Goal: Task Accomplishment & Management: Use online tool/utility

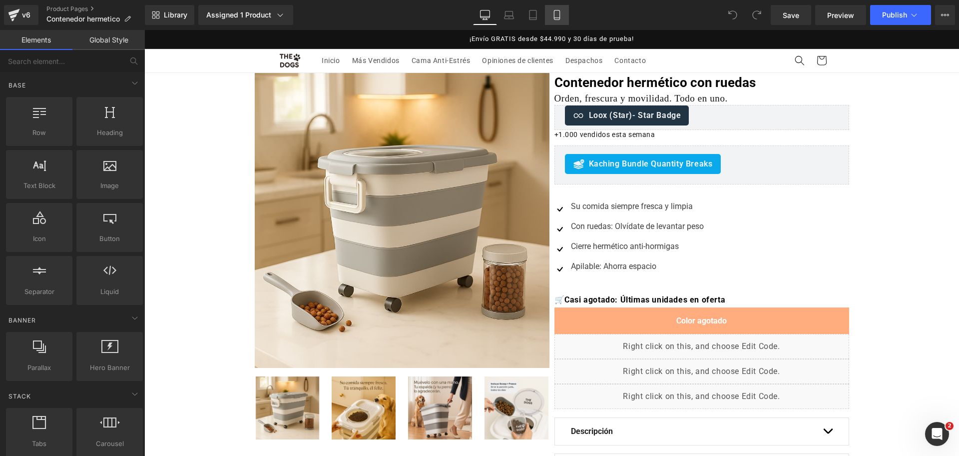
click at [564, 17] on link "Mobile" at bounding box center [557, 15] width 24 height 20
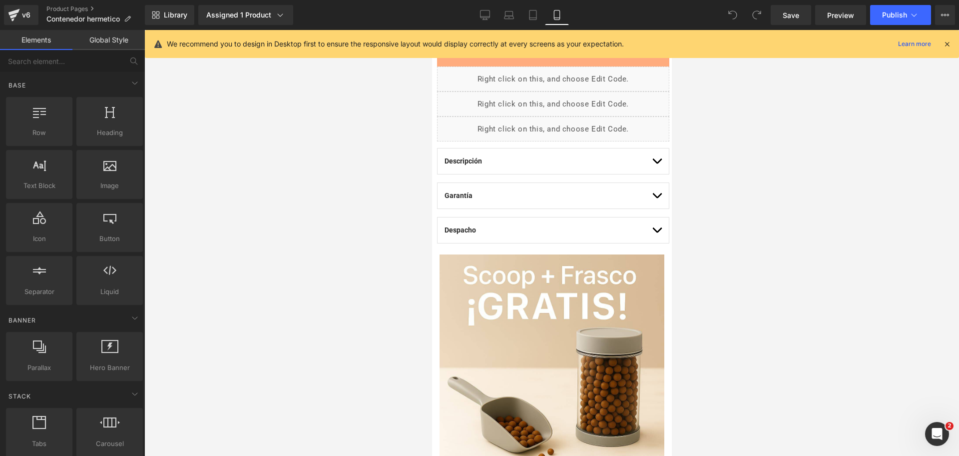
scroll to position [533, 0]
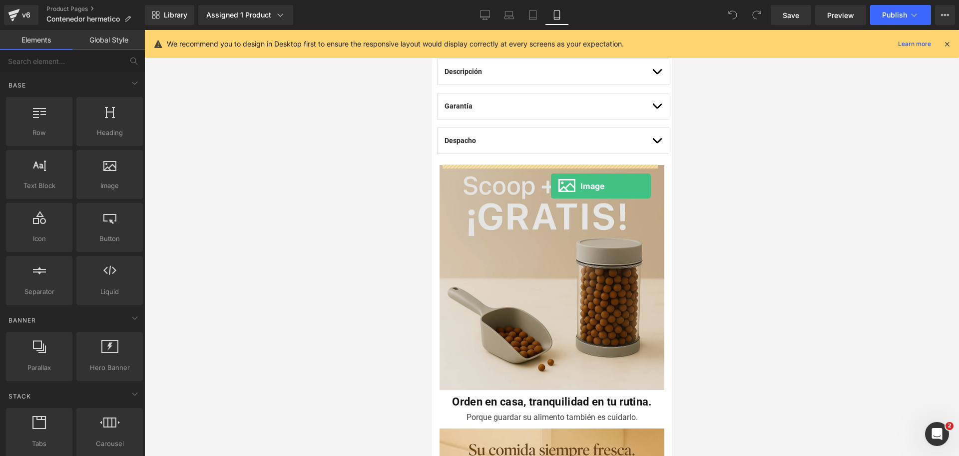
drag, startPoint x: 551, startPoint y: 219, endPoint x: 546, endPoint y: 182, distance: 37.3
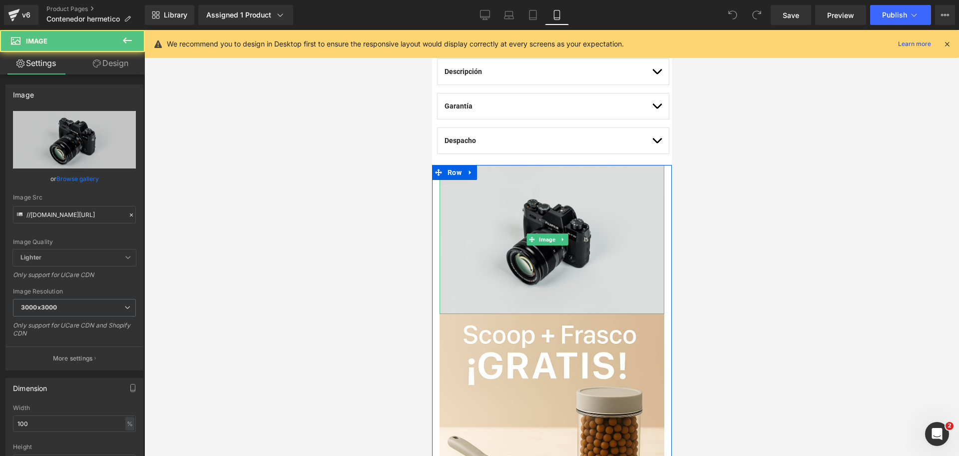
click at [521, 193] on img at bounding box center [551, 239] width 225 height 149
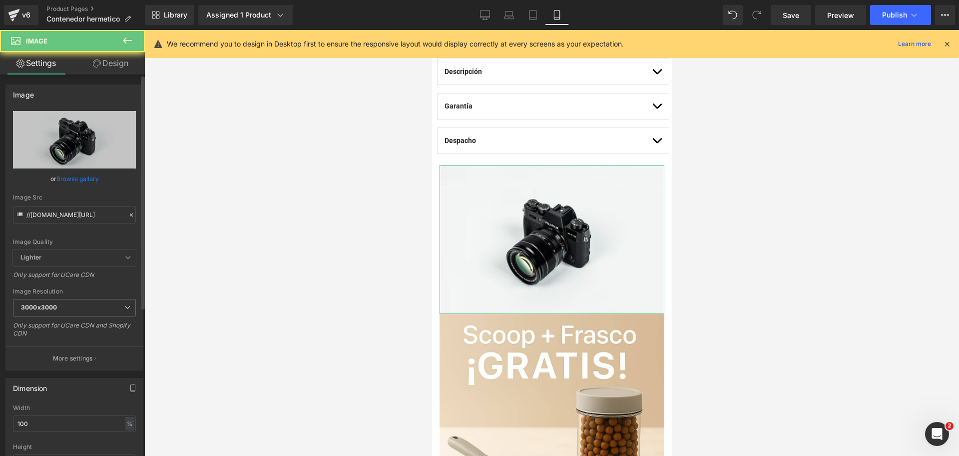
click at [78, 179] on link "Browse gallery" at bounding box center [77, 178] width 42 height 17
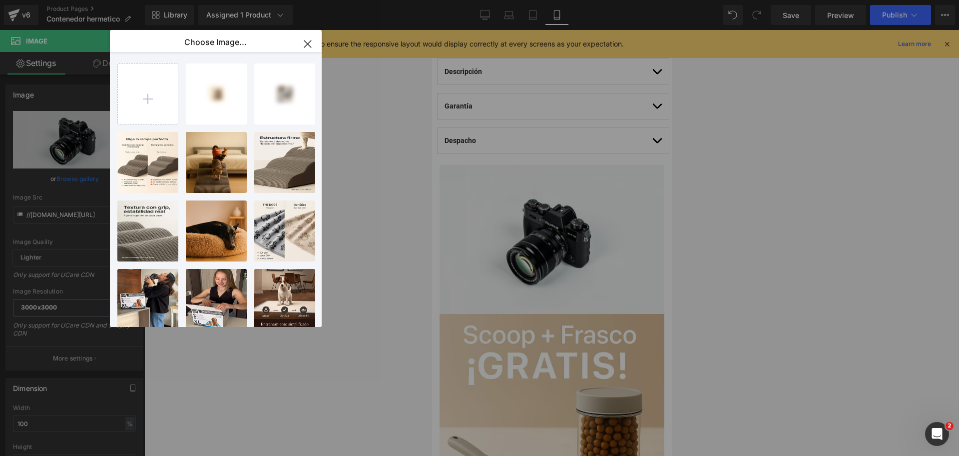
click at [152, 93] on input "file" at bounding box center [148, 94] width 60 height 60
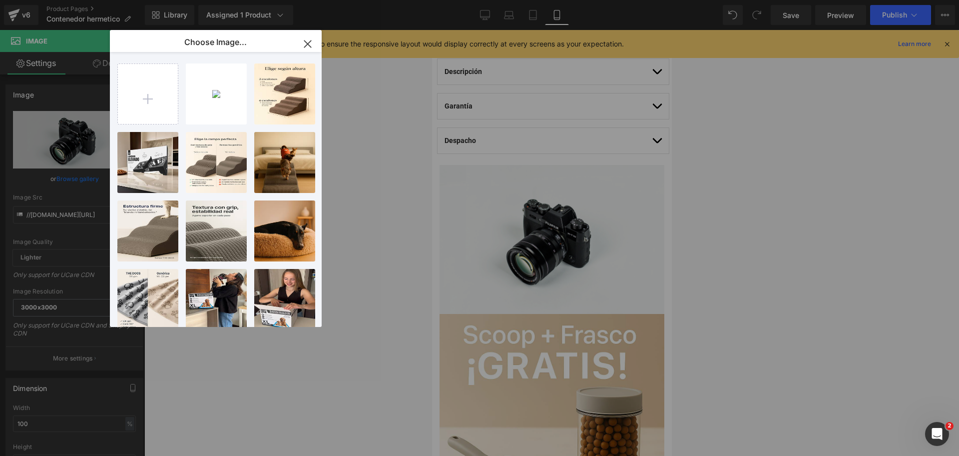
click at [0, 0] on div "2025092...665a.jpg 85.47 KB" at bounding box center [0, 0] width 0 height 0
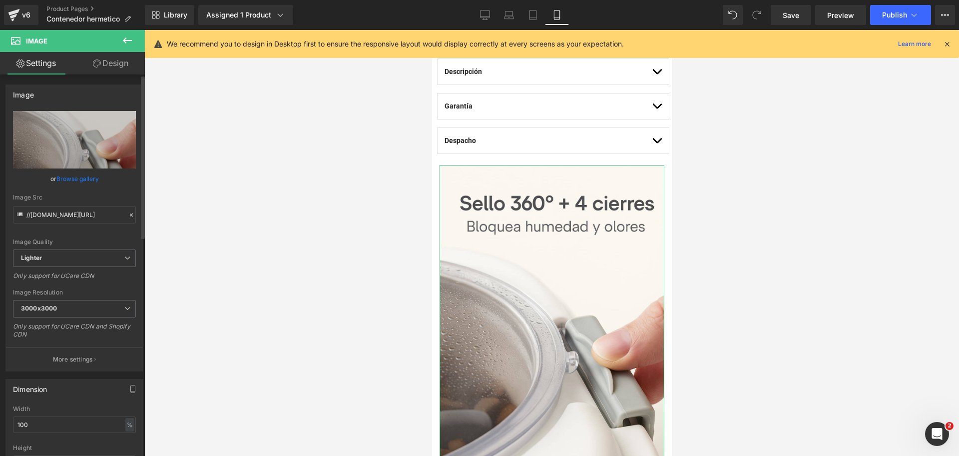
click at [97, 179] on div "or Browse gallery" at bounding box center [74, 178] width 123 height 10
click at [84, 179] on link "Browse gallery" at bounding box center [77, 178] width 42 height 17
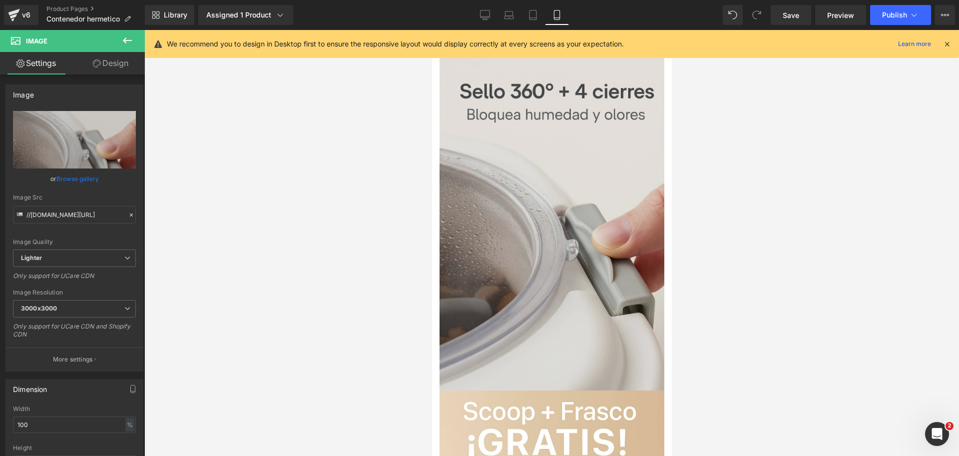
scroll to position [720, 0]
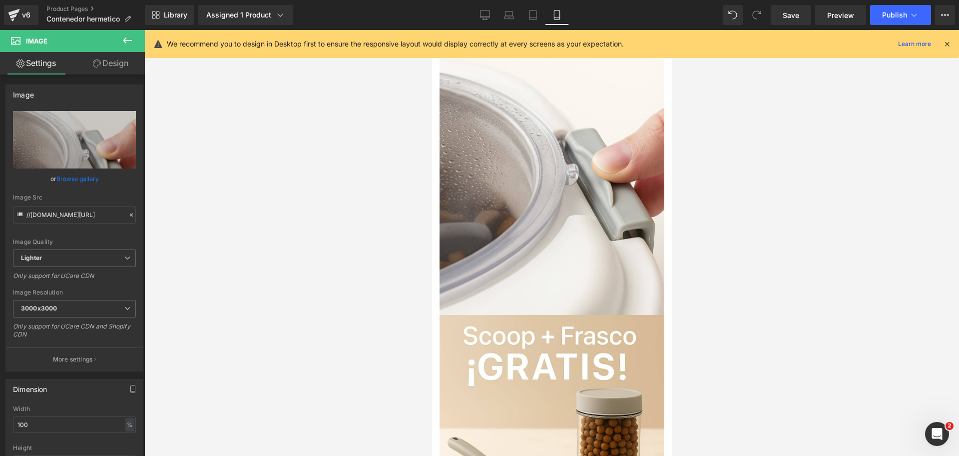
click at [132, 41] on icon at bounding box center [127, 40] width 12 height 12
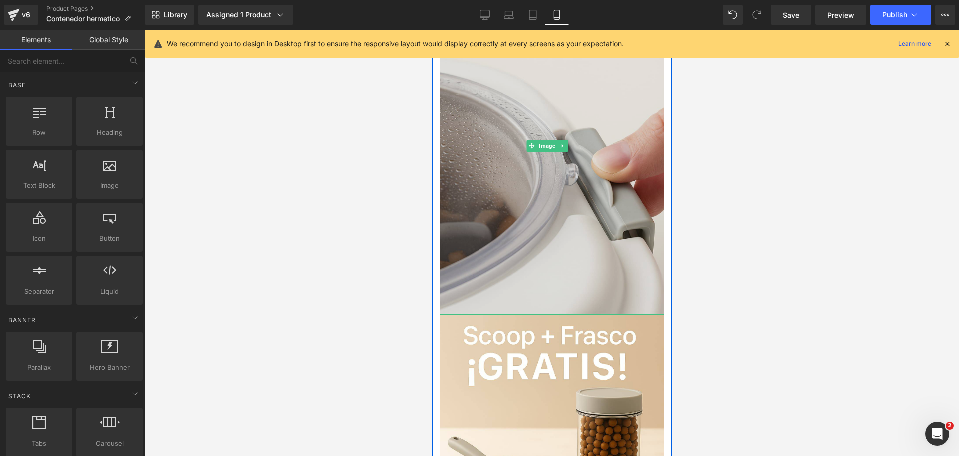
scroll to position [783, 0]
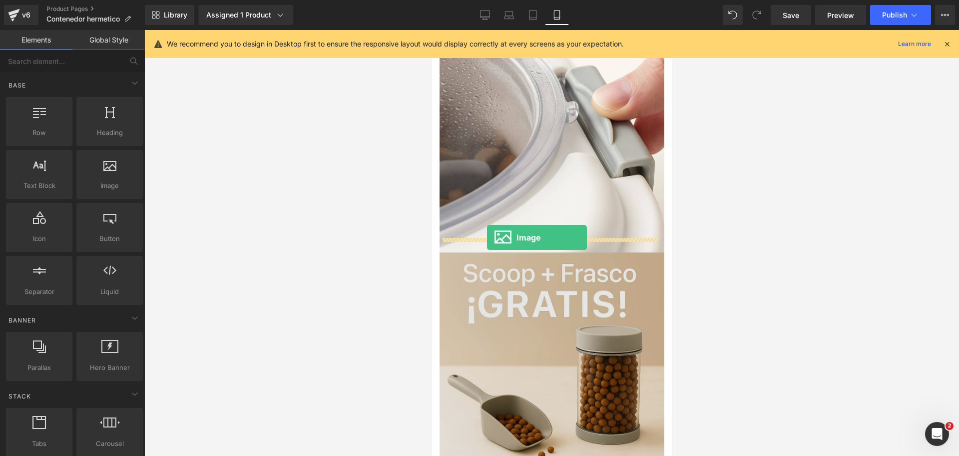
drag, startPoint x: 532, startPoint y: 198, endPoint x: 489, endPoint y: 238, distance: 58.0
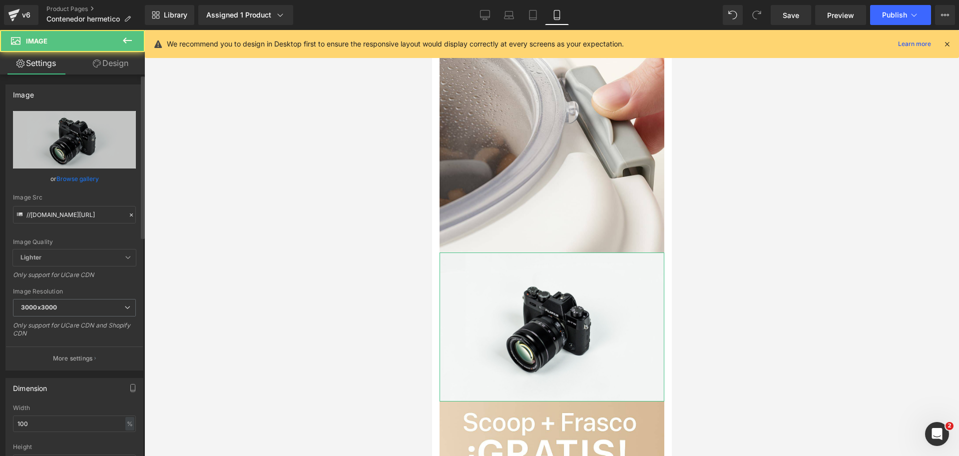
click at [93, 176] on link "Browse gallery" at bounding box center [77, 178] width 42 height 17
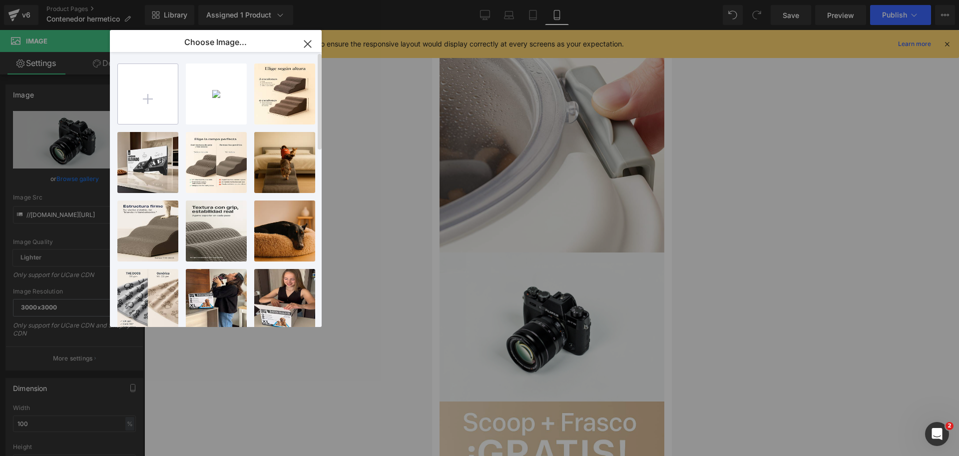
click at [140, 88] on input "file" at bounding box center [148, 94] width 60 height 60
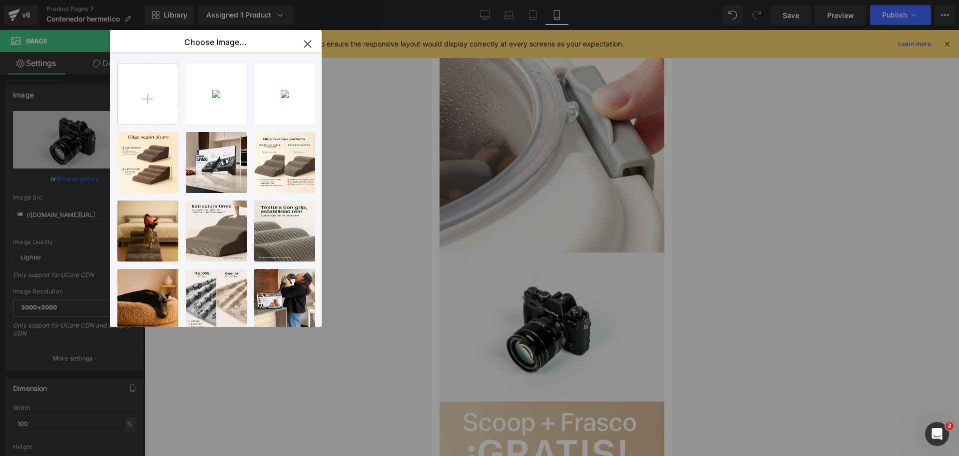
click at [0, 0] on div "2025092...1ynn.jpg 77.29 KB" at bounding box center [0, 0] width 0 height 0
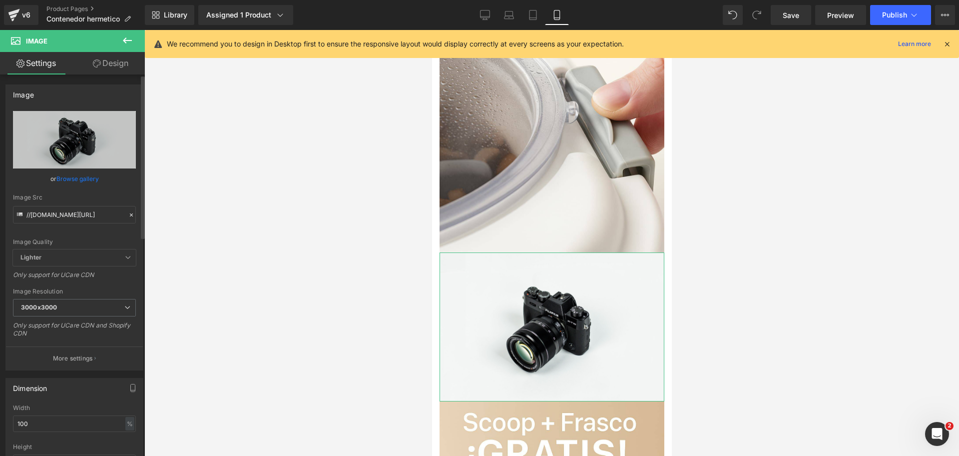
click at [83, 181] on link "Browse gallery" at bounding box center [77, 178] width 42 height 17
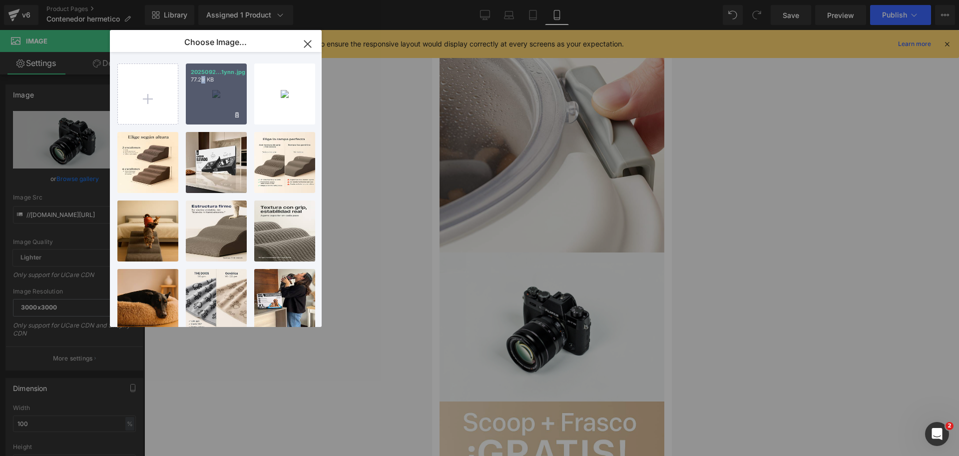
click at [201, 102] on div "2025092...1ynn.jpg 77.29 KB" at bounding box center [216, 93] width 61 height 61
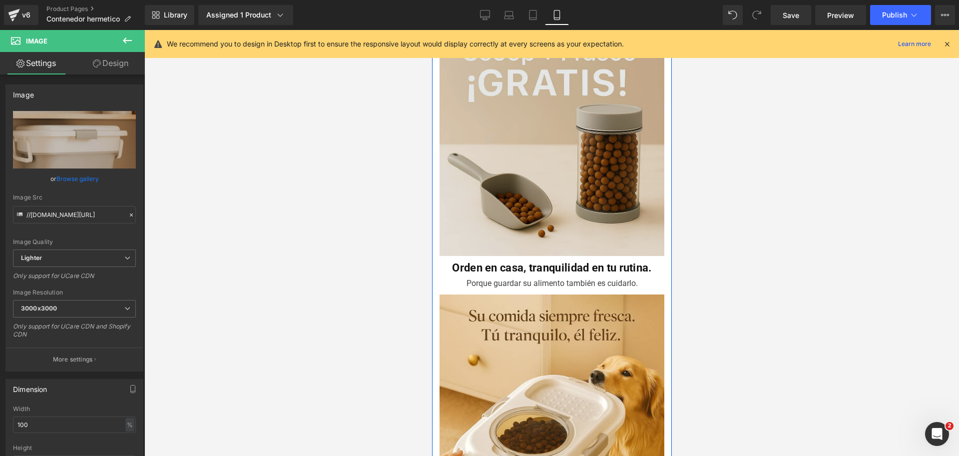
click at [533, 131] on img at bounding box center [551, 146] width 225 height 230
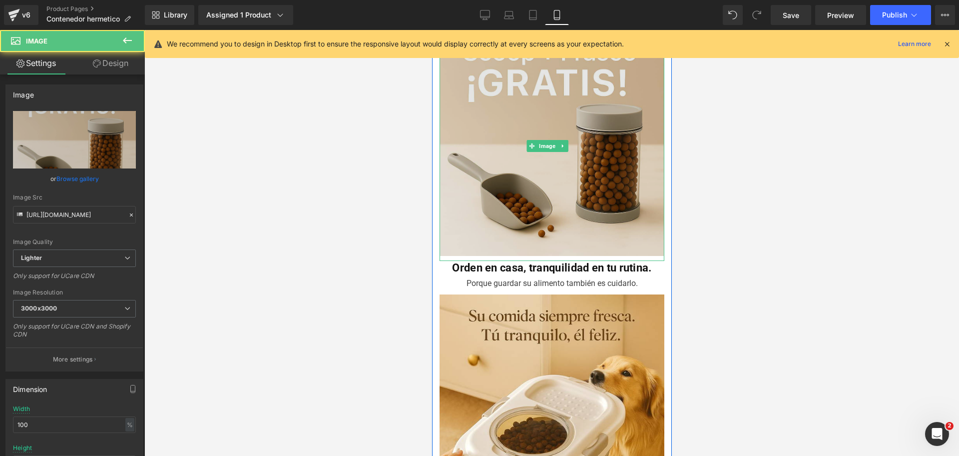
scroll to position [1345, 0]
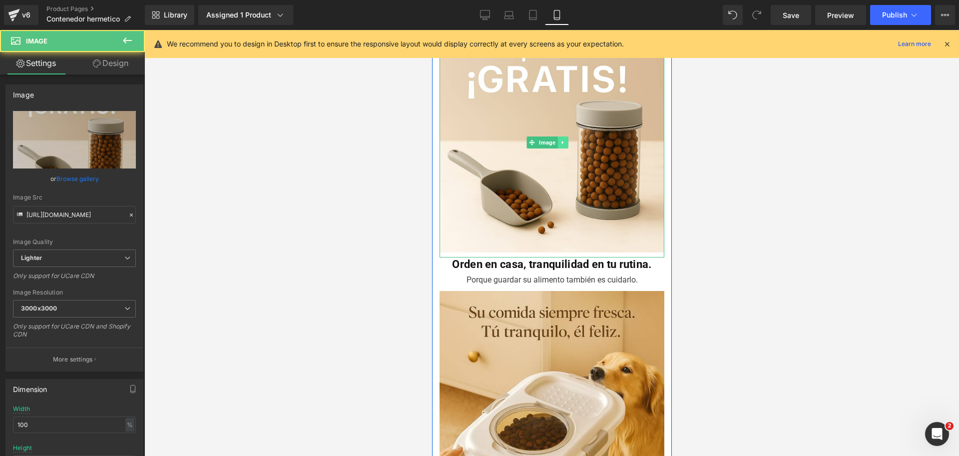
click at [566, 136] on link at bounding box center [562, 142] width 10 height 12
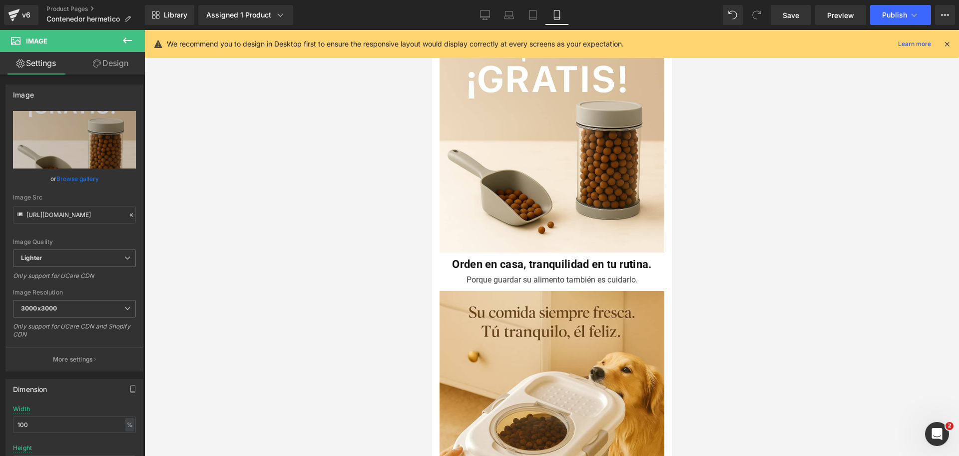
click at [131, 68] on link "Design" at bounding box center [110, 63] width 72 height 22
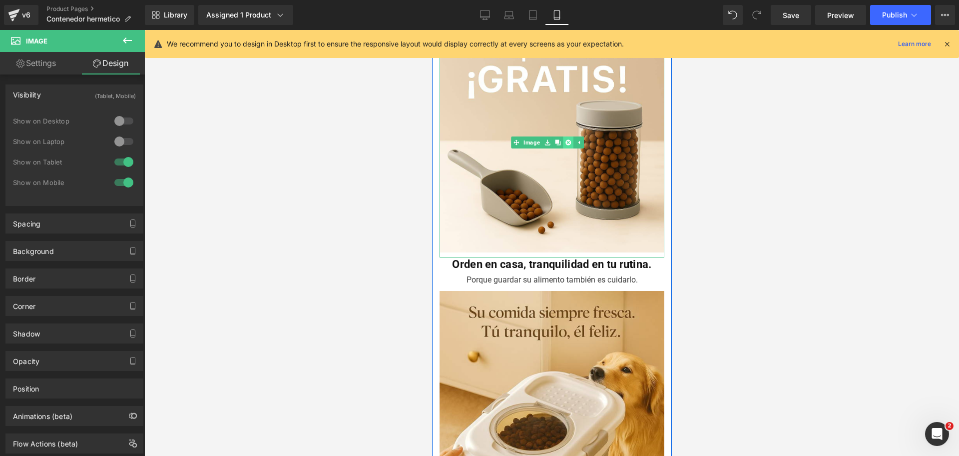
click at [568, 139] on icon at bounding box center [566, 141] width 5 height 5
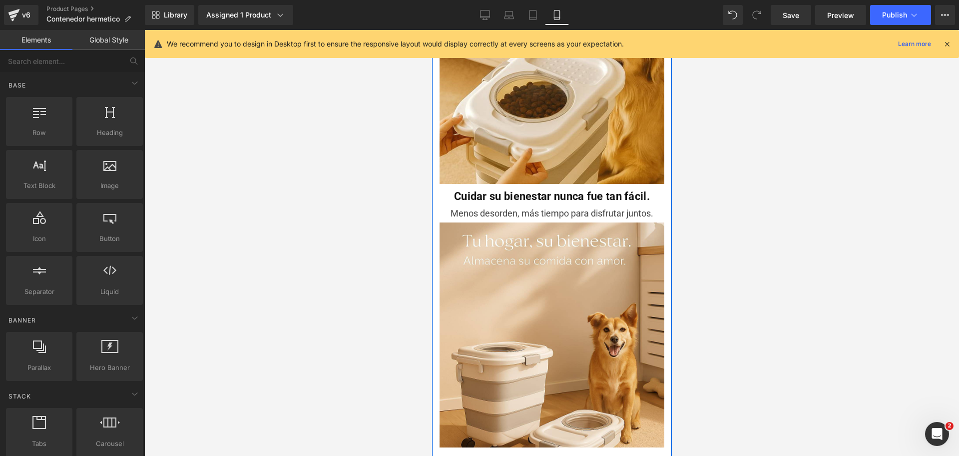
scroll to position [1469, 0]
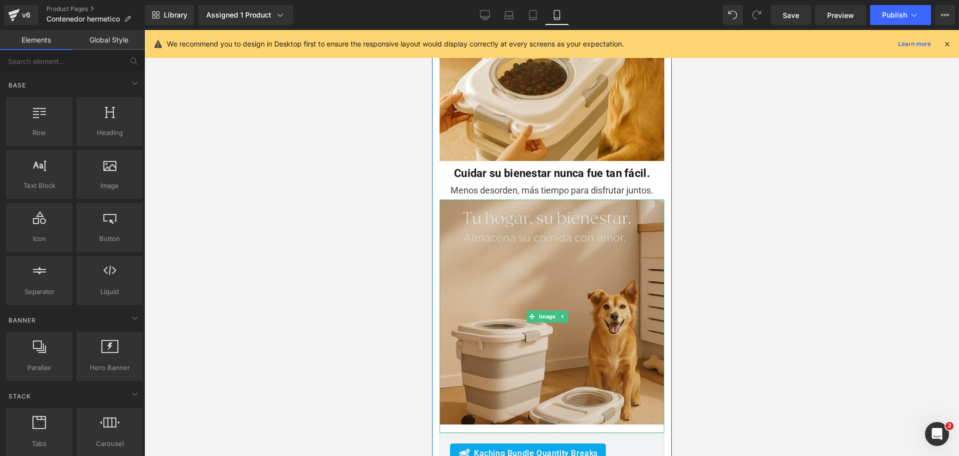
click at [556, 218] on img at bounding box center [551, 315] width 225 height 233
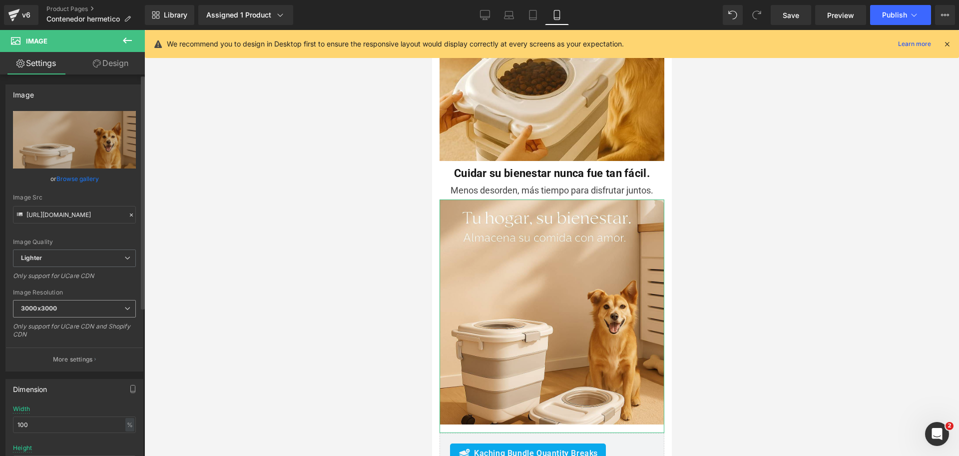
click at [77, 309] on span "3000x3000" at bounding box center [74, 308] width 123 height 17
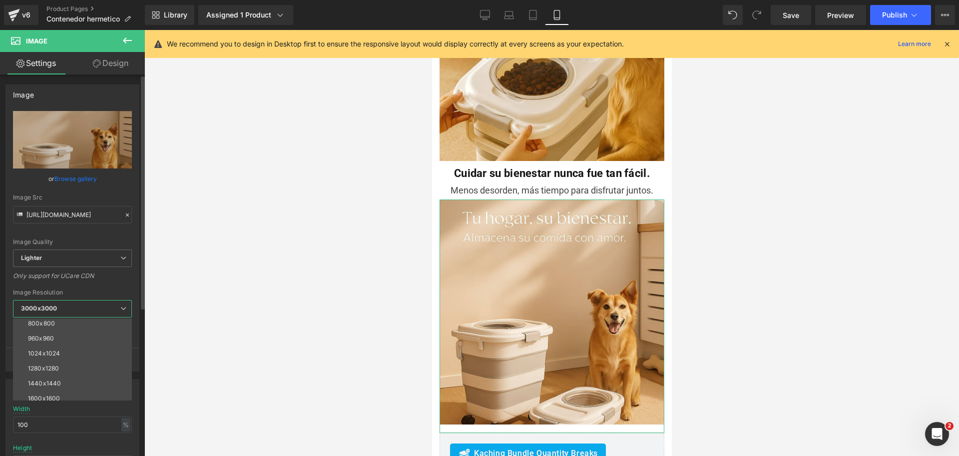
scroll to position [62, 0]
click at [98, 356] on li "800x800" at bounding box center [74, 353] width 123 height 15
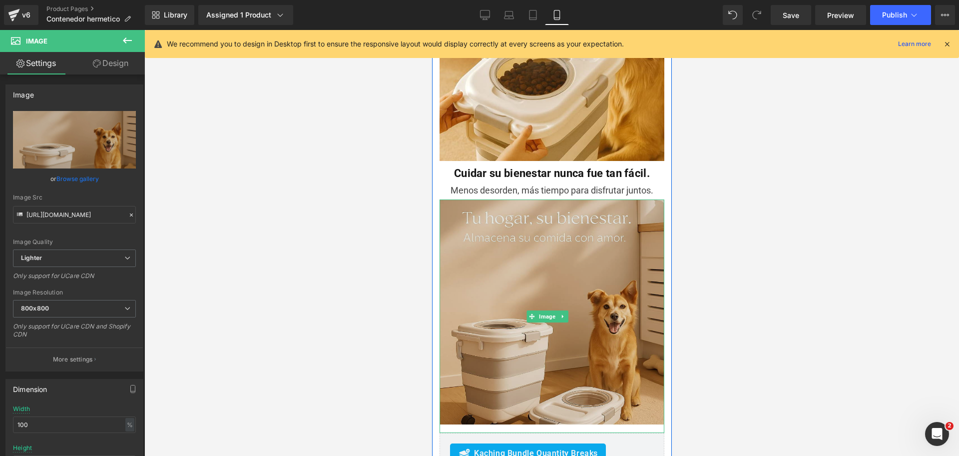
click at [517, 239] on img at bounding box center [551, 315] width 225 height 233
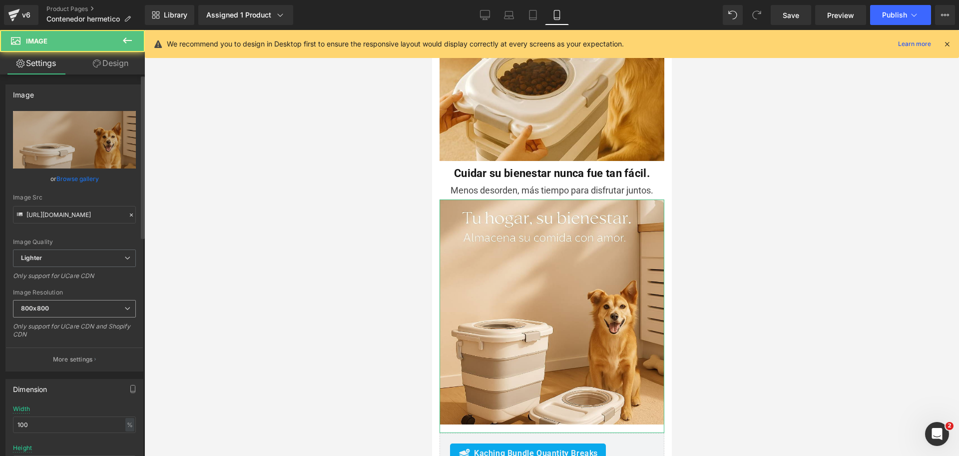
click at [124, 305] on icon at bounding box center [127, 308] width 6 height 6
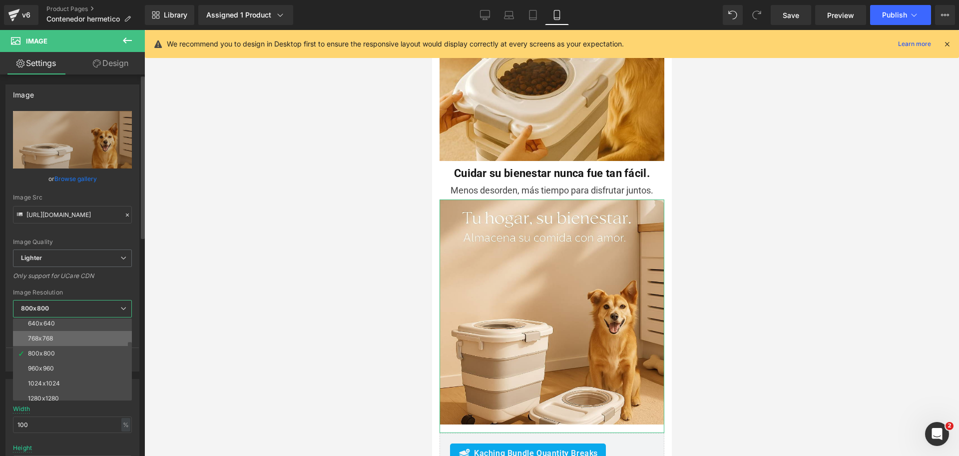
click at [81, 331] on li "768x768" at bounding box center [74, 338] width 123 height 15
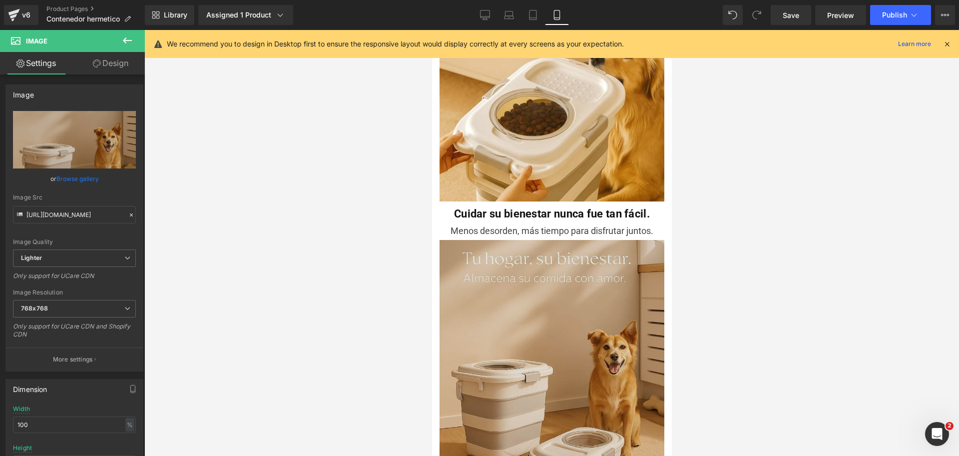
scroll to position [1407, 0]
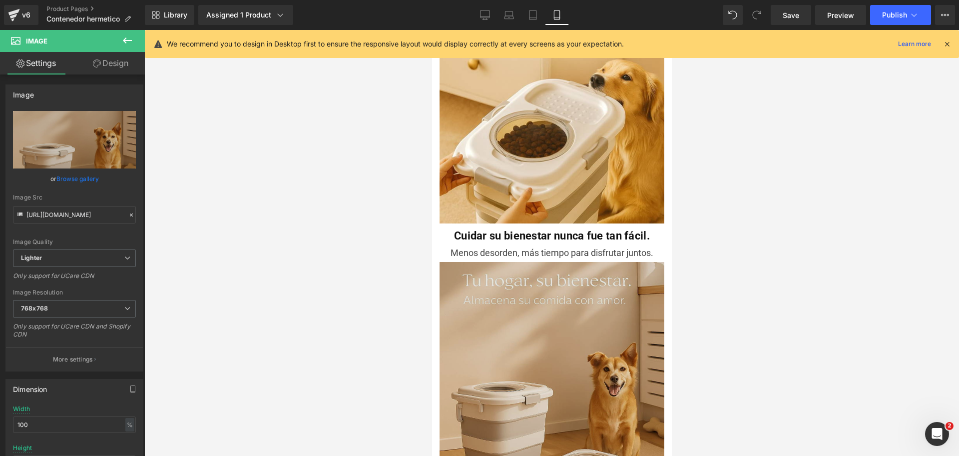
click at [499, 283] on img at bounding box center [551, 378] width 225 height 233
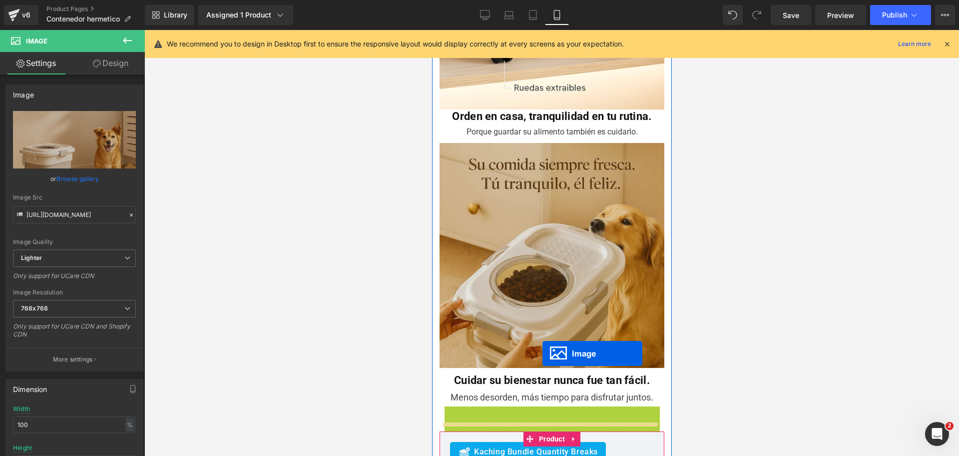
scroll to position [1157, 0]
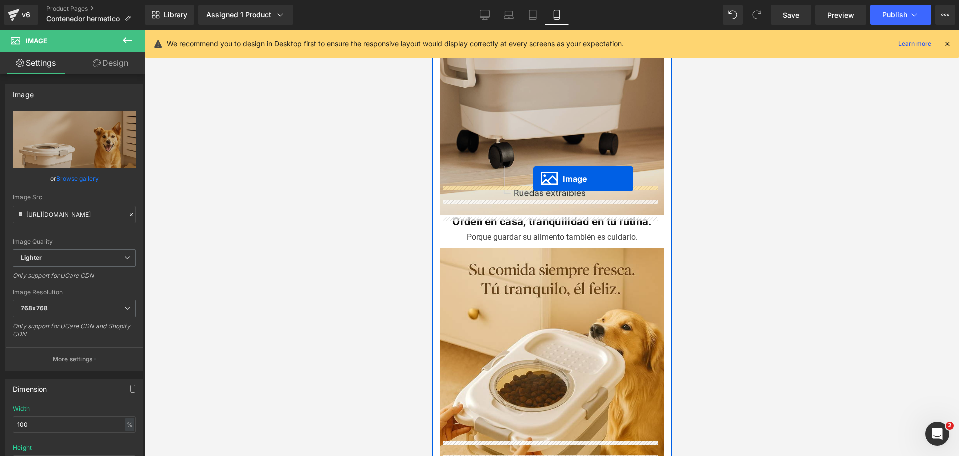
drag, startPoint x: 534, startPoint y: 339, endPoint x: 530, endPoint y: 175, distance: 164.4
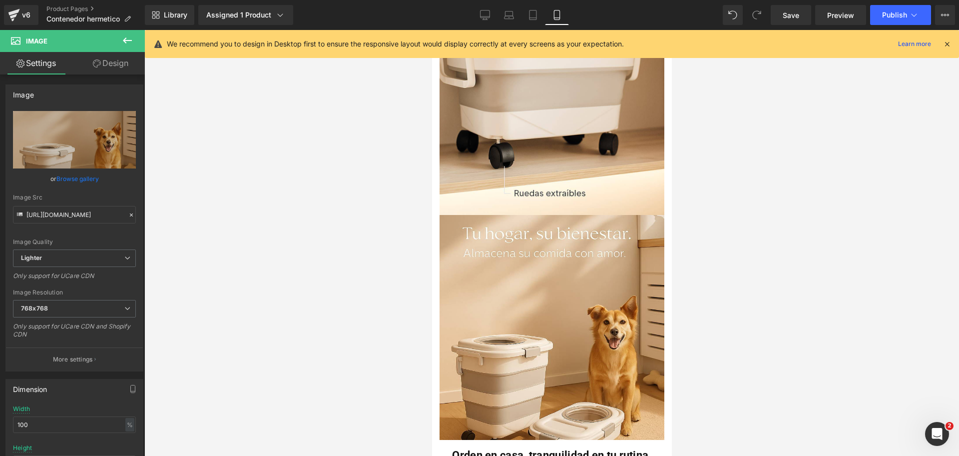
click at [714, 234] on div at bounding box center [551, 243] width 815 height 426
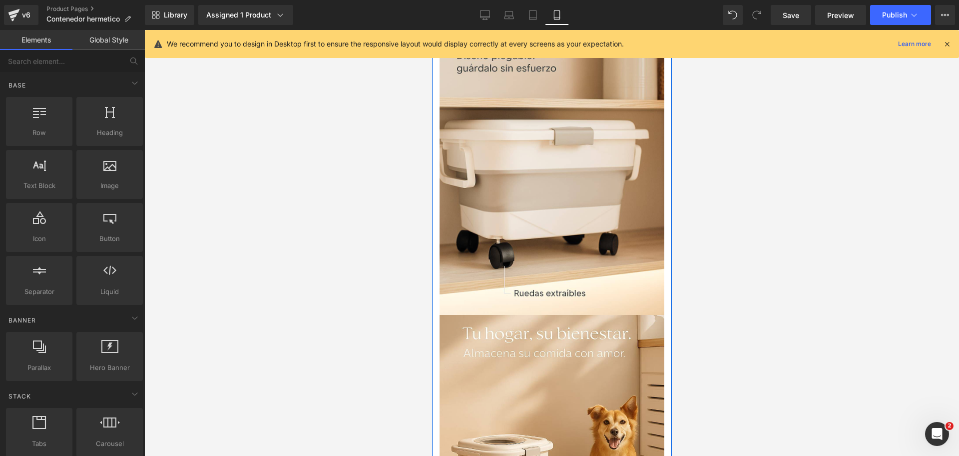
scroll to position [1220, 0]
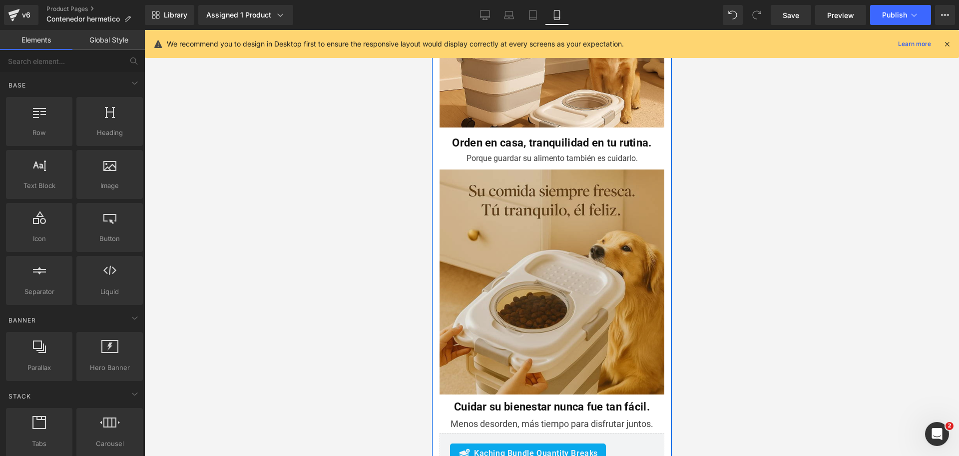
click at [578, 176] on img at bounding box center [551, 283] width 225 height 233
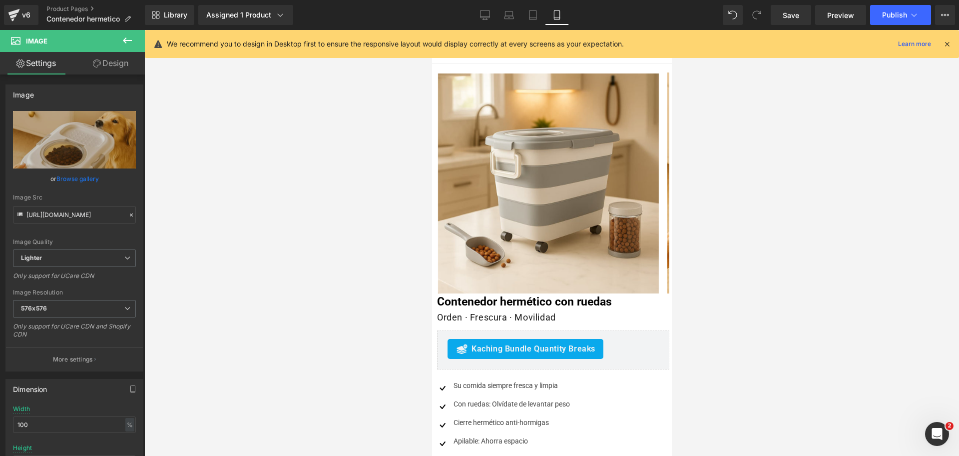
scroll to position [0, 0]
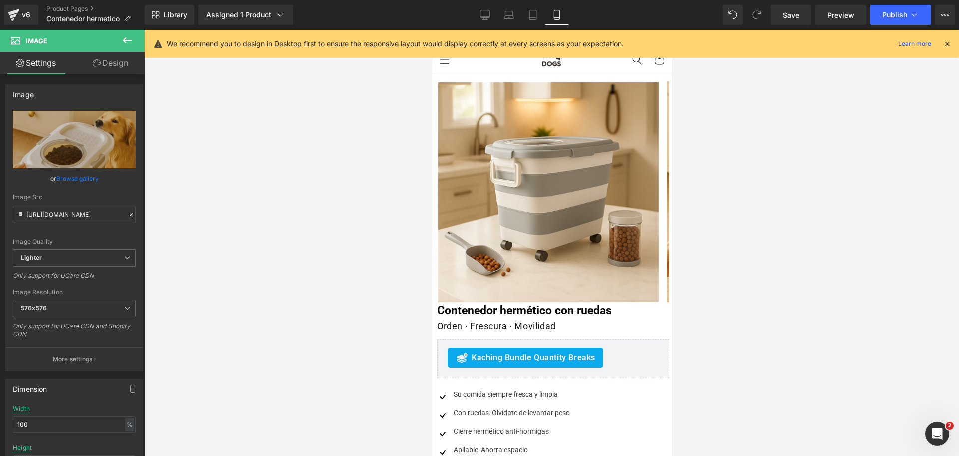
drag, startPoint x: 667, startPoint y: 203, endPoint x: 1028, endPoint y: 84, distance: 379.7
click at [946, 49] on div "We recommend you to design in Desktop first to ensure the responsive layout wou…" at bounding box center [559, 44] width 784 height 12
click at [949, 41] on icon at bounding box center [947, 43] width 9 height 9
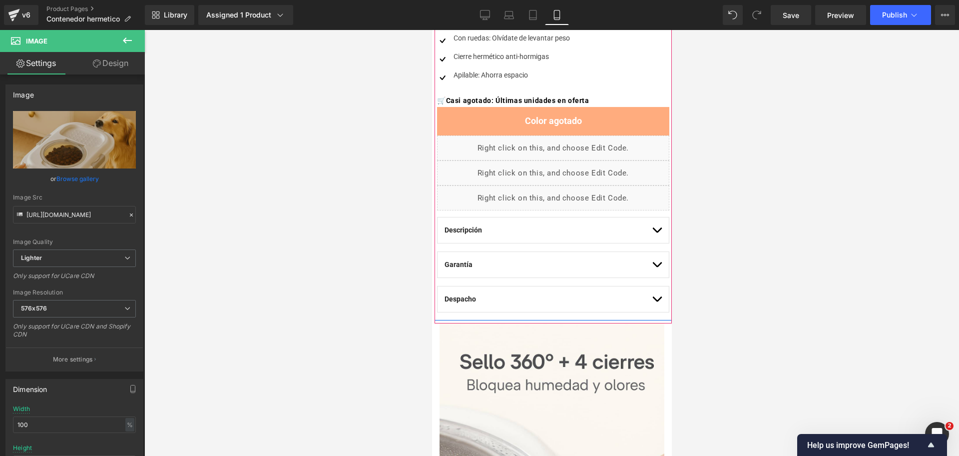
scroll to position [250, 0]
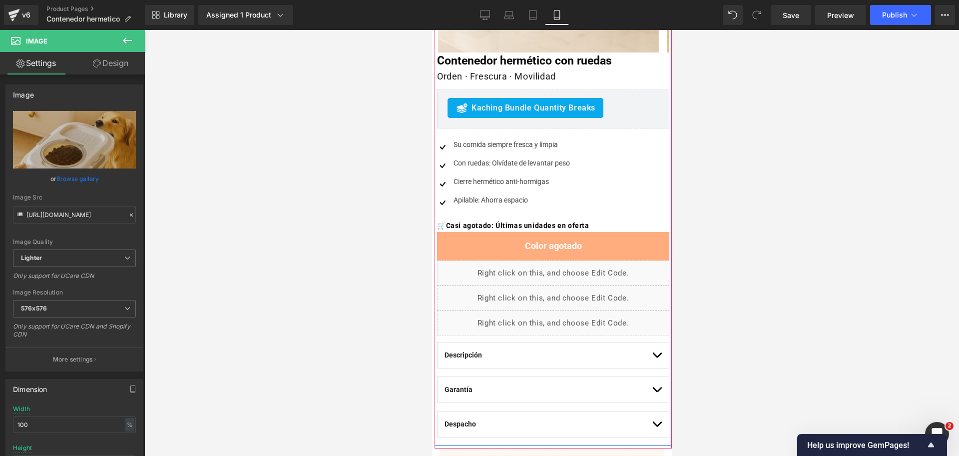
click at [544, 108] on span "Kaching Bundle Quantity Breaks" at bounding box center [533, 108] width 124 height 12
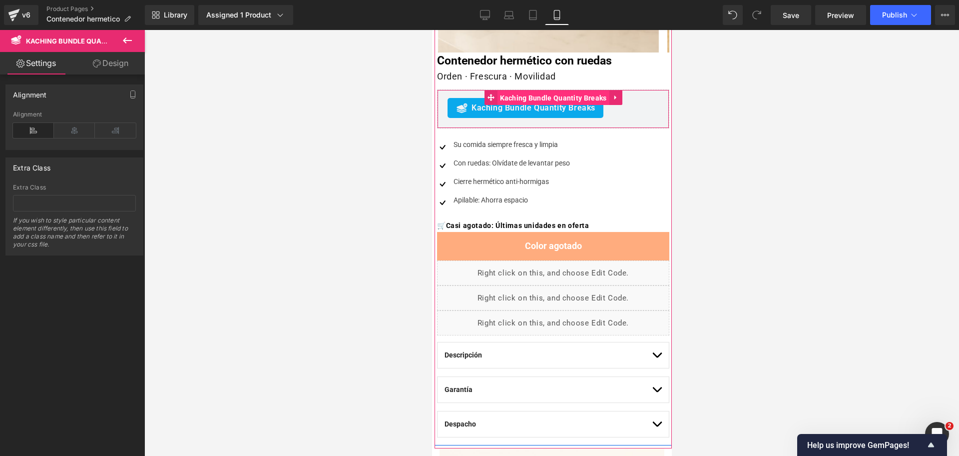
click at [550, 96] on span "Kaching Bundle Quantity Breaks" at bounding box center [553, 97] width 112 height 15
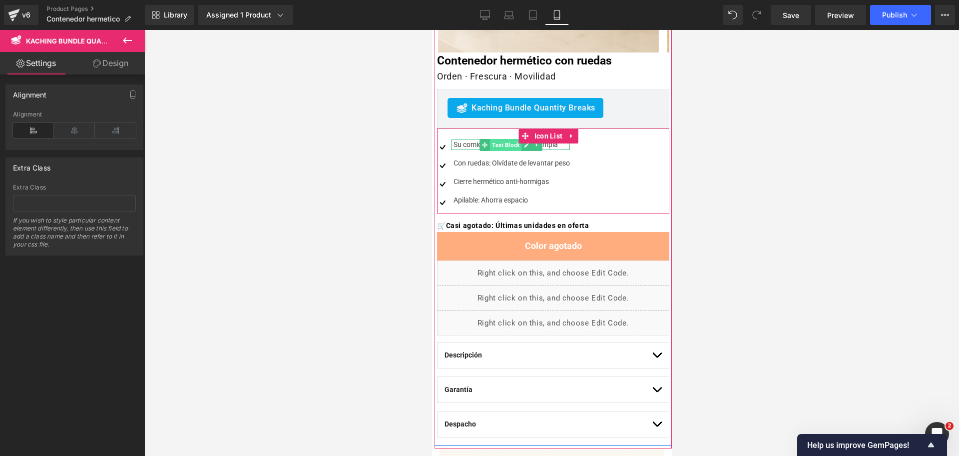
click at [508, 146] on span "Text Block" at bounding box center [504, 145] width 31 height 12
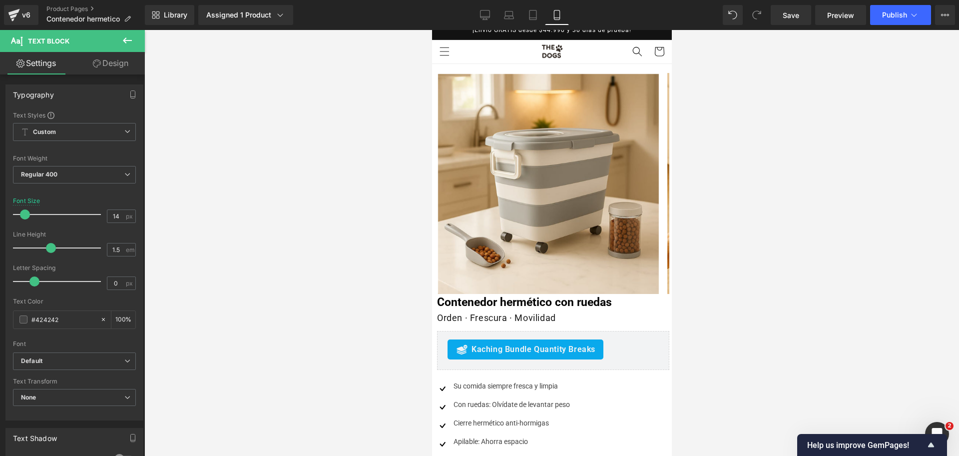
scroll to position [0, 0]
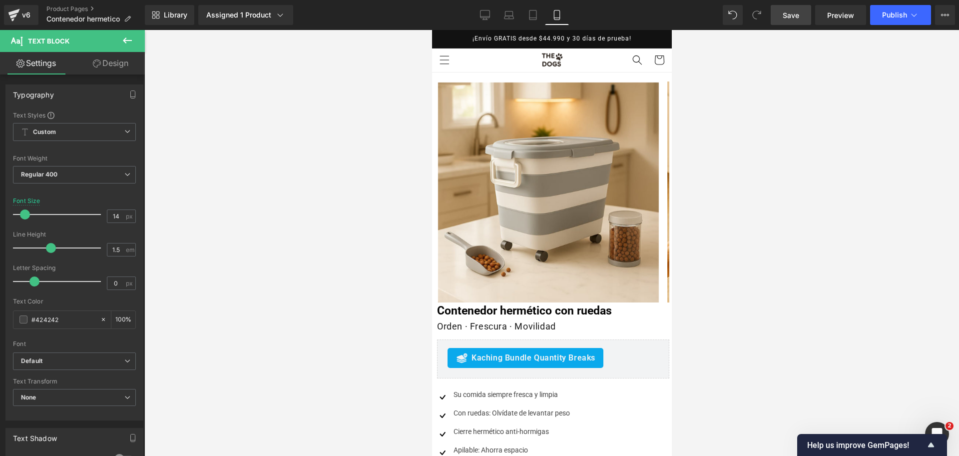
click at [789, 18] on span "Save" at bounding box center [791, 15] width 16 height 10
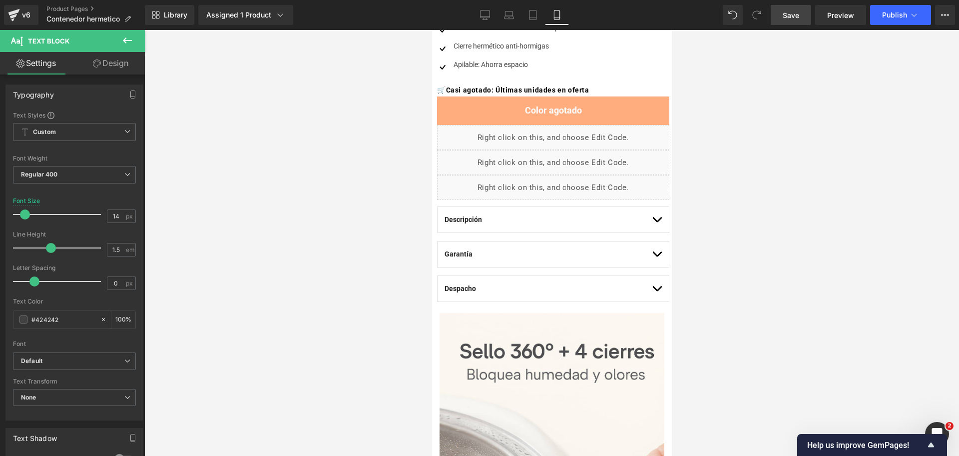
scroll to position [312, 0]
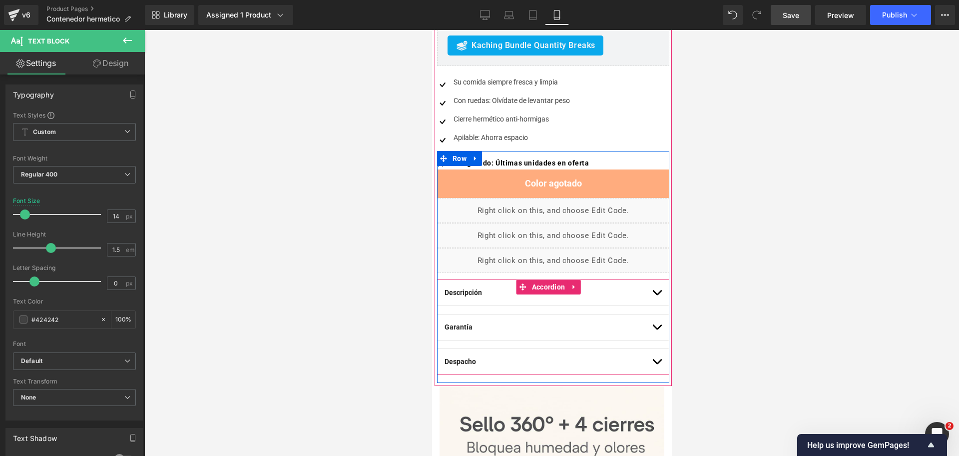
click at [656, 295] on span "button" at bounding box center [656, 295] width 0 height 0
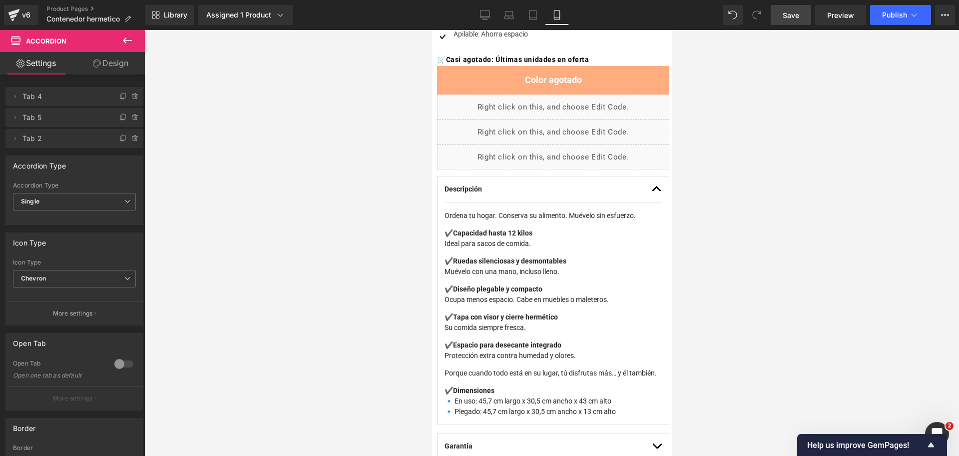
scroll to position [437, 0]
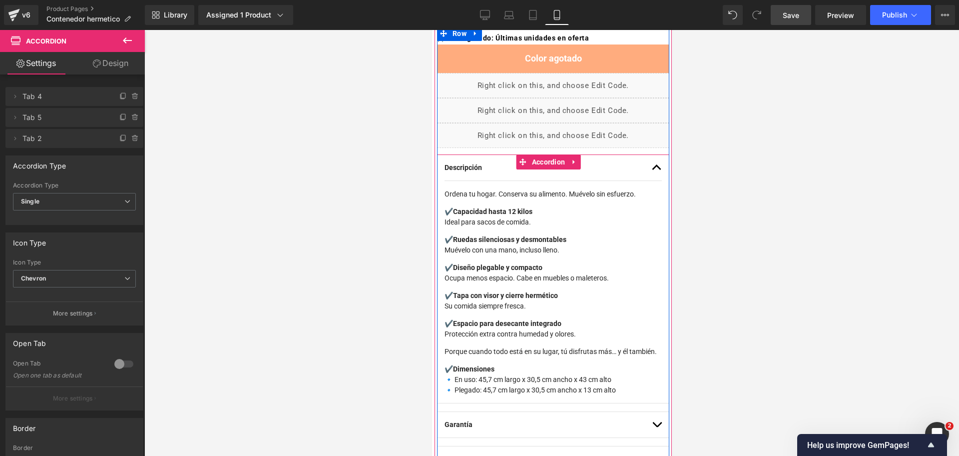
click at [651, 169] on button "button" at bounding box center [656, 167] width 10 height 25
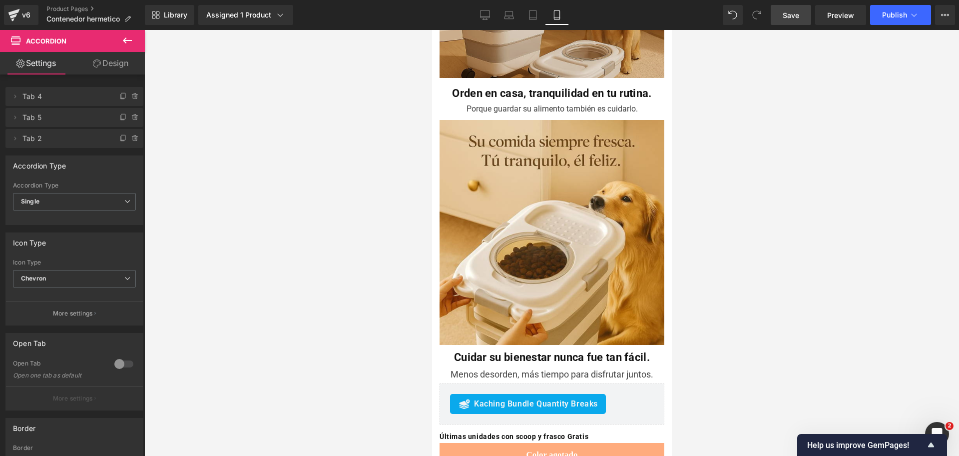
scroll to position [1436, 0]
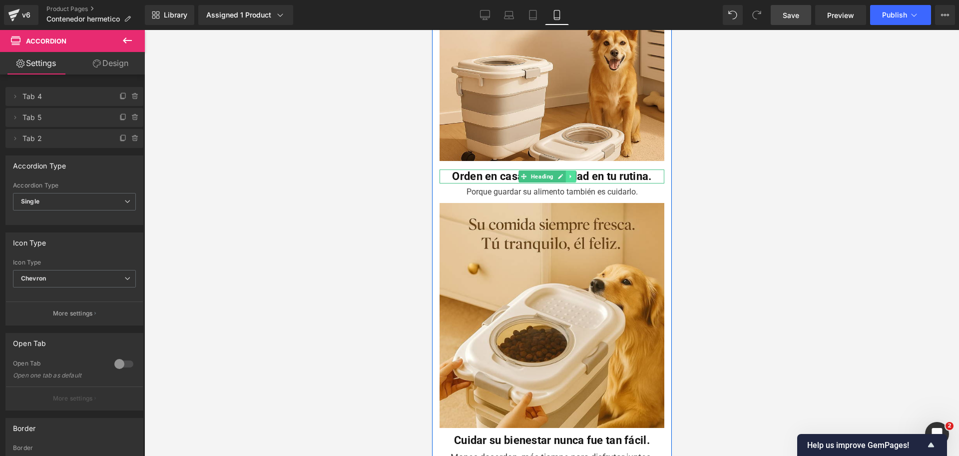
click at [567, 173] on icon at bounding box center [569, 176] width 5 height 6
click at [576, 174] on icon at bounding box center [575, 176] width 5 height 5
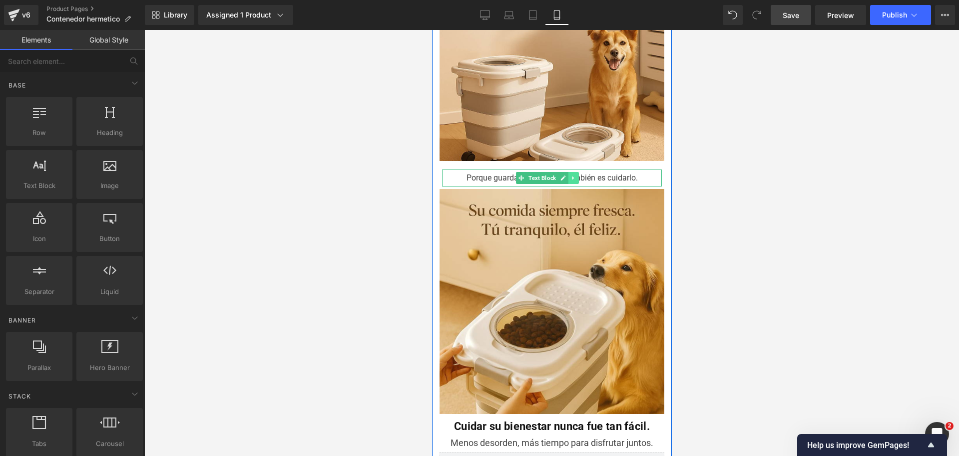
click at [574, 175] on icon at bounding box center [572, 178] width 5 height 6
click at [578, 175] on icon at bounding box center [577, 177] width 5 height 5
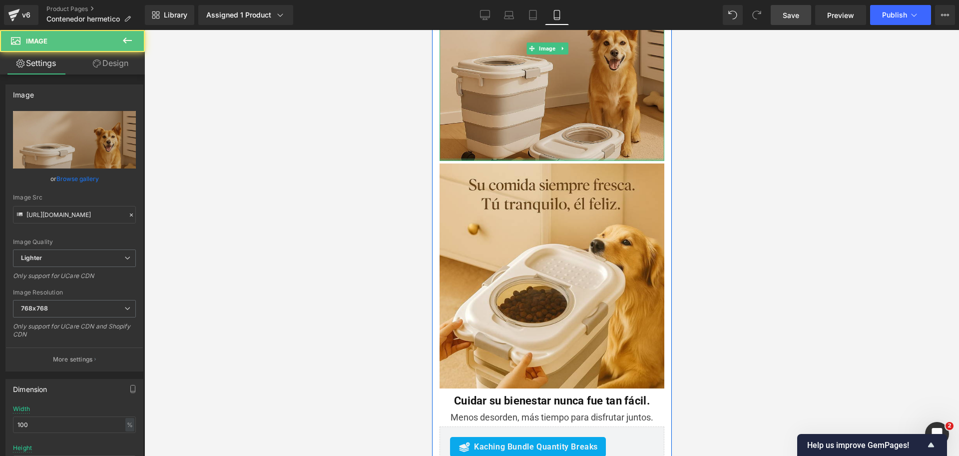
drag, startPoint x: 585, startPoint y: 129, endPoint x: 590, endPoint y: 69, distance: 60.1
click at [590, 69] on div "Image" at bounding box center [551, 48] width 225 height 225
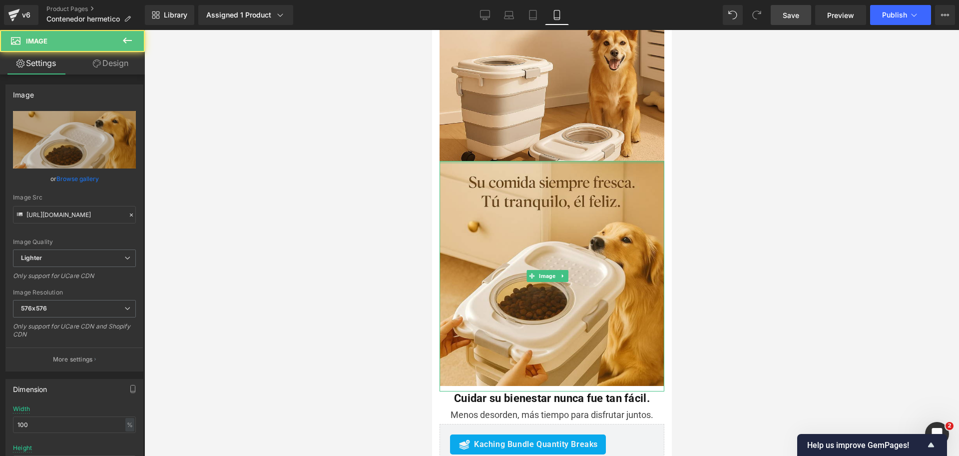
drag, startPoint x: 616, startPoint y: 124, endPoint x: 622, endPoint y: -19, distance: 143.5
click at [748, 74] on div at bounding box center [551, 243] width 815 height 426
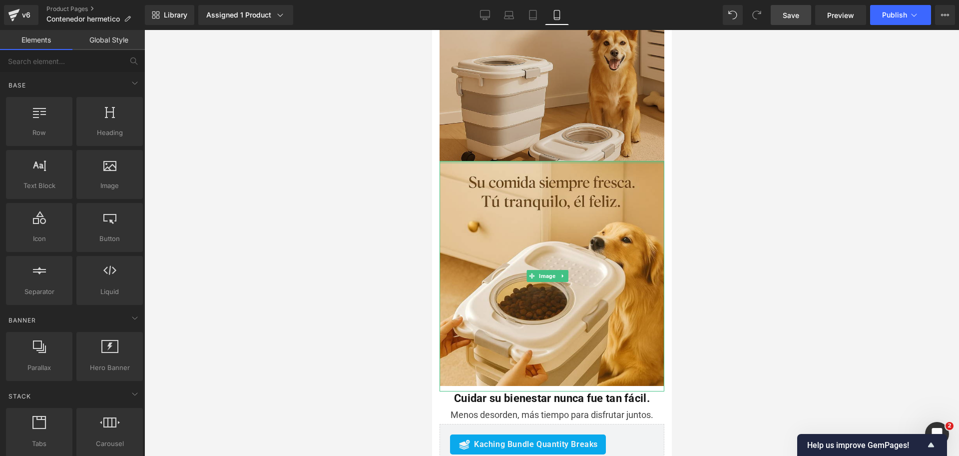
click at [647, 72] on img at bounding box center [551, 48] width 225 height 225
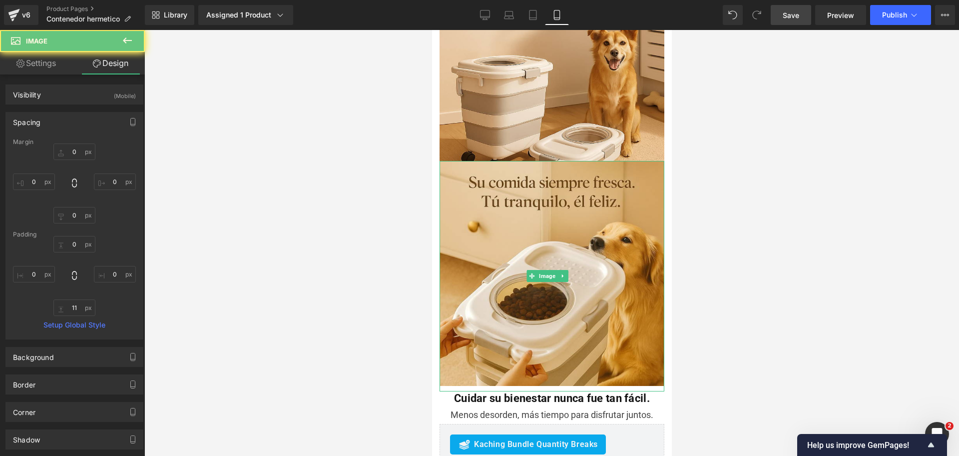
click at [704, 75] on div at bounding box center [551, 243] width 815 height 426
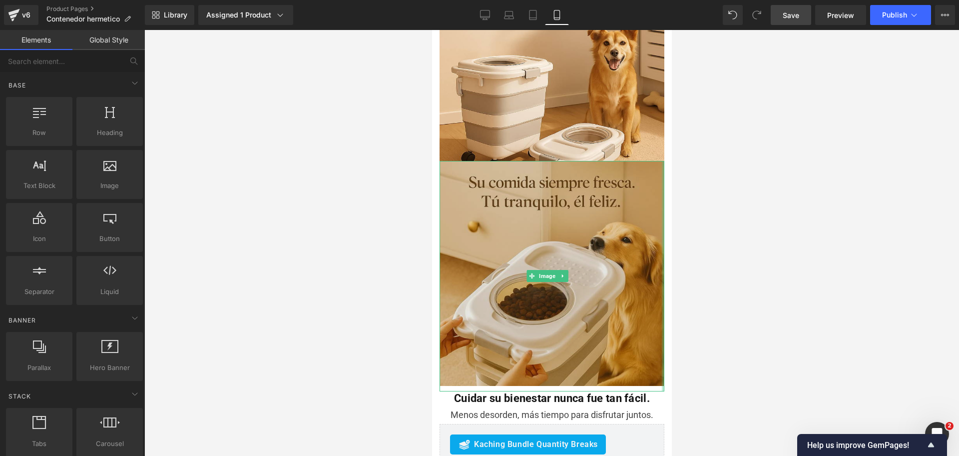
click at [595, 185] on img at bounding box center [551, 276] width 225 height 230
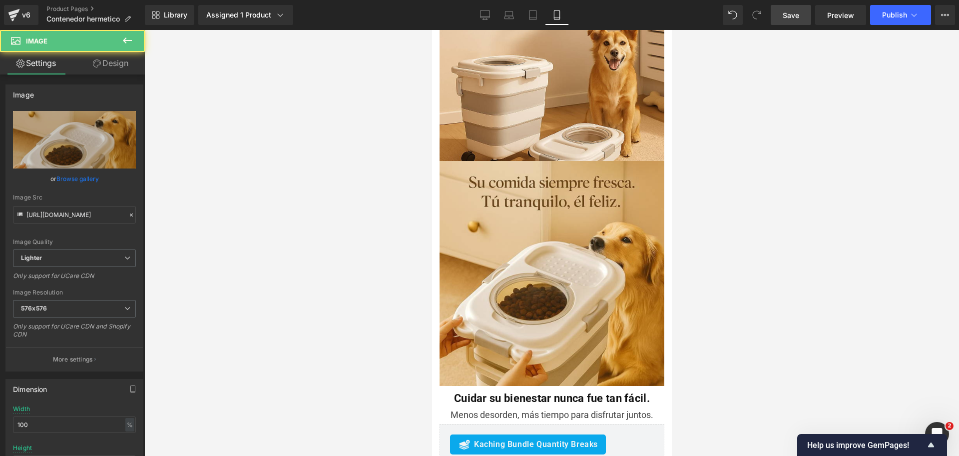
click at [764, 161] on div at bounding box center [551, 243] width 815 height 426
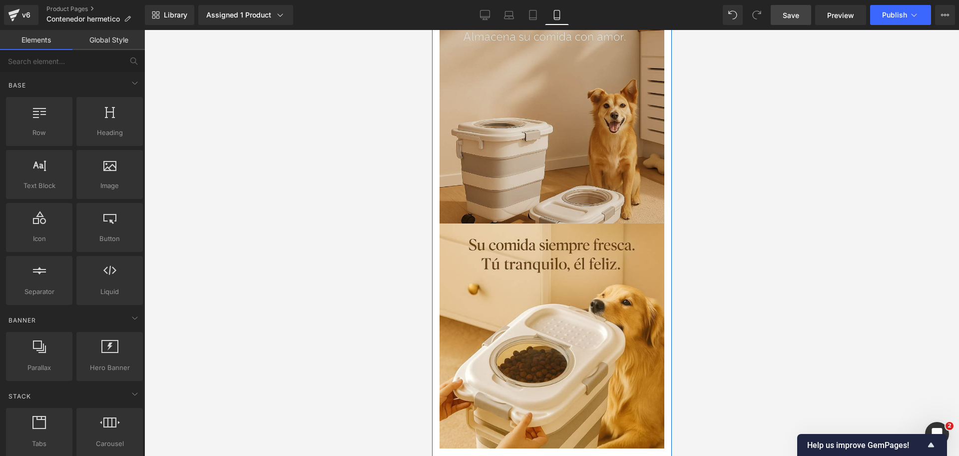
scroll to position [1561, 0]
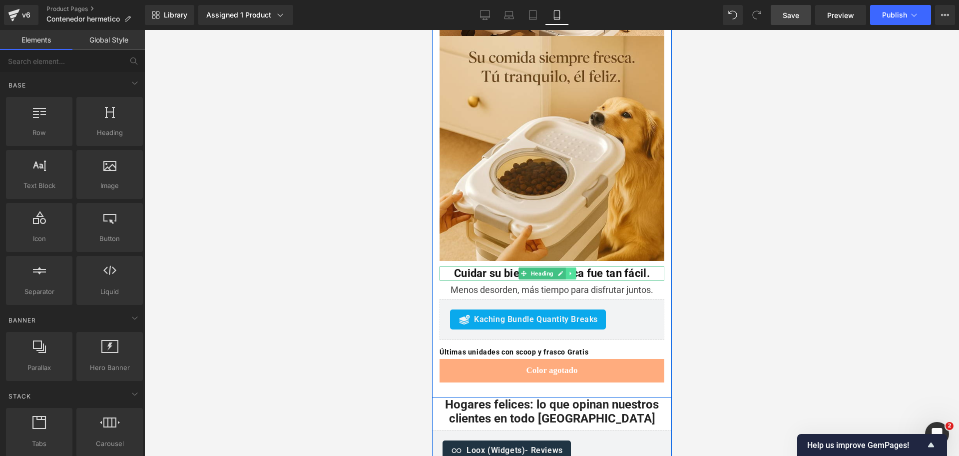
click at [567, 270] on icon at bounding box center [569, 273] width 5 height 6
click at [571, 267] on link at bounding box center [575, 273] width 10 height 12
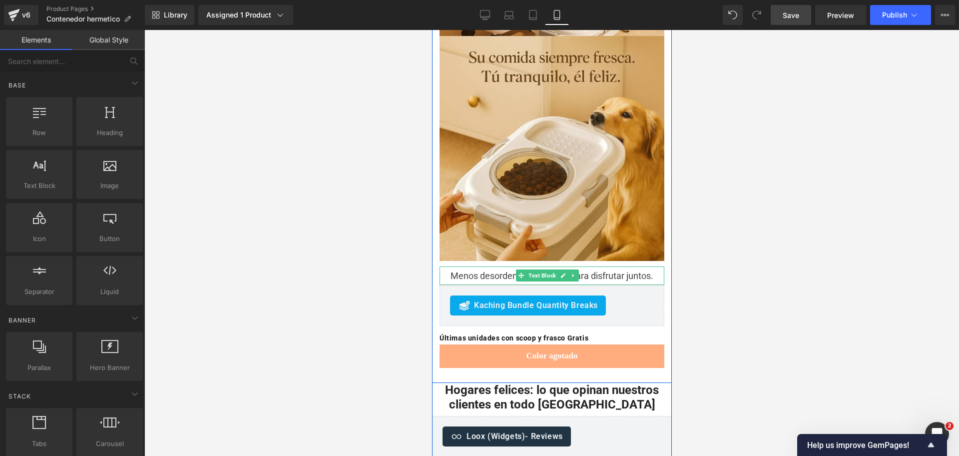
click at [568, 269] on link at bounding box center [573, 275] width 10 height 12
click at [573, 269] on link at bounding box center [578, 275] width 10 height 12
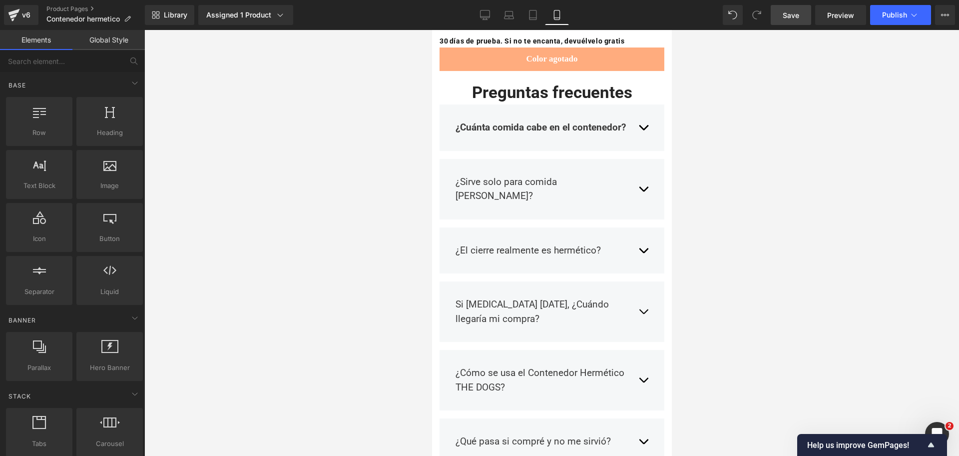
scroll to position [2082, 0]
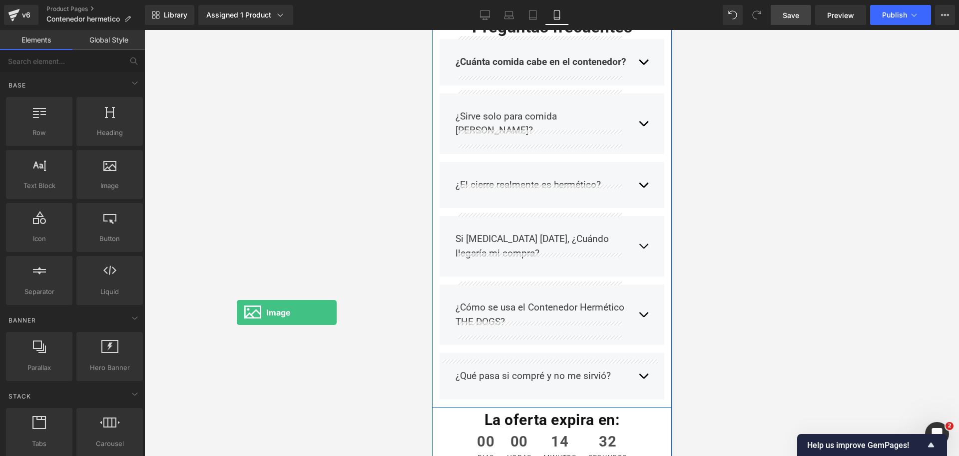
drag, startPoint x: 113, startPoint y: 170, endPoint x: 278, endPoint y: 268, distance: 192.4
click at [235, 310] on div "Image You are previewing how the will restyle your page. You can not edit Eleme…" at bounding box center [479, 236] width 959 height 473
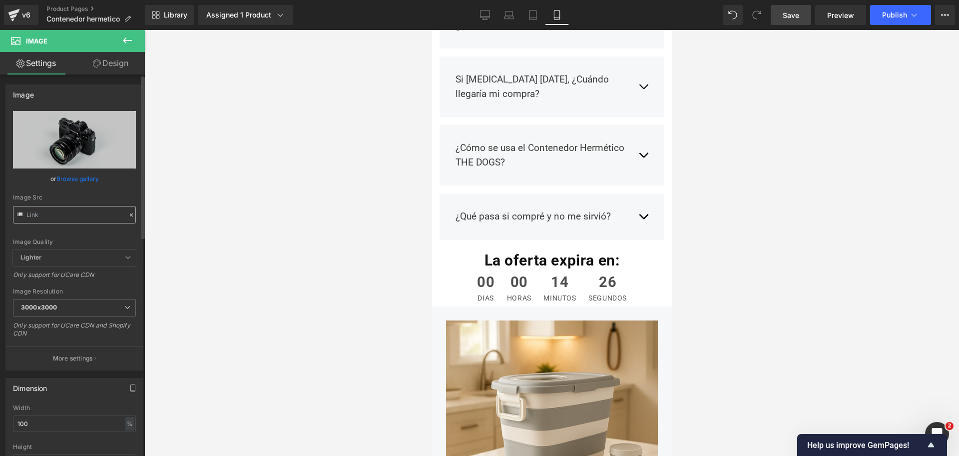
scroll to position [2333, 0]
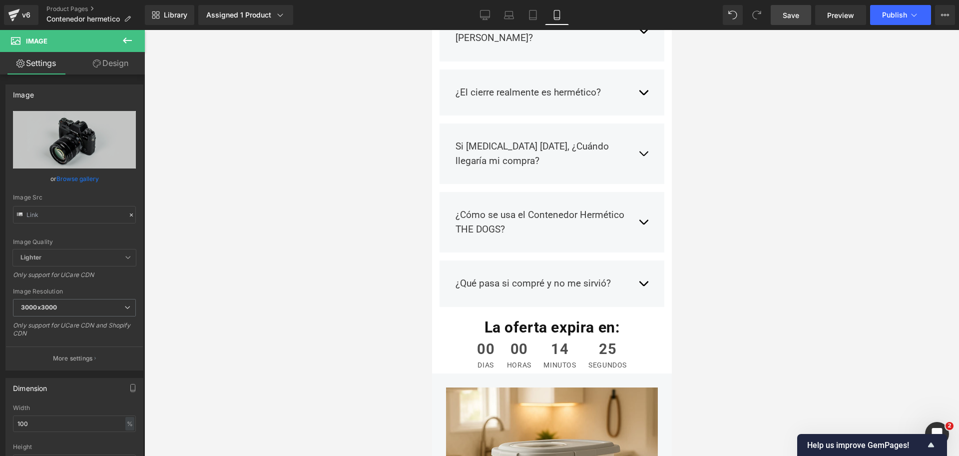
click at [122, 37] on icon at bounding box center [127, 40] width 12 height 12
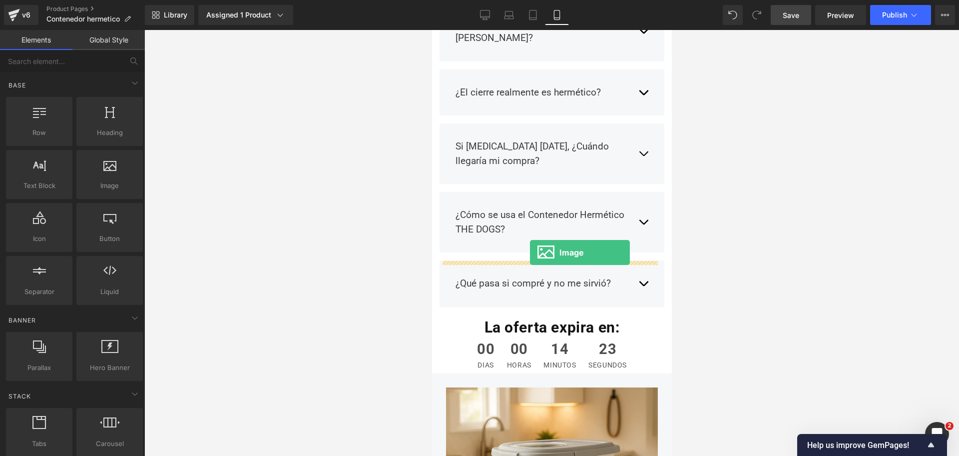
drag, startPoint x: 533, startPoint y: 194, endPoint x: 529, endPoint y: 252, distance: 58.1
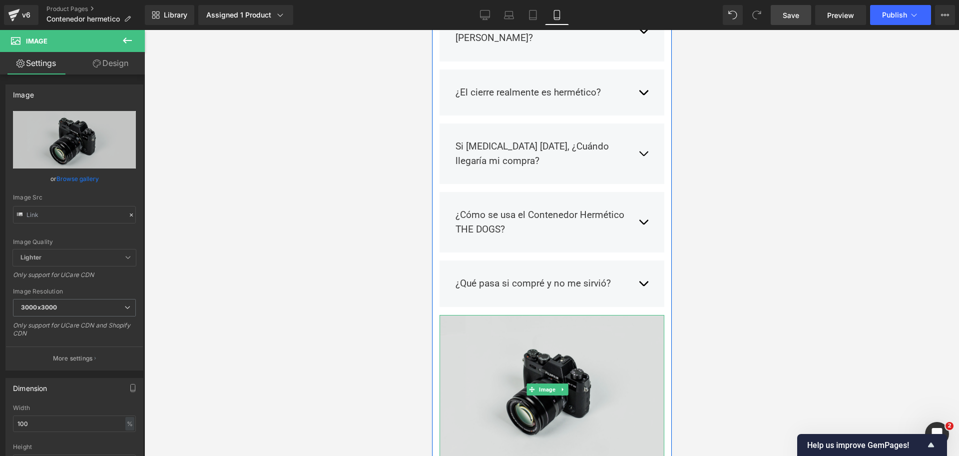
click at [547, 315] on img at bounding box center [551, 389] width 225 height 149
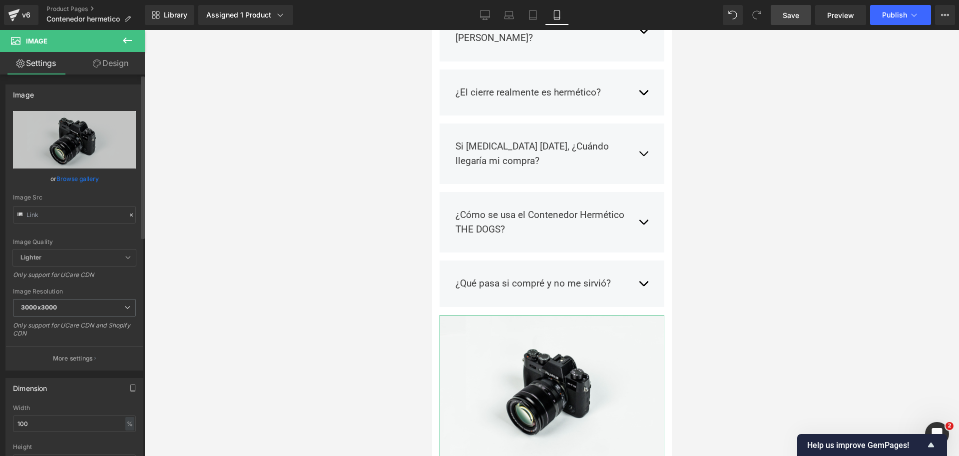
click at [85, 175] on link "Browse gallery" at bounding box center [77, 178] width 42 height 17
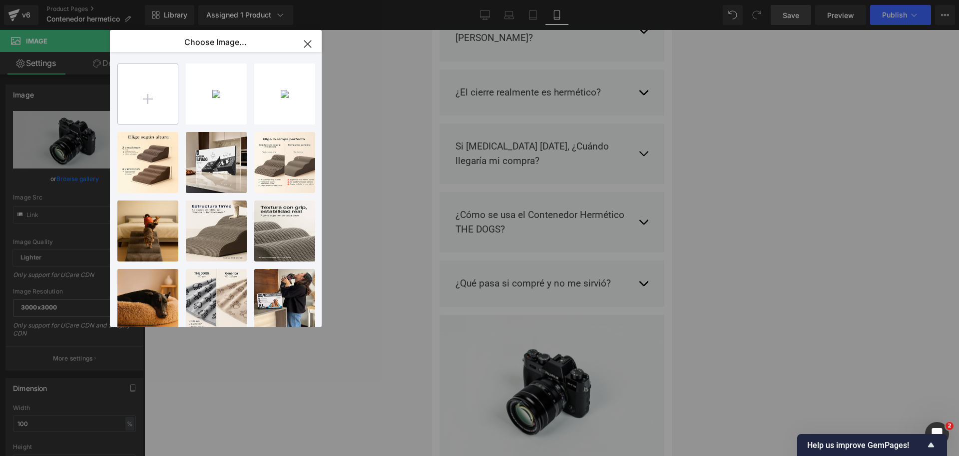
click at [159, 99] on input "file" at bounding box center [148, 94] width 60 height 60
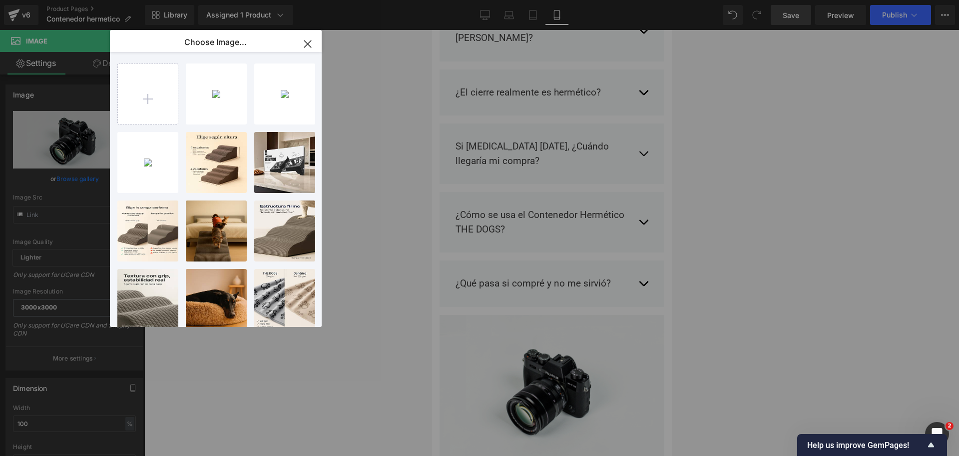
click at [0, 0] on div "2025092... _1_.jpg 70.45 KB" at bounding box center [0, 0] width 0 height 0
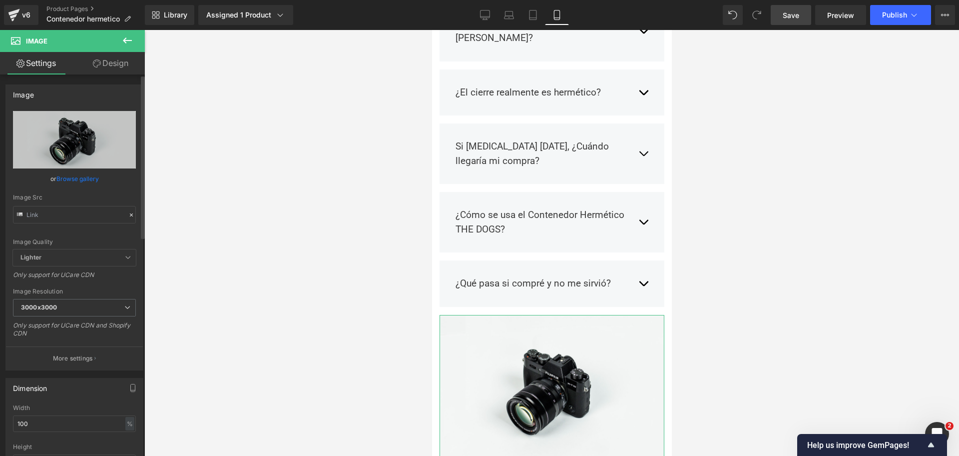
click at [84, 180] on link "Browse gallery" at bounding box center [77, 178] width 42 height 17
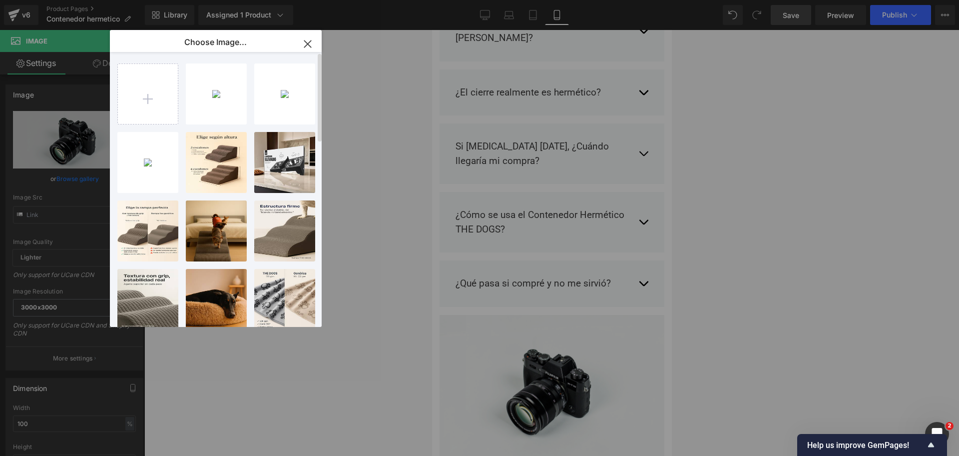
click at [183, 114] on div "2025092... _1_.jpg 70.45 KB Delete image? Yes No 2025092...1ynn.jpg 77.29 KB De…" at bounding box center [221, 191] width 208 height 279
click at [208, 97] on div "2025092... _1_.jpg 70.45 KB" at bounding box center [216, 93] width 61 height 61
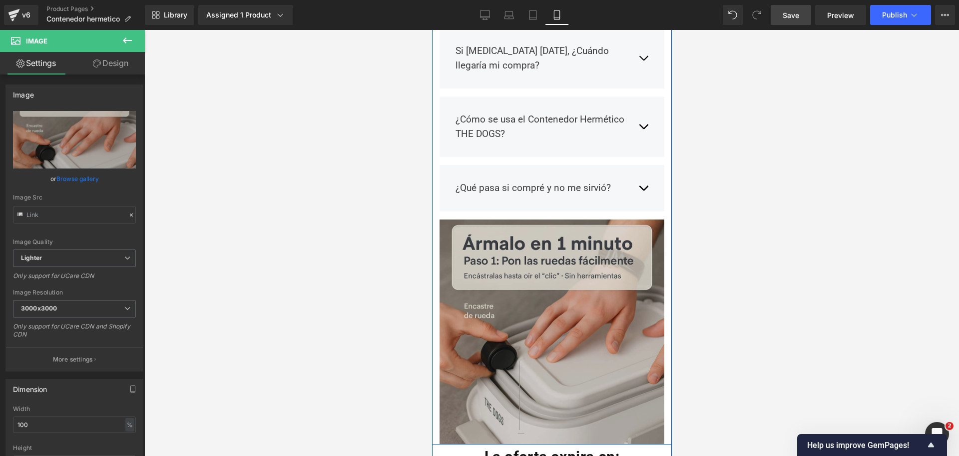
scroll to position [2458, 0]
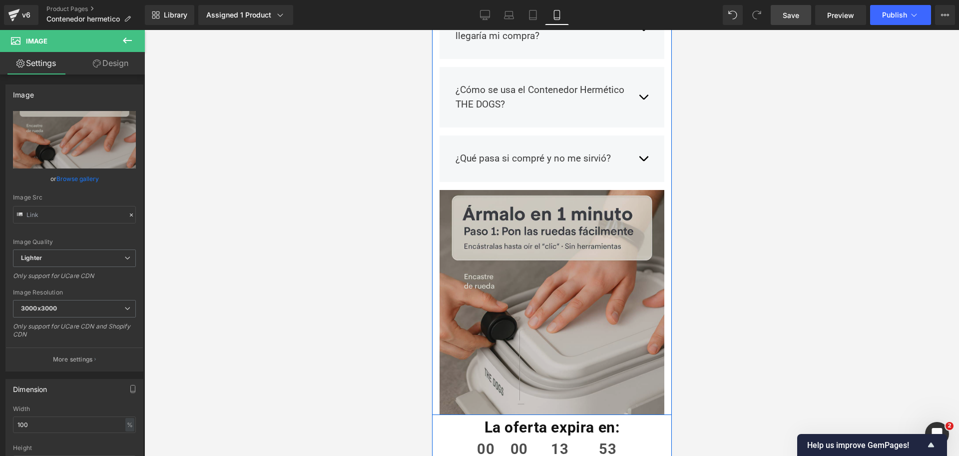
click at [521, 199] on img at bounding box center [551, 302] width 225 height 225
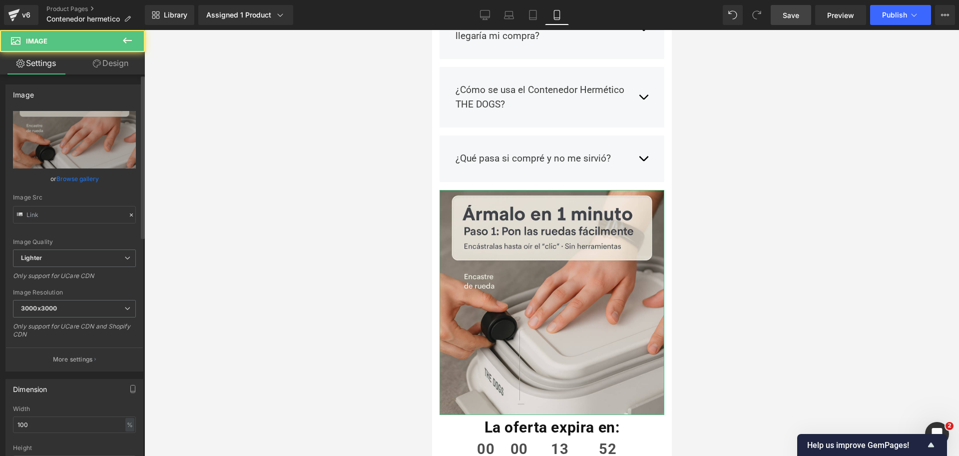
click at [84, 297] on div "Image Resolution 3000x3000 100x100 240x240 480x480 576x576 640x640 768x768 800x…" at bounding box center [74, 317] width 123 height 56
click at [91, 301] on span "3000x3000" at bounding box center [74, 308] width 123 height 17
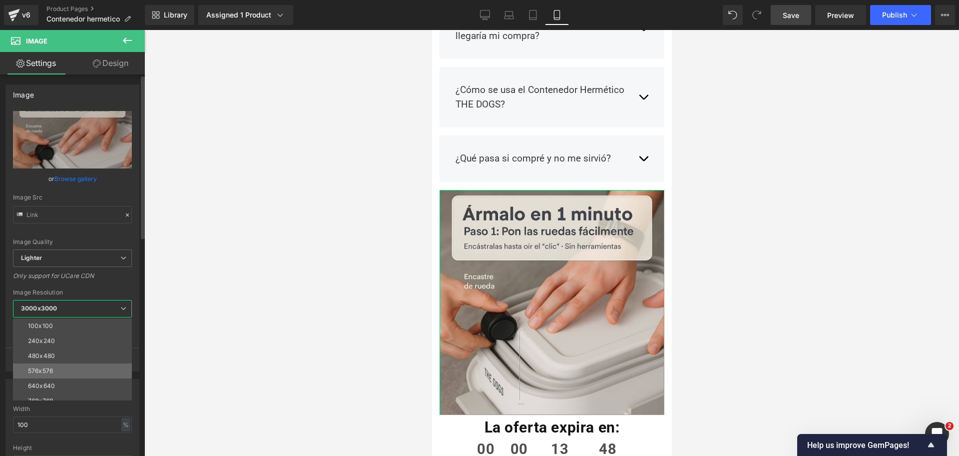
click at [91, 370] on li "576x576" at bounding box center [74, 370] width 123 height 15
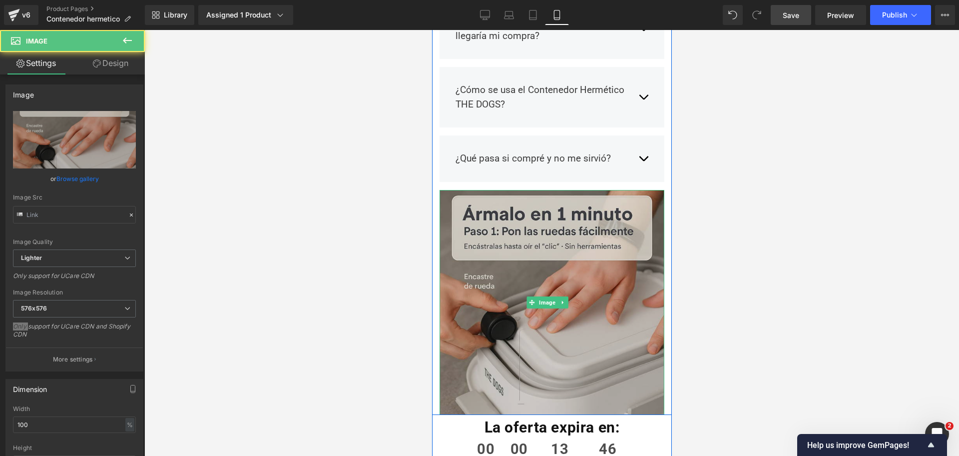
click at [613, 190] on img at bounding box center [551, 302] width 225 height 225
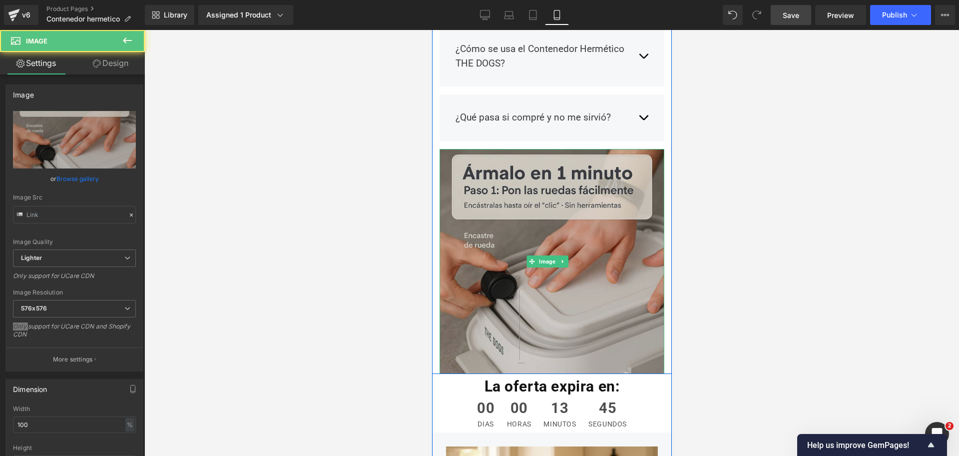
scroll to position [2520, 0]
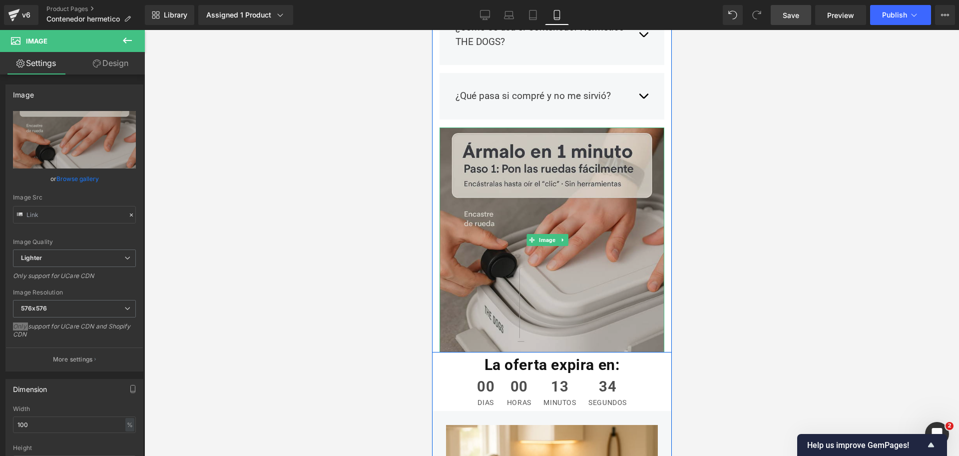
click at [508, 153] on img at bounding box center [551, 239] width 225 height 225
click at [595, 127] on img at bounding box center [551, 239] width 225 height 225
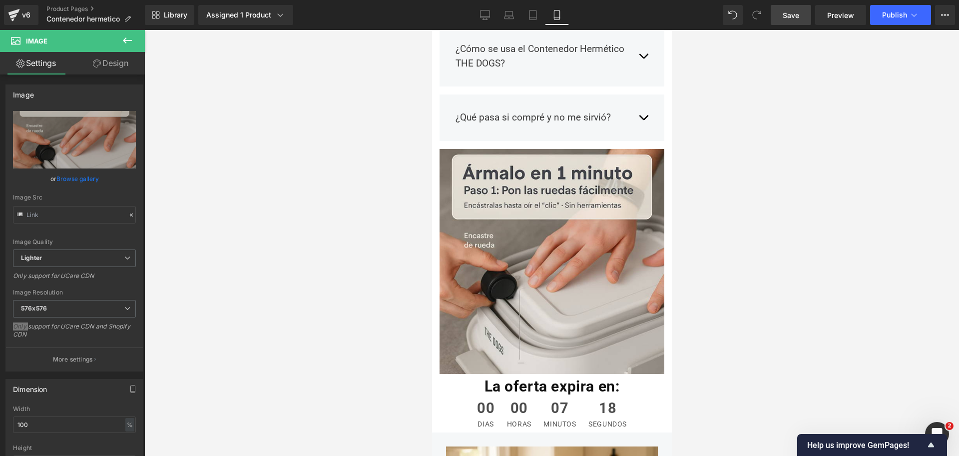
scroll to position [2583, 0]
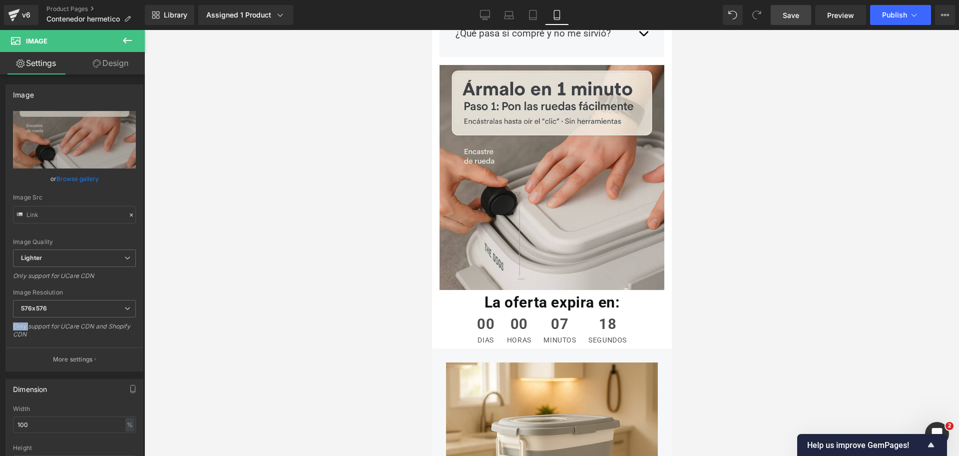
click at [128, 42] on icon at bounding box center [127, 40] width 12 height 12
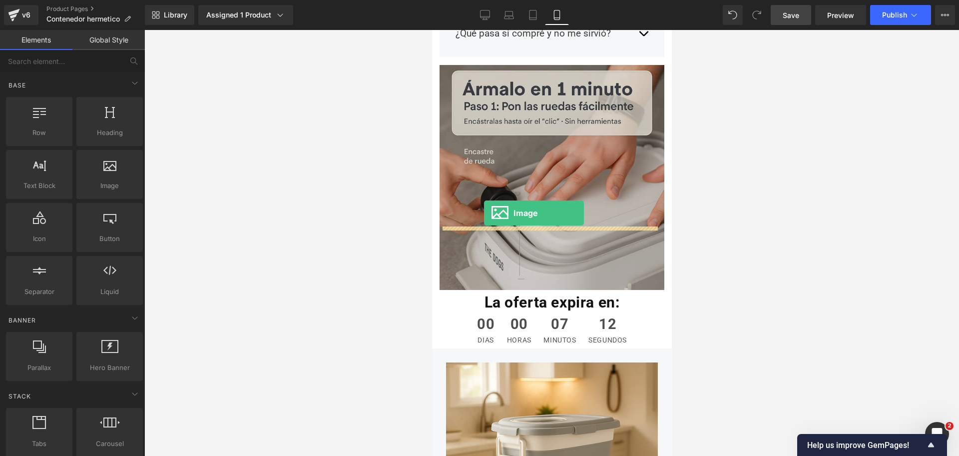
drag, startPoint x: 533, startPoint y: 196, endPoint x: 483, endPoint y: 213, distance: 52.1
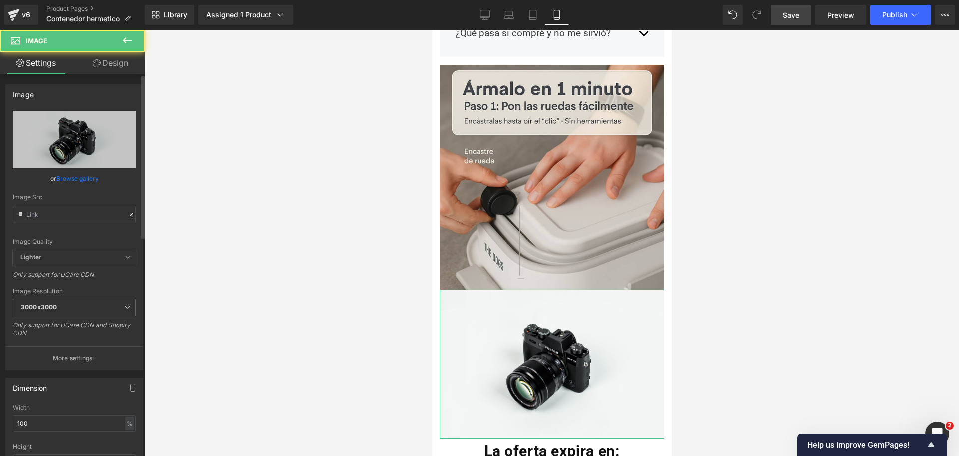
click at [84, 180] on link "Browse gallery" at bounding box center [77, 178] width 42 height 17
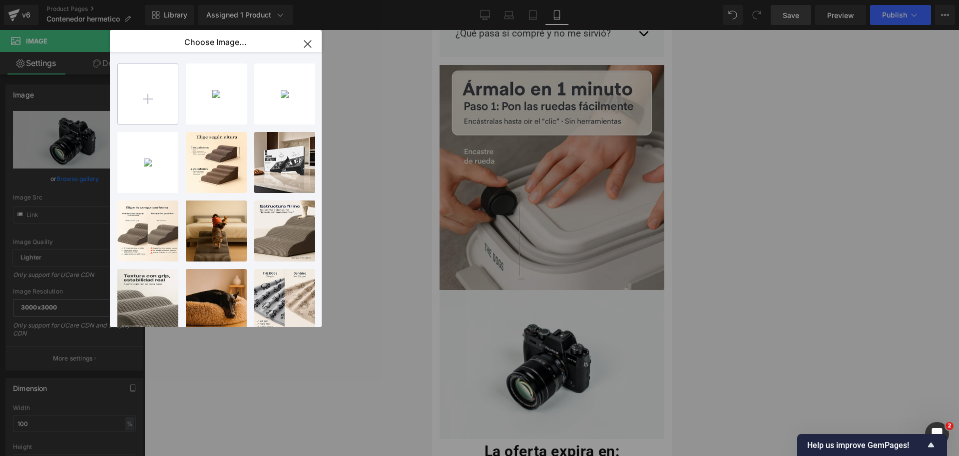
click at [134, 109] on input "file" at bounding box center [148, 94] width 60 height 60
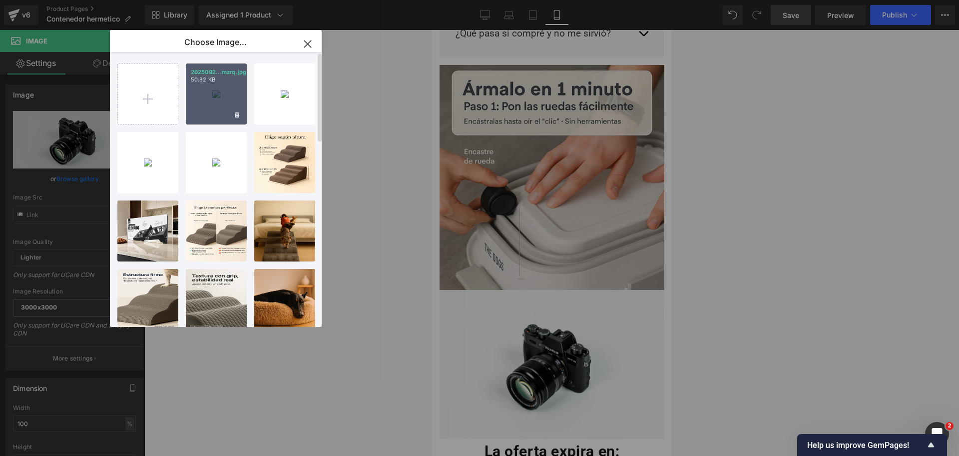
click at [231, 106] on div "2025092...mzrq.jpg 50.82 KB" at bounding box center [216, 93] width 61 height 61
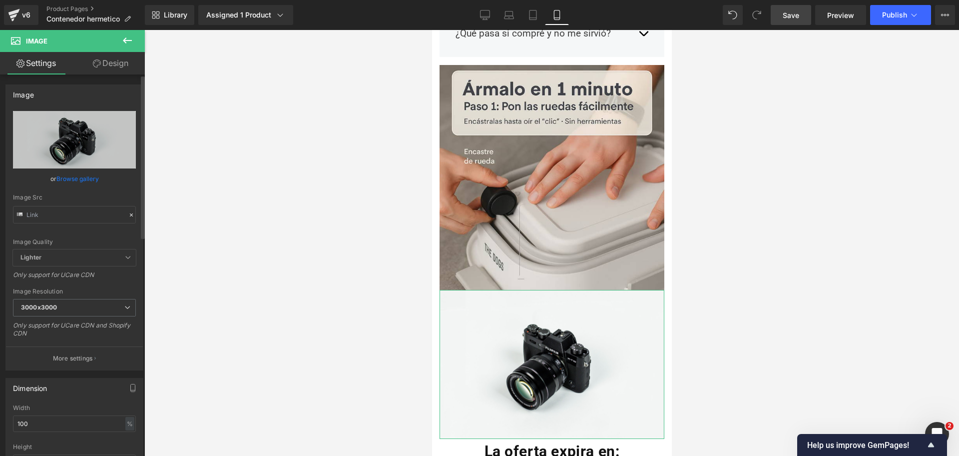
click at [78, 179] on link "Browse gallery" at bounding box center [77, 178] width 42 height 17
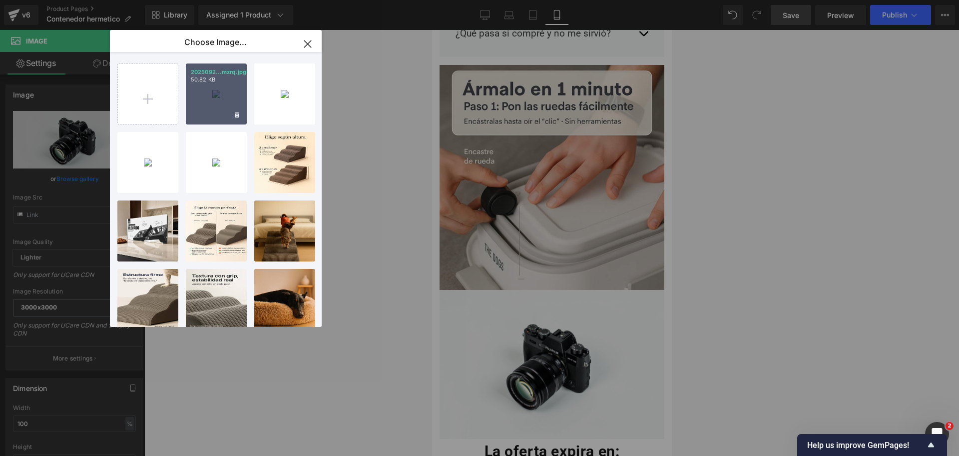
click at [203, 112] on div "2025092...mzrq.jpg 50.82 KB" at bounding box center [216, 93] width 61 height 61
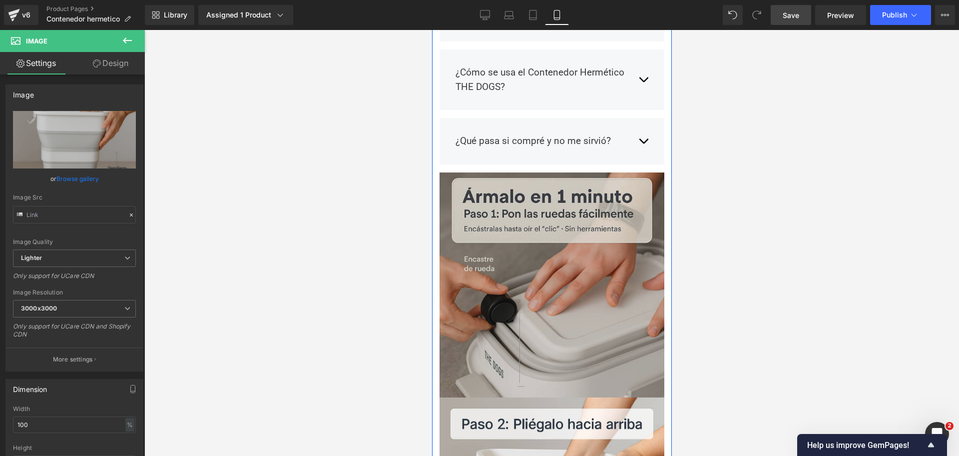
scroll to position [2708, 0]
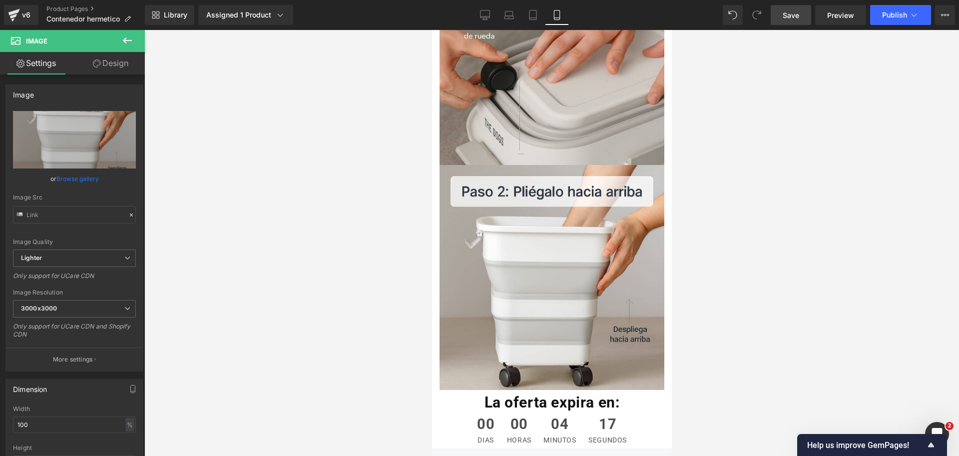
click at [128, 44] on icon at bounding box center [127, 40] width 12 height 12
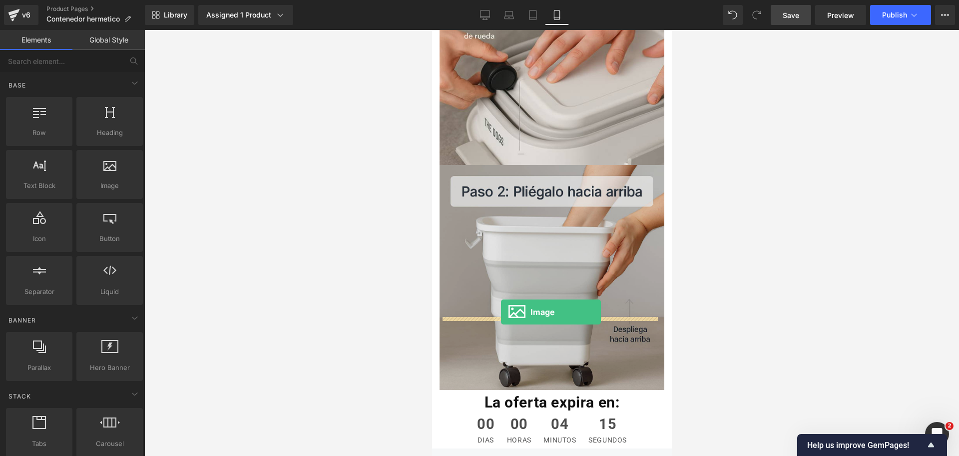
drag, startPoint x: 806, startPoint y: 300, endPoint x: 500, endPoint y: 312, distance: 305.4
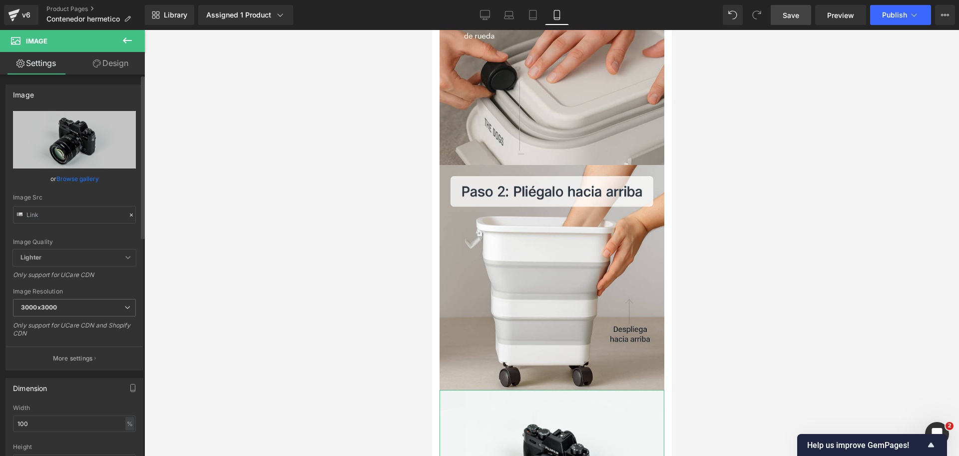
click at [75, 174] on link "Browse gallery" at bounding box center [77, 178] width 42 height 17
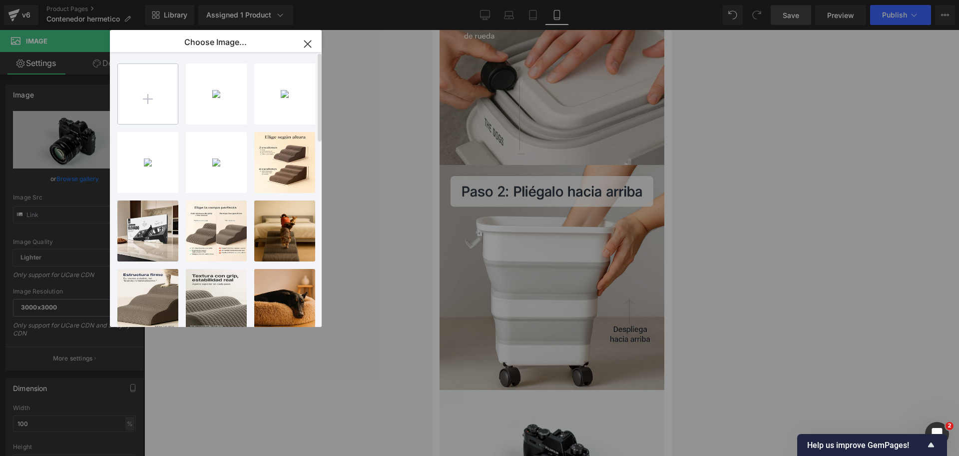
click at [156, 86] on input "file" at bounding box center [148, 94] width 60 height 60
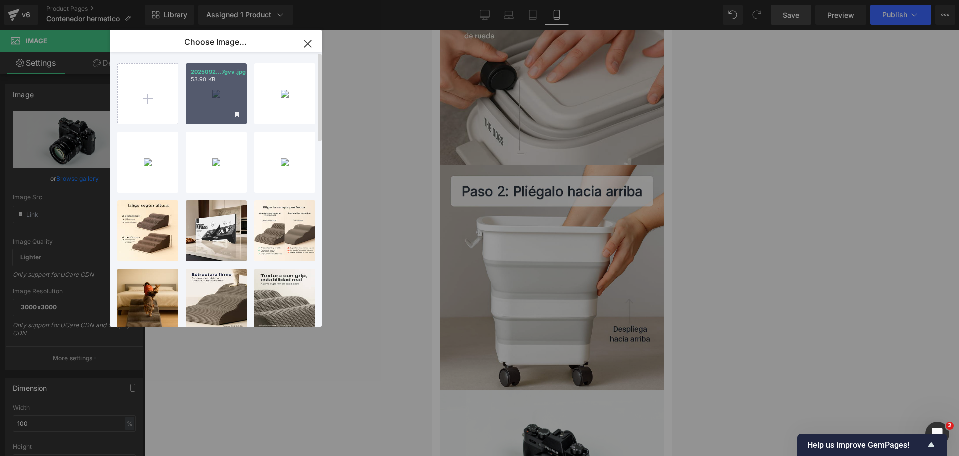
click at [214, 102] on div "2025092...7gvv.jpg 53.90 KB" at bounding box center [216, 93] width 61 height 61
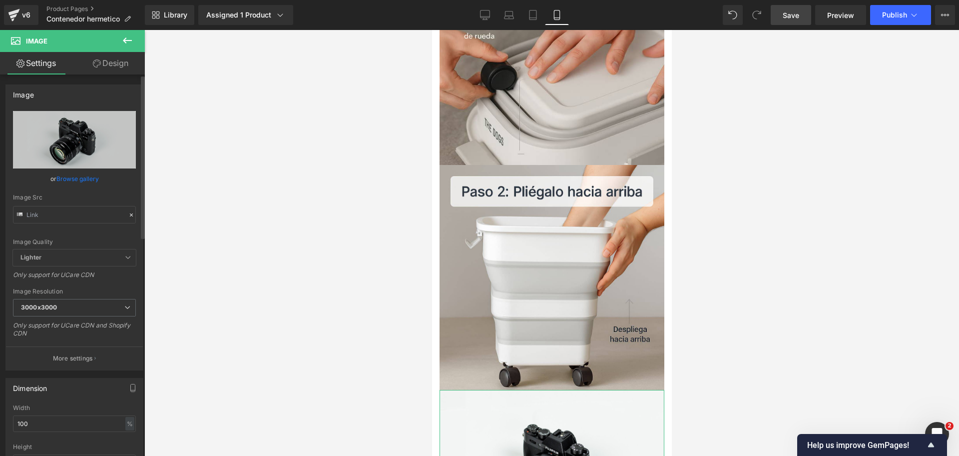
click at [97, 175] on link "Browse gallery" at bounding box center [77, 178] width 42 height 17
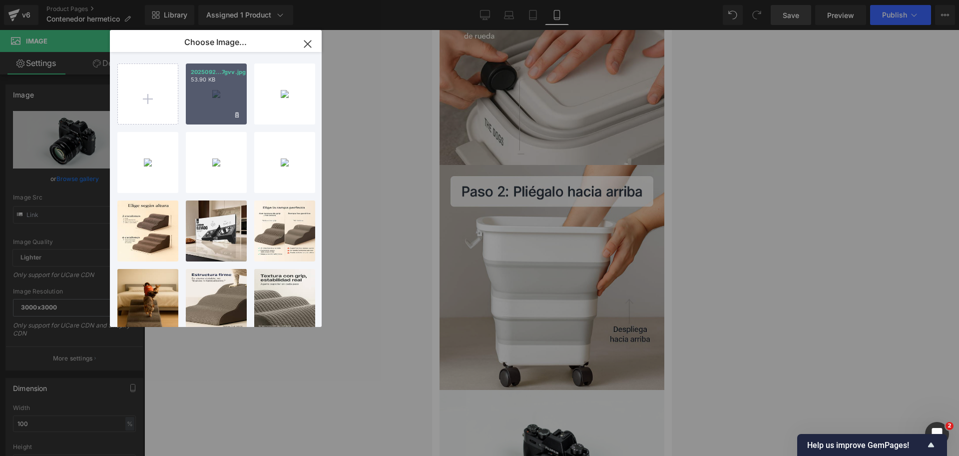
click at [215, 97] on div "2025092...7gvv.jpg 53.90 KB" at bounding box center [216, 93] width 61 height 61
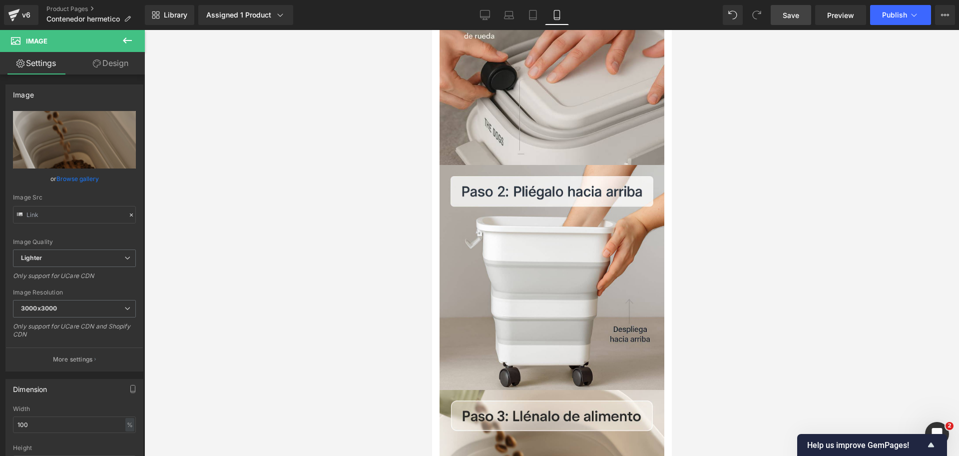
click at [127, 46] on icon at bounding box center [127, 40] width 12 height 12
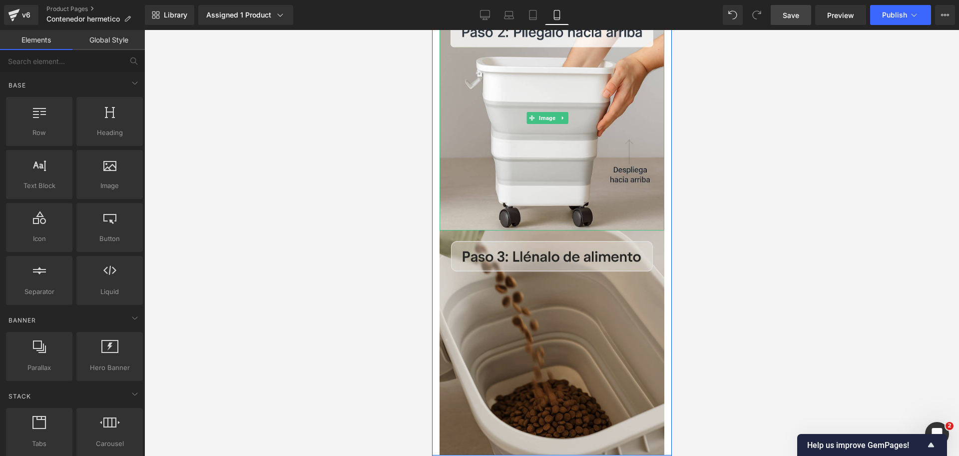
scroll to position [2957, 0]
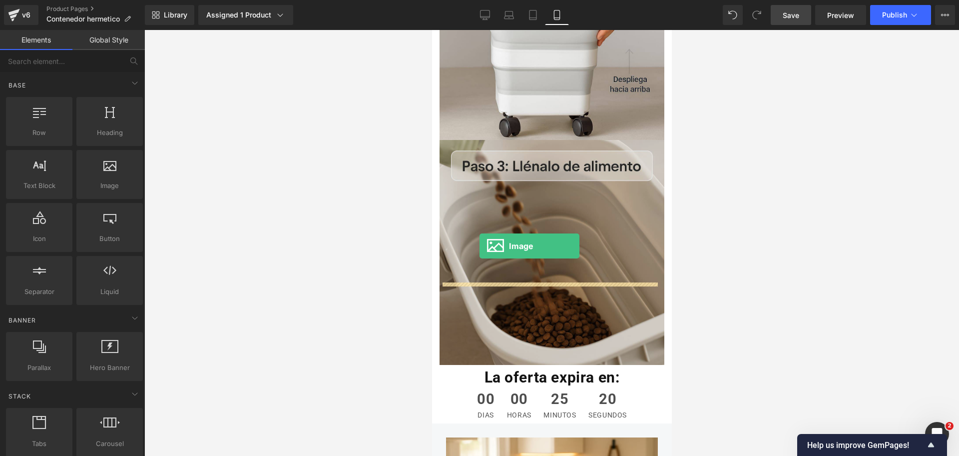
drag, startPoint x: 538, startPoint y: 200, endPoint x: 479, endPoint y: 246, distance: 74.8
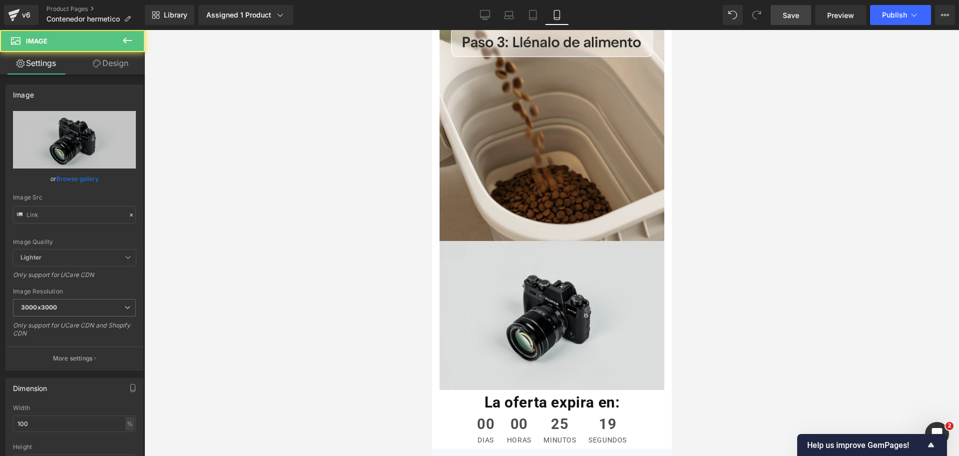
scroll to position [3082, 0]
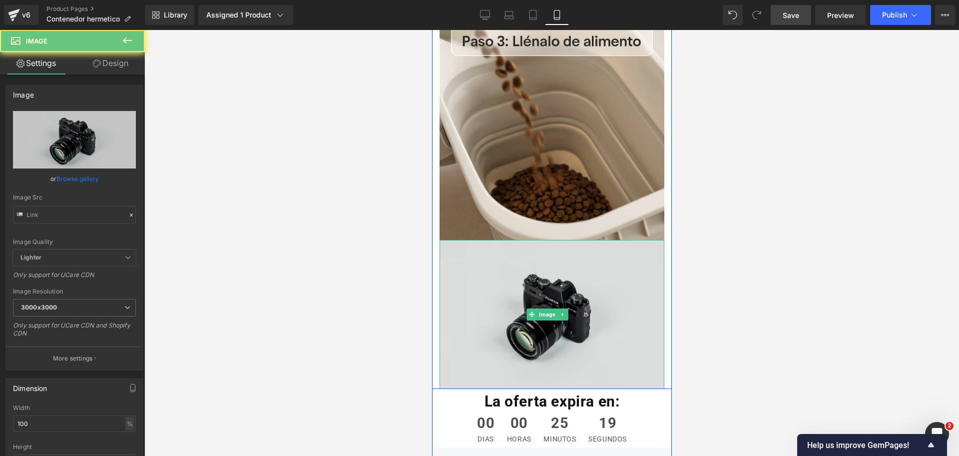
click at [547, 240] on div "Image" at bounding box center [551, 314] width 225 height 149
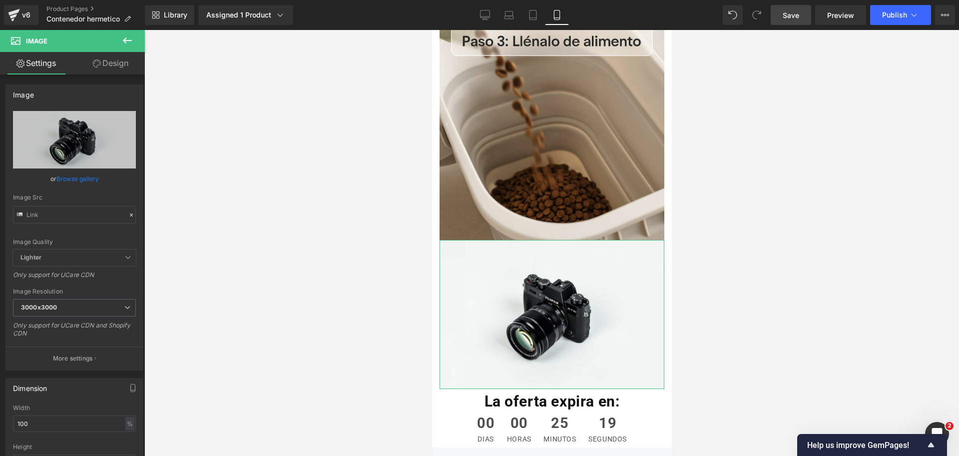
click at [73, 182] on link "Browse gallery" at bounding box center [77, 178] width 42 height 17
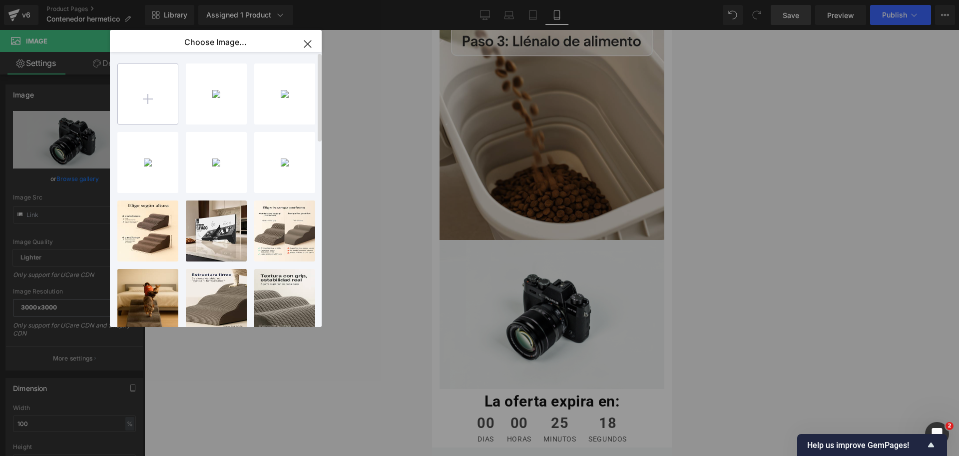
click at [140, 92] on input "file" at bounding box center [148, 94] width 60 height 60
type input "C:\fakepath\20250925_2325_Cierre Seguro Contenedor_remix_01k61xc5agebstwmp7jps8…"
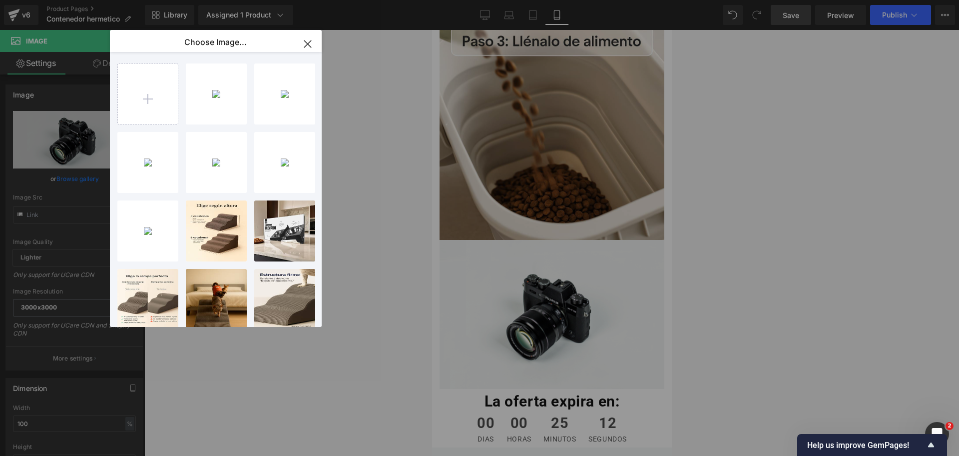
click at [0, 0] on div "2025092...1gpv.jpg 76.50 KB" at bounding box center [0, 0] width 0 height 0
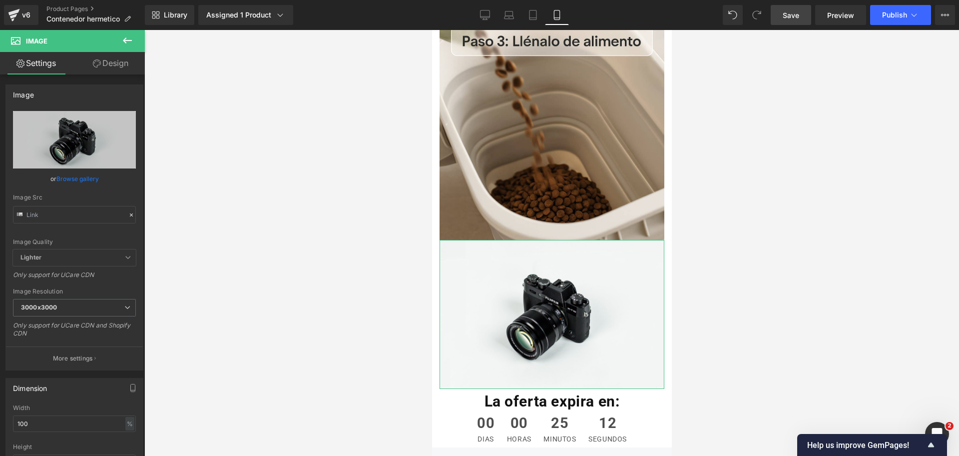
click at [87, 182] on link "Browse gallery" at bounding box center [77, 178] width 42 height 17
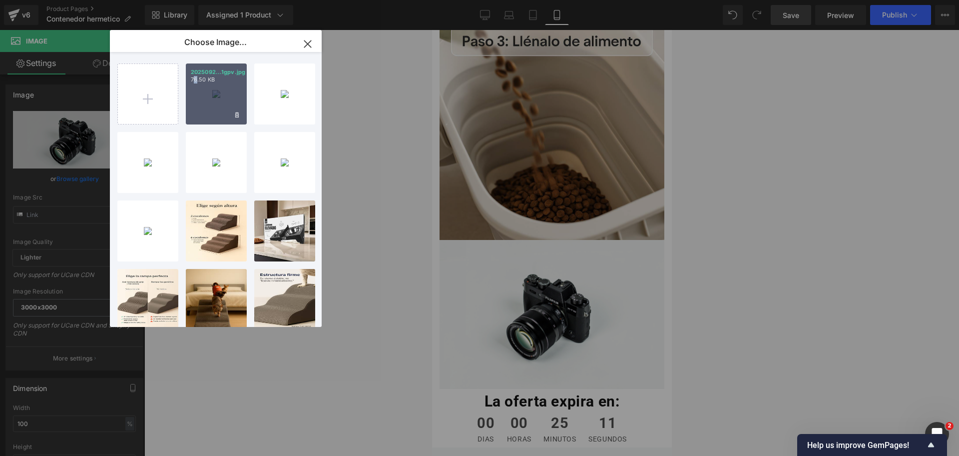
click at [196, 109] on div "2025092...1gpv.jpg 76.50 KB" at bounding box center [216, 93] width 61 height 61
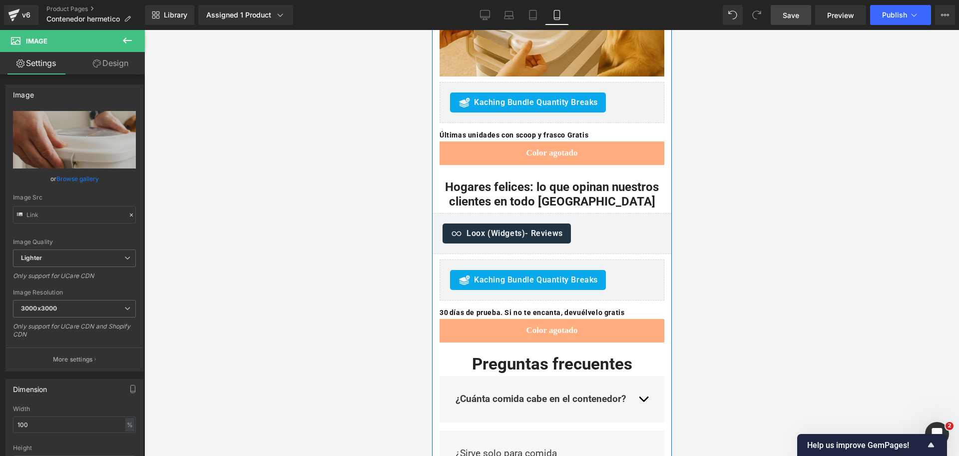
scroll to position [1834, 0]
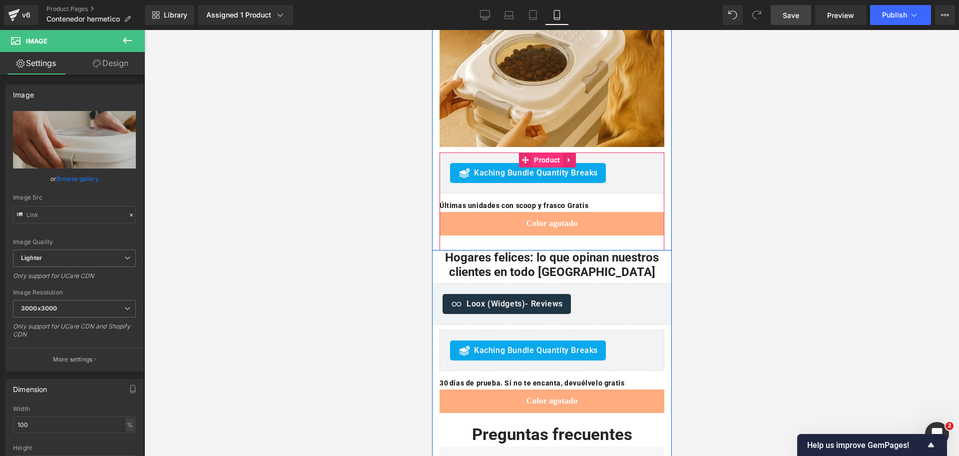
click at [558, 152] on span "Product" at bounding box center [546, 159] width 31 height 15
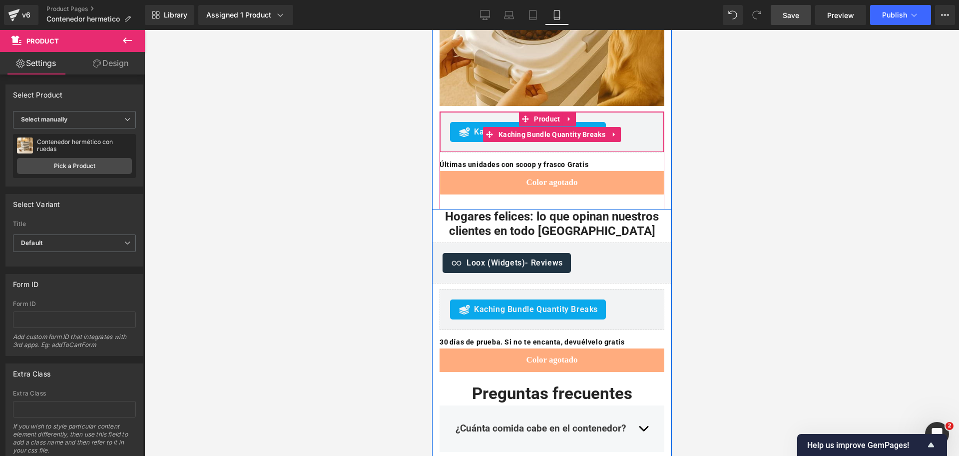
scroll to position [1896, 0]
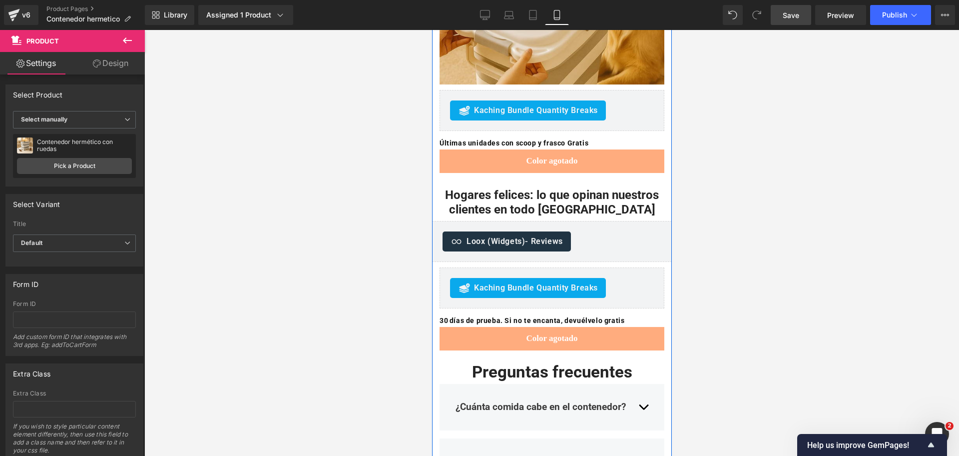
click at [533, 236] on span "- Reviews" at bounding box center [542, 240] width 37 height 9
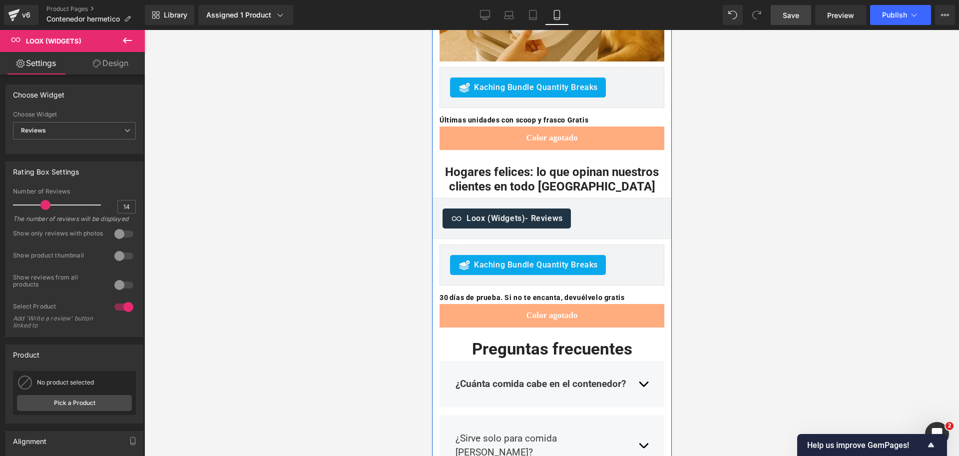
scroll to position [1958, 0]
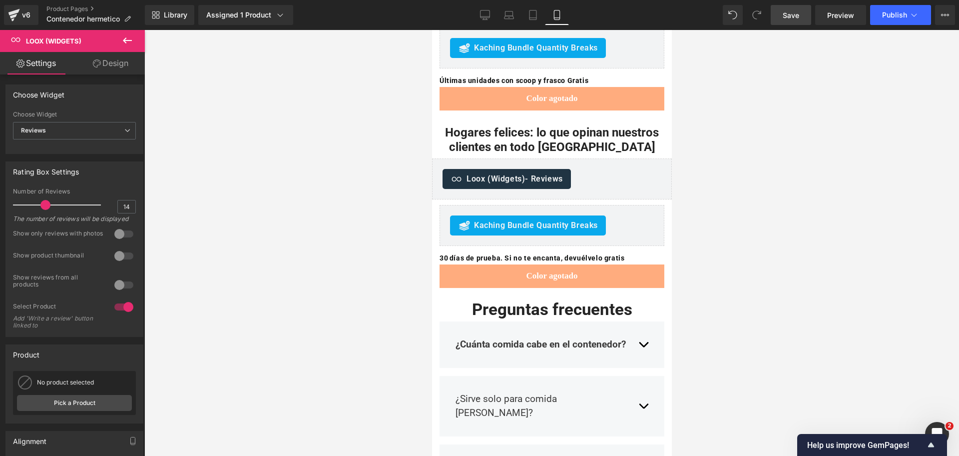
click at [767, 125] on div at bounding box center [551, 243] width 815 height 426
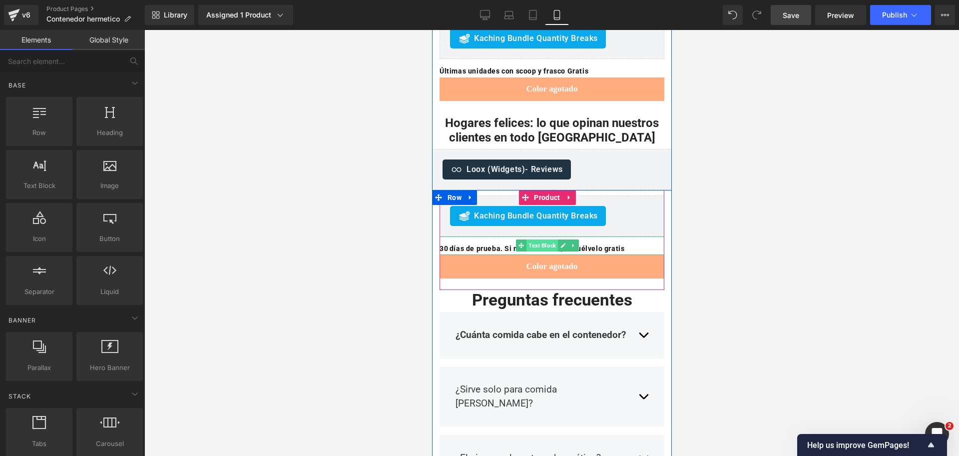
scroll to position [2146, 0]
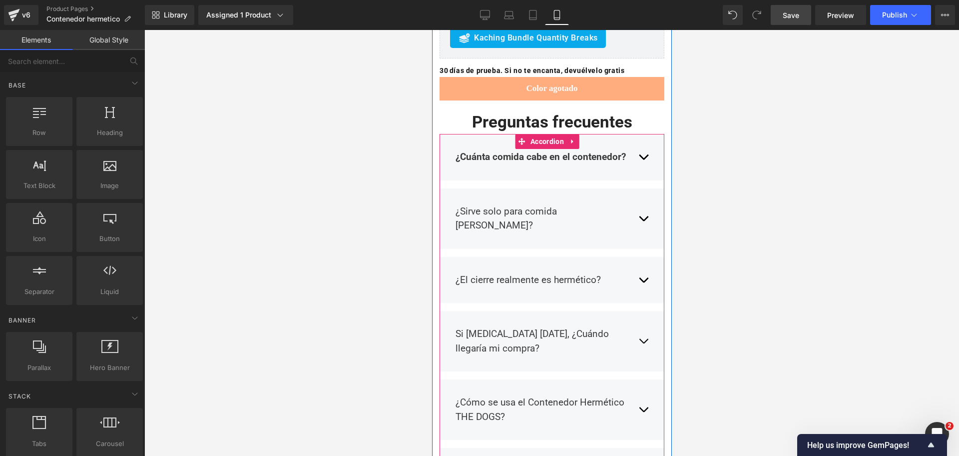
click at [638, 142] on button "button" at bounding box center [643, 156] width 10 height 29
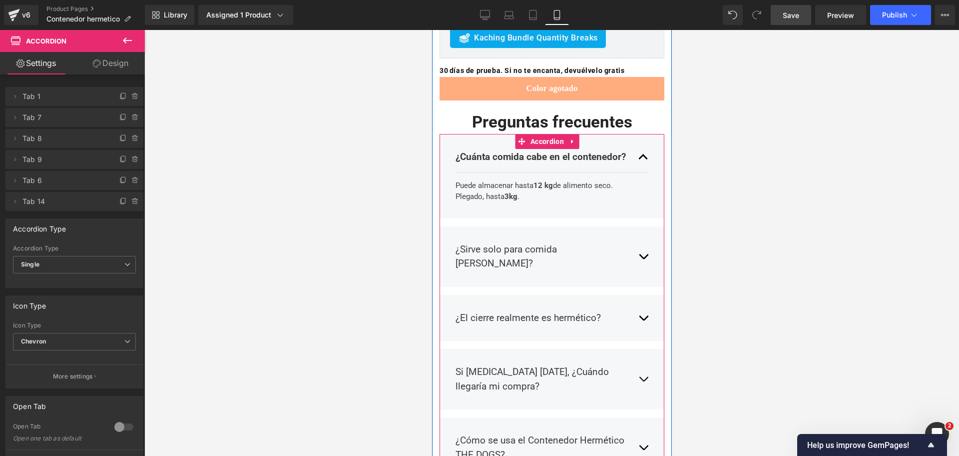
click at [638, 142] on button "button" at bounding box center [643, 156] width 10 height 29
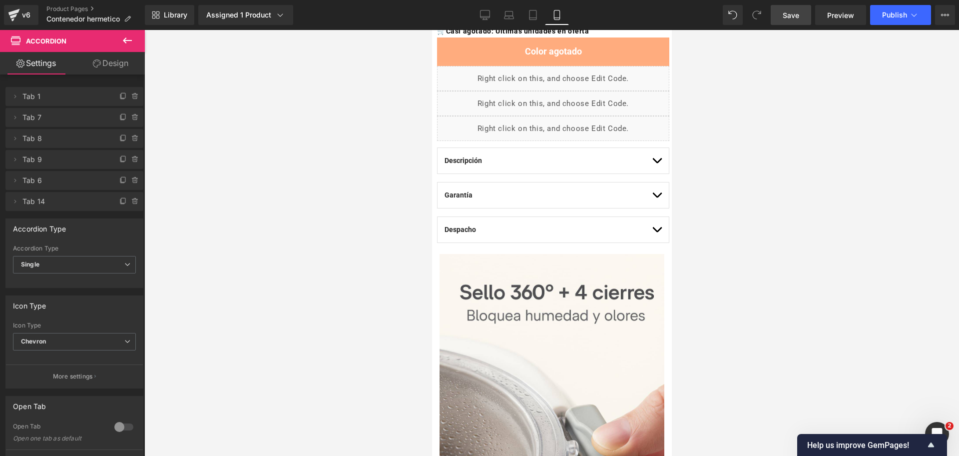
scroll to position [0, 0]
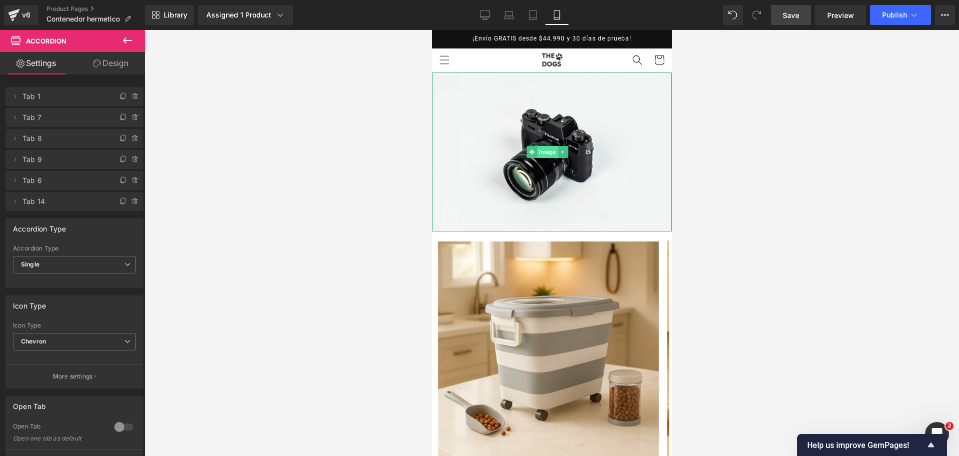
click at [545, 146] on span "Image" at bounding box center [546, 152] width 20 height 12
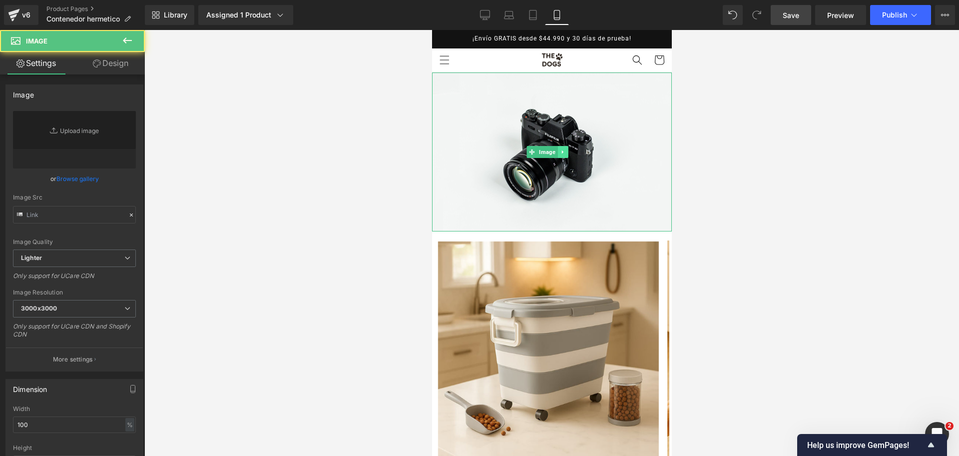
click at [561, 150] on icon at bounding box center [561, 151] width 1 height 3
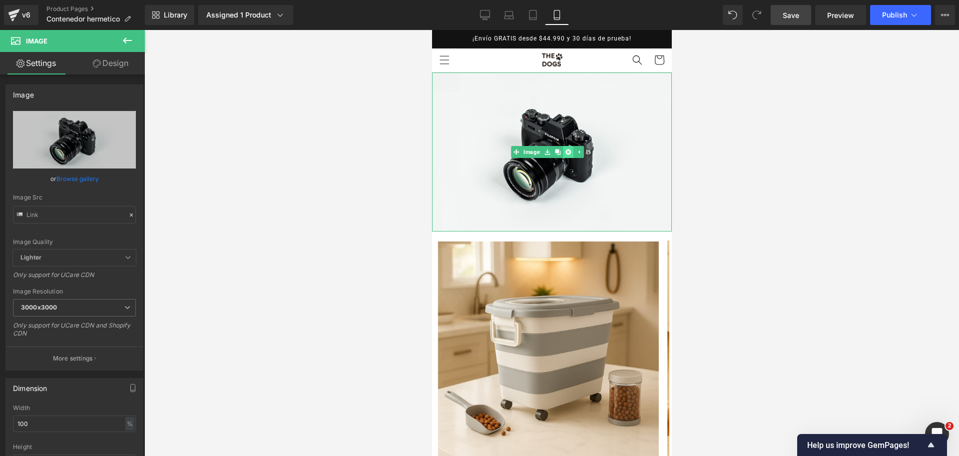
click at [569, 152] on link at bounding box center [567, 152] width 10 height 12
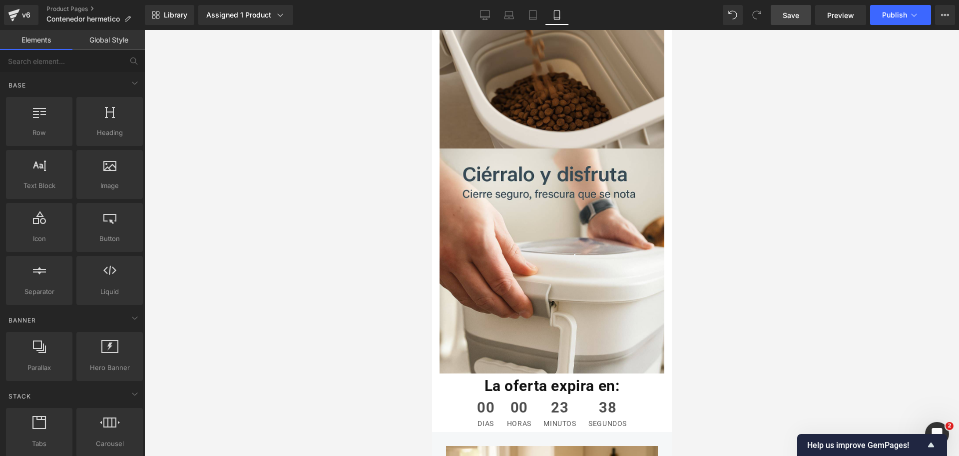
scroll to position [3008, 0]
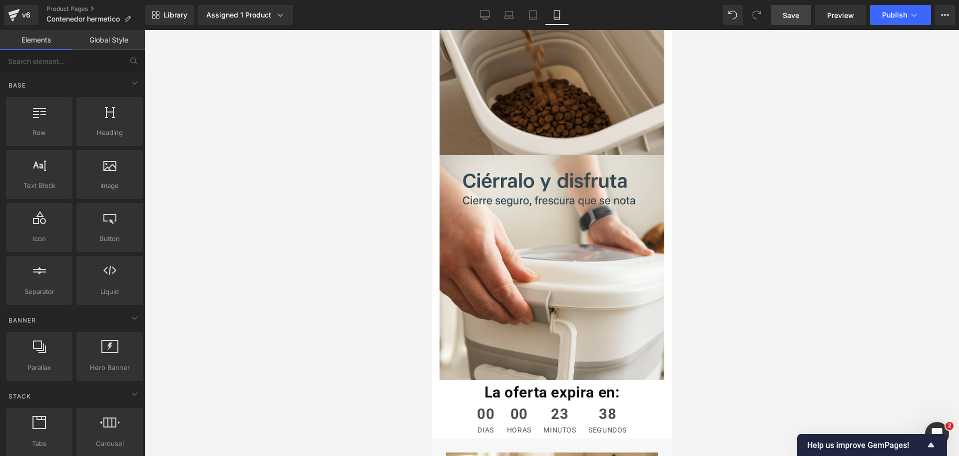
drag, startPoint x: 662, startPoint y: 66, endPoint x: 1104, endPoint y: 327, distance: 513.2
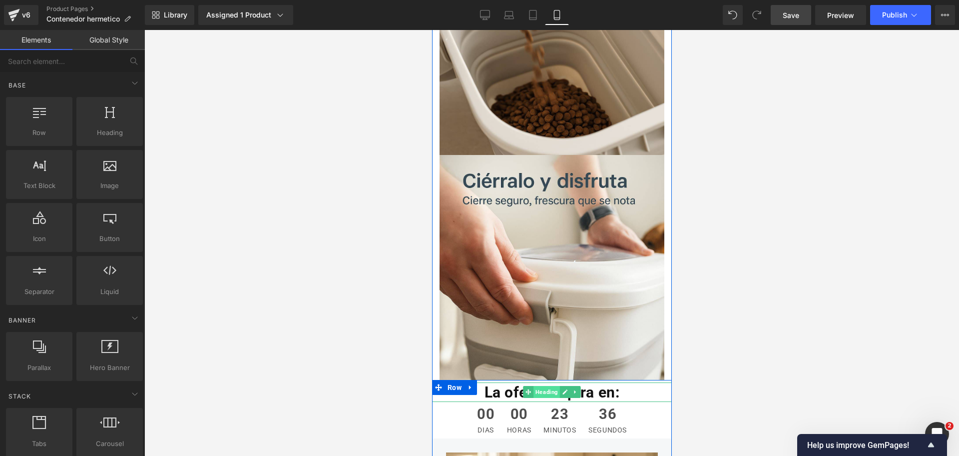
click at [541, 386] on span "Heading" at bounding box center [546, 392] width 26 height 12
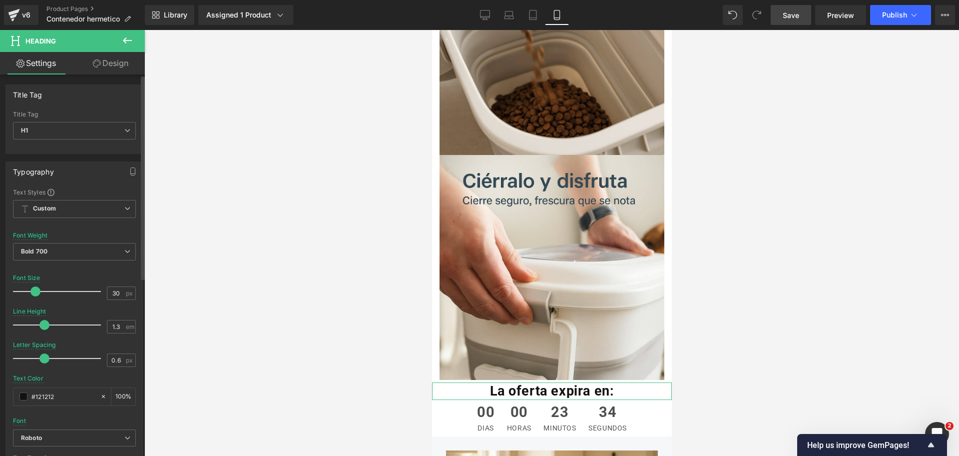
click at [35, 293] on span at bounding box center [35, 291] width 10 height 10
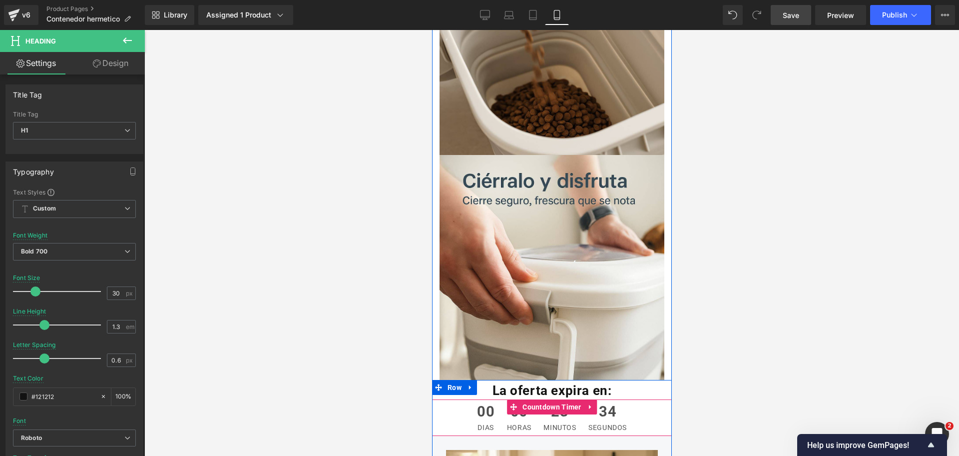
click at [526, 399] on div "00 horas" at bounding box center [518, 417] width 34 height 36
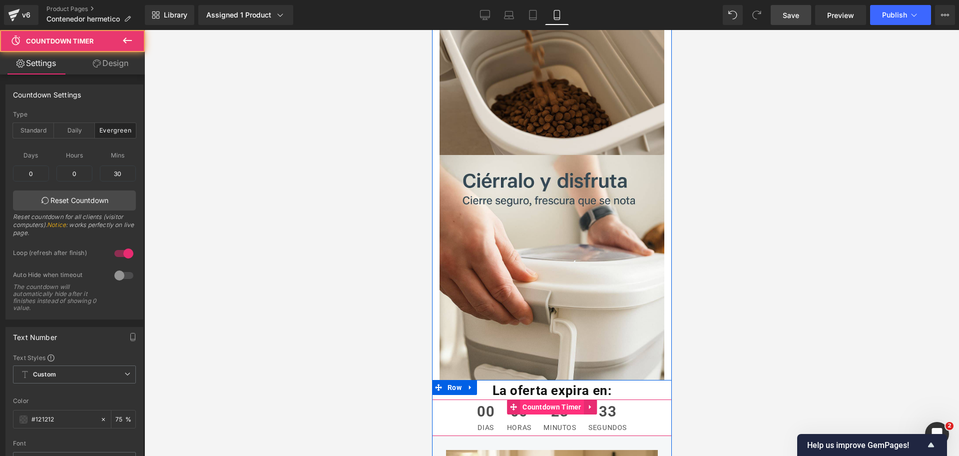
click at [531, 399] on span "Countdown Timer" at bounding box center [551, 406] width 64 height 15
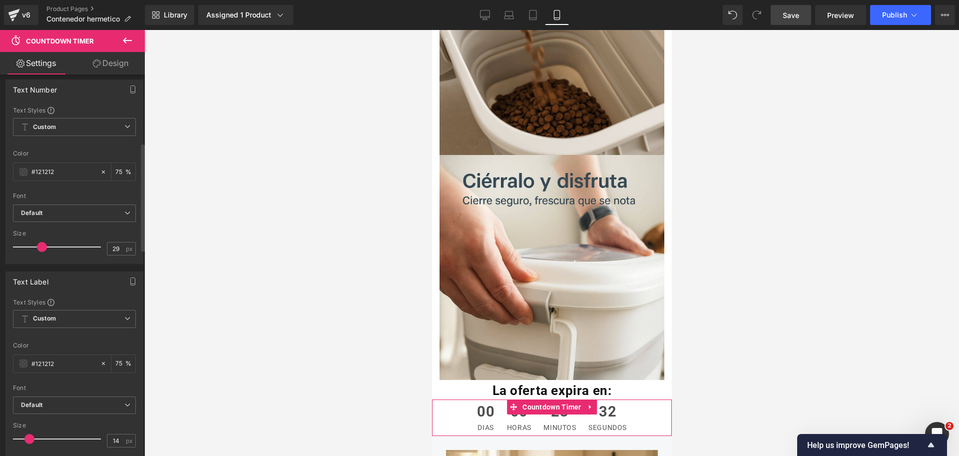
scroll to position [250, 0]
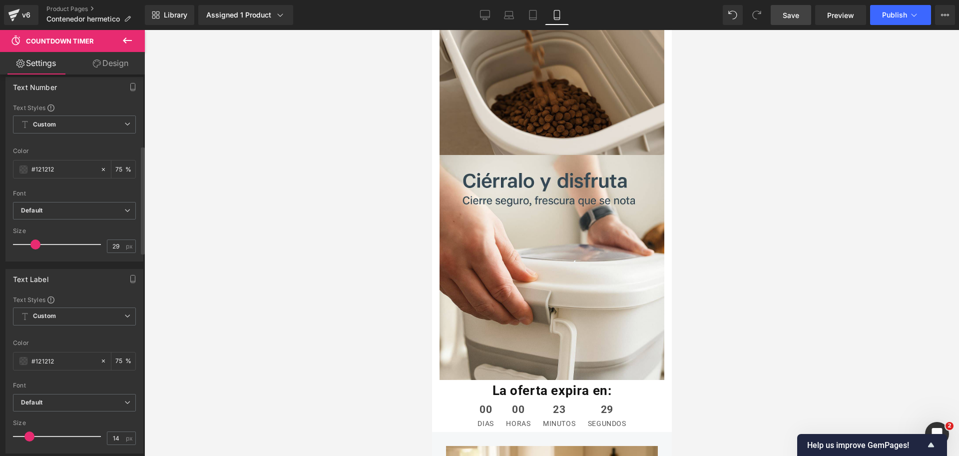
drag, startPoint x: 39, startPoint y: 247, endPoint x: 33, endPoint y: 247, distance: 6.0
click at [33, 247] on span at bounding box center [35, 244] width 10 height 10
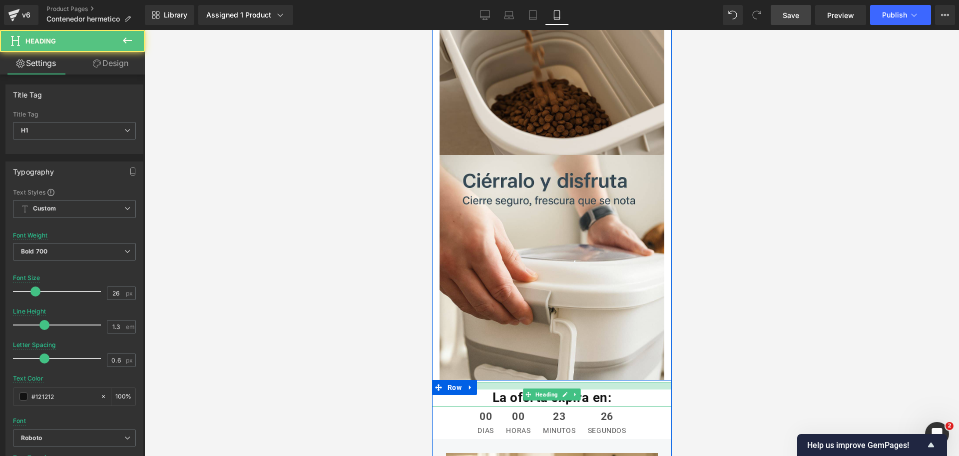
drag, startPoint x: 634, startPoint y: 297, endPoint x: 636, endPoint y: 304, distance: 7.2
click at [636, 382] on div "La oferta expira en: Heading" at bounding box center [552, 394] width 240 height 24
click at [726, 285] on div at bounding box center [551, 243] width 815 height 426
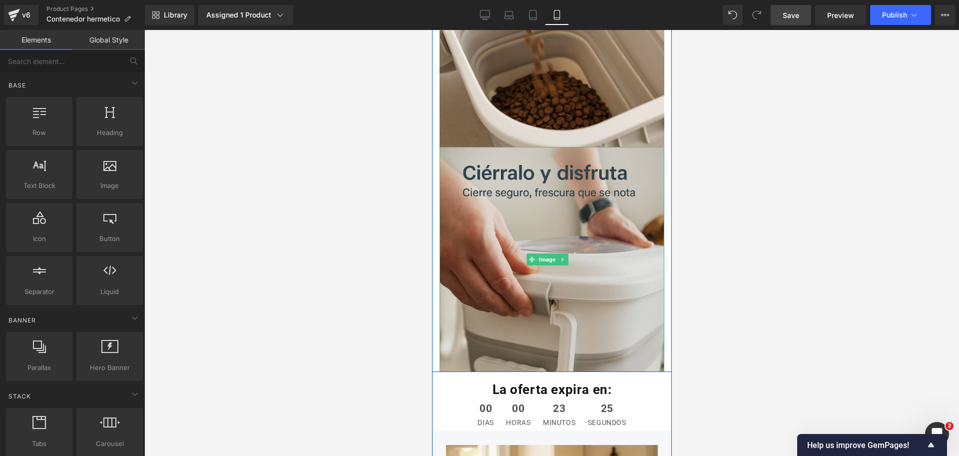
scroll to position [3071, 0]
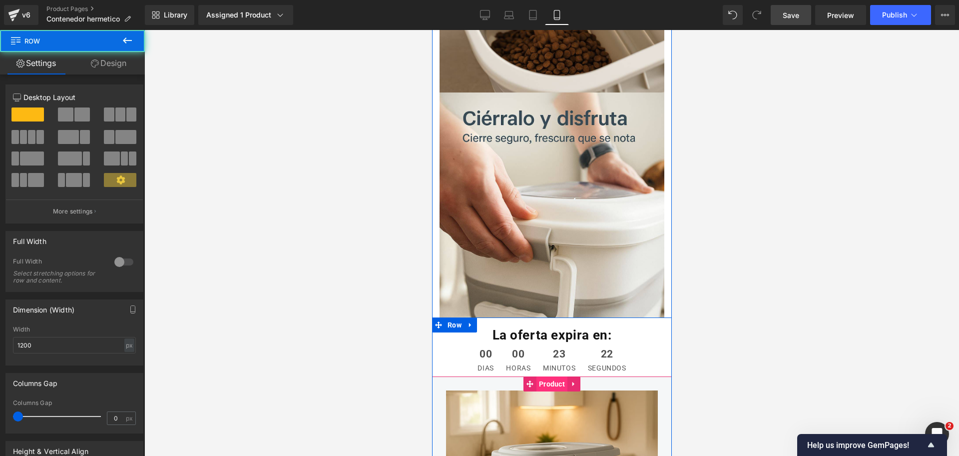
click at [536, 376] on span "Product" at bounding box center [551, 383] width 31 height 15
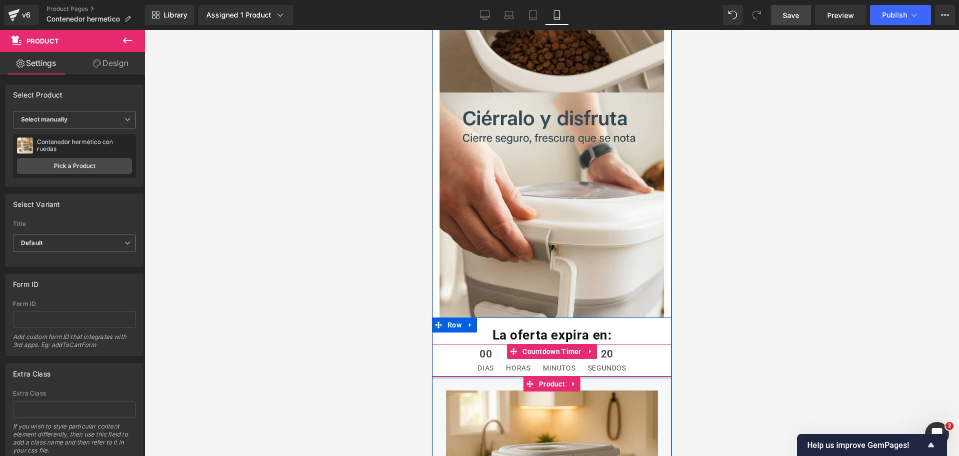
drag, startPoint x: 615, startPoint y: 293, endPoint x: 615, endPoint y: 273, distance: 19.5
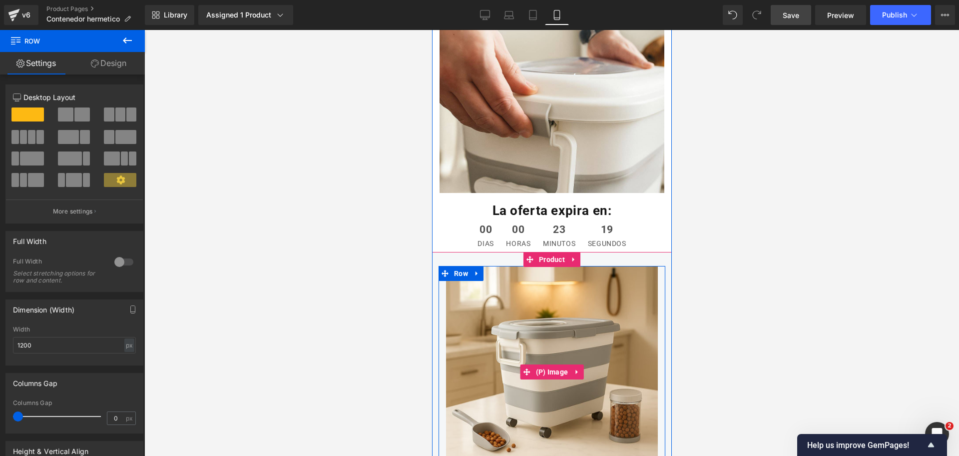
scroll to position [3196, 0]
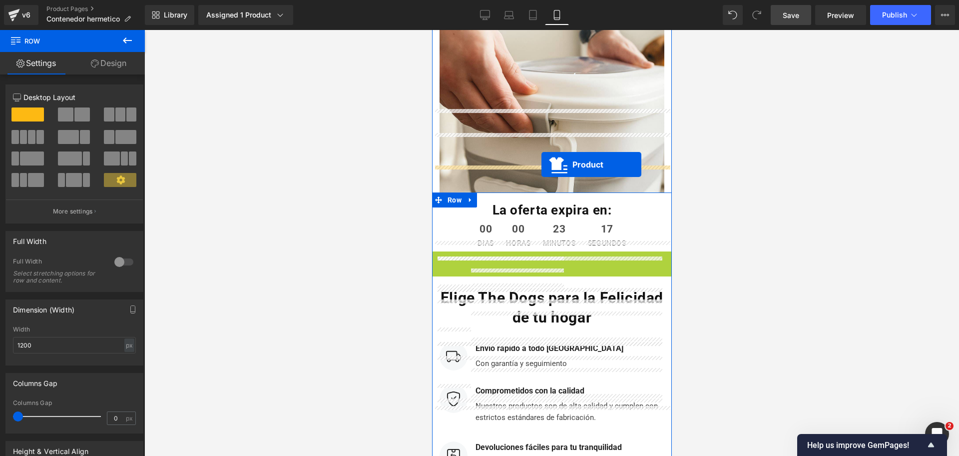
drag, startPoint x: 522, startPoint y: 177, endPoint x: 537, endPoint y: 162, distance: 21.2
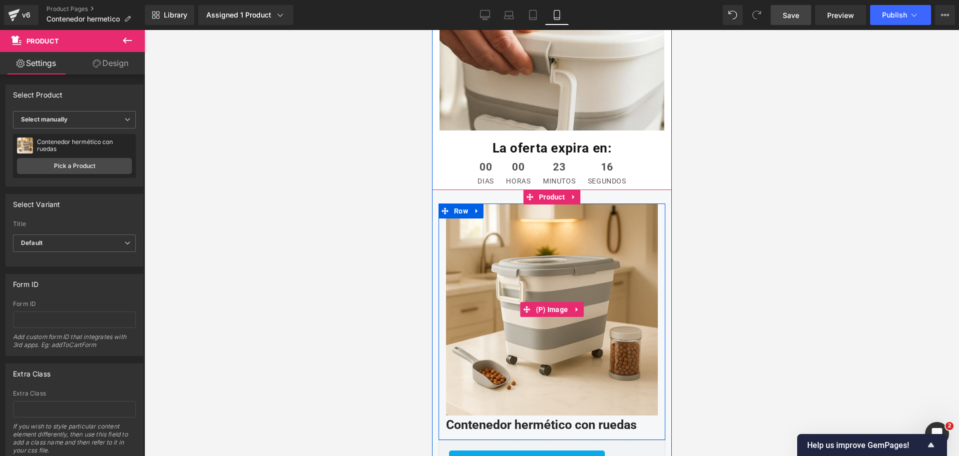
scroll to position [3258, 0]
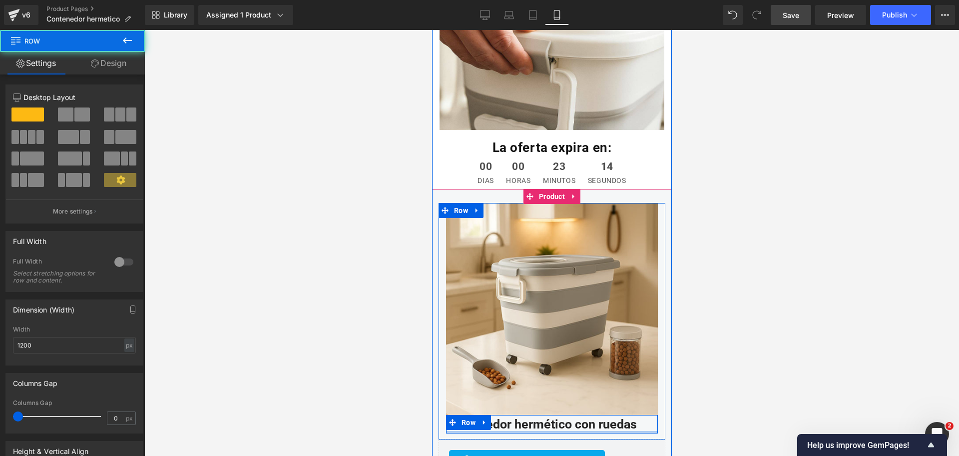
drag, startPoint x: 615, startPoint y: 347, endPoint x: 618, endPoint y: 331, distance: 16.7
click at [617, 415] on div "Contenedor hermético con ruedas (P) Title Row" at bounding box center [552, 424] width 212 height 19
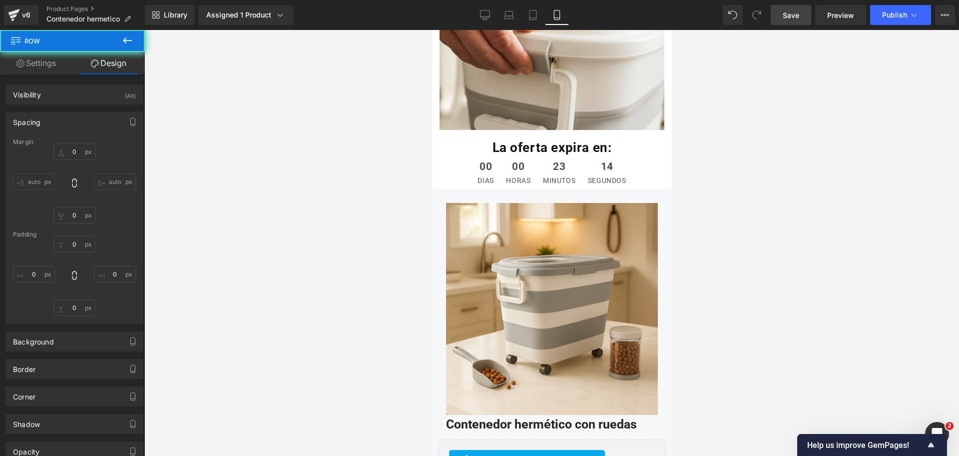
drag, startPoint x: 719, startPoint y: 259, endPoint x: 191, endPoint y: 294, distance: 529.1
click at [720, 259] on div at bounding box center [551, 243] width 815 height 426
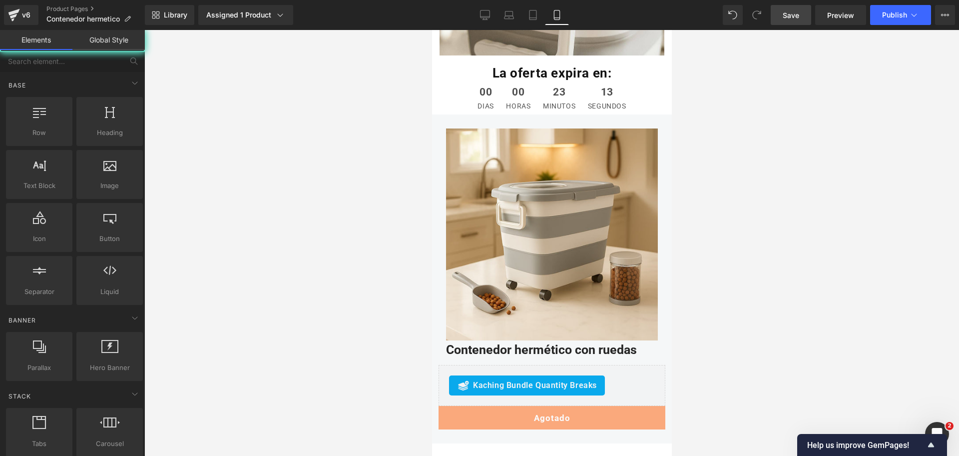
scroll to position [3508, 0]
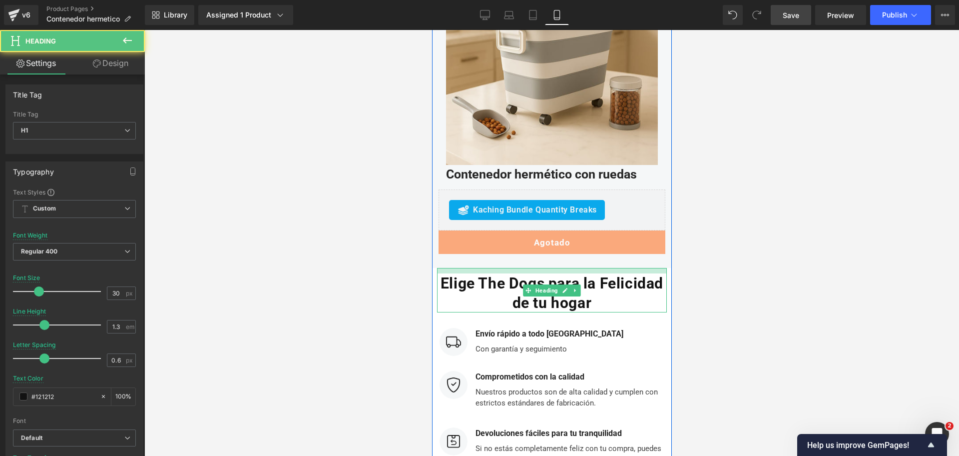
drag, startPoint x: 624, startPoint y: 185, endPoint x: 622, endPoint y: 180, distance: 5.1
click at [622, 180] on div "La oferta expira en: Heading 00 dias 00 horas 23 minutos 12 segundos Countdown …" at bounding box center [552, 180] width 240 height 594
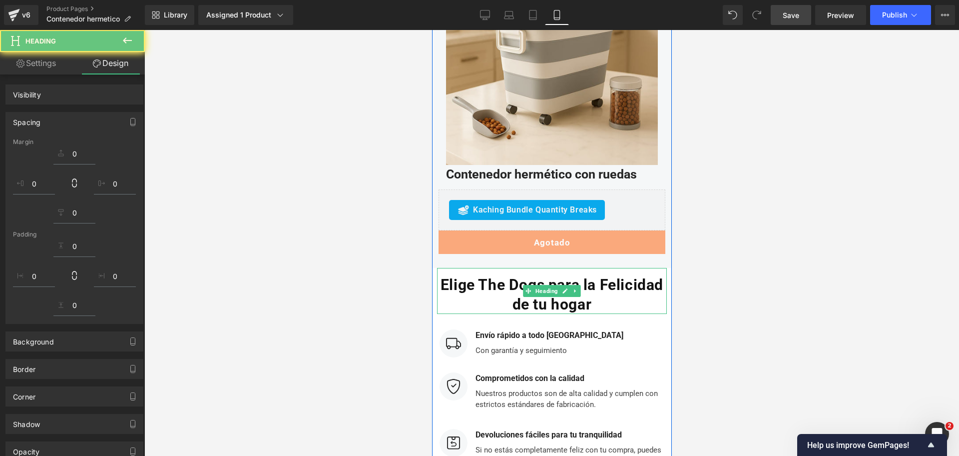
click at [704, 177] on div at bounding box center [551, 243] width 815 height 426
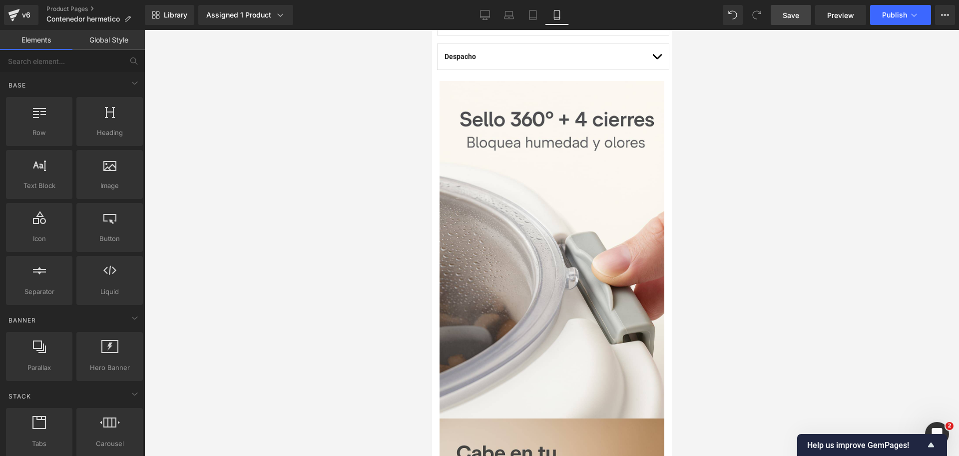
scroll to position [591, 0]
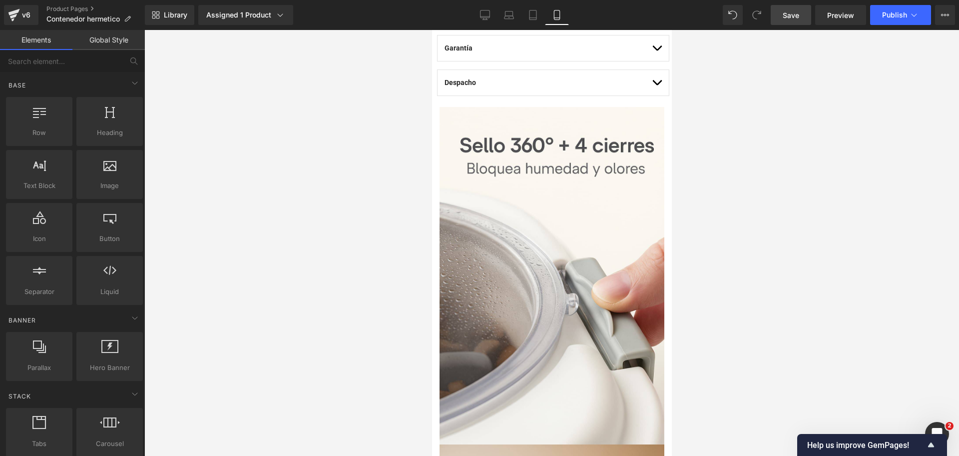
click at [788, 18] on span "Save" at bounding box center [791, 15] width 16 height 10
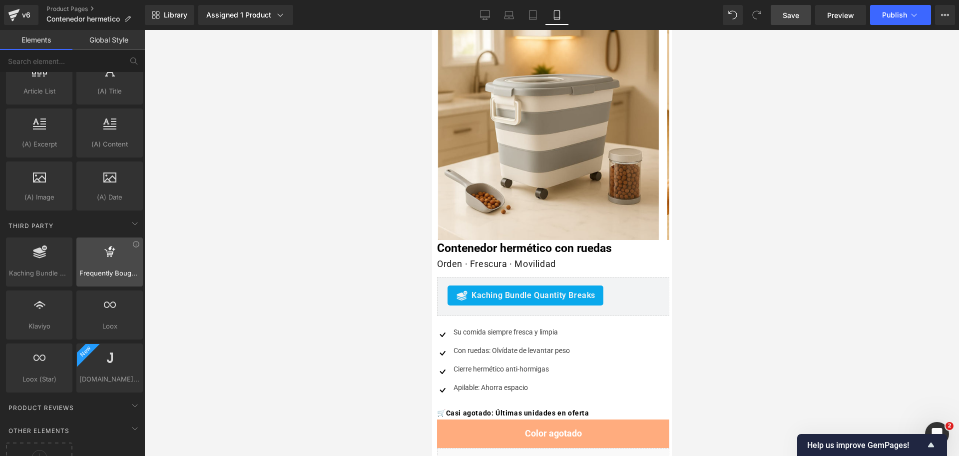
scroll to position [1980, 0]
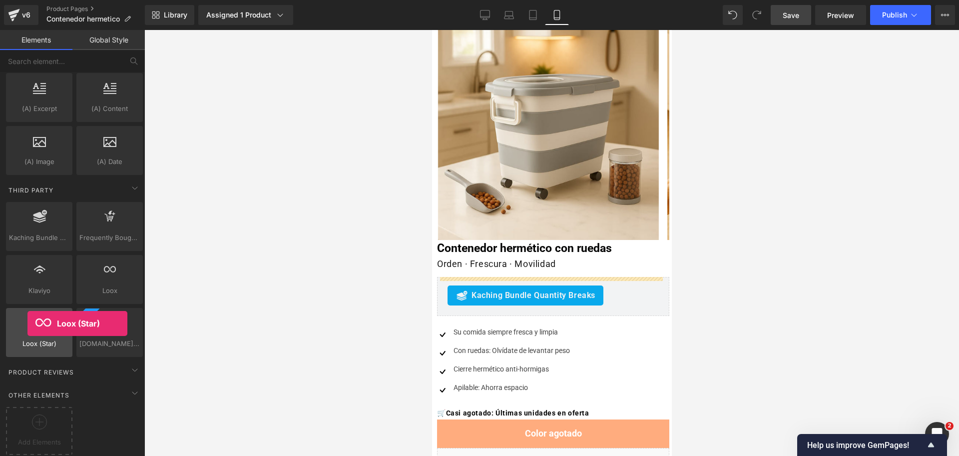
drag, startPoint x: 33, startPoint y: 327, endPoint x: 27, endPoint y: 323, distance: 6.5
click at [27, 323] on div at bounding box center [39, 327] width 60 height 22
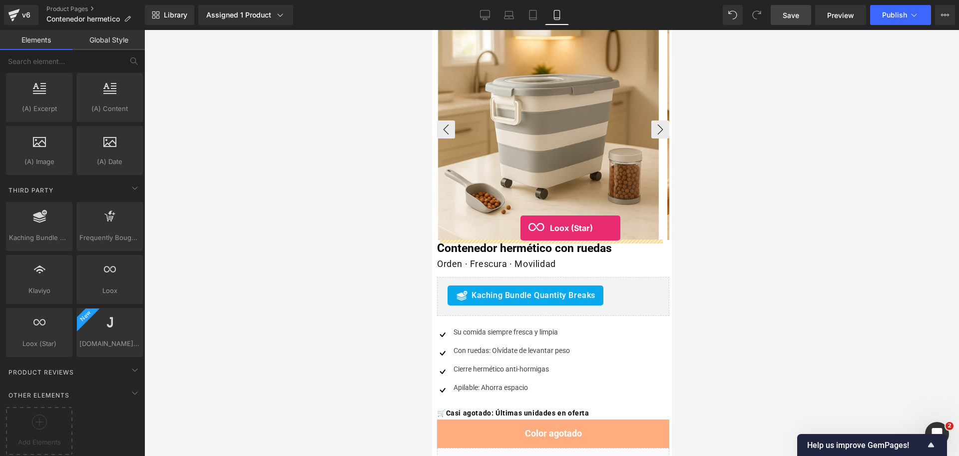
drag, startPoint x: 466, startPoint y: 353, endPoint x: 520, endPoint y: 228, distance: 136.7
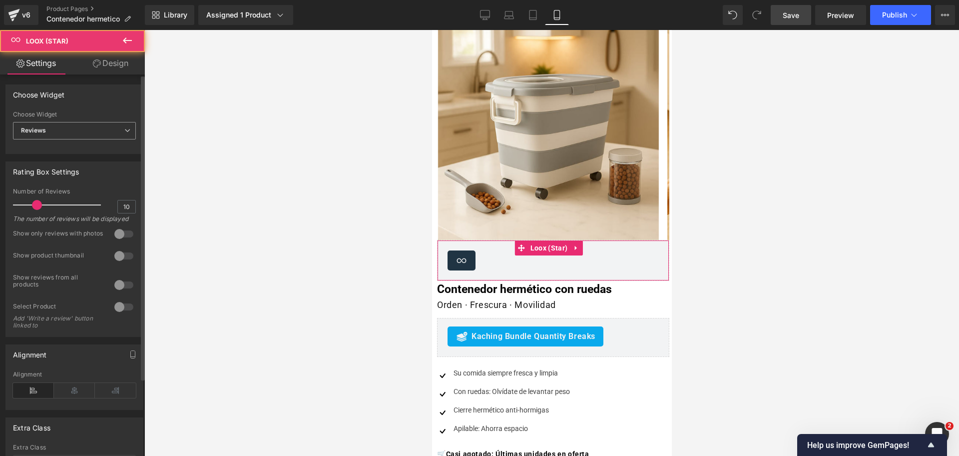
click at [95, 130] on span "Reviews" at bounding box center [74, 130] width 123 height 17
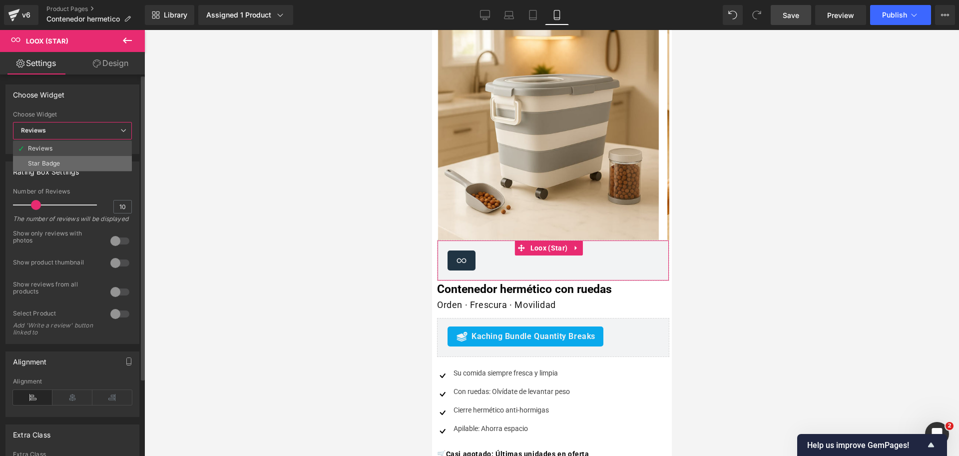
click at [88, 163] on li "Star Badge" at bounding box center [72, 163] width 119 height 15
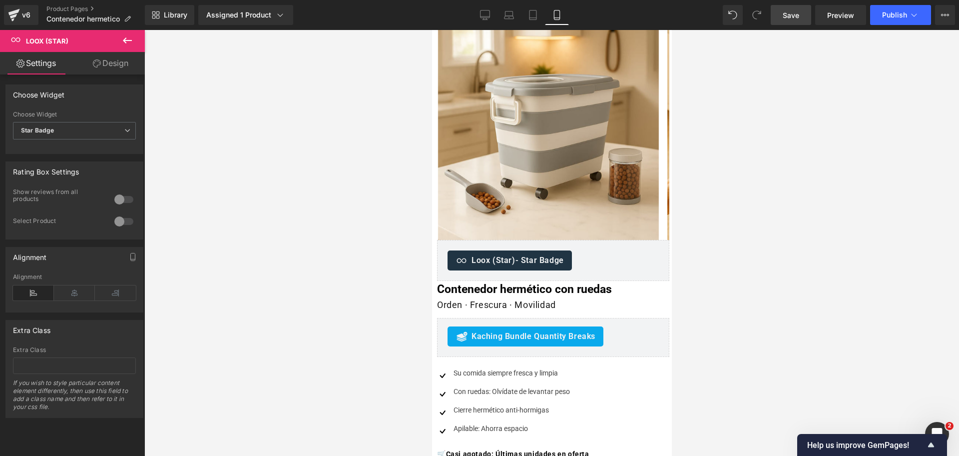
click at [122, 226] on div at bounding box center [124, 221] width 24 height 16
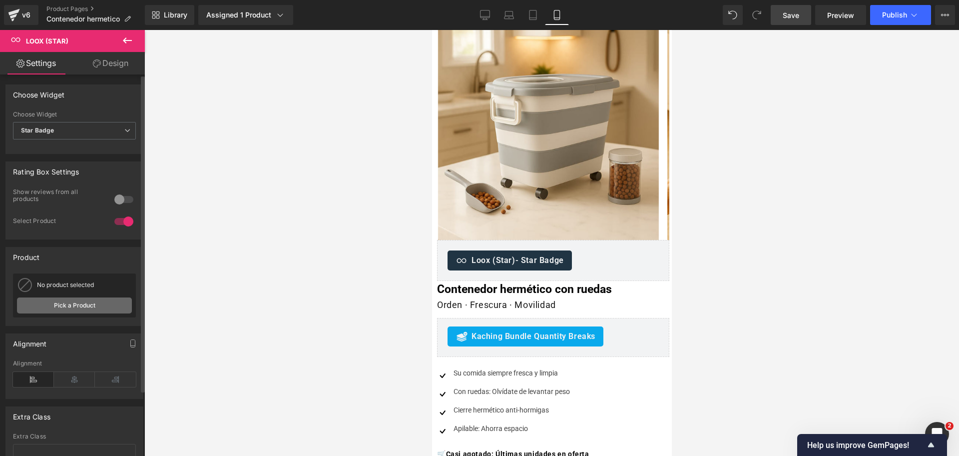
click at [82, 300] on link "Pick a Product" at bounding box center [74, 305] width 115 height 16
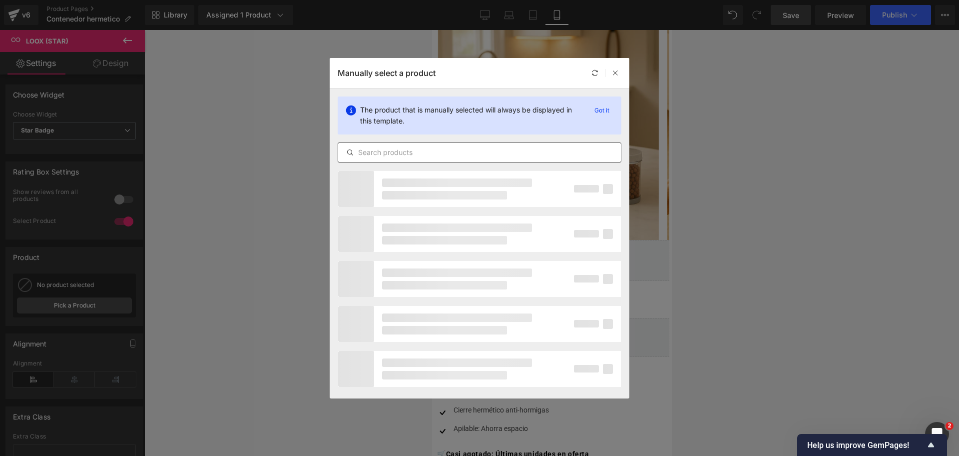
click at [413, 150] on input "text" at bounding box center [479, 152] width 283 height 12
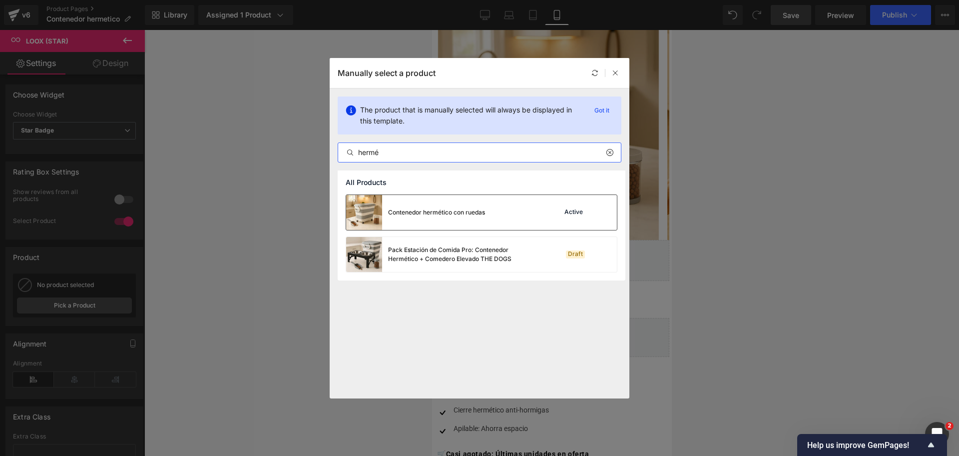
type input "hermé"
click at [454, 215] on div "Contenedor hermético con ruedas" at bounding box center [436, 212] width 97 height 9
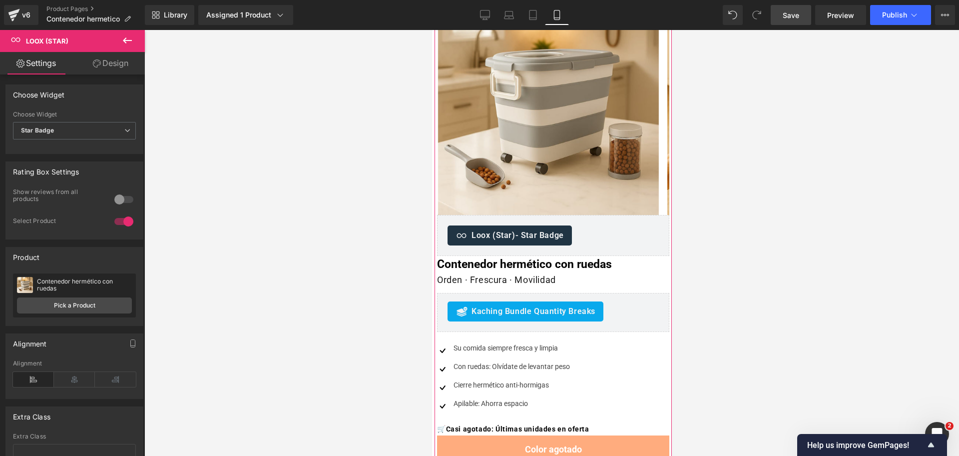
scroll to position [187, 0]
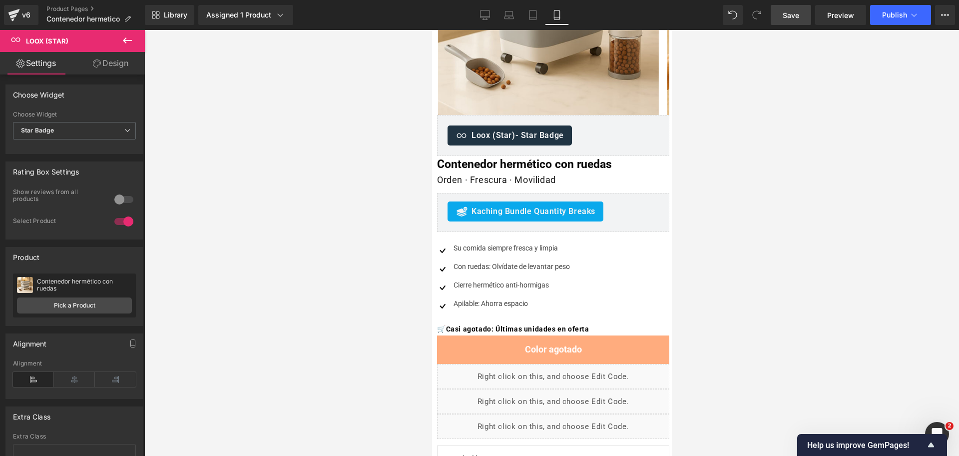
click at [788, 19] on span "Save" at bounding box center [791, 15] width 16 height 10
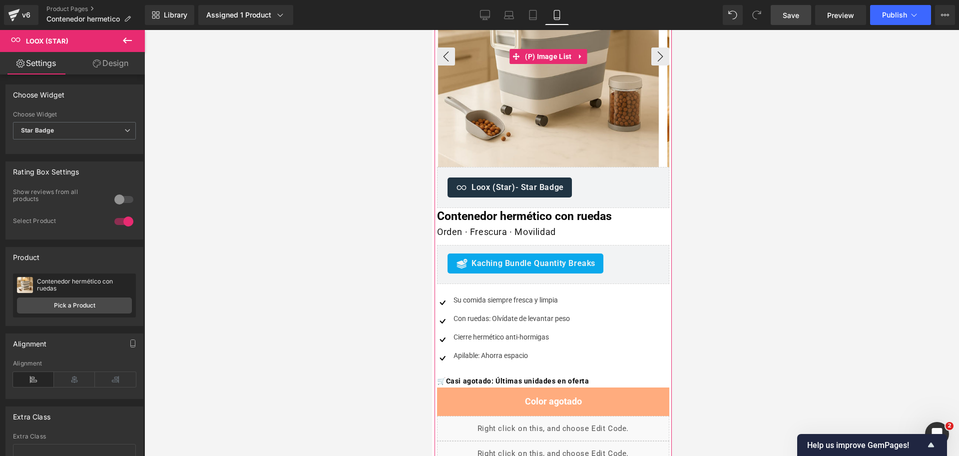
scroll to position [0, 0]
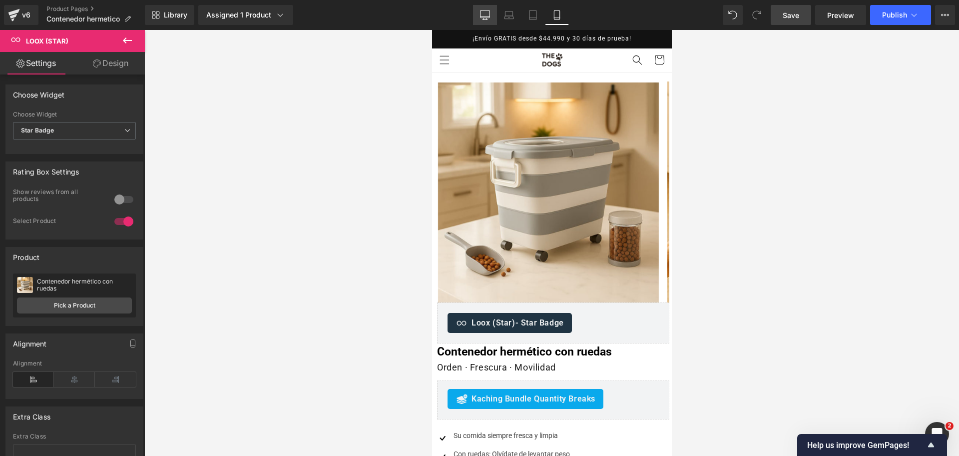
click at [487, 14] on icon at bounding box center [485, 15] width 10 height 10
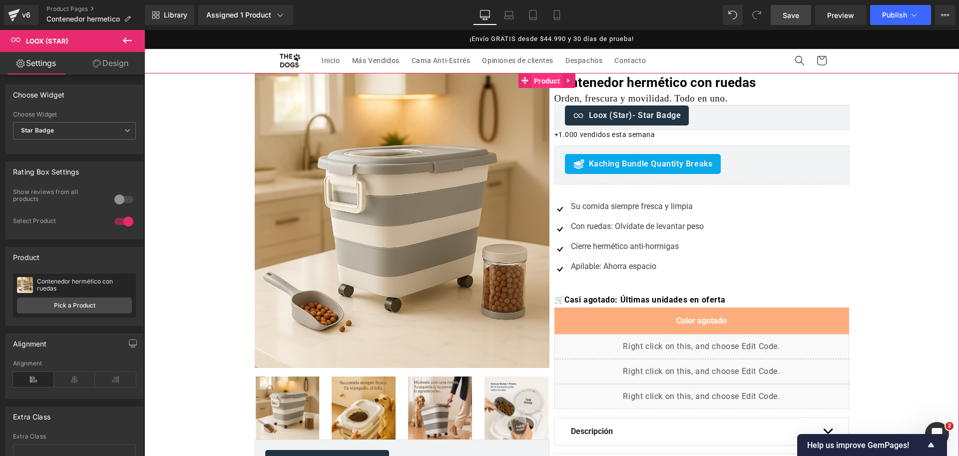
click at [549, 81] on span "Product" at bounding box center [546, 80] width 31 height 15
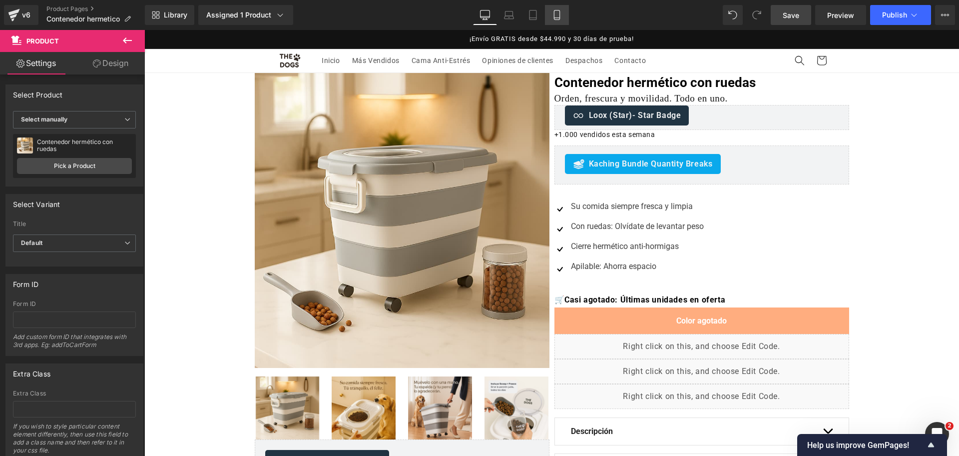
click at [556, 13] on icon at bounding box center [557, 15] width 10 height 10
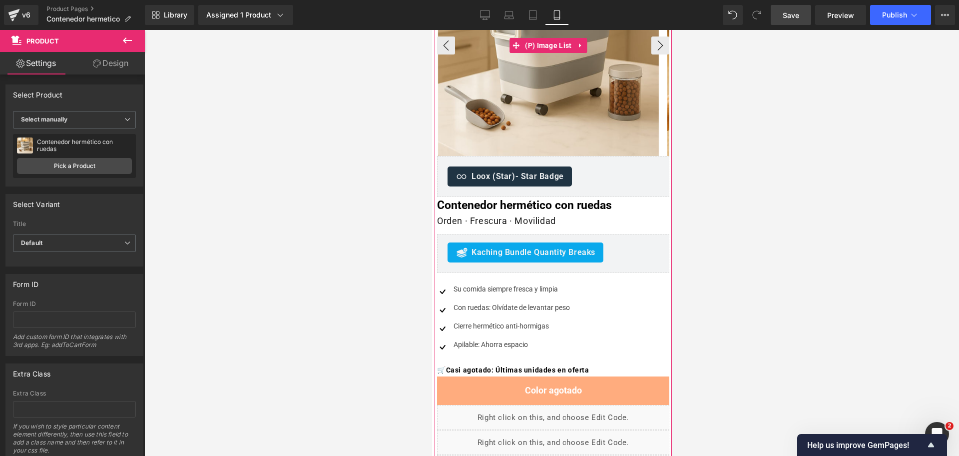
scroll to position [125, 0]
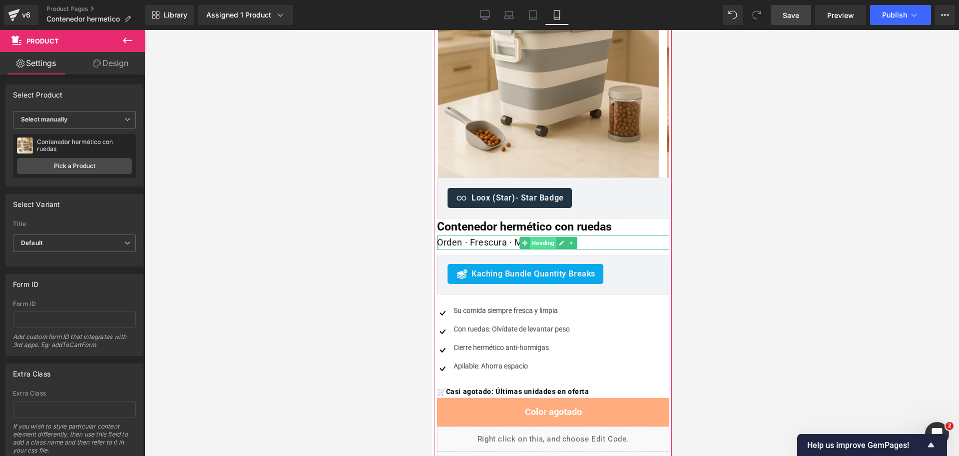
click at [541, 242] on span "Heading" at bounding box center [542, 243] width 26 height 12
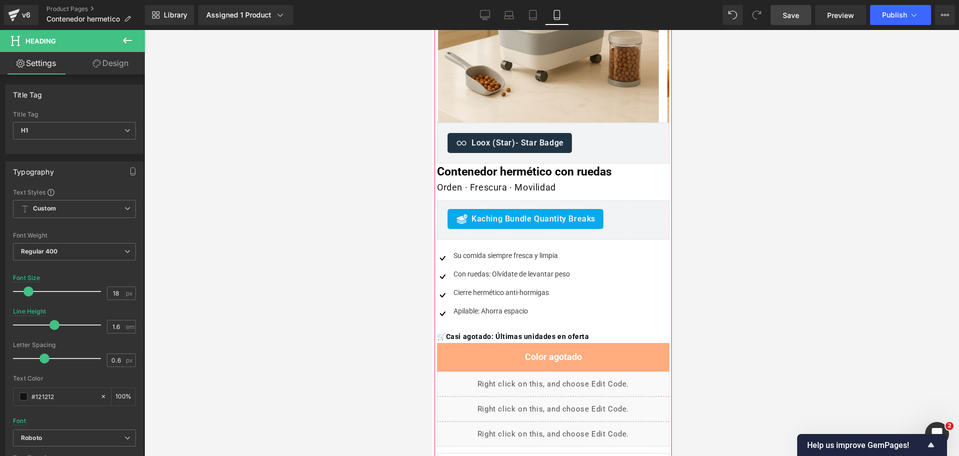
scroll to position [187, 0]
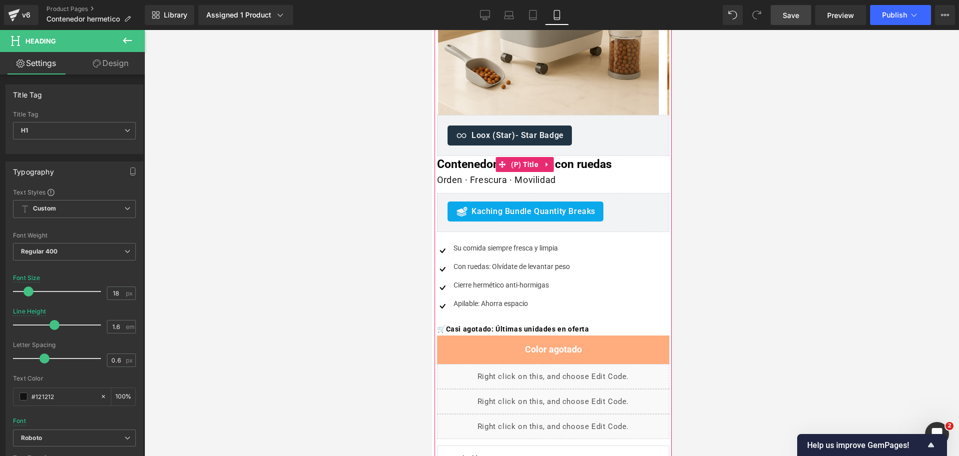
click at [529, 164] on span "(P) Title" at bounding box center [524, 164] width 32 height 15
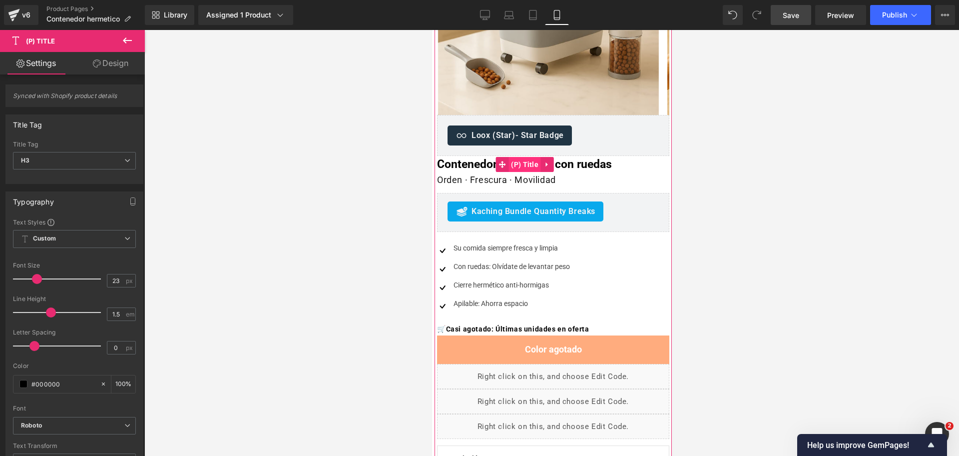
click at [532, 162] on span "(P) Title" at bounding box center [524, 164] width 32 height 15
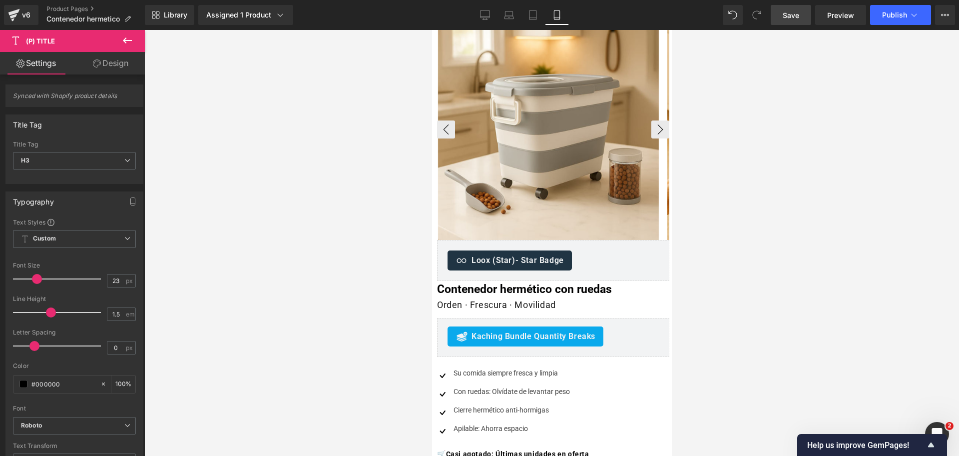
scroll to position [125, 0]
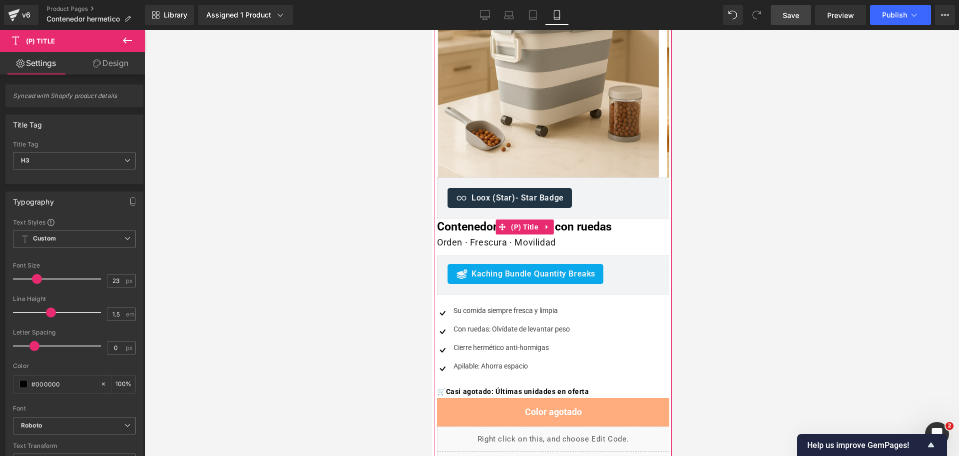
click at [526, 230] on span "(P) Title" at bounding box center [524, 226] width 32 height 15
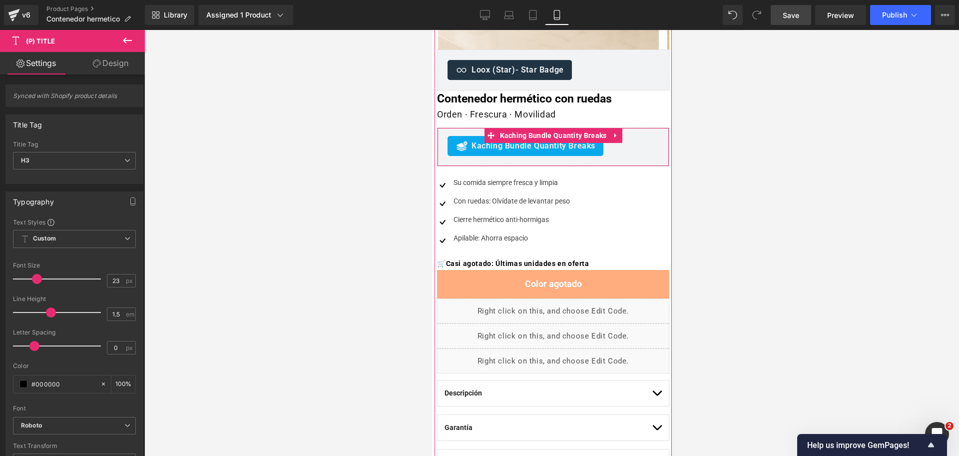
scroll to position [250, 0]
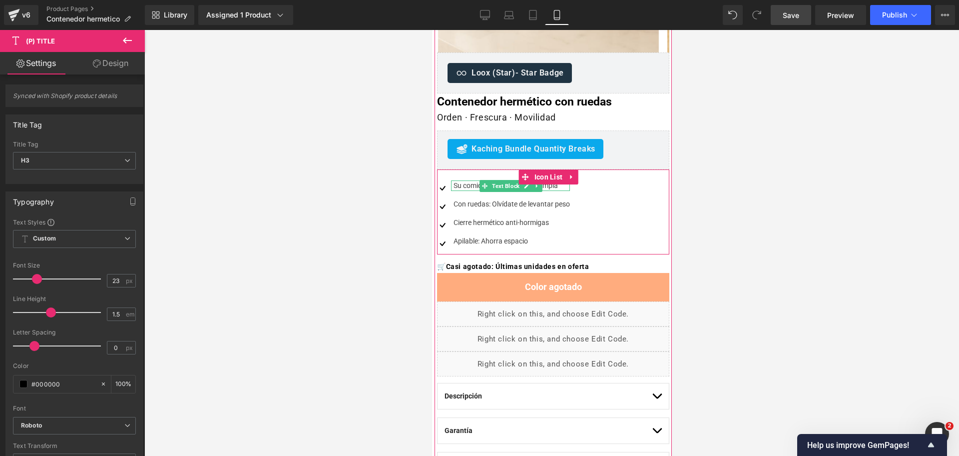
click at [467, 186] on div "Su comida siempre fresca y limpia" at bounding box center [510, 185] width 119 height 10
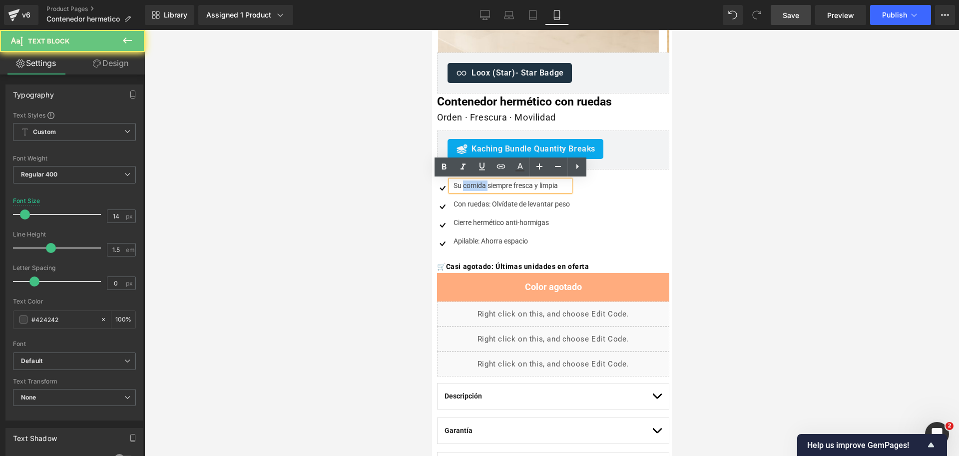
click at [467, 186] on div "Su comida siempre fresca y limpia" at bounding box center [510, 185] width 119 height 10
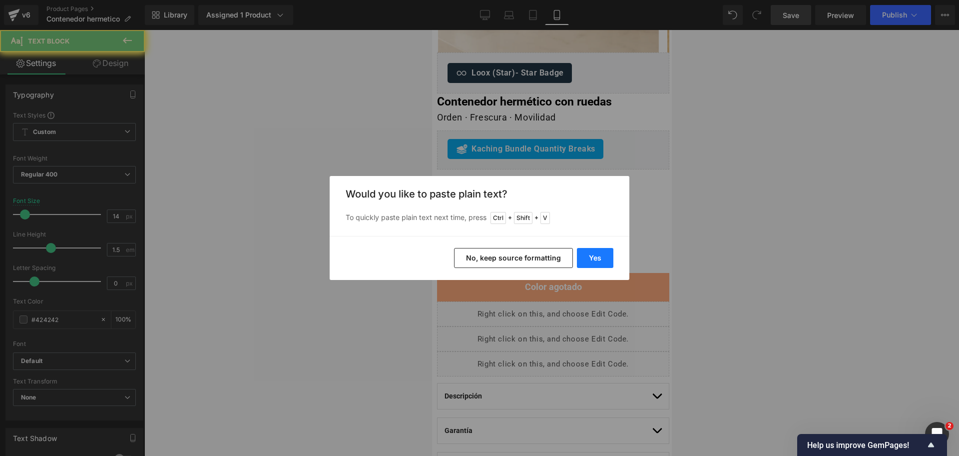
click at [601, 254] on button "Yes" at bounding box center [595, 258] width 36 height 20
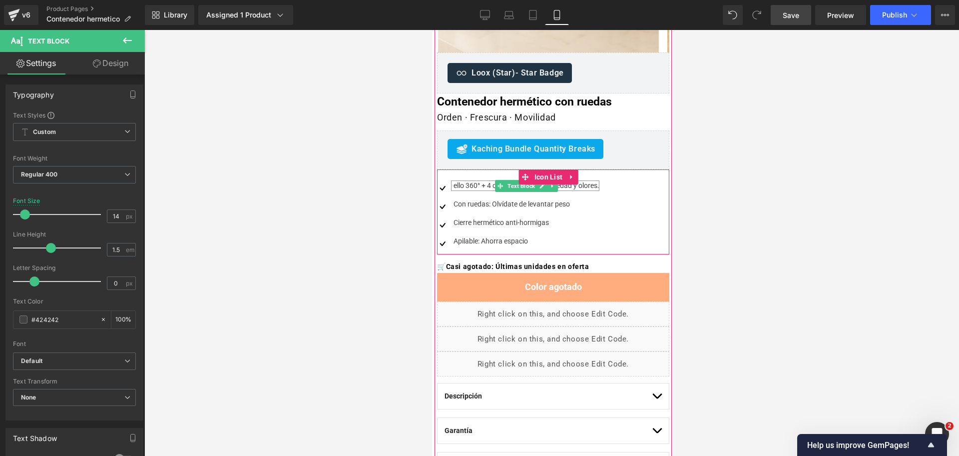
click at [457, 186] on div "ello 360° + 4 cierres: bloquea humedad y olores." at bounding box center [525, 185] width 148 height 10
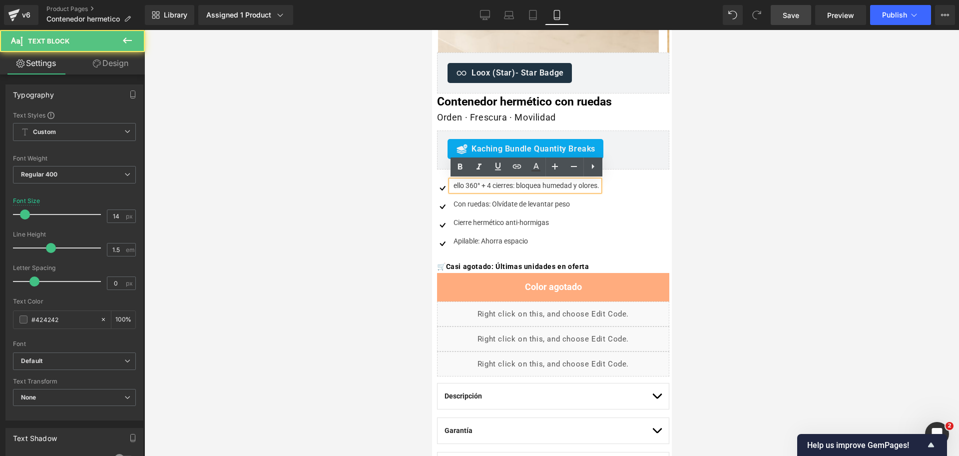
click at [455, 185] on div "ello 360° + 4 cierres: bloquea humedad y olores." at bounding box center [525, 185] width 148 height 10
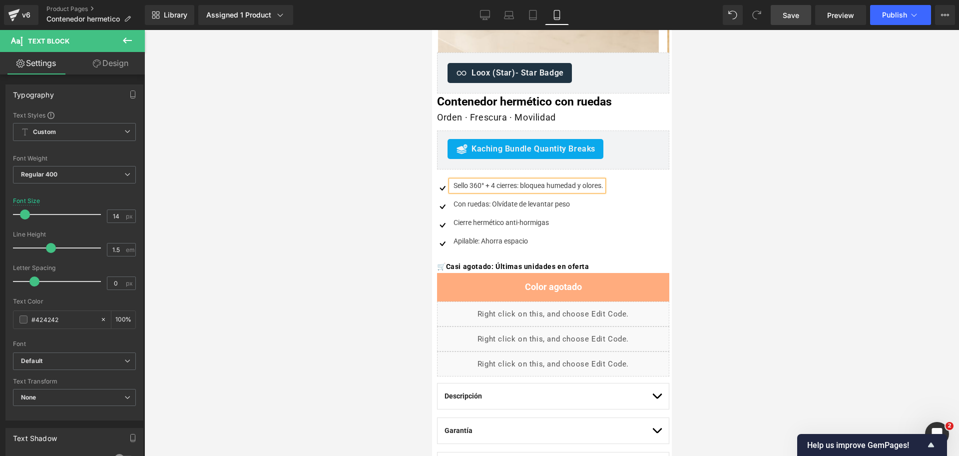
click at [728, 190] on div at bounding box center [551, 243] width 815 height 426
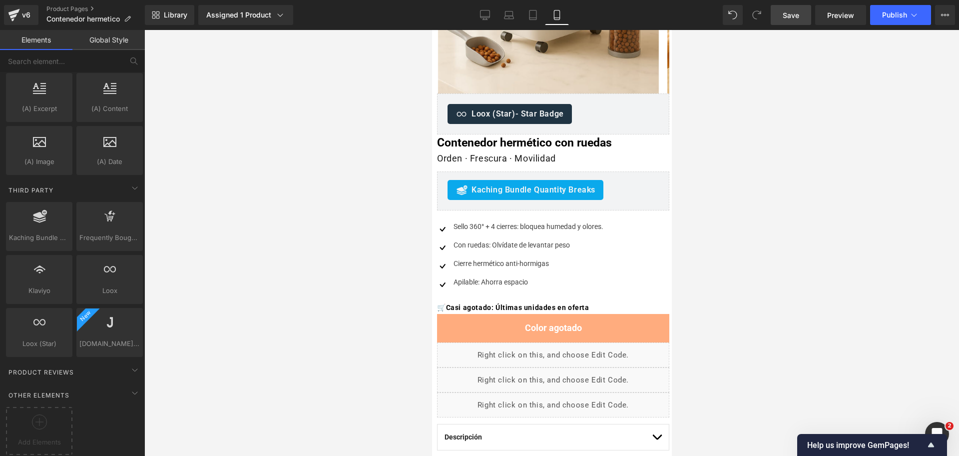
scroll to position [187, 0]
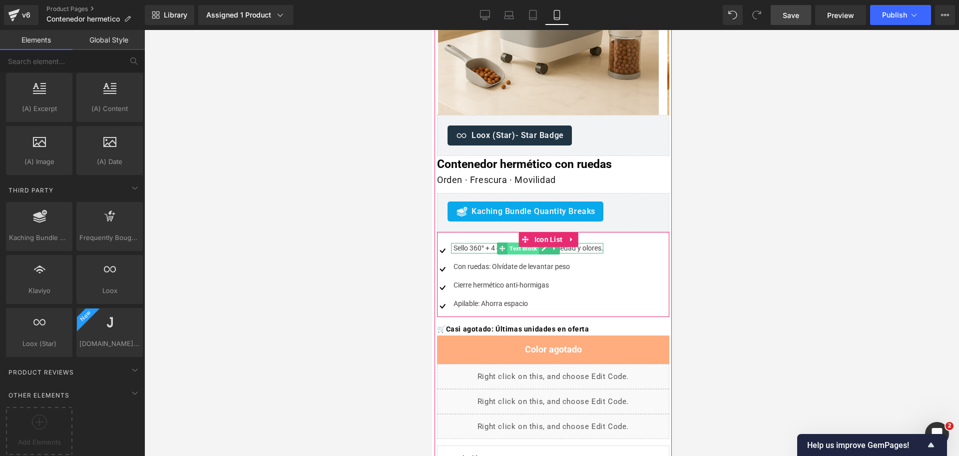
drag, startPoint x: 523, startPoint y: 250, endPoint x: 534, endPoint y: 249, distance: 11.6
click at [524, 250] on span "Text Block" at bounding box center [522, 248] width 31 height 12
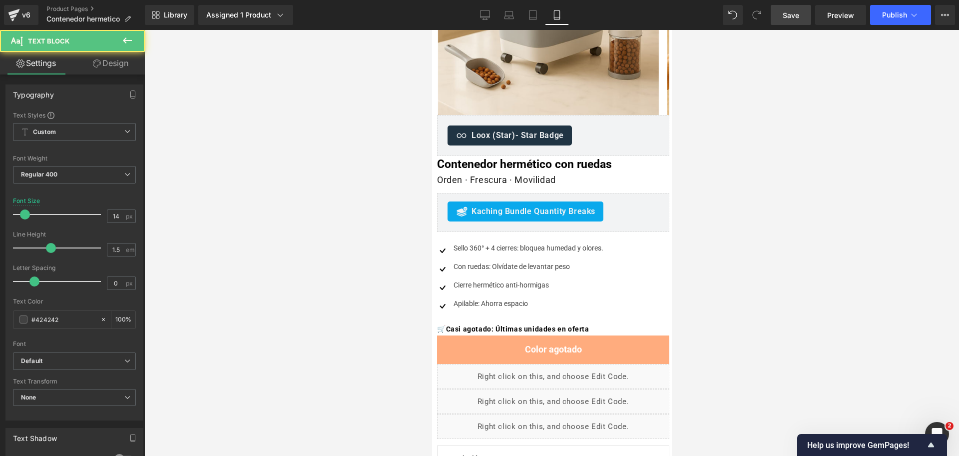
click at [809, 251] on div at bounding box center [551, 243] width 815 height 426
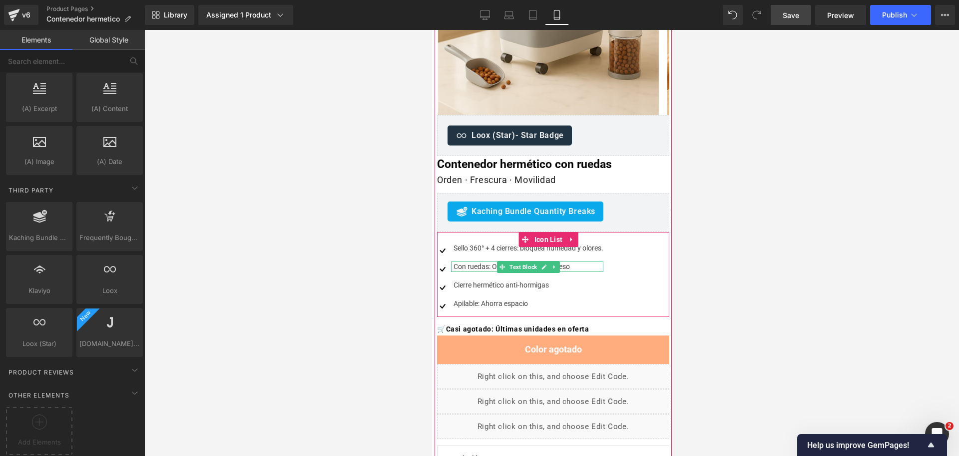
click at [493, 267] on div "Con ruedas: Olvídate de levantar peso" at bounding box center [527, 266] width 152 height 10
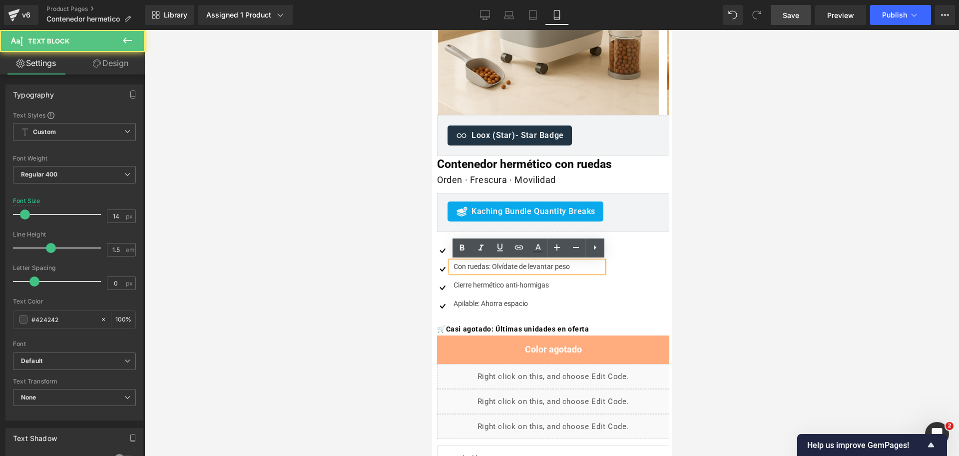
click at [760, 219] on div at bounding box center [551, 243] width 815 height 426
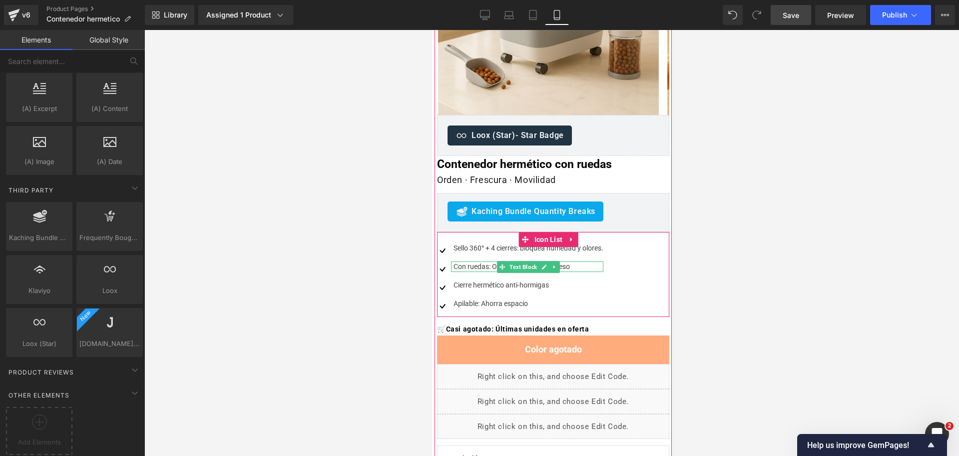
click at [493, 267] on div "Con ruedas: Olvídate de levantar peso" at bounding box center [527, 266] width 152 height 10
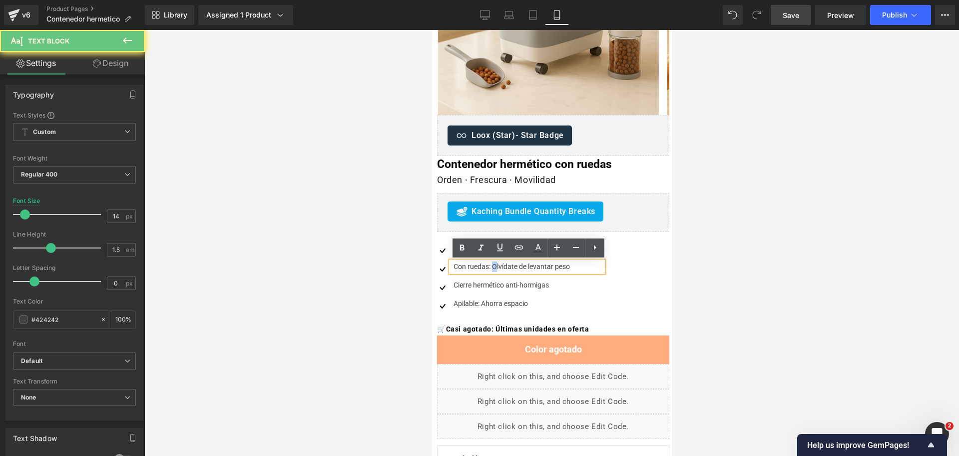
click at [493, 266] on div "Con ruedas: Olvídate de levantar peso" at bounding box center [527, 266] width 152 height 10
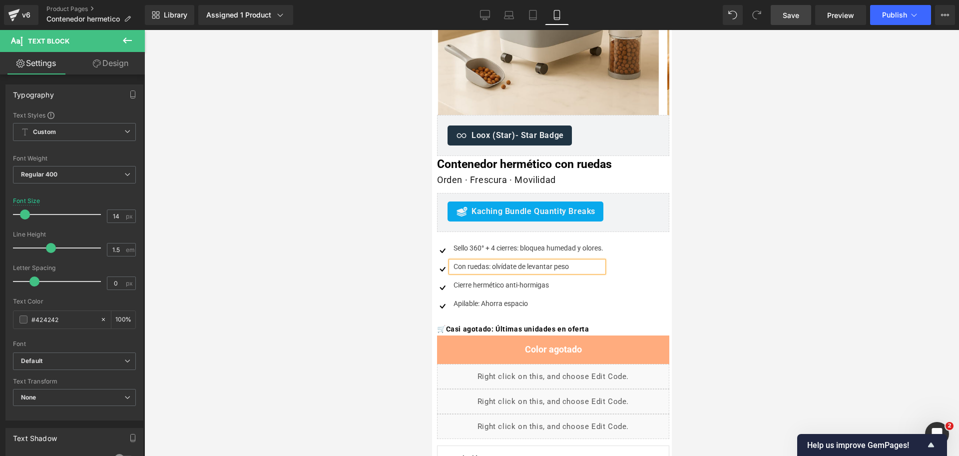
click at [810, 228] on div at bounding box center [551, 243] width 815 height 426
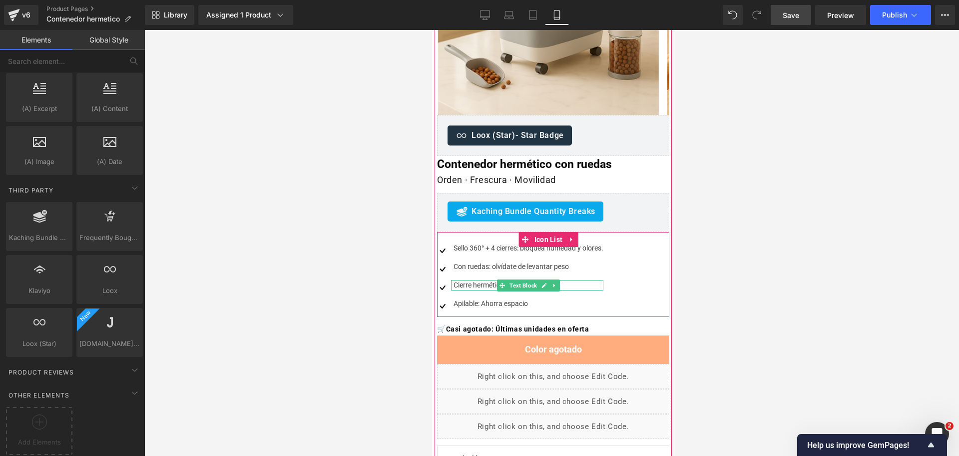
click at [487, 285] on div "Cierre hermético anti-hormigas" at bounding box center [527, 285] width 152 height 10
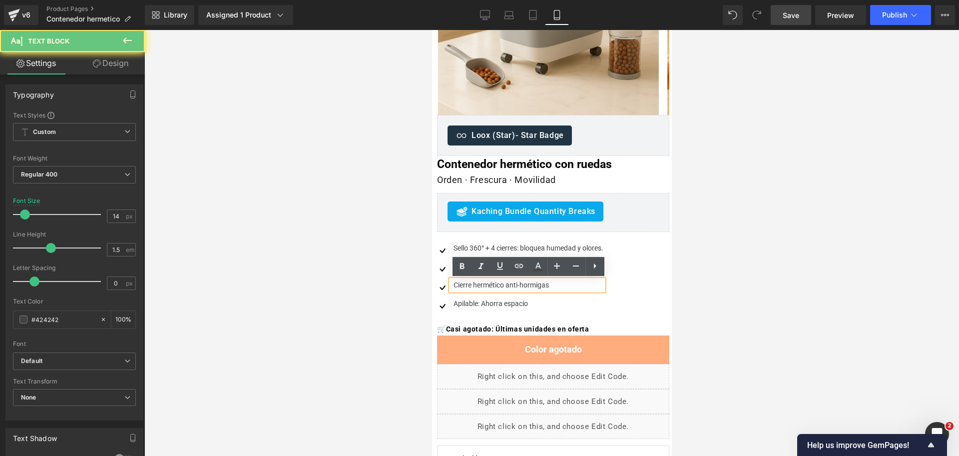
click at [486, 285] on div "Cierre hermético anti-hormigas" at bounding box center [527, 285] width 152 height 10
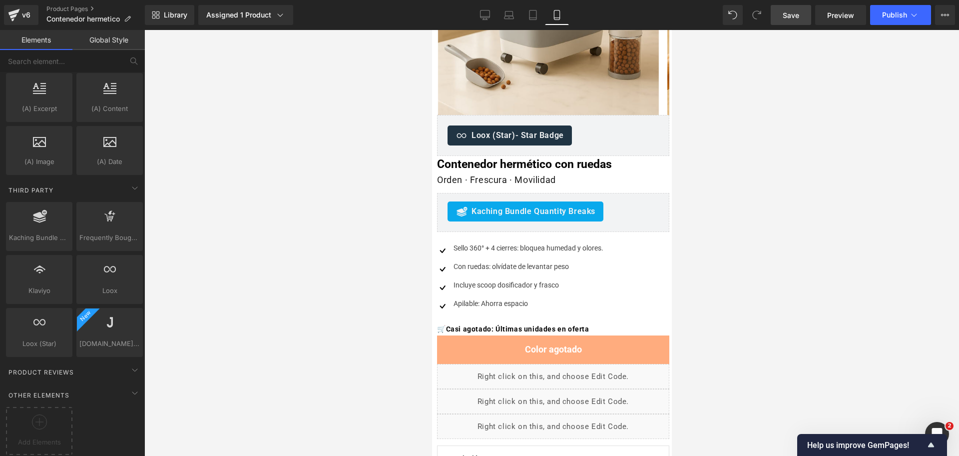
click at [841, 185] on div at bounding box center [551, 243] width 815 height 426
click at [551, 234] on span "Icon List" at bounding box center [547, 239] width 33 height 15
click at [731, 191] on div at bounding box center [551, 243] width 815 height 426
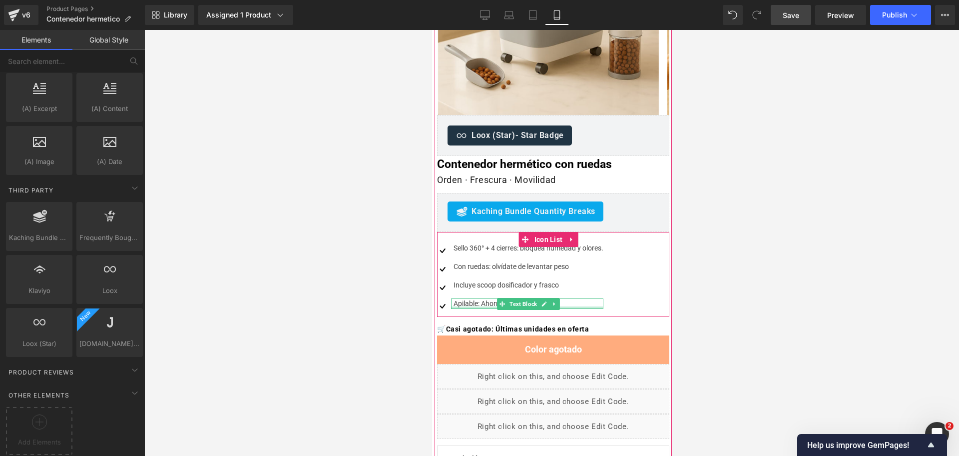
click at [472, 308] on div at bounding box center [527, 307] width 152 height 2
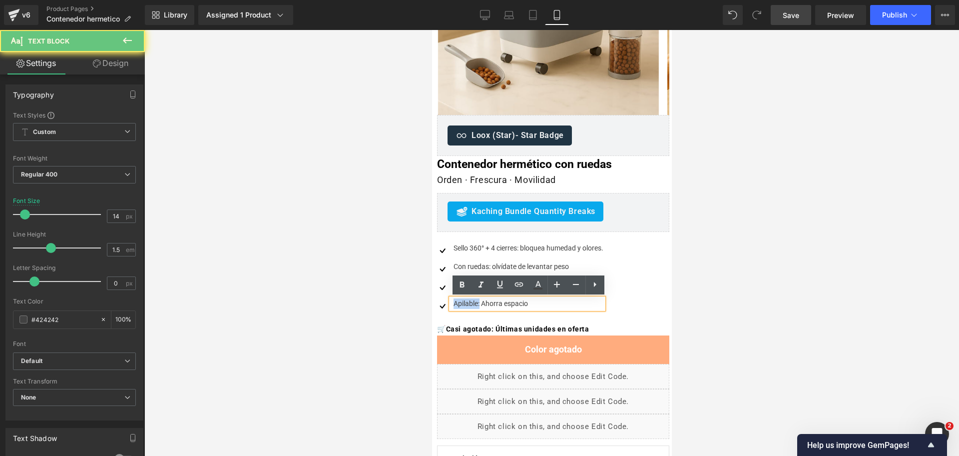
drag, startPoint x: 479, startPoint y: 306, endPoint x: 447, endPoint y: 296, distance: 33.6
click at [451, 300] on div "Apilable: Ahorra espacio" at bounding box center [527, 303] width 152 height 10
click at [471, 299] on div "Apilable: Ahorra espacio" at bounding box center [527, 303] width 152 height 10
drag, startPoint x: 476, startPoint y: 302, endPoint x: 452, endPoint y: 299, distance: 24.7
click at [452, 299] on div "Apilable: Ahorra espacio" at bounding box center [527, 303] width 152 height 10
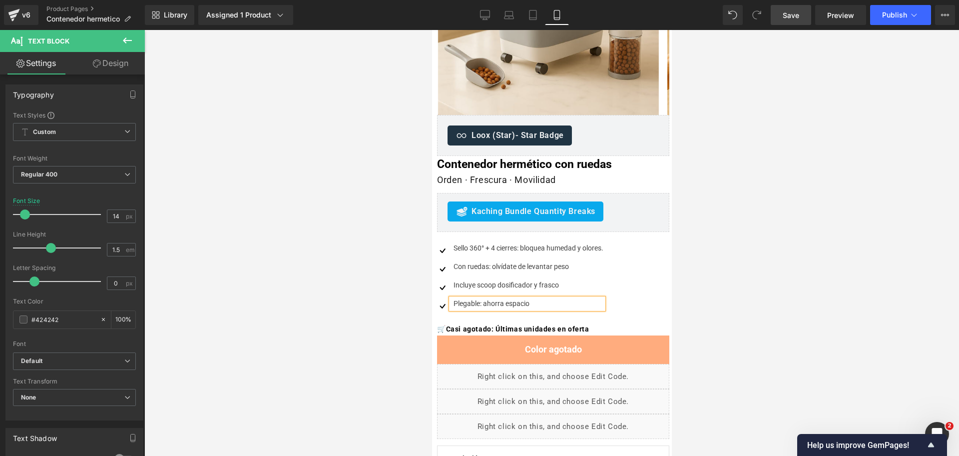
click at [751, 194] on div at bounding box center [551, 243] width 815 height 426
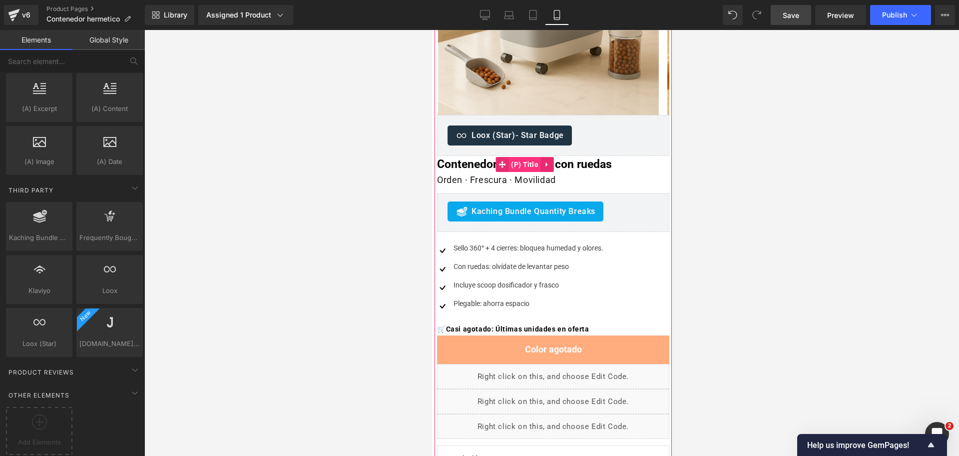
click at [536, 163] on span "(P) Title" at bounding box center [524, 164] width 32 height 15
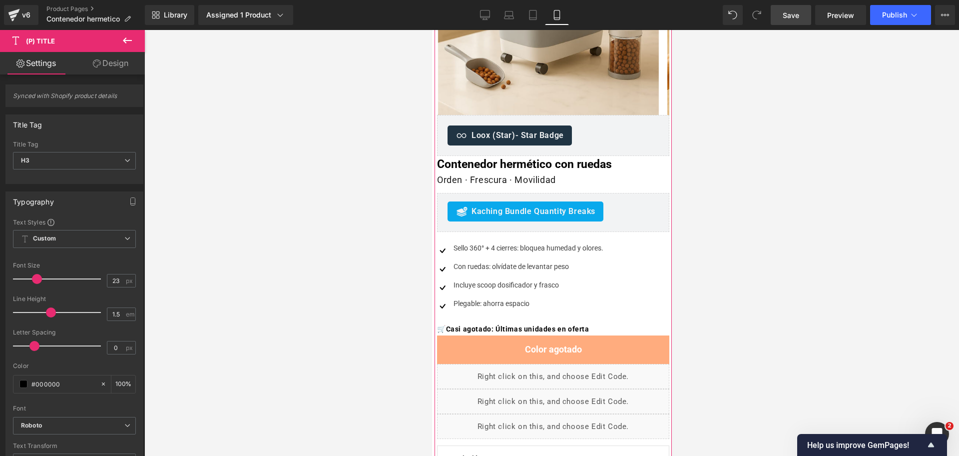
click at [544, 180] on div "Orden · Frescura · Movilidad Heading" at bounding box center [553, 180] width 232 height 14
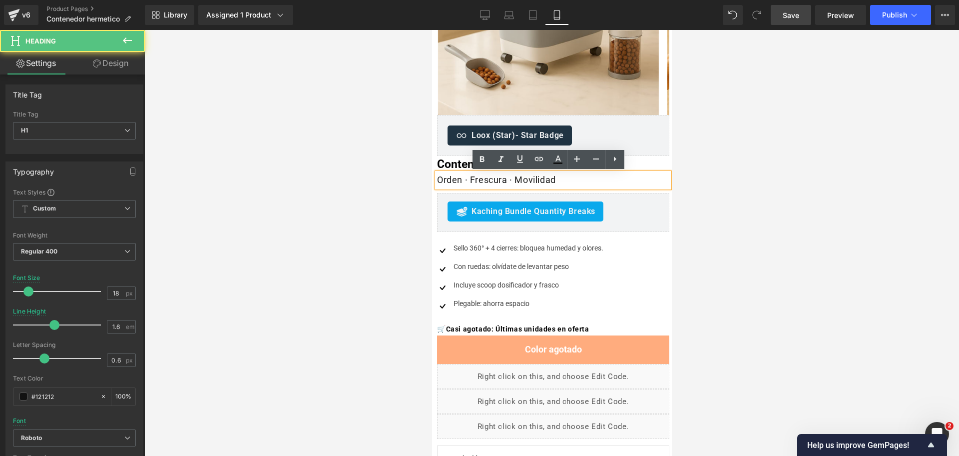
click at [770, 147] on div at bounding box center [551, 243] width 815 height 426
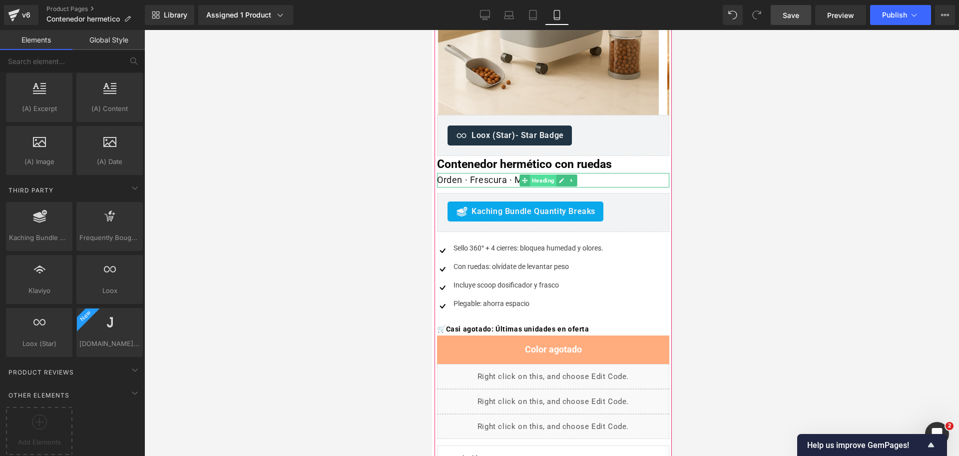
click at [546, 182] on span "Heading" at bounding box center [542, 180] width 26 height 12
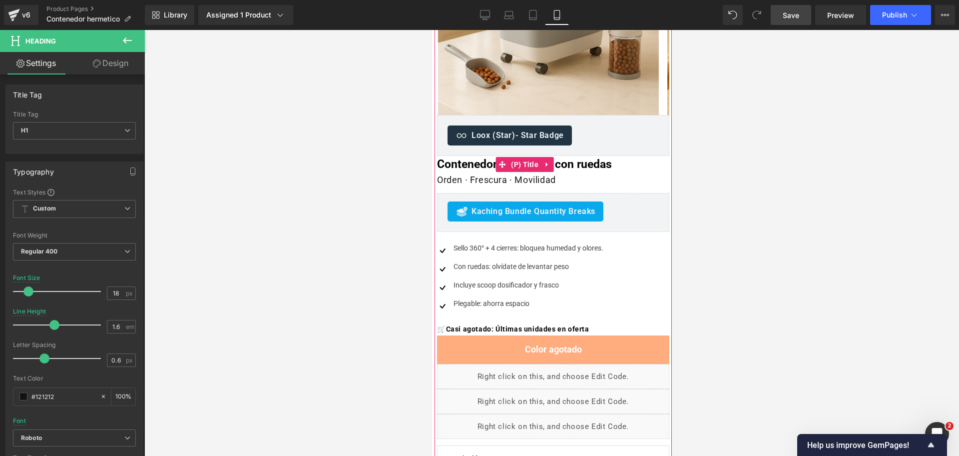
click at [538, 160] on span "(P) Title" at bounding box center [524, 164] width 32 height 15
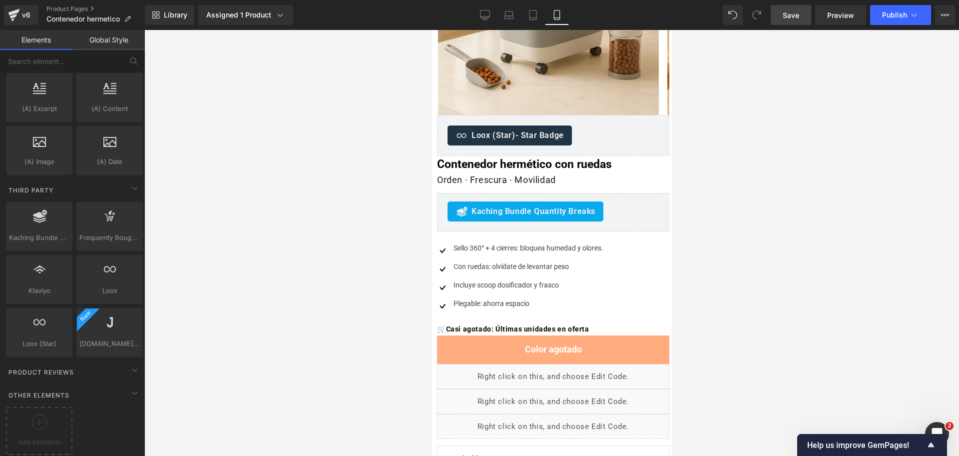
click at [775, 124] on div at bounding box center [551, 243] width 815 height 426
click at [550, 126] on span "Loox (Star)" at bounding box center [548, 123] width 42 height 15
drag, startPoint x: 755, startPoint y: 122, endPoint x: 672, endPoint y: 140, distance: 84.8
click at [755, 123] on div at bounding box center [551, 243] width 815 height 426
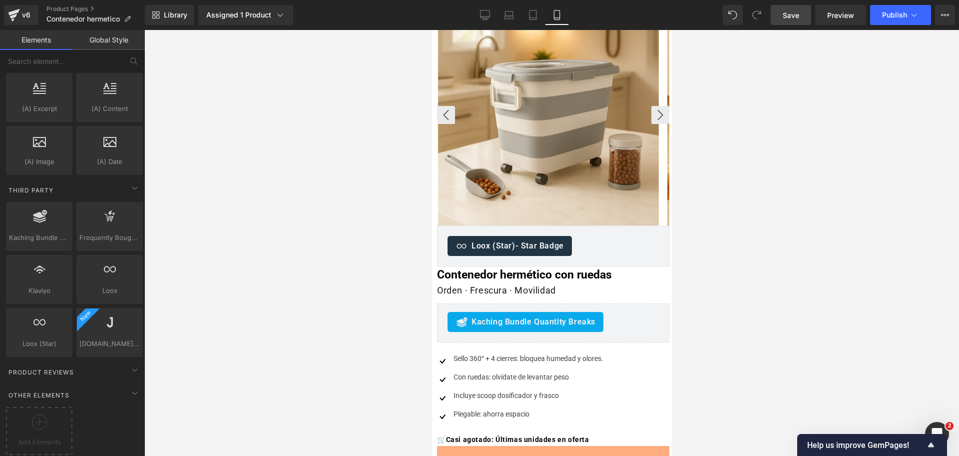
scroll to position [0, 0]
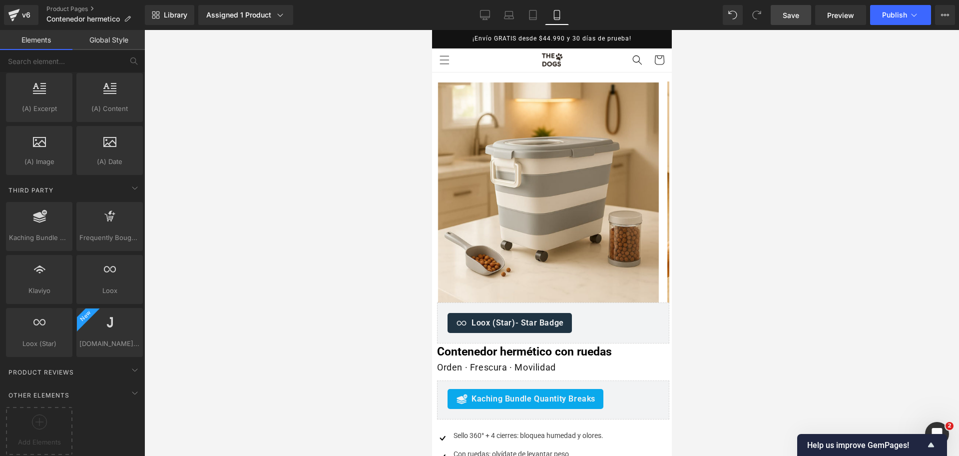
click at [722, 112] on div at bounding box center [551, 243] width 815 height 426
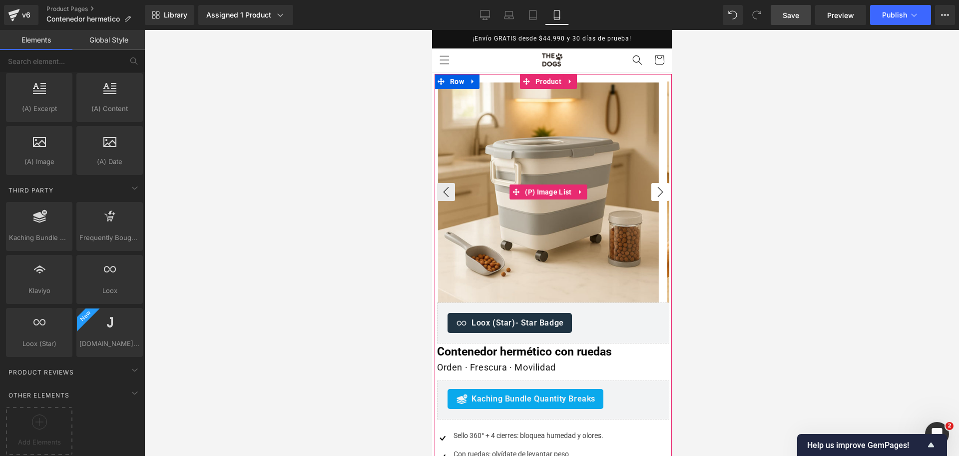
click at [651, 189] on button "›" at bounding box center [660, 192] width 18 height 18
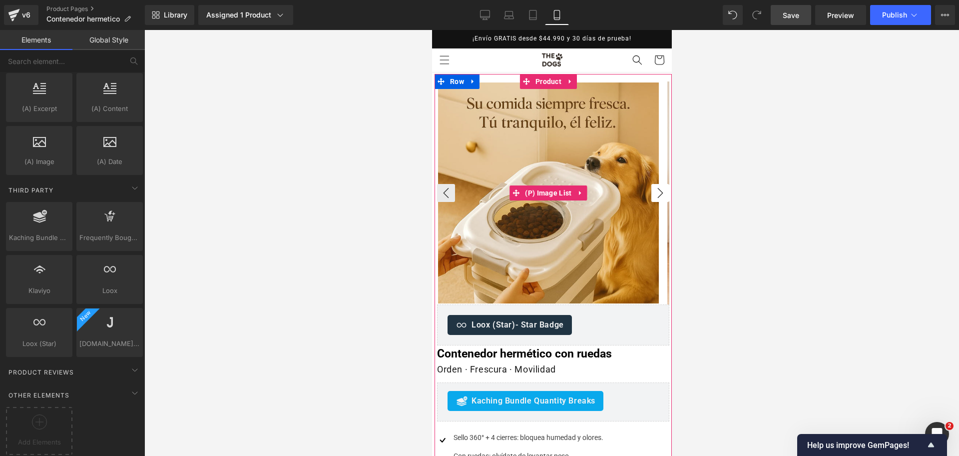
click at [651, 189] on button "›" at bounding box center [660, 193] width 18 height 18
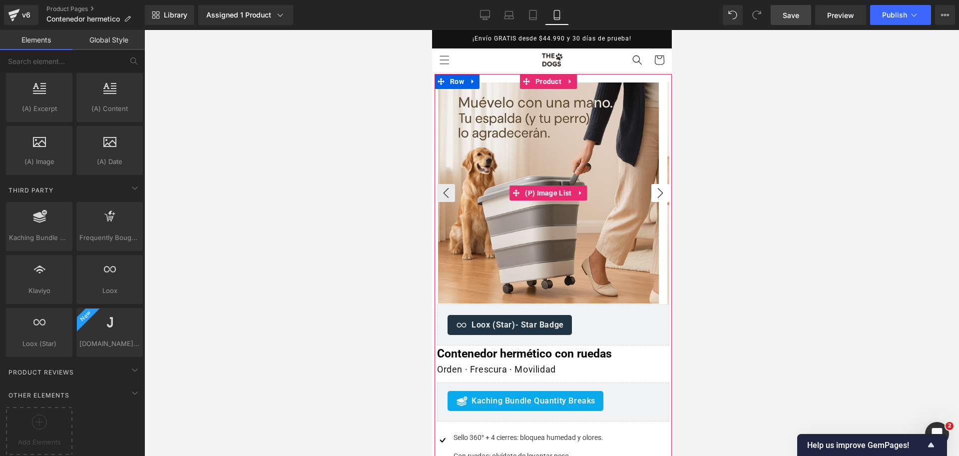
click at [651, 189] on button "›" at bounding box center [660, 193] width 18 height 18
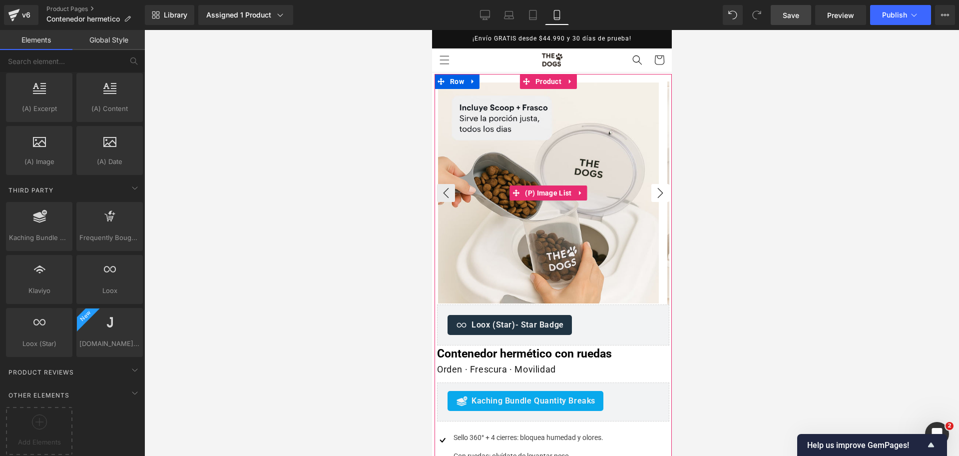
click at [651, 189] on button "›" at bounding box center [660, 193] width 18 height 18
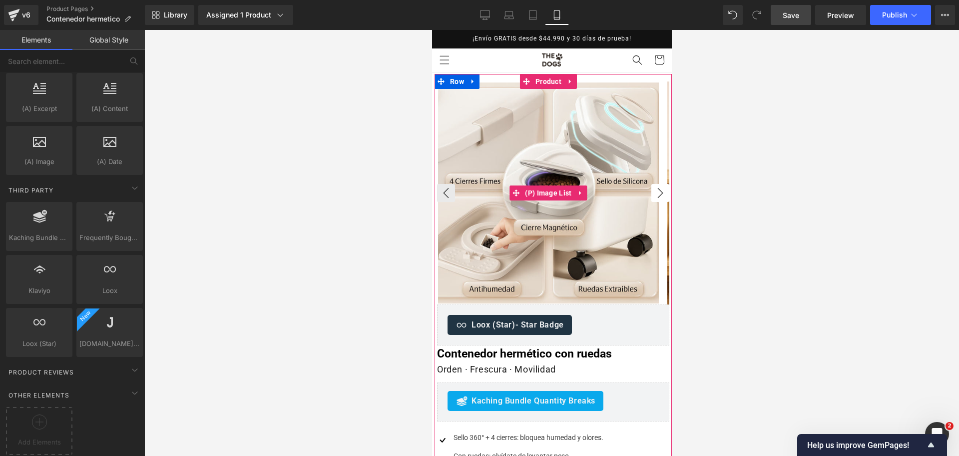
click at [651, 189] on button "›" at bounding box center [660, 193] width 18 height 18
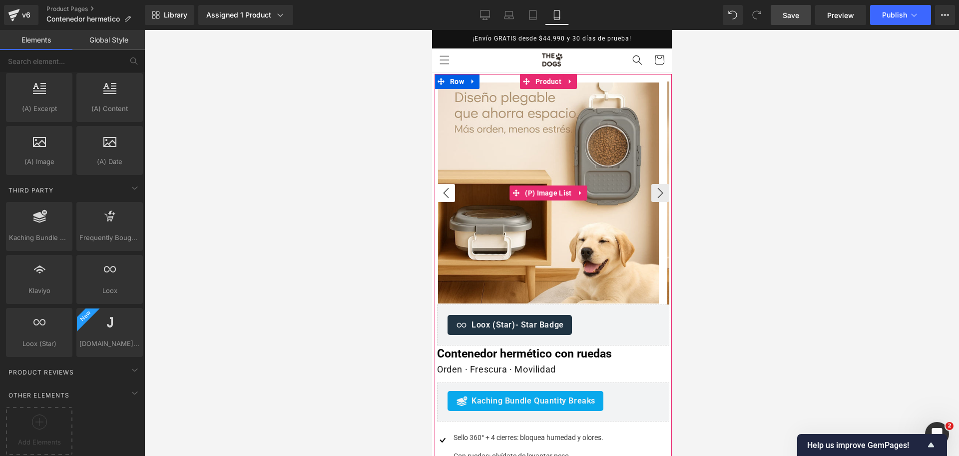
click at [444, 188] on button "‹" at bounding box center [446, 193] width 18 height 18
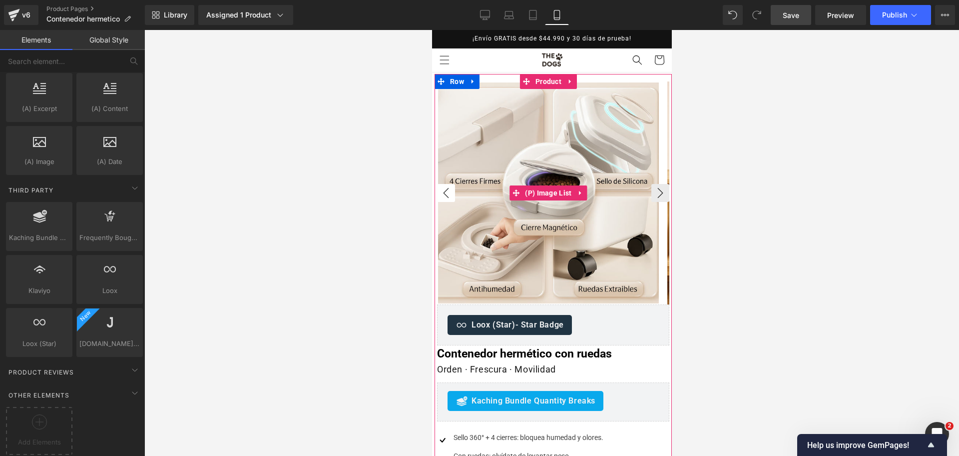
click at [444, 188] on button "‹" at bounding box center [446, 193] width 18 height 18
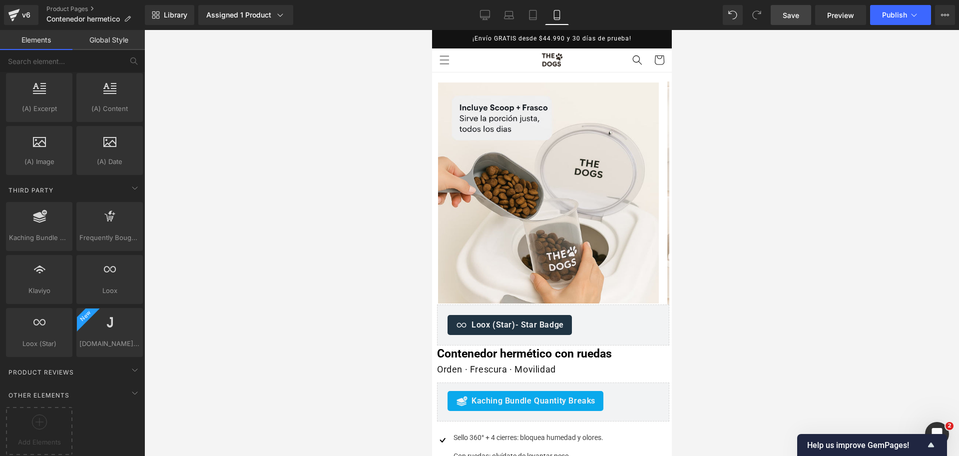
click at [736, 176] on div at bounding box center [551, 243] width 815 height 426
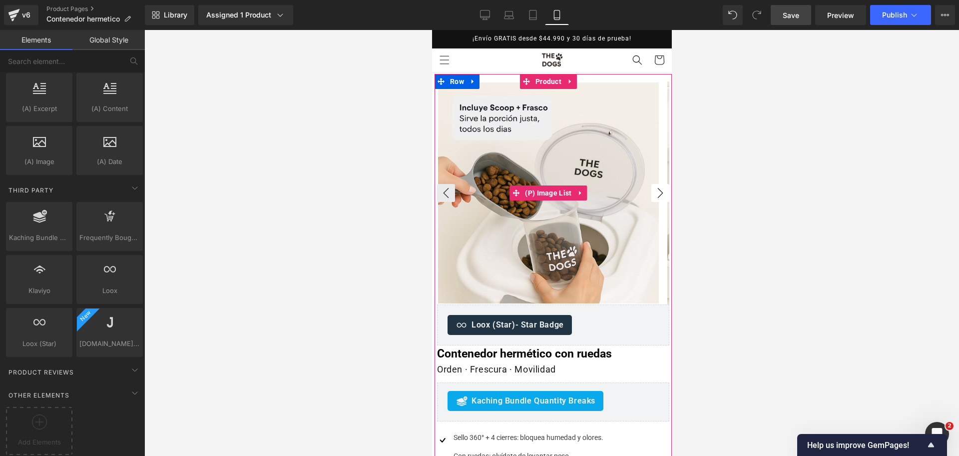
click at [658, 197] on button "›" at bounding box center [660, 193] width 18 height 18
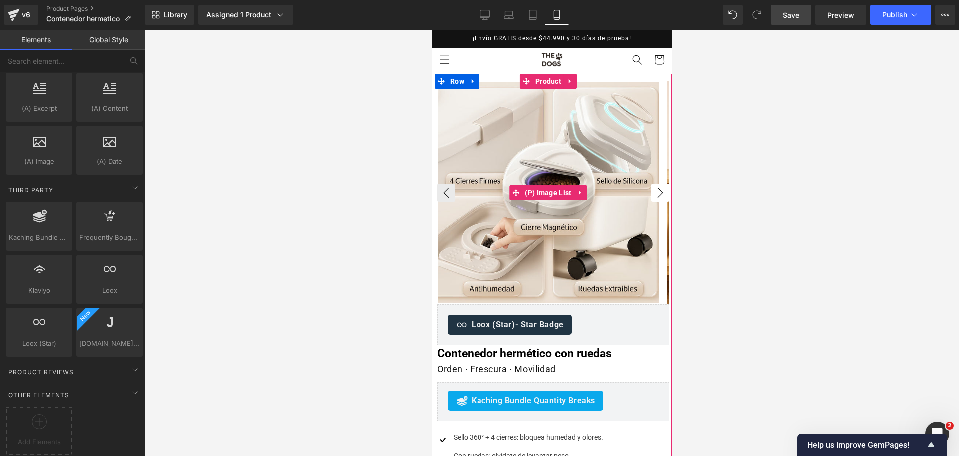
click at [658, 197] on button "›" at bounding box center [660, 193] width 18 height 18
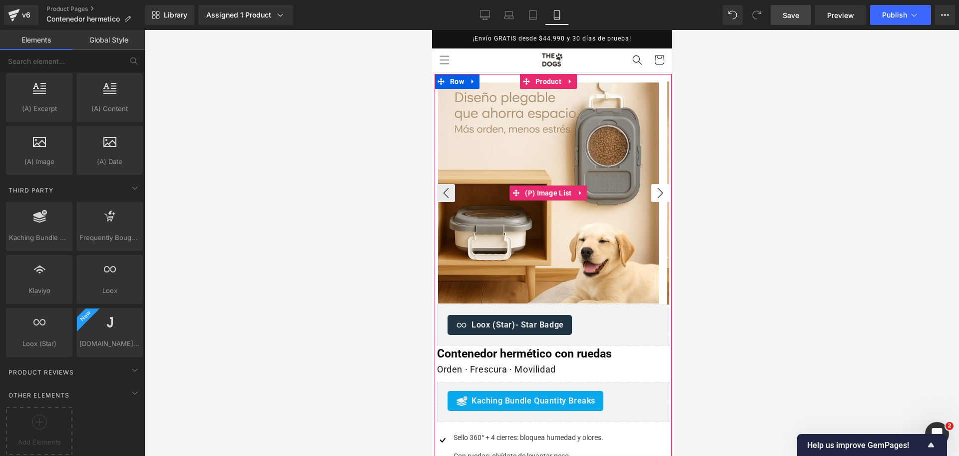
click at [658, 197] on button "›" at bounding box center [660, 193] width 18 height 18
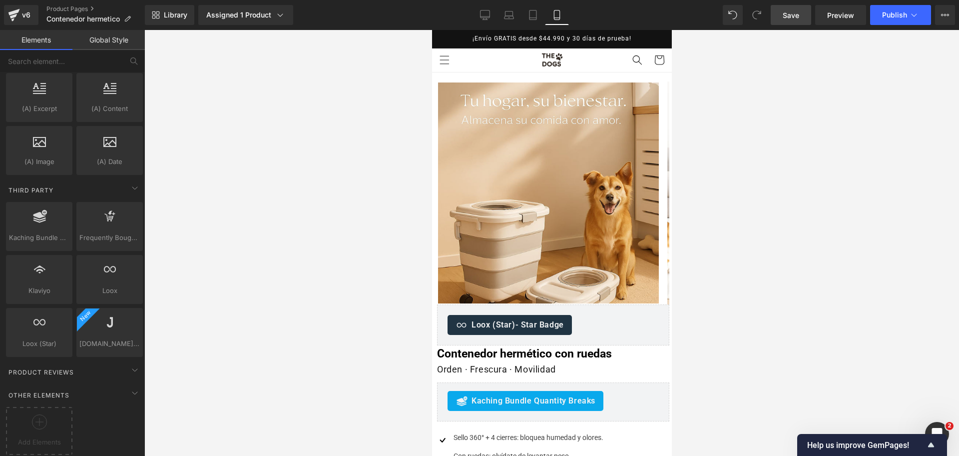
click at [690, 185] on div at bounding box center [551, 243] width 815 height 426
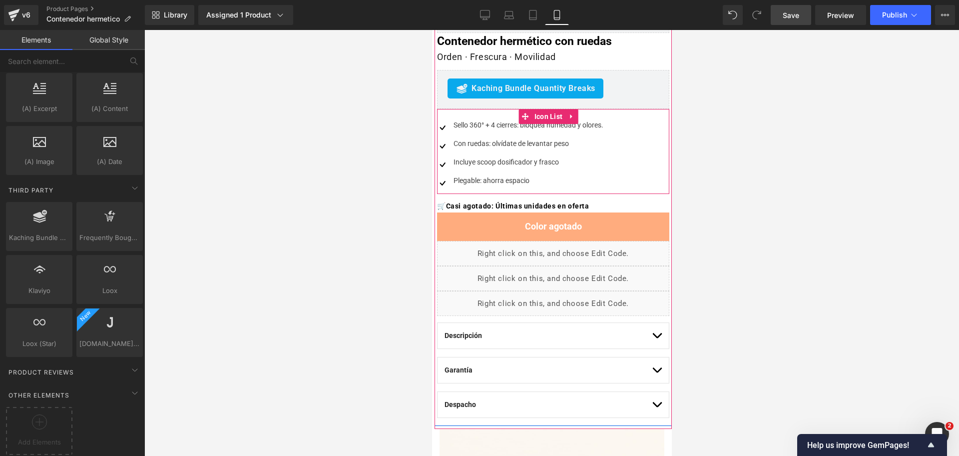
scroll to position [250, 0]
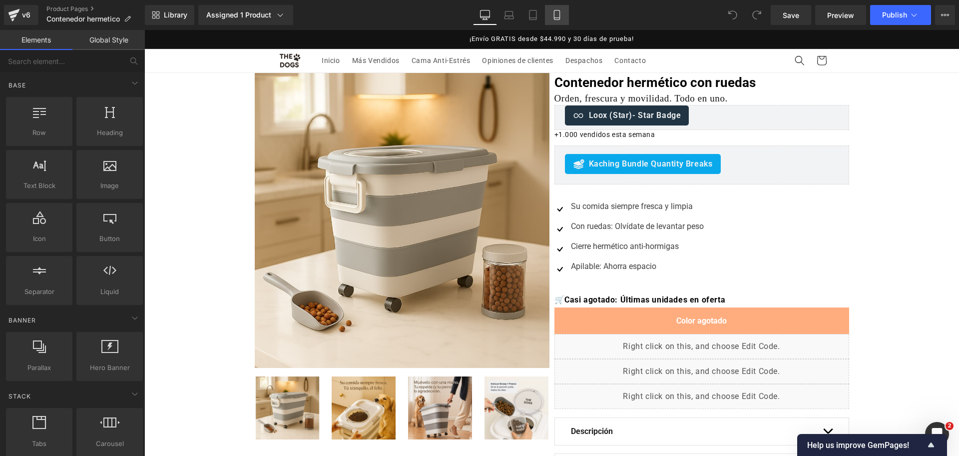
click at [564, 22] on link "Mobile" at bounding box center [557, 15] width 24 height 20
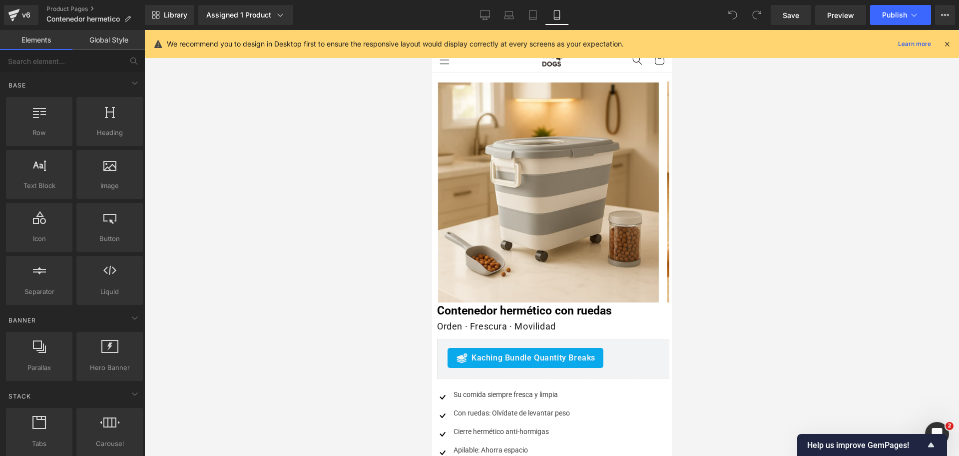
click at [947, 39] on icon at bounding box center [947, 43] width 9 height 9
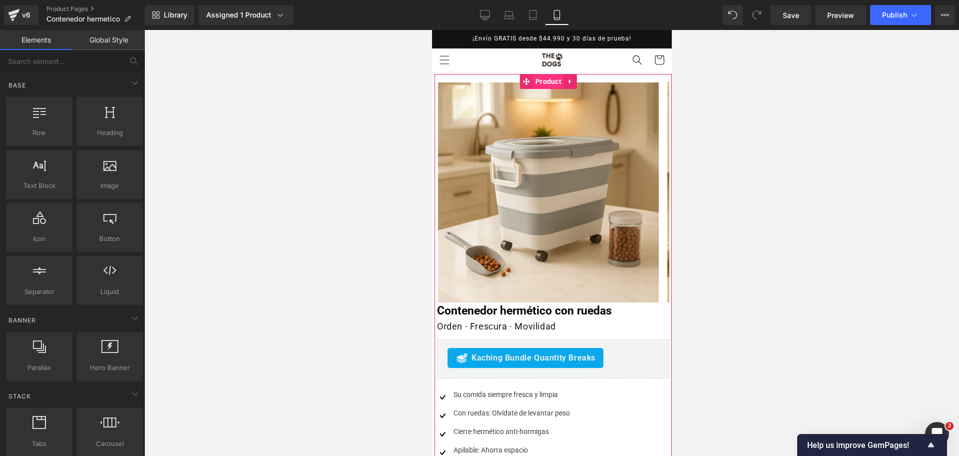
click at [549, 79] on span "Product" at bounding box center [547, 81] width 31 height 15
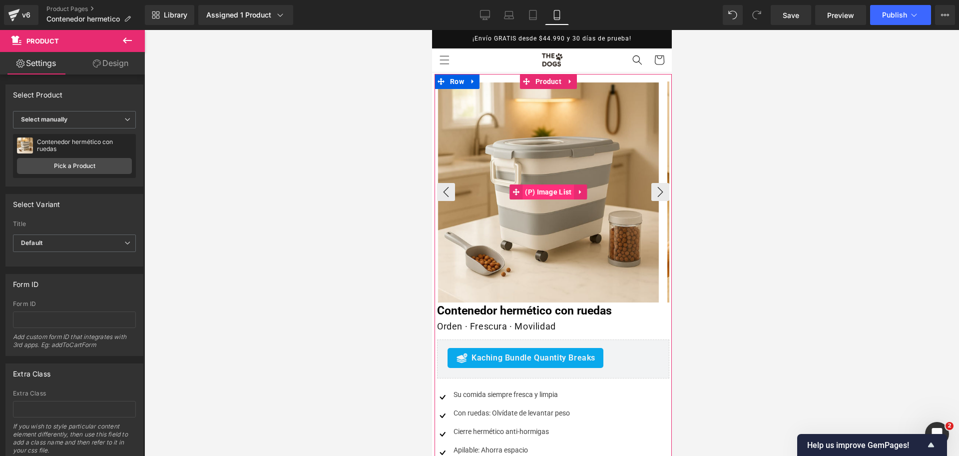
click at [534, 193] on span "(P) Image List" at bounding box center [547, 191] width 51 height 15
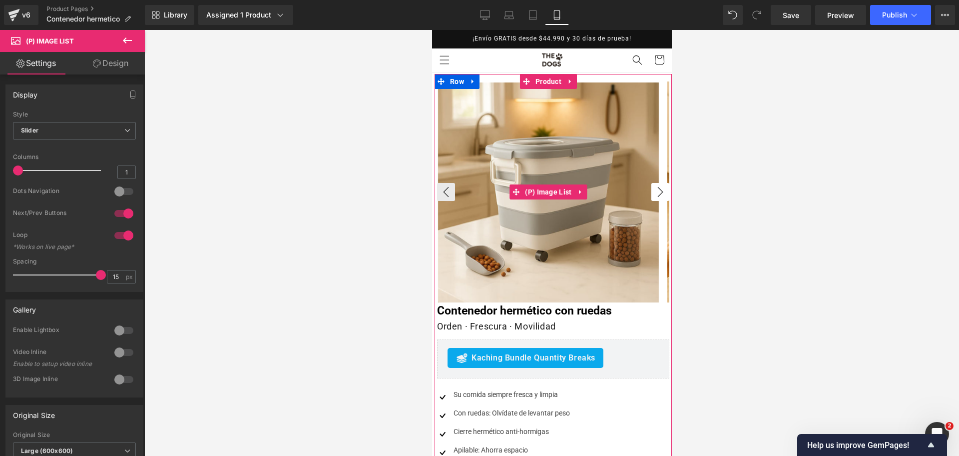
click at [651, 184] on button "›" at bounding box center [660, 192] width 18 height 18
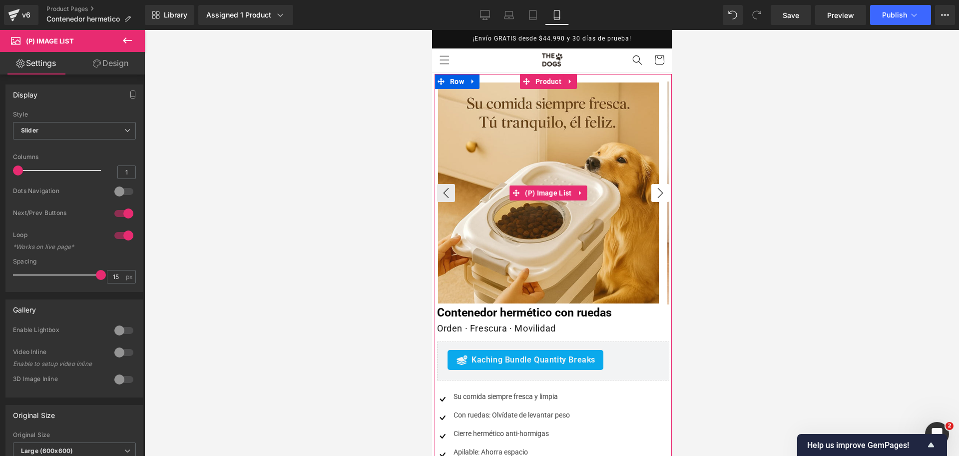
click at [651, 184] on button "›" at bounding box center [660, 193] width 18 height 18
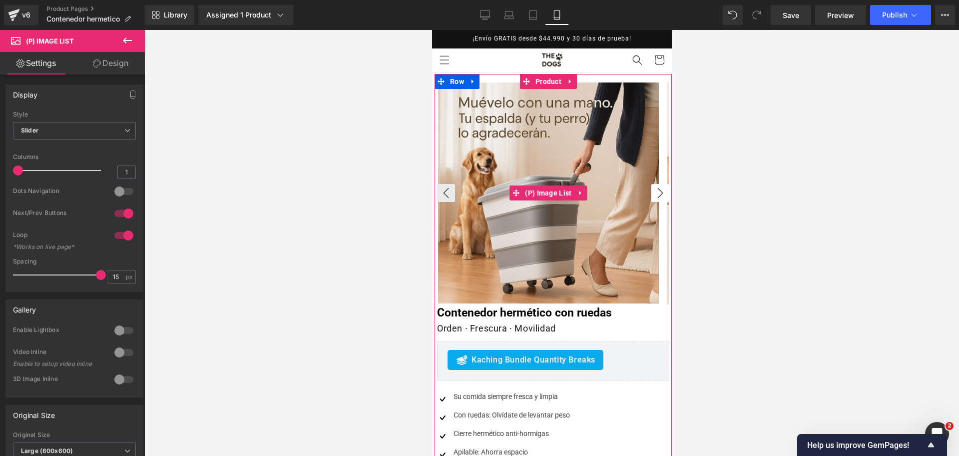
click at [651, 184] on button "›" at bounding box center [660, 193] width 18 height 18
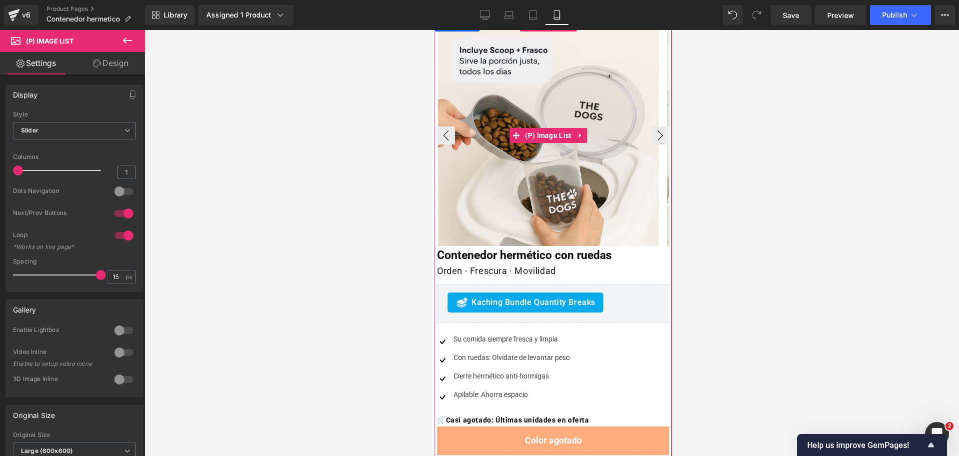
scroll to position [125, 0]
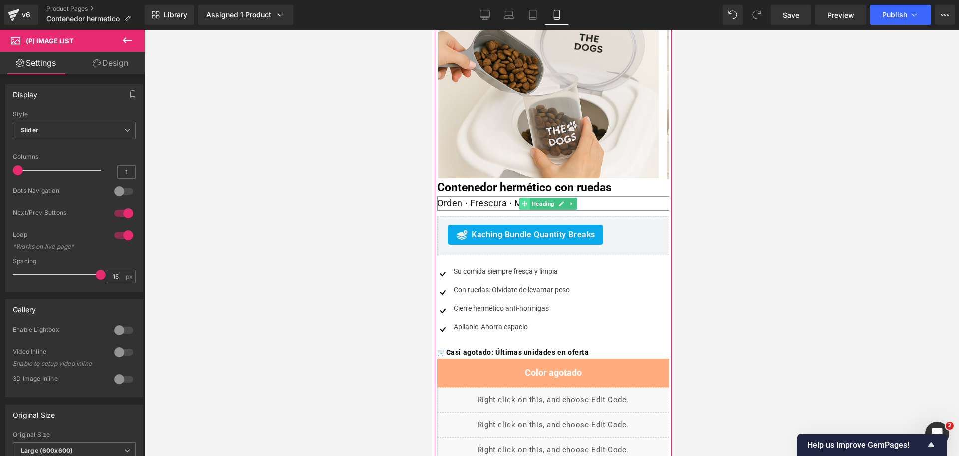
click at [529, 204] on span at bounding box center [524, 204] width 10 height 12
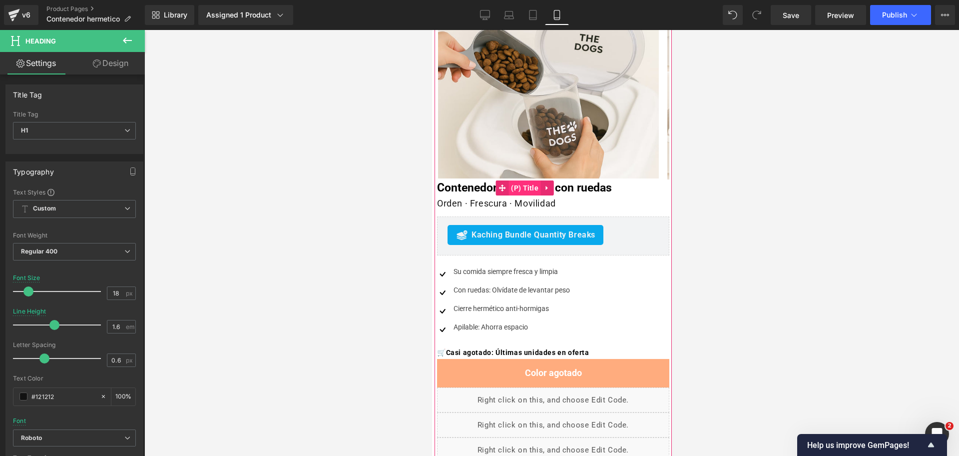
click at [522, 180] on span "(P) Title" at bounding box center [524, 187] width 32 height 15
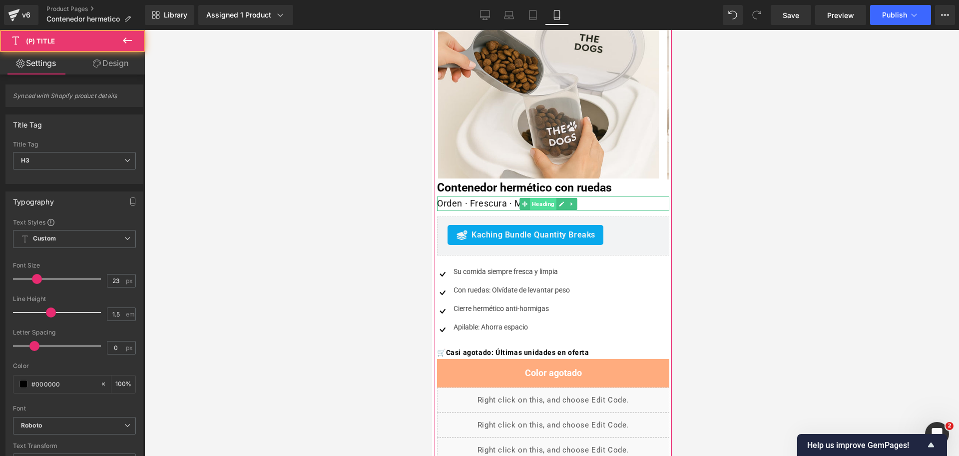
click at [545, 199] on span "Heading" at bounding box center [542, 204] width 26 height 12
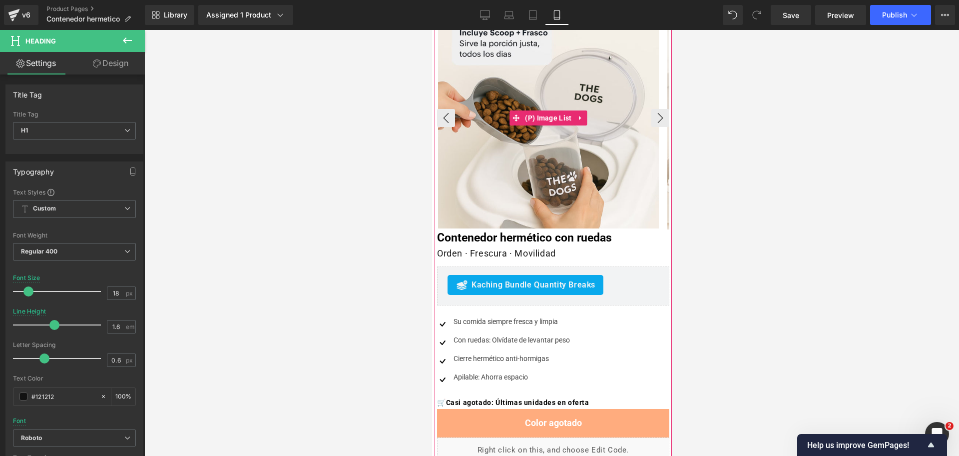
scroll to position [0, 0]
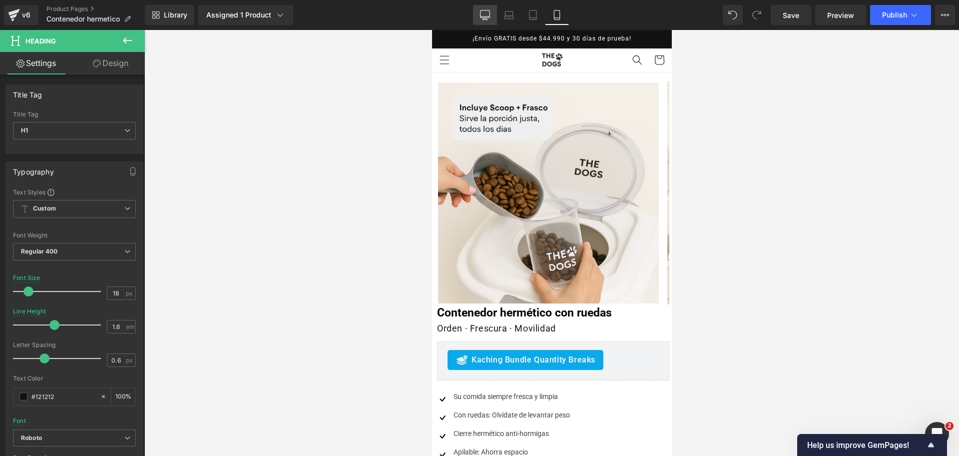
click at [485, 12] on icon at bounding box center [485, 15] width 10 height 10
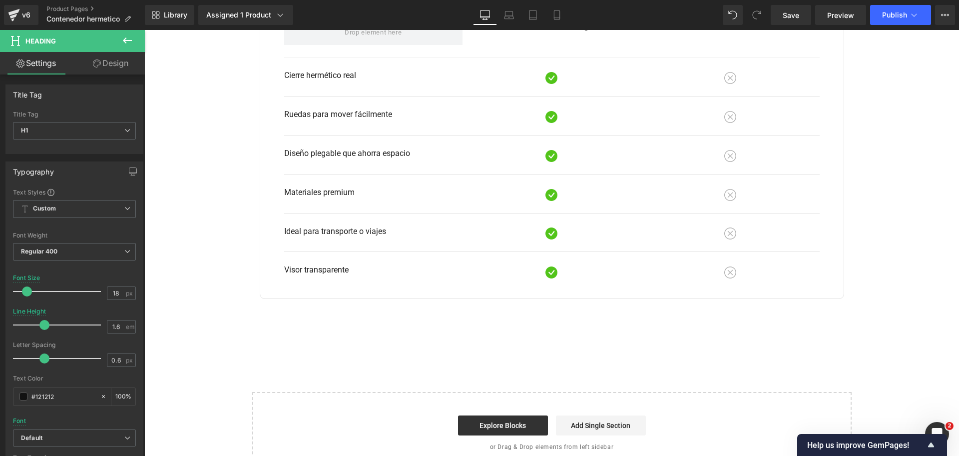
scroll to position [1873, 0]
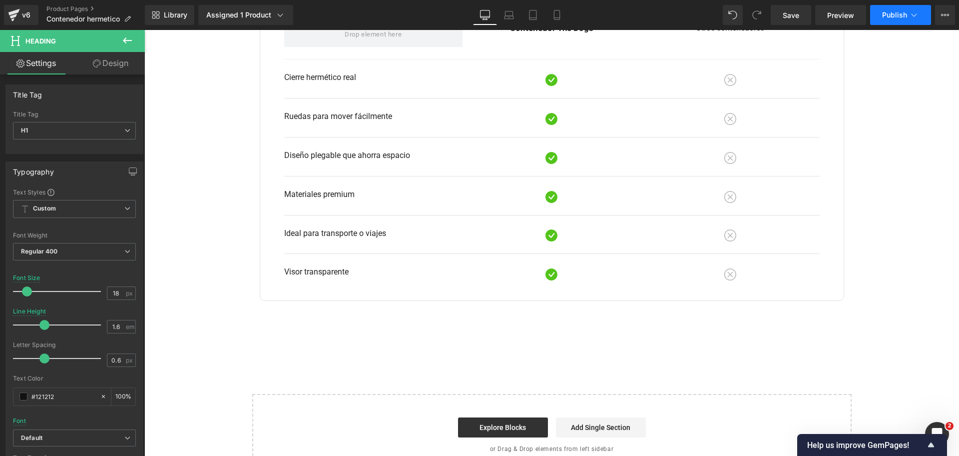
click at [900, 14] on span "Publish" at bounding box center [894, 15] width 25 height 8
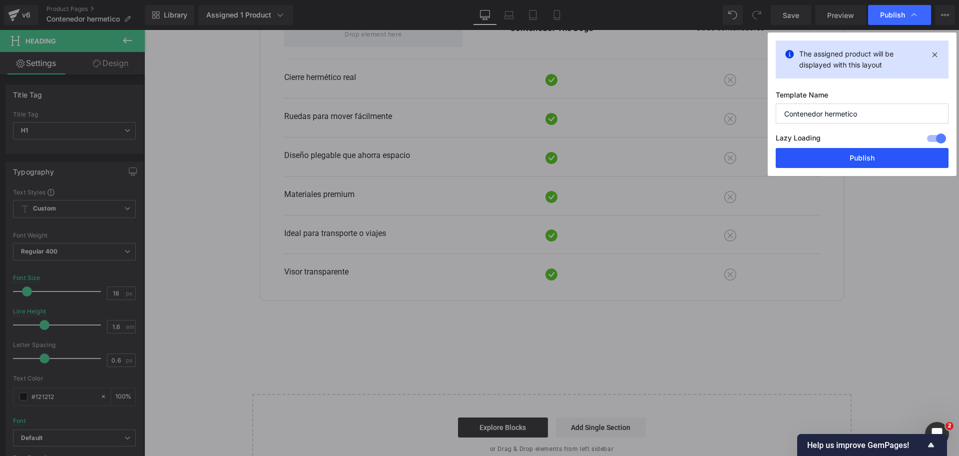
click at [852, 154] on button "Publish" at bounding box center [862, 158] width 173 height 20
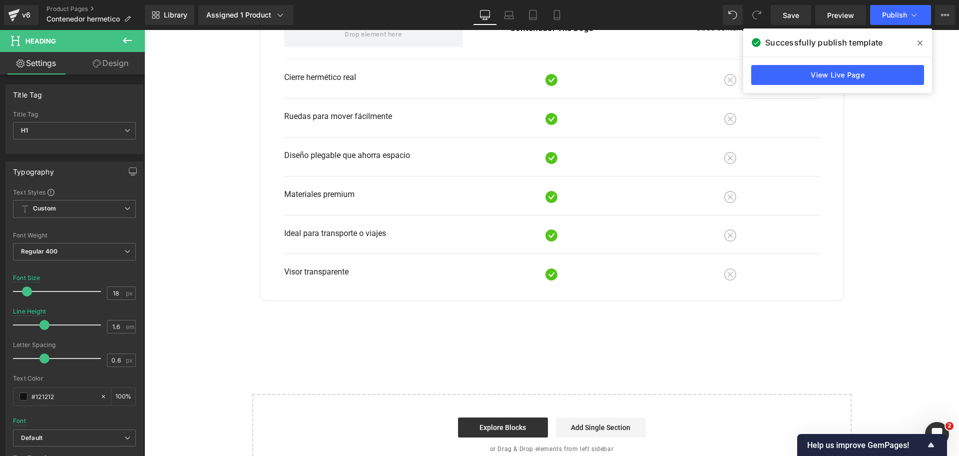
click at [916, 44] on span at bounding box center [920, 43] width 16 height 16
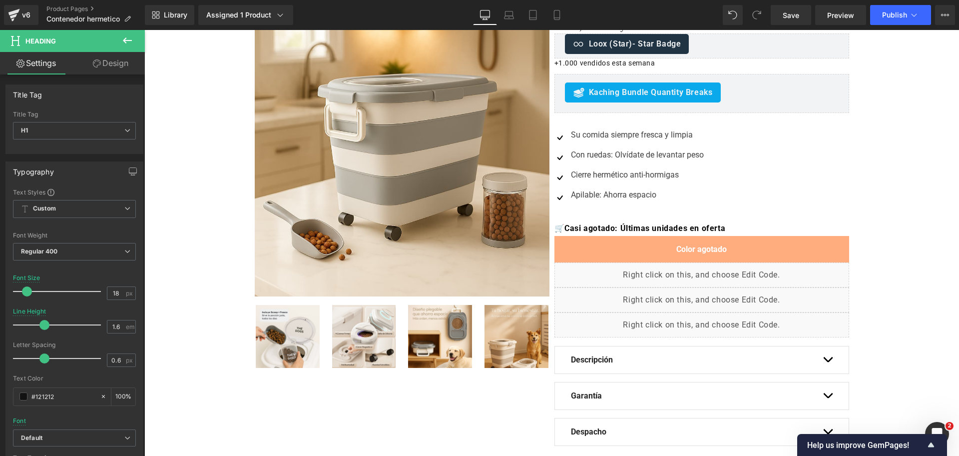
scroll to position [51, 0]
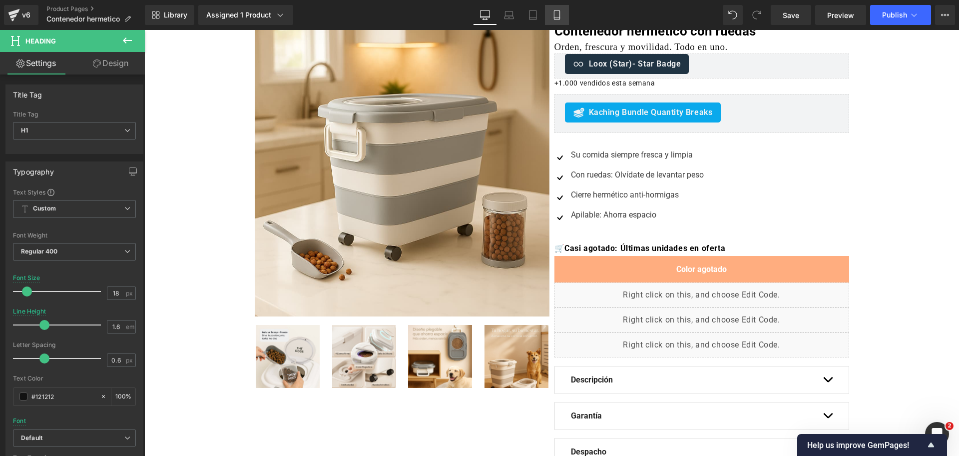
drag, startPoint x: 566, startPoint y: 11, endPoint x: 192, endPoint y: 90, distance: 382.8
click at [566, 11] on link "Mobile" at bounding box center [557, 15] width 24 height 20
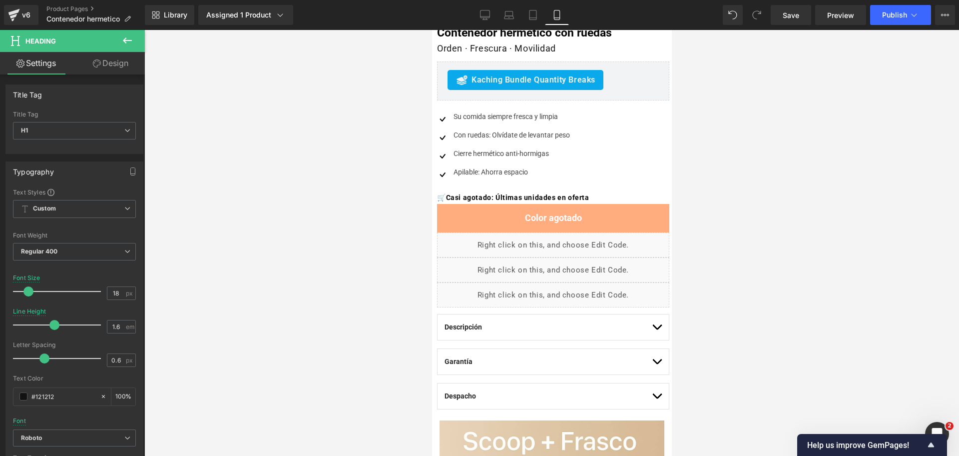
scroll to position [375, 0]
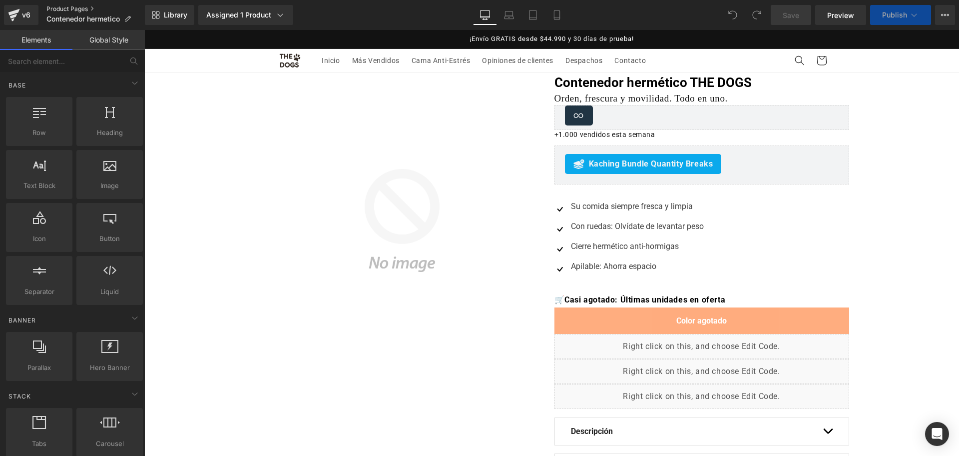
click at [71, 6] on link "Product Pages" at bounding box center [95, 9] width 98 height 8
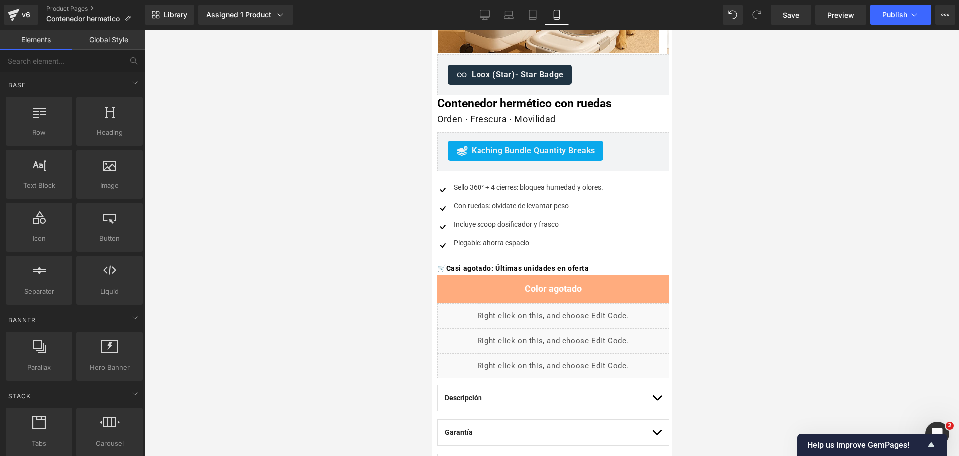
scroll to position [1980, 0]
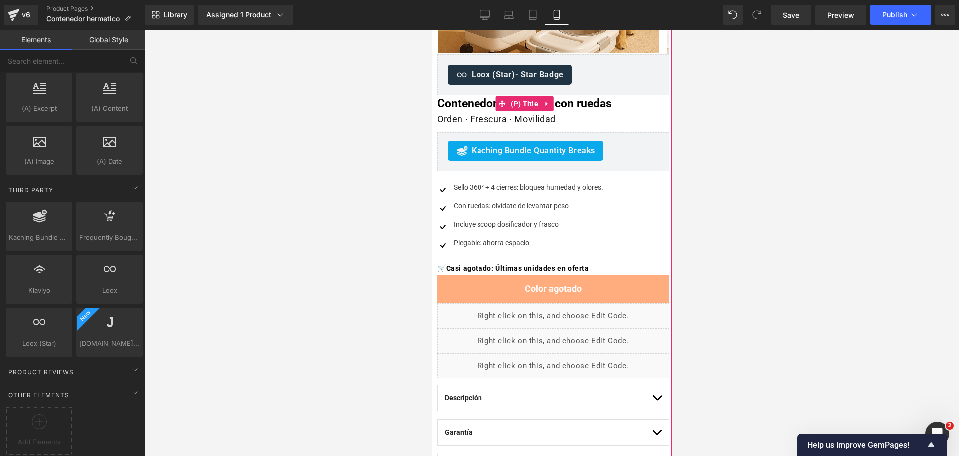
click at [529, 102] on span "(P) Title" at bounding box center [524, 103] width 32 height 15
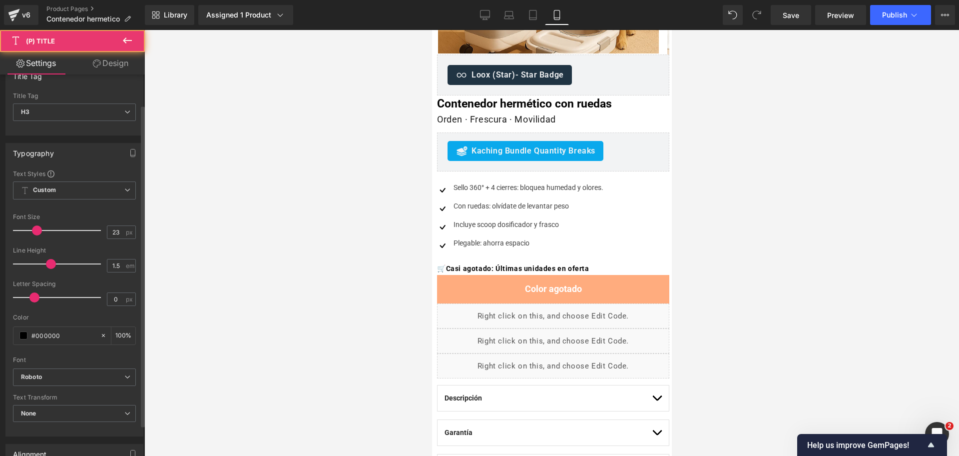
scroll to position [125, 0]
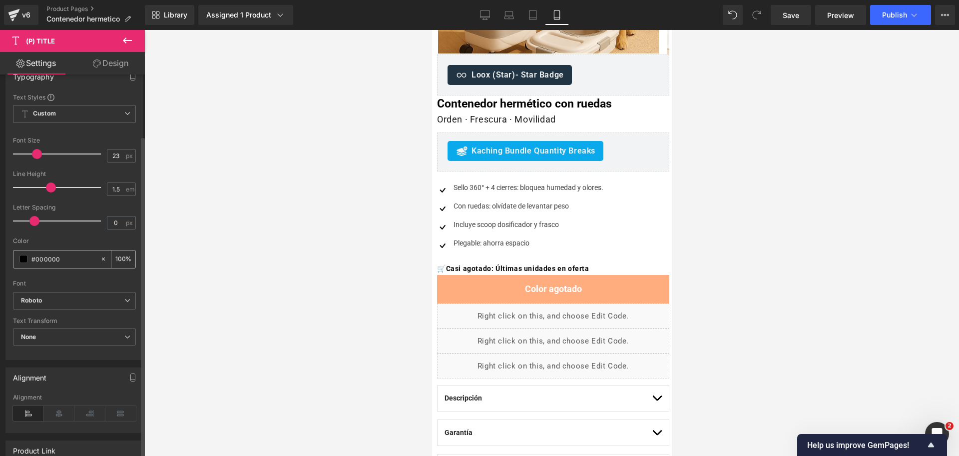
click at [70, 260] on input "#000000" at bounding box center [63, 258] width 64 height 11
paste input "111213"
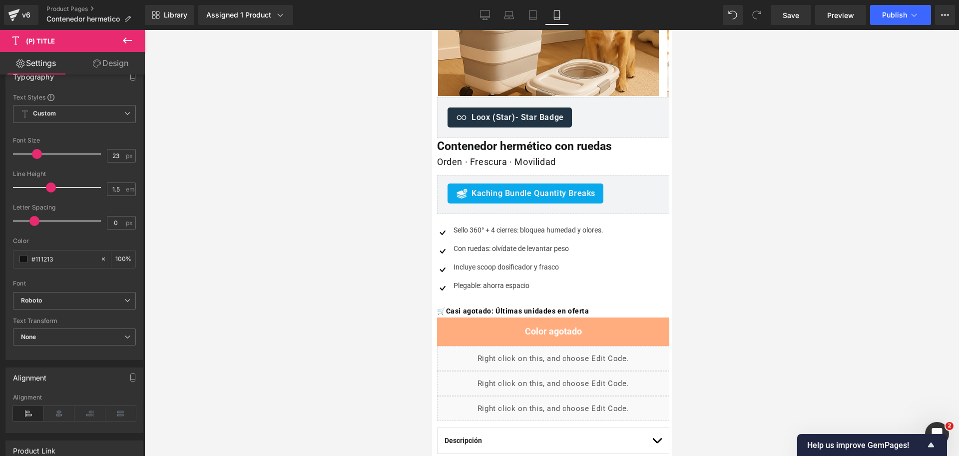
scroll to position [187, 0]
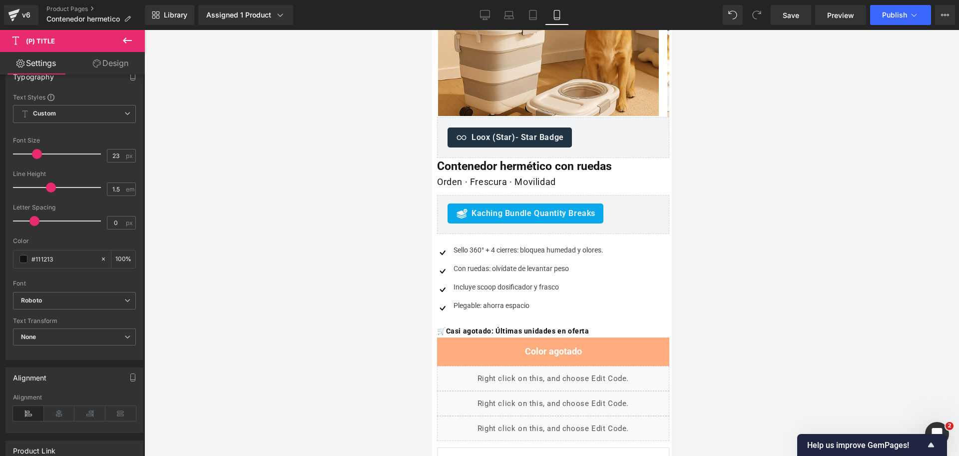
type input "#111213"
click at [544, 184] on span "Heading" at bounding box center [542, 182] width 26 height 12
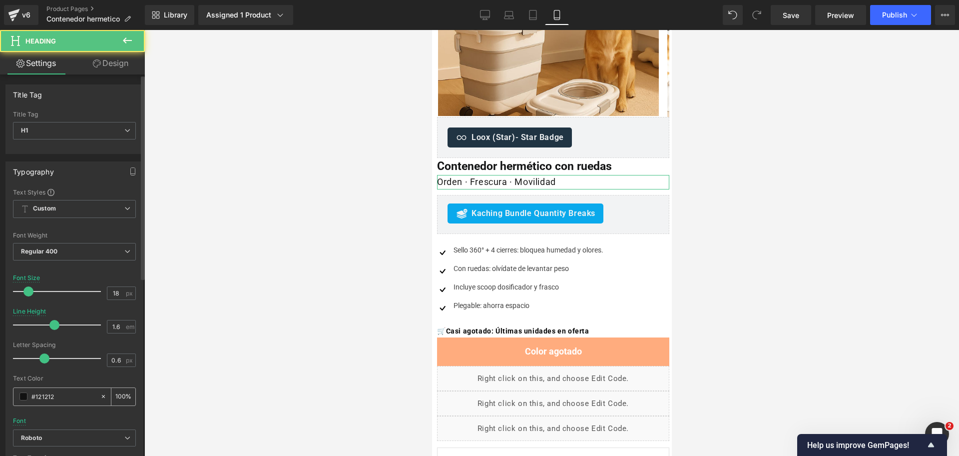
click at [50, 399] on input "#121212" at bounding box center [63, 396] width 64 height 11
paste input "5f6368"
type input "#5f6368"
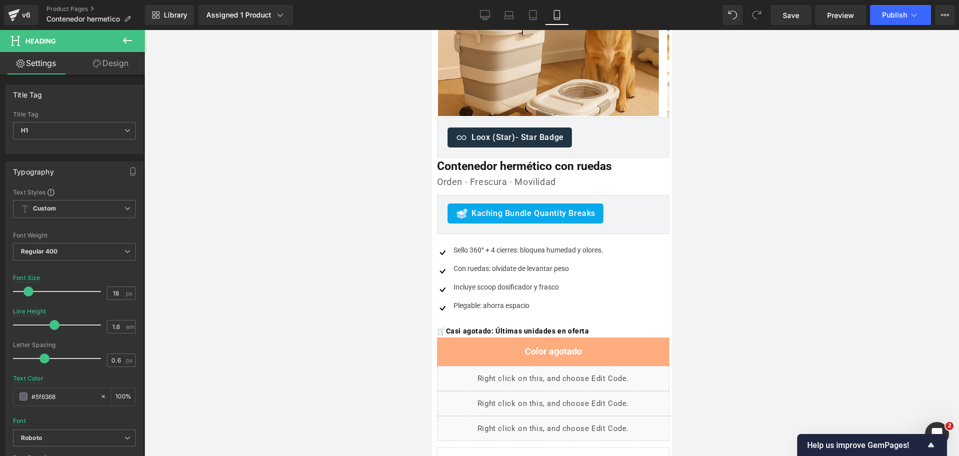
click at [811, 180] on div at bounding box center [551, 243] width 815 height 426
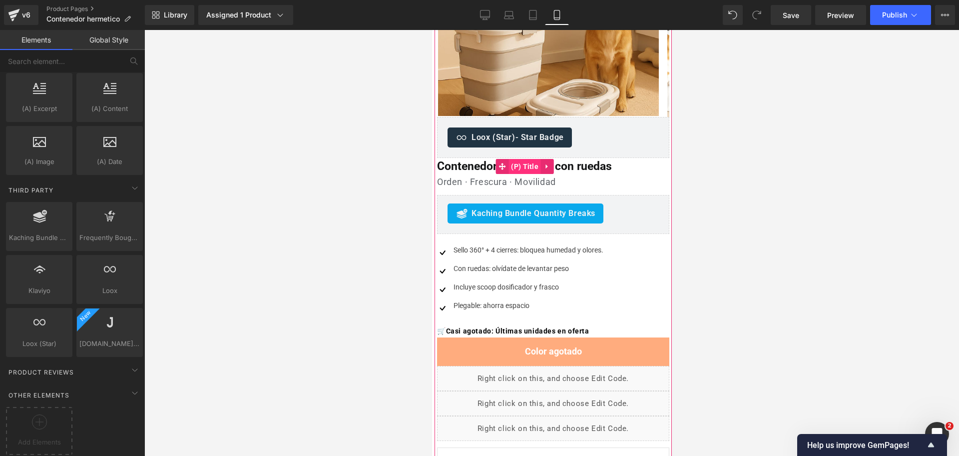
click at [530, 163] on span "(P) Title" at bounding box center [524, 166] width 32 height 15
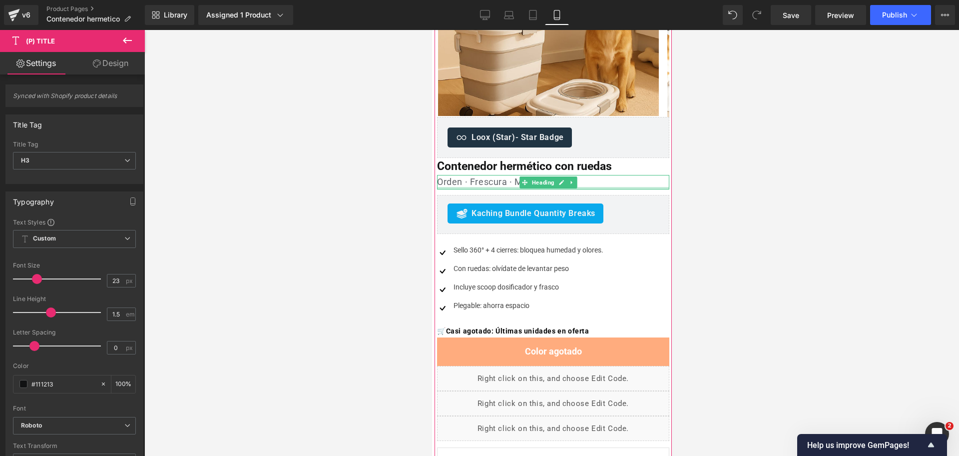
click at [547, 188] on span "Heading" at bounding box center [542, 182] width 26 height 12
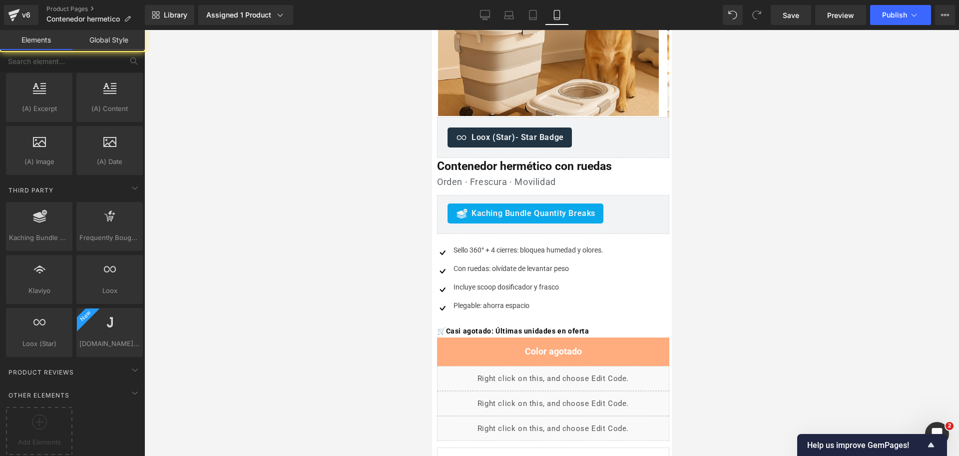
click at [832, 166] on div at bounding box center [551, 243] width 815 height 426
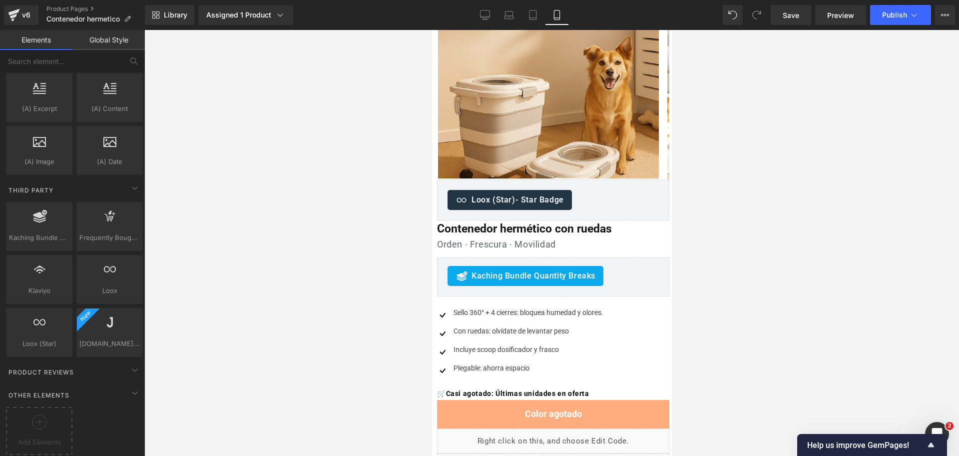
click at [737, 180] on div at bounding box center [551, 243] width 815 height 426
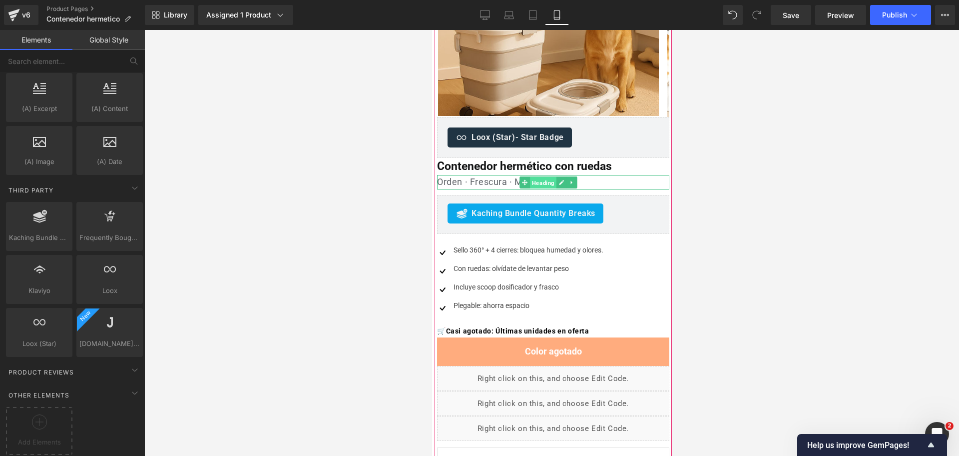
drag, startPoint x: 541, startPoint y: 183, endPoint x: 639, endPoint y: 298, distance: 150.9
click at [541, 183] on span "Heading" at bounding box center [542, 182] width 26 height 12
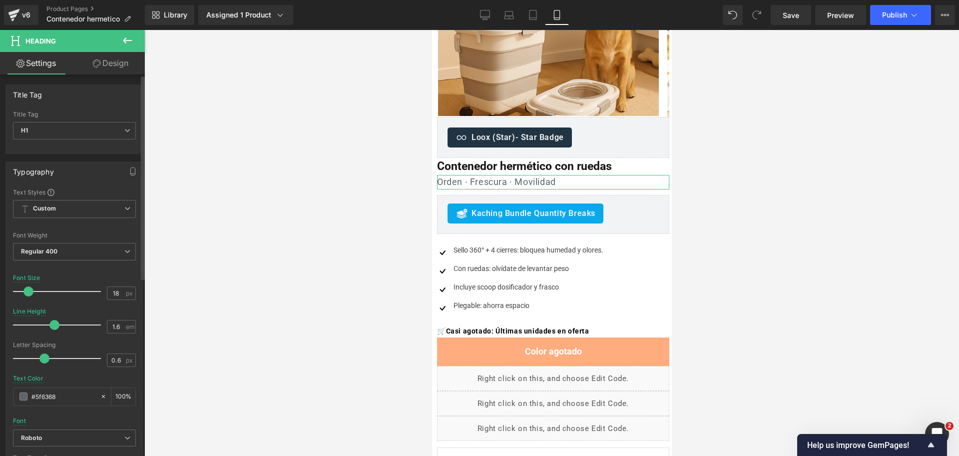
click at [46, 362] on span at bounding box center [44, 358] width 10 height 10
click at [689, 197] on div at bounding box center [551, 243] width 815 height 426
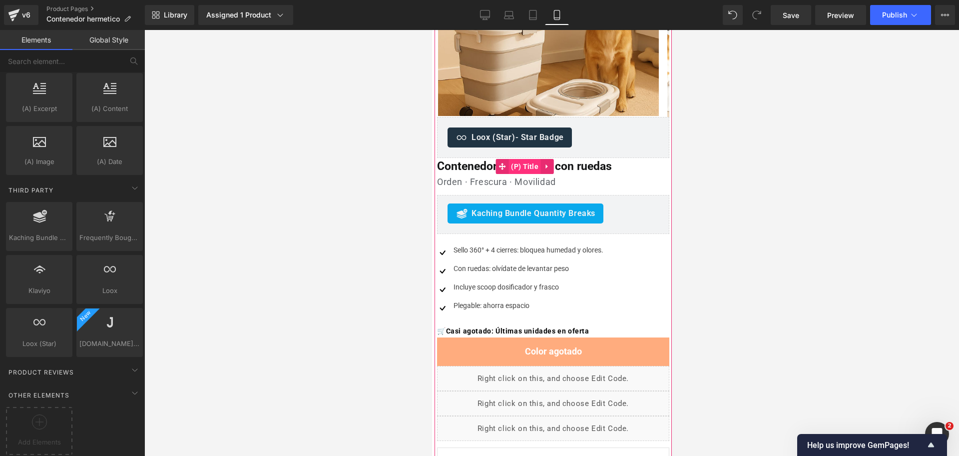
click at [537, 167] on span "(P) Title" at bounding box center [524, 166] width 32 height 15
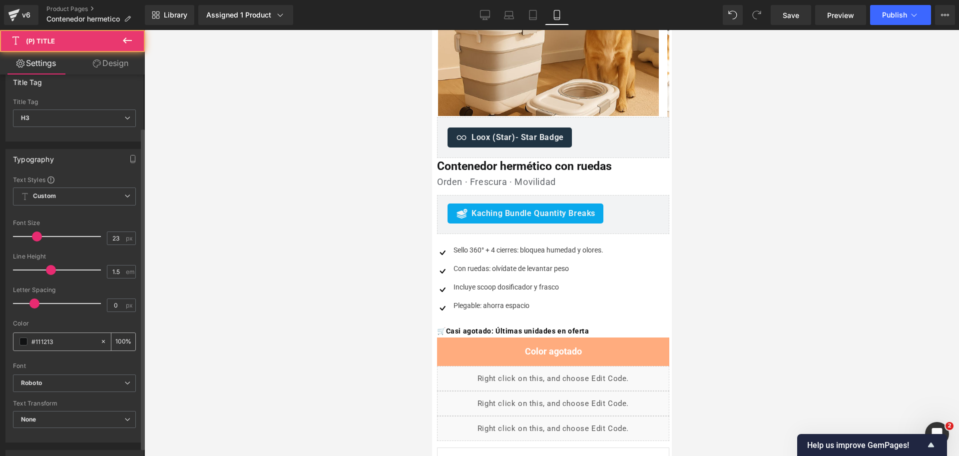
scroll to position [62, 0]
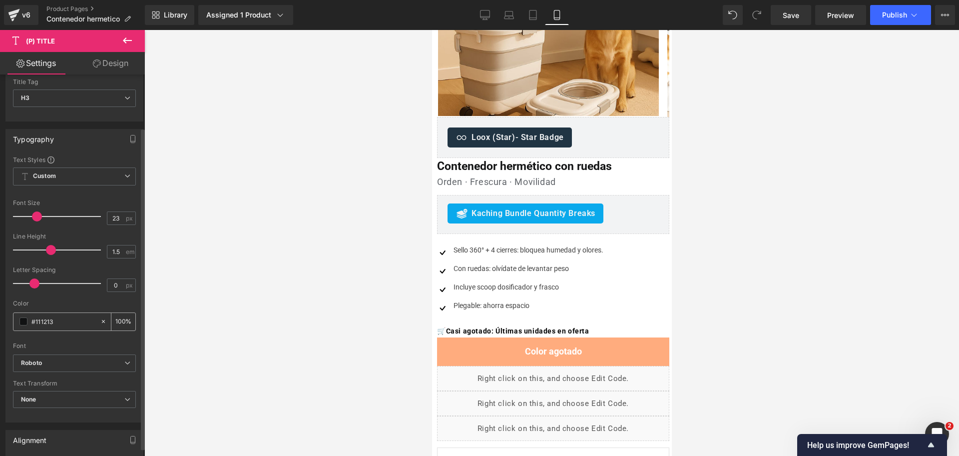
click at [71, 322] on input "#111213" at bounding box center [63, 321] width 64 height 11
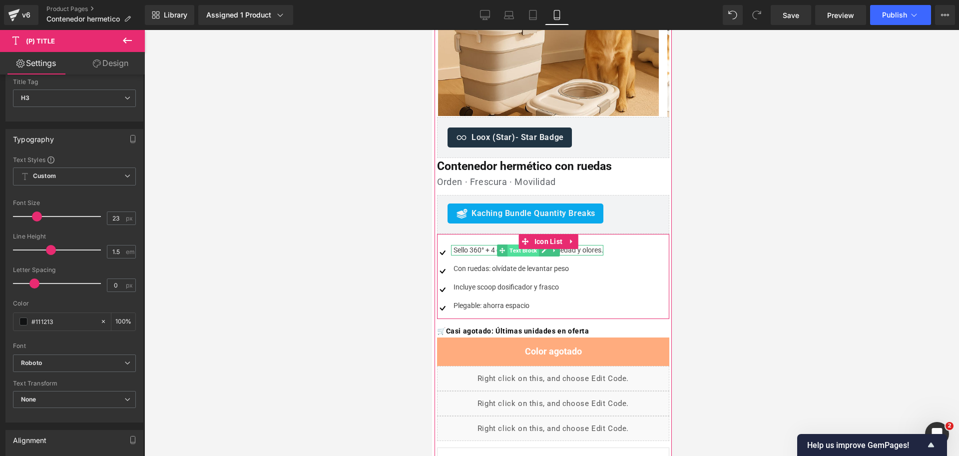
click at [531, 250] on span "Text Block" at bounding box center [522, 250] width 31 height 12
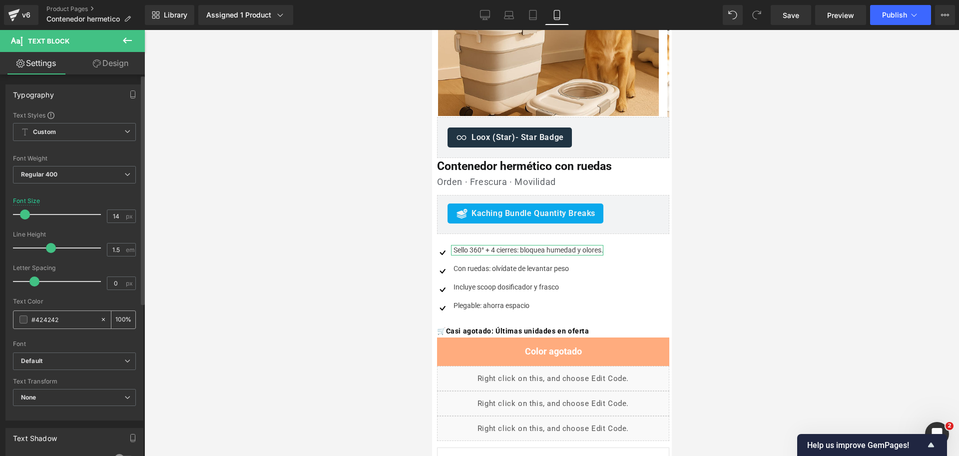
click at [35, 320] on input "#424242" at bounding box center [63, 319] width 64 height 11
paste input "111213"
type input "#111213"
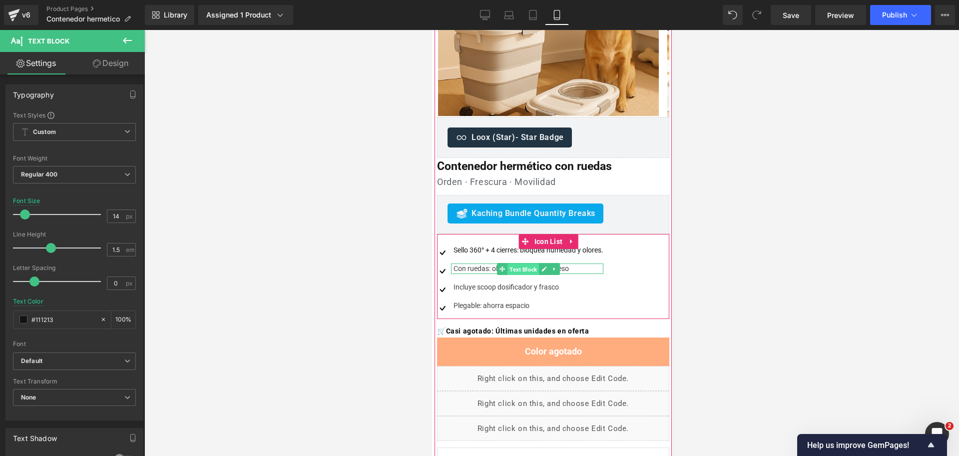
drag, startPoint x: 520, startPoint y: 270, endPoint x: 677, endPoint y: 362, distance: 182.5
click at [520, 270] on span "Text Block" at bounding box center [522, 269] width 31 height 12
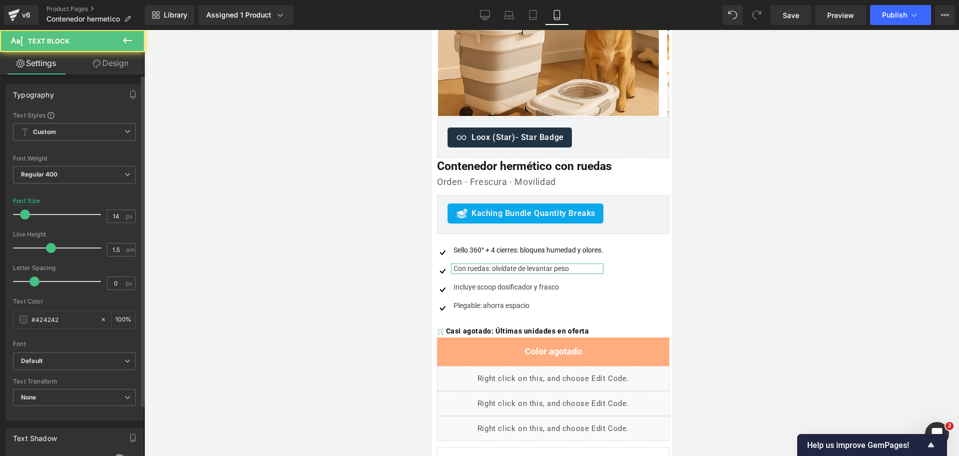
click at [47, 329] on div "Text Color #424242 100 %" at bounding box center [74, 319] width 123 height 42
click at [49, 323] on input "#424242" at bounding box center [63, 319] width 64 height 11
paste input "111213"
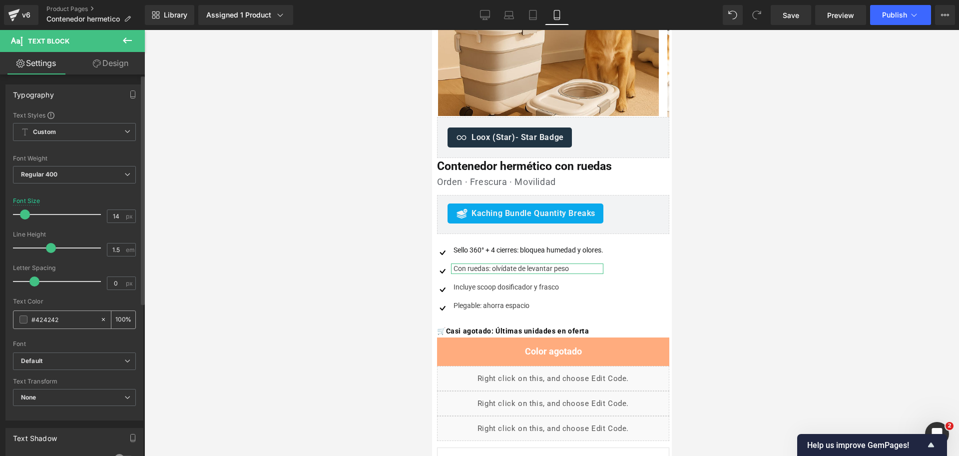
type input "#111213"
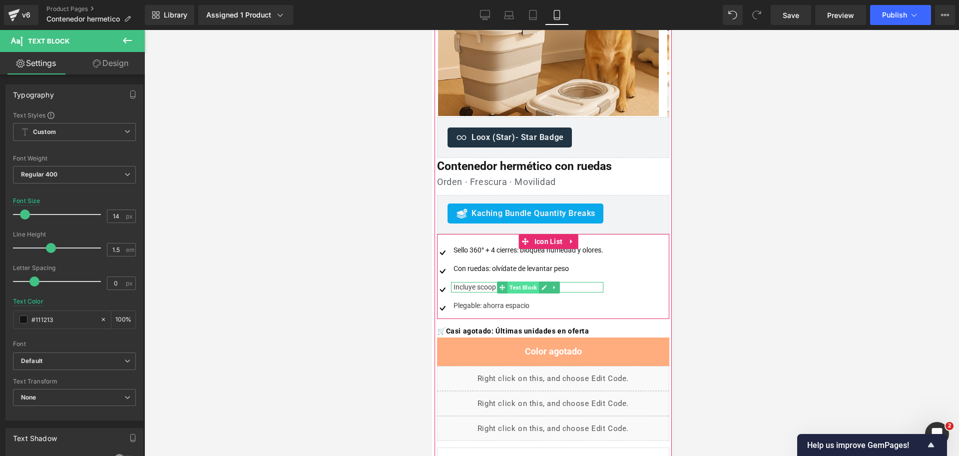
click at [519, 287] on span "Text Block" at bounding box center [522, 287] width 31 height 12
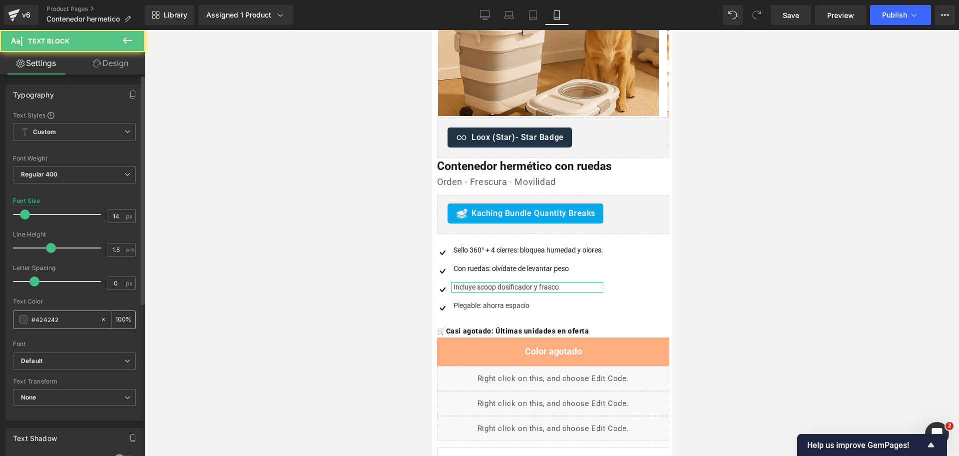
click at [41, 320] on input "#424242" at bounding box center [63, 319] width 64 height 11
paste input "111213"
type input "#111213"
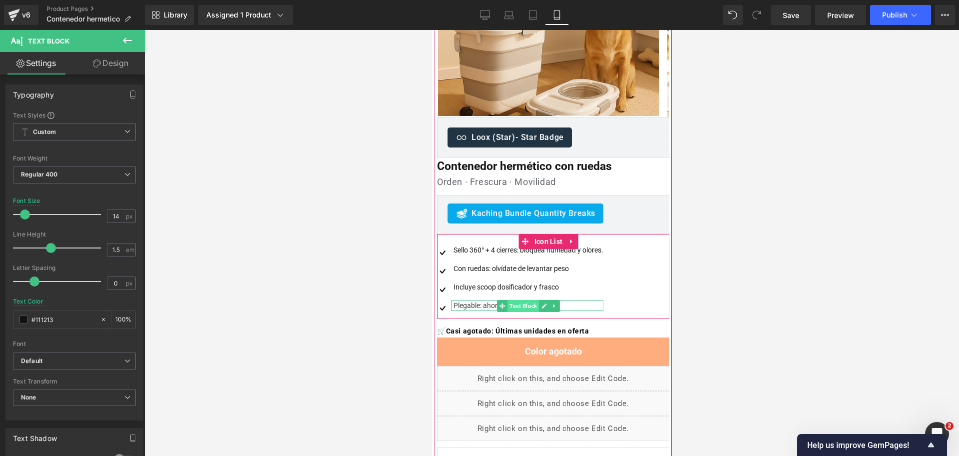
drag, startPoint x: 522, startPoint y: 309, endPoint x: 806, endPoint y: 358, distance: 288.3
click at [522, 309] on span "Text Block" at bounding box center [522, 306] width 31 height 12
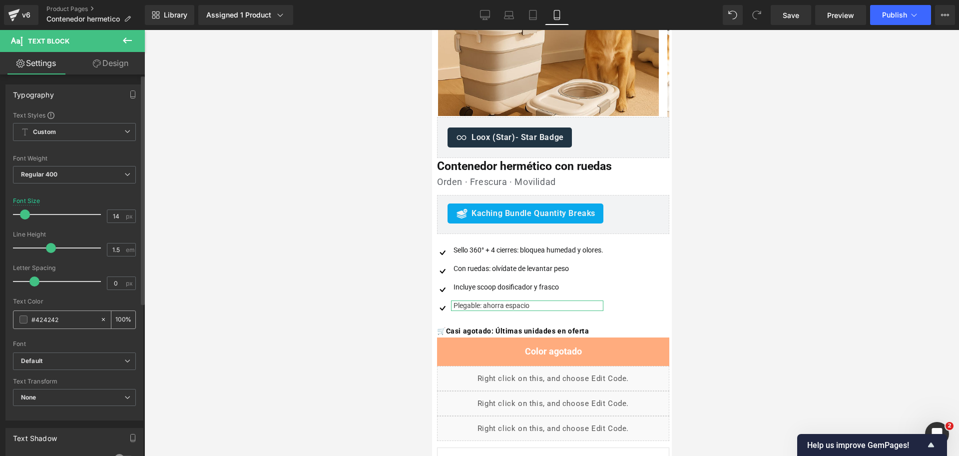
click at [45, 320] on input "#424242" at bounding box center [63, 319] width 64 height 11
paste input "111213"
type input "#111213"
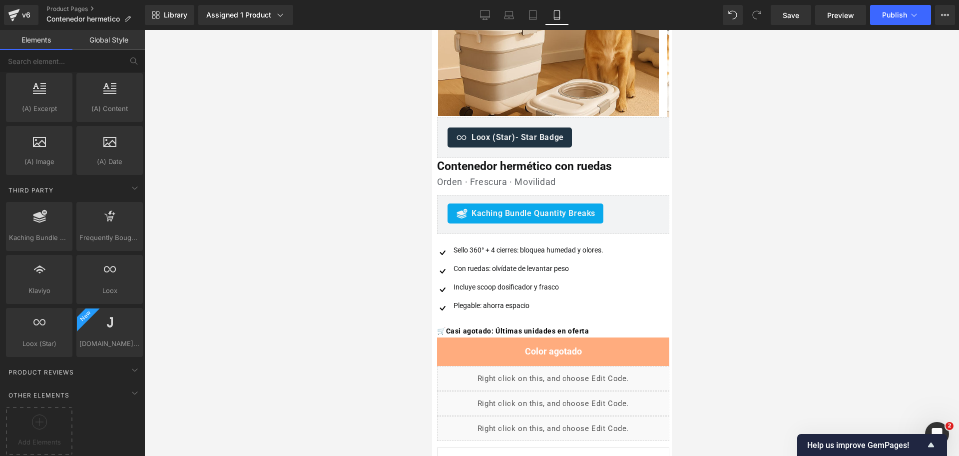
click at [785, 262] on div at bounding box center [551, 243] width 815 height 426
click at [543, 242] on span "Icon List" at bounding box center [547, 241] width 33 height 15
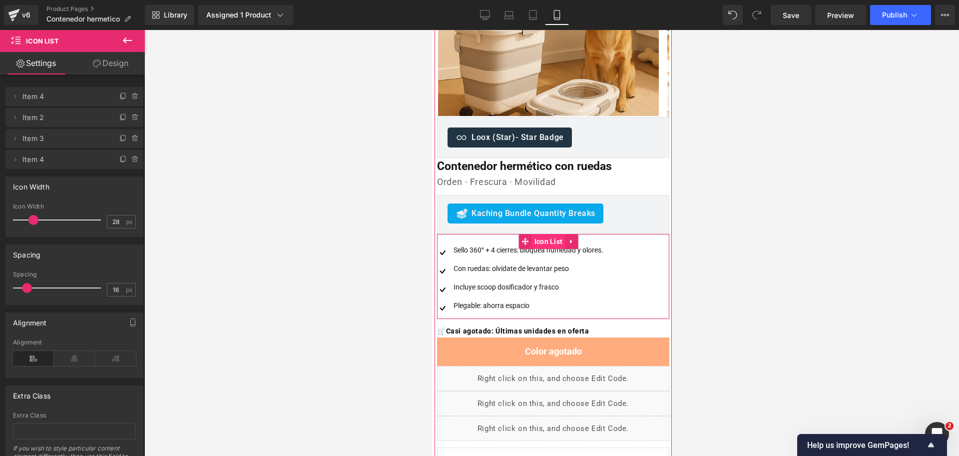
click at [551, 241] on span "Icon List" at bounding box center [547, 241] width 33 height 15
click at [524, 284] on span "Text Block" at bounding box center [522, 287] width 31 height 12
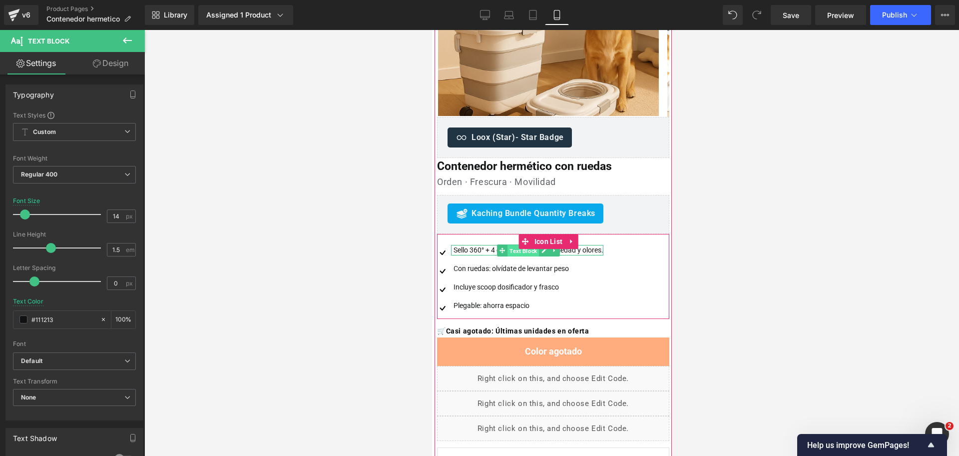
click at [534, 251] on span "Text Block" at bounding box center [522, 250] width 31 height 12
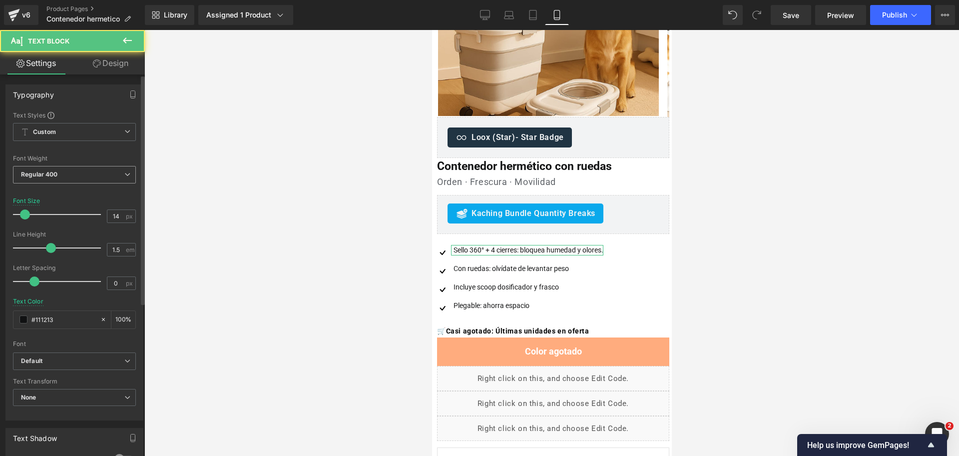
click at [76, 172] on span "Regular 400" at bounding box center [74, 174] width 123 height 17
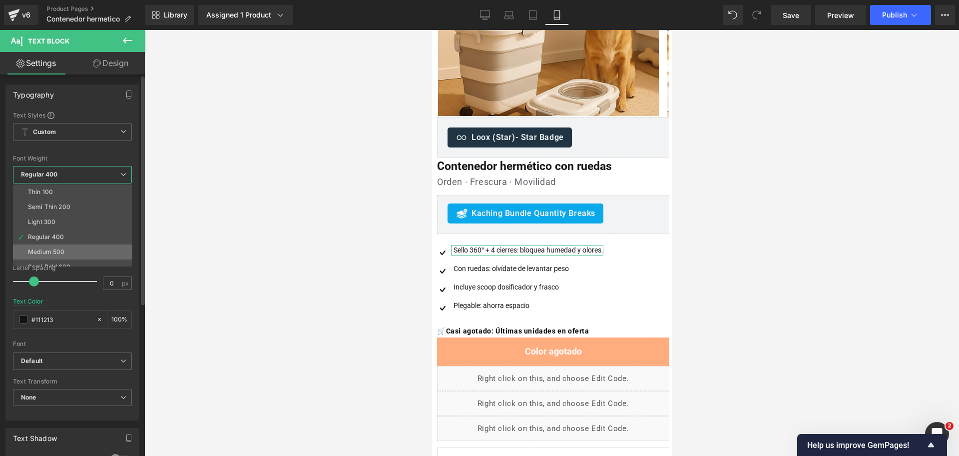
click at [71, 245] on li "Medium 500" at bounding box center [74, 251] width 123 height 15
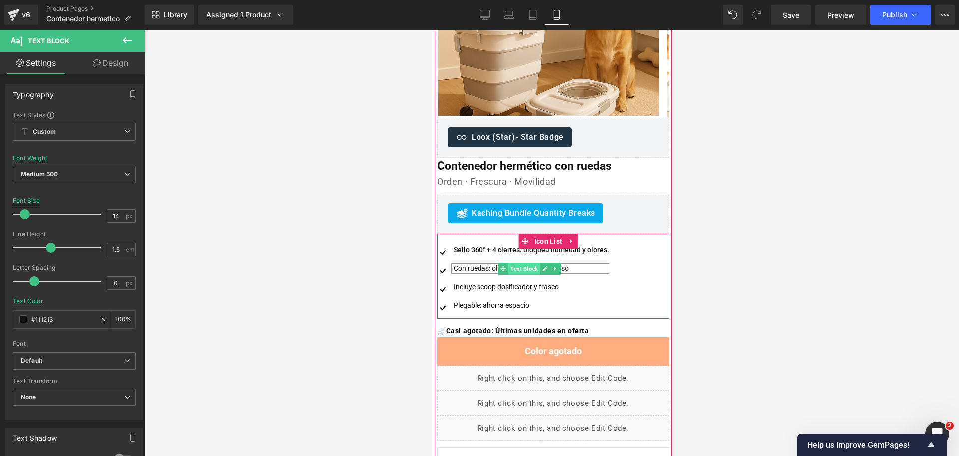
click at [526, 266] on span "Text Block" at bounding box center [523, 269] width 31 height 12
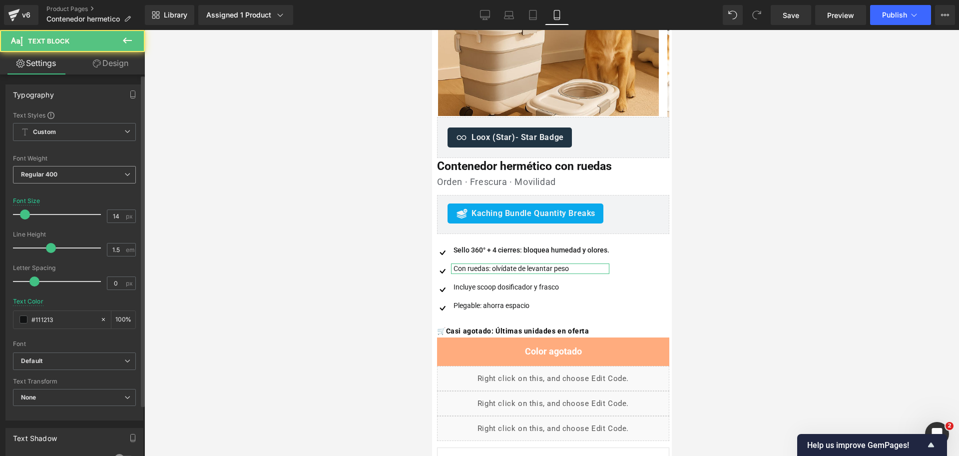
click at [99, 176] on span "Regular 400" at bounding box center [74, 174] width 123 height 17
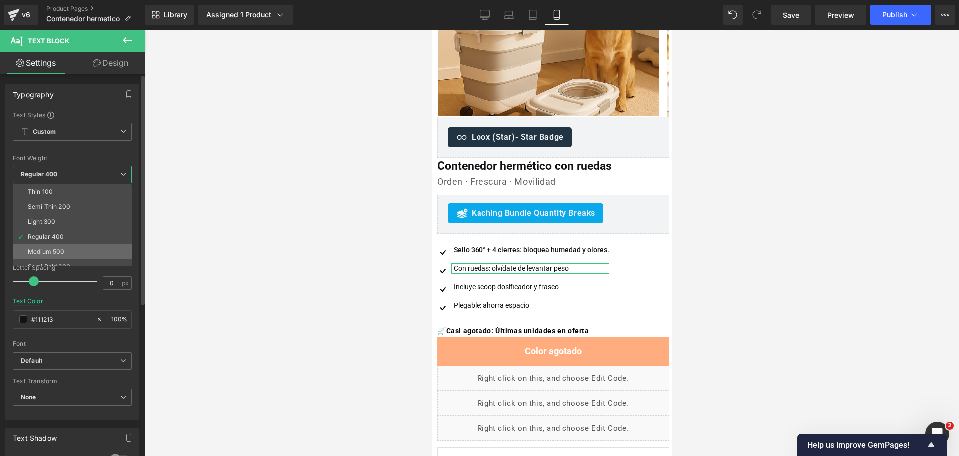
click at [71, 247] on li "Medium 500" at bounding box center [74, 251] width 123 height 15
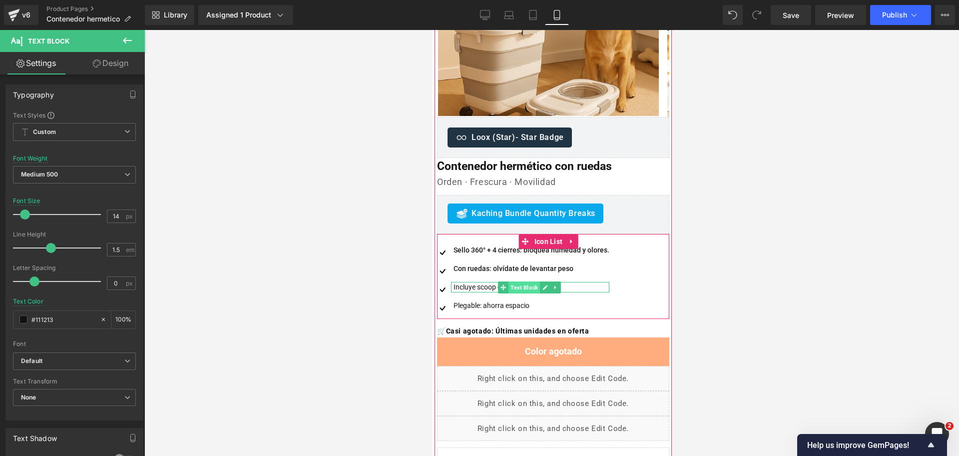
click at [522, 286] on span "Text Block" at bounding box center [523, 287] width 31 height 12
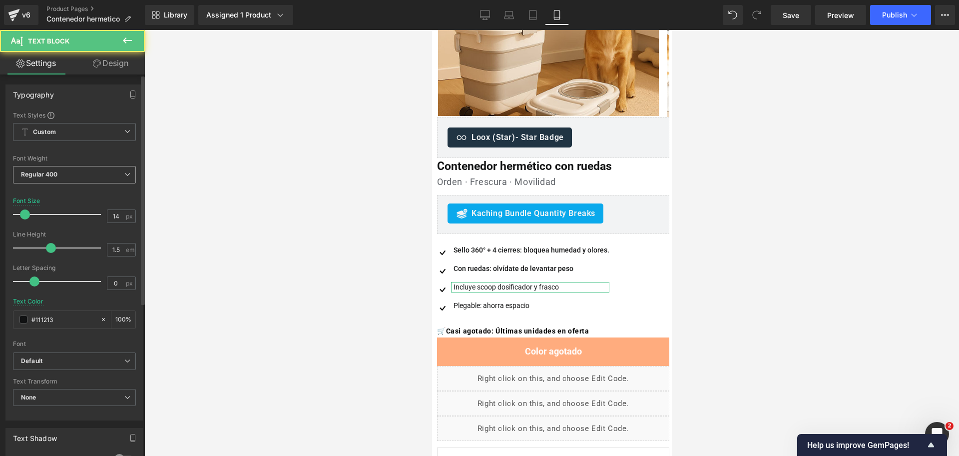
click at [73, 170] on span "Regular 400" at bounding box center [74, 174] width 123 height 17
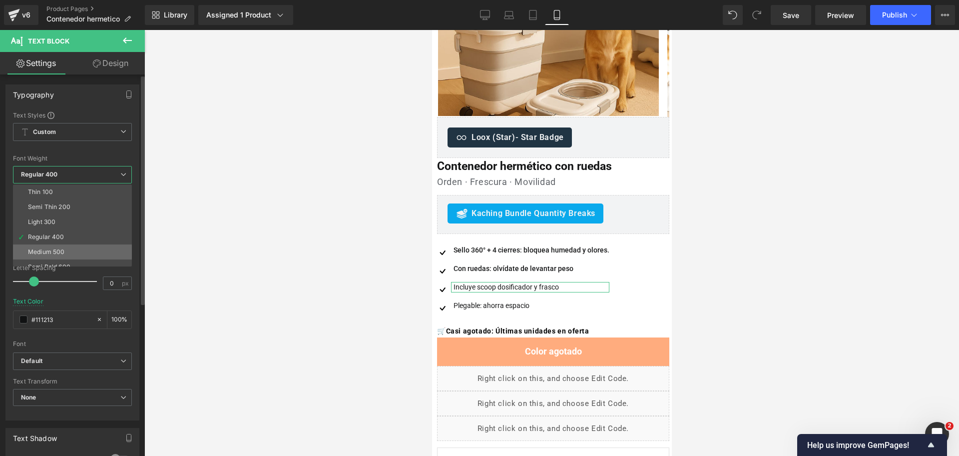
click at [69, 247] on li "Medium 500" at bounding box center [74, 251] width 123 height 15
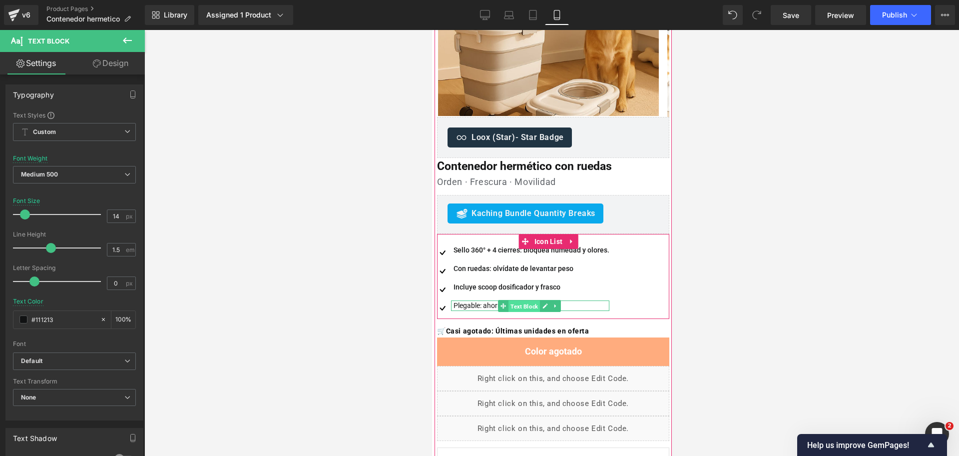
drag, startPoint x: 523, startPoint y: 307, endPoint x: 585, endPoint y: 274, distance: 70.2
click at [523, 307] on span "Text Block" at bounding box center [523, 306] width 31 height 12
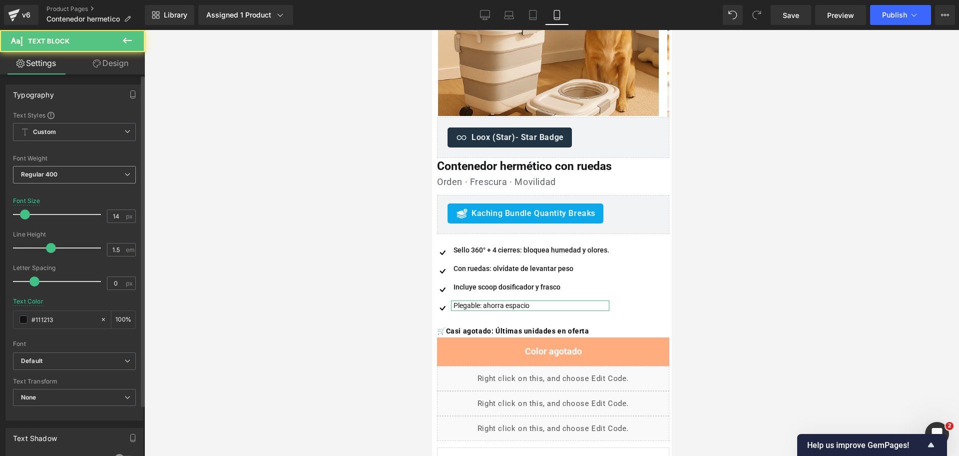
click at [97, 184] on div "Regular 400 Thin 100 Semi Thin 200 Light 300 Regular 400 Medium 500 Semi Bold 6…" at bounding box center [74, 177] width 123 height 22
click at [114, 180] on span "Regular 400" at bounding box center [74, 174] width 123 height 17
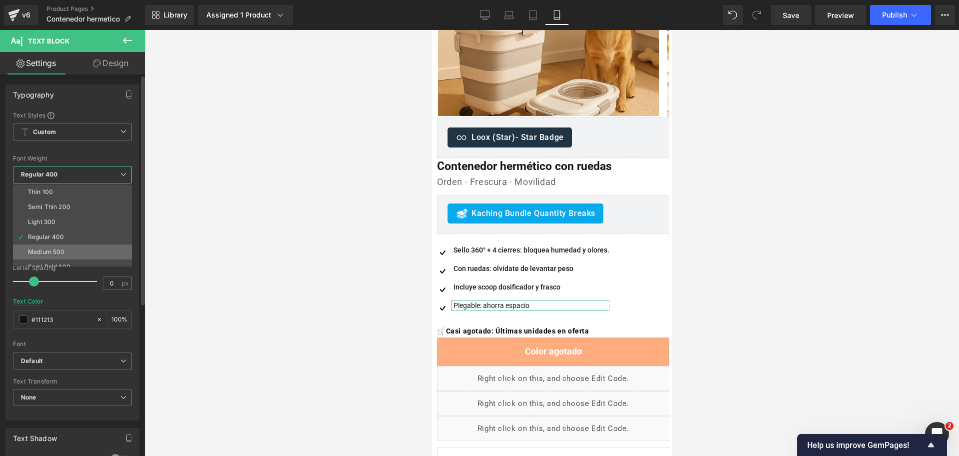
click at [65, 245] on li "Medium 500" at bounding box center [74, 251] width 123 height 15
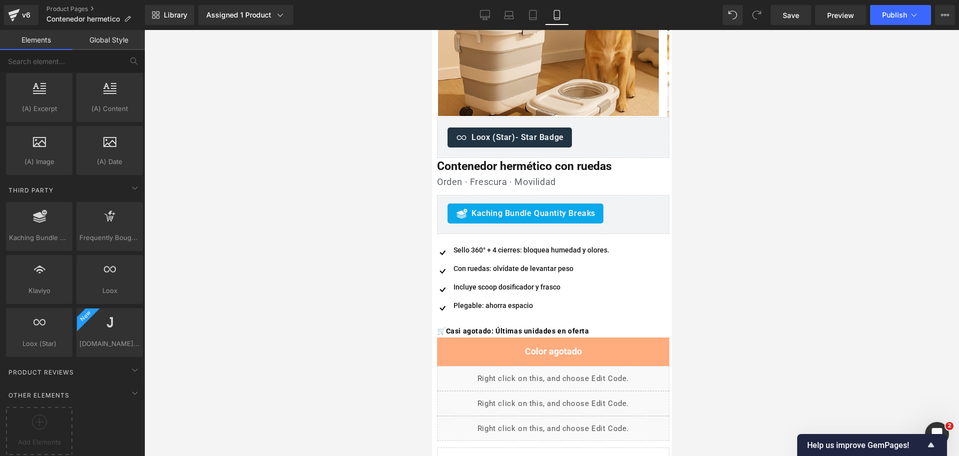
click at [760, 230] on div at bounding box center [551, 243] width 815 height 426
click at [552, 239] on span "Icon List" at bounding box center [547, 241] width 33 height 15
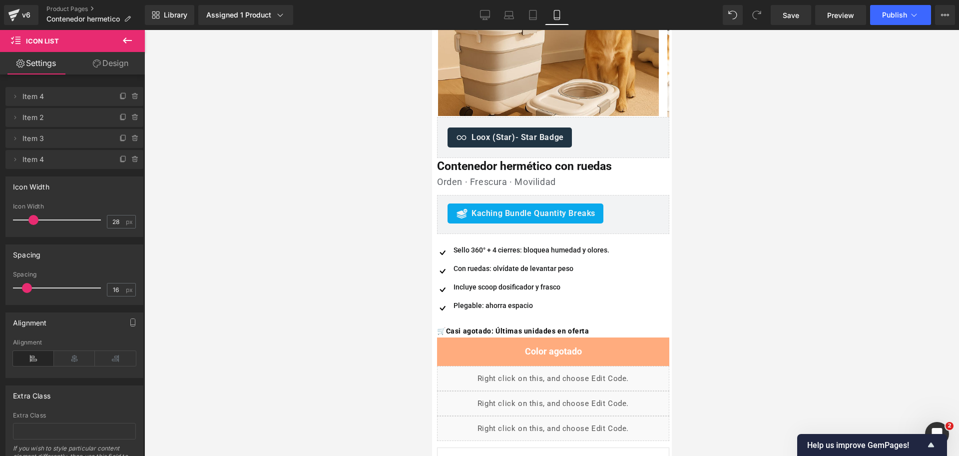
click at [771, 151] on div at bounding box center [551, 243] width 815 height 426
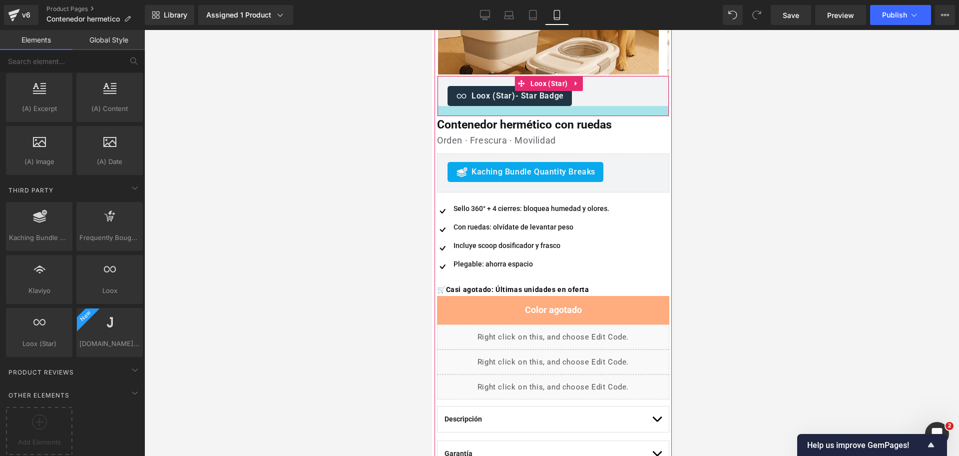
scroll to position [250, 0]
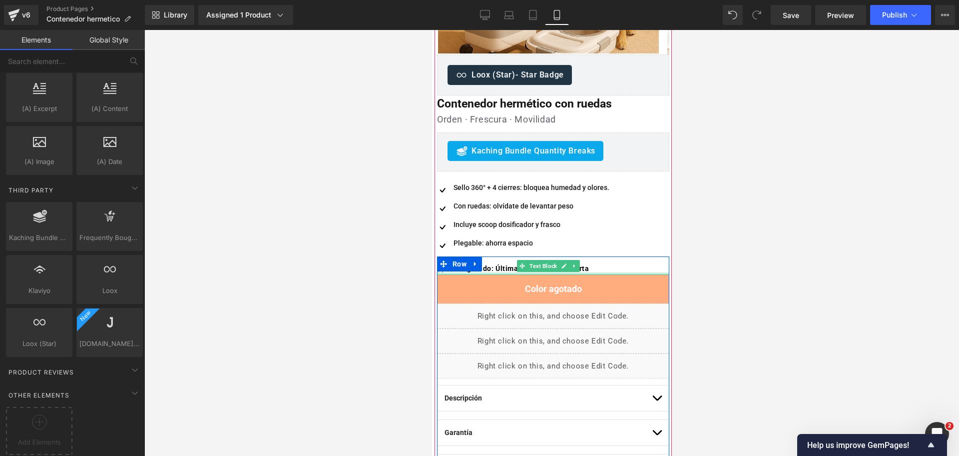
click at [487, 272] on div at bounding box center [553, 273] width 232 height 2
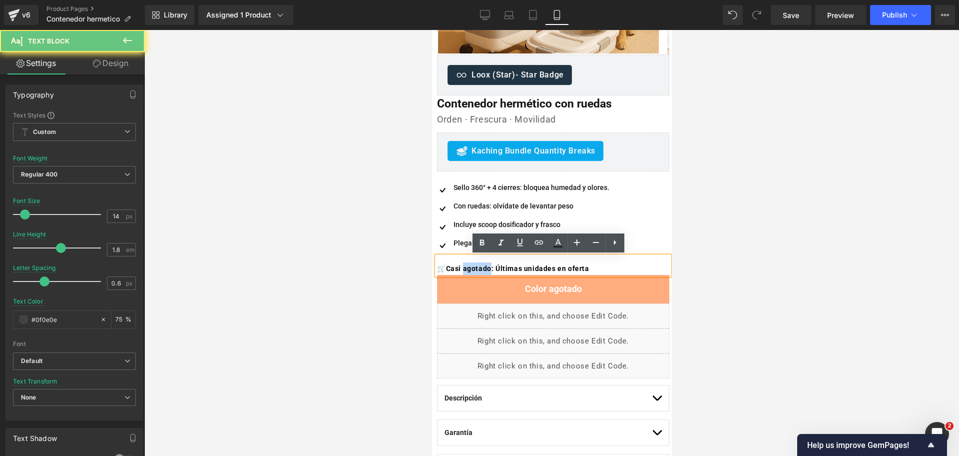
click at [487, 272] on span "Casi agotado: Últimas unidades en oferta" at bounding box center [517, 268] width 143 height 8
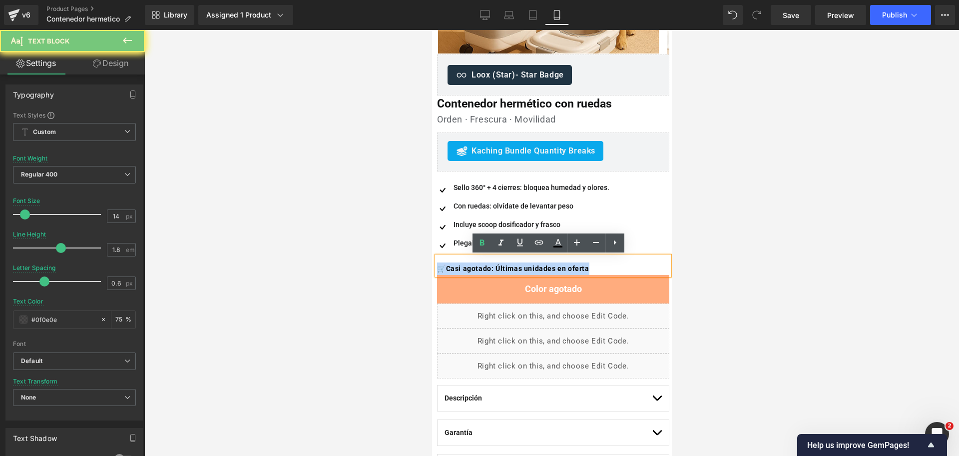
click at [487, 272] on span "Casi agotado: Últimas unidades en oferta" at bounding box center [517, 268] width 143 height 8
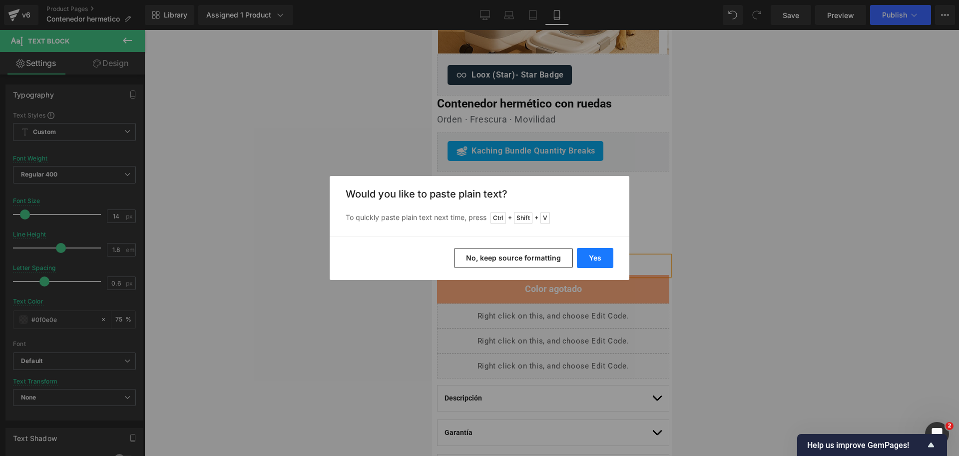
click at [606, 261] on button "Yes" at bounding box center [595, 258] width 36 height 20
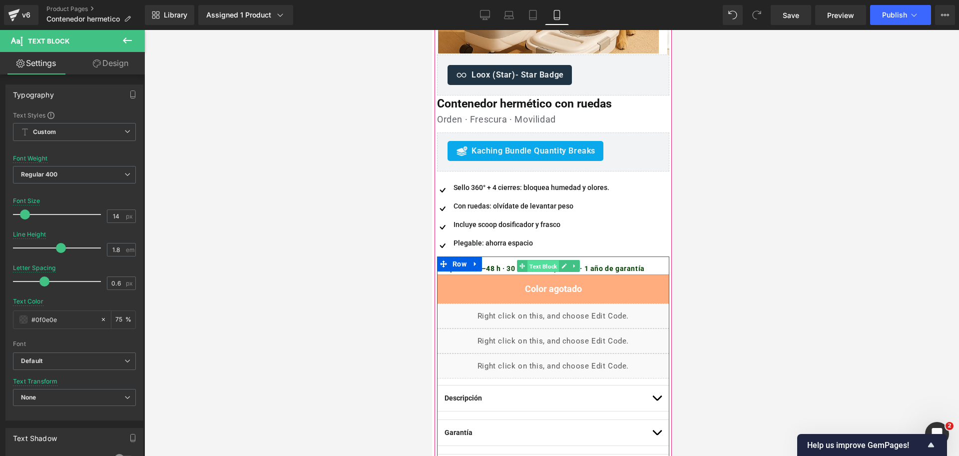
click at [536, 264] on span "Text Block" at bounding box center [542, 266] width 31 height 12
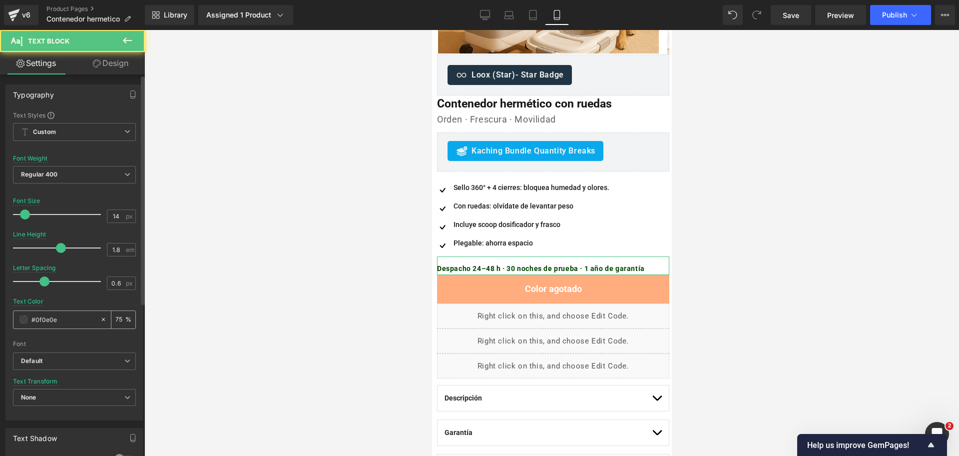
click at [26, 316] on span at bounding box center [23, 319] width 8 height 8
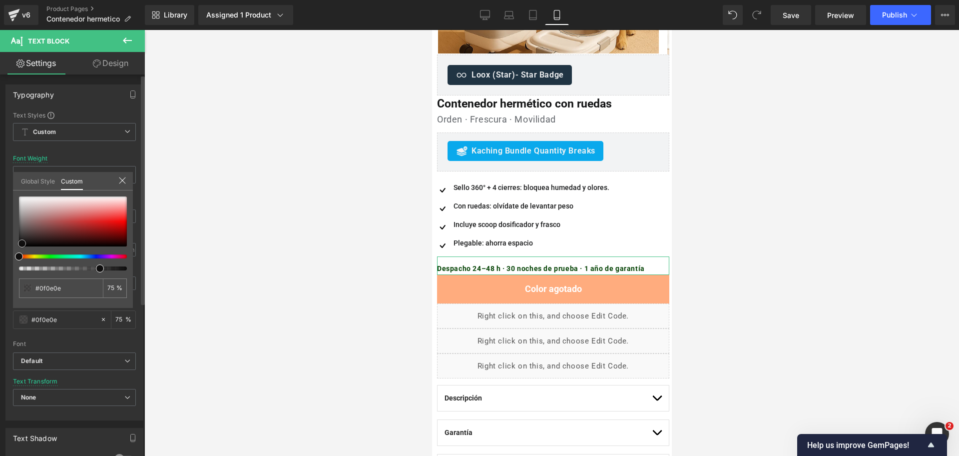
type input "#835d5d"
type input "#936b6b"
type input "#a98888"
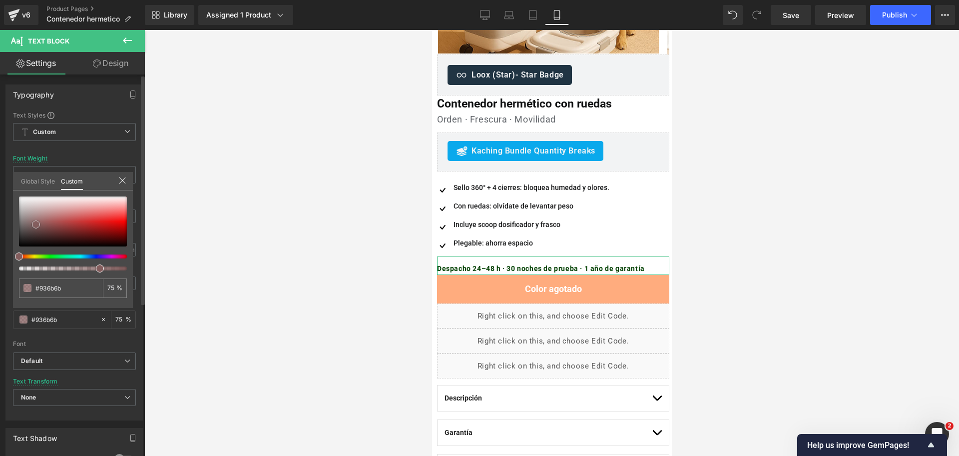
type input "#a98888"
type input "#b19494"
type input "#bea1a1"
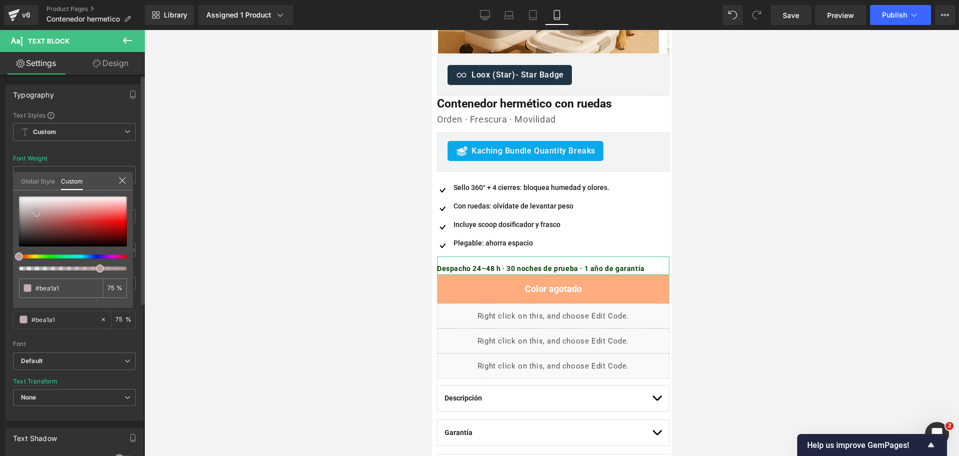
drag, startPoint x: 36, startPoint y: 224, endPoint x: 49, endPoint y: 214, distance: 16.8
click at [42, 211] on div at bounding box center [73, 221] width 108 height 50
type input "#c1a3a3"
click at [75, 216] on div at bounding box center [73, 221] width 108 height 50
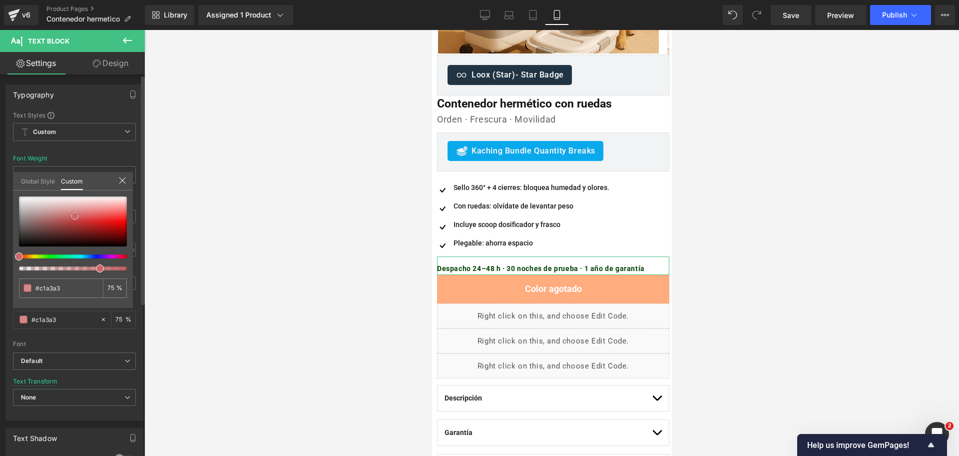
type input "#c68080"
type input "#e26363"
click at [98, 214] on div at bounding box center [73, 221] width 108 height 50
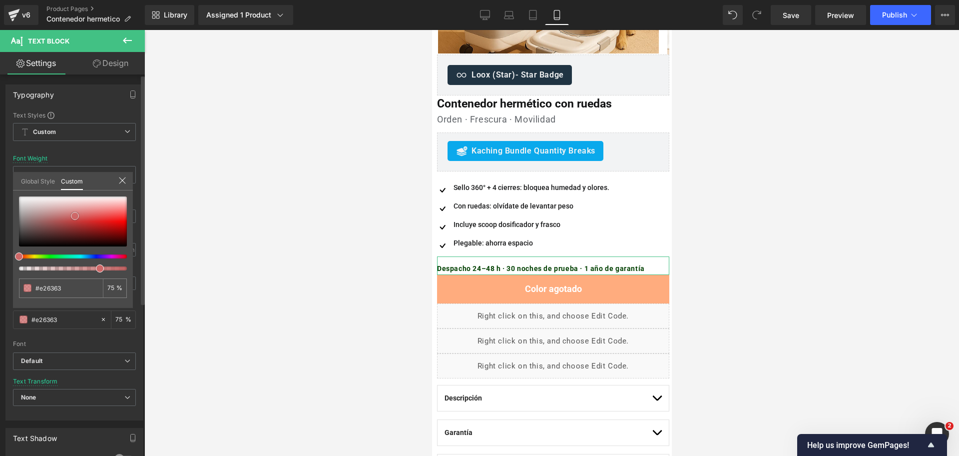
type input "#e46262"
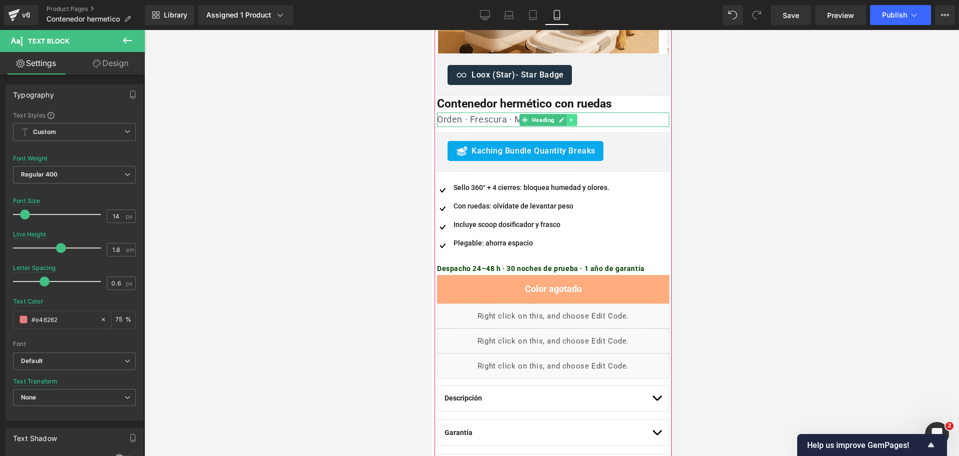
click at [572, 119] on icon at bounding box center [571, 120] width 5 height 6
click at [569, 125] on link at bounding box center [566, 120] width 10 height 12
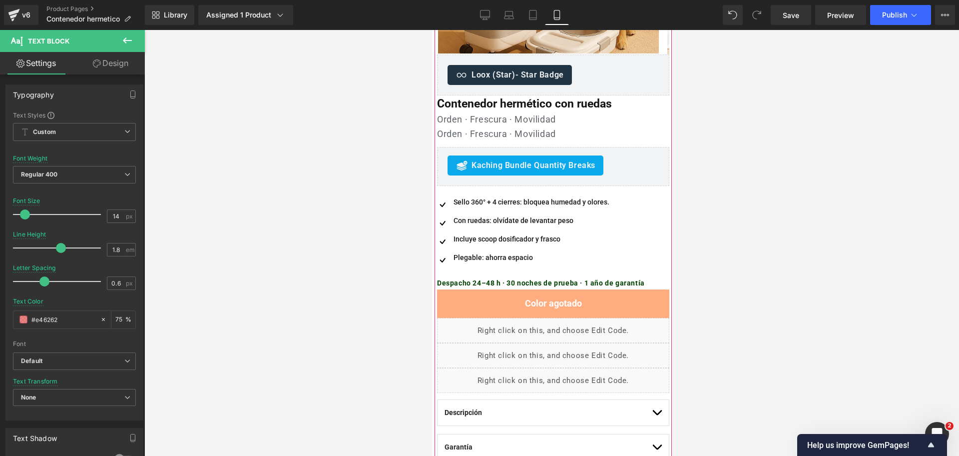
click at [460, 131] on h1 "Orden · Frescura · Movilidad" at bounding box center [553, 134] width 232 height 14
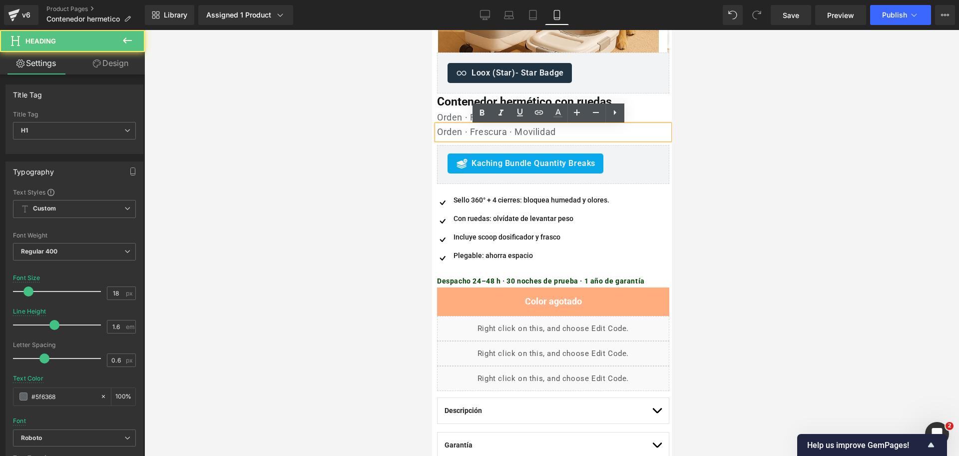
click at [460, 131] on h1 "Orden · Frescura · Movilidad" at bounding box center [553, 132] width 232 height 14
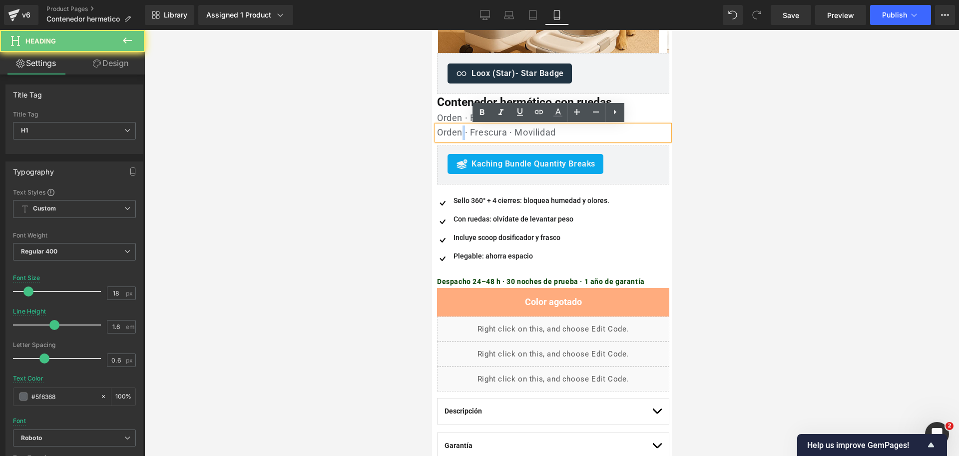
click at [460, 131] on h1 "Orden · Frescura · Movilidad" at bounding box center [553, 132] width 232 height 14
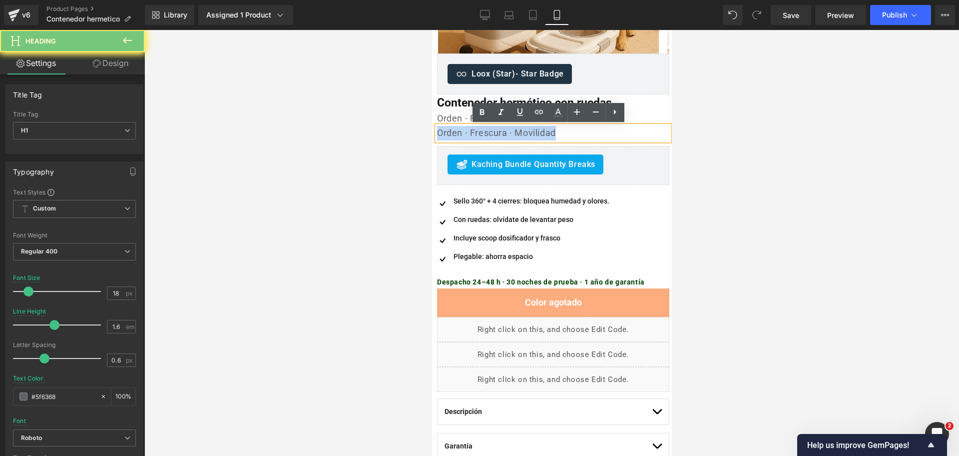
click at [460, 131] on h1 "Orden · Frescura · Movilidad" at bounding box center [553, 133] width 232 height 14
paste div
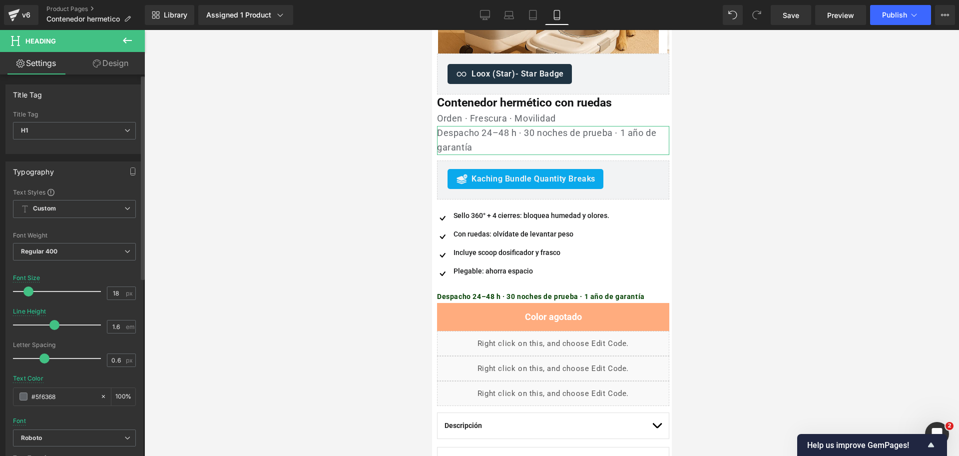
click at [103, 286] on div "Font Size 18 px" at bounding box center [74, 290] width 123 height 33
click at [107, 287] on input "18" at bounding box center [115, 293] width 17 height 12
click at [108, 287] on input "18" at bounding box center [115, 293] width 17 height 12
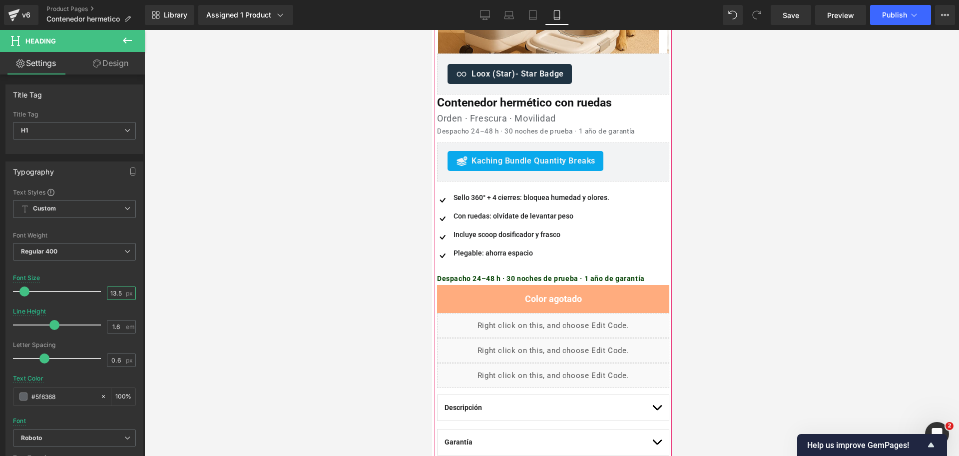
type input "13.5"
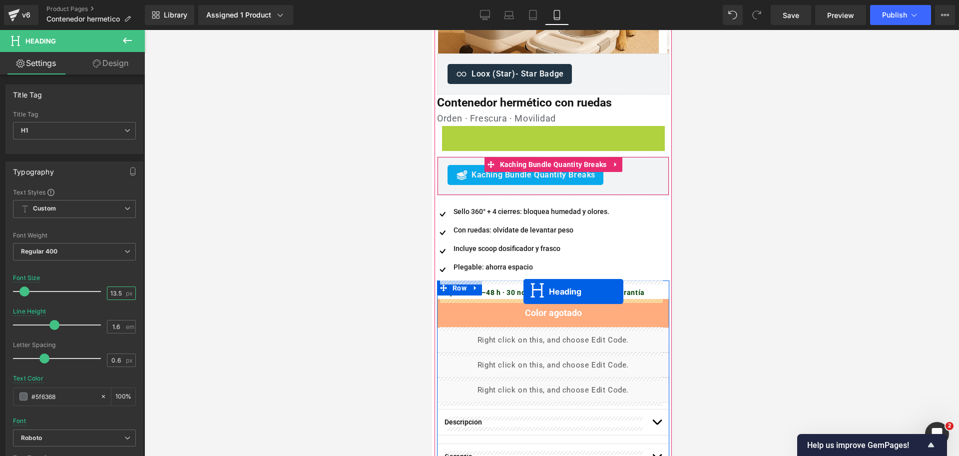
drag, startPoint x: 524, startPoint y: 127, endPoint x: 523, endPoint y: 291, distance: 163.8
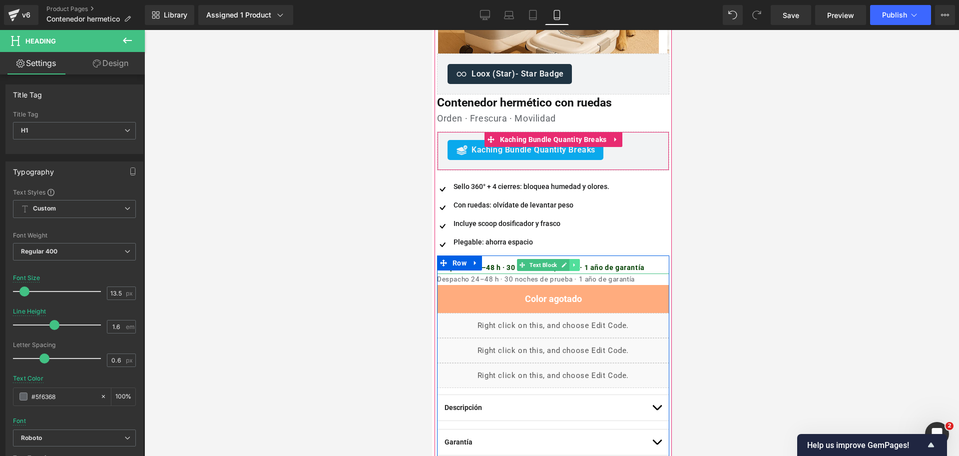
click at [575, 263] on icon at bounding box center [573, 265] width 5 height 6
click at [579, 264] on icon at bounding box center [578, 264] width 5 height 5
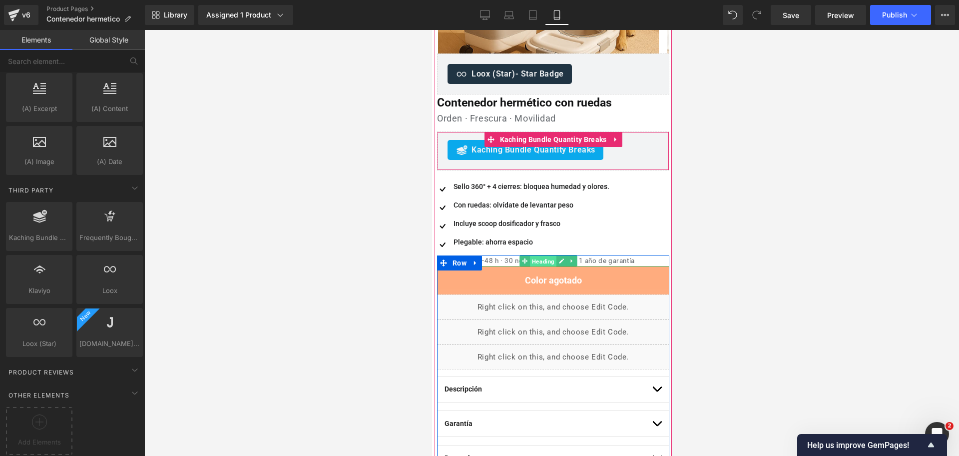
click at [550, 262] on span "Heading" at bounding box center [542, 261] width 26 height 12
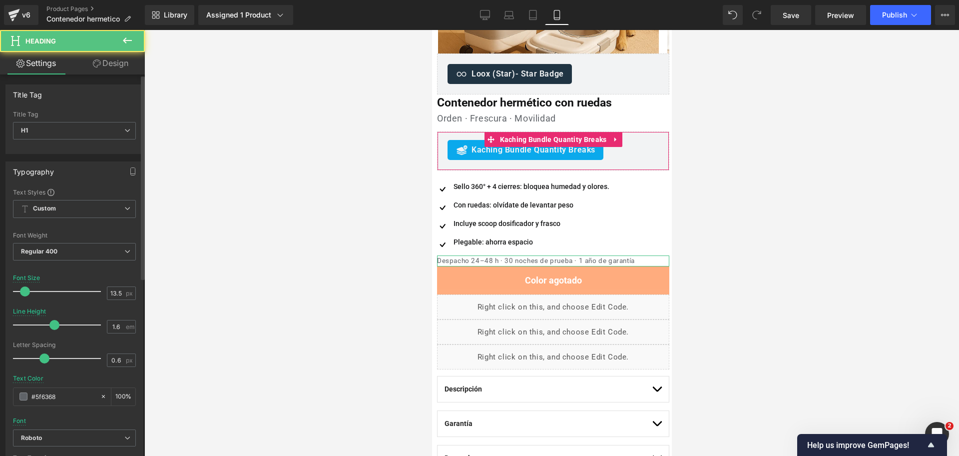
click at [70, 242] on div "Font Weight Regular 400 Thin 100 Semi Thin 200 Light 300 Regular 400 Medium 500…" at bounding box center [74, 252] width 123 height 40
click at [92, 248] on span "Regular 400" at bounding box center [74, 251] width 123 height 17
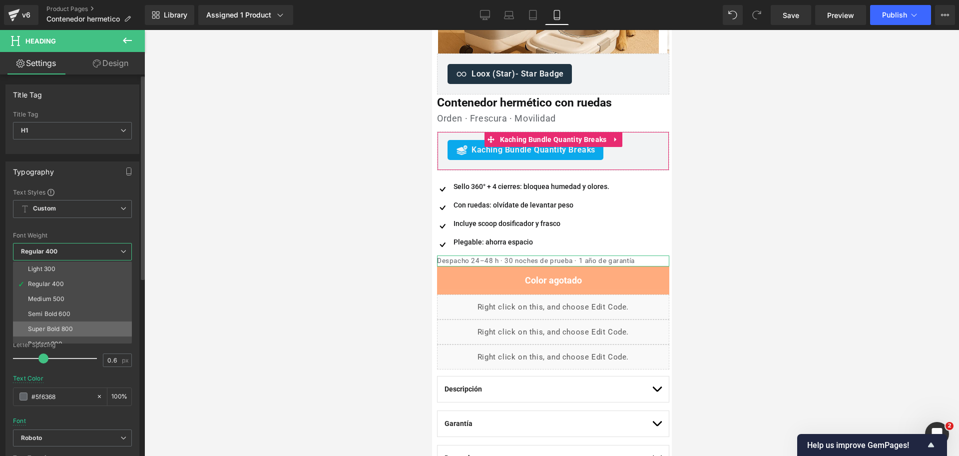
scroll to position [0, 0]
click at [103, 321] on li "Medium 500" at bounding box center [74, 328] width 123 height 15
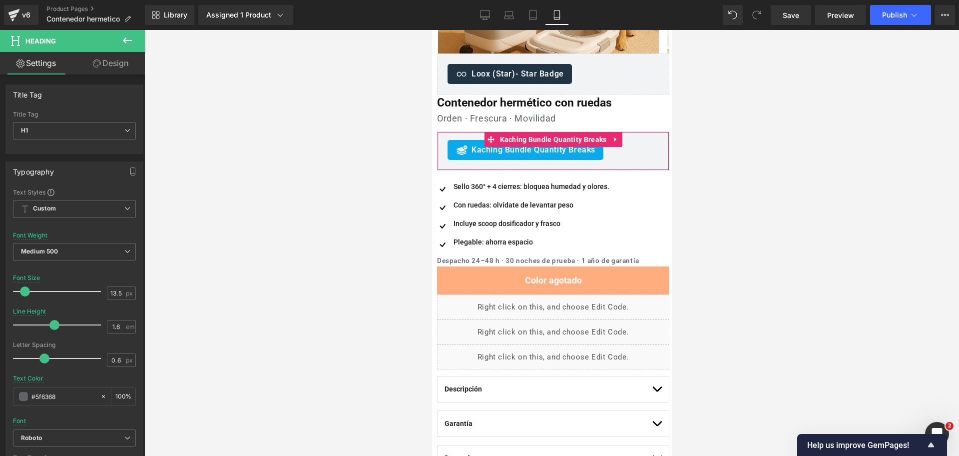
click at [729, 241] on div at bounding box center [551, 243] width 815 height 426
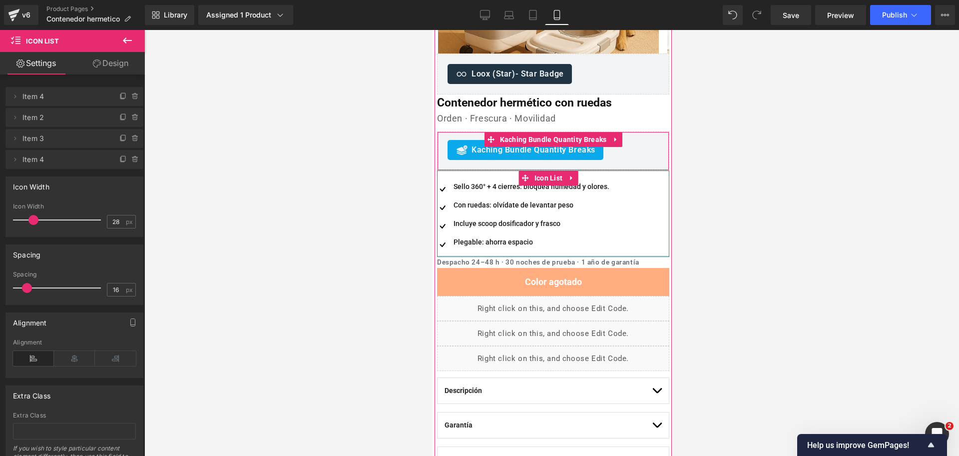
click at [614, 255] on div at bounding box center [553, 255] width 232 height 1
click at [739, 200] on div at bounding box center [551, 243] width 815 height 426
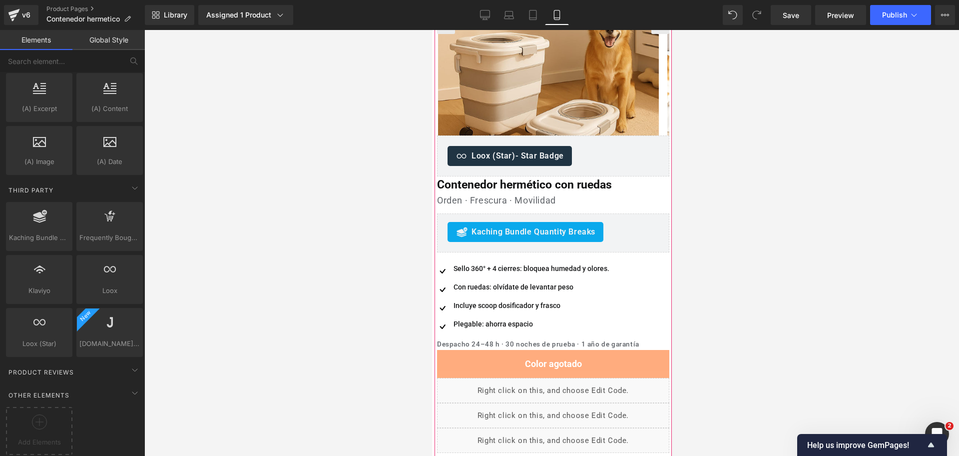
scroll to position [186, 0]
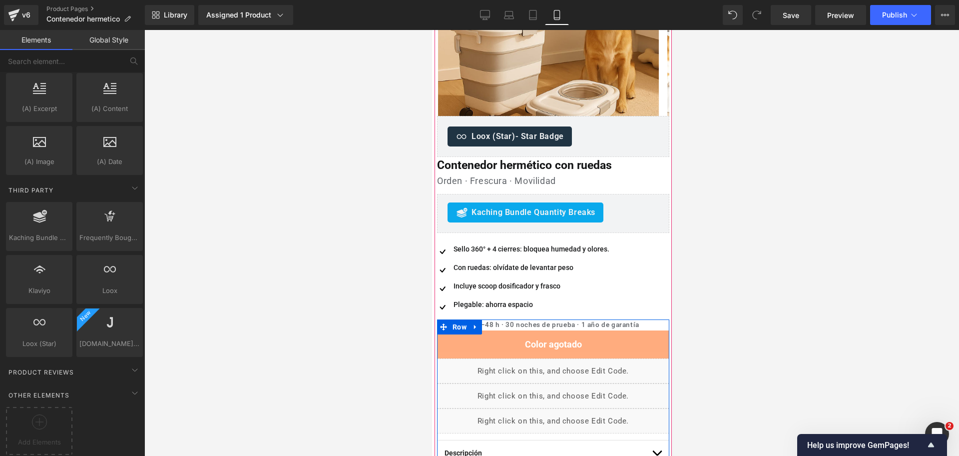
click at [516, 323] on h1 "Despacho 24–48 h · 30 noches de prueba · 1 año de garantía" at bounding box center [553, 324] width 232 height 11
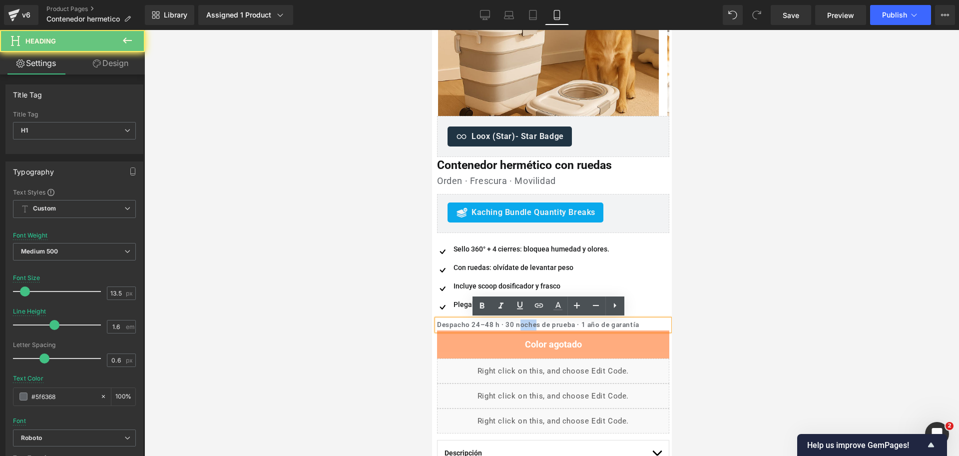
drag, startPoint x: 517, startPoint y: 325, endPoint x: 536, endPoint y: 323, distance: 18.6
click at [536, 323] on h1 "Despacho 24–48 h · 30 noches de prueba · 1 año de garantía" at bounding box center [553, 324] width 232 height 11
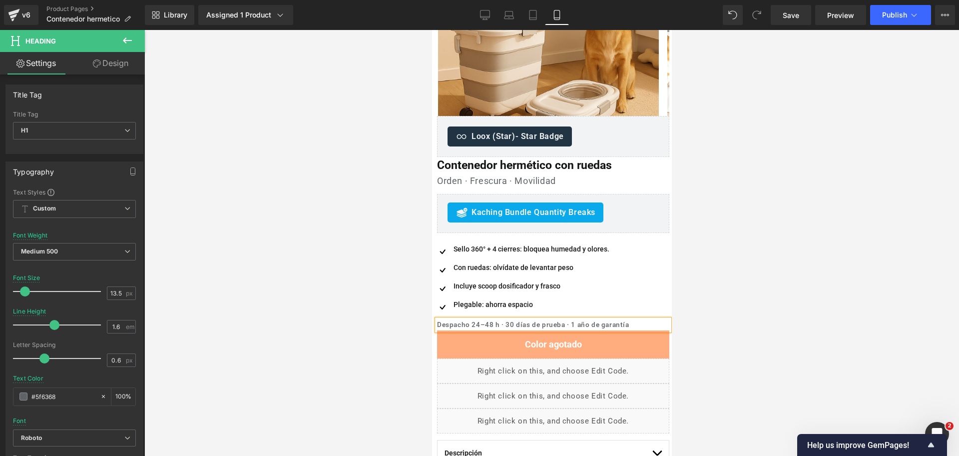
click at [788, 248] on div at bounding box center [551, 243] width 815 height 426
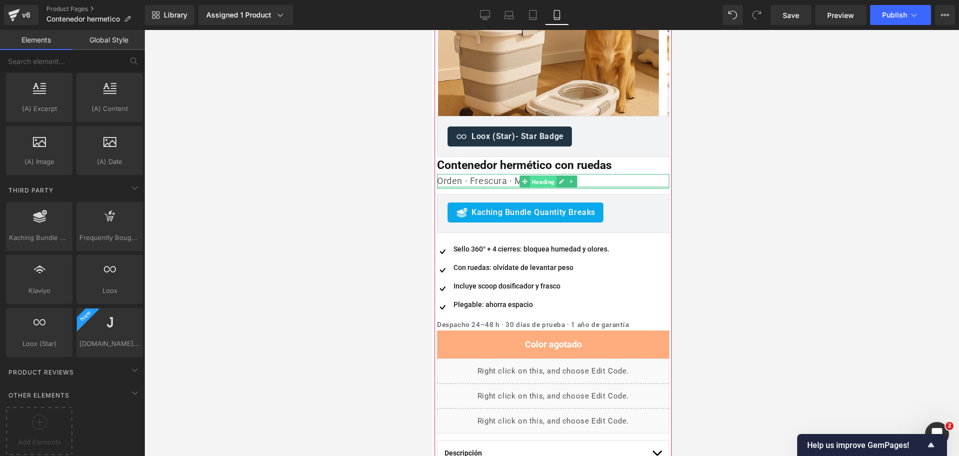
click at [517, 186] on div "Orden · Frescura · Movilidad Heading" at bounding box center [553, 181] width 232 height 14
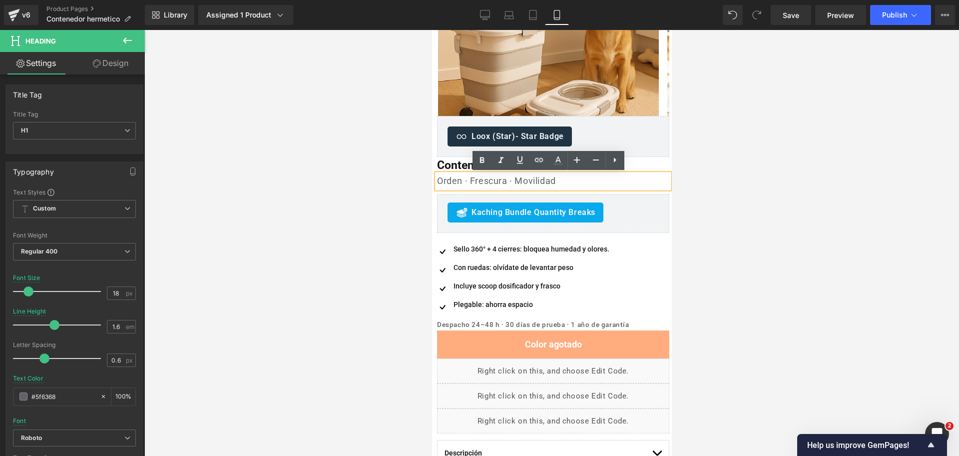
click at [718, 174] on div at bounding box center [551, 243] width 815 height 426
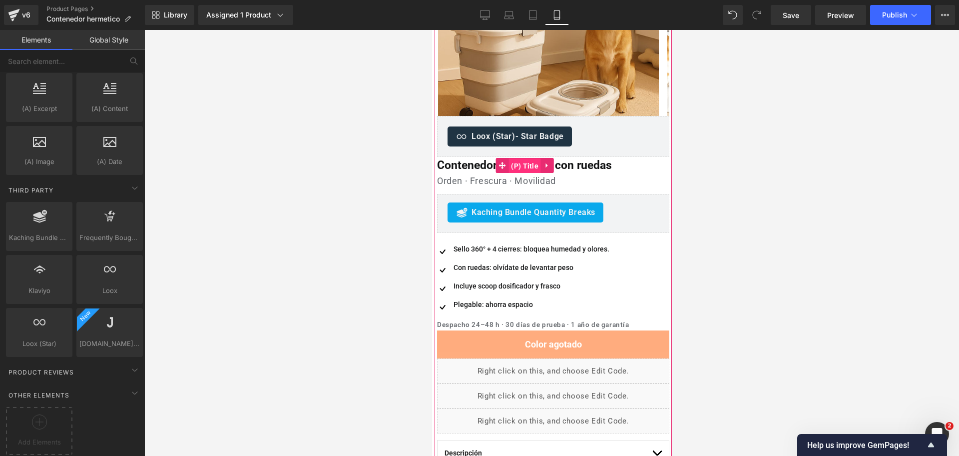
click at [519, 170] on span "(P) Title" at bounding box center [524, 165] width 32 height 15
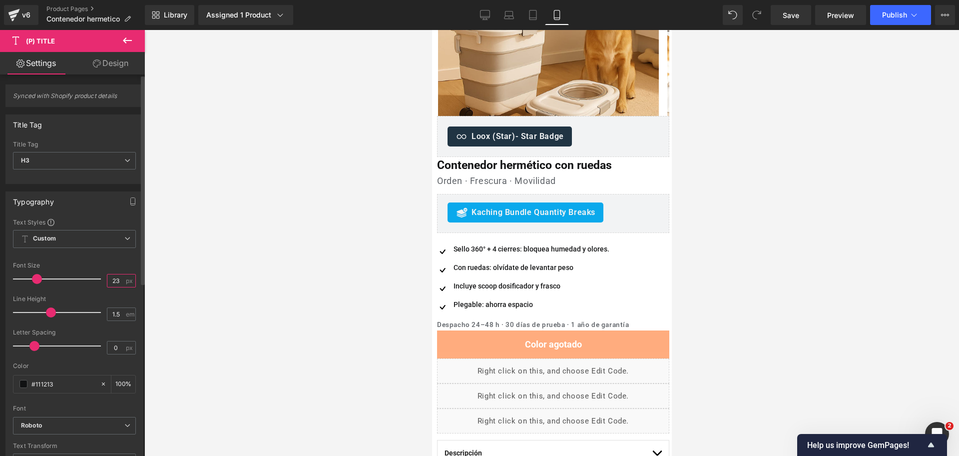
click at [110, 276] on input "23" at bounding box center [115, 280] width 17 height 12
type input "24"
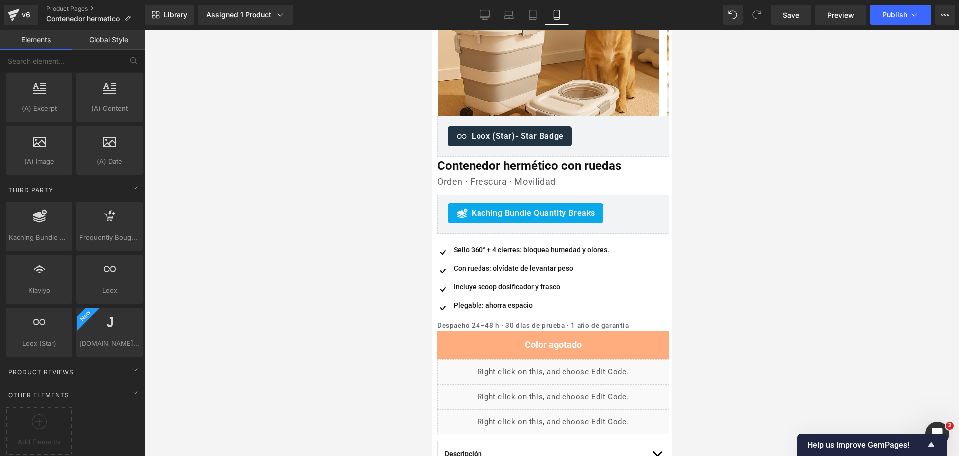
click at [795, 197] on div at bounding box center [551, 243] width 815 height 426
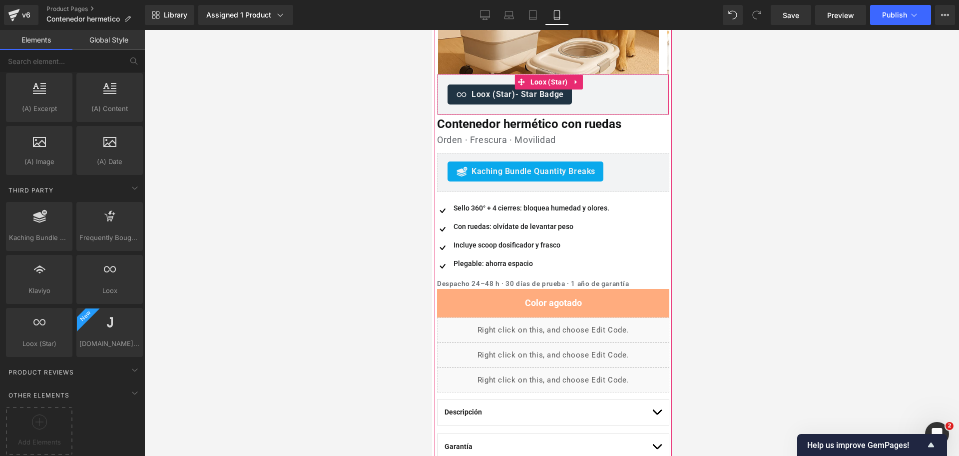
scroll to position [250, 0]
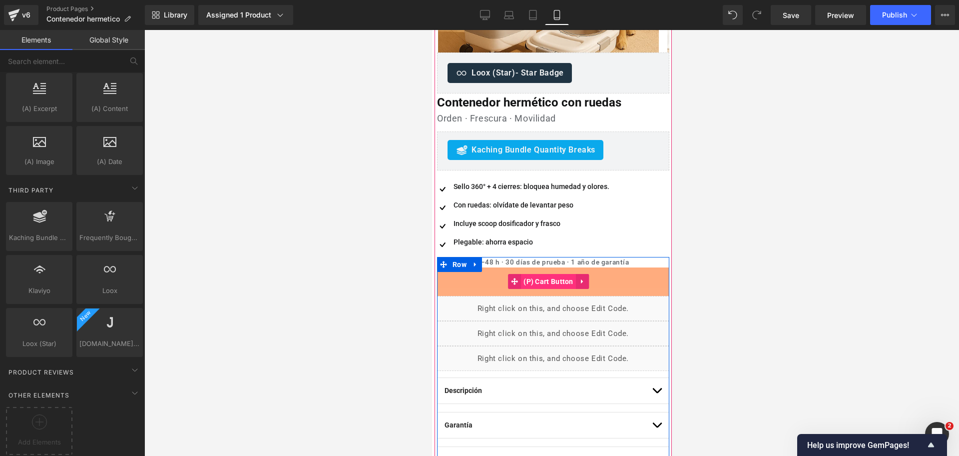
click at [553, 280] on span "(P) Cart Button" at bounding box center [547, 281] width 55 height 15
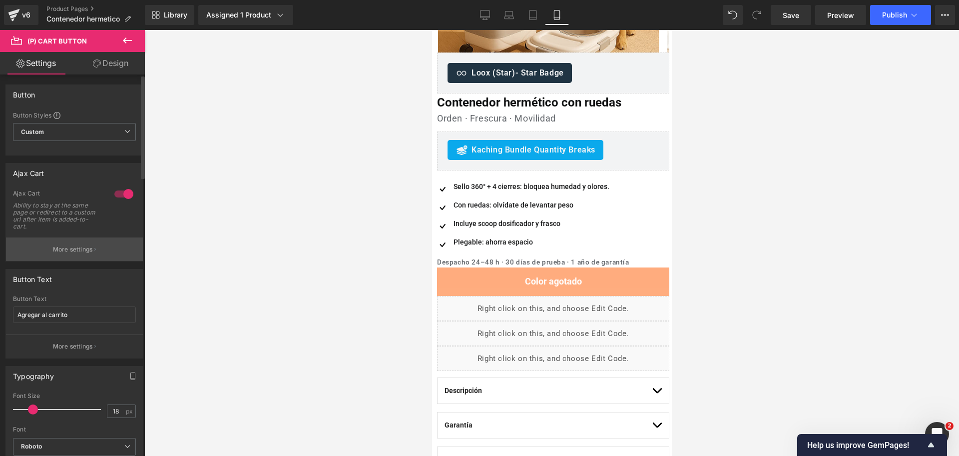
click at [80, 242] on button "More settings" at bounding box center [74, 248] width 137 height 23
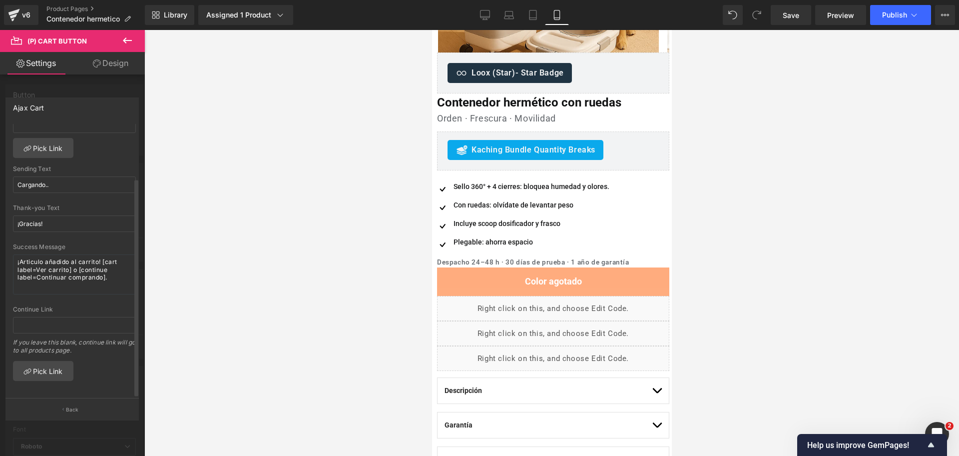
scroll to position [66, 0]
click at [84, 406] on button "Back" at bounding box center [71, 409] width 133 height 22
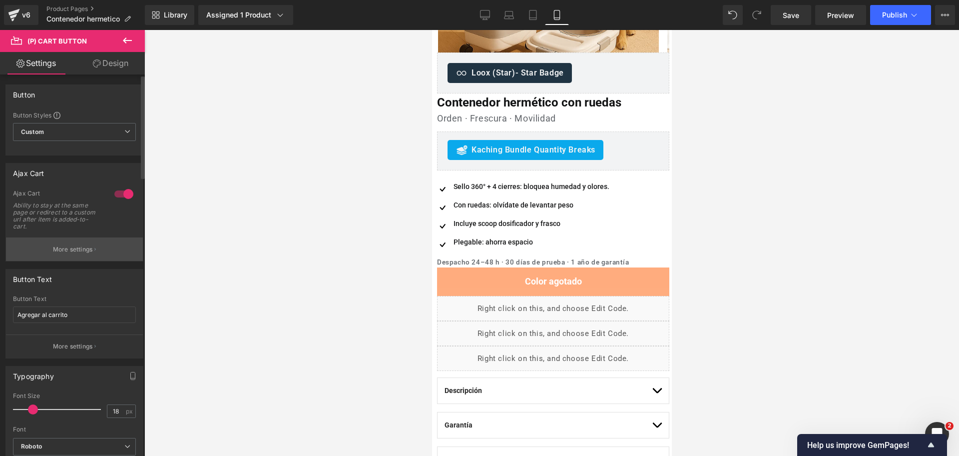
click at [117, 250] on button "More settings" at bounding box center [74, 248] width 137 height 23
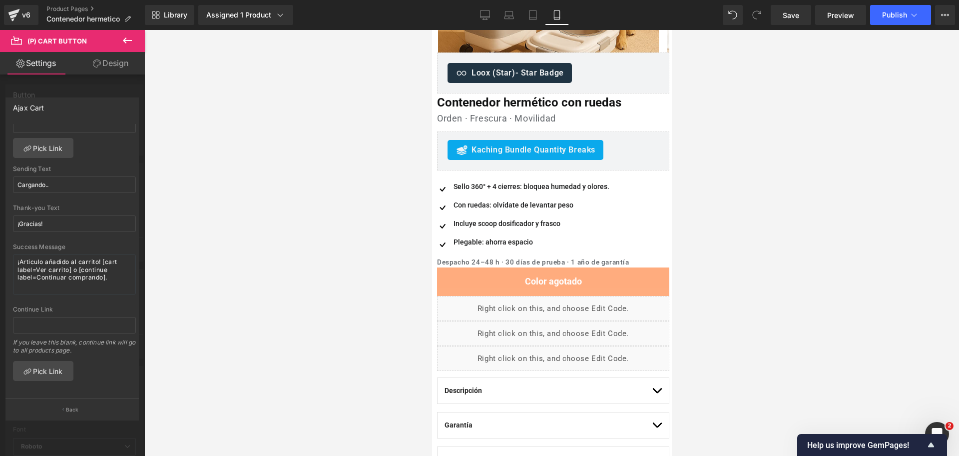
drag, startPoint x: 109, startPoint y: 417, endPoint x: 105, endPoint y: 411, distance: 7.2
click at [106, 414] on button "Back" at bounding box center [71, 409] width 133 height 22
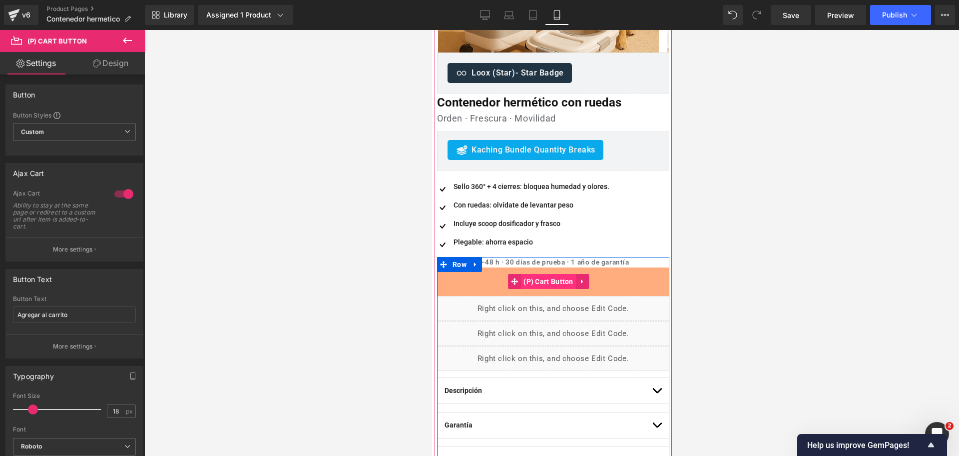
click at [555, 281] on span "(P) Cart Button" at bounding box center [547, 281] width 55 height 15
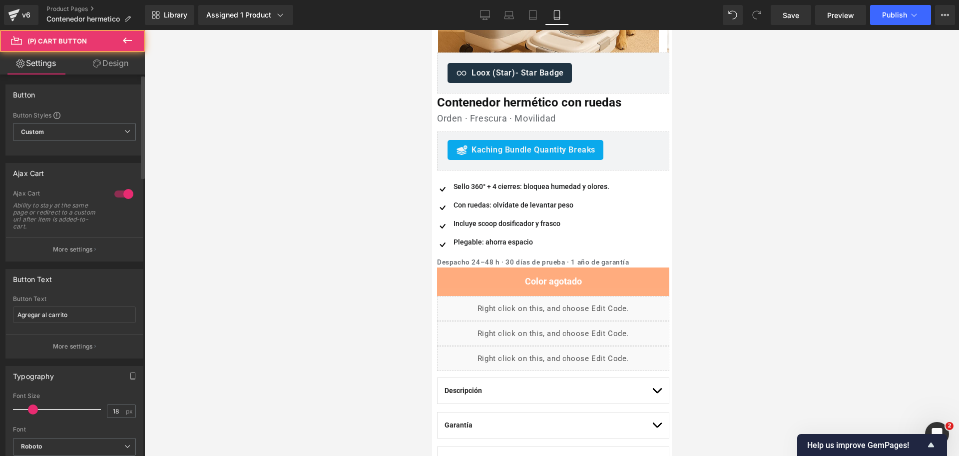
scroll to position [62, 0]
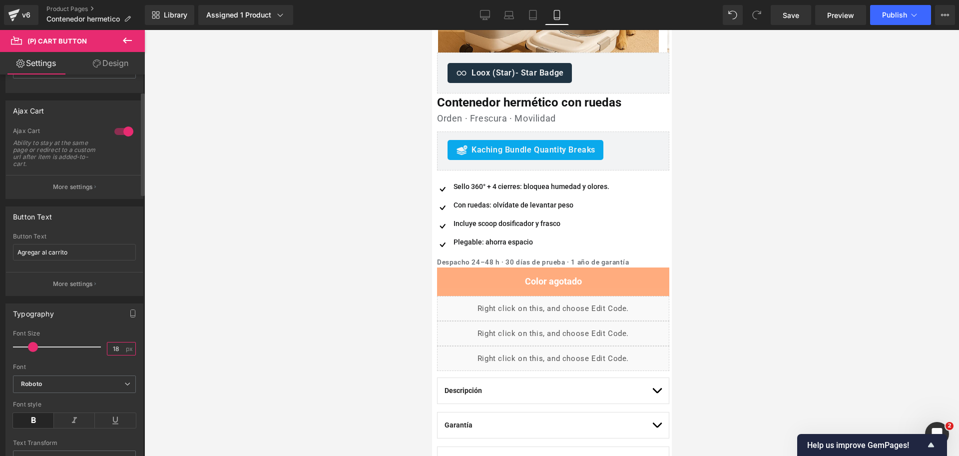
click at [108, 346] on input "18" at bounding box center [115, 348] width 17 height 12
type input "17"
drag, startPoint x: 737, startPoint y: 207, endPoint x: 719, endPoint y: 213, distance: 19.1
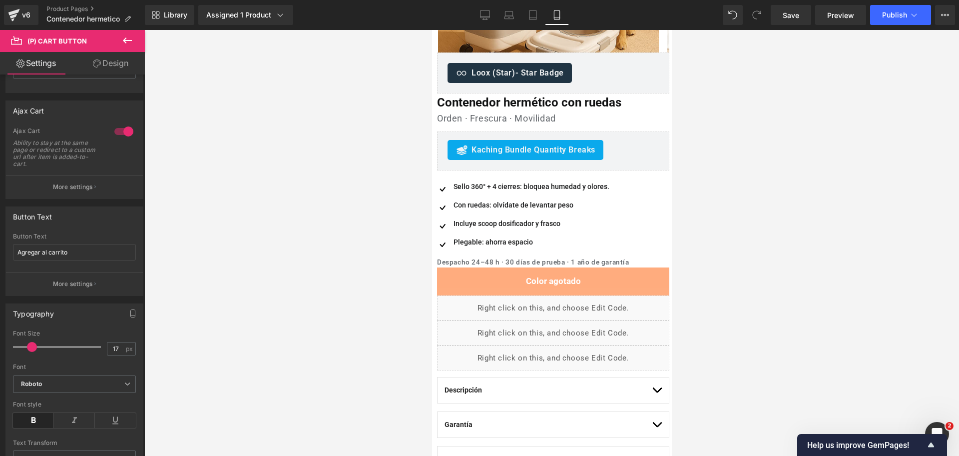
click at [739, 207] on div at bounding box center [551, 243] width 815 height 426
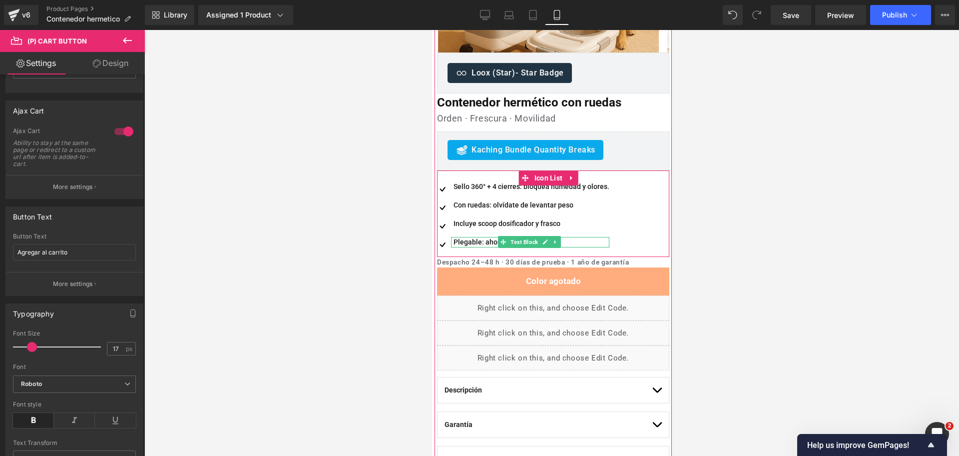
scroll to position [312, 0]
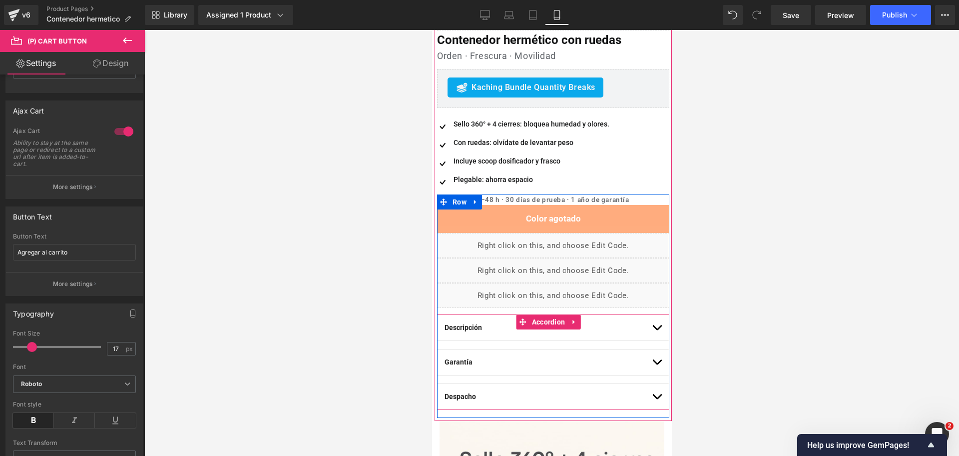
click at [651, 325] on button "button" at bounding box center [656, 327] width 10 height 25
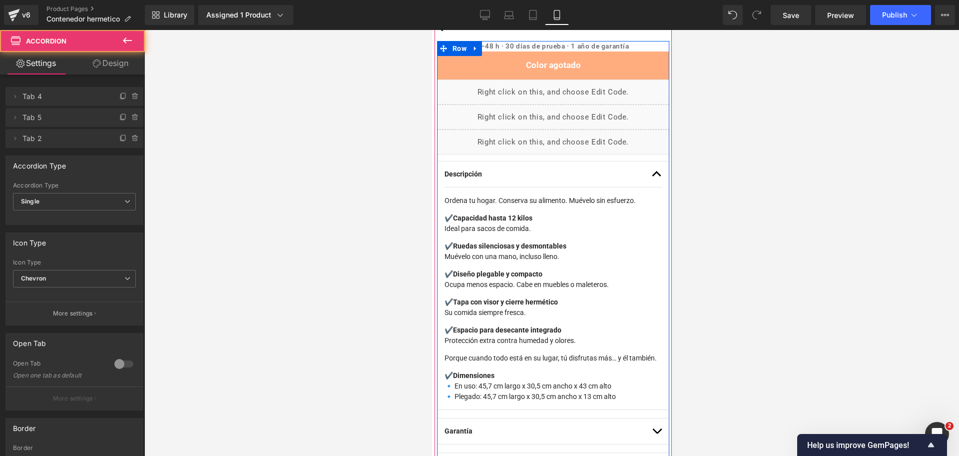
scroll to position [499, 0]
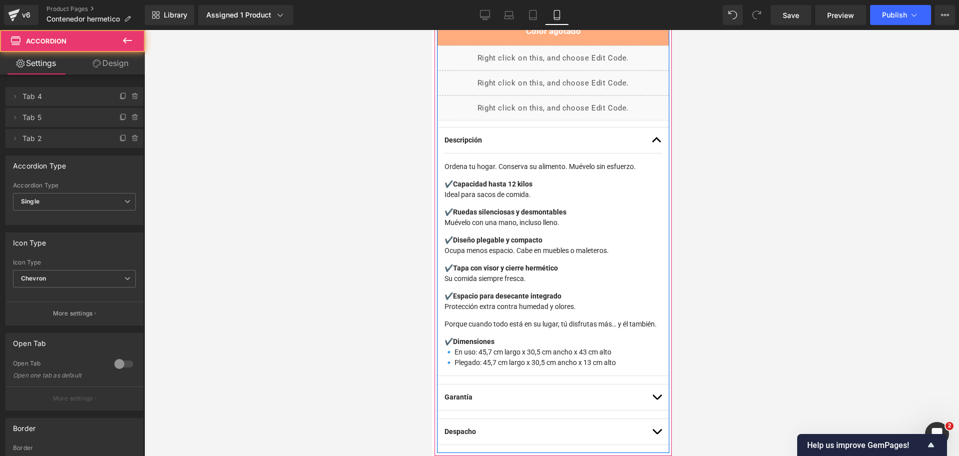
click at [572, 249] on p "✔️ Diseño plegable y compacto Ocupa menos espacio. Cabe en muebles o maleteros." at bounding box center [552, 245] width 217 height 21
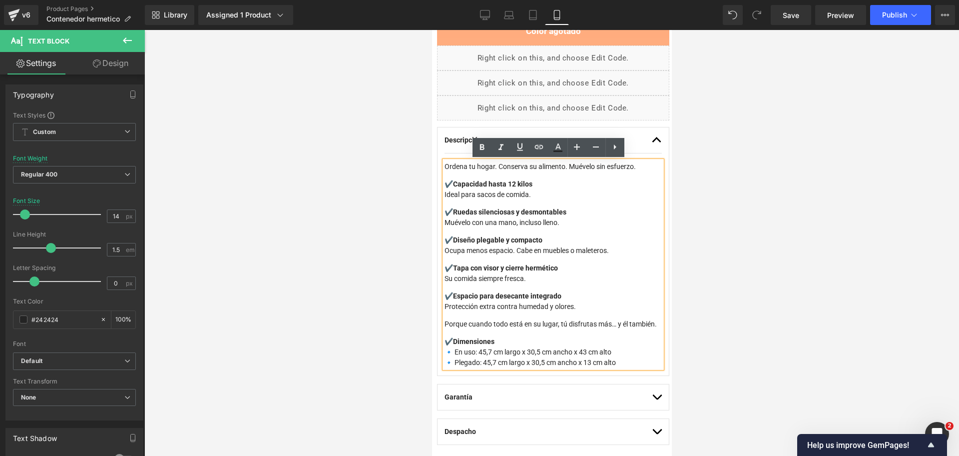
click at [746, 222] on div at bounding box center [551, 243] width 815 height 426
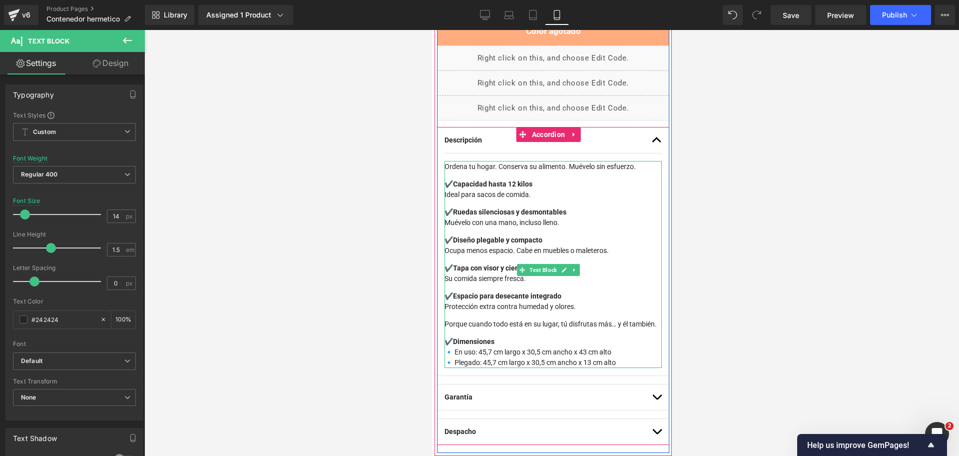
scroll to position [562, 0]
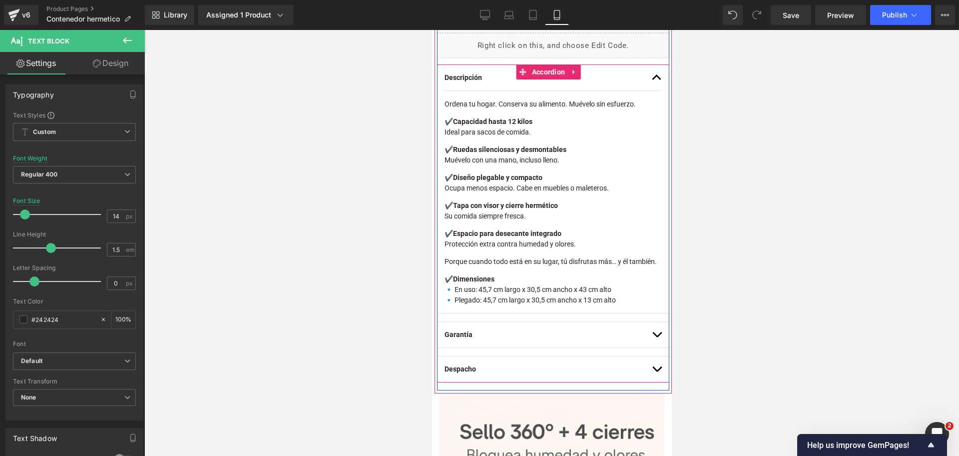
click at [651, 344] on button "button" at bounding box center [656, 334] width 10 height 25
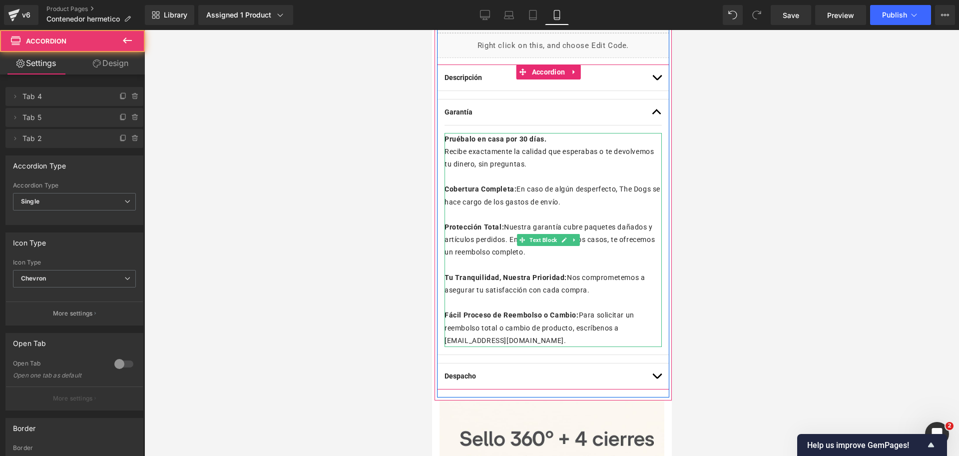
click at [580, 190] on p "Cobertura Completa: En caso de algún desperfecto, The Dogs se hace cargo de los…" at bounding box center [552, 195] width 217 height 25
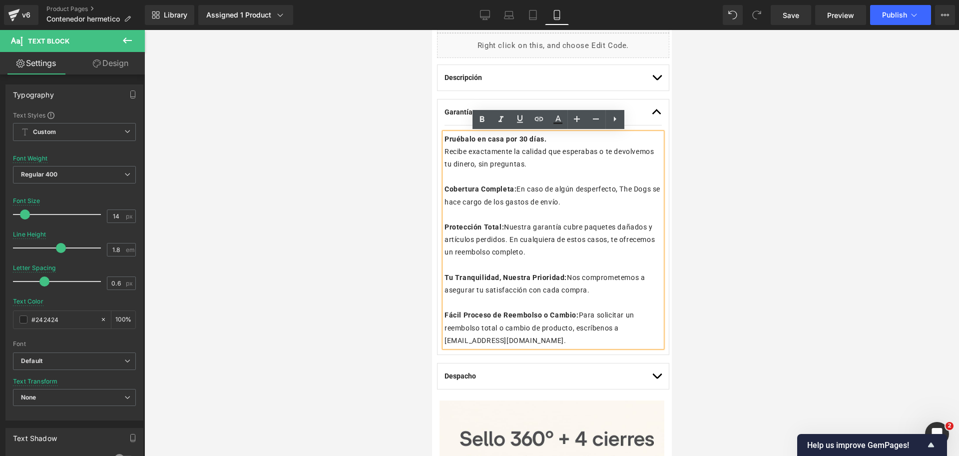
click at [656, 378] on span "button" at bounding box center [656, 378] width 0 height 0
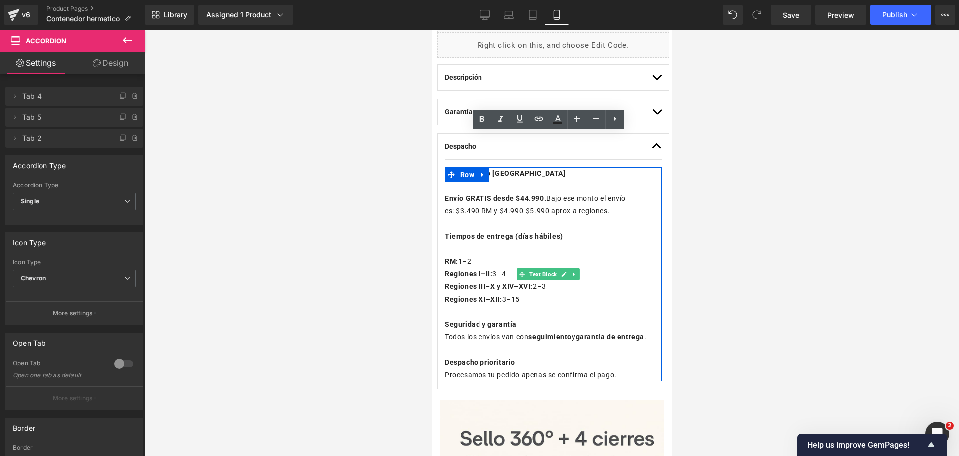
click at [581, 221] on p at bounding box center [552, 223] width 217 height 12
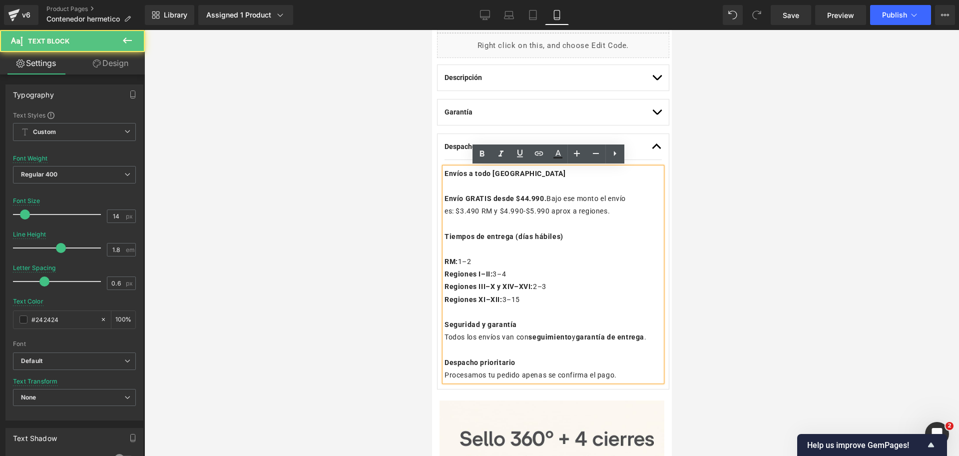
click at [787, 153] on div at bounding box center [551, 243] width 815 height 426
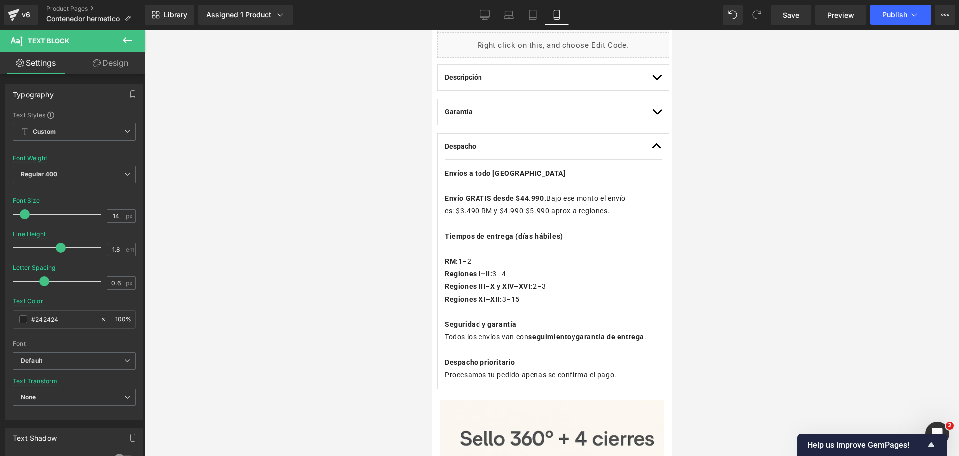
click at [651, 149] on button "button" at bounding box center [656, 146] width 10 height 25
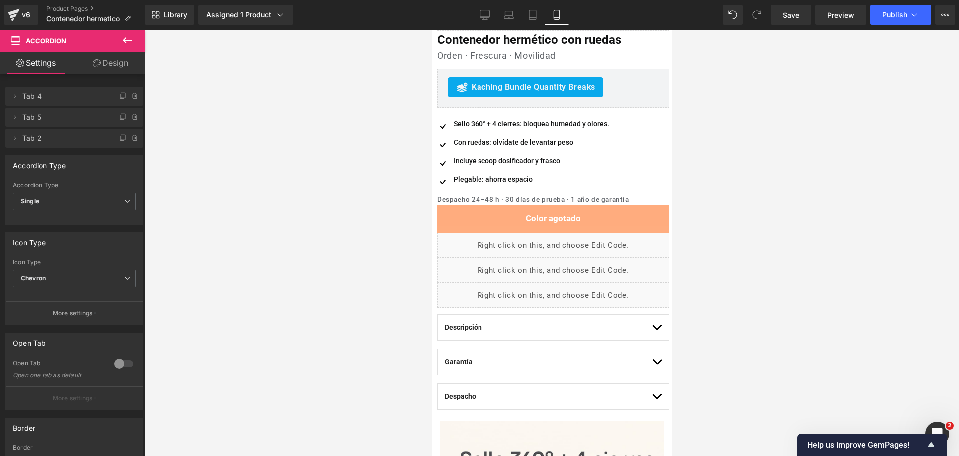
click at [788, 138] on div at bounding box center [551, 243] width 815 height 426
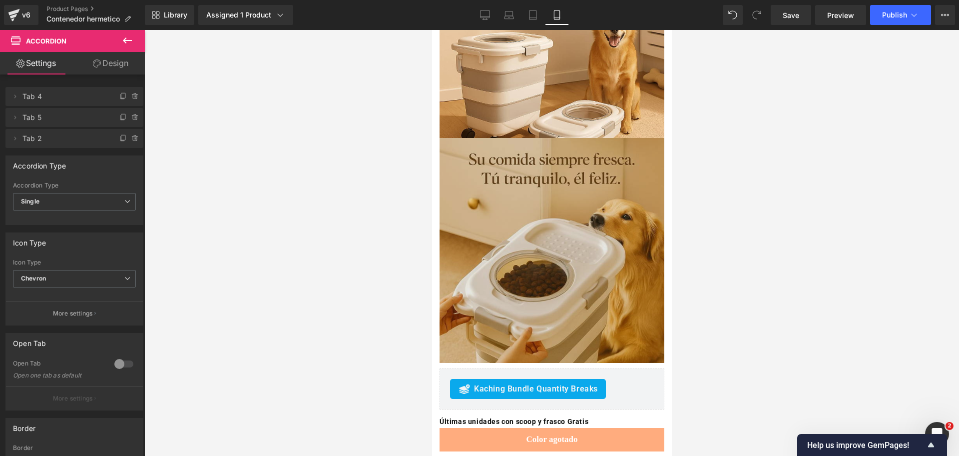
scroll to position [1498, 0]
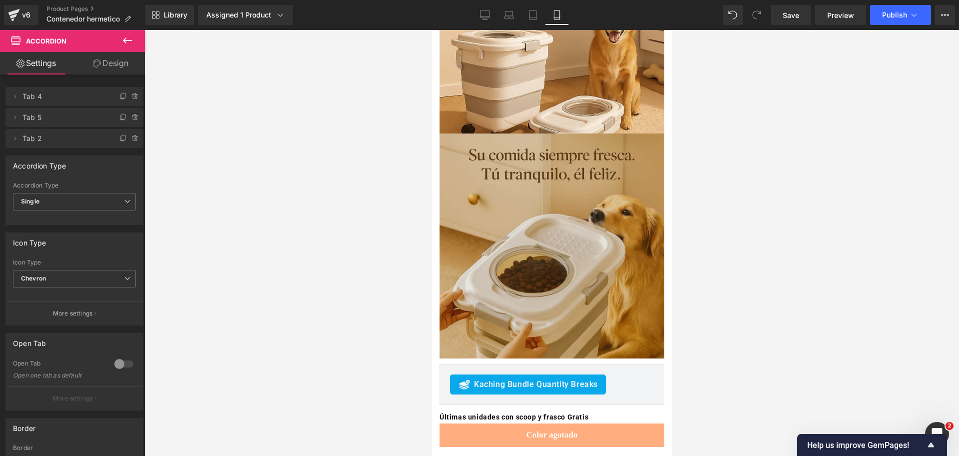
click at [594, 188] on img at bounding box center [551, 248] width 225 height 230
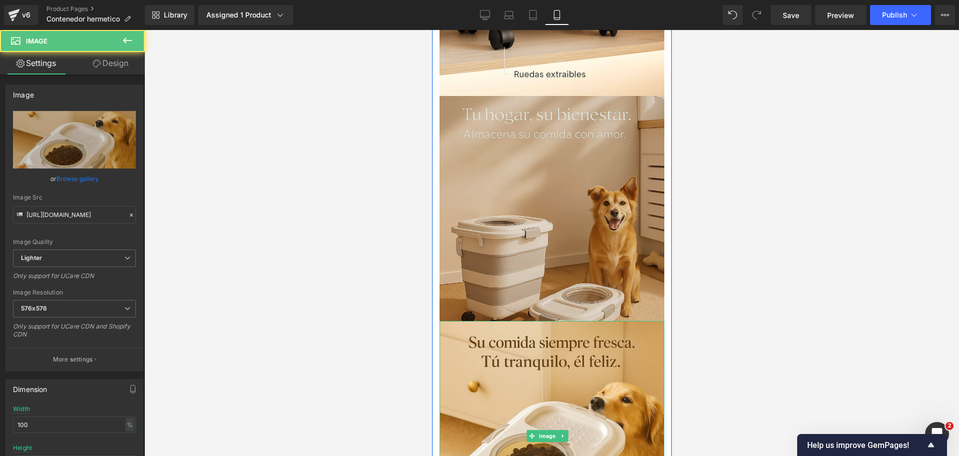
click at [593, 172] on img at bounding box center [551, 208] width 225 height 225
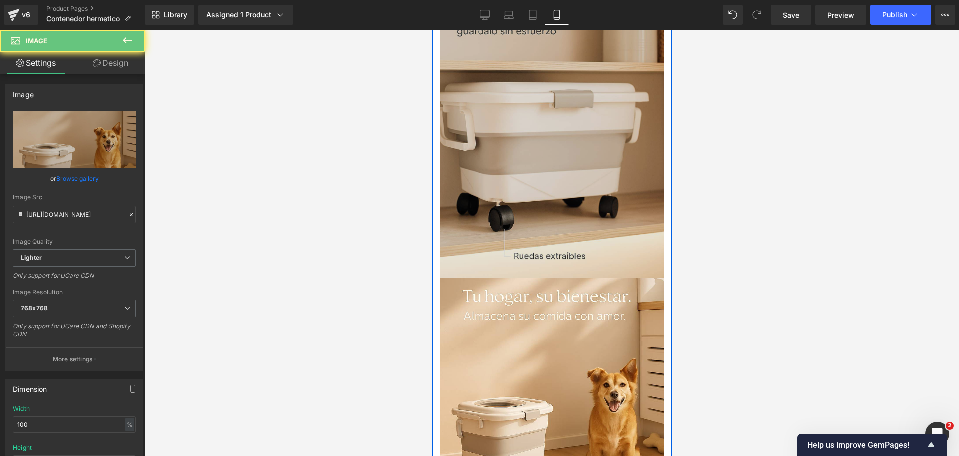
click at [593, 166] on img at bounding box center [551, 109] width 225 height 337
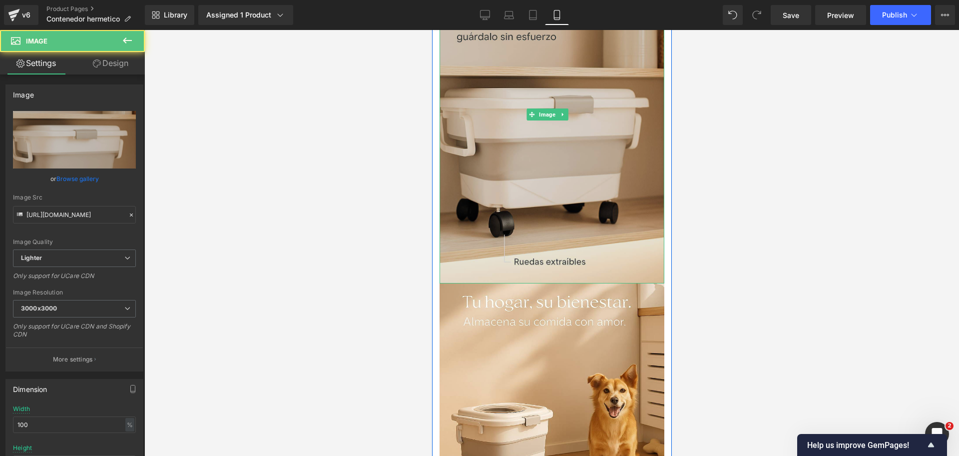
scroll to position [1061, 0]
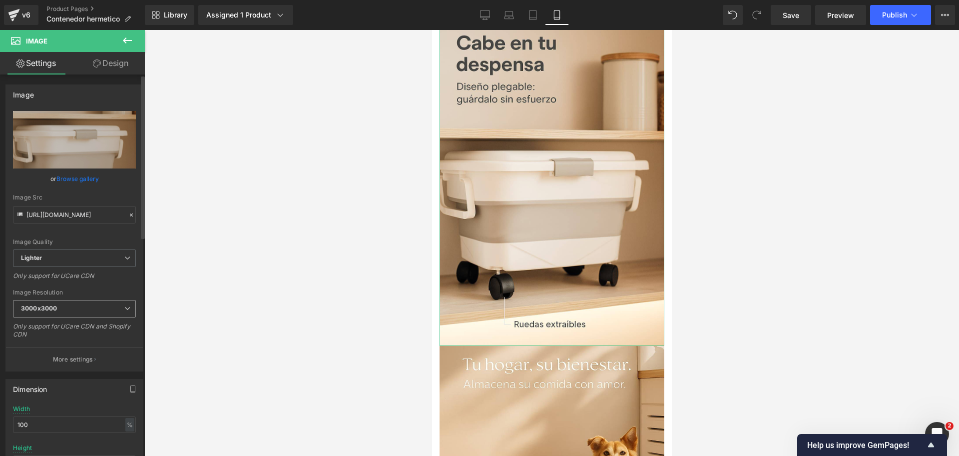
click at [61, 319] on div "3000x3000 100x100 240x240 480x480 576x576 640x640 768x768 800x800 960x960 1024x…" at bounding box center [74, 311] width 123 height 22
click at [72, 311] on span "3000x3000" at bounding box center [74, 308] width 123 height 17
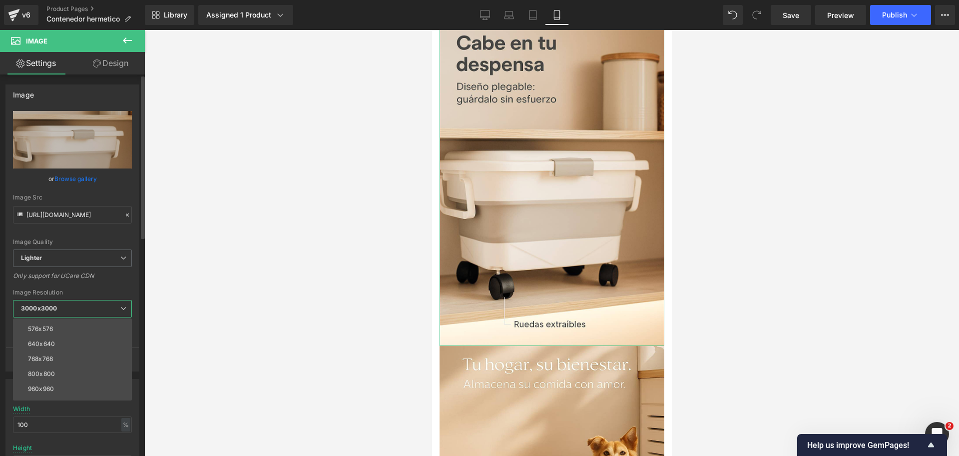
scroll to position [62, 0]
click at [75, 364] on li "960x960" at bounding box center [74, 368] width 123 height 15
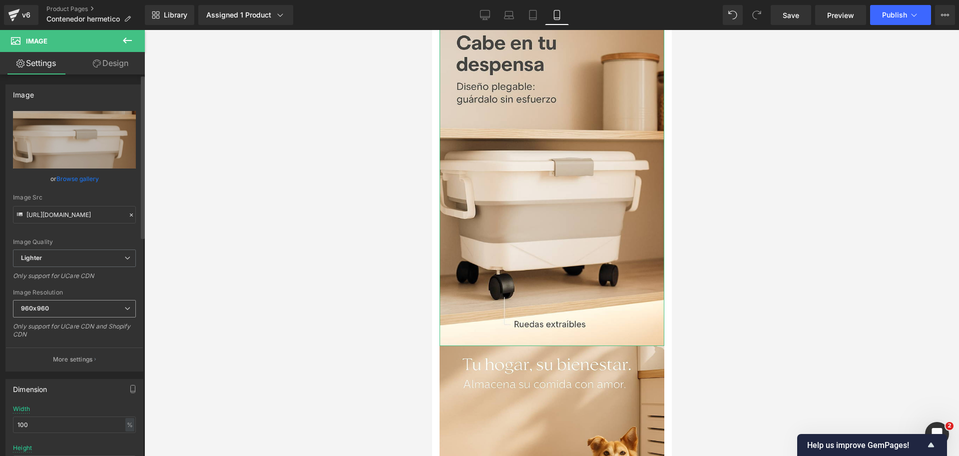
click at [70, 300] on span "960x960" at bounding box center [74, 308] width 123 height 17
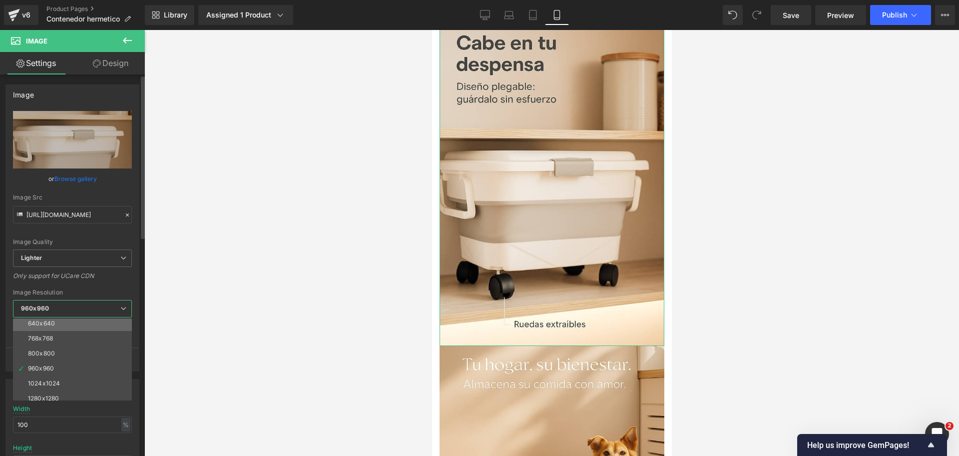
drag, startPoint x: 70, startPoint y: 341, endPoint x: 75, endPoint y: 325, distance: 16.6
click at [75, 325] on div "100x100 240x240 480x480 576x576 640x640 768x768 800x800 960x960 1024x1024 1280x…" at bounding box center [74, 359] width 123 height 82
click at [75, 325] on li "640x640" at bounding box center [74, 323] width 123 height 15
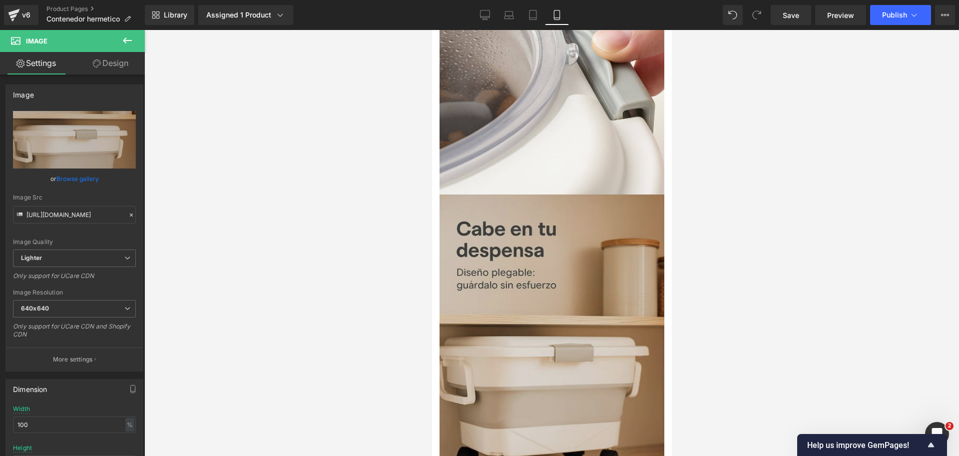
scroll to position [874, 0]
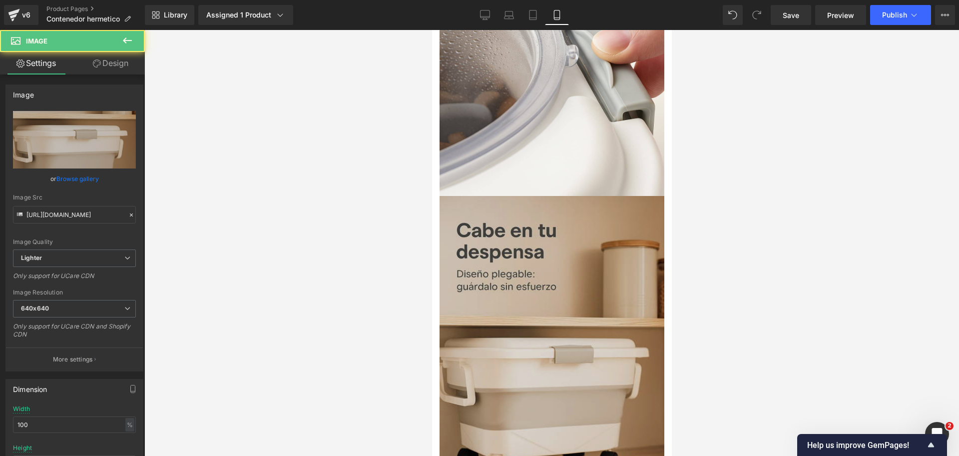
click at [586, 196] on img at bounding box center [551, 364] width 225 height 337
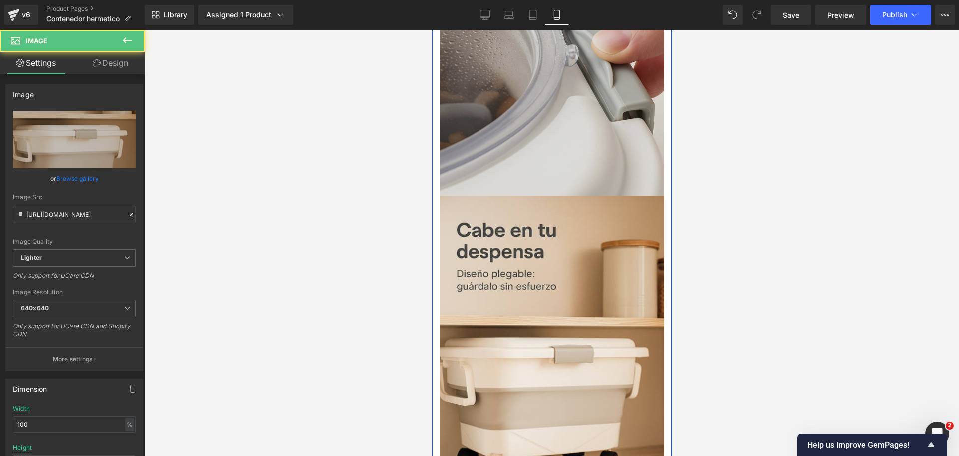
type input "[URL][DOMAIN_NAME]"
click at [556, 145] on img at bounding box center [551, 27] width 225 height 337
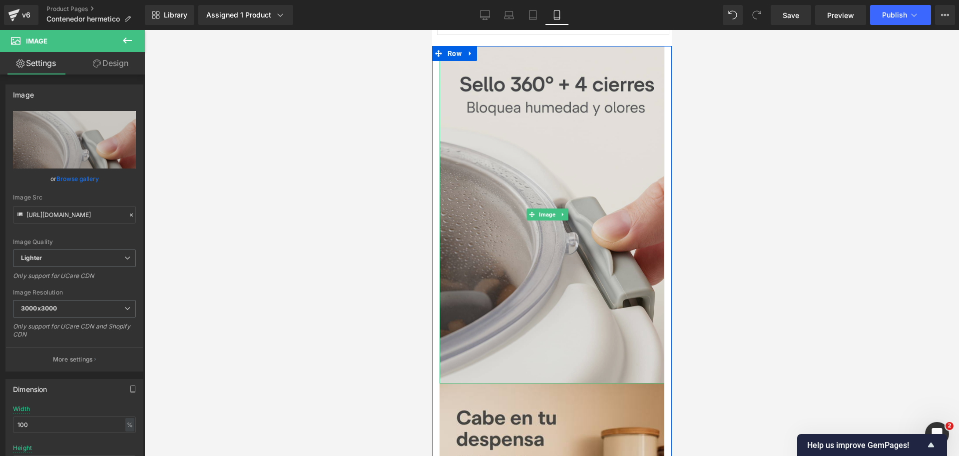
scroll to position [624, 0]
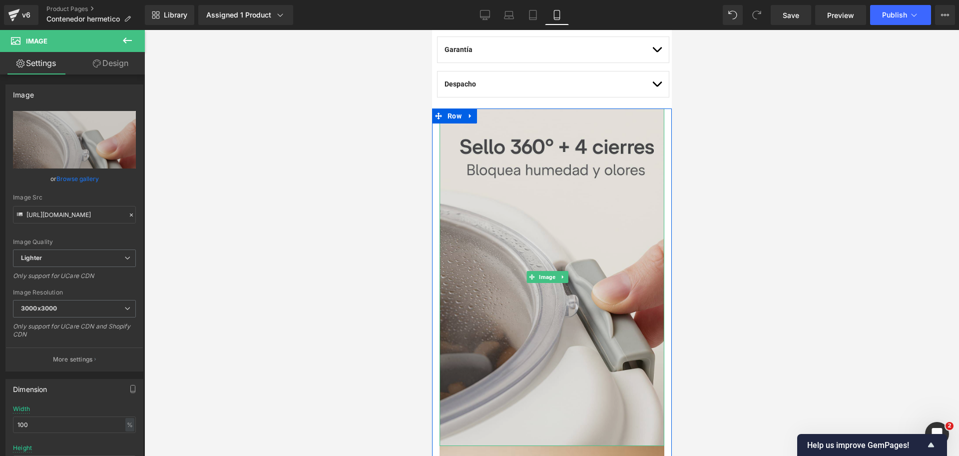
drag, startPoint x: 547, startPoint y: 187, endPoint x: 501, endPoint y: 299, distance: 120.8
click at [547, 187] on img at bounding box center [551, 276] width 225 height 337
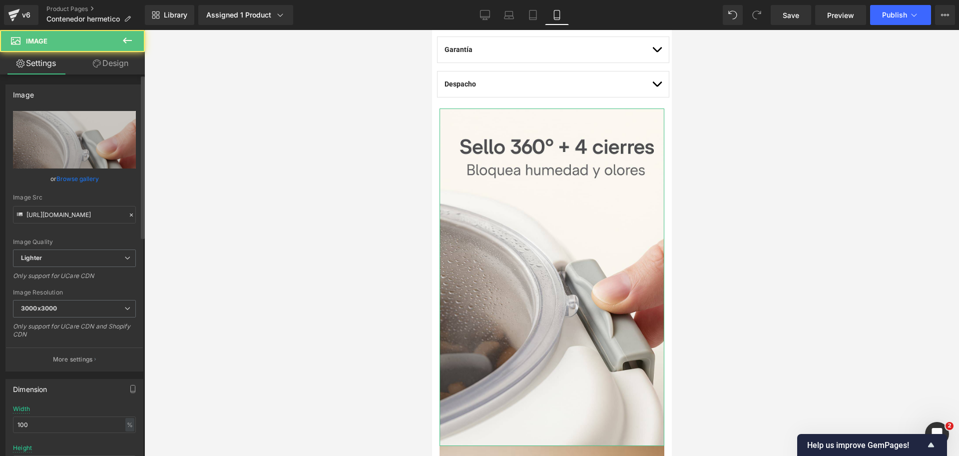
click at [76, 292] on div "Image Resolution" at bounding box center [74, 292] width 123 height 7
click at [83, 311] on span "3000x3000" at bounding box center [74, 308] width 123 height 17
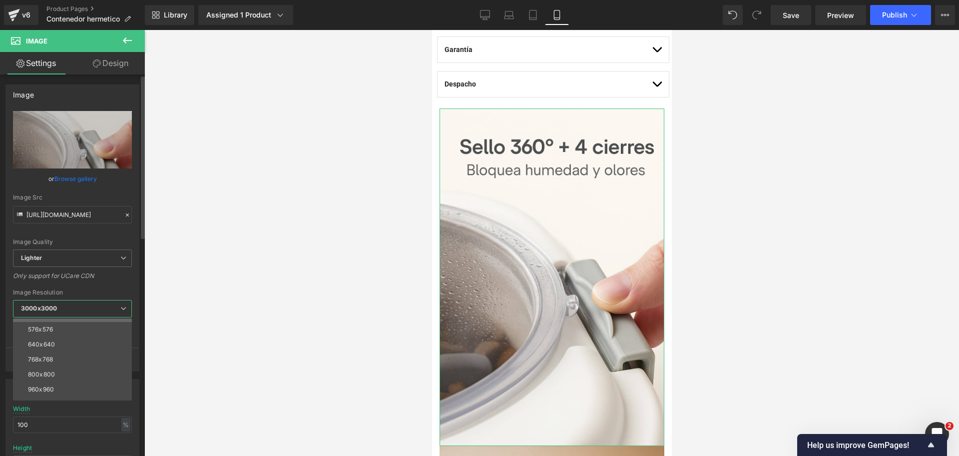
scroll to position [62, 0]
click at [70, 381] on li "1024x1024" at bounding box center [74, 383] width 123 height 15
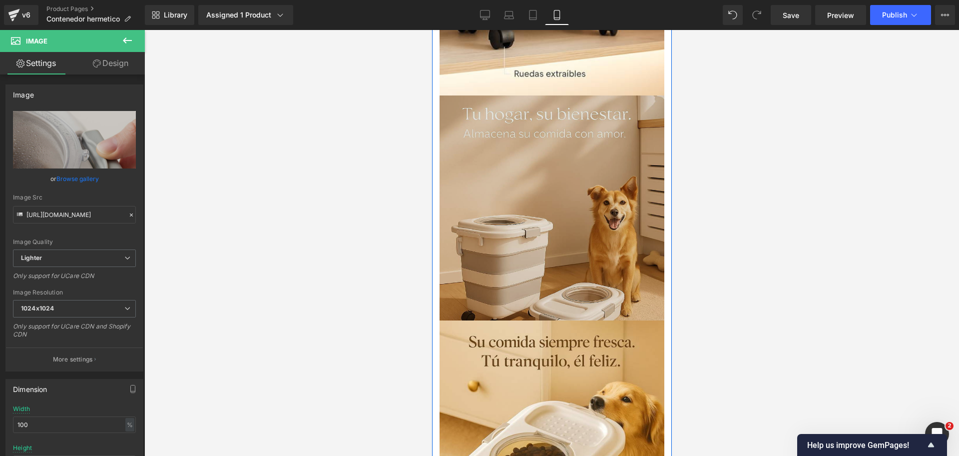
click at [583, 175] on img at bounding box center [551, 207] width 225 height 225
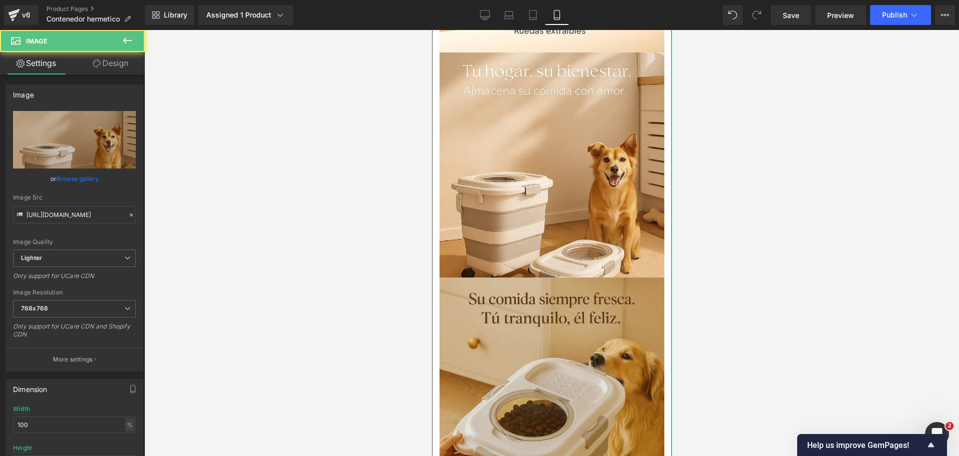
scroll to position [1436, 0]
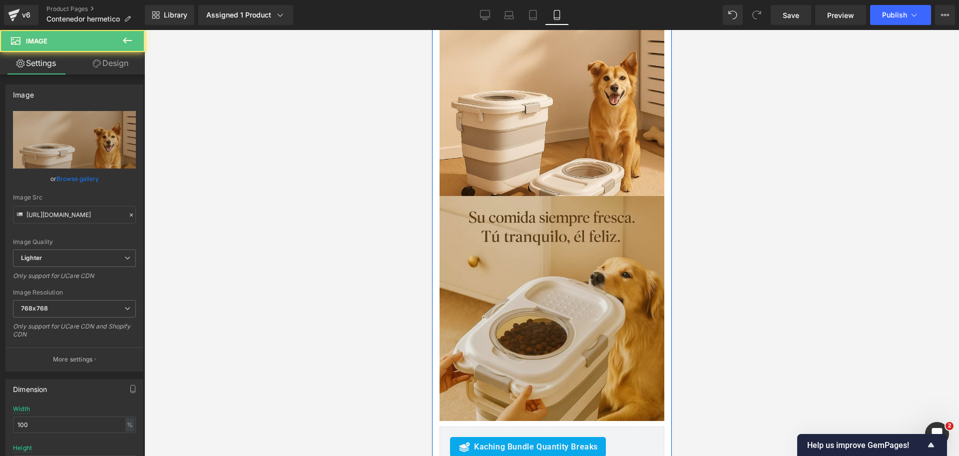
click at [579, 196] on img at bounding box center [551, 311] width 225 height 230
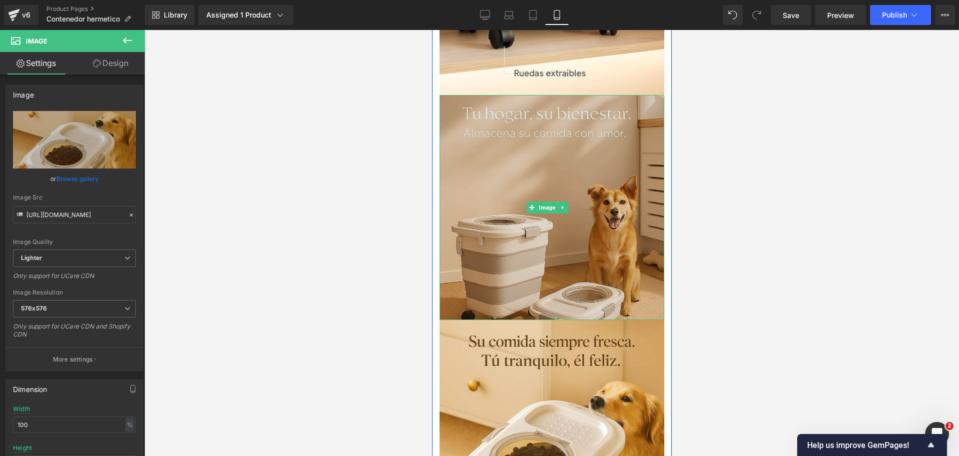
click at [584, 134] on img at bounding box center [551, 207] width 225 height 225
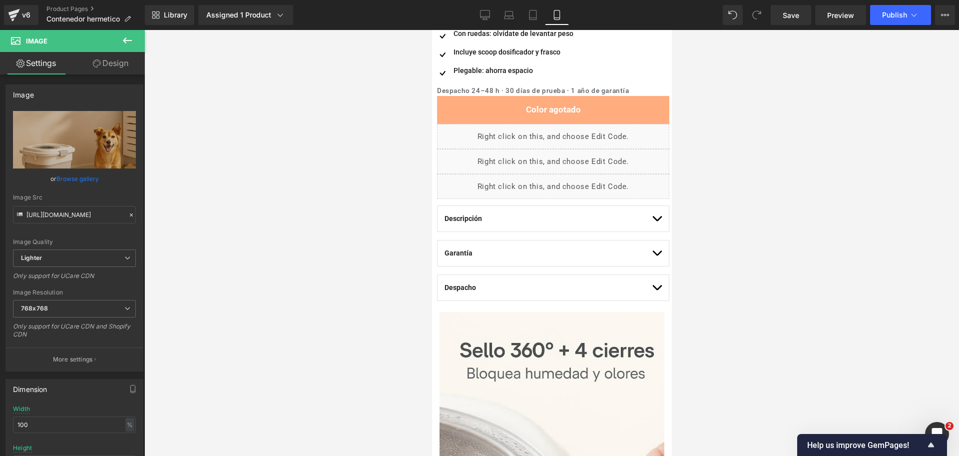
scroll to position [375, 0]
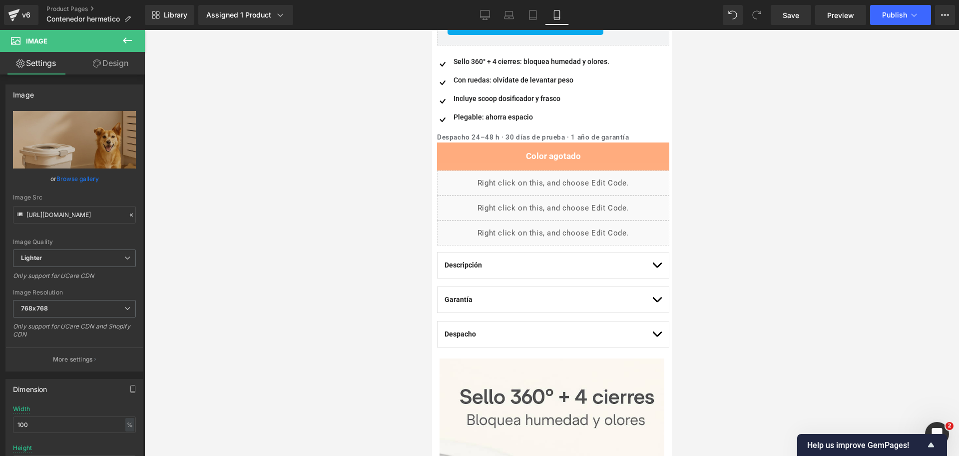
click at [572, 136] on div "Despacho 24–48 h · 30 días de prueba · 1 año de garantía Heading" at bounding box center [553, 137] width 232 height 11
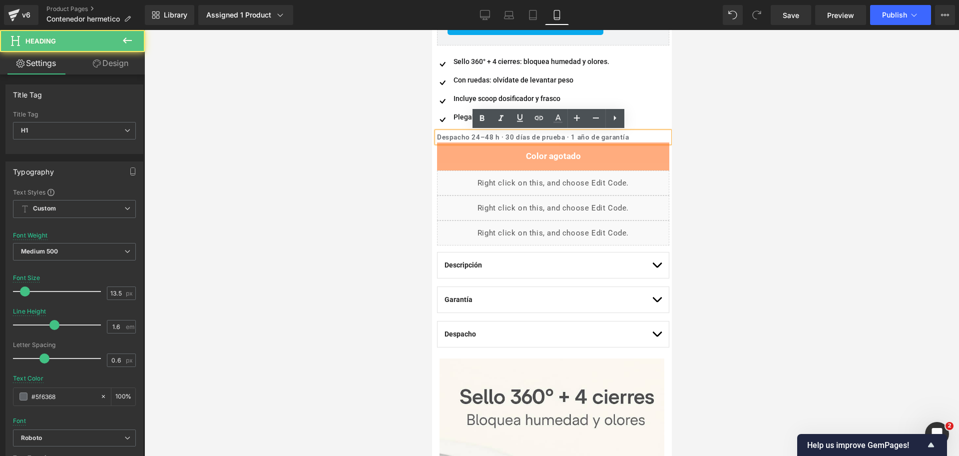
click at [756, 134] on div at bounding box center [551, 243] width 815 height 426
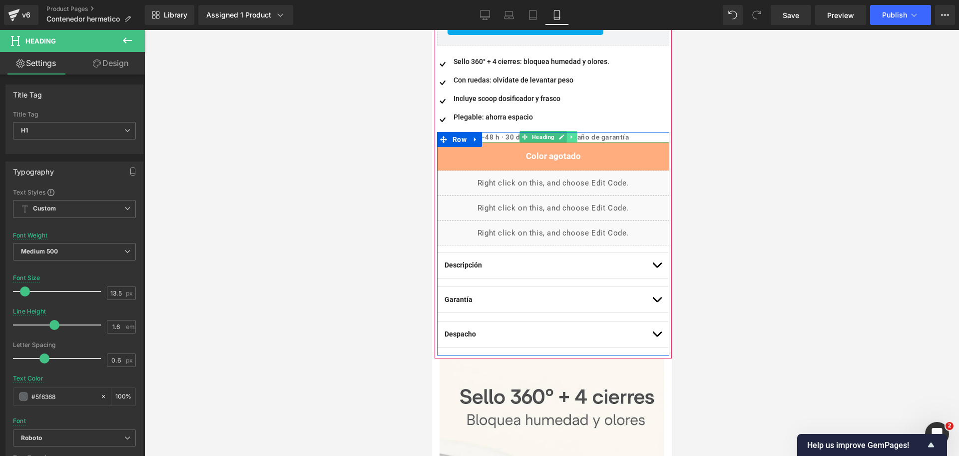
click at [573, 140] on link at bounding box center [571, 137] width 10 height 12
click at [565, 142] on button "Color agotado" at bounding box center [553, 155] width 232 height 27
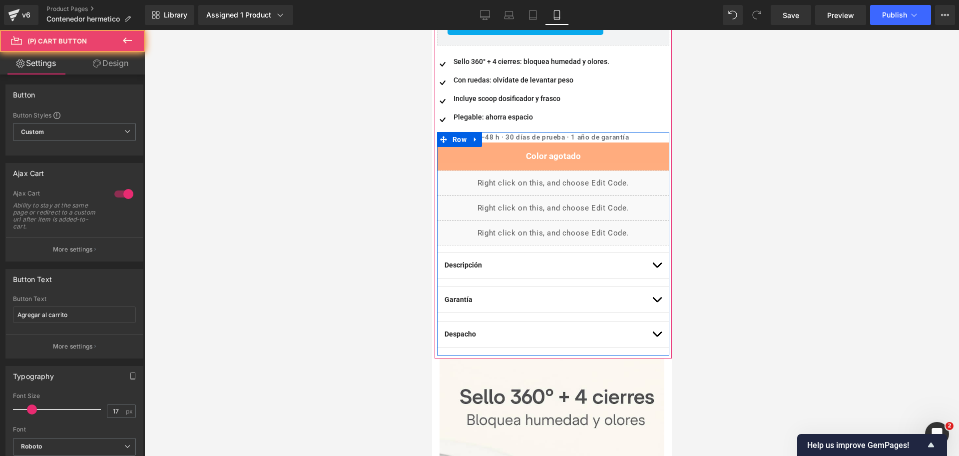
click at [567, 141] on div "Despacho 24–48 h · 30 días de prueba · 1 año de garantía Heading Color agotado …" at bounding box center [553, 243] width 232 height 223
click at [569, 137] on link at bounding box center [566, 137] width 10 height 12
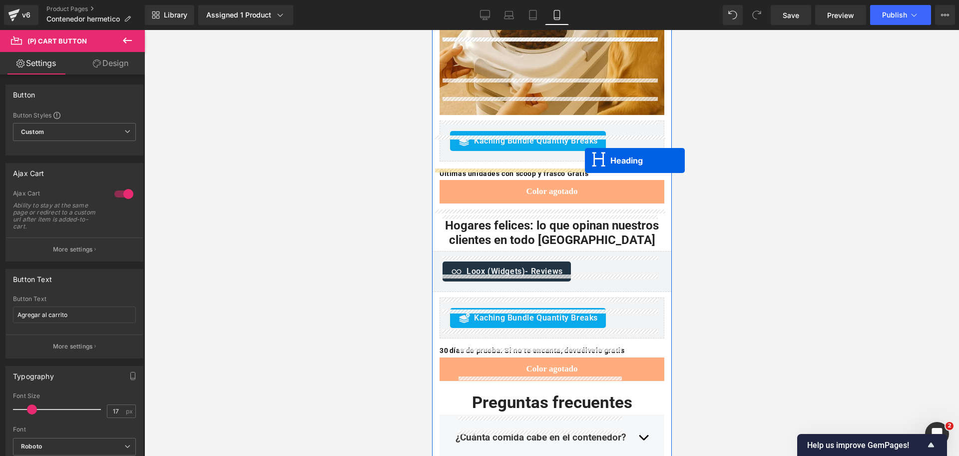
scroll to position [1748, 0]
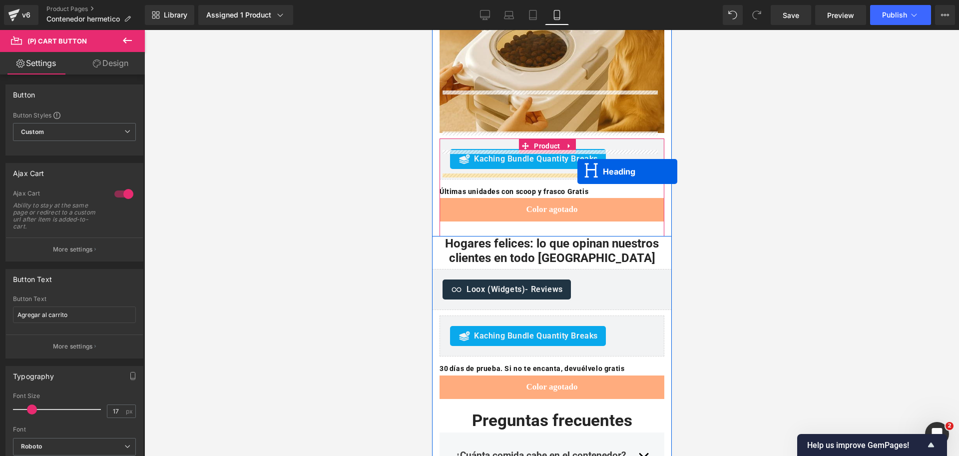
drag, startPoint x: 523, startPoint y: 144, endPoint x: 577, endPoint y: 171, distance: 60.3
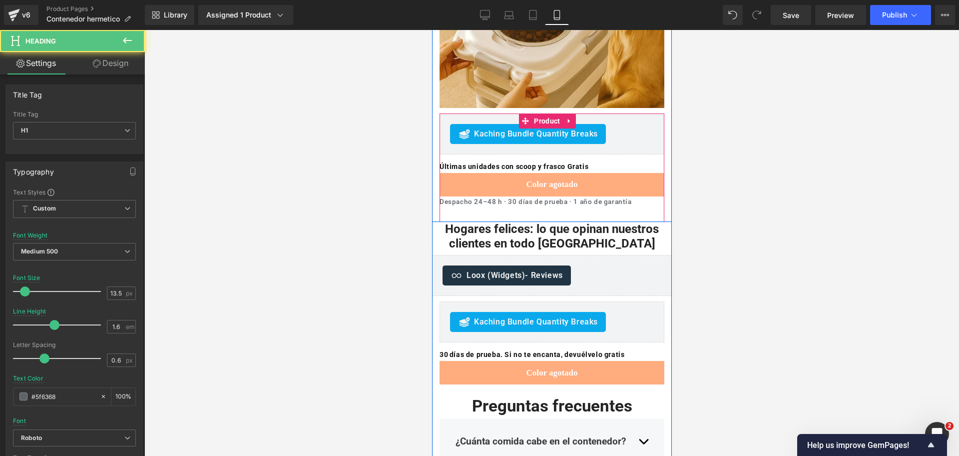
scroll to position [1723, 0]
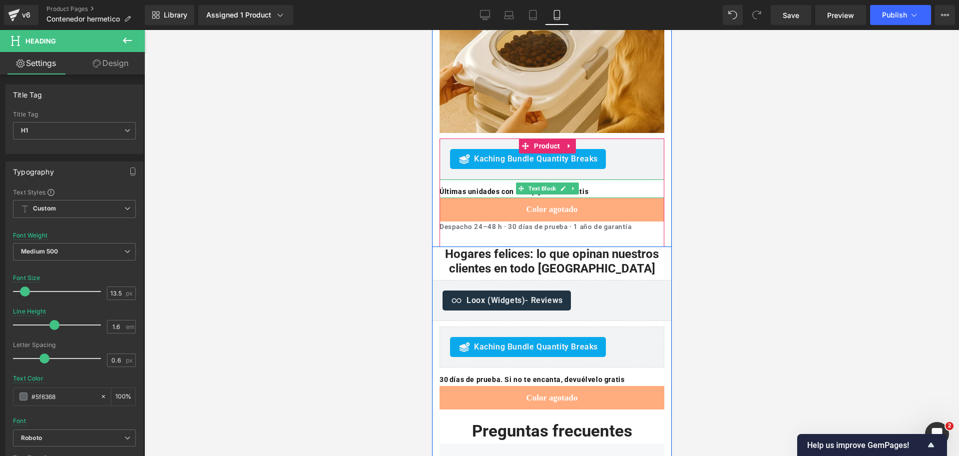
click at [578, 187] on b "Últimas unidades con scoop y frasco Gratis" at bounding box center [513, 191] width 149 height 8
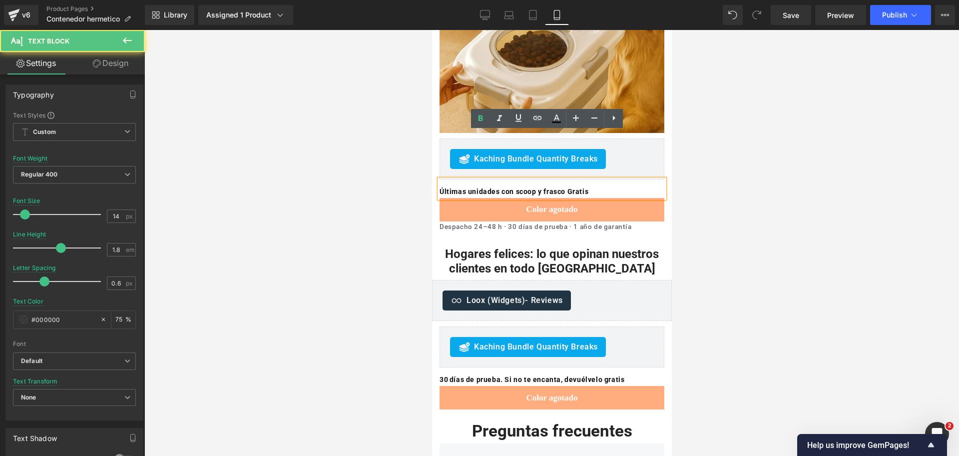
click at [751, 133] on div at bounding box center [551, 243] width 815 height 426
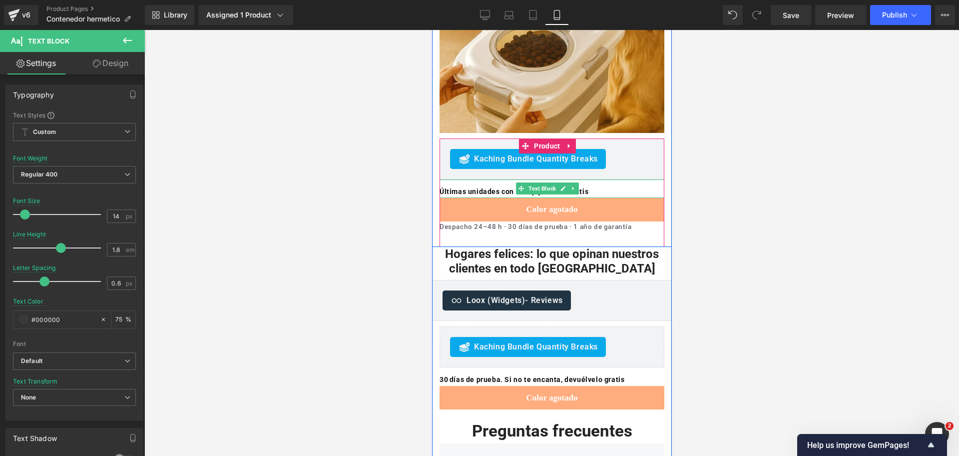
click at [572, 185] on icon at bounding box center [572, 188] width 5 height 6
click at [576, 186] on icon at bounding box center [577, 188] width 5 height 5
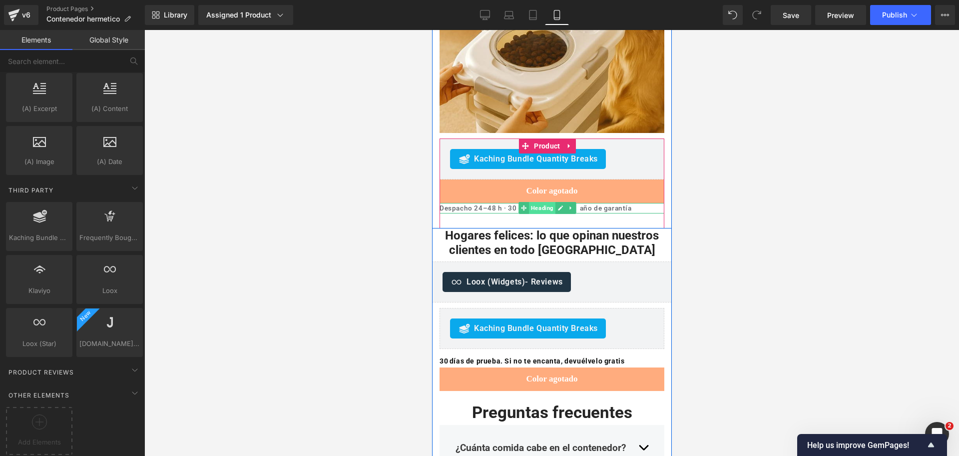
click at [547, 202] on span "Heading" at bounding box center [541, 208] width 26 height 12
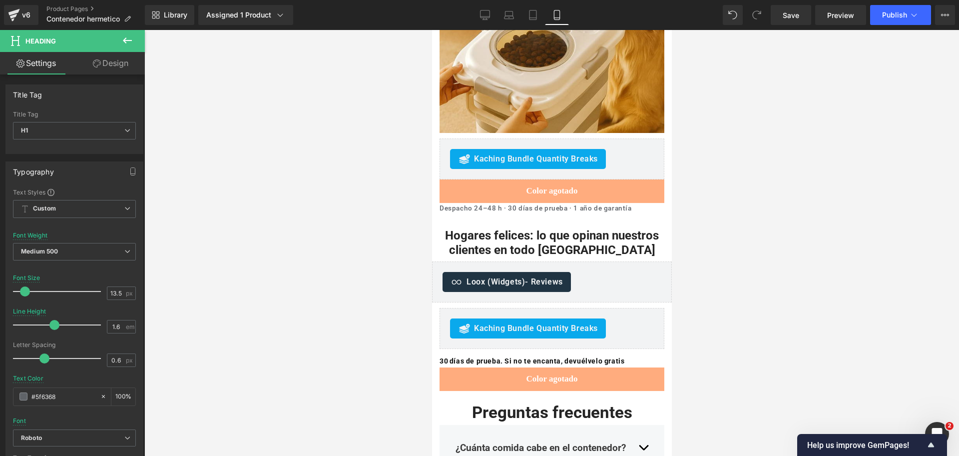
click at [878, 140] on div at bounding box center [551, 243] width 815 height 426
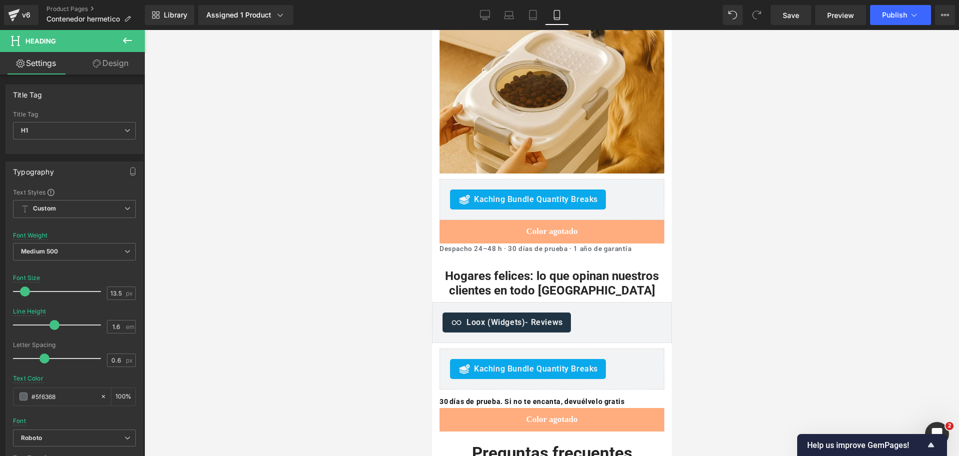
scroll to position [1661, 0]
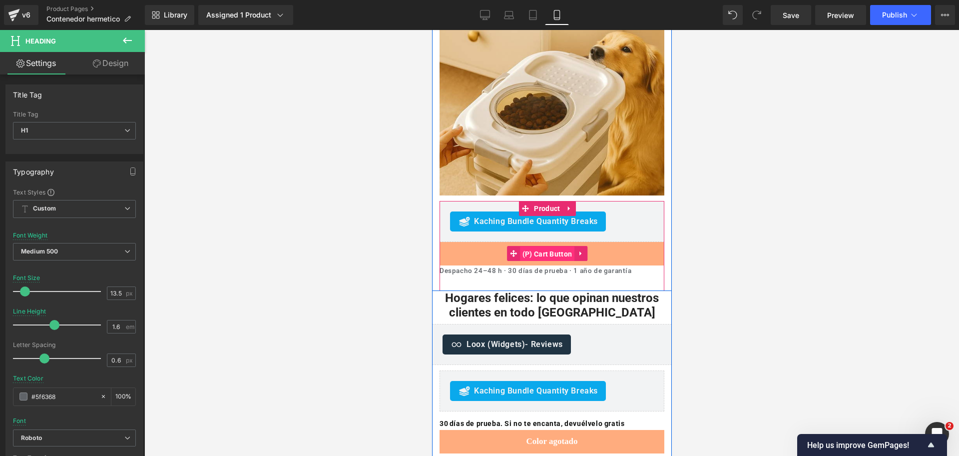
click at [547, 246] on span "(P) Cart Button" at bounding box center [546, 253] width 55 height 15
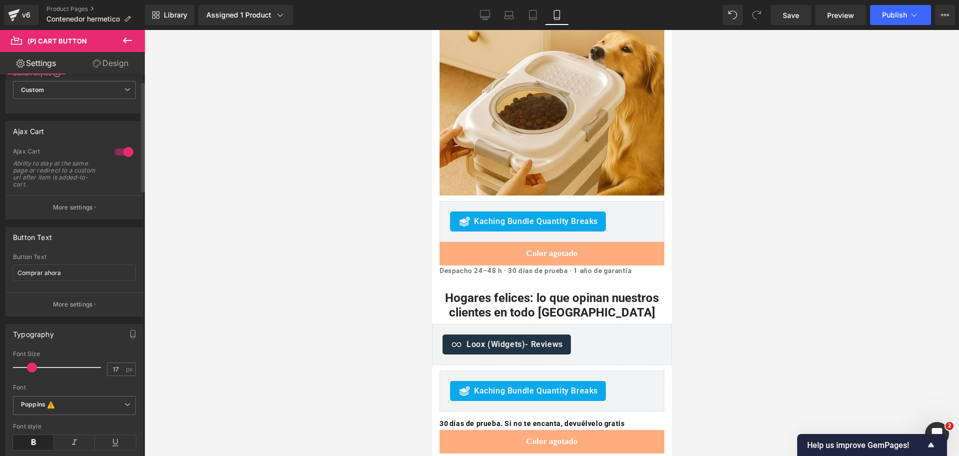
scroll to position [62, 0]
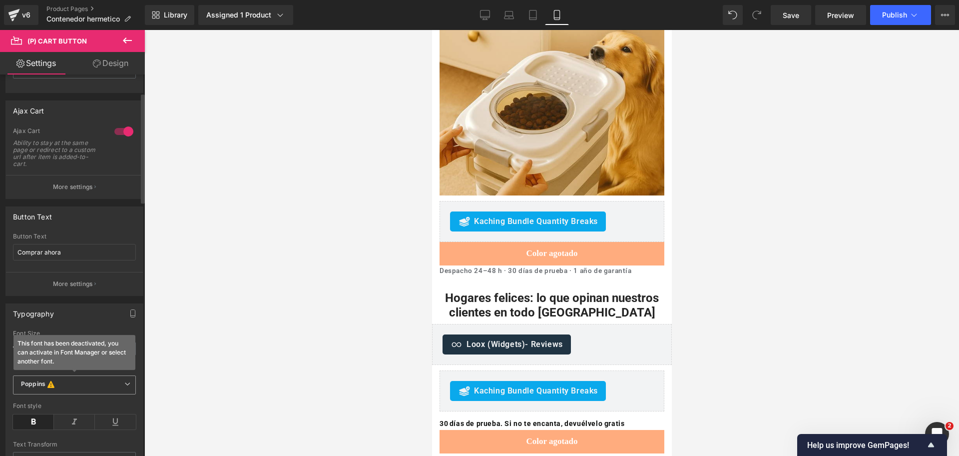
click at [70, 378] on span "Poppins This font has been deactivated, you can activate in Font Manager or sel…" at bounding box center [74, 384] width 123 height 19
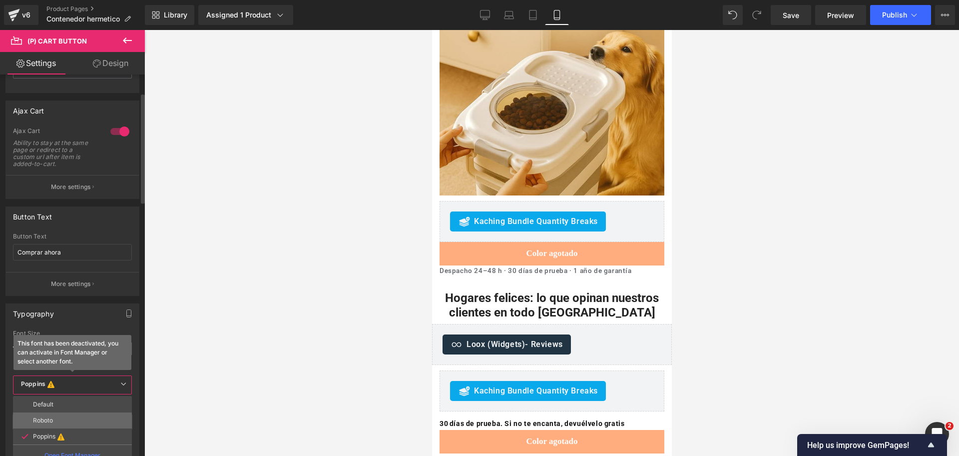
click at [65, 415] on li "Roboto" at bounding box center [72, 420] width 119 height 16
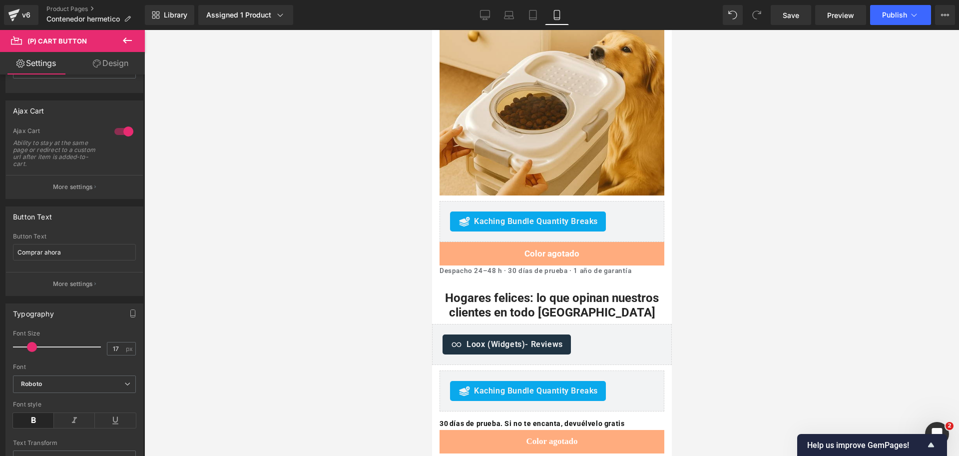
click at [739, 138] on div at bounding box center [551, 243] width 815 height 426
click at [107, 249] on input "Comprar ahora" at bounding box center [74, 252] width 123 height 16
type input "Agregar al carrito"
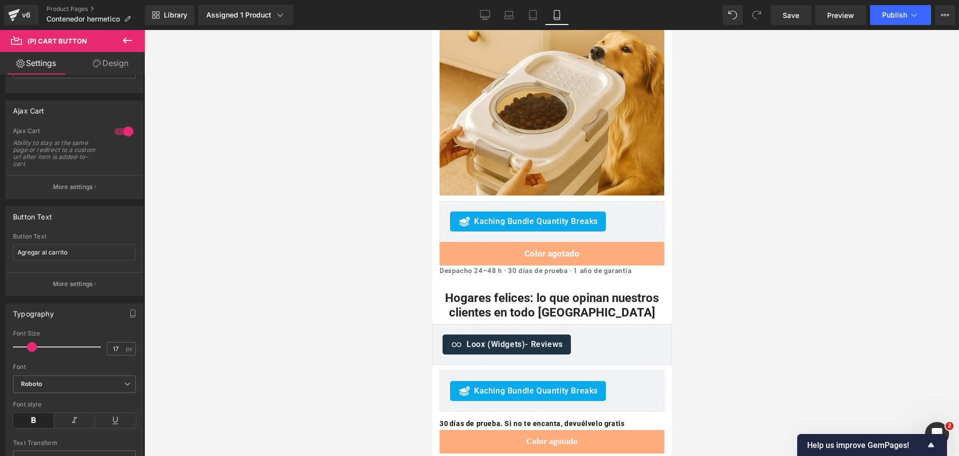
click at [820, 127] on div at bounding box center [551, 243] width 815 height 426
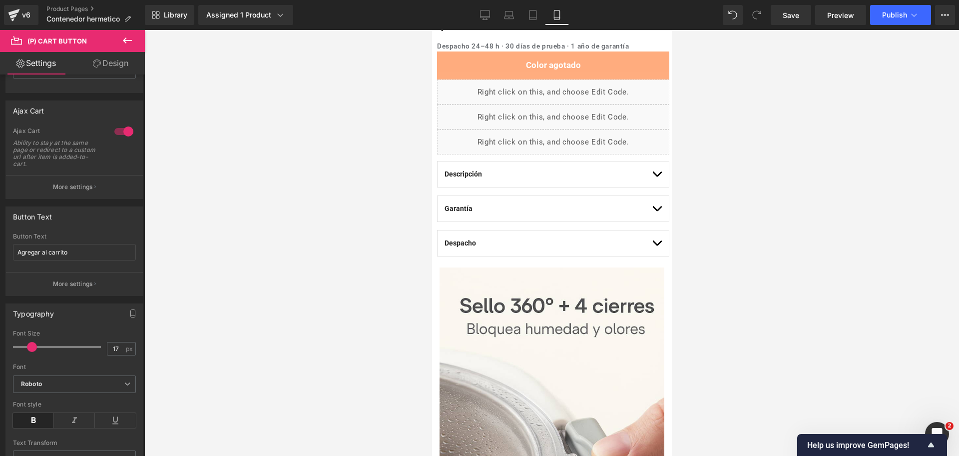
scroll to position [412, 0]
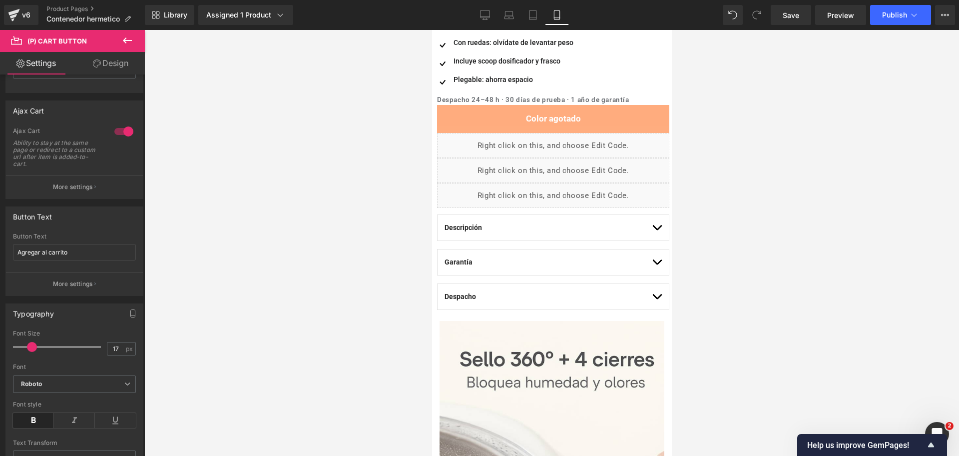
click at [551, 114] on div "Color agotado (P) Cart Button" at bounding box center [553, 118] width 232 height 27
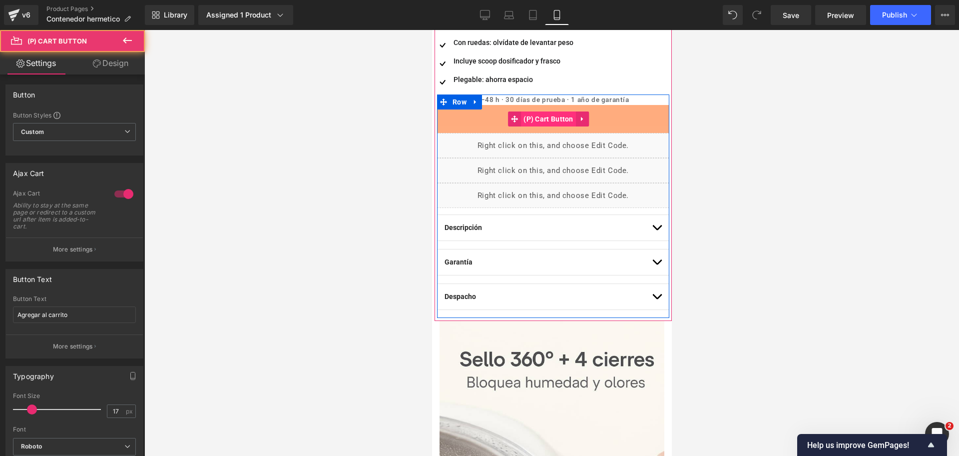
click at [551, 114] on span "(P) Cart Button" at bounding box center [547, 118] width 55 height 15
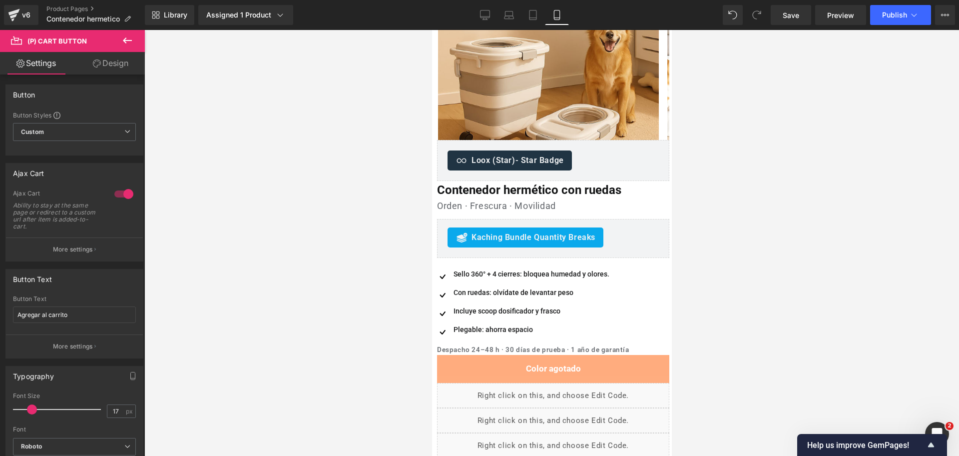
drag, startPoint x: 767, startPoint y: 118, endPoint x: 680, endPoint y: 118, distance: 86.9
click at [767, 117] on div at bounding box center [551, 243] width 815 height 426
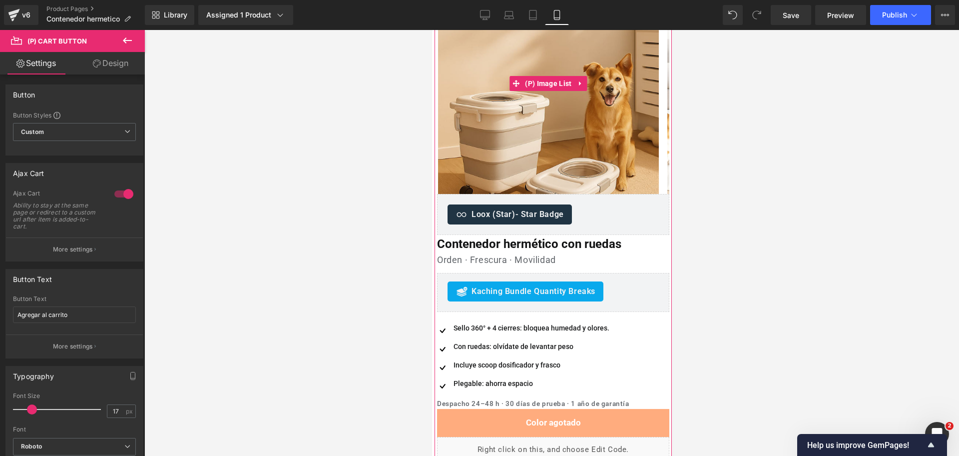
scroll to position [250, 0]
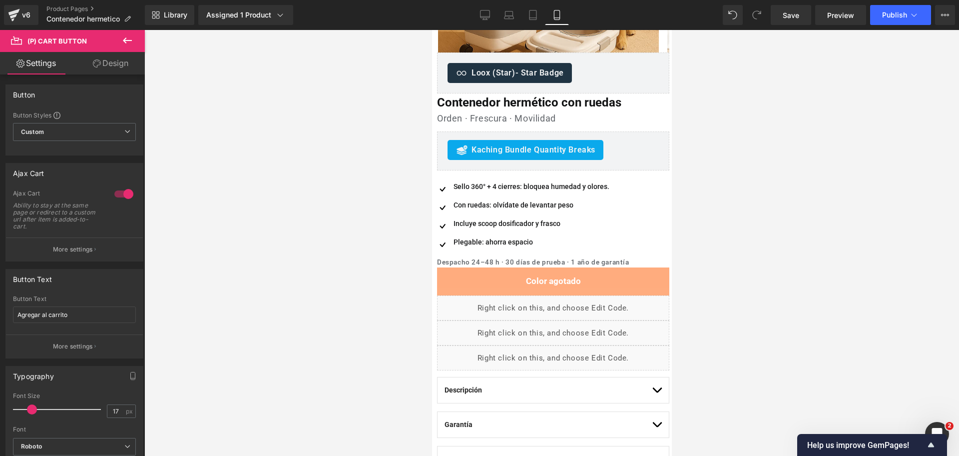
click at [711, 139] on div at bounding box center [551, 243] width 815 height 426
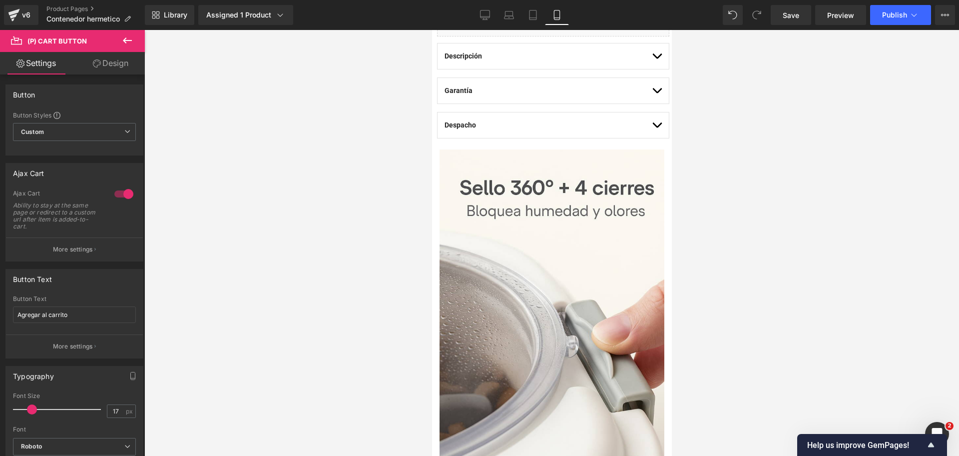
scroll to position [562, 0]
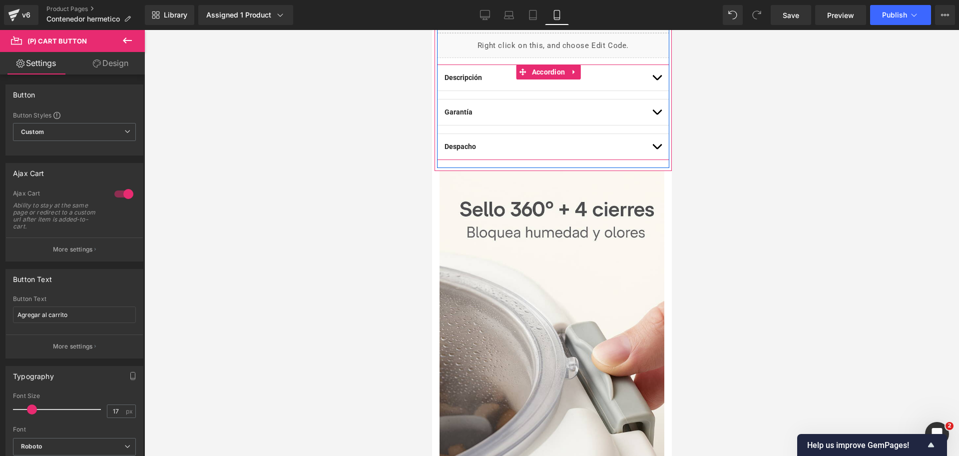
click at [651, 114] on button "button" at bounding box center [656, 111] width 10 height 25
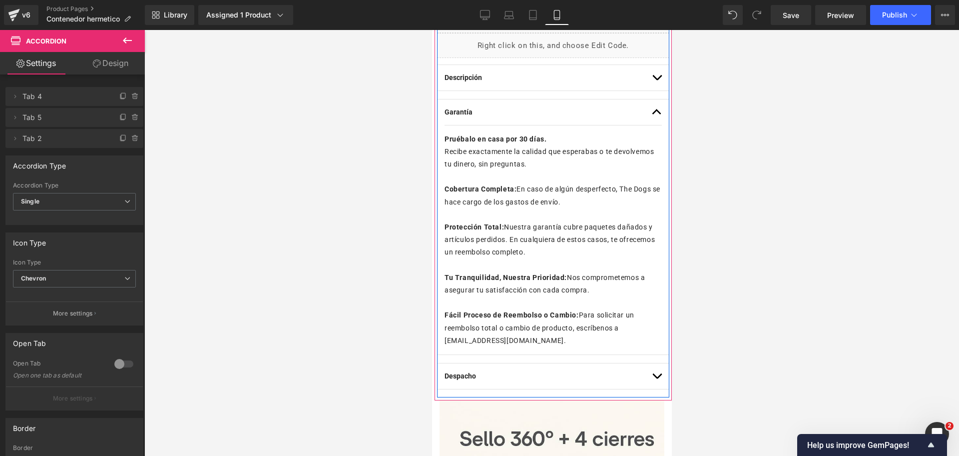
click at [525, 204] on p "Cobertura Completa: En caso de algún desperfecto, The Dogs se hace cargo de los…" at bounding box center [552, 195] width 217 height 25
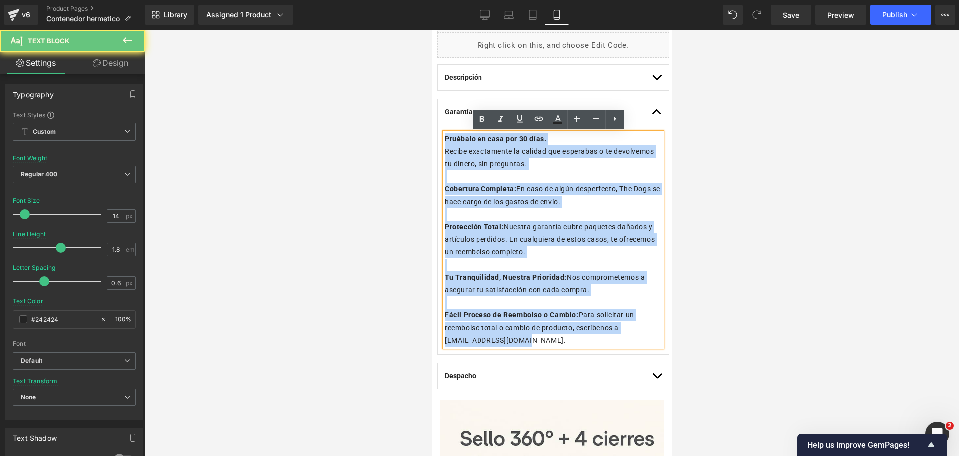
drag, startPoint x: 523, startPoint y: 342, endPoint x: 313, endPoint y: 81, distance: 335.0
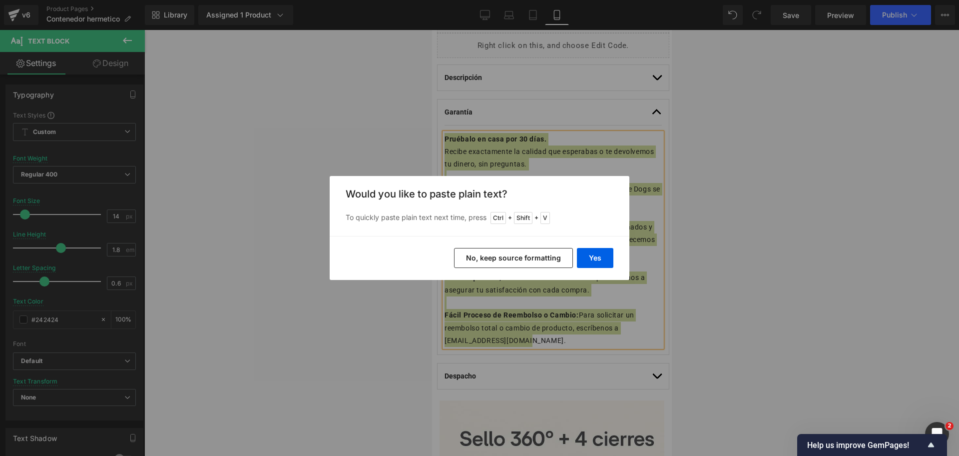
click at [544, 253] on button "No, keep source formatting" at bounding box center [513, 258] width 119 height 20
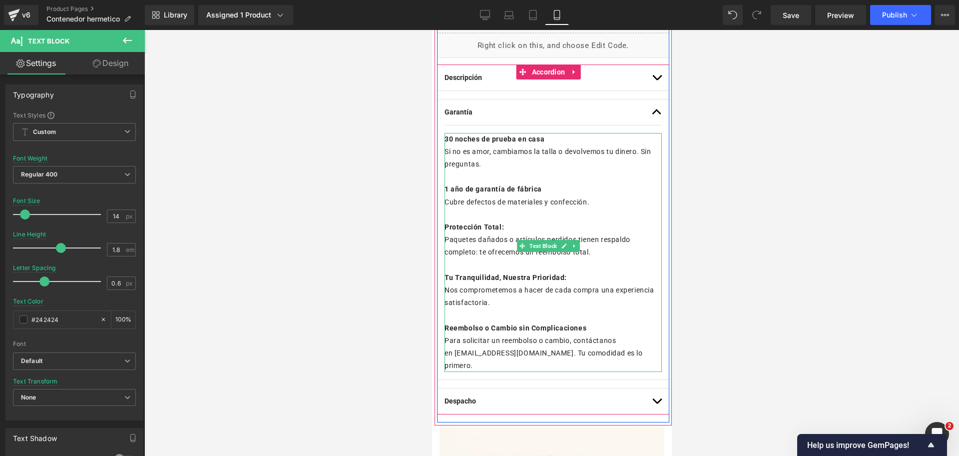
click at [470, 138] on b "30 noches de prueba en casa" at bounding box center [494, 139] width 100 height 8
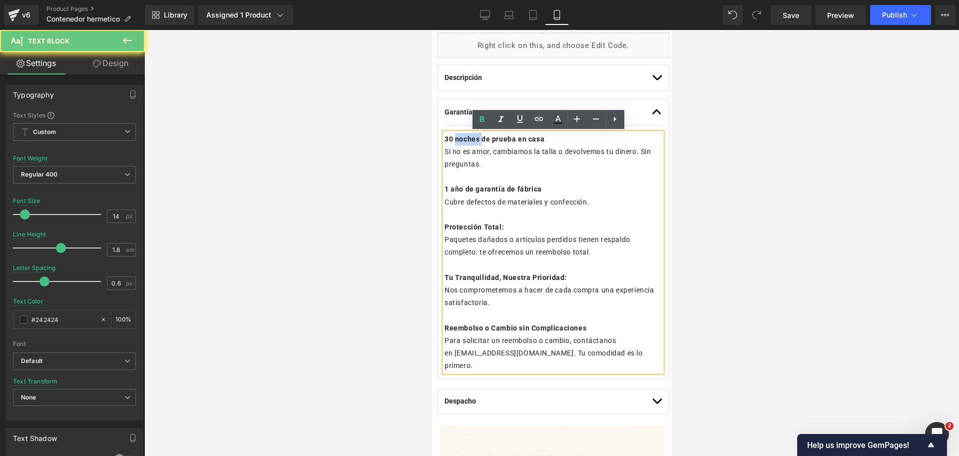
click at [470, 138] on b "30 noches de prueba en casa" at bounding box center [494, 139] width 100 height 8
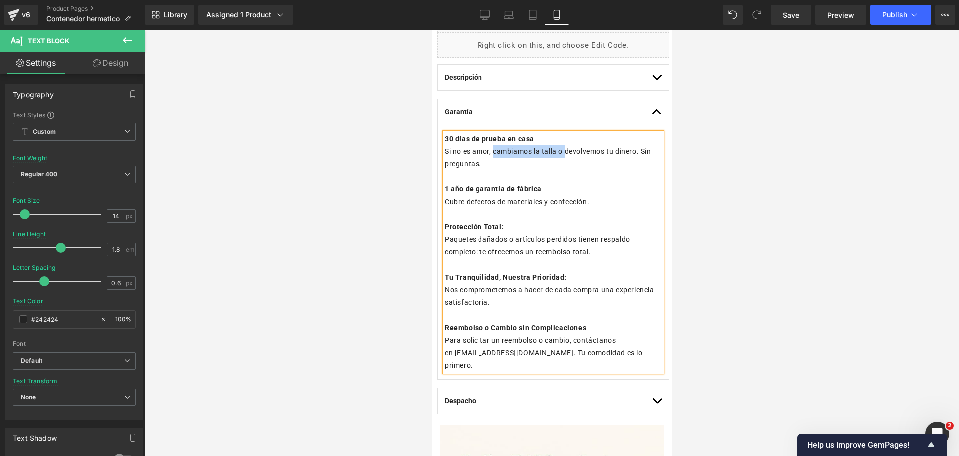
drag, startPoint x: 493, startPoint y: 157, endPoint x: 565, endPoint y: 154, distance: 72.5
click at [565, 154] on p "Si no es amor, cambiamos la talla o devolvemos tu dinero. Sin preguntas." at bounding box center [552, 157] width 217 height 25
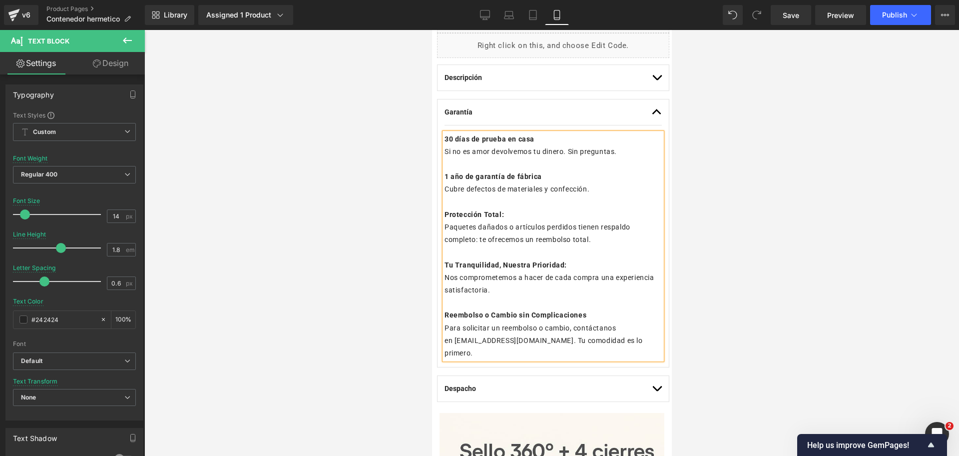
click at [798, 131] on div at bounding box center [551, 243] width 815 height 426
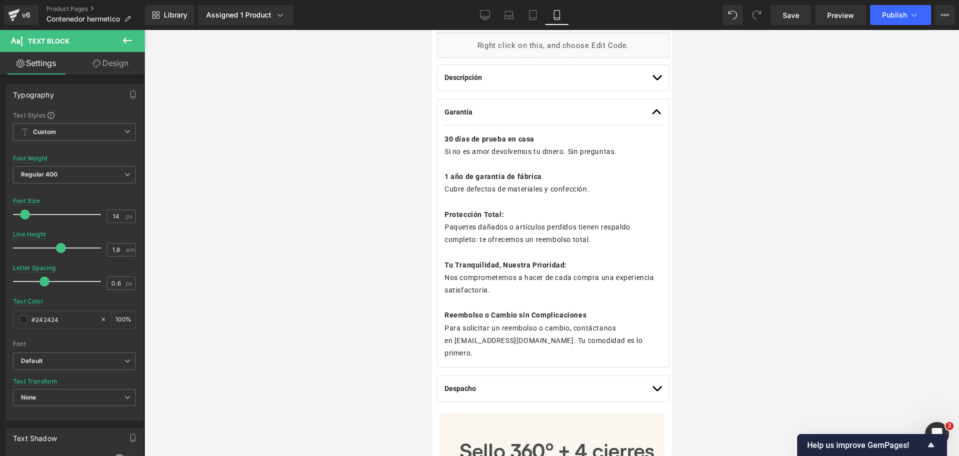
click at [785, 158] on div at bounding box center [551, 243] width 815 height 426
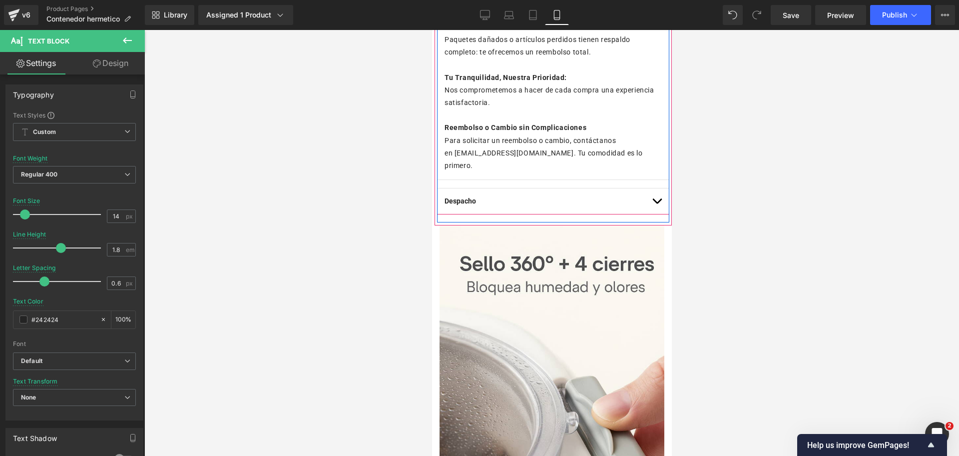
click at [651, 188] on button "button" at bounding box center [656, 200] width 10 height 25
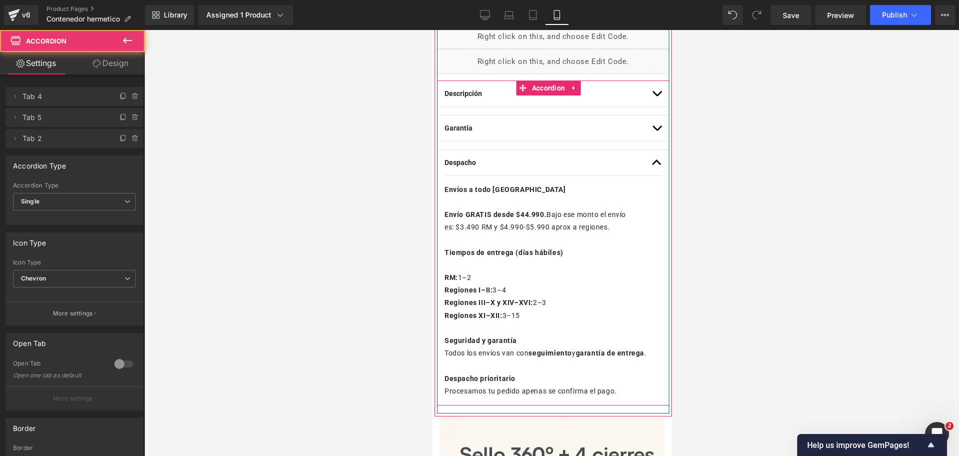
scroll to position [520, 0]
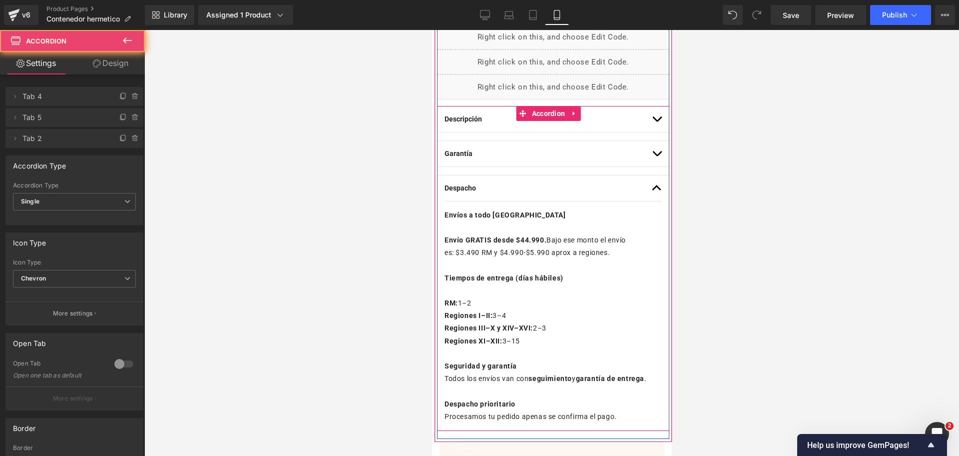
click at [656, 190] on span "button" at bounding box center [656, 190] width 0 height 0
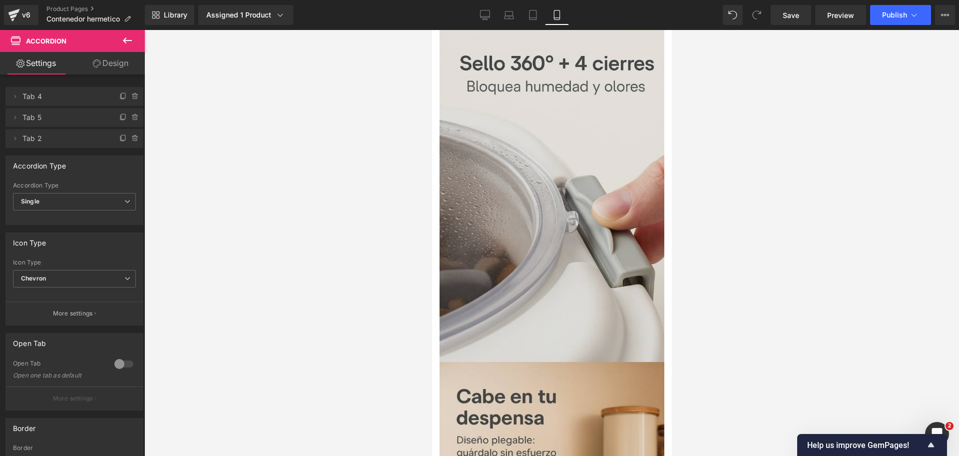
click at [560, 128] on img at bounding box center [551, 193] width 225 height 337
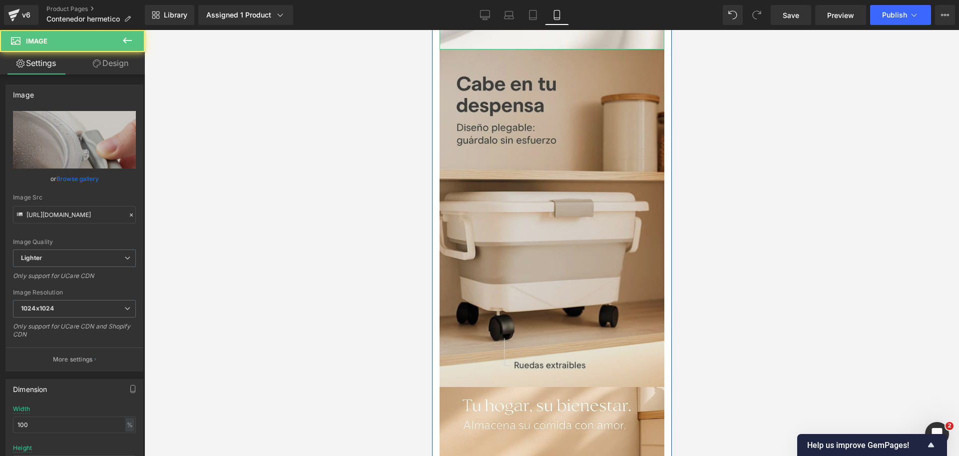
click at [560, 129] on img at bounding box center [551, 217] width 225 height 337
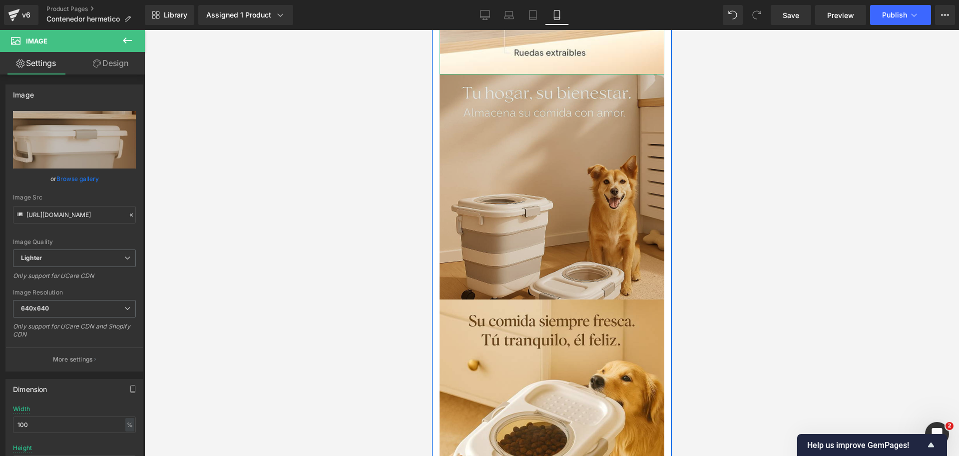
click at [566, 129] on img at bounding box center [551, 186] width 225 height 225
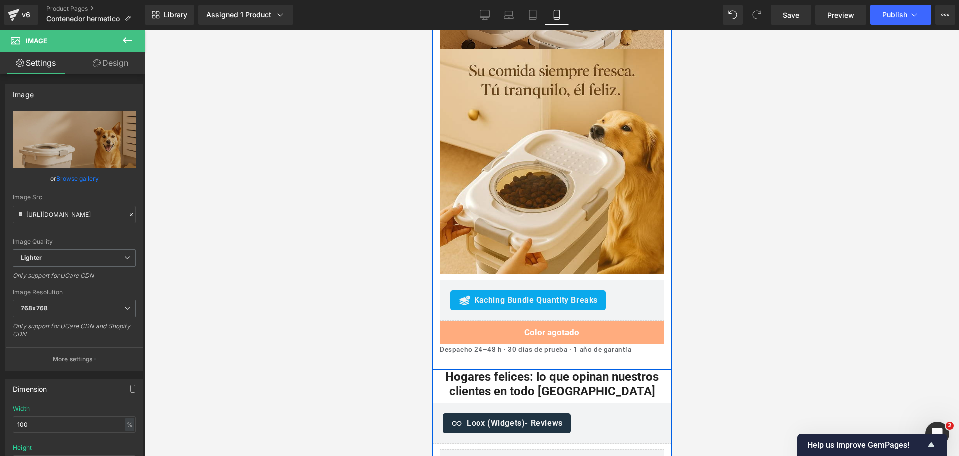
click at [566, 129] on img at bounding box center [551, 164] width 225 height 230
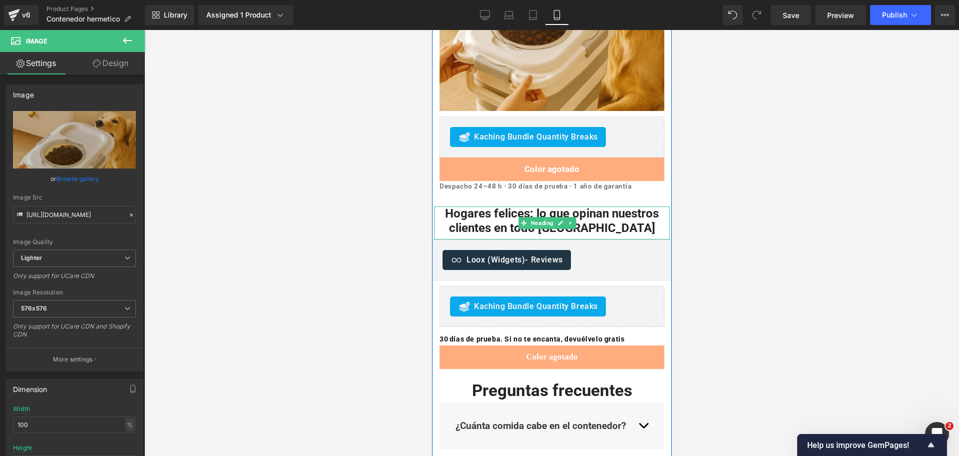
scroll to position [1707, 0]
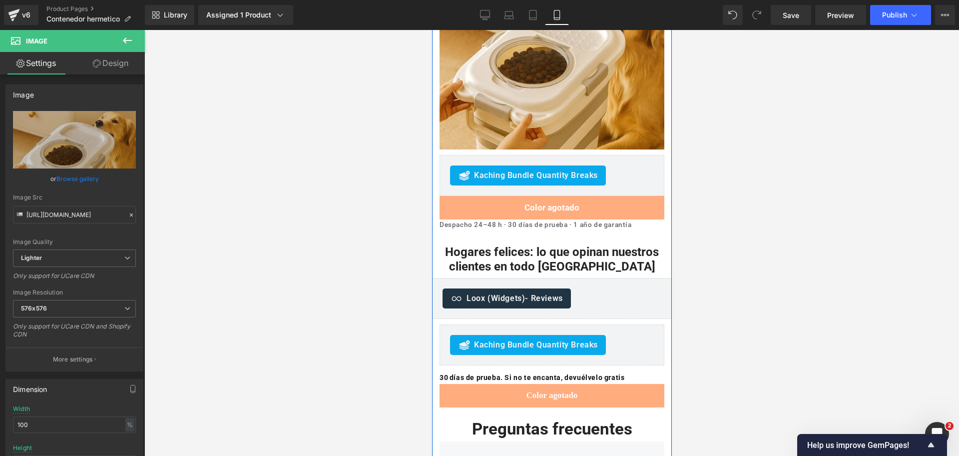
click at [503, 219] on div "Despacho 24–48 h · 30 días de prueba · 1 año de garantía Heading" at bounding box center [551, 224] width 225 height 11
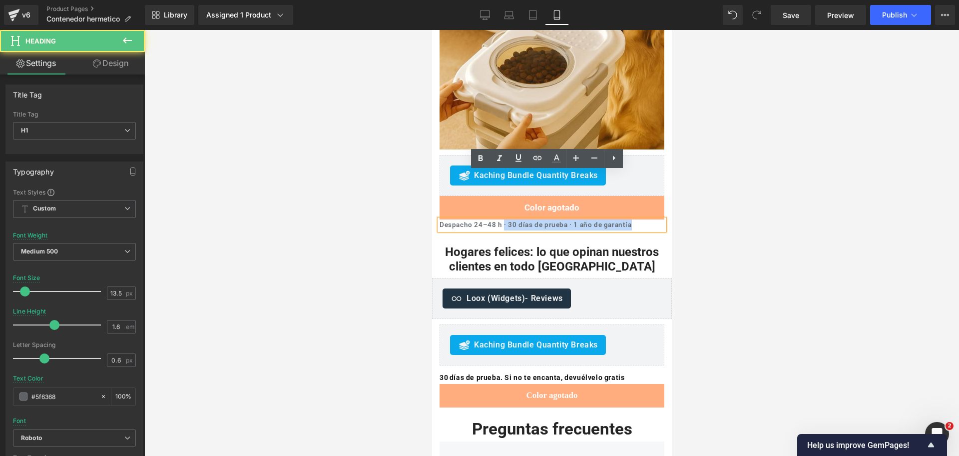
drag, startPoint x: 502, startPoint y: 177, endPoint x: 634, endPoint y: 178, distance: 131.9
click at [634, 219] on h1 "Despacho 24–48 h · 30 días de prueba · 1 año de garantía" at bounding box center [551, 224] width 225 height 11
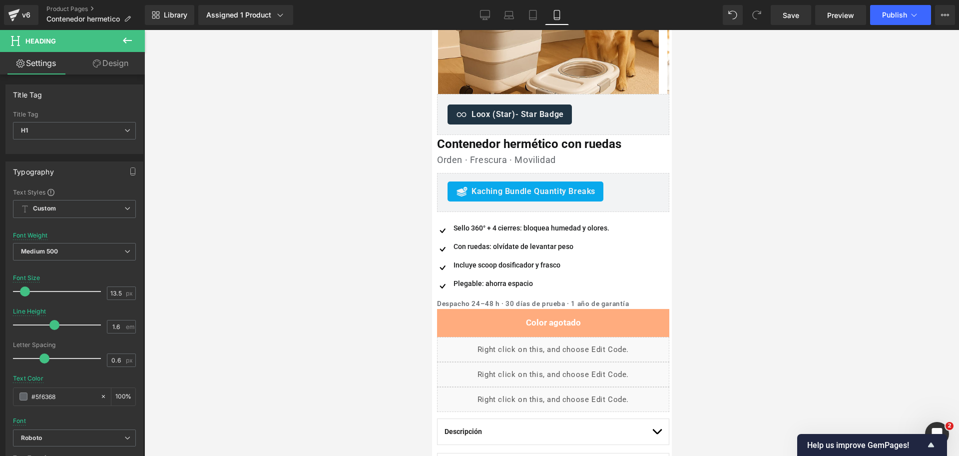
scroll to position [396, 0]
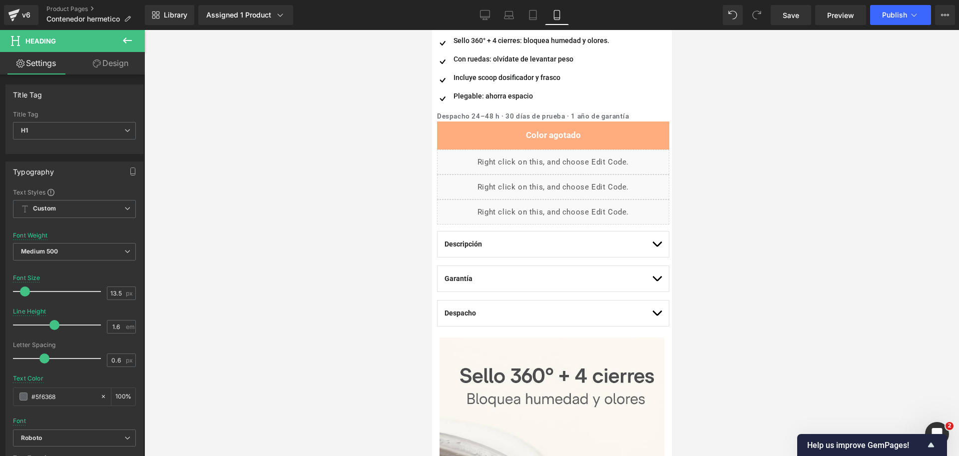
click at [516, 116] on div "Despacho 24–48 h · 30 días de prueba · 1 año de garantía Heading" at bounding box center [553, 116] width 232 height 11
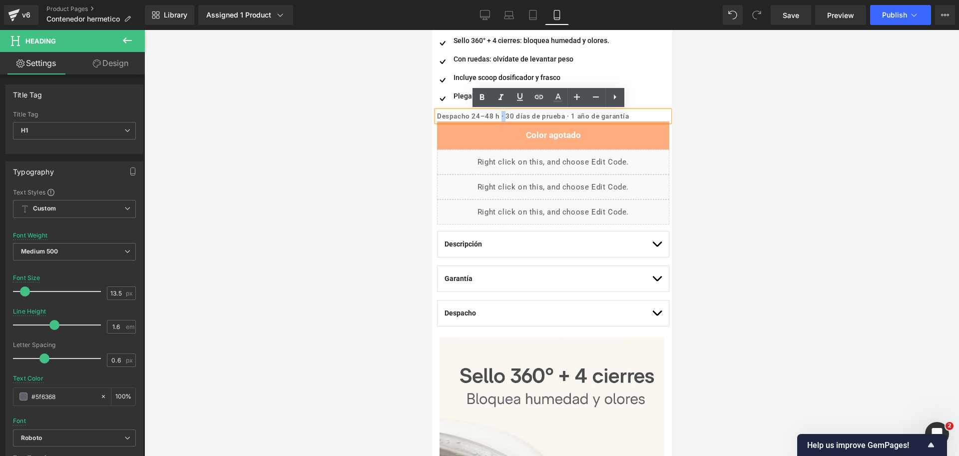
click at [500, 117] on h1 "Despacho 24–48 h · 30 días de prueba · 1 año de garantía" at bounding box center [553, 116] width 232 height 11
copy h1 "·"
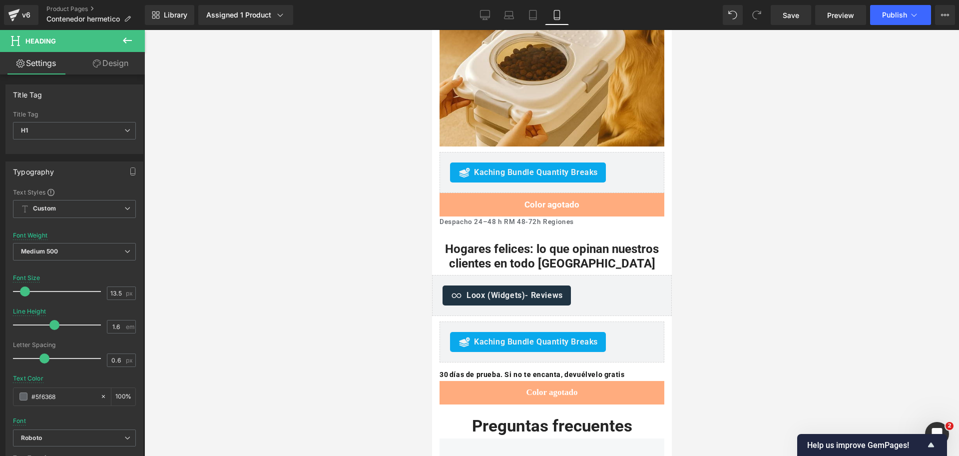
scroll to position [1644, 0]
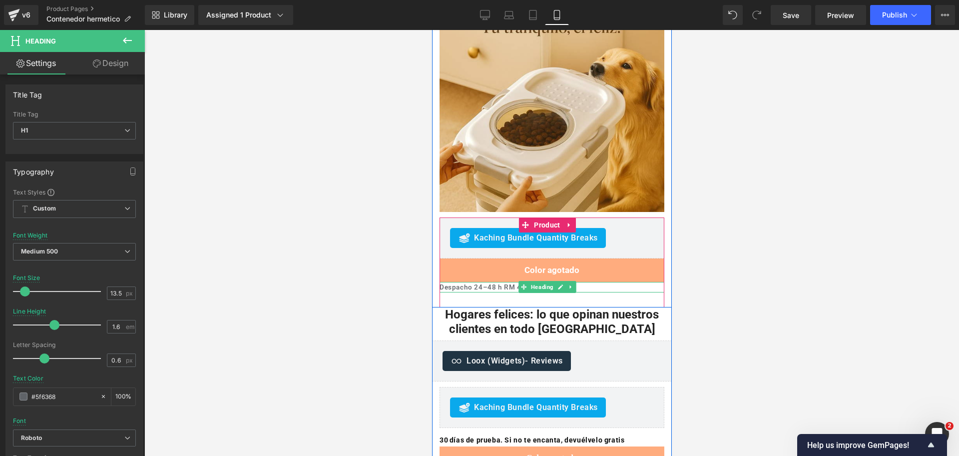
click at [499, 282] on h1 "Despacho 24–48 h RM 48-72h Regiones" at bounding box center [551, 287] width 225 height 11
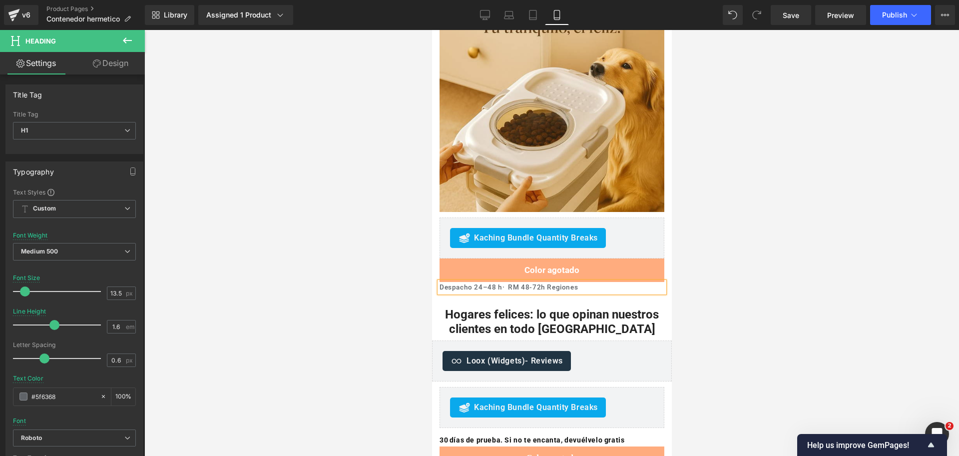
click at [501, 282] on h1 "Despacho 24–48 h· RM 48-72h Regiones" at bounding box center [551, 287] width 225 height 11
click at [593, 282] on h1 "Despacho 24–48 h · RM 48-72h Regiones" at bounding box center [551, 287] width 225 height 11
click at [795, 172] on div at bounding box center [551, 243] width 815 height 426
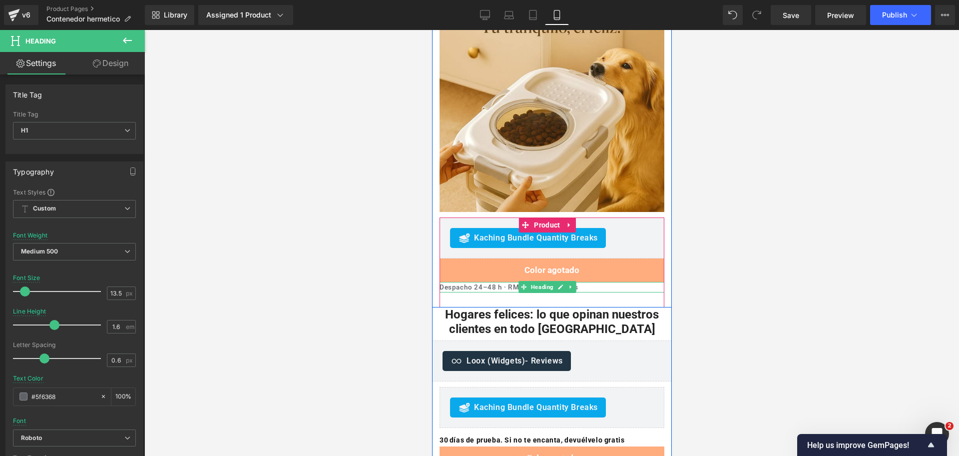
click at [507, 282] on h1 "Despacho 24–48 h · RM 48-72h Regiones" at bounding box center [551, 287] width 225 height 11
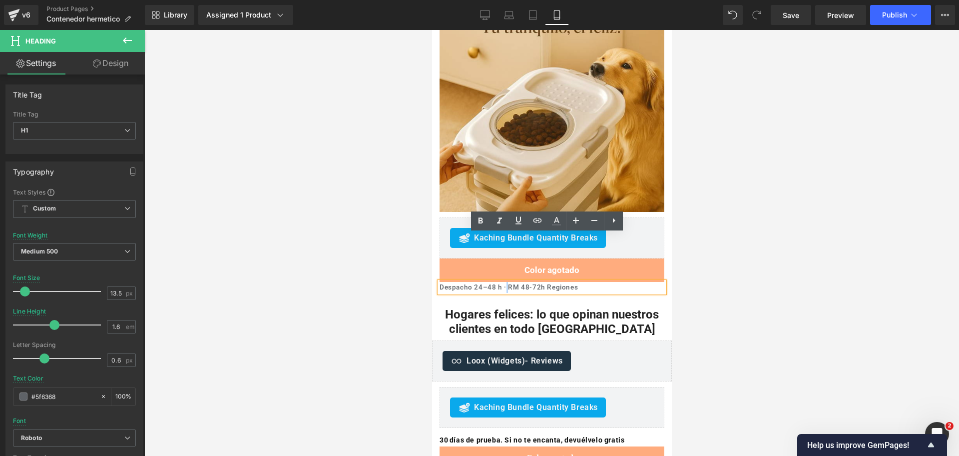
click at [505, 282] on h1 "Despacho 24–48 h · RM 48-72h Regiones" at bounding box center [551, 287] width 225 height 11
copy h1 "·"
click at [800, 204] on div at bounding box center [551, 243] width 815 height 426
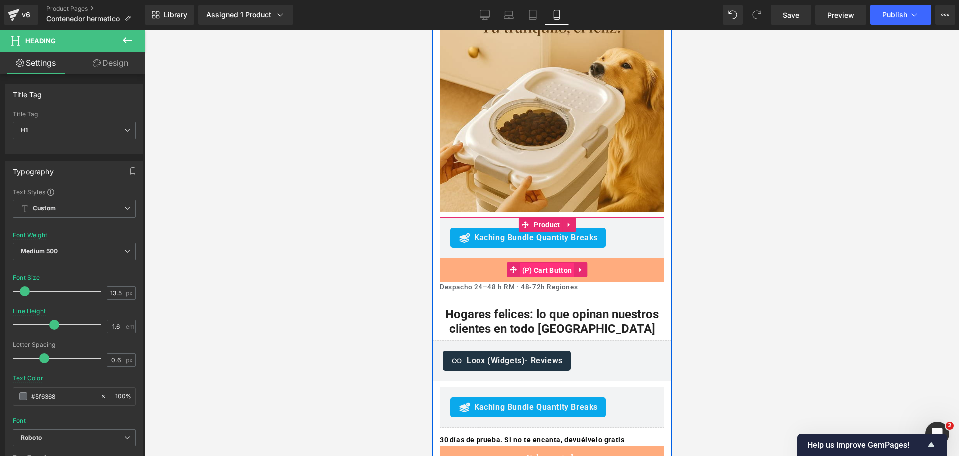
click at [544, 263] on span "(P) Cart Button" at bounding box center [546, 270] width 55 height 15
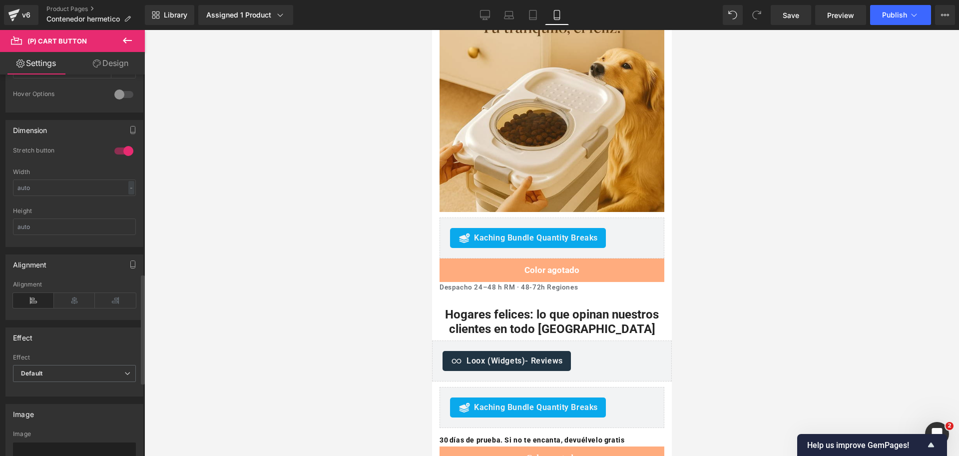
scroll to position [687, 0]
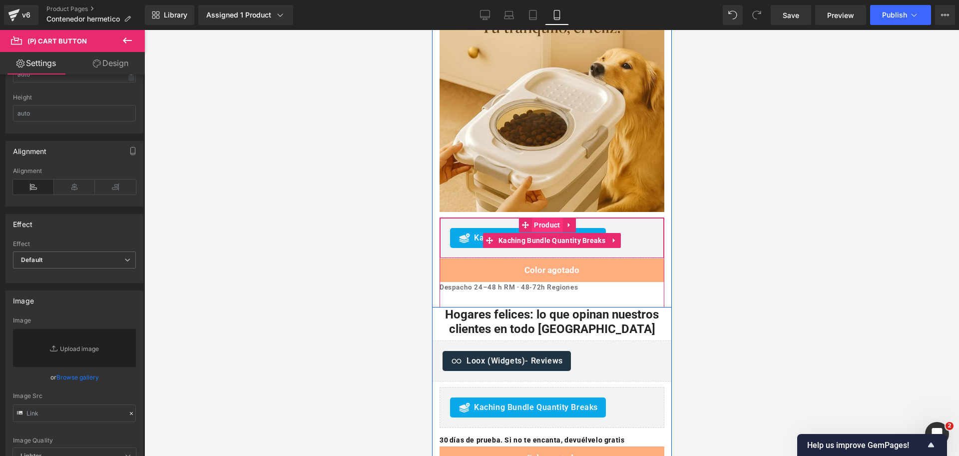
click at [549, 217] on span "Product" at bounding box center [546, 224] width 31 height 15
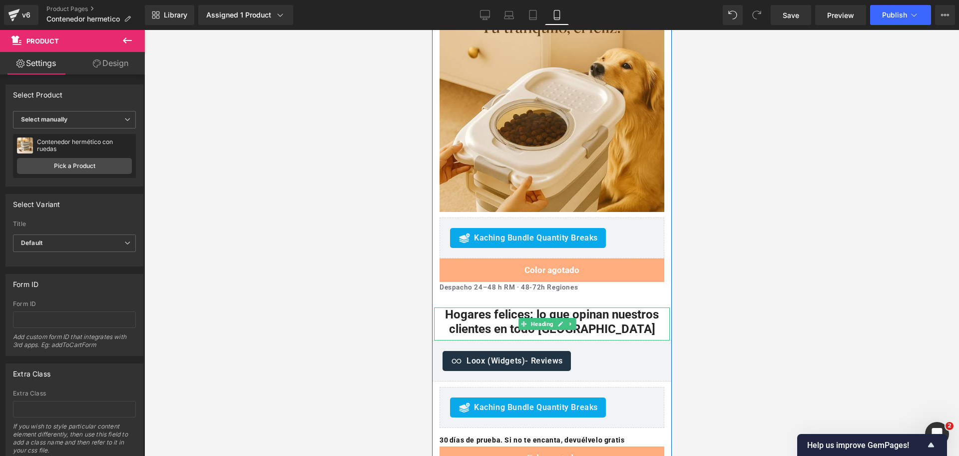
click at [608, 307] on h2 "Hogares felices: lo que opinan nuestros clientes en todo Chile" at bounding box center [552, 321] width 236 height 29
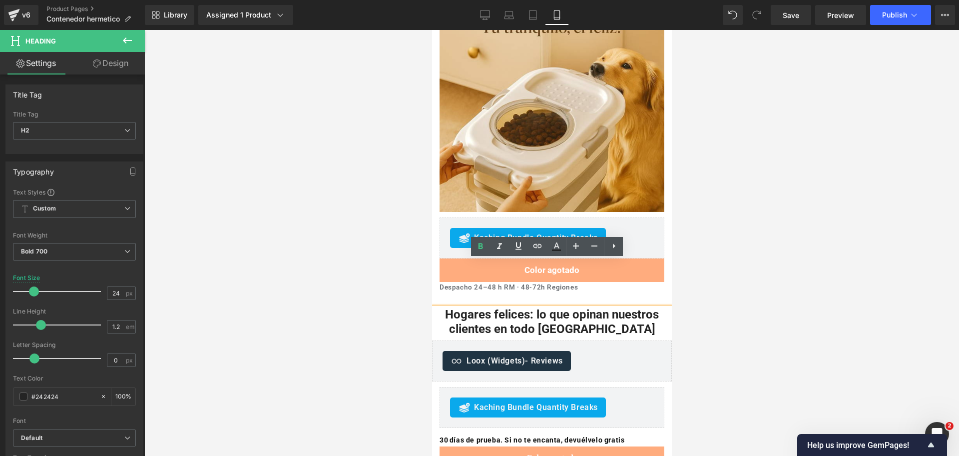
click at [442, 307] on h2 "Hogares felices: lo que opinan nuestros clientes en todo Chile" at bounding box center [552, 321] width 236 height 29
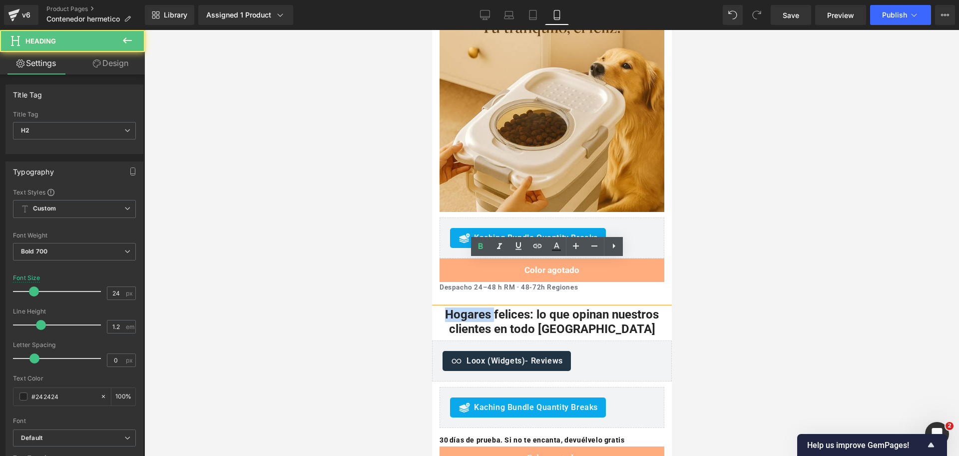
click at [443, 307] on h2 "Hogares felices: lo que opinan nuestros clientes en todo Chile" at bounding box center [552, 321] width 236 height 29
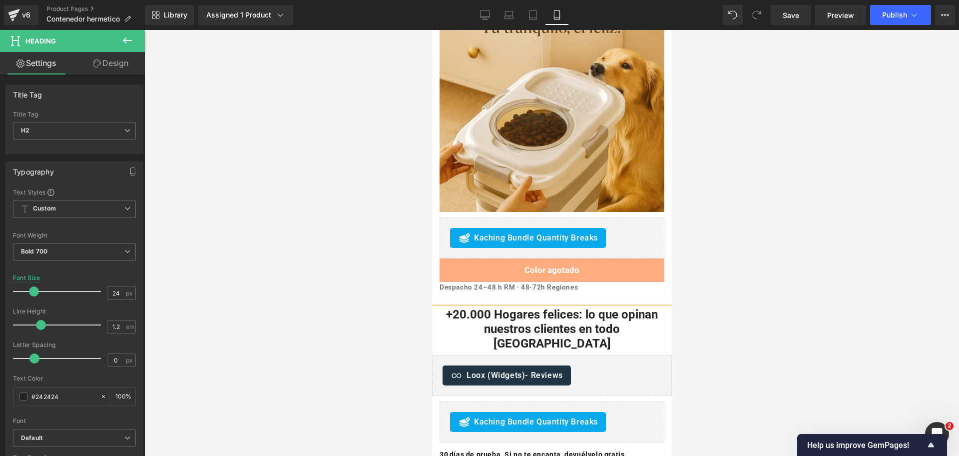
click at [783, 208] on div at bounding box center [551, 243] width 815 height 426
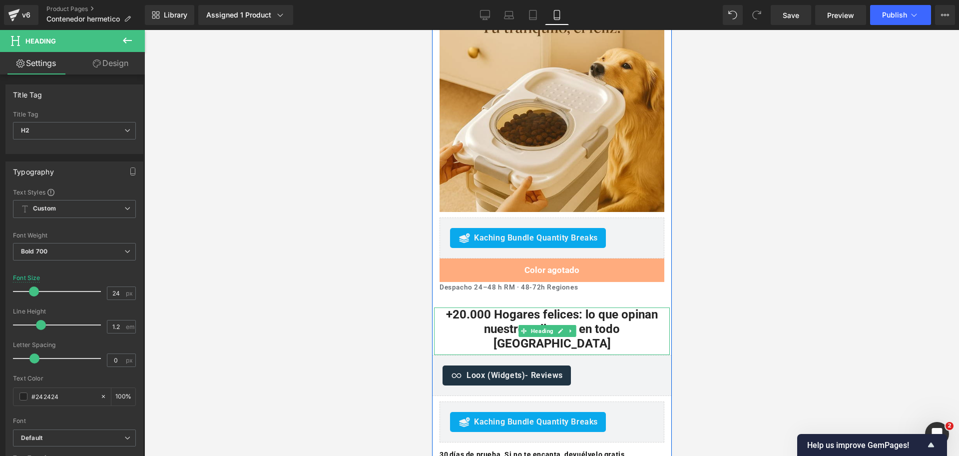
click at [612, 307] on h2 "+20.000 Hogares felices: lo que opinan nuestros clientes en todo Chile" at bounding box center [552, 328] width 236 height 43
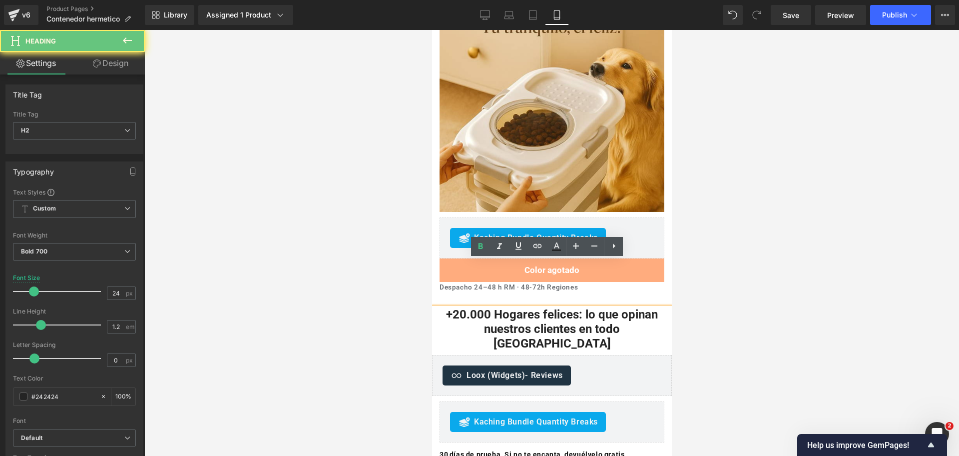
click at [571, 307] on h2 "+20.000 Hogares felices: lo que opinan nuestros clientes en todo Chile" at bounding box center [552, 328] width 236 height 43
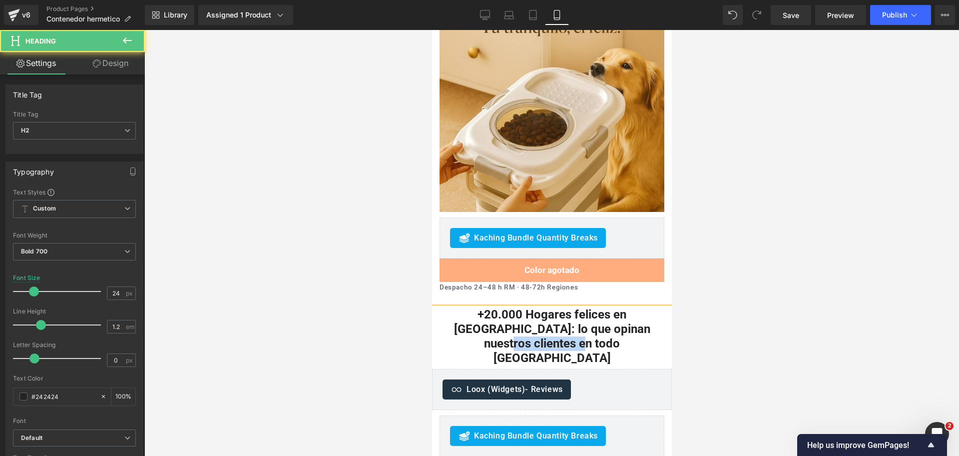
drag, startPoint x: 574, startPoint y: 282, endPoint x: 657, endPoint y: 278, distance: 83.5
click at [657, 307] on h2 "+20.000 Hogares felices en Chile: lo que opinan nuestros clientes en todo Chile" at bounding box center [552, 335] width 236 height 57
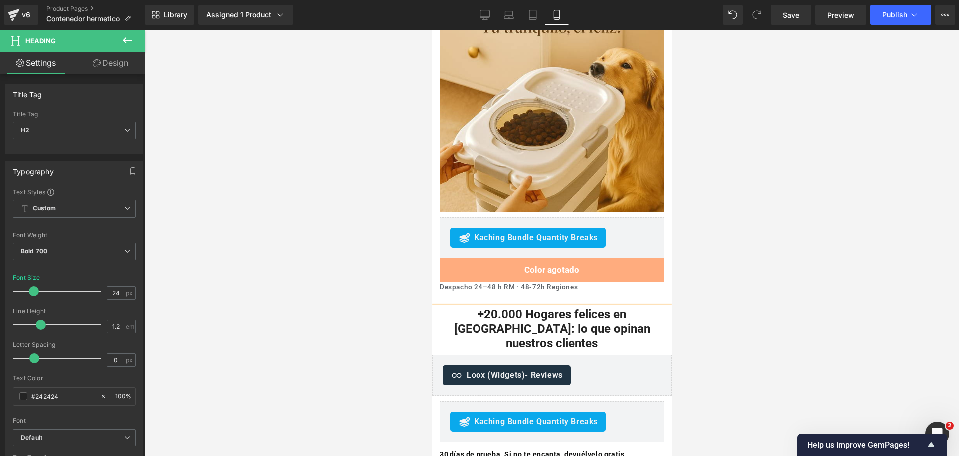
click at [527, 307] on h2 "+20.000 Hogares felices en [GEOGRAPHIC_DATA]: lo que opinan nuestros clientes" at bounding box center [552, 328] width 236 height 43
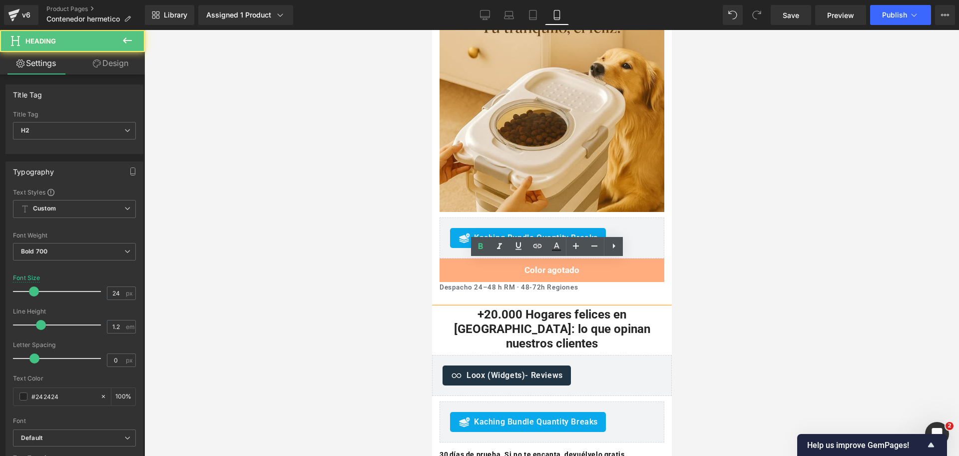
click at [739, 263] on div at bounding box center [551, 243] width 815 height 426
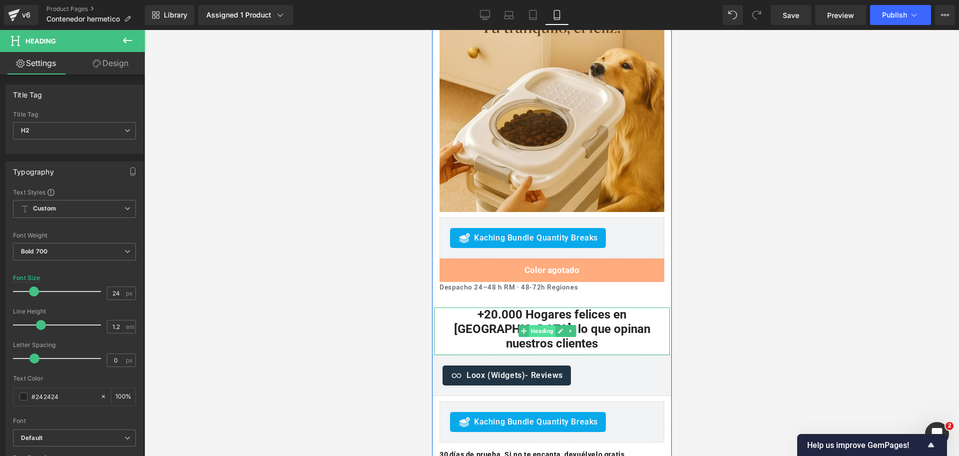
click at [544, 325] on span "Heading" at bounding box center [541, 331] width 26 height 12
drag, startPoint x: 547, startPoint y: 273, endPoint x: 1104, endPoint y: 268, distance: 556.4
click at [547, 325] on span "Heading" at bounding box center [541, 331] width 26 height 12
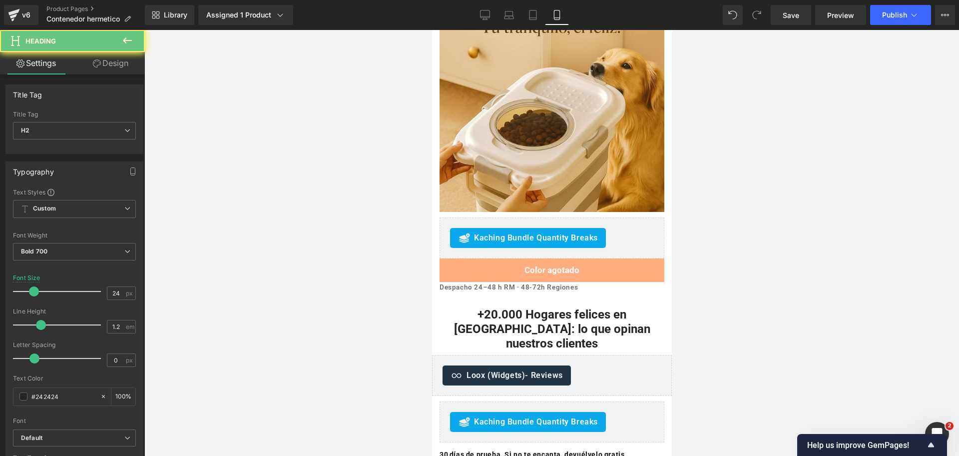
click at [778, 218] on div at bounding box center [551, 243] width 815 height 426
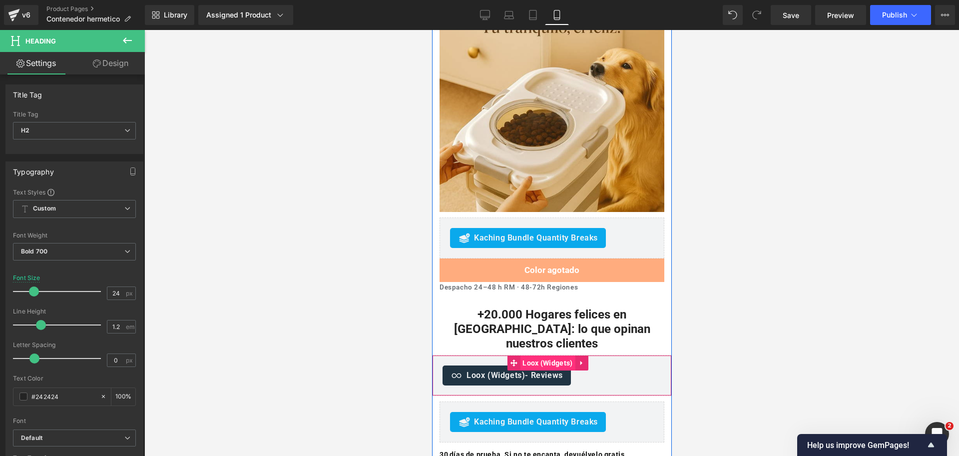
click at [543, 355] on span "Loox (Widgets)" at bounding box center [546, 362] width 55 height 15
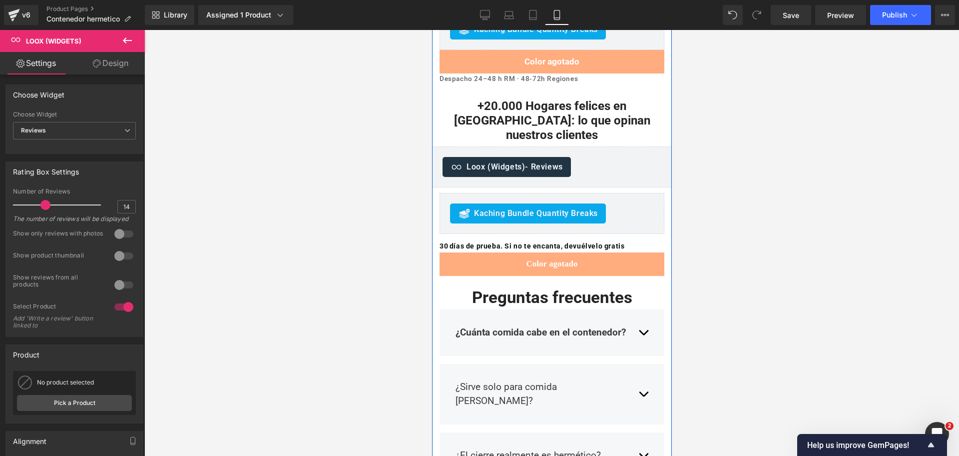
scroll to position [1832, 0]
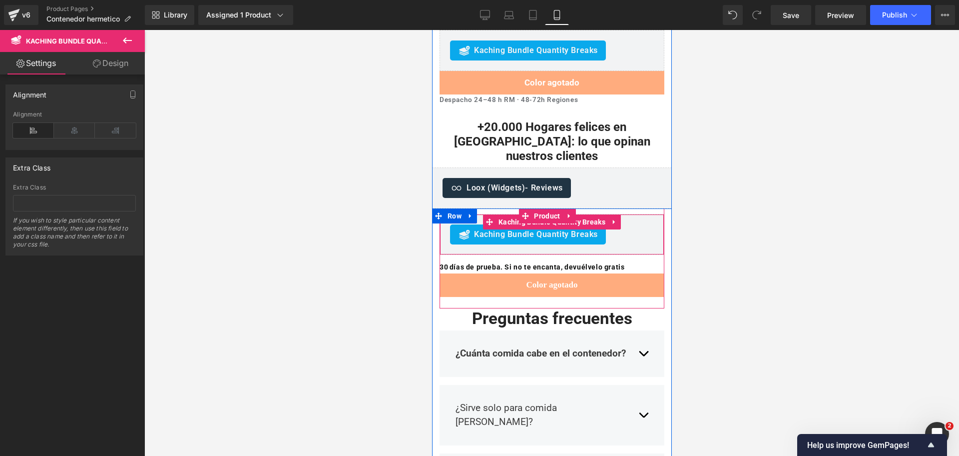
click at [544, 228] on span "Kaching Bundle Quantity Breaks" at bounding box center [536, 234] width 124 height 12
click at [545, 215] on span "Kaching Bundle Quantity Breaks" at bounding box center [551, 222] width 112 height 15
click at [547, 208] on span "Product" at bounding box center [546, 215] width 31 height 15
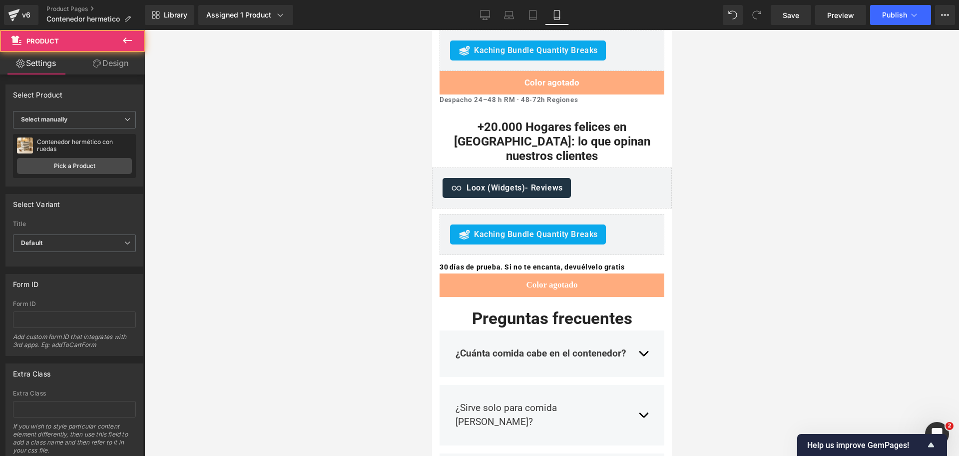
click at [764, 110] on div at bounding box center [551, 243] width 815 height 426
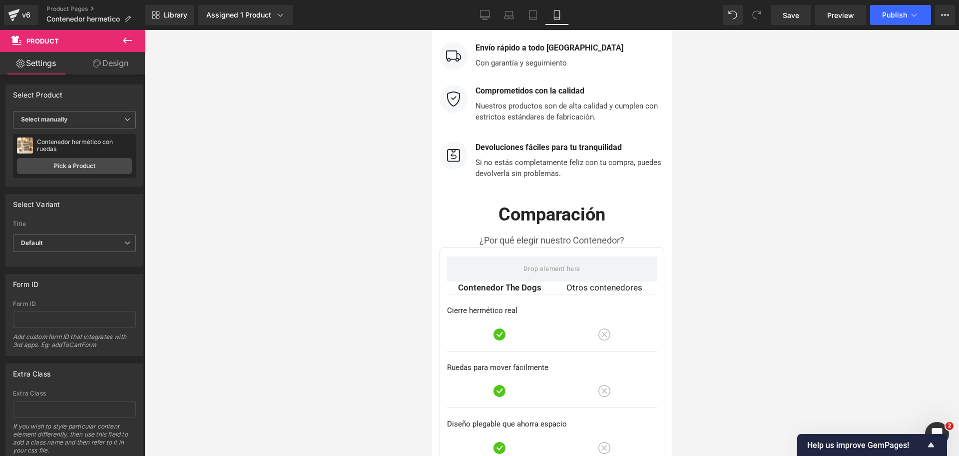
scroll to position [3829, 0]
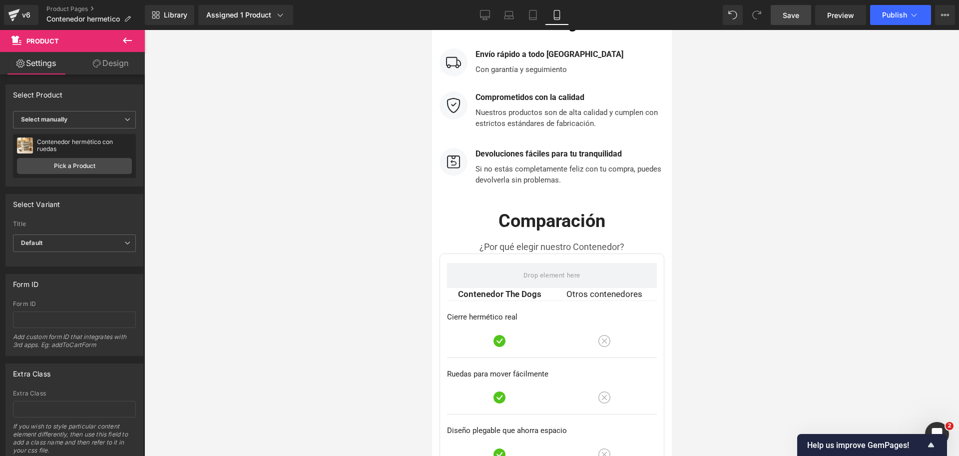
click at [784, 15] on span "Save" at bounding box center [791, 15] width 16 height 10
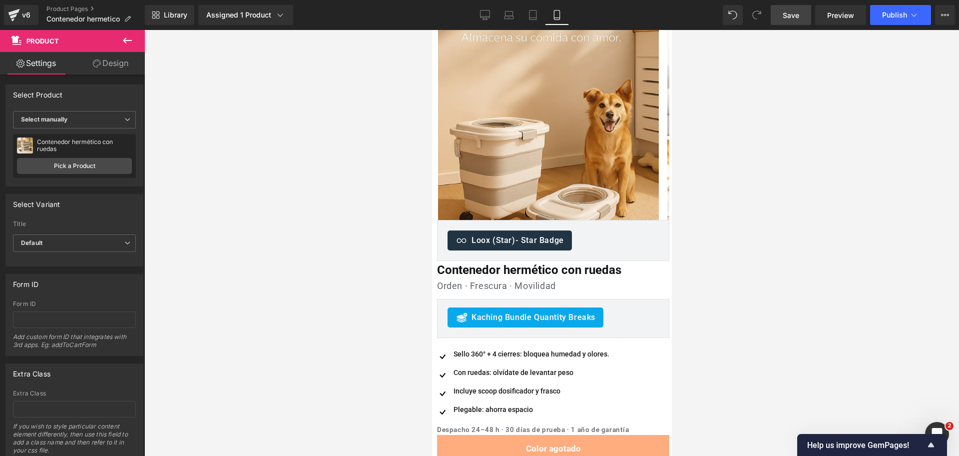
scroll to position [0, 0]
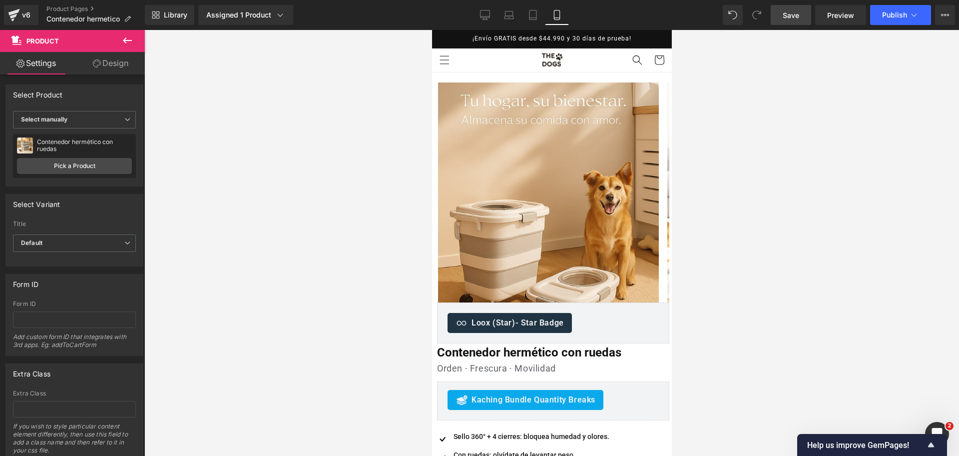
click at [785, 13] on span "Save" at bounding box center [791, 15] width 16 height 10
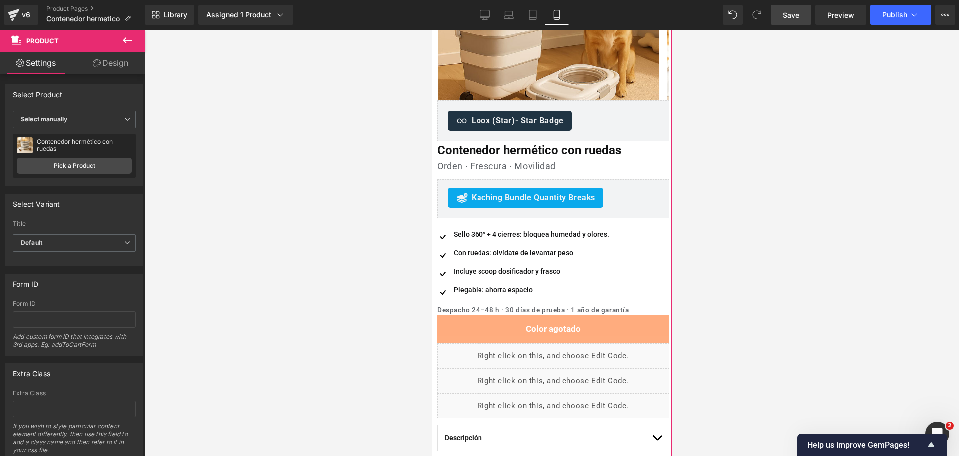
scroll to position [250, 0]
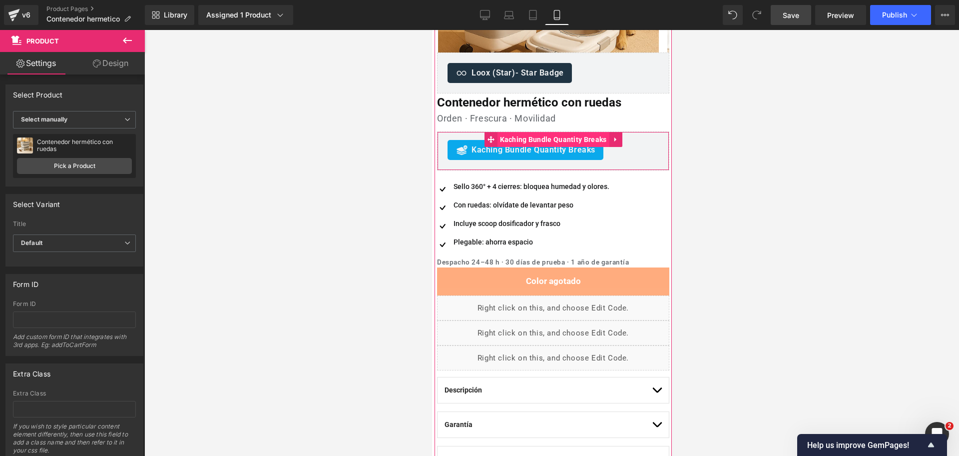
click at [553, 140] on span "Kaching Bundle Quantity Breaks" at bounding box center [553, 139] width 112 height 15
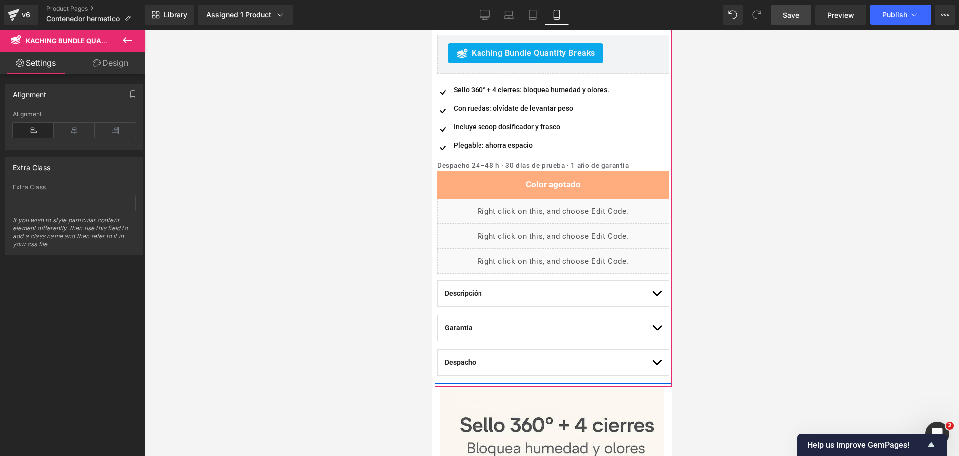
scroll to position [375, 0]
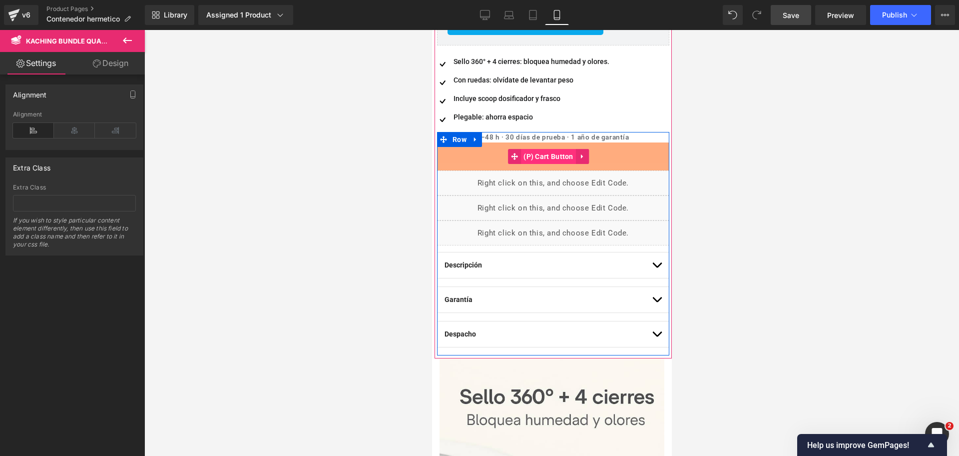
click at [556, 154] on span "(P) Cart Button" at bounding box center [547, 156] width 55 height 15
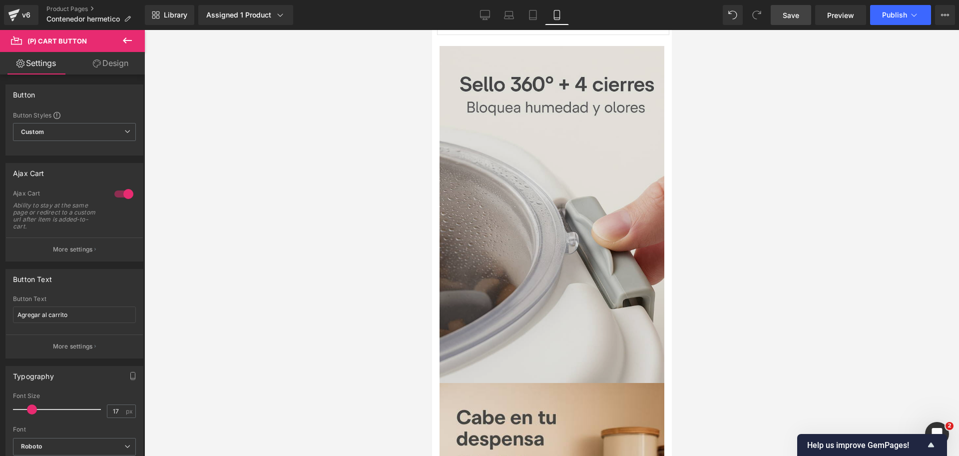
click at [575, 104] on img at bounding box center [551, 214] width 225 height 337
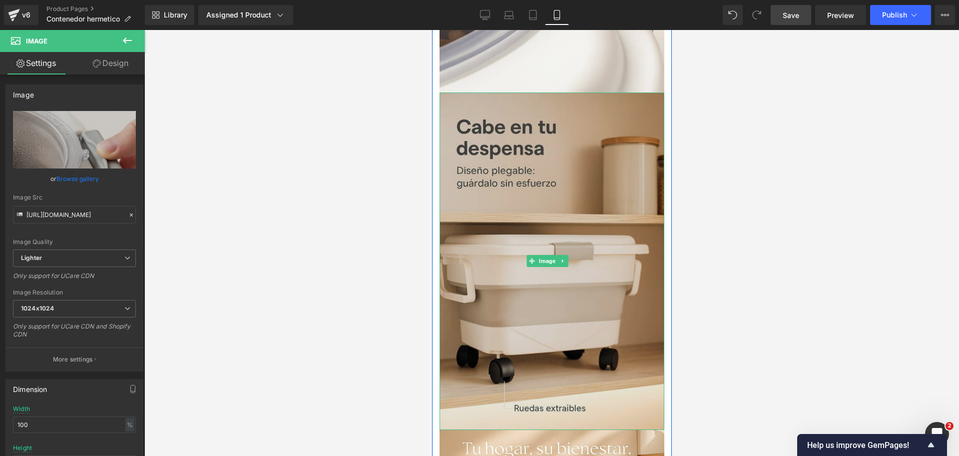
scroll to position [999, 0]
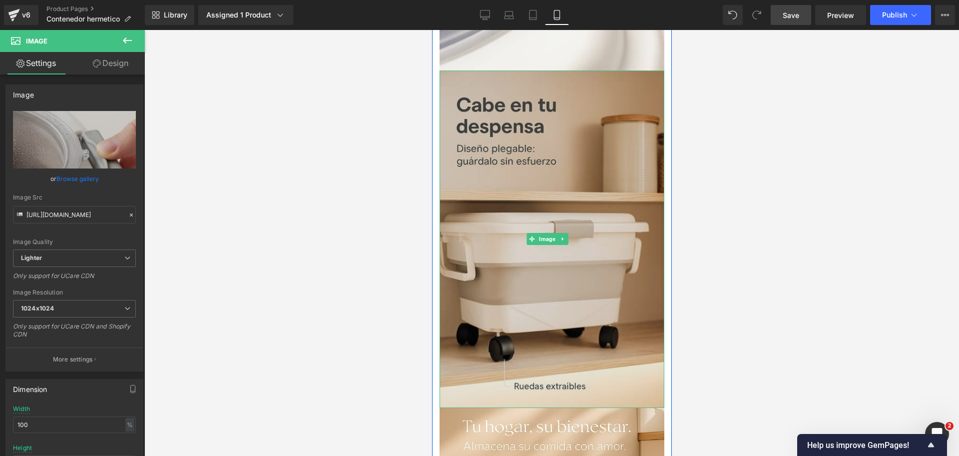
click at [547, 135] on img at bounding box center [551, 238] width 225 height 337
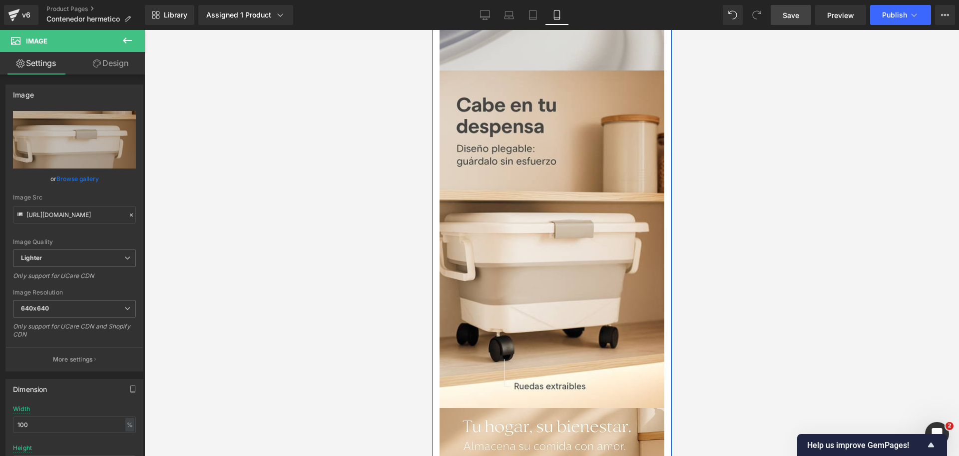
scroll to position [1249, 0]
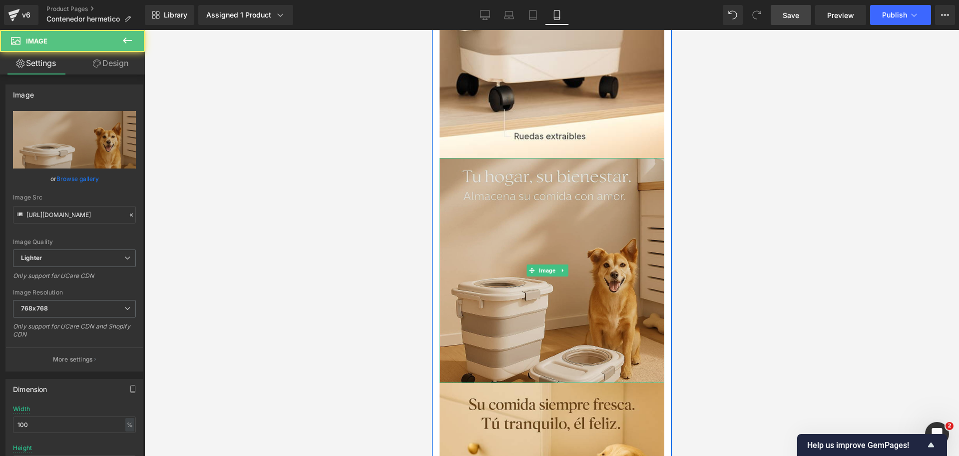
click at [607, 158] on img at bounding box center [551, 270] width 225 height 225
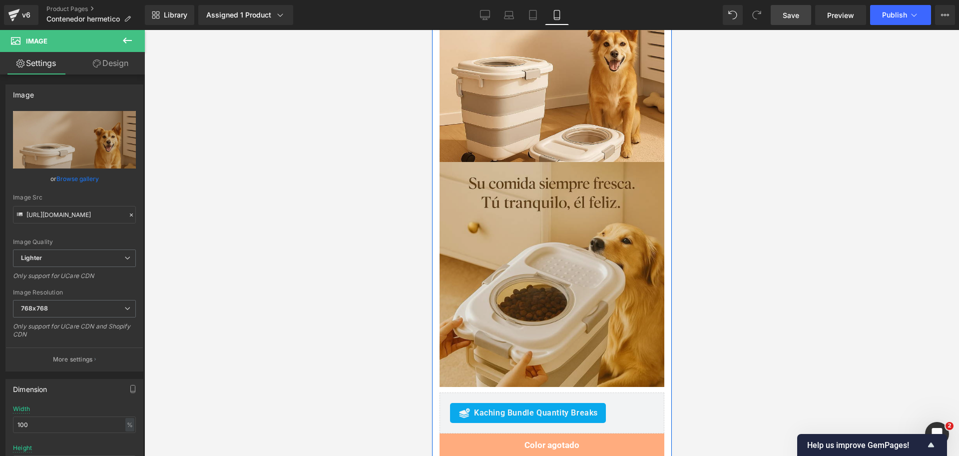
scroll to position [1498, 0]
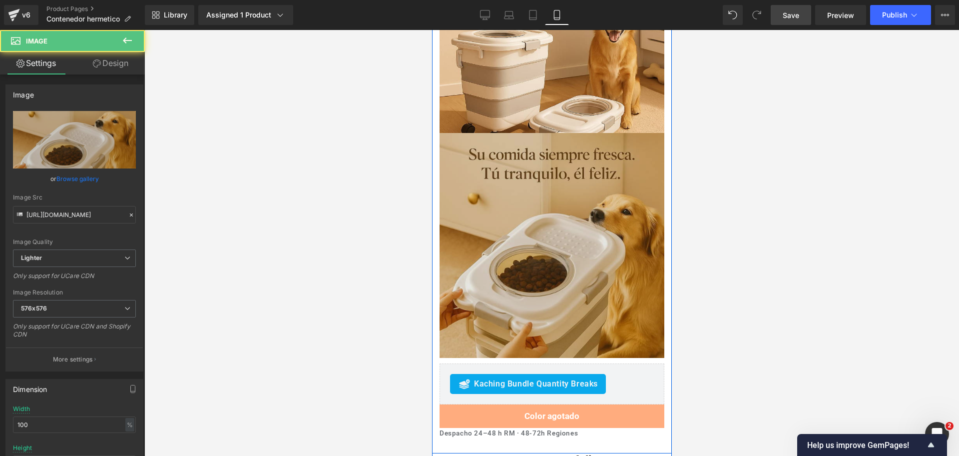
click at [611, 151] on img at bounding box center [551, 248] width 225 height 230
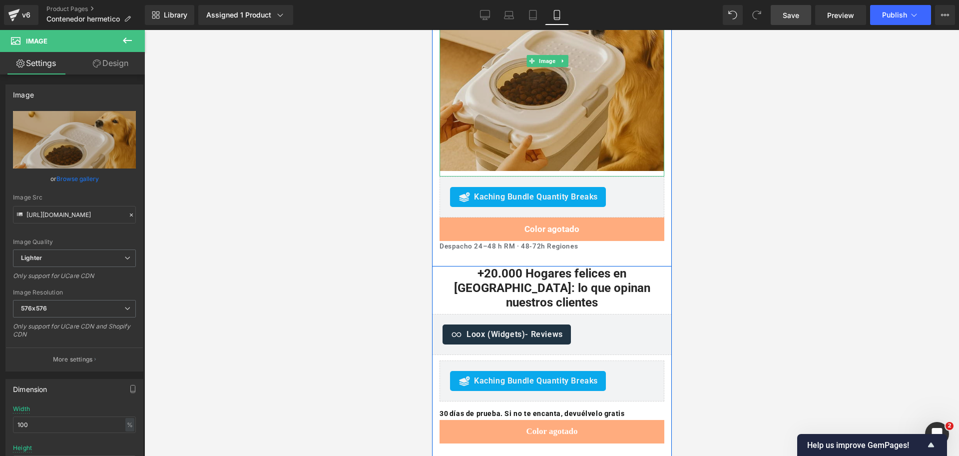
scroll to position [1686, 0]
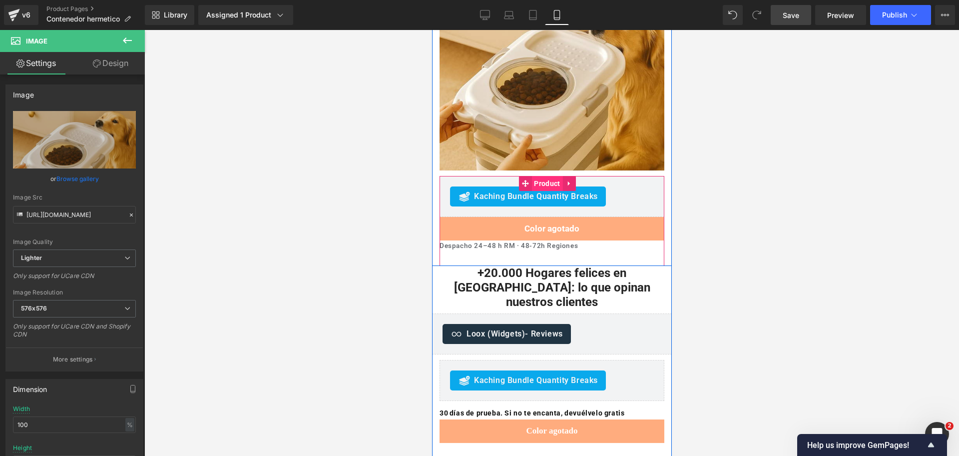
click at [534, 176] on span "Product" at bounding box center [546, 183] width 31 height 15
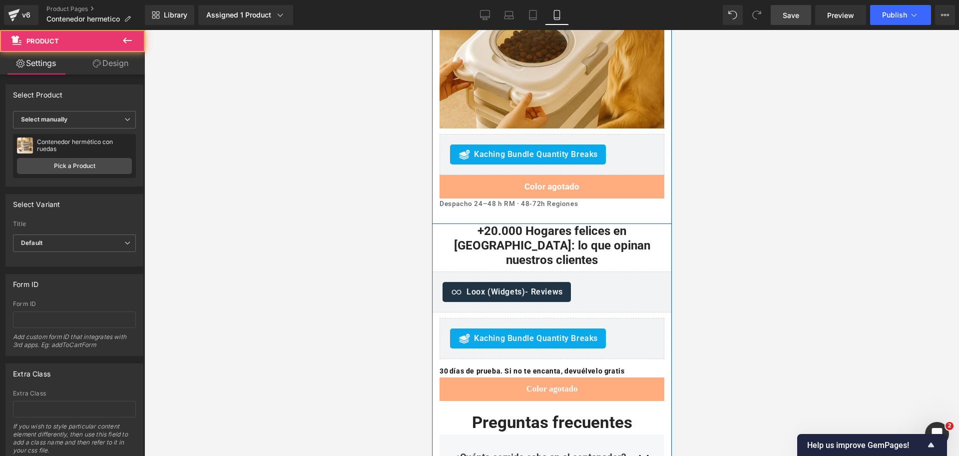
scroll to position [1811, 0]
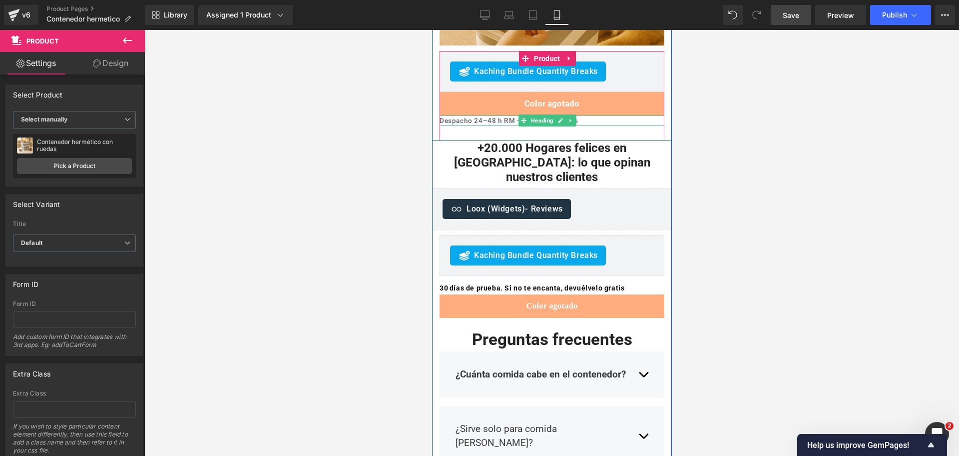
click at [590, 115] on h1 "Despacho 24–48 h RM · 48-72h Regiones" at bounding box center [551, 120] width 225 height 11
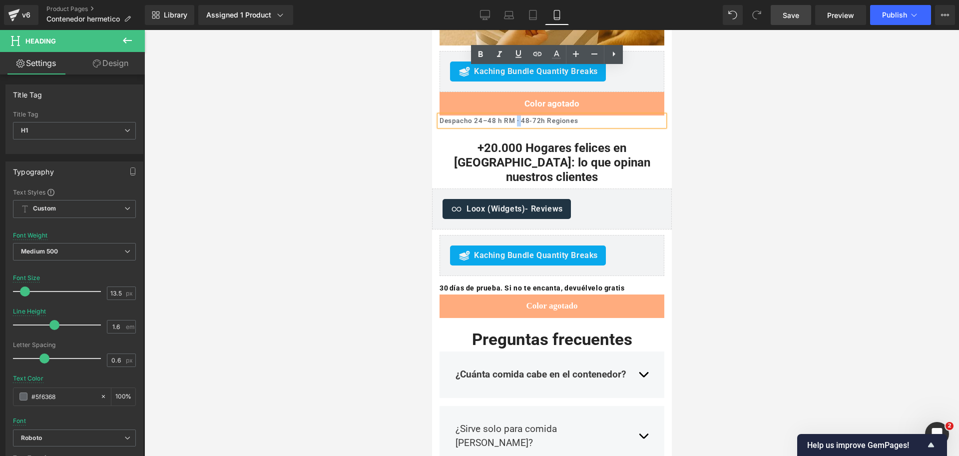
click at [515, 115] on h1 "Despacho 24–48 h RM · 48-72h Regiones" at bounding box center [551, 120] width 225 height 11
copy h1 "·"
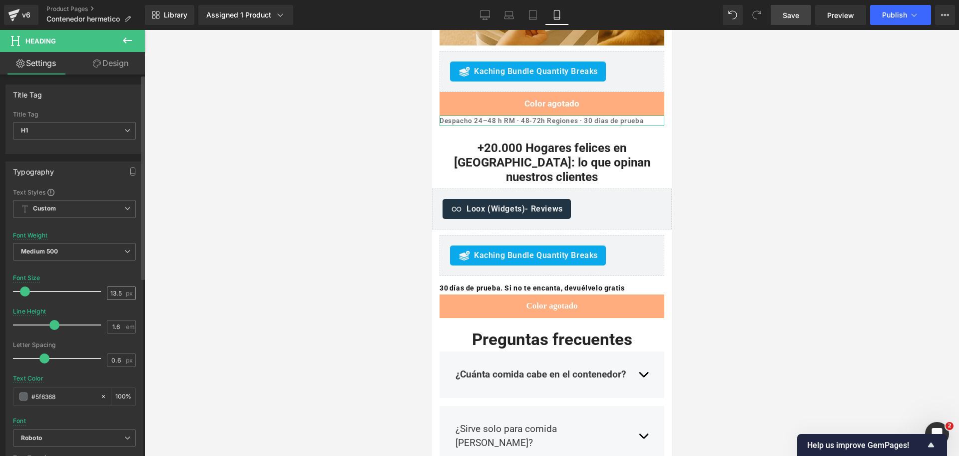
click at [117, 292] on input "13.5" at bounding box center [115, 293] width 17 height 12
type input "13"
click at [781, 168] on div at bounding box center [551, 243] width 815 height 426
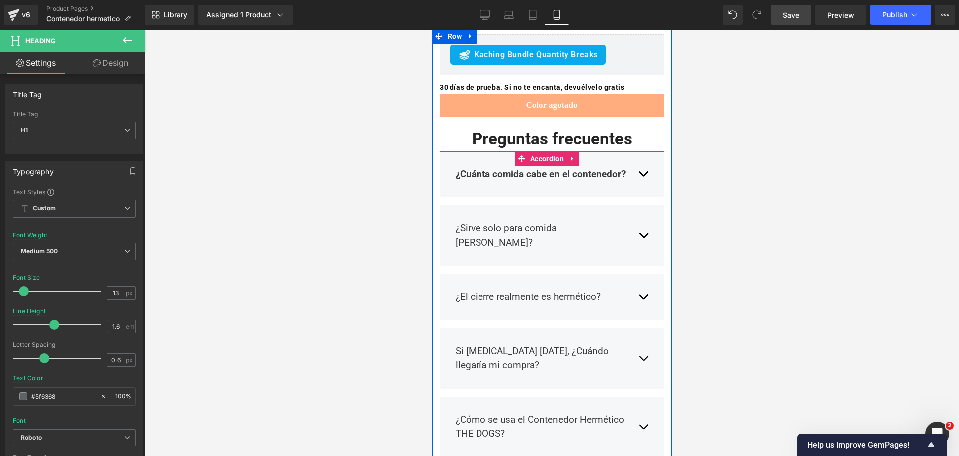
scroll to position [1998, 0]
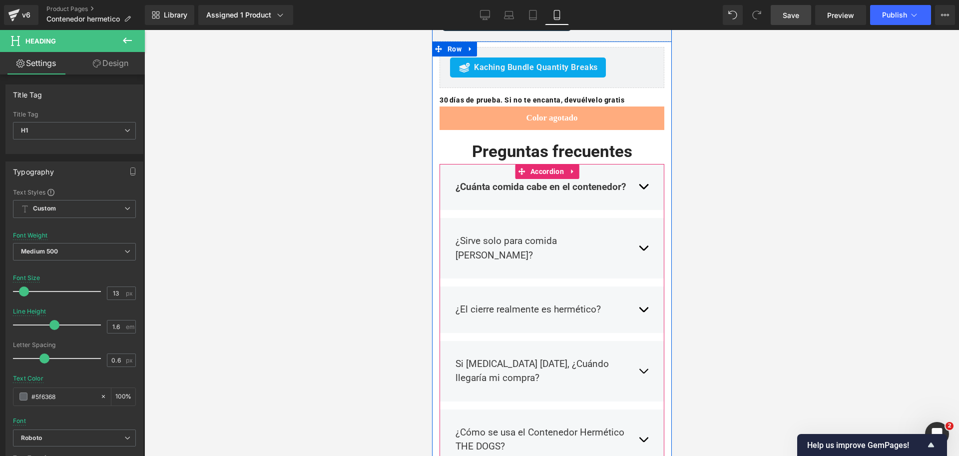
click at [643, 189] on span "button" at bounding box center [643, 189] width 0 height 0
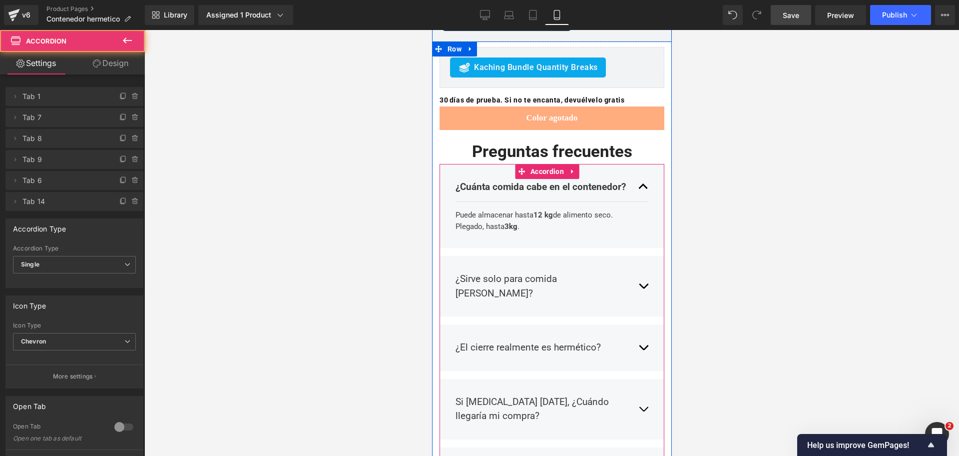
click at [638, 172] on button "button" at bounding box center [643, 186] width 10 height 29
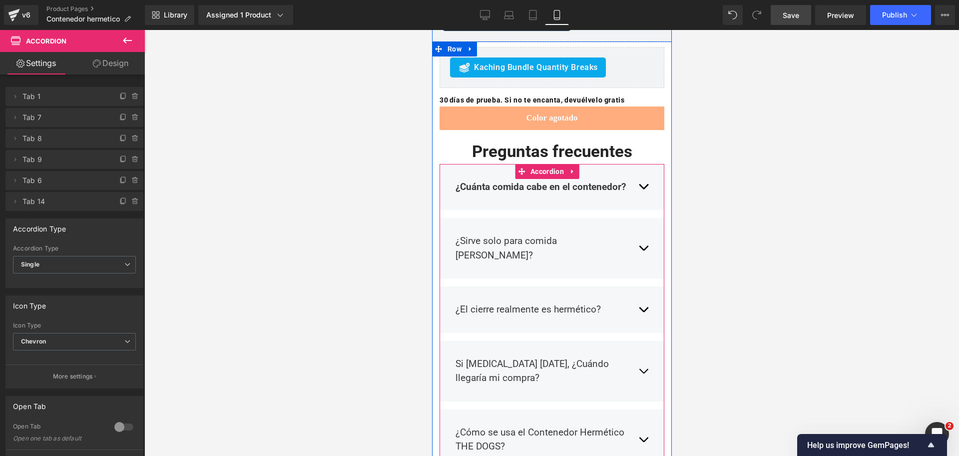
click at [638, 295] on button "button" at bounding box center [643, 309] width 10 height 29
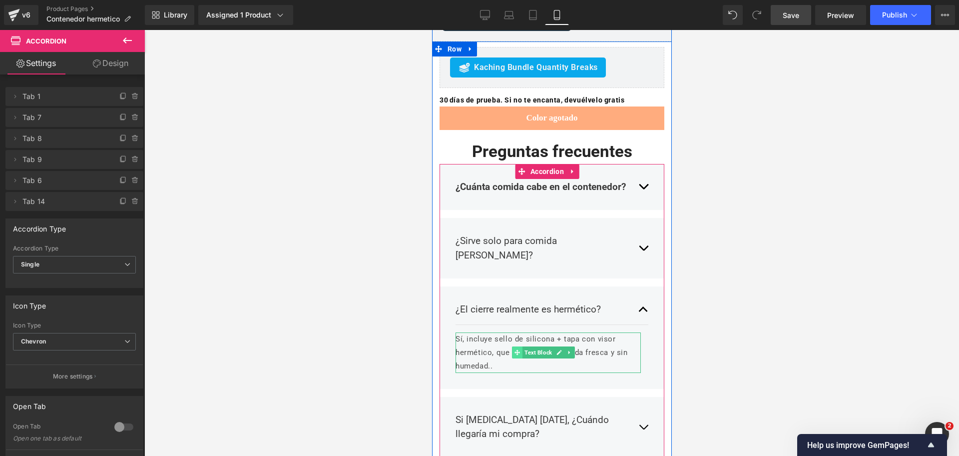
click at [519, 346] on span at bounding box center [516, 352] width 10 height 12
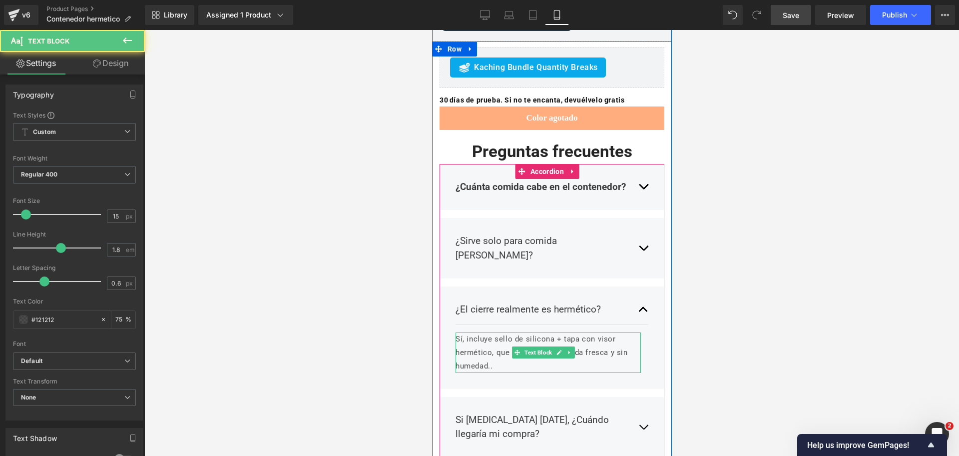
click at [489, 332] on p "Sí, incluye sello de silicona + tapa con visor hermético, que mantiene la comid…" at bounding box center [547, 352] width 185 height 40
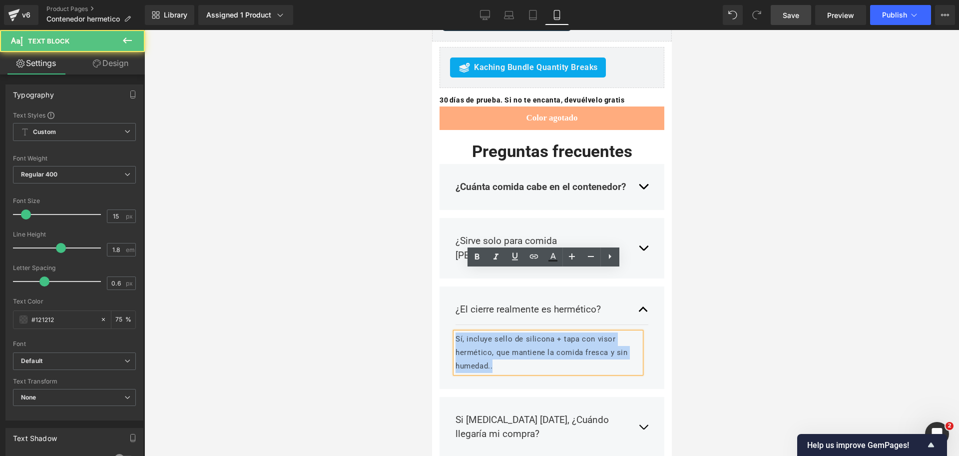
drag, startPoint x: 491, startPoint y: 305, endPoint x: 427, endPoint y: 247, distance: 86.7
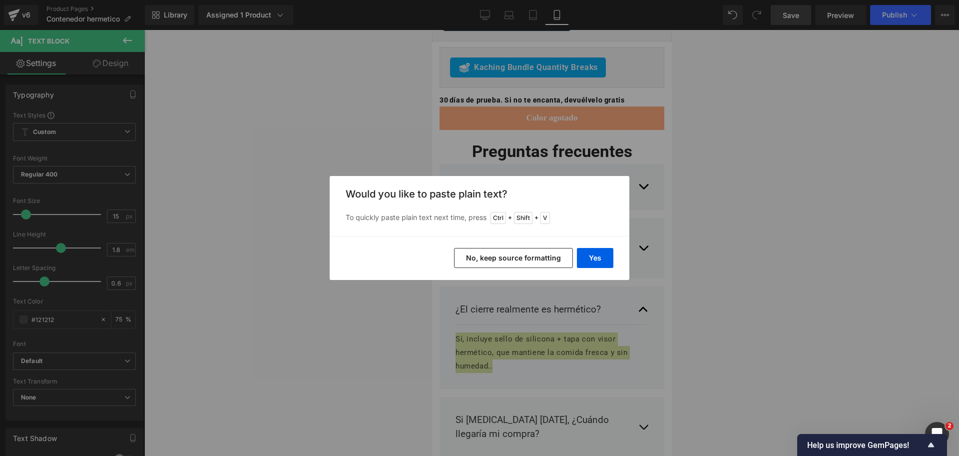
click at [561, 253] on button "No, keep source formatting" at bounding box center [513, 258] width 119 height 20
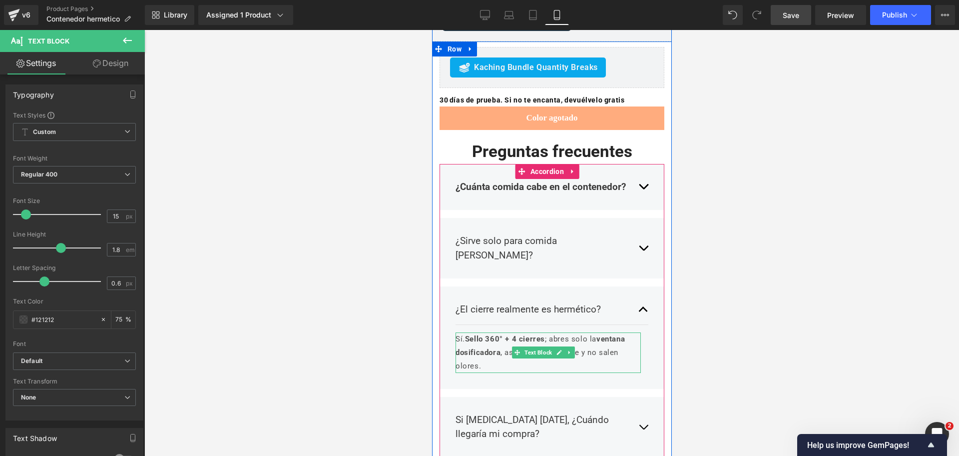
click at [461, 332] on p "Sí. Sello 360° + 4 cierres ; abres solo la ventana dosificadora , así entra men…" at bounding box center [547, 352] width 185 height 40
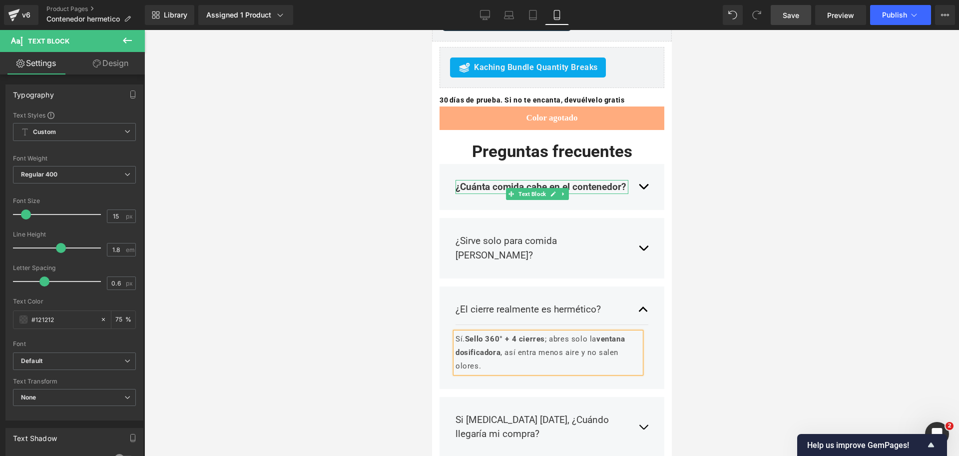
click at [486, 181] on strong "¿Cuánta comida cabe en el contenedor?" at bounding box center [540, 186] width 170 height 11
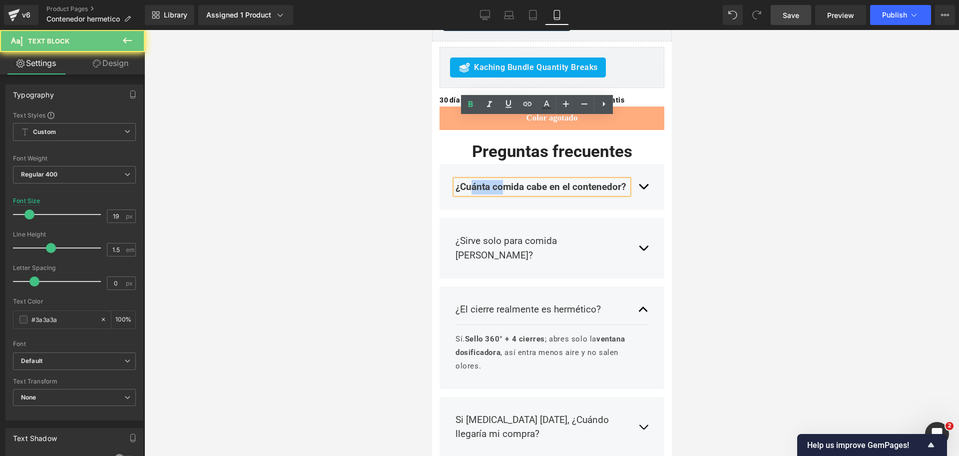
click at [486, 181] on strong "¿Cuánta comida cabe en el contenedor?" at bounding box center [540, 186] width 170 height 11
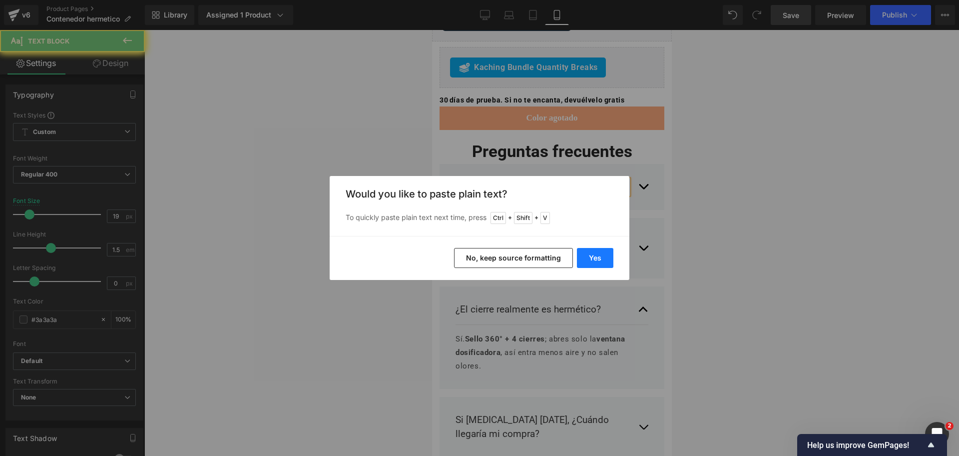
click at [595, 262] on button "Yes" at bounding box center [595, 258] width 36 height 20
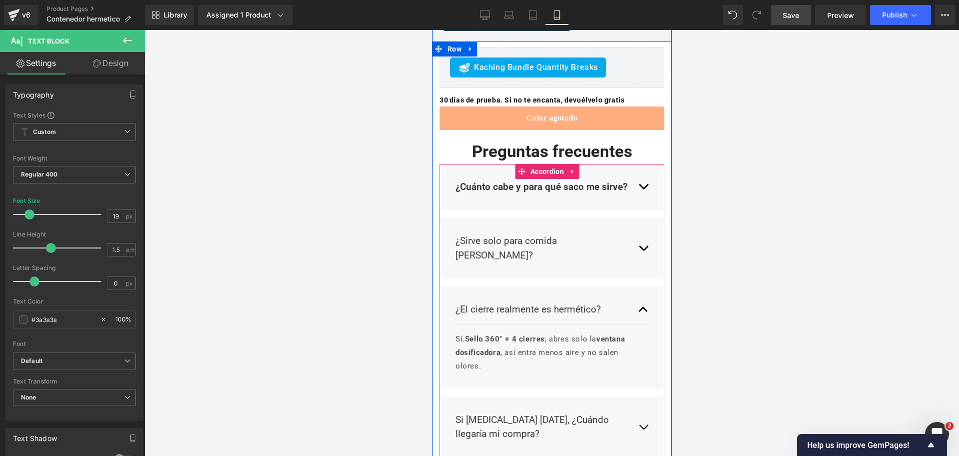
click at [640, 164] on div "¿Cuánto cabe y para qué saco me sirve? Text Block Puede almacenar hasta 12 kg d…" at bounding box center [551, 187] width 225 height 46
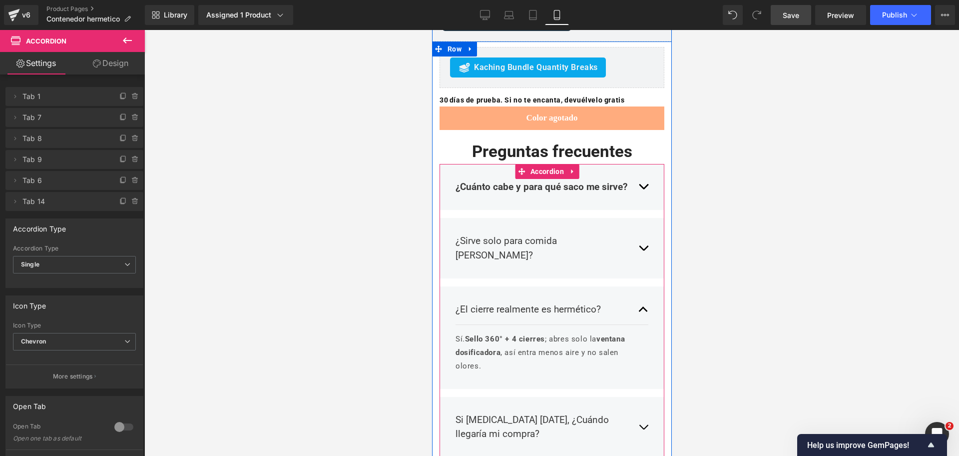
click at [638, 172] on button "button" at bounding box center [643, 186] width 10 height 29
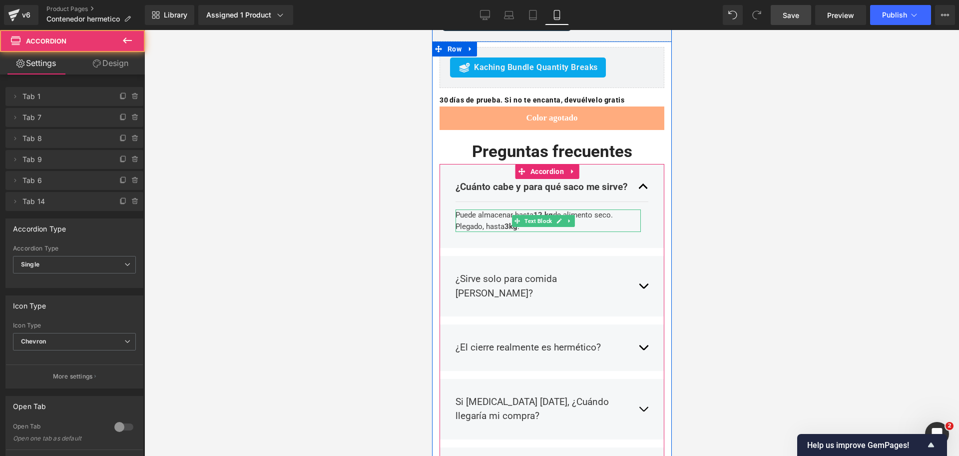
click at [504, 209] on div "Puede almacenar hasta 12 kg de alimento seco. Plegado, hasta 3kg ." at bounding box center [547, 220] width 185 height 22
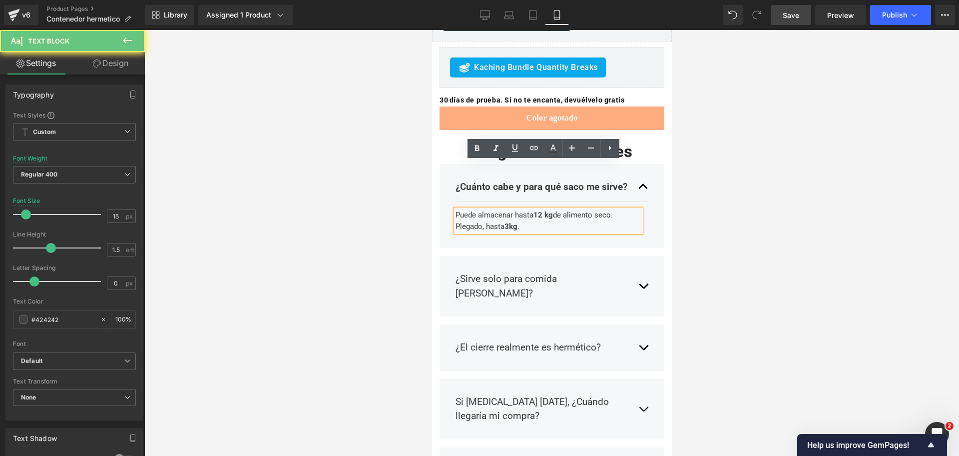
drag, startPoint x: 527, startPoint y: 179, endPoint x: 222, endPoint y: 98, distance: 315.2
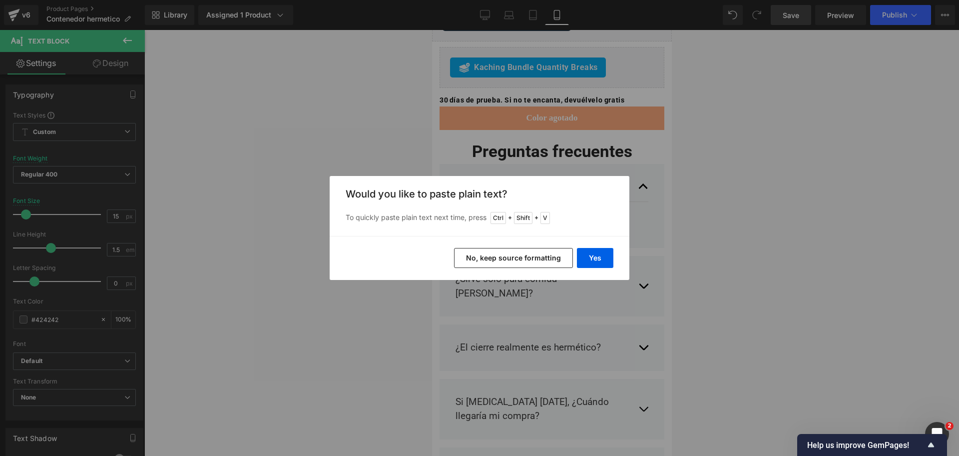
click at [487, 261] on button "No, keep source formatting" at bounding box center [513, 258] width 119 height 20
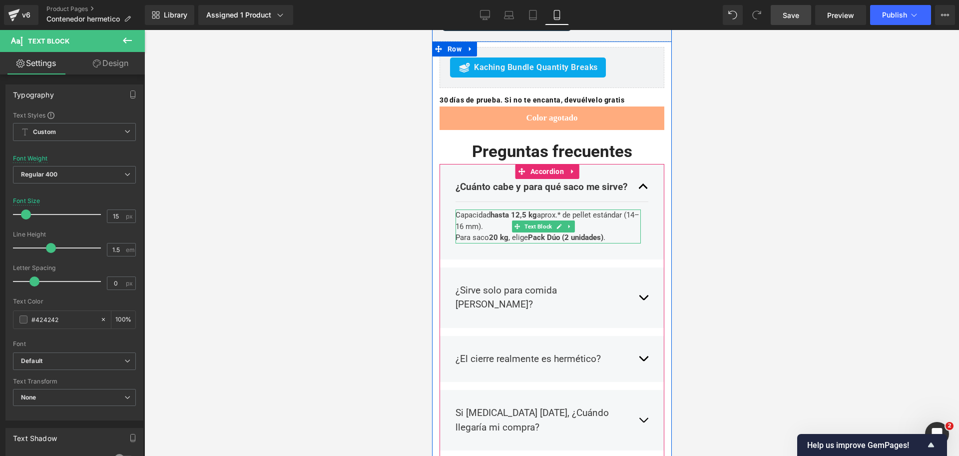
click at [462, 209] on div "Capacidad hasta 12,5 kg aprox.* de pellet estándar (14–16 mm). Para saco 20 kg …" at bounding box center [547, 226] width 185 height 34
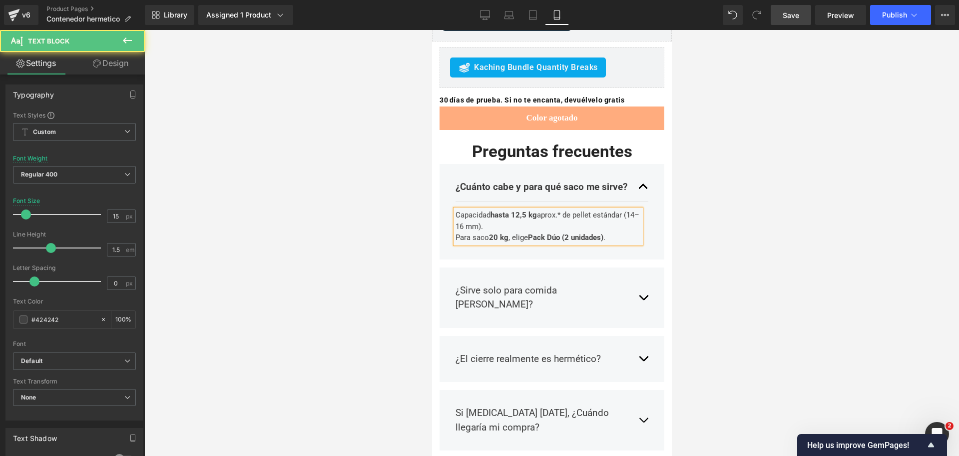
click at [563, 209] on div "Capacidad hasta 12,5 kg aprox.* de pellet estándar (14–16 mm). Para saco 20 kg …" at bounding box center [547, 226] width 185 height 34
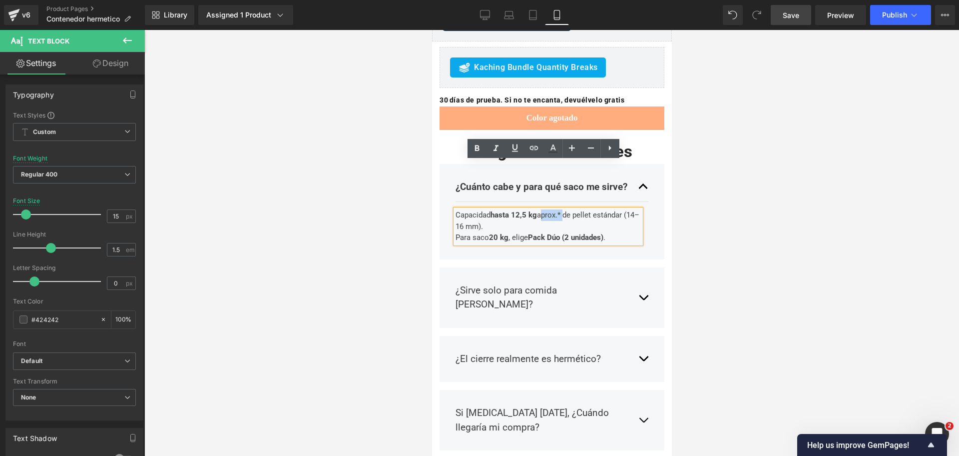
drag, startPoint x: 562, startPoint y: 168, endPoint x: 540, endPoint y: 170, distance: 22.0
click at [540, 209] on div "Capacidad hasta 12,5 kg aprox.* de pellet estándar (14–16 mm). Para saco 20 kg …" at bounding box center [547, 226] width 185 height 34
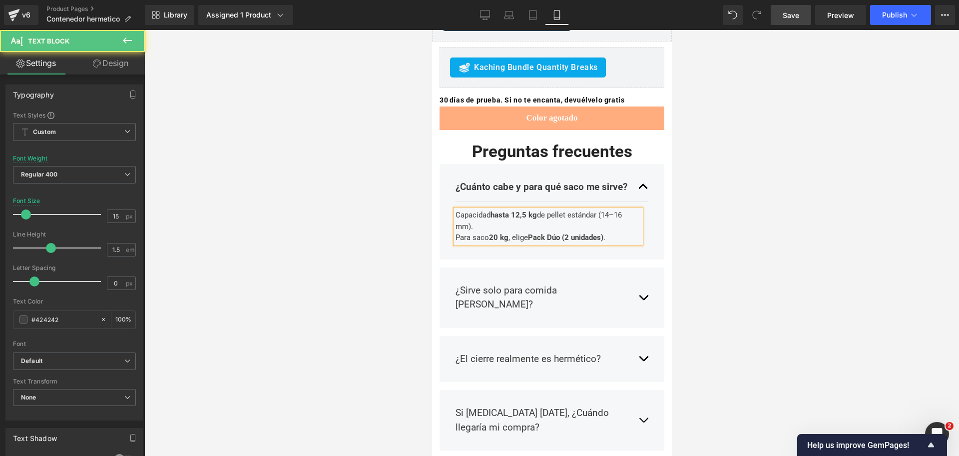
drag, startPoint x: 570, startPoint y: 166, endPoint x: 583, endPoint y: 176, distance: 16.8
click at [583, 209] on div "Capacidad hasta 12,5 kg de pellet estándar (14–16 mm). Para saco 20 kg , elige …" at bounding box center [547, 226] width 185 height 34
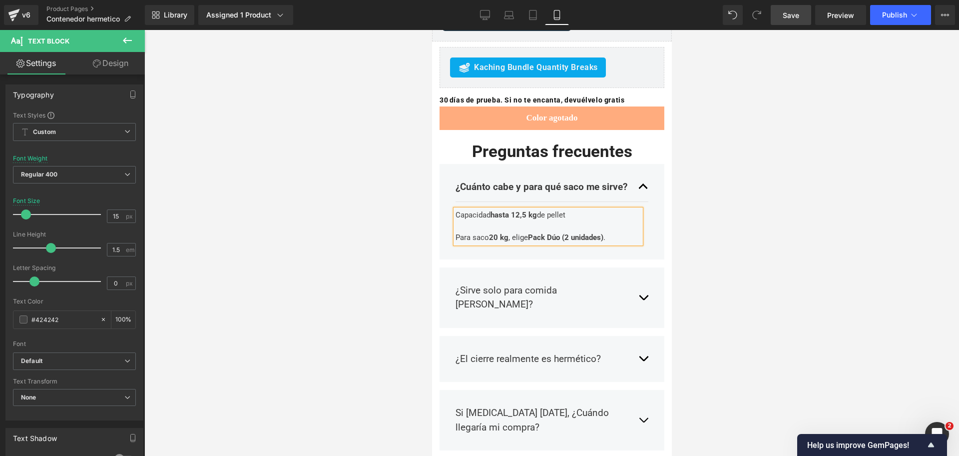
click at [705, 169] on div at bounding box center [551, 243] width 815 height 426
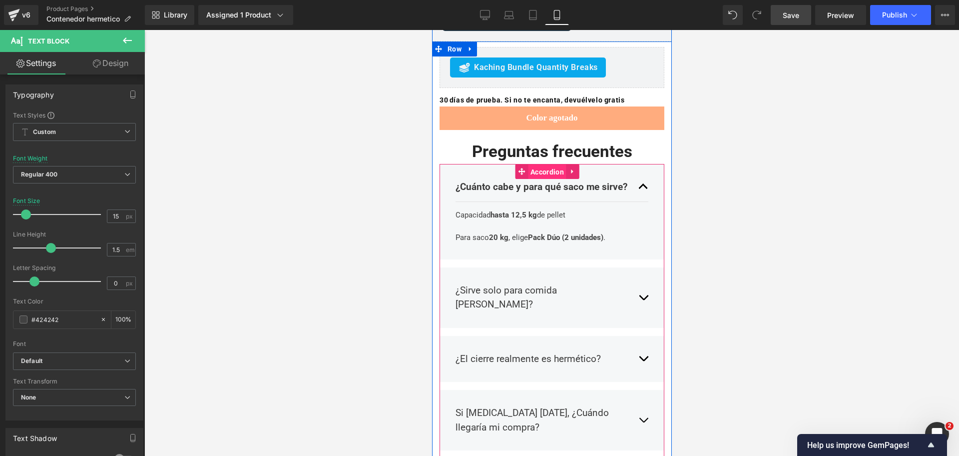
drag, startPoint x: 547, startPoint y: 110, endPoint x: 711, endPoint y: 190, distance: 182.3
click at [547, 164] on span "Accordion" at bounding box center [546, 171] width 38 height 15
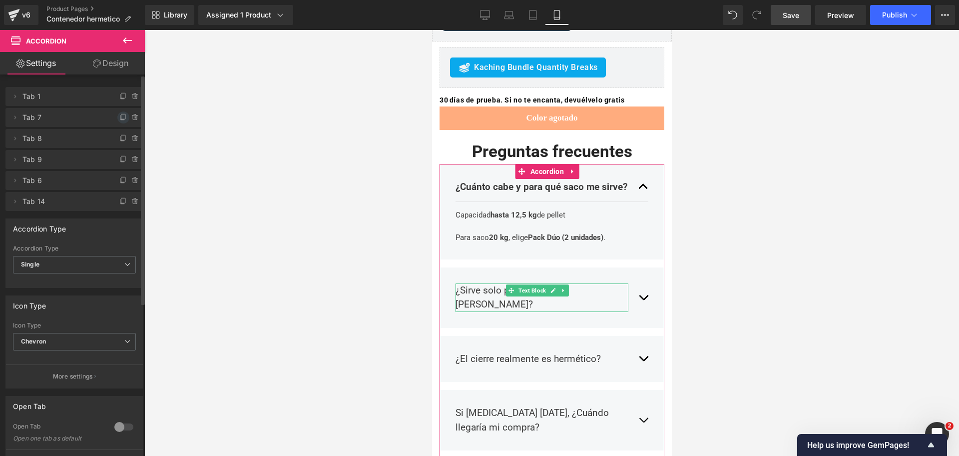
click at [119, 112] on span at bounding box center [123, 117] width 12 height 12
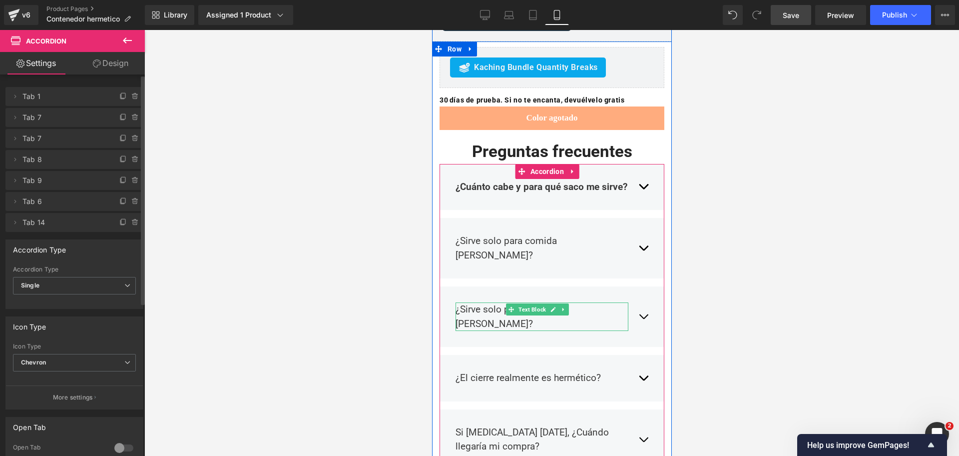
click at [491, 302] on p "¿Sirve solo para comida de perro?" at bounding box center [541, 316] width 173 height 28
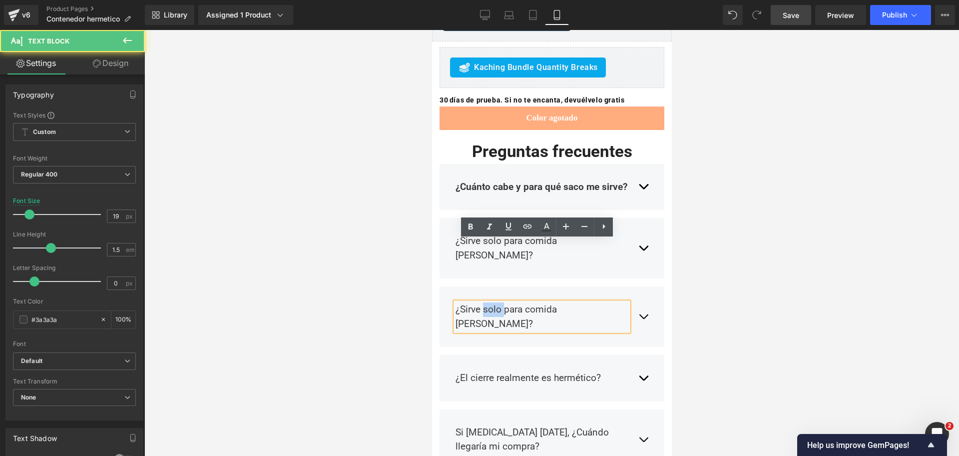
click at [491, 302] on p "¿Sirve solo para comida de perro?" at bounding box center [541, 316] width 173 height 28
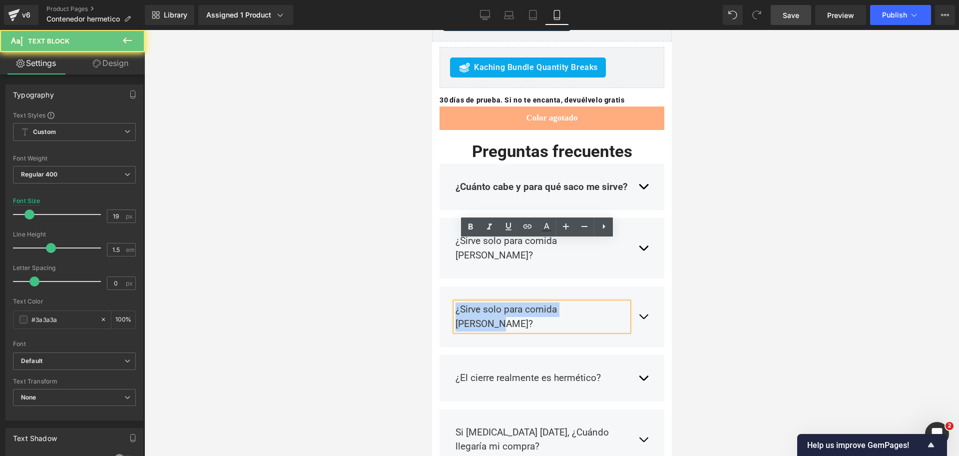
click at [491, 302] on p "¿Sirve solo para comida de perro?" at bounding box center [541, 316] width 173 height 28
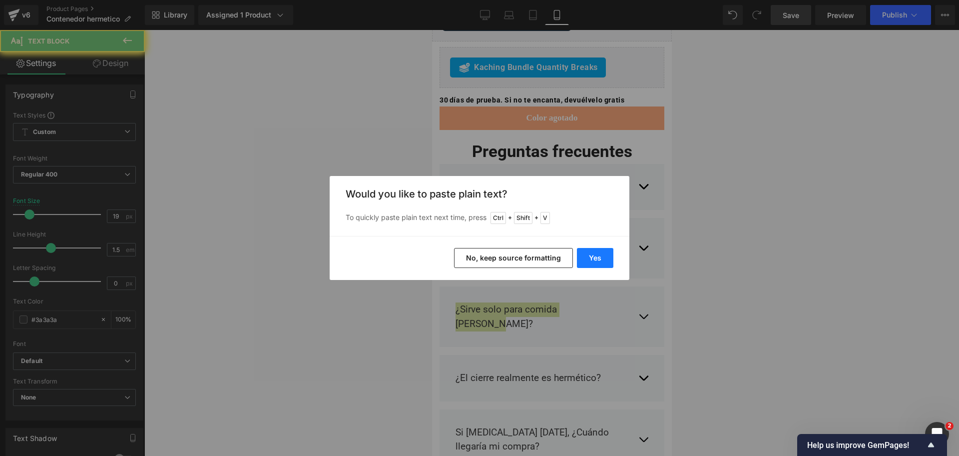
click at [595, 253] on button "Yes" at bounding box center [595, 258] width 36 height 20
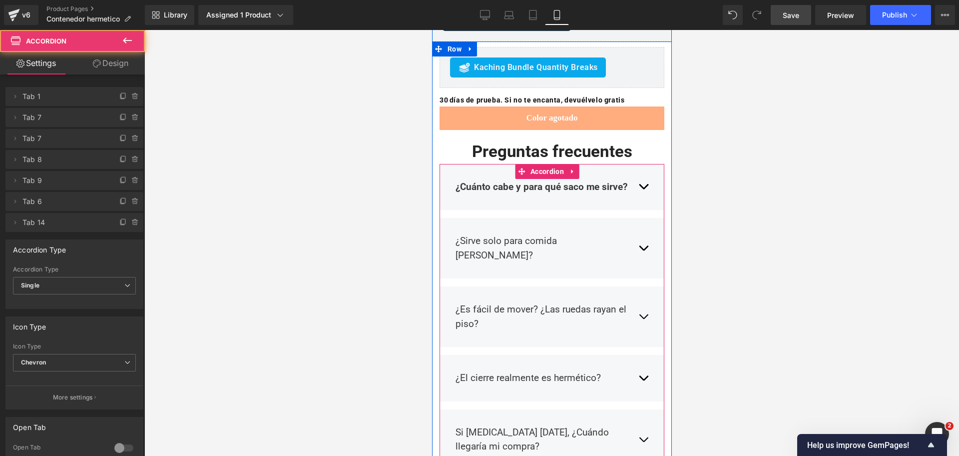
click at [638, 226] on button "button" at bounding box center [643, 247] width 10 height 43
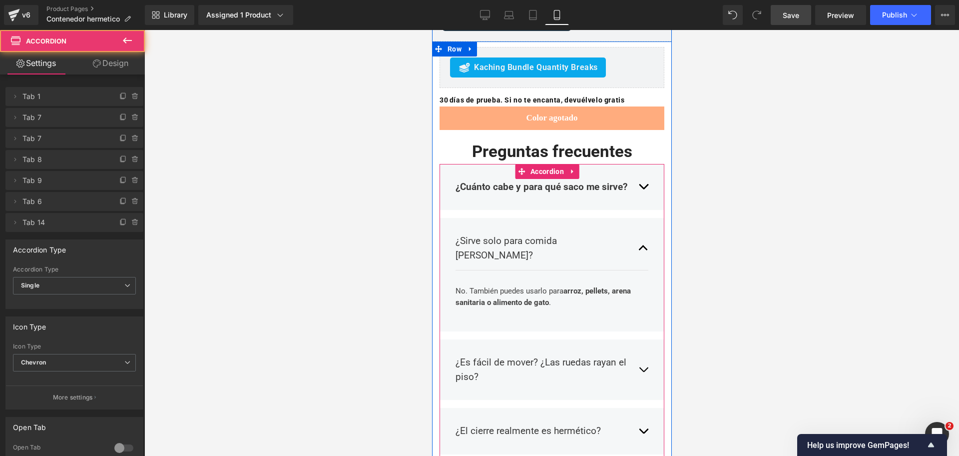
click at [638, 226] on button "button" at bounding box center [643, 247] width 10 height 43
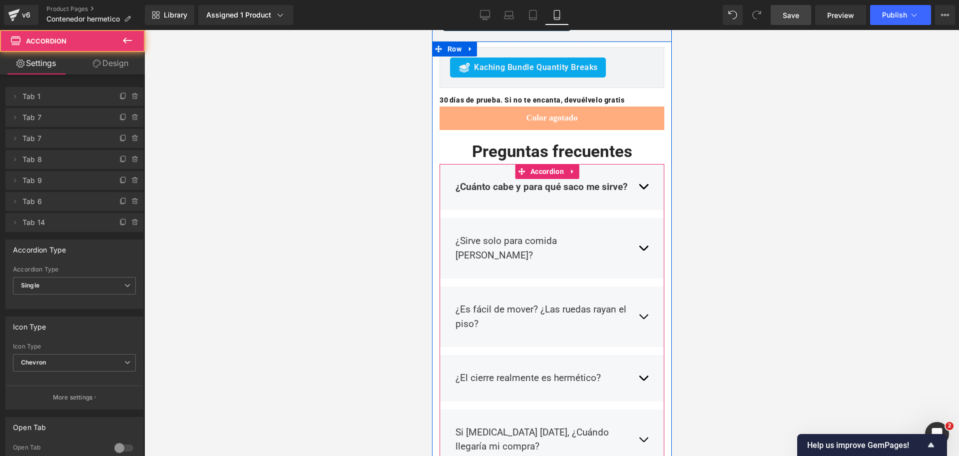
click at [638, 295] on button "button" at bounding box center [643, 316] width 10 height 43
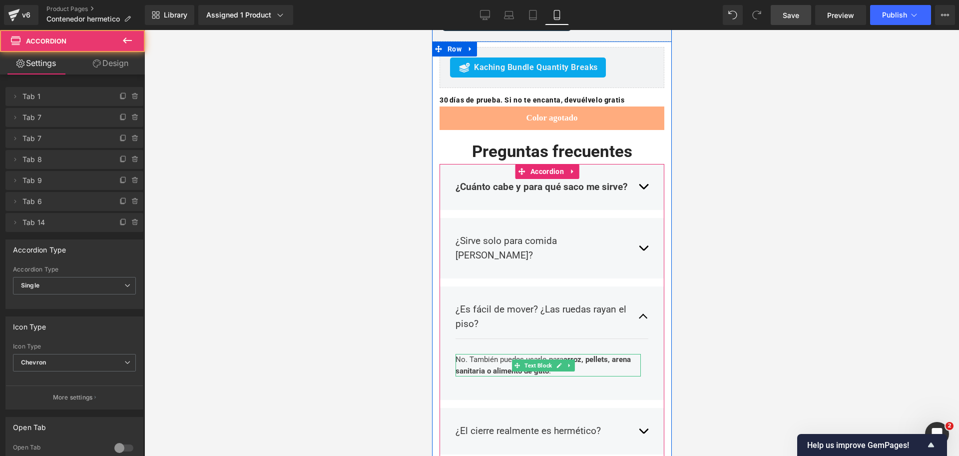
click at [503, 354] on p "No. También puedes usarlo para arroz, pellets, arena sanitaria o alimento de ga…" at bounding box center [547, 365] width 185 height 22
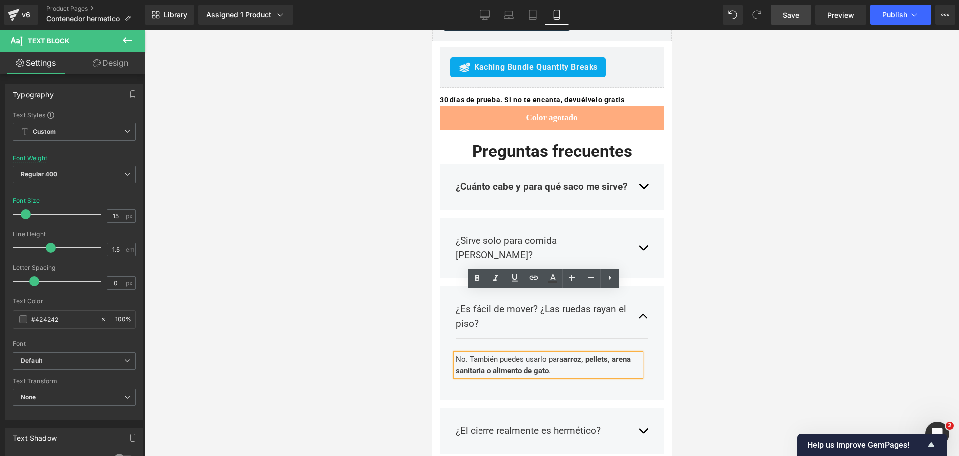
drag, startPoint x: 557, startPoint y: 308, endPoint x: 408, endPoint y: 275, distance: 153.0
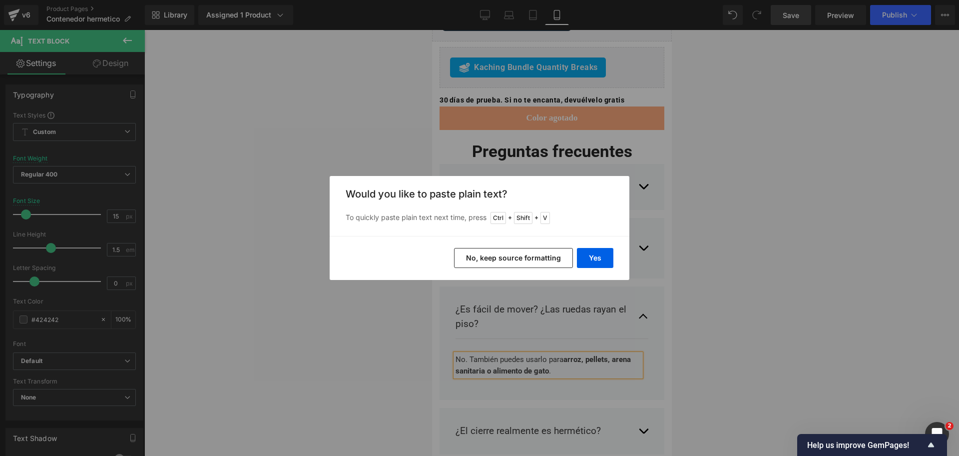
click at [529, 256] on button "No, keep source formatting" at bounding box center [513, 258] width 119 height 20
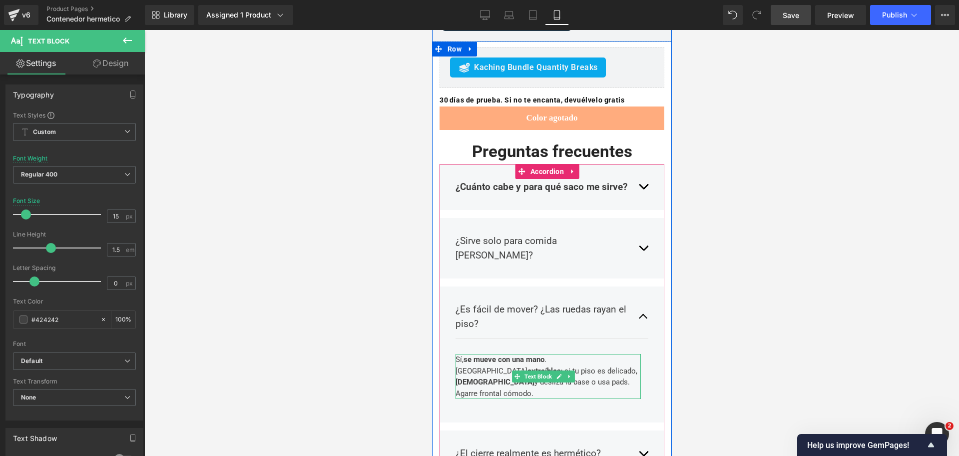
click at [461, 354] on p "Sí, se mueve con una mano . Ruedas extraíbles ; si tu piso es delicado, quítala…" at bounding box center [547, 376] width 185 height 45
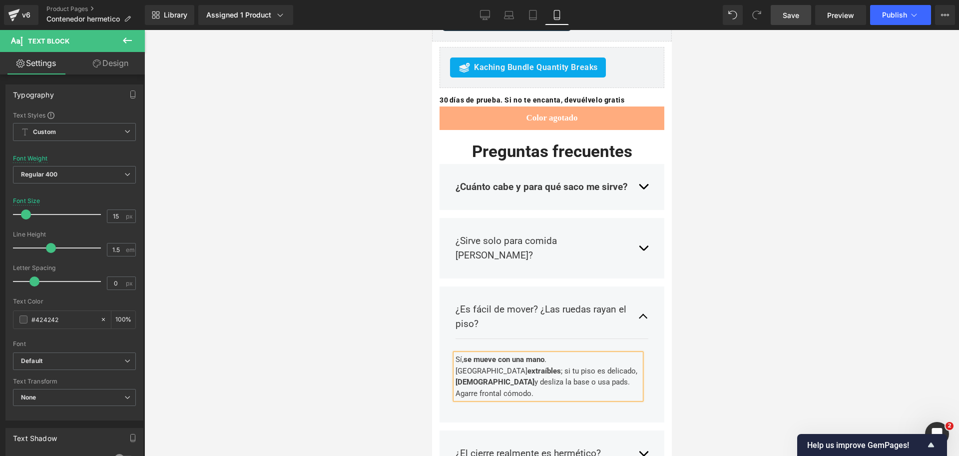
click at [565, 354] on p "Sí, se mueve con una mano . Ruedas extraíbles ; si tu piso es delicado, quítala…" at bounding box center [547, 376] width 185 height 45
drag, startPoint x: 541, startPoint y: 307, endPoint x: 545, endPoint y: 318, distance: 11.1
click at [545, 354] on p "Sí, se mueve con una mano . Ruedas extraíbles ; si tu piso es delicado, quítala…" at bounding box center [547, 376] width 185 height 45
click at [455, 354] on p "Sí, se mueve con una mano . Ruedas extraíbles ; si tu piso es delicado, quítala…" at bounding box center [547, 376] width 185 height 45
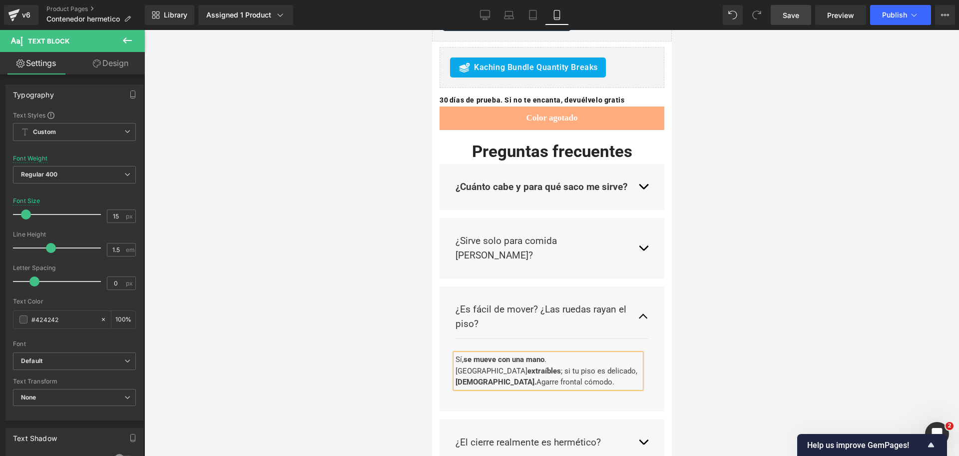
click at [750, 207] on div at bounding box center [551, 243] width 815 height 426
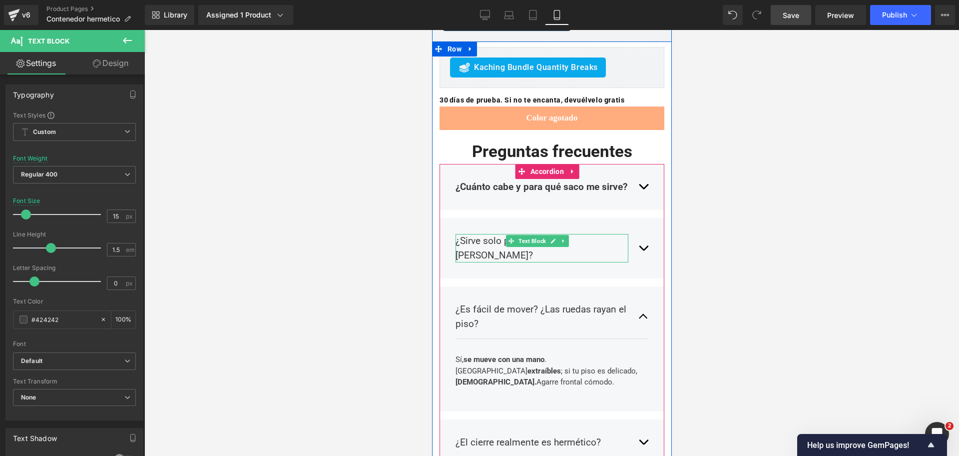
click at [594, 234] on p "¿Sirve solo para comida de perro?" at bounding box center [541, 248] width 173 height 28
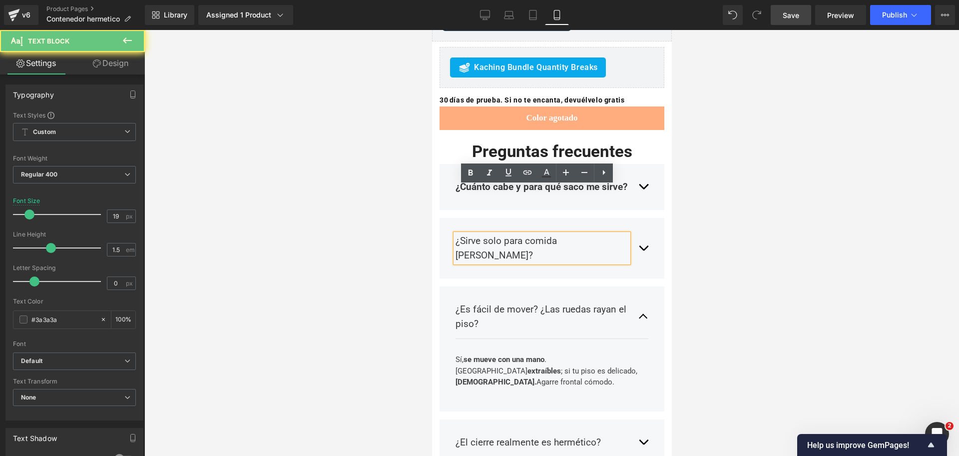
click at [594, 234] on p "¿Sirve solo para comida de perro?" at bounding box center [541, 248] width 173 height 28
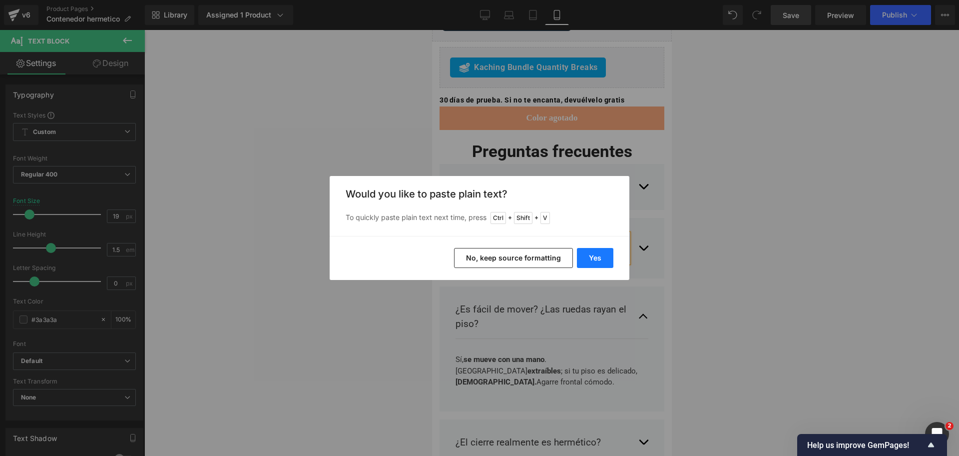
click at [608, 261] on button "Yes" at bounding box center [595, 258] width 36 height 20
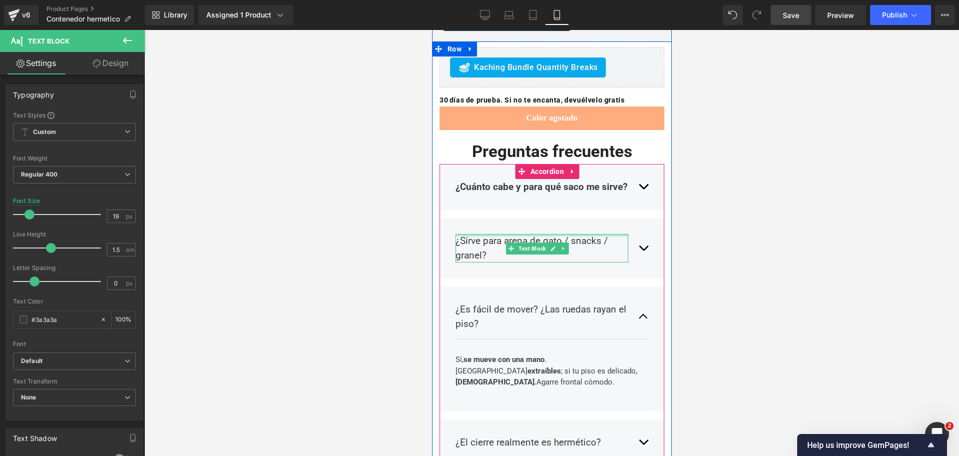
click at [559, 234] on div at bounding box center [541, 235] width 173 height 2
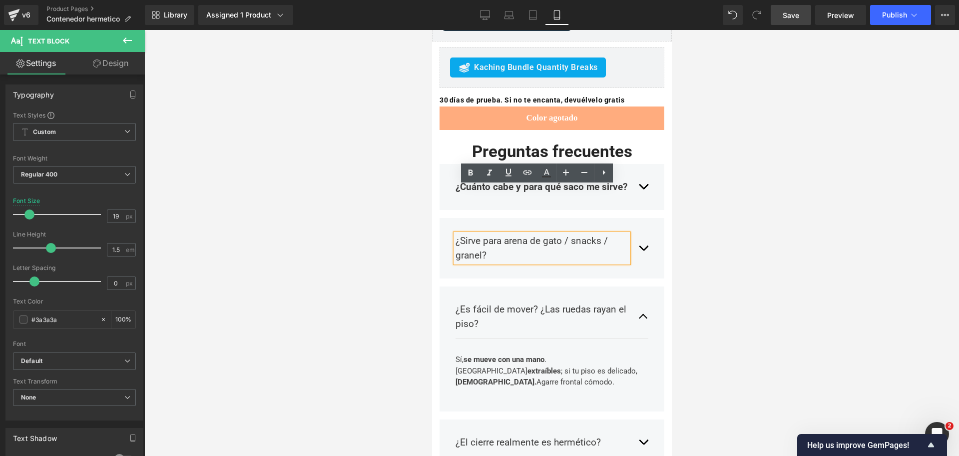
click at [510, 234] on p "¿Sirve para arena de gato / snacks / granel?" at bounding box center [541, 248] width 173 height 28
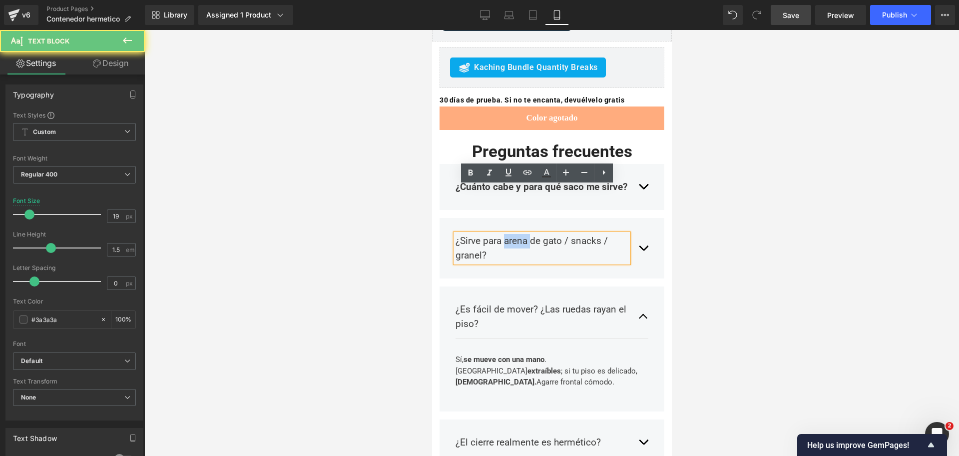
click at [510, 234] on p "¿Sirve para arena de gato / snacks / granel?" at bounding box center [541, 248] width 173 height 28
click at [479, 234] on p "¿Sirve para arena de gato / snacks / granel?" at bounding box center [541, 248] width 173 height 28
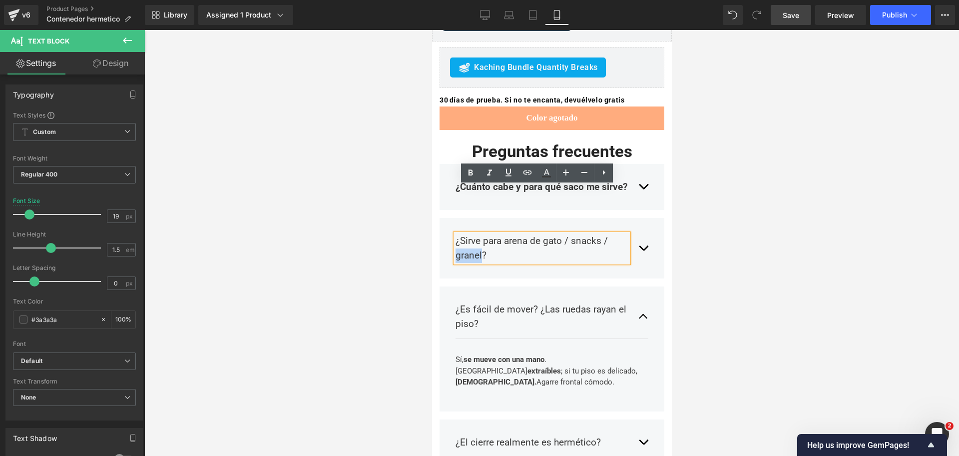
drag, startPoint x: 482, startPoint y: 208, endPoint x: 457, endPoint y: 208, distance: 25.0
click at [457, 234] on p "¿Sirve para arena de gato / snacks / granel?" at bounding box center [541, 248] width 173 height 28
drag, startPoint x: 763, startPoint y: 143, endPoint x: 741, endPoint y: 59, distance: 87.1
click at [764, 143] on div at bounding box center [551, 243] width 815 height 426
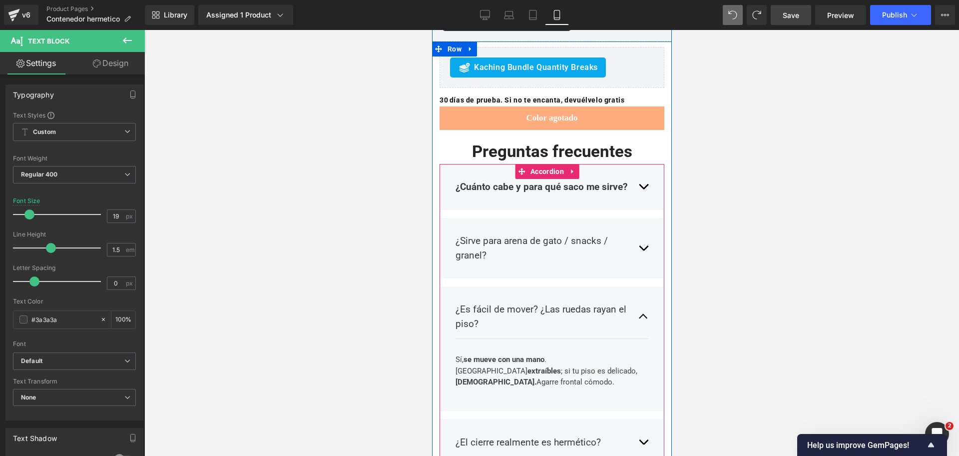
click at [638, 226] on button "button" at bounding box center [643, 247] width 10 height 43
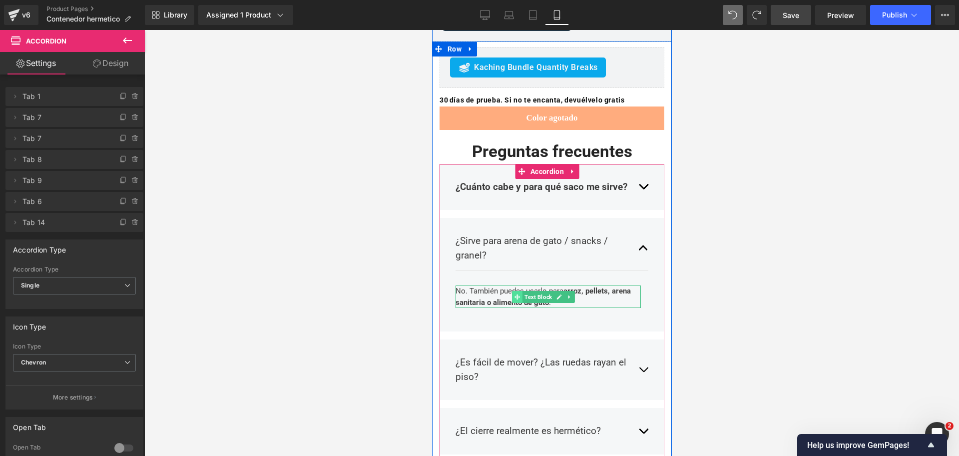
click at [512, 291] on span at bounding box center [516, 297] width 10 height 12
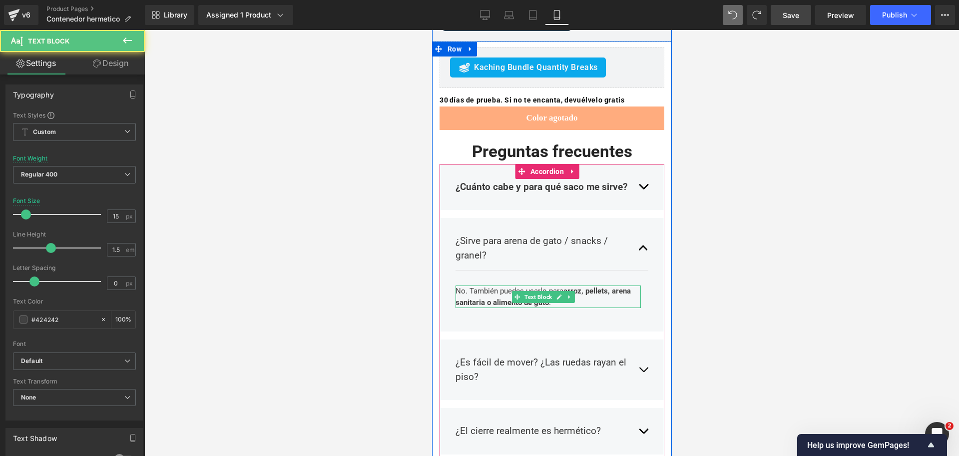
click at [551, 285] on p "No. También puedes usarlo para arroz, pellets, arena sanitaria o alimento de ga…" at bounding box center [547, 296] width 185 height 22
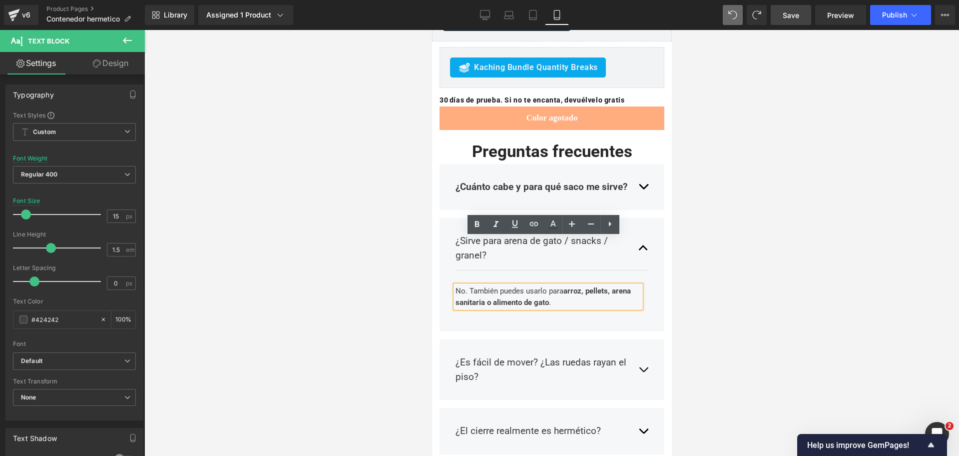
drag, startPoint x: 559, startPoint y: 255, endPoint x: 417, endPoint y: 222, distance: 146.2
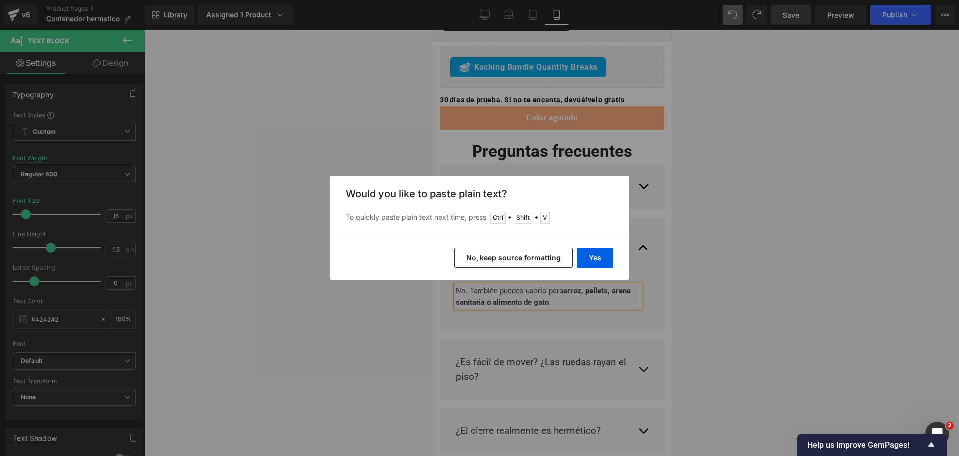
click at [523, 260] on button "No, keep source formatting" at bounding box center [513, 258] width 119 height 20
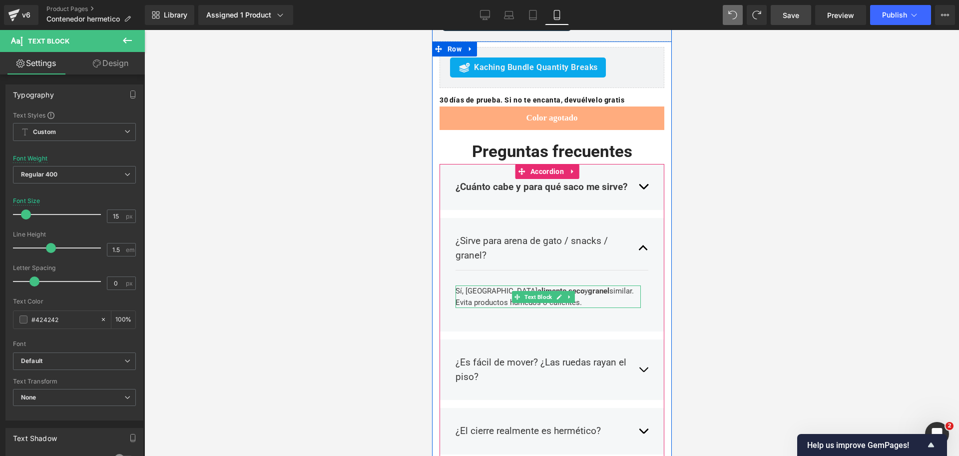
click at [463, 285] on p "Sí, guarda alimento seco y granel similar. Evita productos húmedos o calientes." at bounding box center [547, 296] width 185 height 22
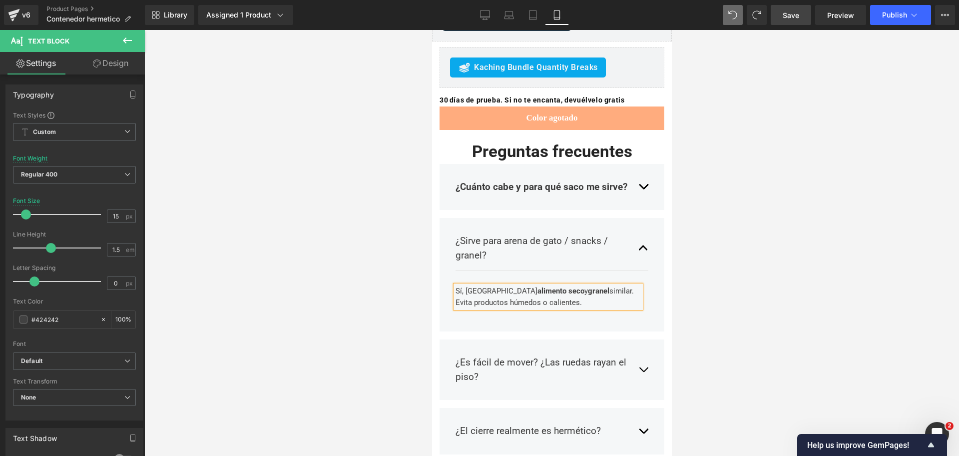
click at [705, 194] on div at bounding box center [551, 243] width 815 height 426
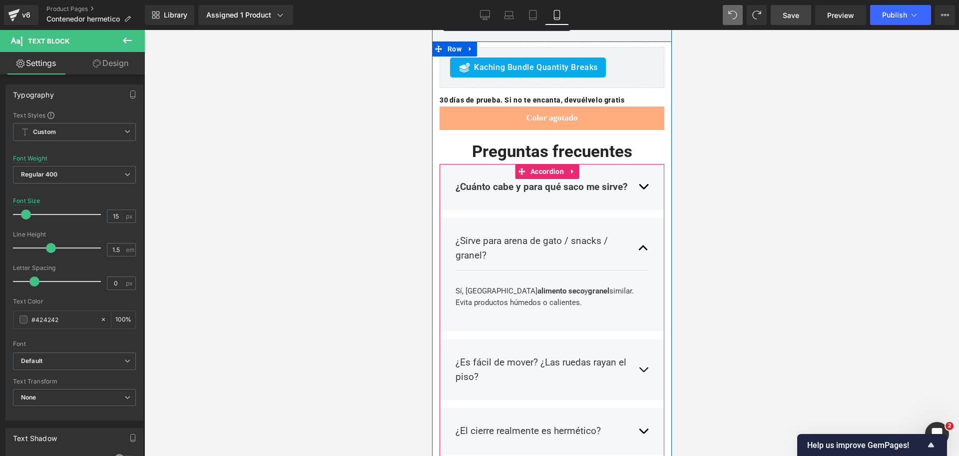
click at [638, 226] on button "button" at bounding box center [643, 247] width 10 height 43
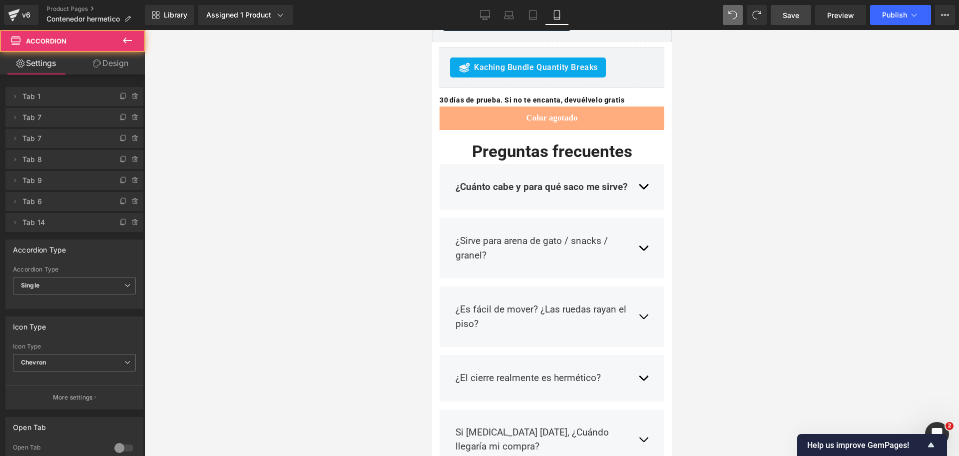
click at [727, 176] on div at bounding box center [551, 243] width 815 height 426
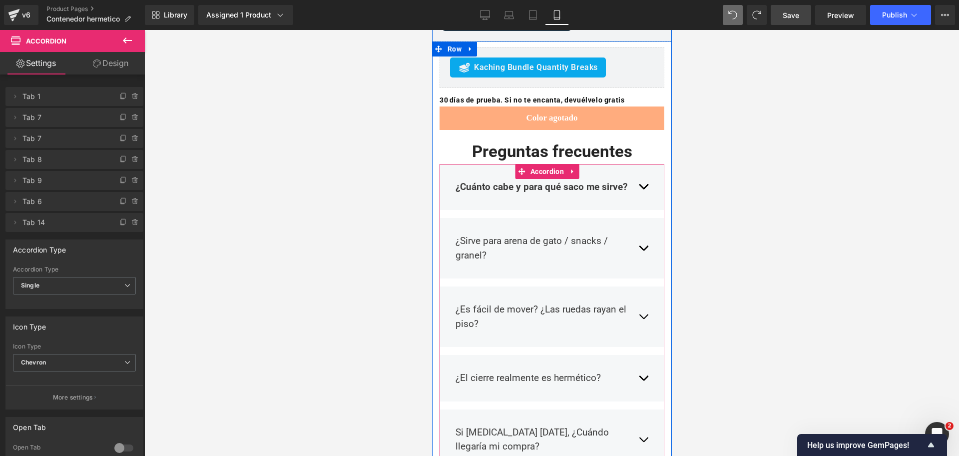
click at [638, 172] on button "button" at bounding box center [643, 186] width 10 height 29
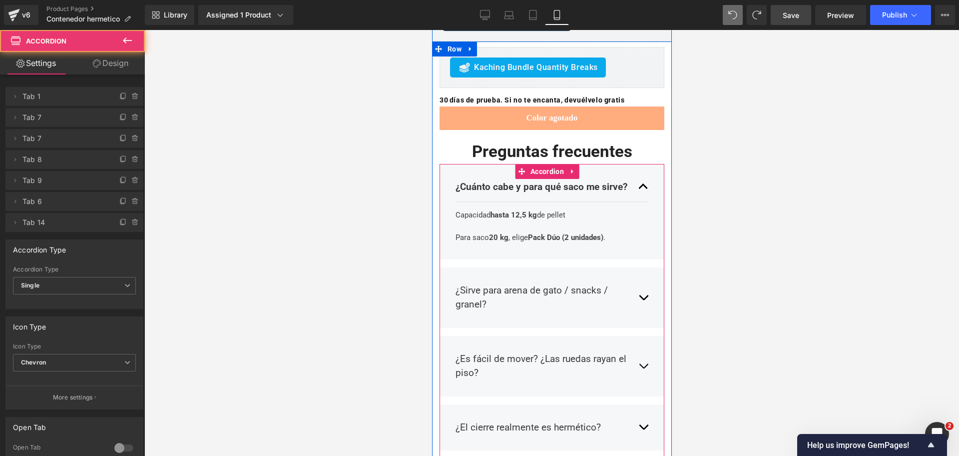
click at [638, 172] on button "button" at bounding box center [643, 186] width 10 height 29
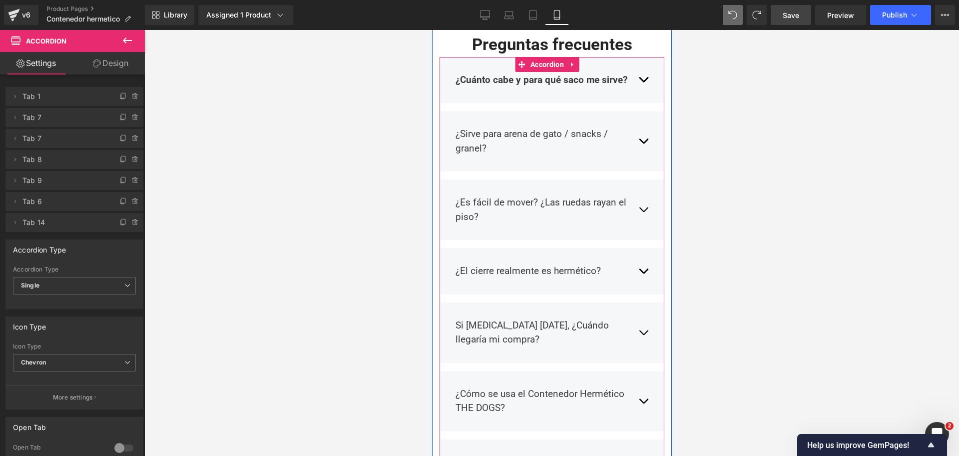
scroll to position [2123, 0]
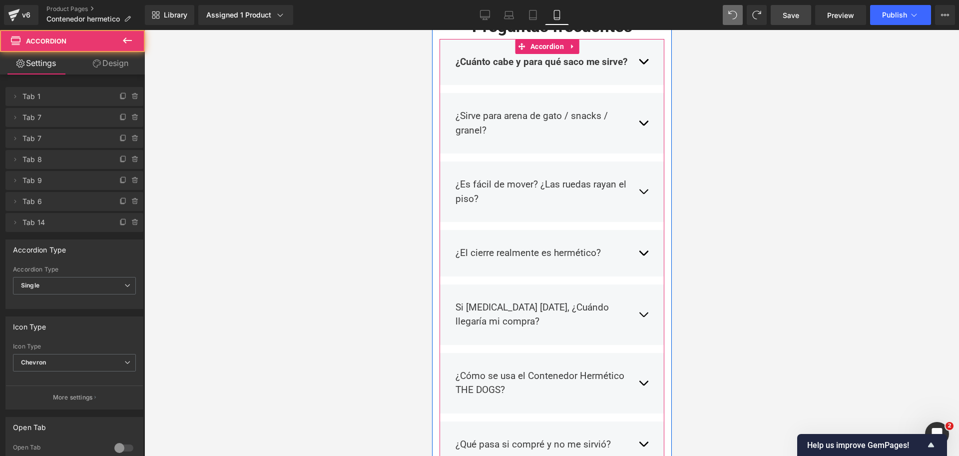
click at [638, 170] on button "button" at bounding box center [643, 191] width 10 height 43
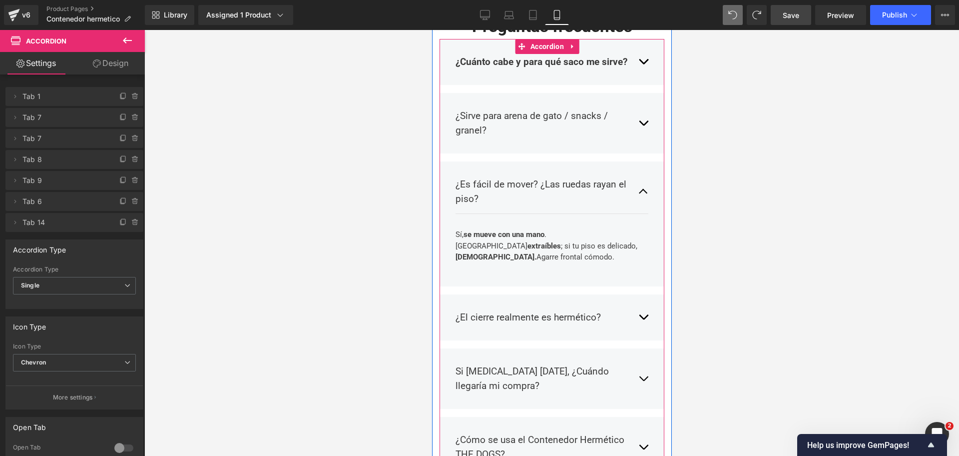
click at [643, 194] on span "button" at bounding box center [643, 194] width 0 height 0
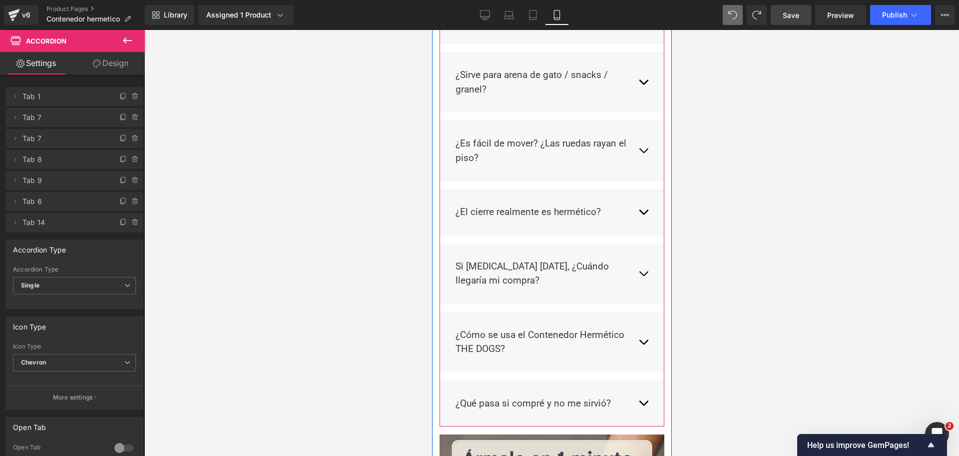
scroll to position [2185, 0]
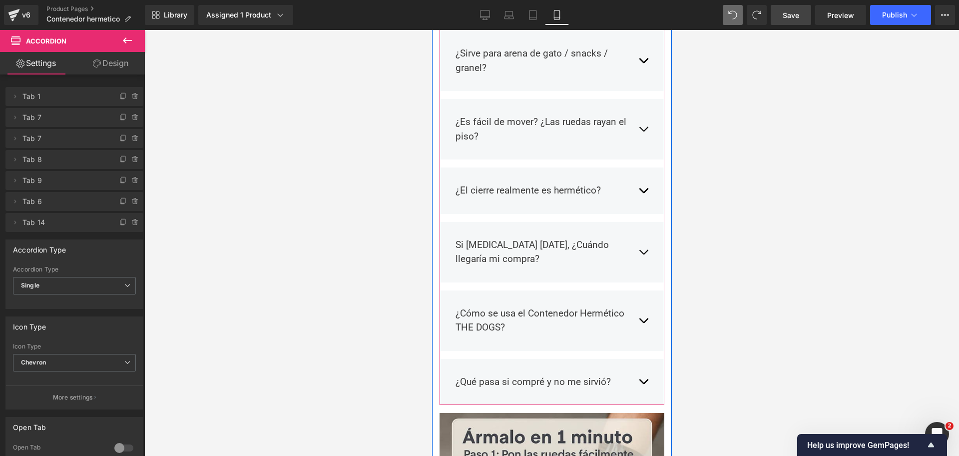
click at [638, 176] on button "button" at bounding box center [643, 190] width 10 height 29
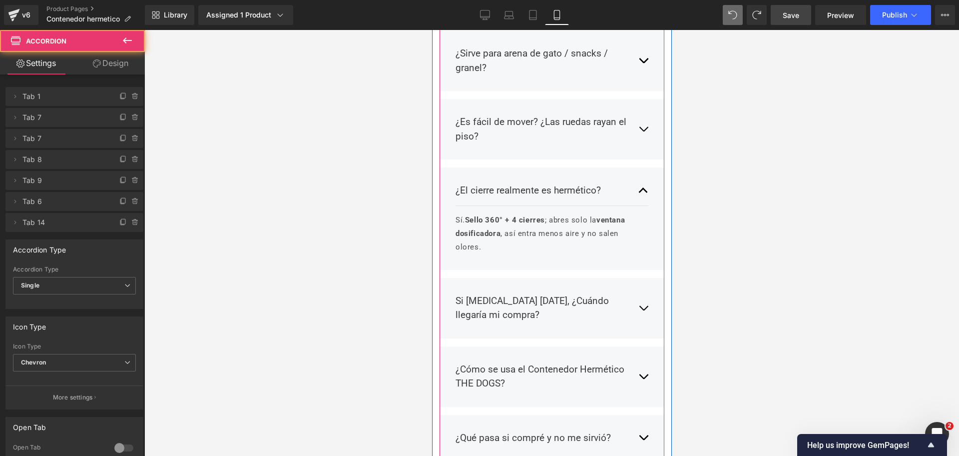
click at [638, 176] on button "button" at bounding box center [643, 190] width 10 height 29
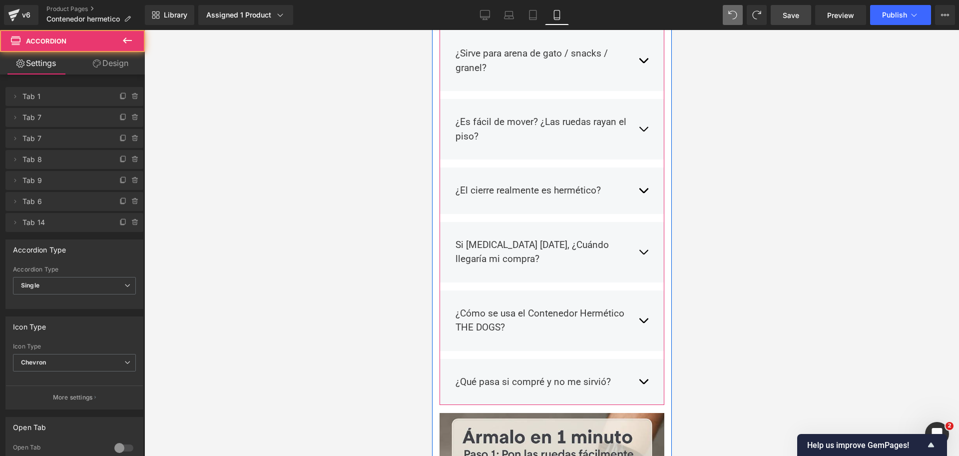
click at [639, 290] on div "¿Cómo se usa el Contenedor Hermético THE DOGS? Text Block ➡️ 1. Despliégalo tir…" at bounding box center [551, 320] width 225 height 60
click at [643, 254] on span "button" at bounding box center [643, 254] width 0 height 0
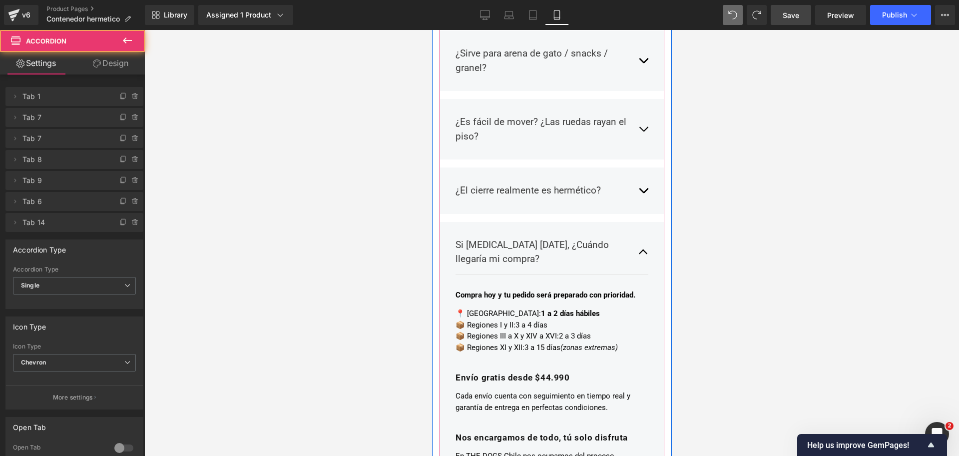
click at [638, 230] on button "button" at bounding box center [643, 251] width 10 height 43
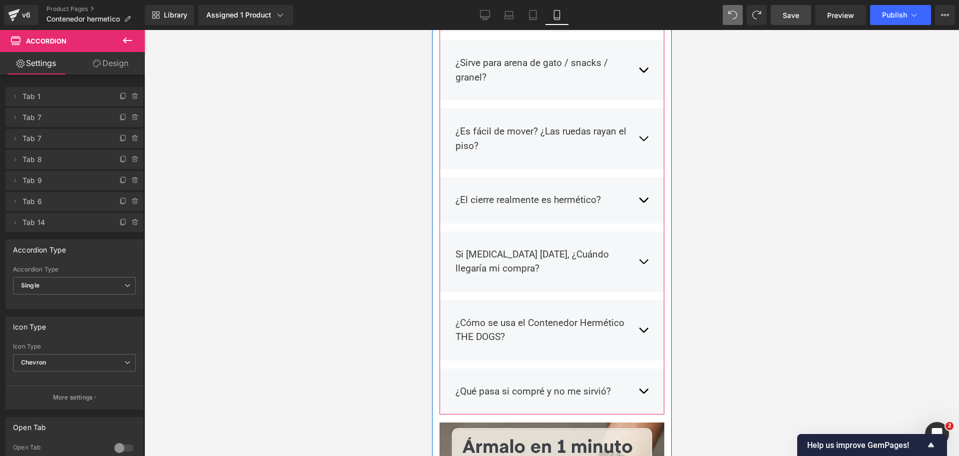
scroll to position [2123, 0]
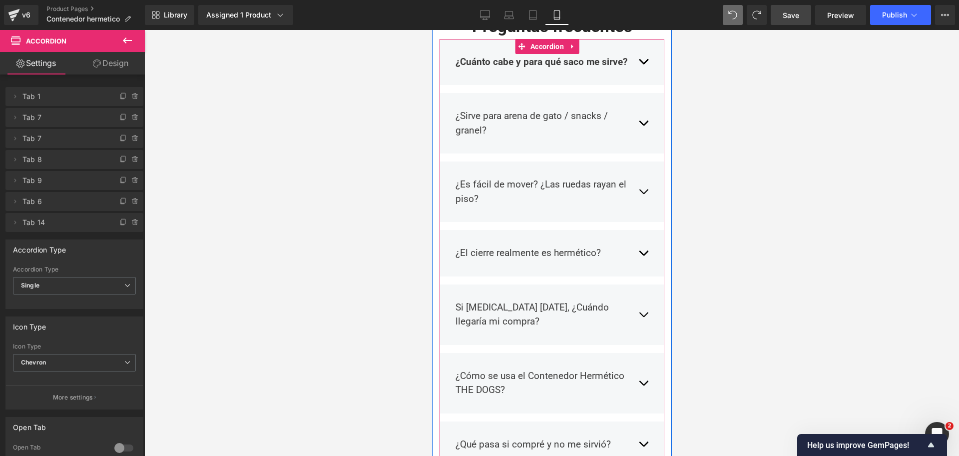
click at [638, 293] on button "button" at bounding box center [643, 314] width 10 height 43
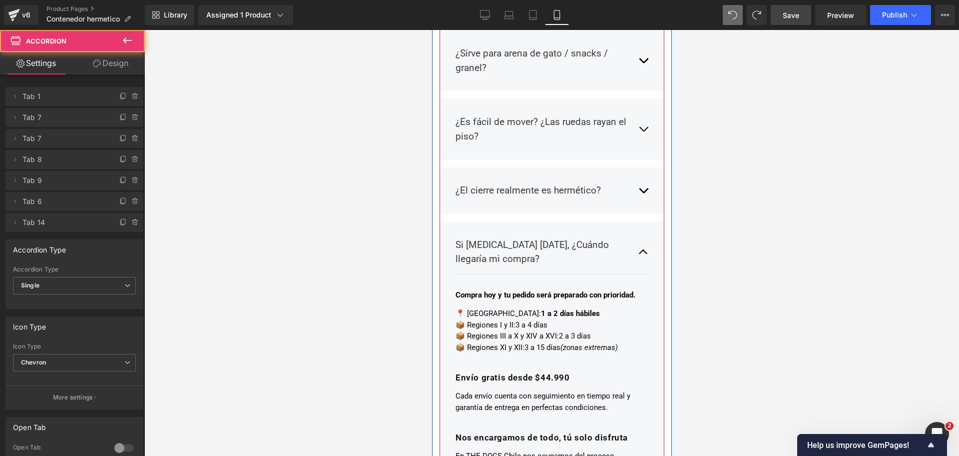
click at [562, 308] on p "📍 Región Metropolitana: 1 a 2 días hábiles 📦 Regiones I y II: 3 a 4 días 📦 Regi…" at bounding box center [547, 330] width 185 height 45
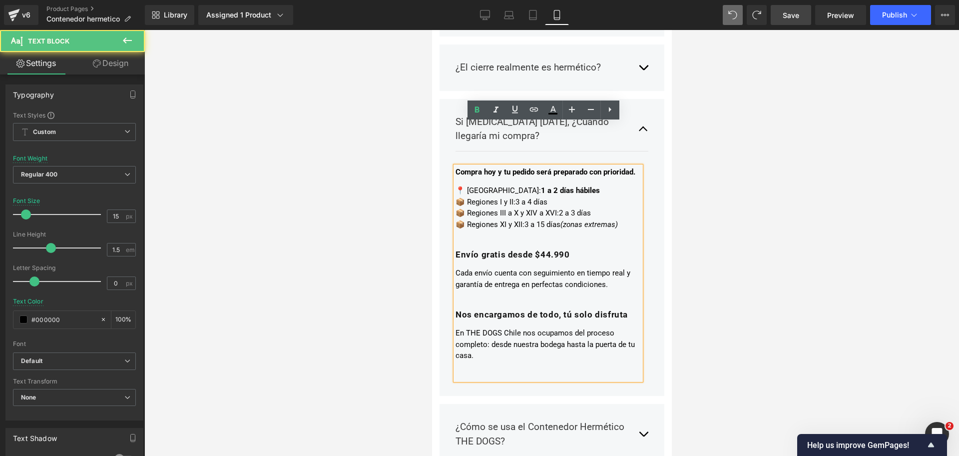
scroll to position [2310, 0]
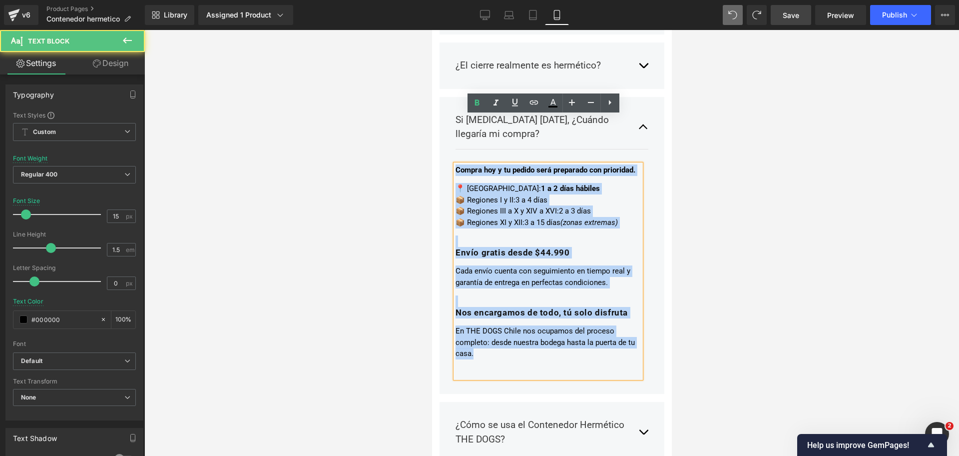
drag, startPoint x: 497, startPoint y: 328, endPoint x: 349, endPoint y: 88, distance: 282.4
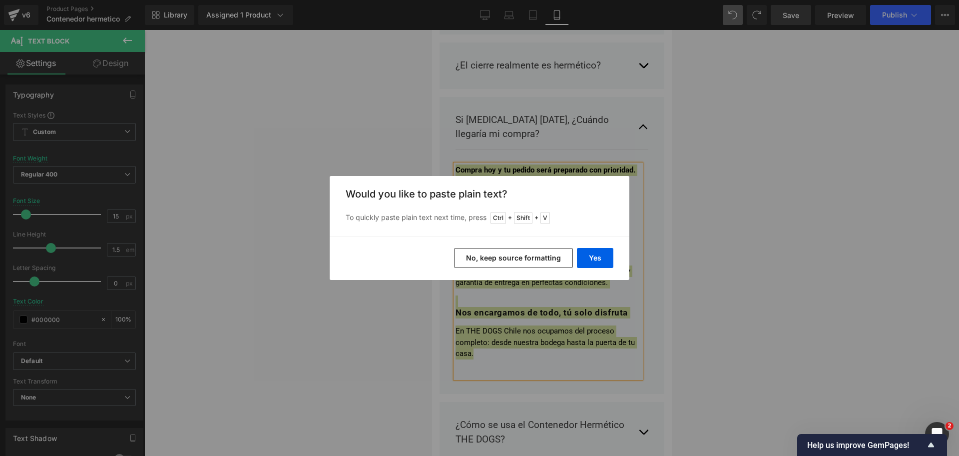
drag, startPoint x: 519, startPoint y: 249, endPoint x: 87, endPoint y: 220, distance: 433.0
click at [519, 249] on button "No, keep source formatting" at bounding box center [513, 258] width 119 height 20
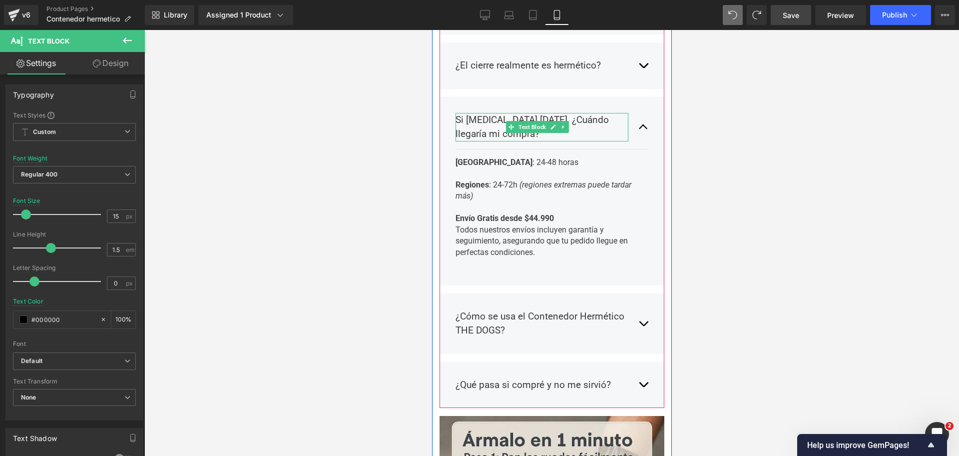
click at [571, 113] on p "Si compro hoy, ¿Cuándo llegaría mi compra?" at bounding box center [541, 127] width 173 height 28
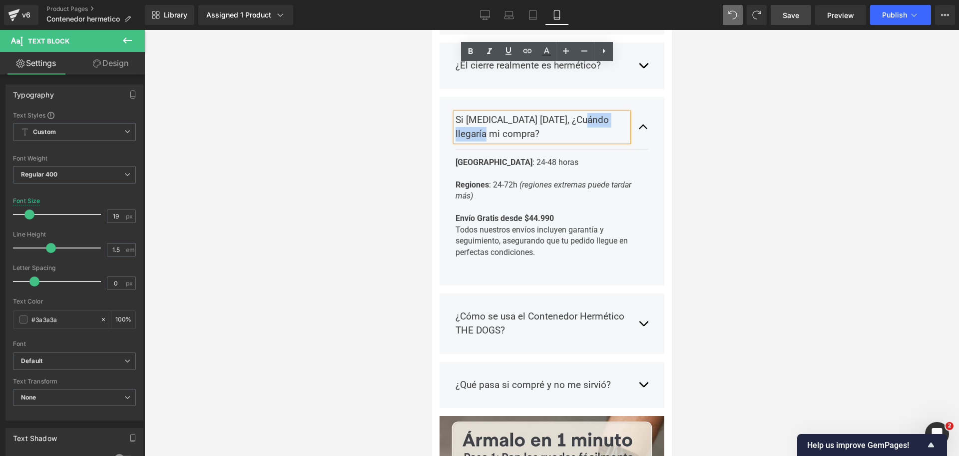
drag, startPoint x: 580, startPoint y: 72, endPoint x: 589, endPoint y: 84, distance: 15.7
click at [589, 113] on p "Si compro hoy, ¿Cuándo llegaría mi compra?" at bounding box center [541, 127] width 173 height 28
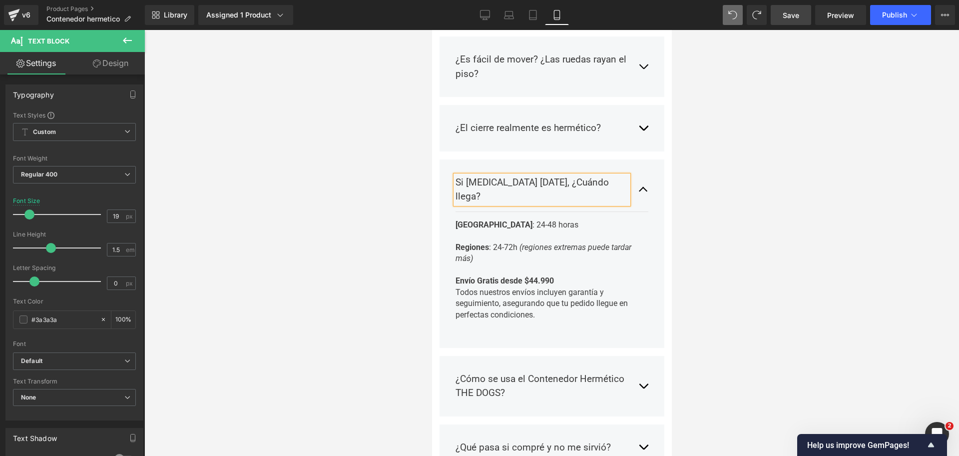
scroll to position [2185, 0]
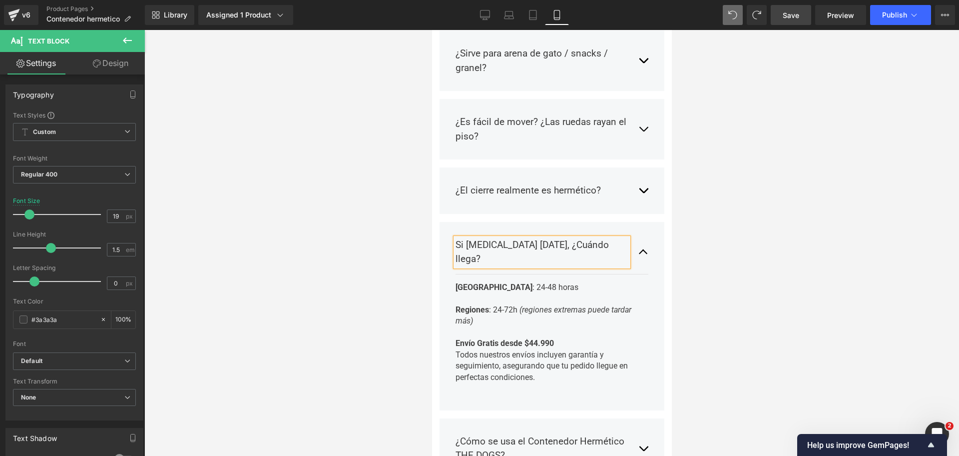
click at [792, 179] on div at bounding box center [551, 243] width 815 height 426
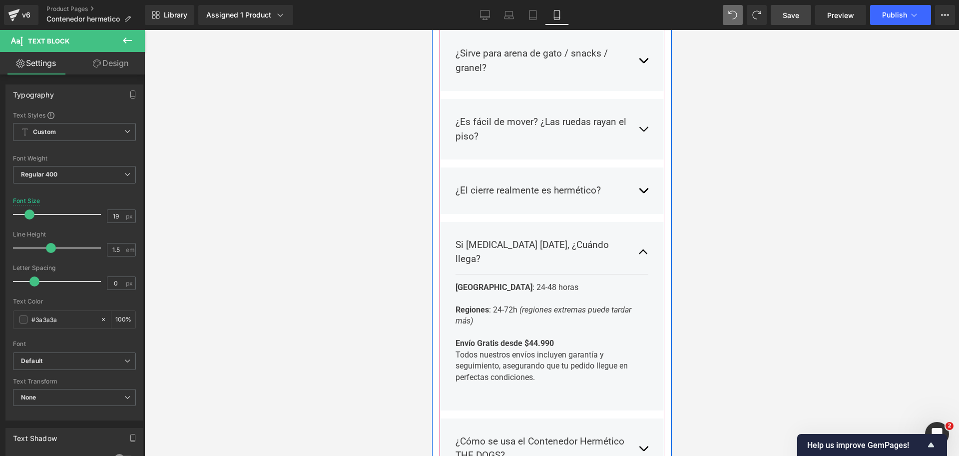
click at [638, 230] on button "button" at bounding box center [643, 251] width 10 height 43
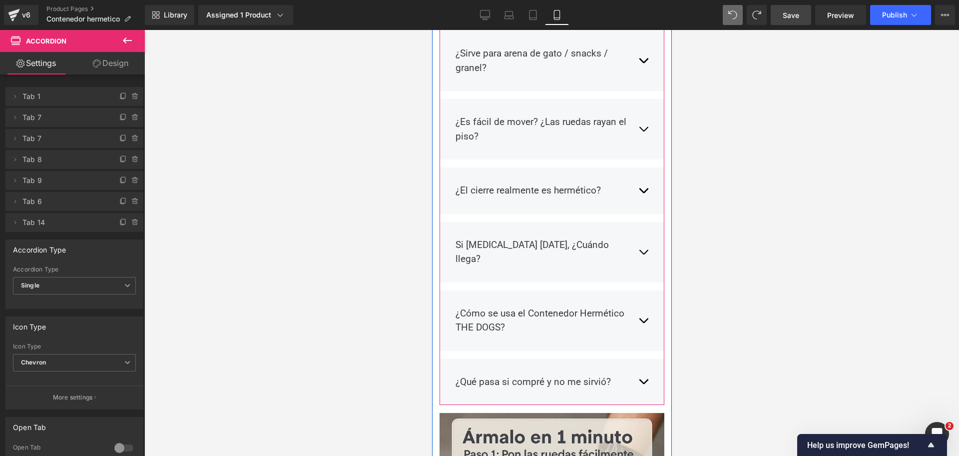
click at [638, 367] on button "button" at bounding box center [643, 381] width 10 height 29
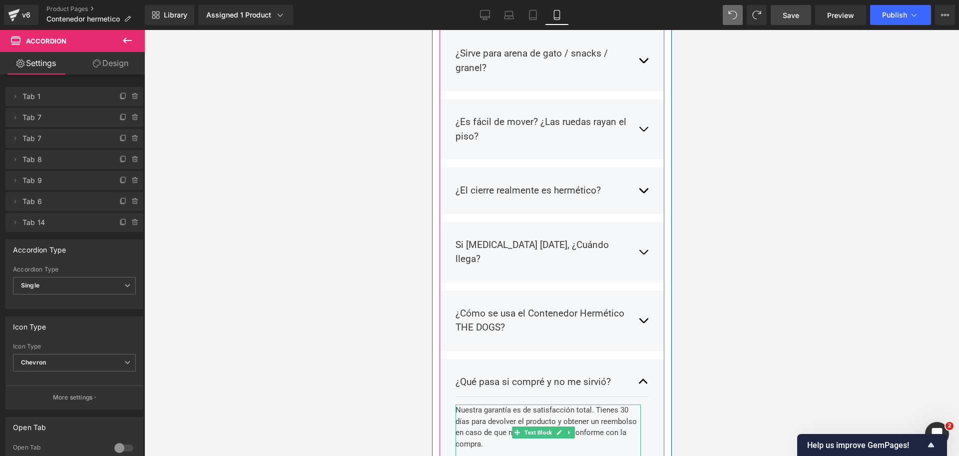
click at [590, 404] on div "Nuestra garantía es de satisfacción total. Tienes 30 días para devolver el prod…" at bounding box center [547, 432] width 185 height 56
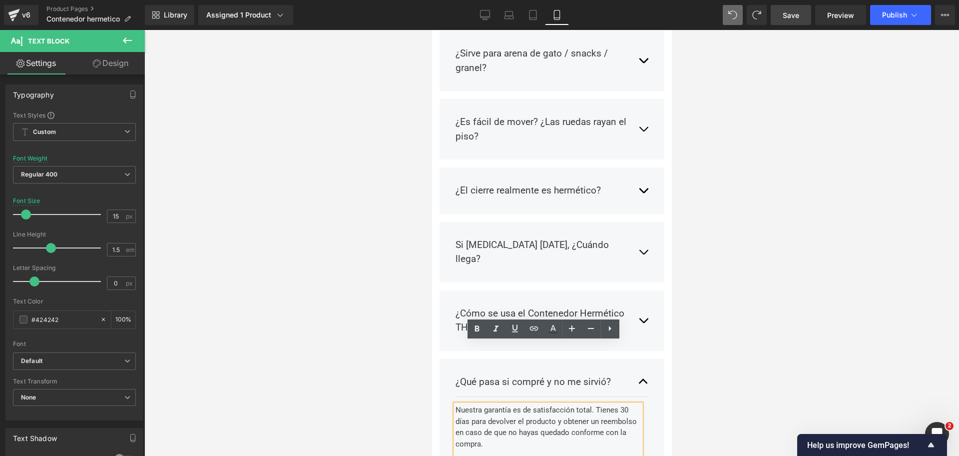
click at [730, 305] on div at bounding box center [551, 243] width 815 height 426
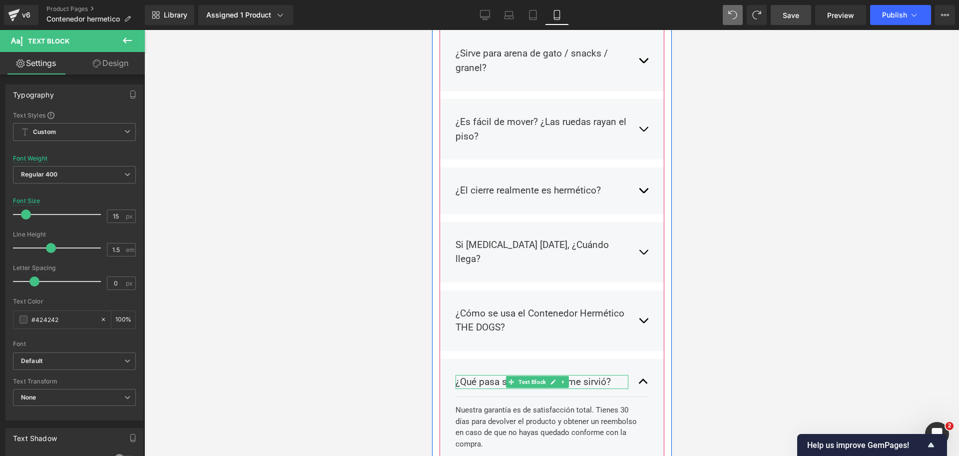
click at [488, 375] on p "¿Qué pasa si compré y no me sirvió?" at bounding box center [541, 382] width 173 height 14
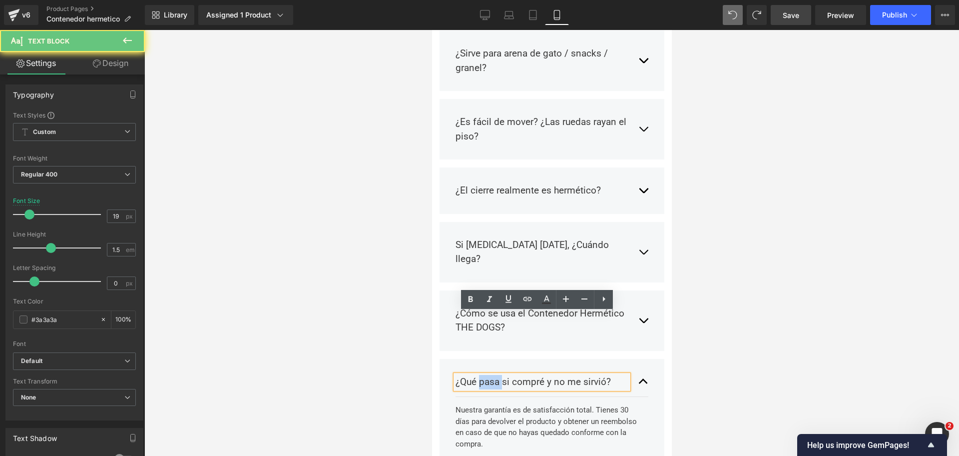
click at [488, 375] on p "¿Qué pasa si compré y no me sirvió?" at bounding box center [541, 382] width 173 height 14
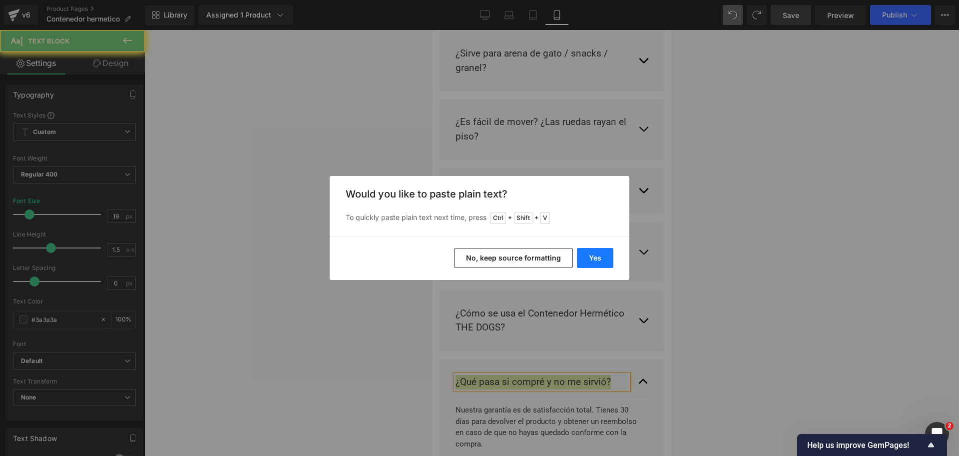
click at [608, 254] on button "Yes" at bounding box center [595, 258] width 36 height 20
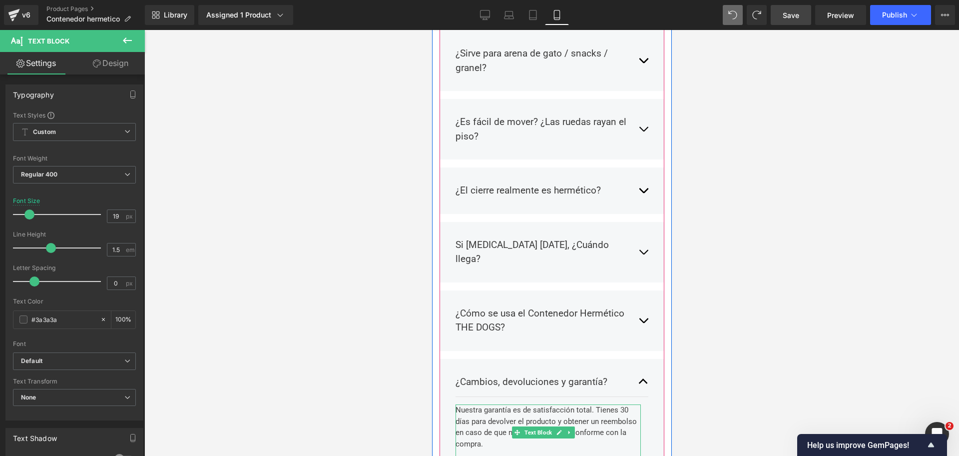
click at [527, 404] on div "Nuestra garantía es de satisfacción total. Tienes 30 días para devolver el prod…" at bounding box center [547, 432] width 185 height 56
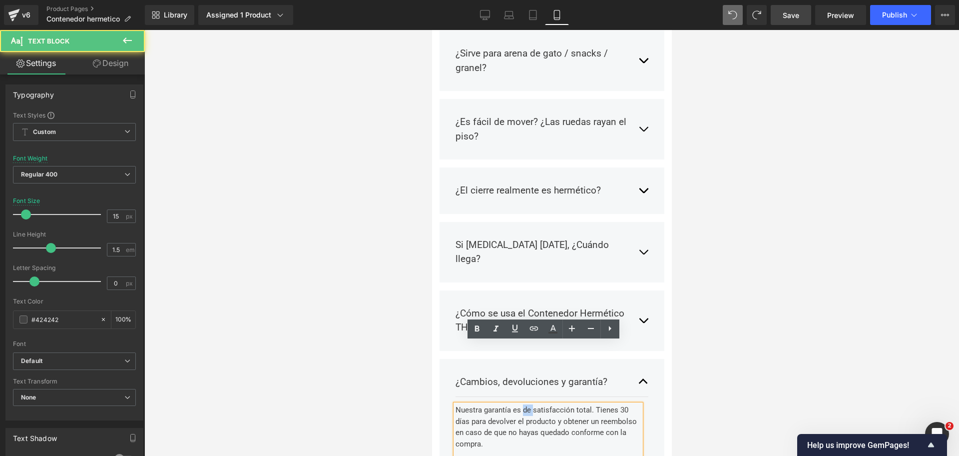
click at [527, 404] on div "Nuestra garantía es de satisfacción total. Tienes 30 días para devolver el prod…" at bounding box center [547, 432] width 185 height 56
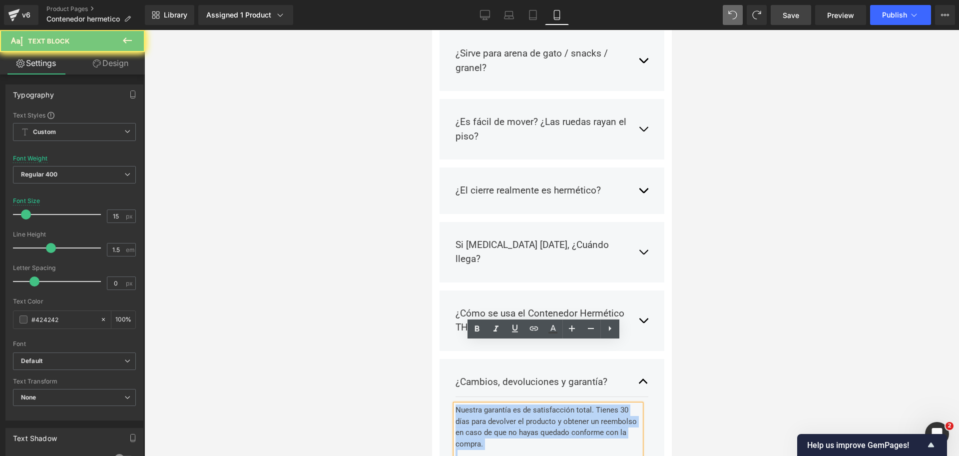
click at [527, 404] on div "Nuestra garantía es de satisfacción total. Tienes 30 días para devolver el prod…" at bounding box center [547, 432] width 185 height 56
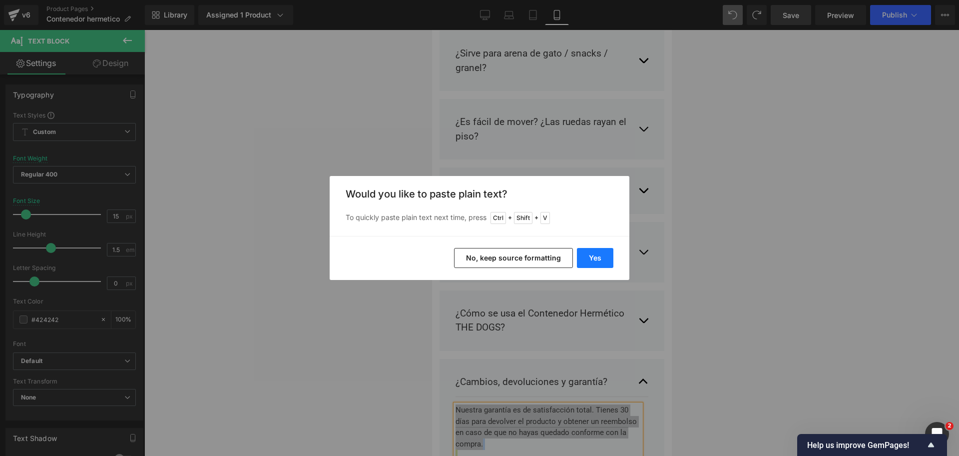
drag, startPoint x: 607, startPoint y: 257, endPoint x: 167, endPoint y: 227, distance: 441.6
click at [607, 257] on button "Yes" at bounding box center [595, 258] width 36 height 20
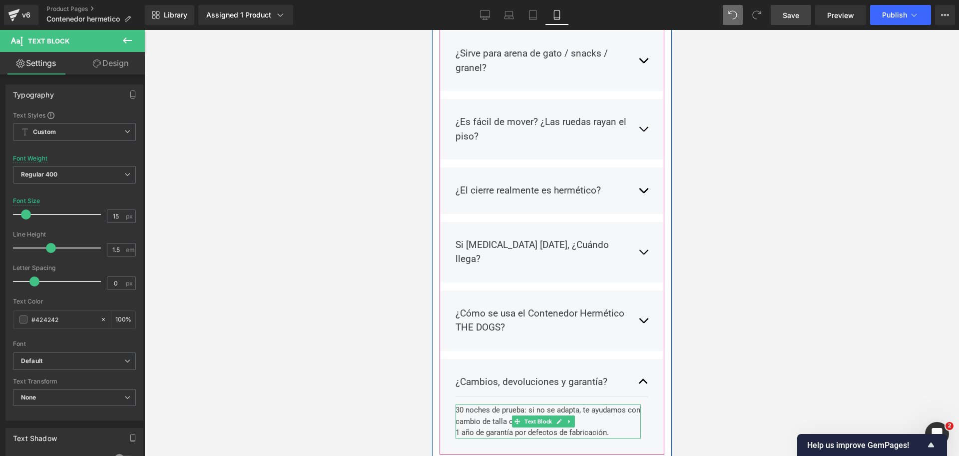
click at [481, 404] on div "30 noches de prueba: si no se adapta, te ayudamos con cambio de talla o devoluc…" at bounding box center [547, 415] width 185 height 22
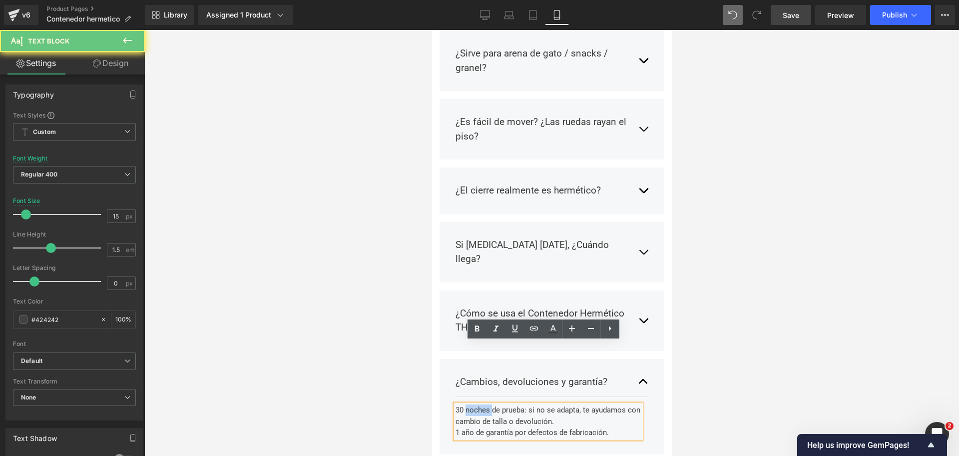
click at [481, 404] on div "30 noches de prueba: si no se adapta, te ayudamos con cambio de talla o devoluc…" at bounding box center [547, 415] width 185 height 22
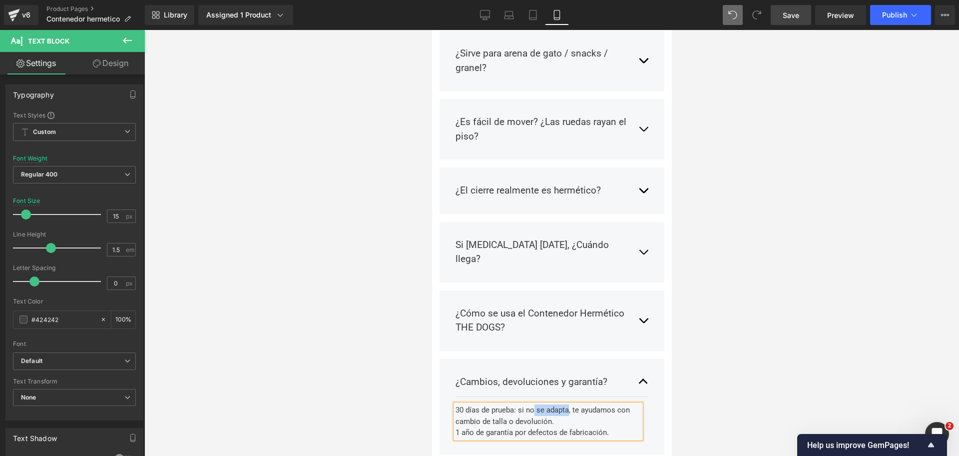
drag, startPoint x: 532, startPoint y: 344, endPoint x: 565, endPoint y: 342, distance: 33.1
click at [566, 404] on div "30 días de prueba: si no se adapta, te ayudamos con cambio de talla o devolució…" at bounding box center [547, 415] width 185 height 22
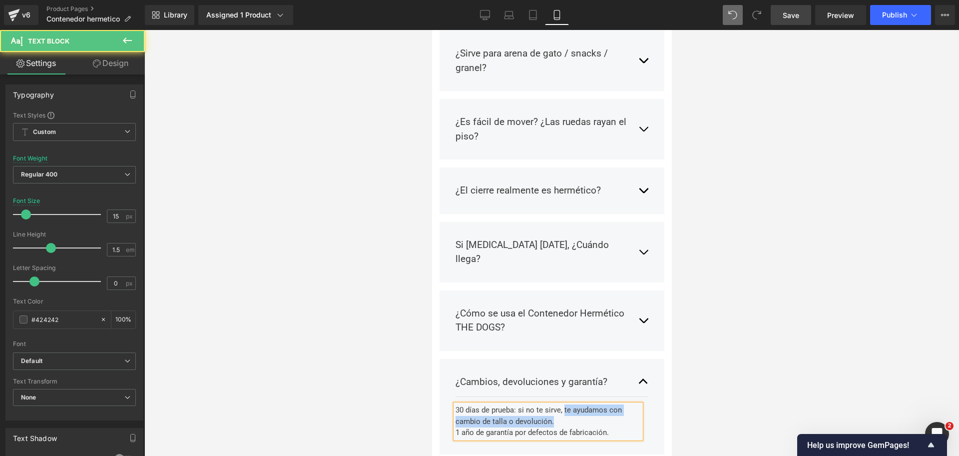
drag, startPoint x: 562, startPoint y: 348, endPoint x: 574, endPoint y: 358, distance: 15.6
click at [574, 404] on div "30 días de prueba: si no te sirve, te ayudamos con cambio de talla o devolución." at bounding box center [547, 415] width 185 height 22
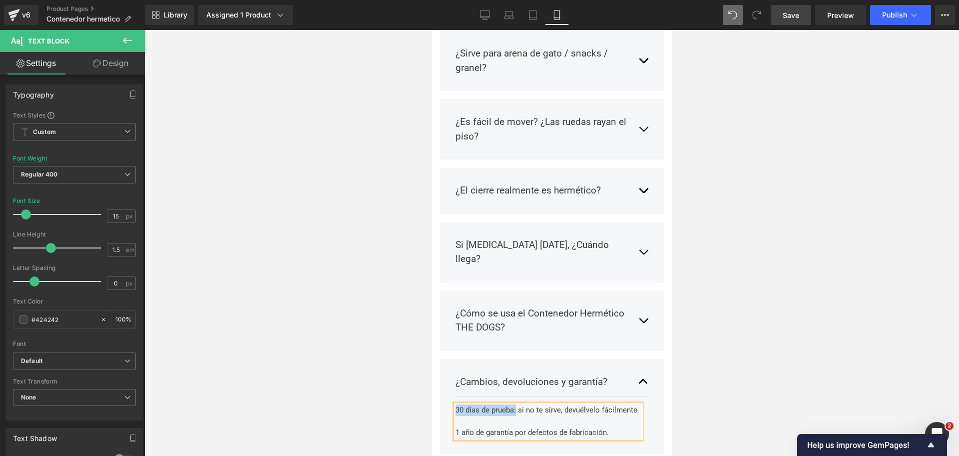
drag, startPoint x: 517, startPoint y: 351, endPoint x: 457, endPoint y: 348, distance: 60.5
click at [457, 404] on div "30 días de prueba: si no te sirve, devuélvelo fácilmente" at bounding box center [547, 409] width 185 height 11
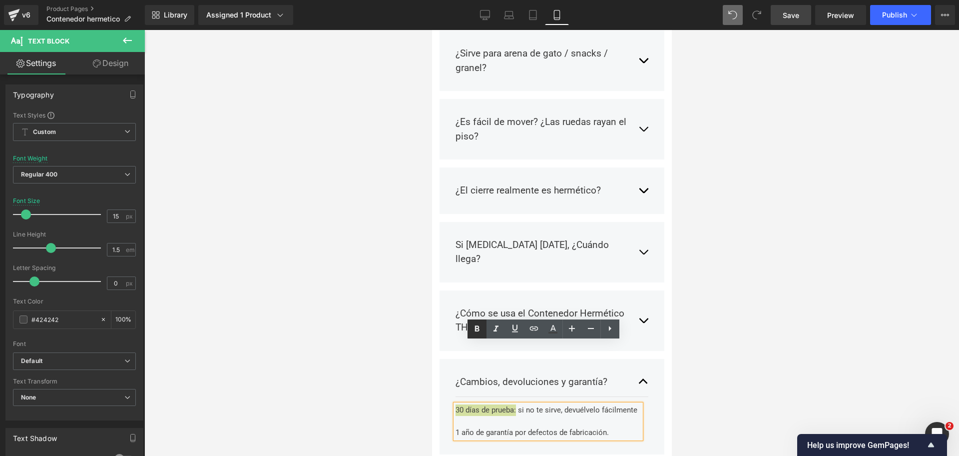
click at [472, 329] on icon at bounding box center [477, 329] width 12 height 12
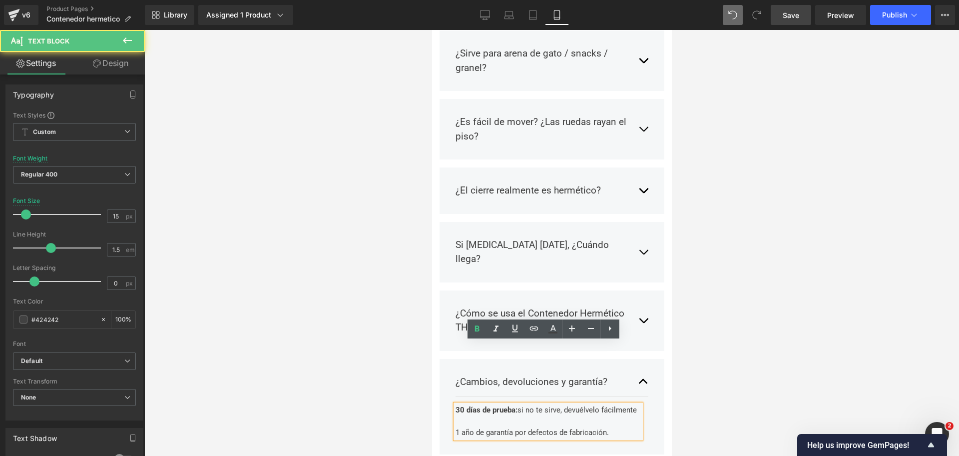
click at [512, 416] on div at bounding box center [547, 421] width 185 height 11
drag, startPoint x: 515, startPoint y: 380, endPoint x: 434, endPoint y: 380, distance: 81.4
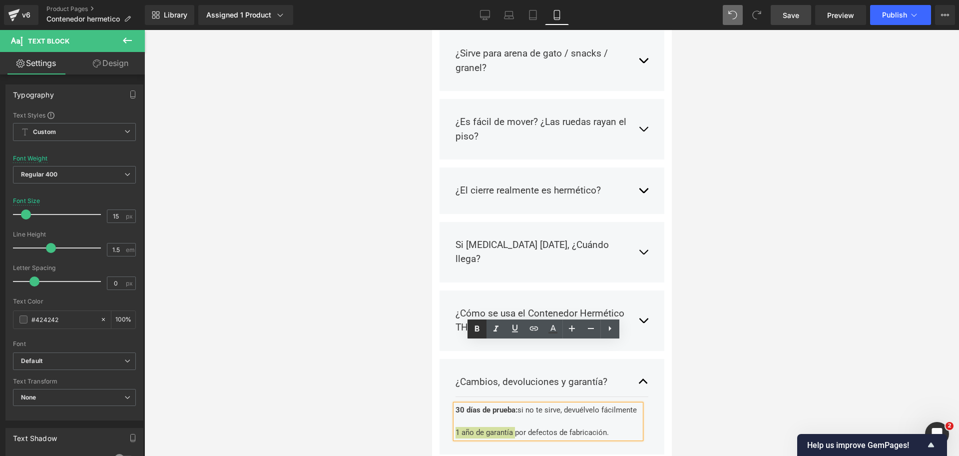
click at [476, 334] on icon at bounding box center [477, 329] width 12 height 12
click at [765, 297] on div at bounding box center [551, 243] width 815 height 426
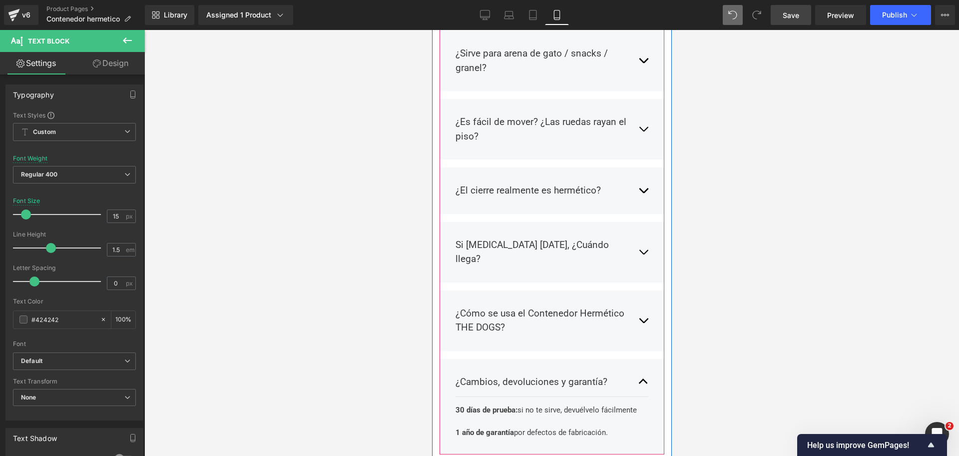
click at [638, 299] on button "button" at bounding box center [643, 320] width 10 height 43
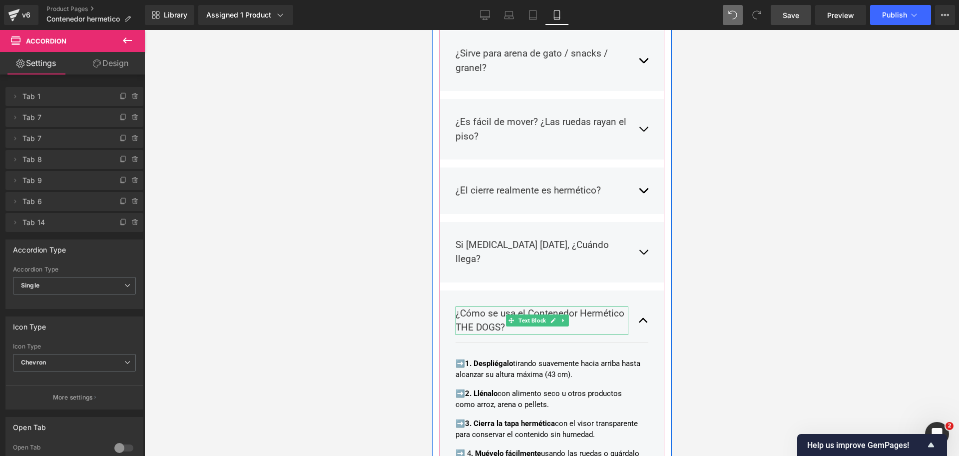
click at [490, 306] on p "¿Cómo se usa el Contenedor Hermético THE DOGS?" at bounding box center [541, 320] width 173 height 28
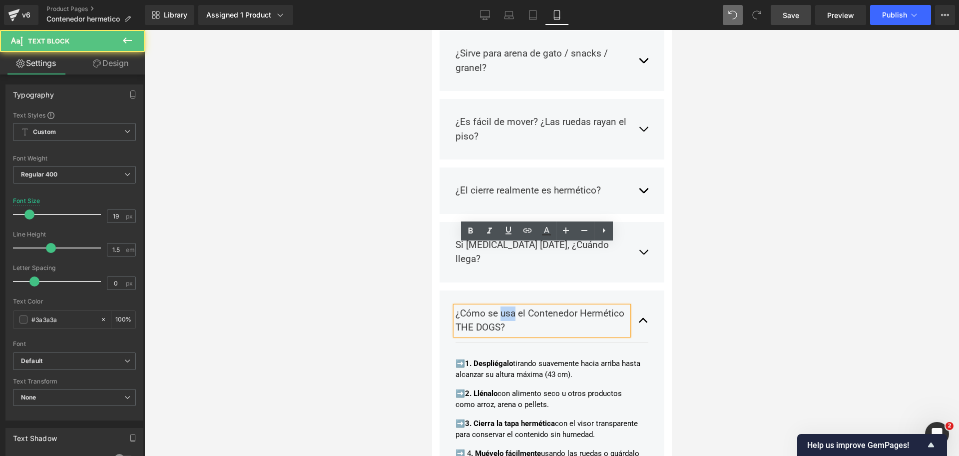
click at [490, 306] on p "¿Cómo se usa el Contenedor Hermético THE DOGS?" at bounding box center [541, 320] width 173 height 28
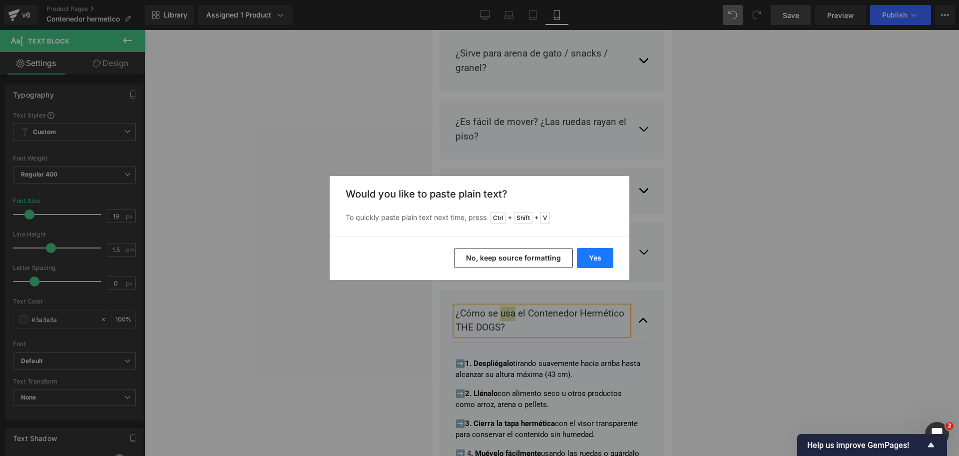
drag, startPoint x: 599, startPoint y: 266, endPoint x: 600, endPoint y: 259, distance: 6.6
click at [600, 259] on button "Yes" at bounding box center [595, 258] width 36 height 20
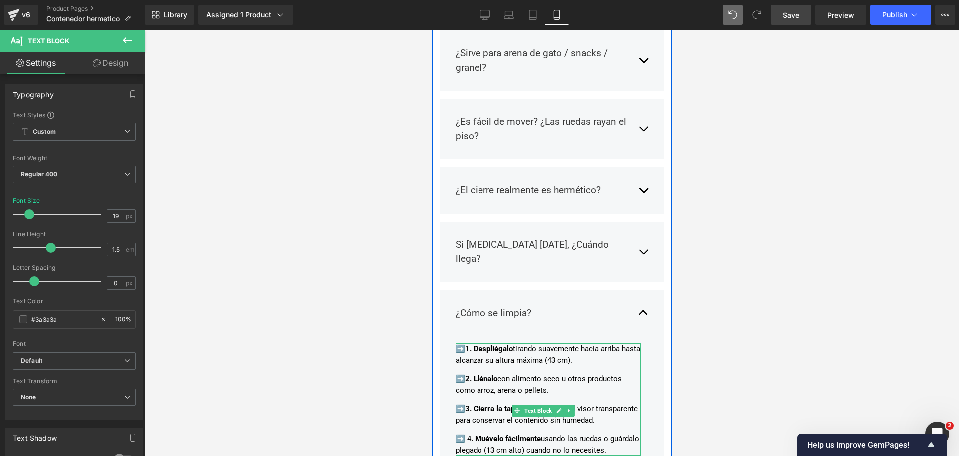
click at [588, 343] on div "➡️ 1. Despliégalo tirando suavemente hacia arriba hasta alcanzar su altura máxi…" at bounding box center [547, 399] width 185 height 112
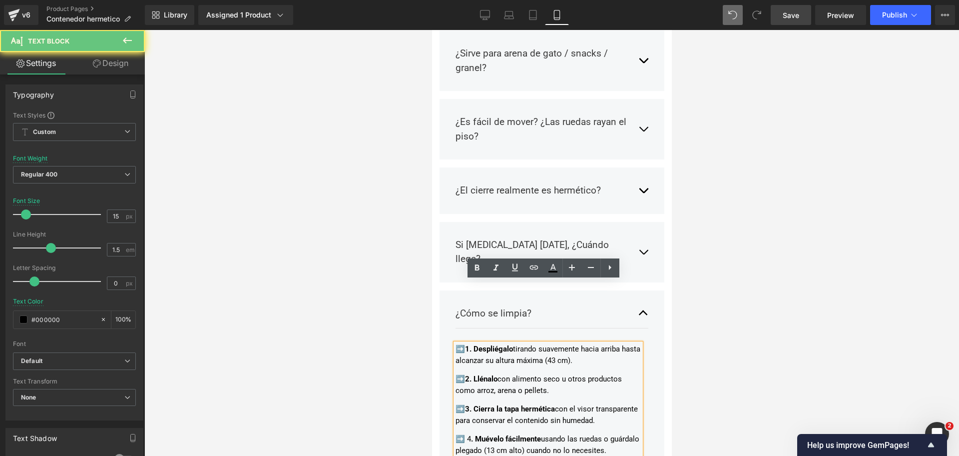
drag, startPoint x: 501, startPoint y: 410, endPoint x: 386, endPoint y: 226, distance: 216.9
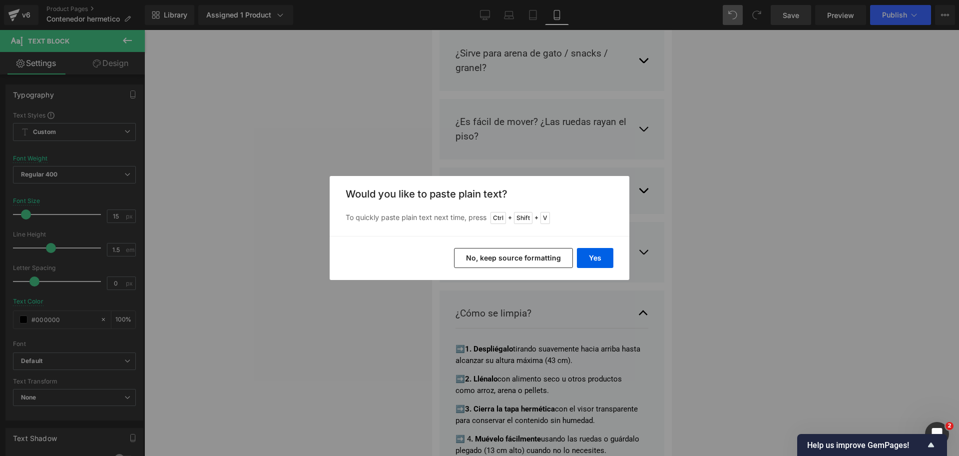
click at [519, 270] on div "Yes No, keep source formatting" at bounding box center [480, 258] width 300 height 44
click at [522, 259] on button "No, keep source formatting" at bounding box center [513, 258] width 119 height 20
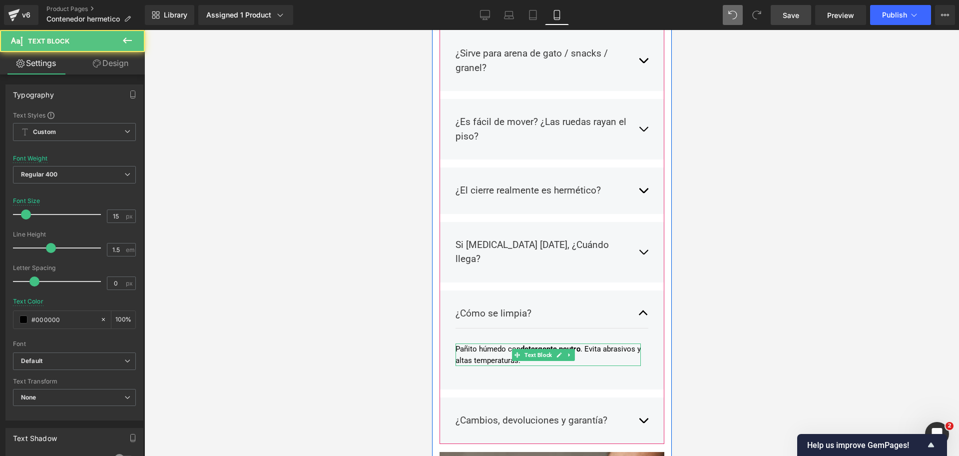
click at [458, 343] on p "Pañito húmedo con detergente neutro . Evita abrasivos y altas temperaturas." at bounding box center [547, 354] width 185 height 22
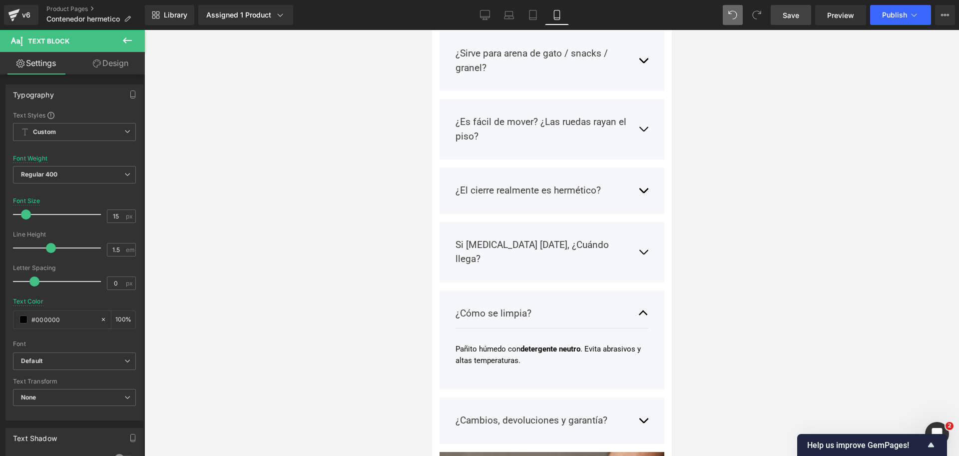
click at [704, 213] on div at bounding box center [551, 243] width 815 height 426
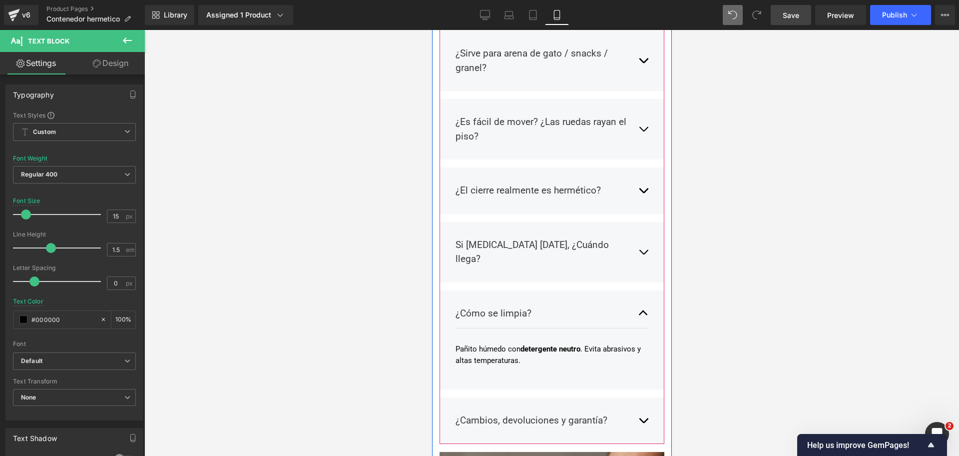
click at [638, 299] on button "button" at bounding box center [643, 313] width 10 height 29
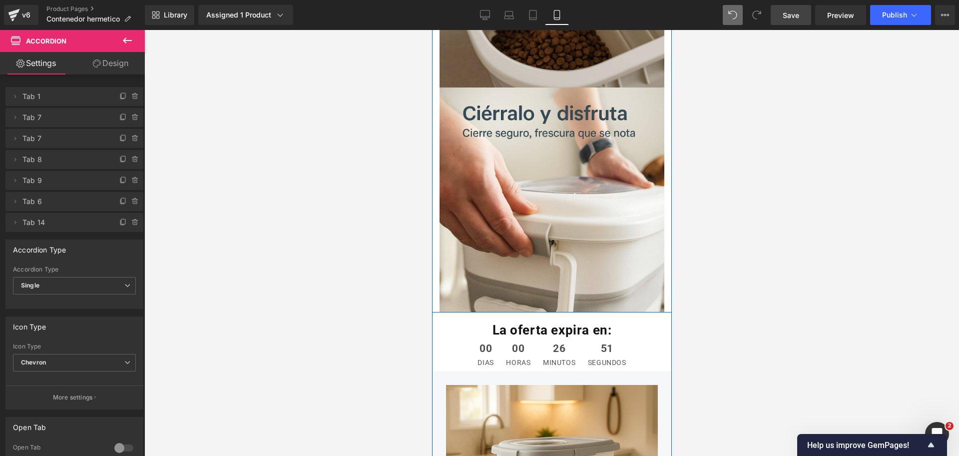
scroll to position [3184, 0]
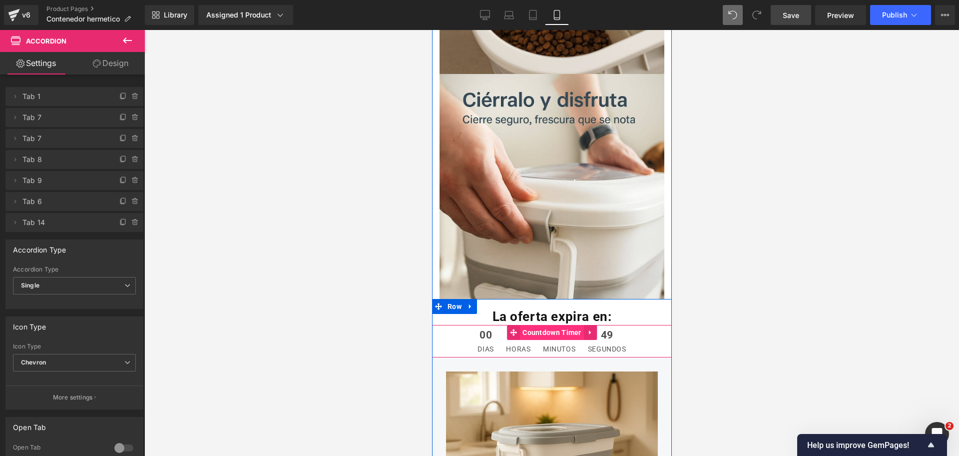
click at [539, 325] on span "Countdown Timer" at bounding box center [551, 332] width 64 height 15
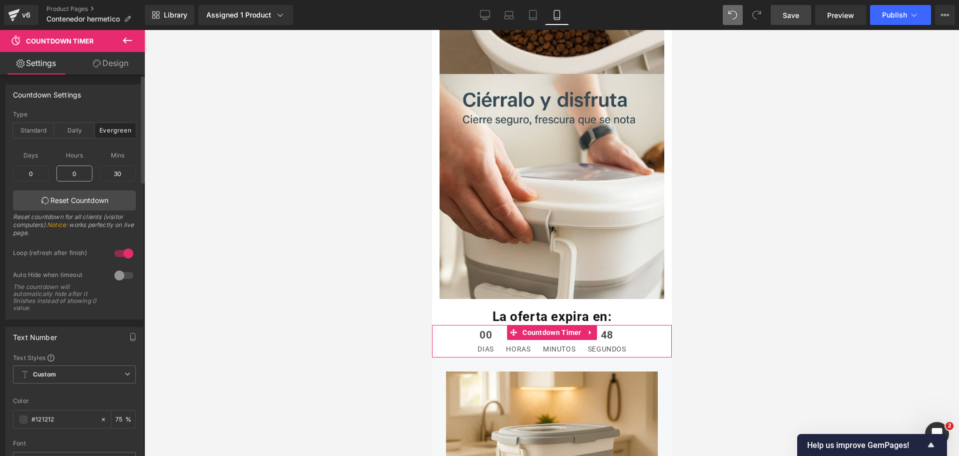
click at [74, 177] on input "0" at bounding box center [74, 173] width 36 height 16
type input "1"
drag, startPoint x: 740, startPoint y: 163, endPoint x: 729, endPoint y: 164, distance: 11.5
click at [741, 163] on div at bounding box center [551, 243] width 815 height 426
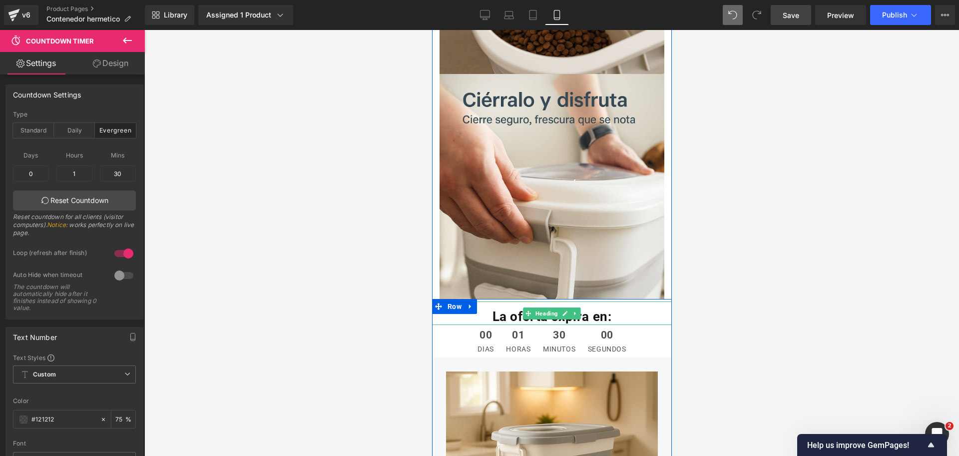
click at [547, 307] on span "Heading" at bounding box center [546, 313] width 26 height 12
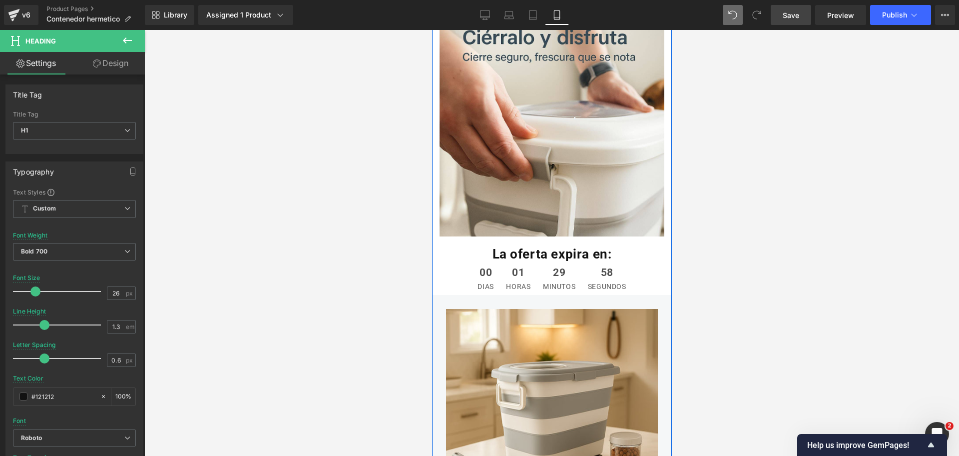
scroll to position [3371, 0]
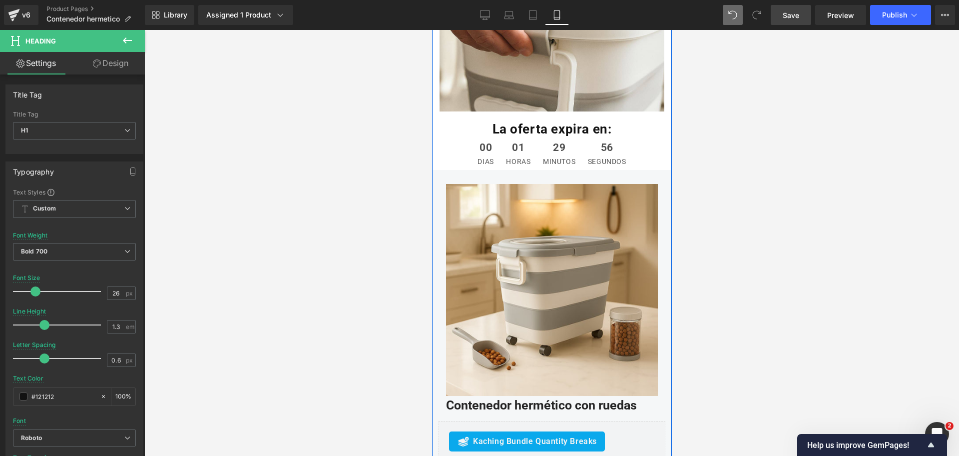
click at [573, 184] on img at bounding box center [552, 290] width 212 height 212
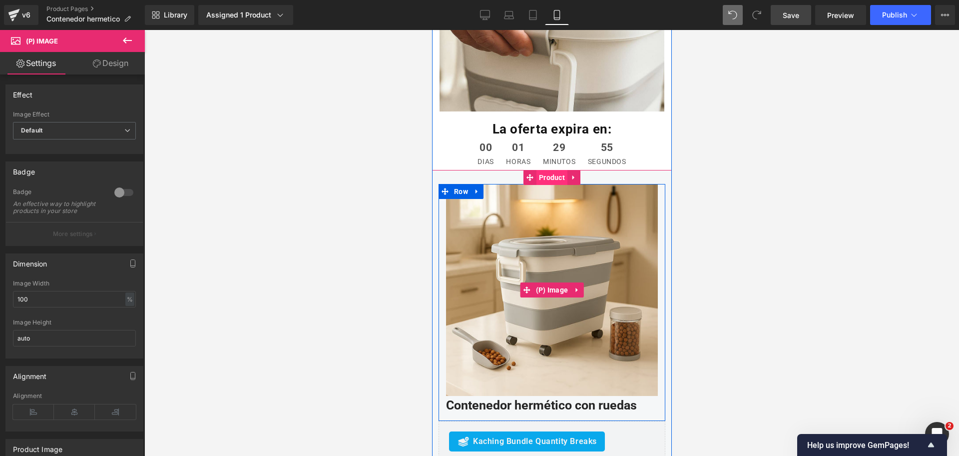
click at [540, 170] on span "Product" at bounding box center [551, 177] width 31 height 15
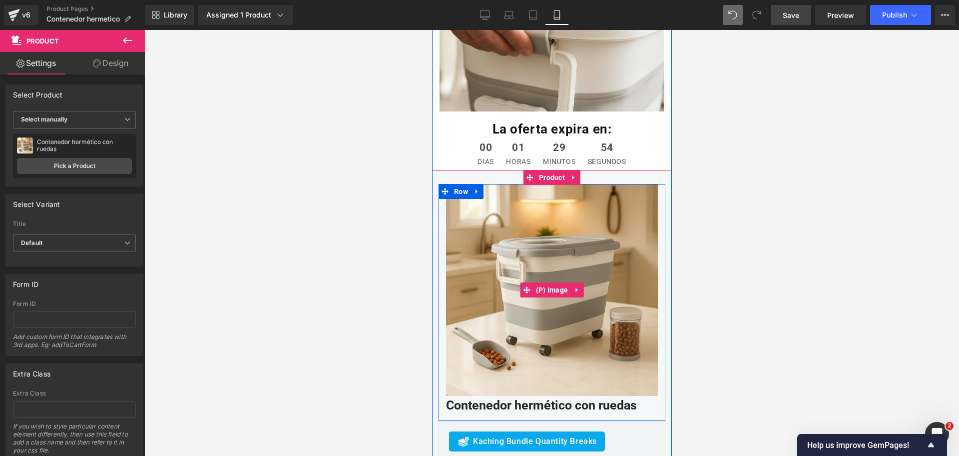
scroll to position [3309, 0]
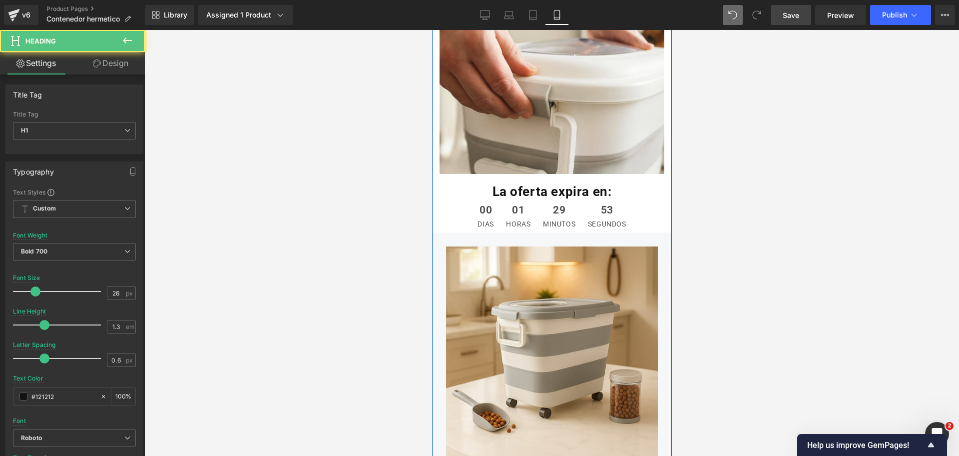
click at [525, 176] on div "La oferta expira en: Heading" at bounding box center [552, 188] width 240 height 24
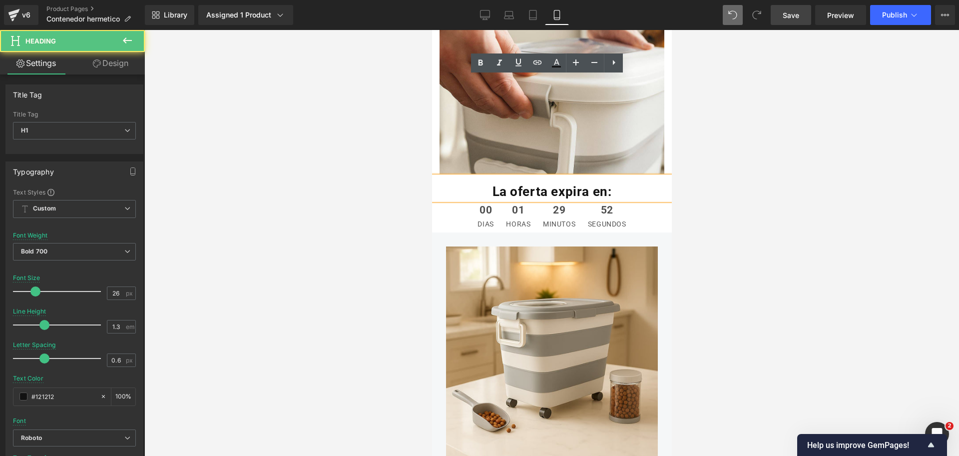
click at [742, 154] on div at bounding box center [551, 243] width 815 height 426
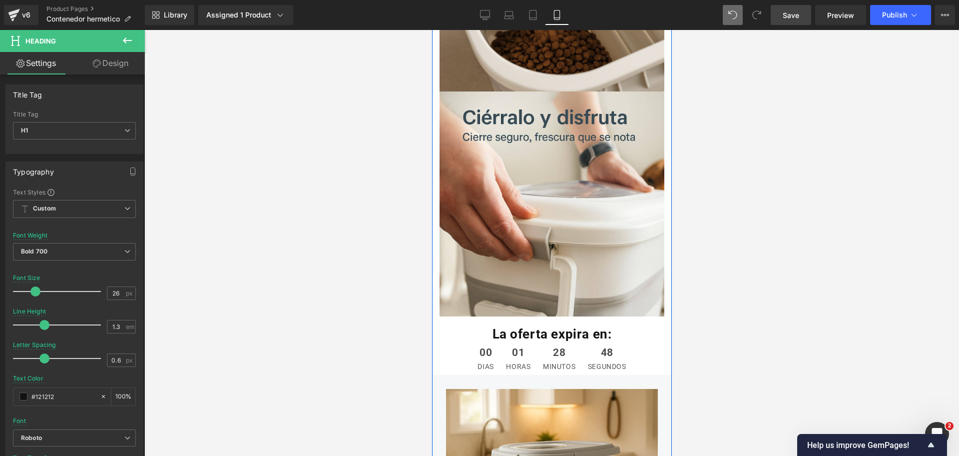
scroll to position [3184, 0]
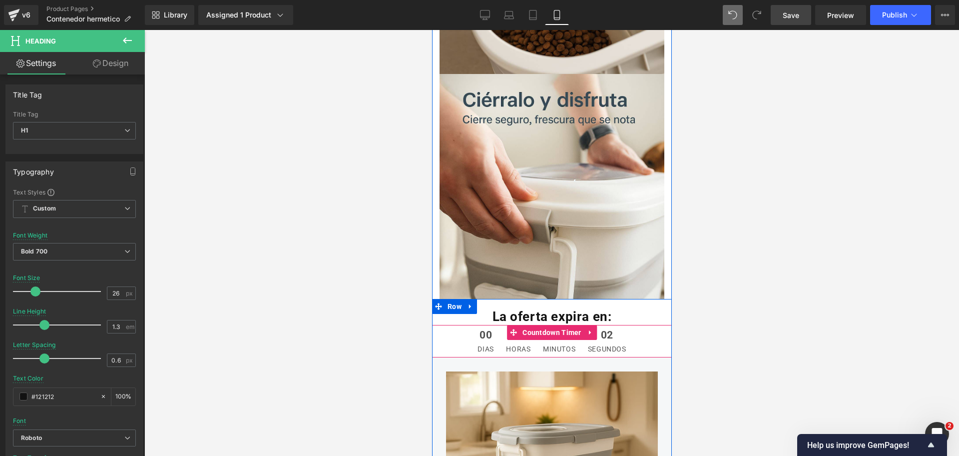
click at [544, 325] on span "Countdown Timer" at bounding box center [551, 332] width 64 height 15
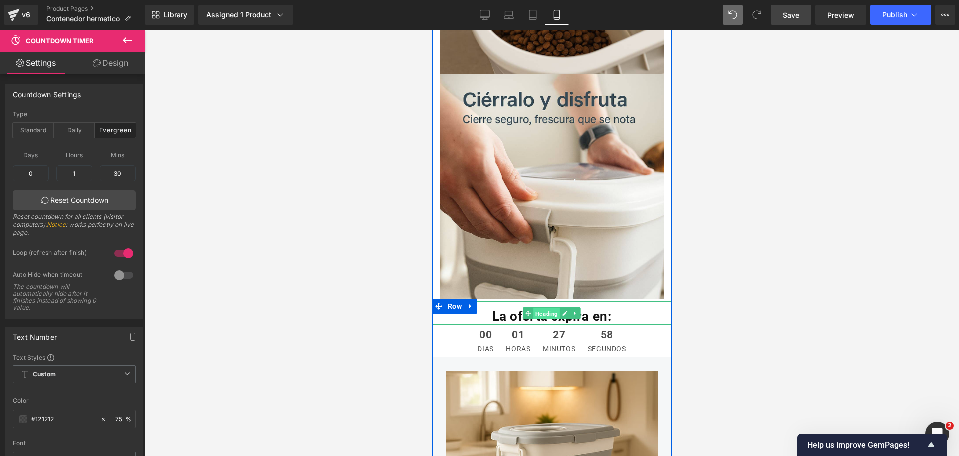
click at [545, 307] on span "Heading" at bounding box center [546, 313] width 26 height 12
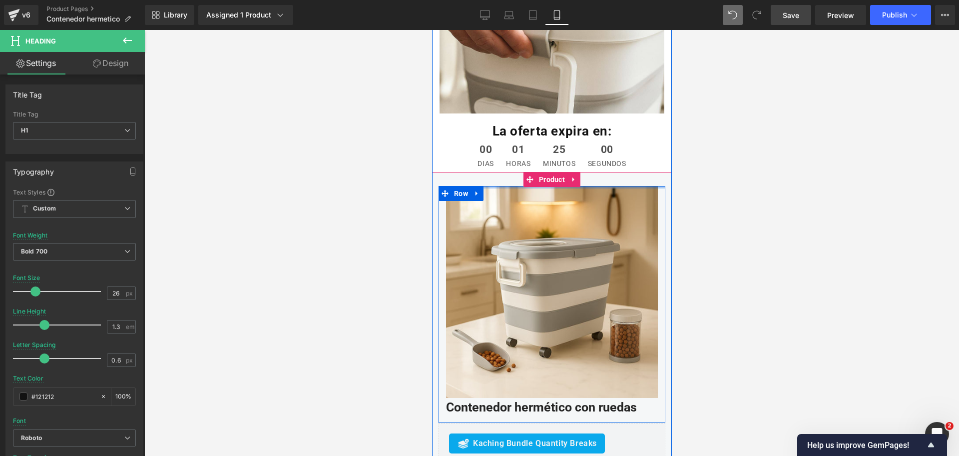
scroll to position [3409, 0]
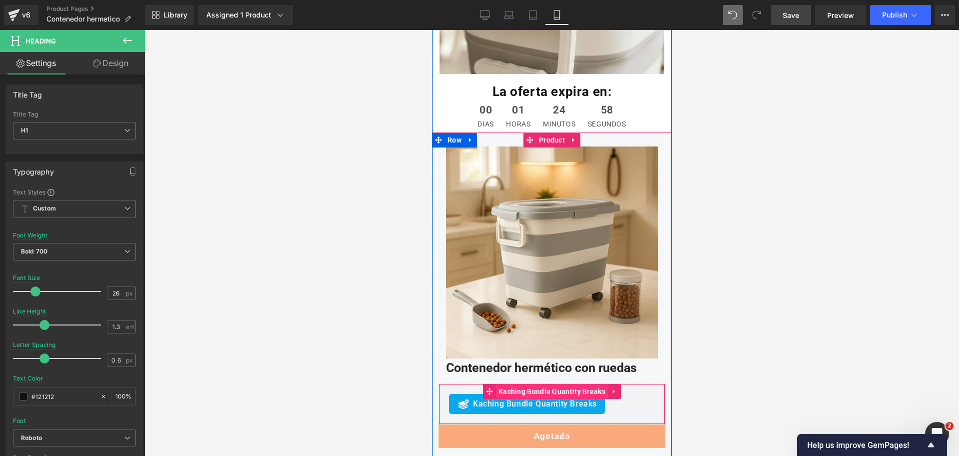
click at [540, 384] on span "Kaching Bundle Quantity Breaks" at bounding box center [551, 391] width 112 height 15
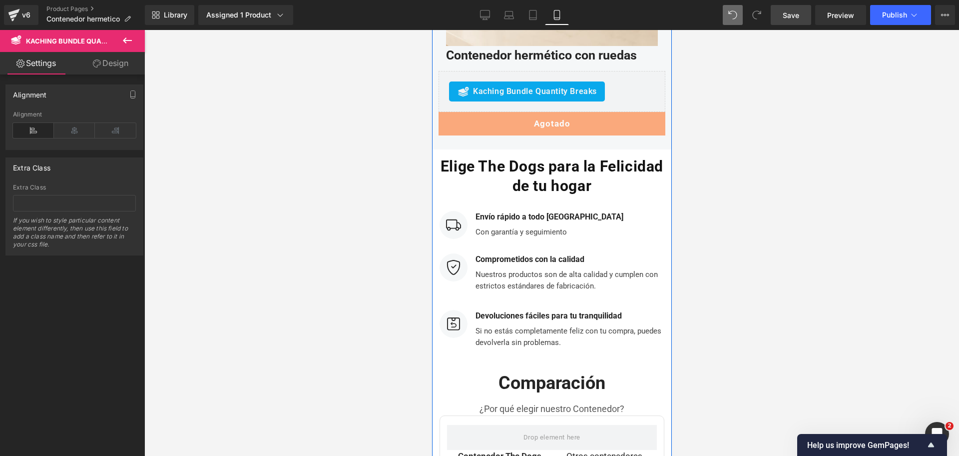
scroll to position [3659, 0]
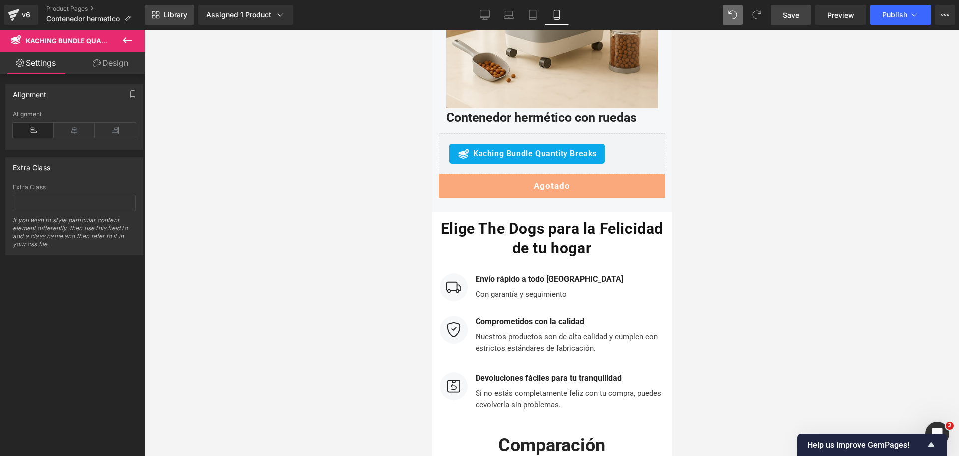
click at [173, 12] on span "Library" at bounding box center [175, 14] width 23 height 9
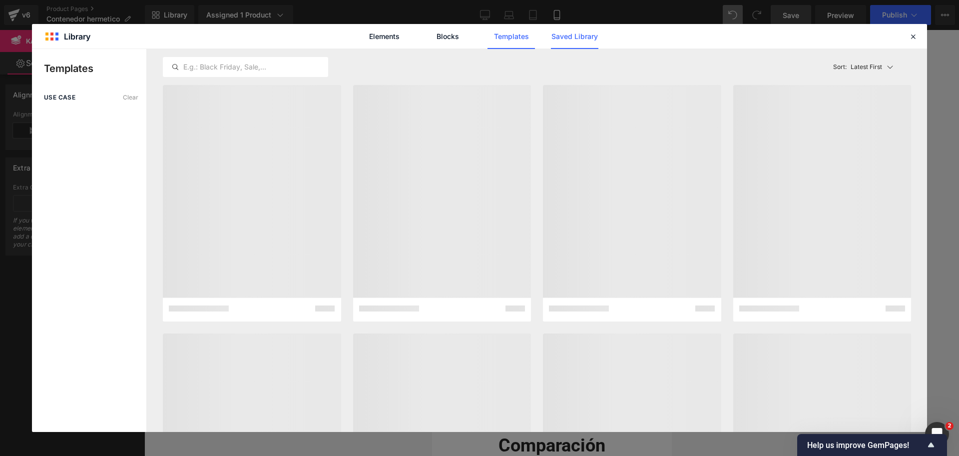
click at [588, 41] on link "Saved Library" at bounding box center [574, 36] width 47 height 25
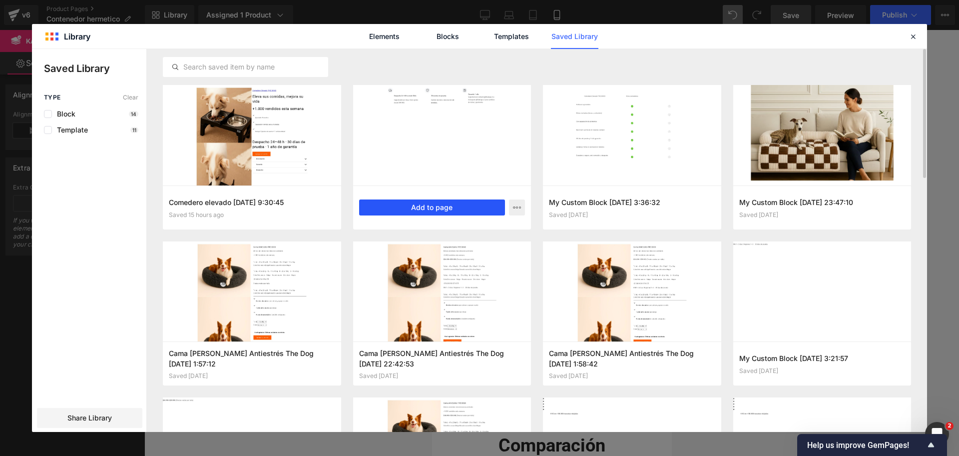
click at [467, 204] on button "Add to page" at bounding box center [432, 207] width 146 height 16
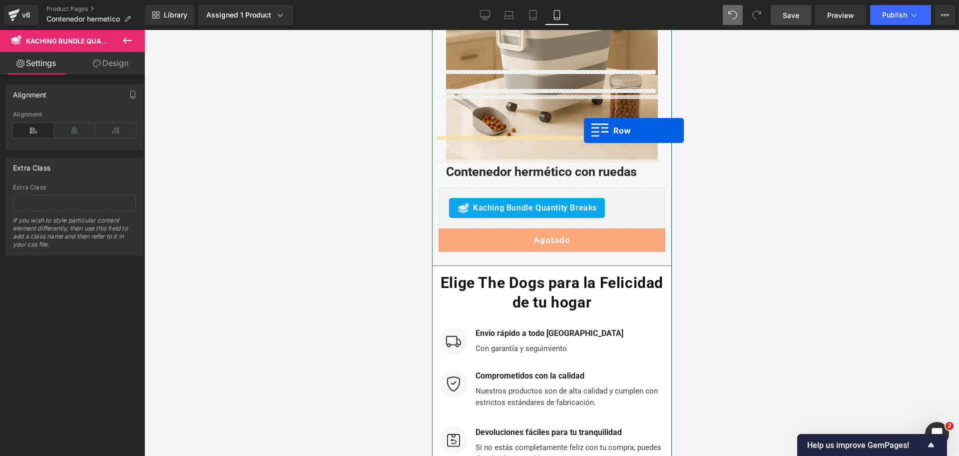
scroll to position [3616, 0]
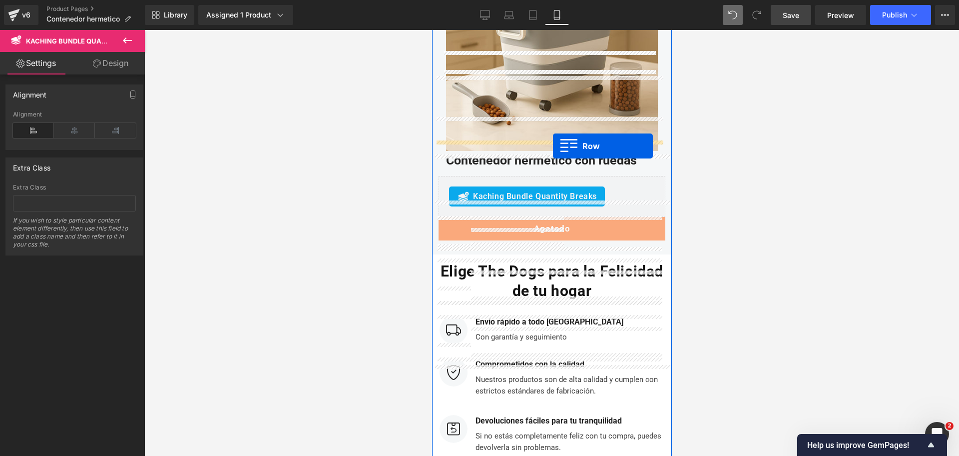
drag, startPoint x: 439, startPoint y: 213, endPoint x: 552, endPoint y: 146, distance: 132.3
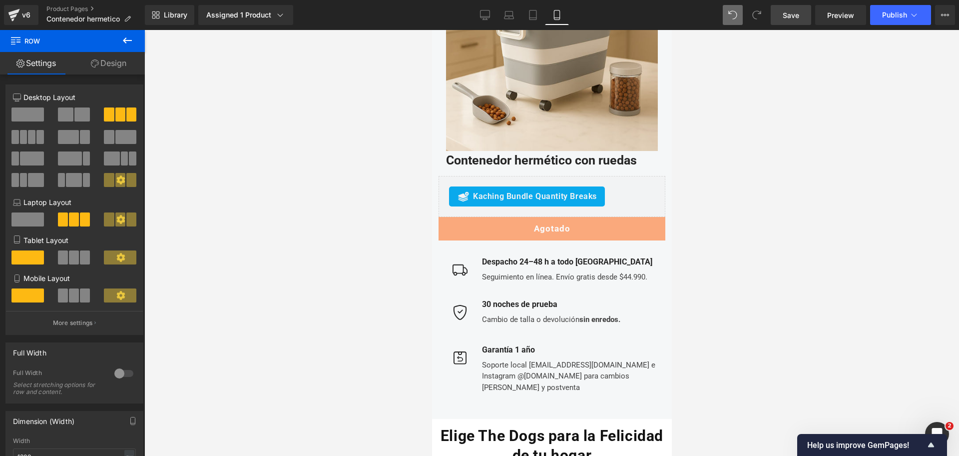
click at [753, 205] on div at bounding box center [551, 243] width 815 height 426
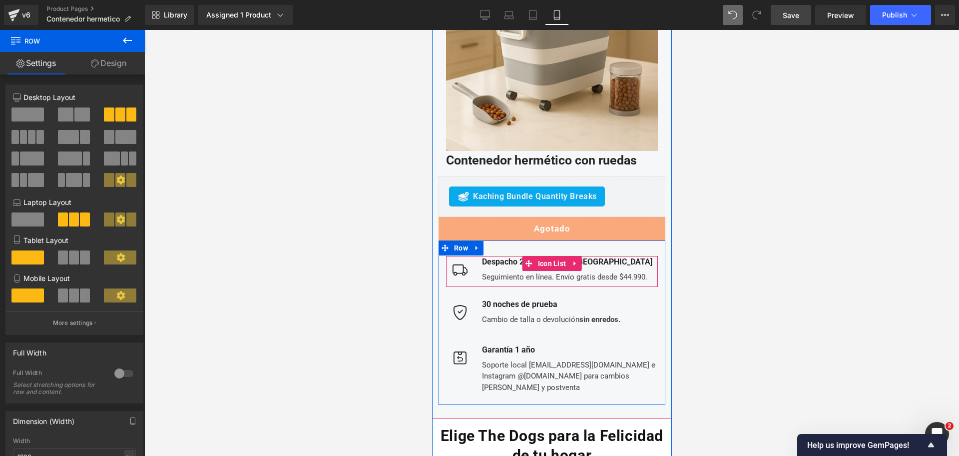
scroll to position [3679, 0]
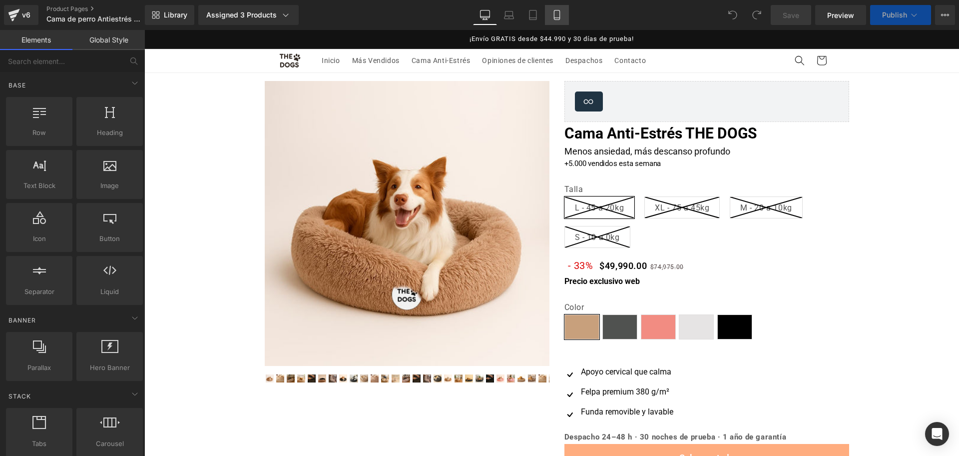
click at [565, 18] on link "Mobile" at bounding box center [557, 15] width 24 height 20
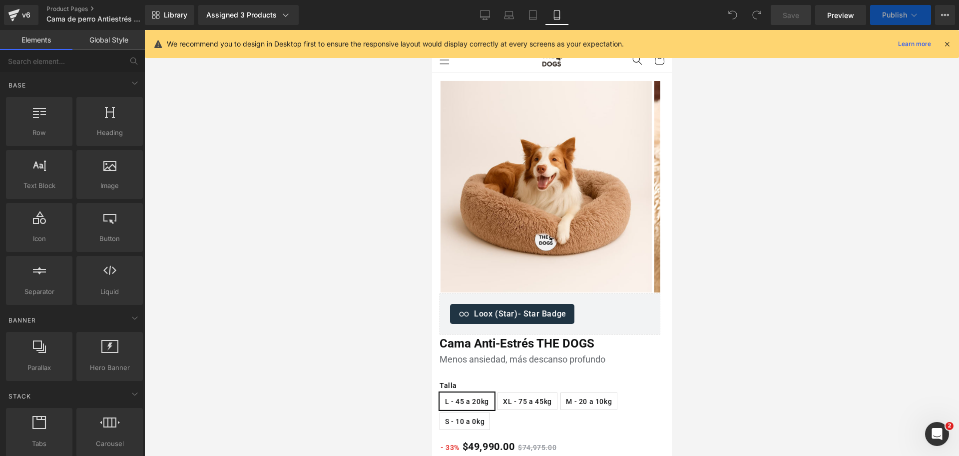
click at [951, 39] on div "We recommend you to design in Desktop first to ensure the responsive layout wou…" at bounding box center [552, 44] width 814 height 28
click at [944, 40] on icon at bounding box center [947, 43] width 9 height 9
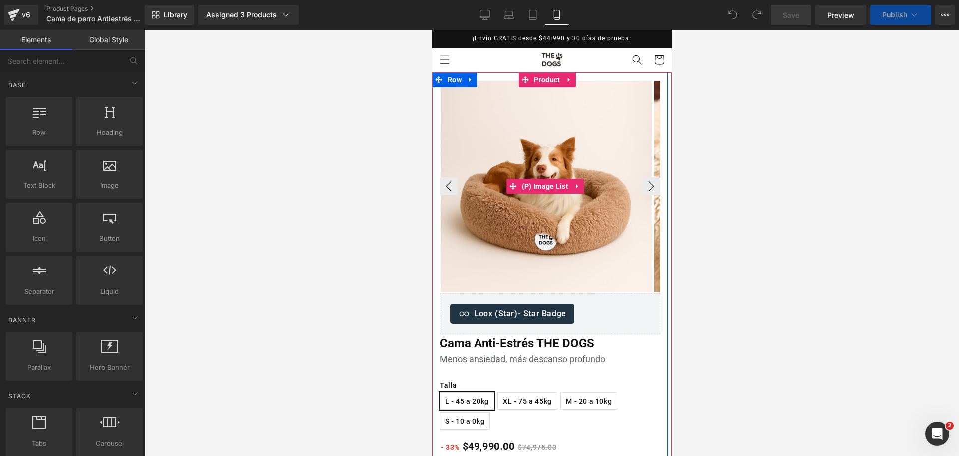
scroll to position [125, 0]
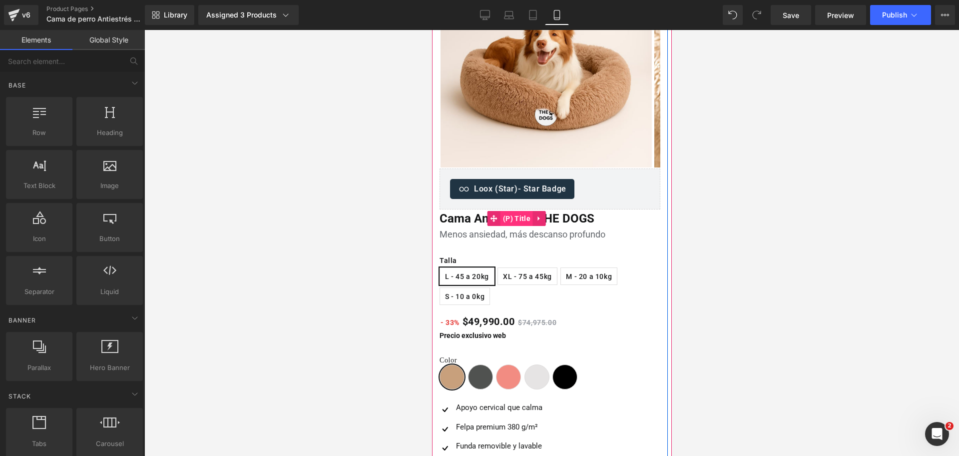
click at [506, 220] on span "(P) Title" at bounding box center [516, 218] width 32 height 15
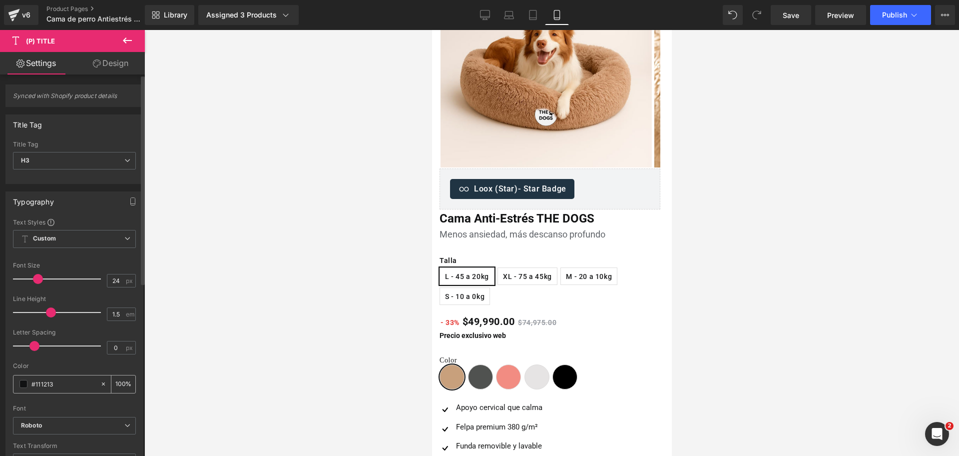
click at [80, 387] on input "#111213" at bounding box center [63, 383] width 64 height 11
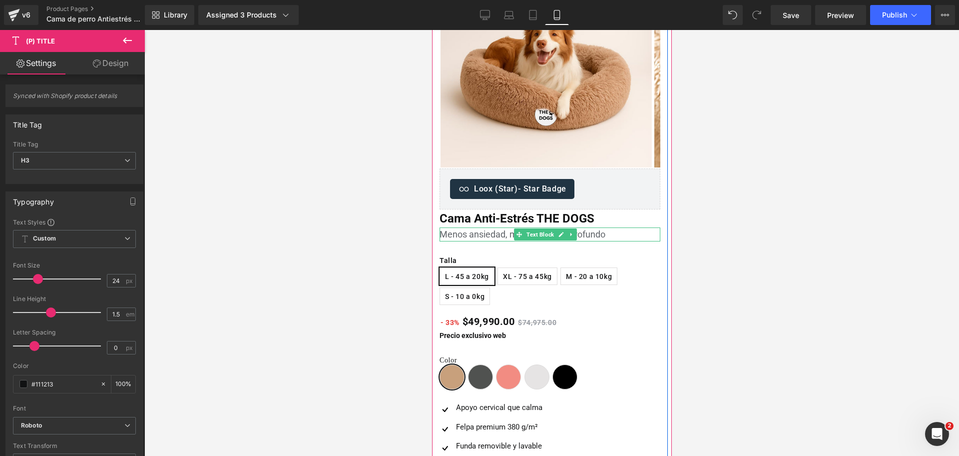
click at [482, 238] on div "Menos ansiedad, más descanso profundo" at bounding box center [549, 234] width 221 height 14
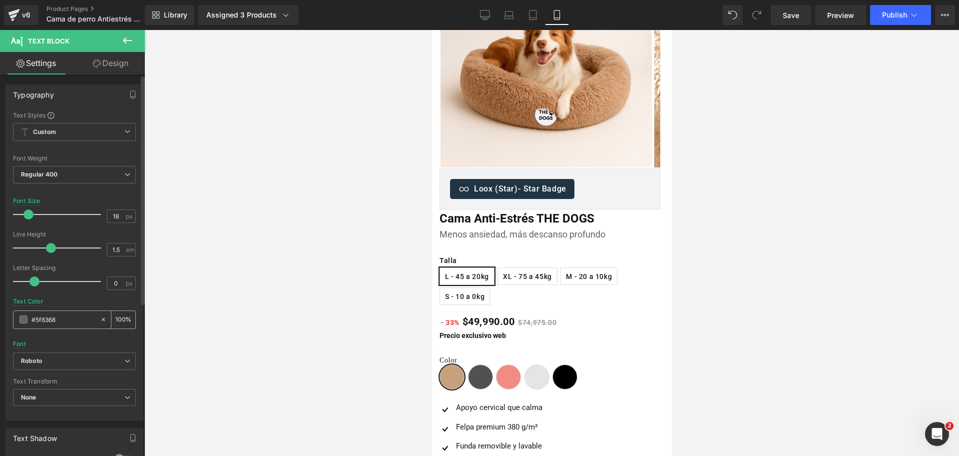
click at [43, 326] on div "#5f6368" at bounding box center [56, 319] width 86 height 17
click at [42, 325] on div "#5f6368" at bounding box center [56, 319] width 86 height 17
click at [41, 324] on input "#5f6368" at bounding box center [63, 319] width 64 height 11
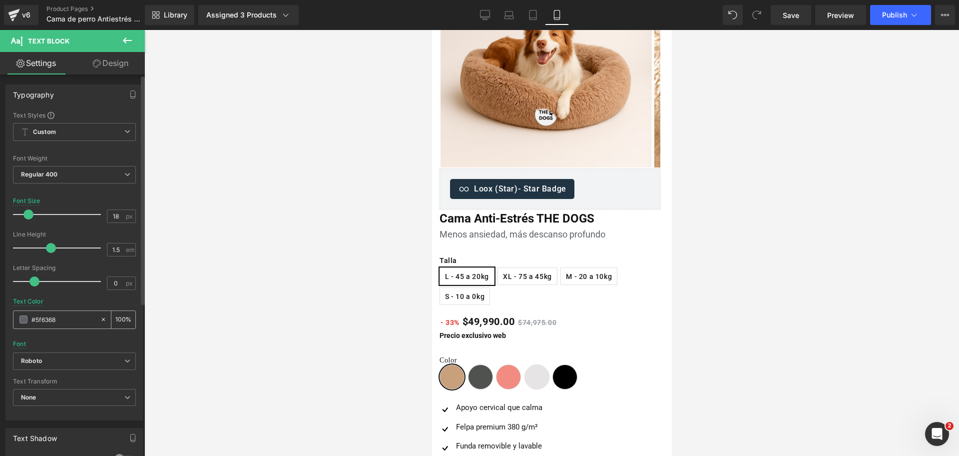
click at [41, 324] on input "#5f6368" at bounding box center [63, 319] width 64 height 11
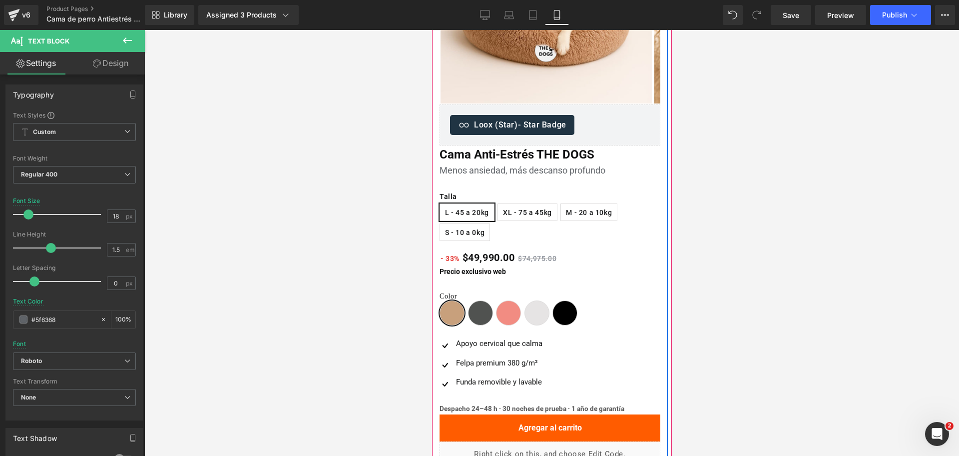
scroll to position [312, 0]
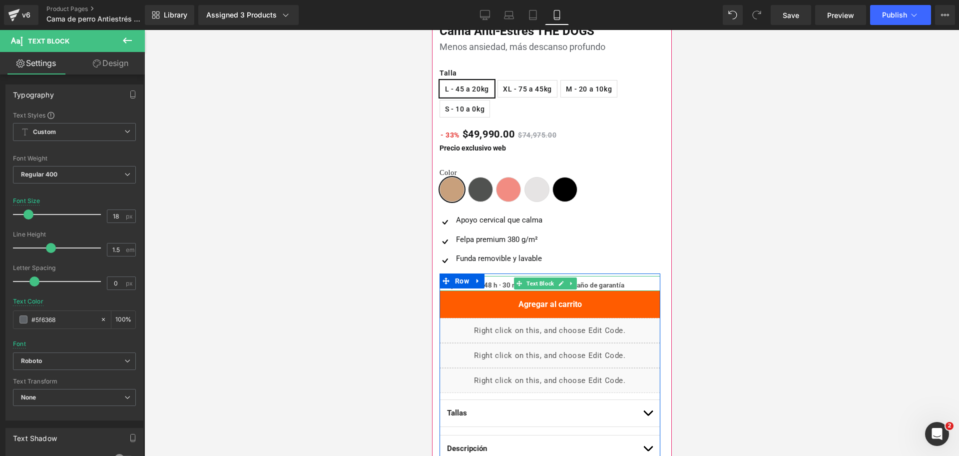
click at [501, 282] on b "Despacho 24–48 h · 30 noches de prueba · 1 año de garantía" at bounding box center [531, 285] width 185 height 8
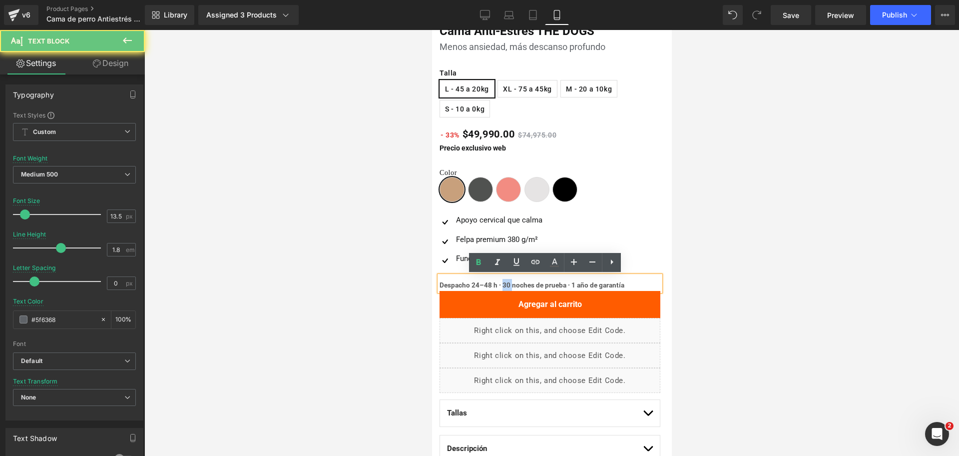
click at [501, 282] on b "Despacho 24–48 h · 30 noches de prueba · 1 año de garantía" at bounding box center [531, 285] width 185 height 8
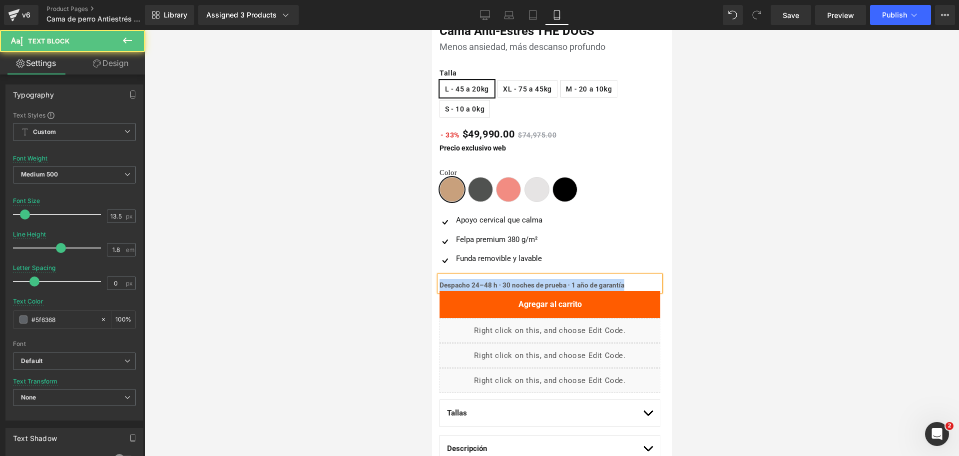
click at [556, 283] on b "Despacho 24–48 h · 30 noches de prueba · 1 año de garantía" at bounding box center [531, 285] width 185 height 8
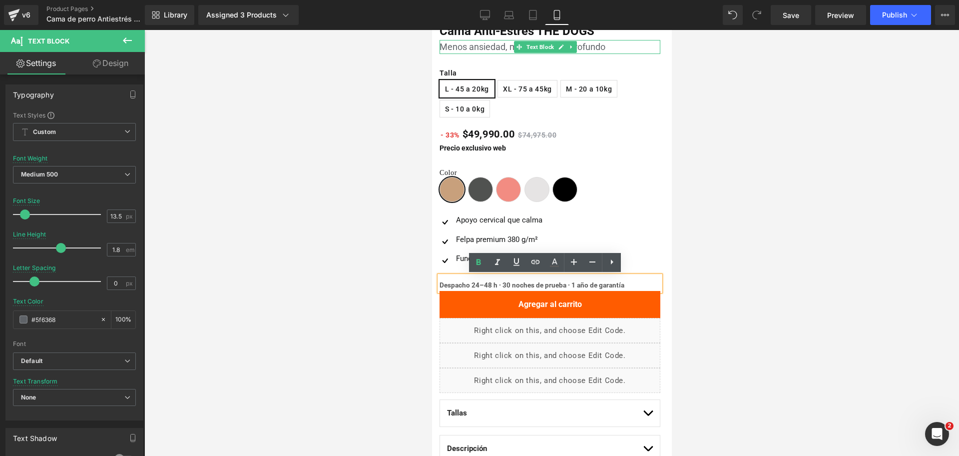
click at [529, 49] on span "Text Block" at bounding box center [539, 47] width 31 height 12
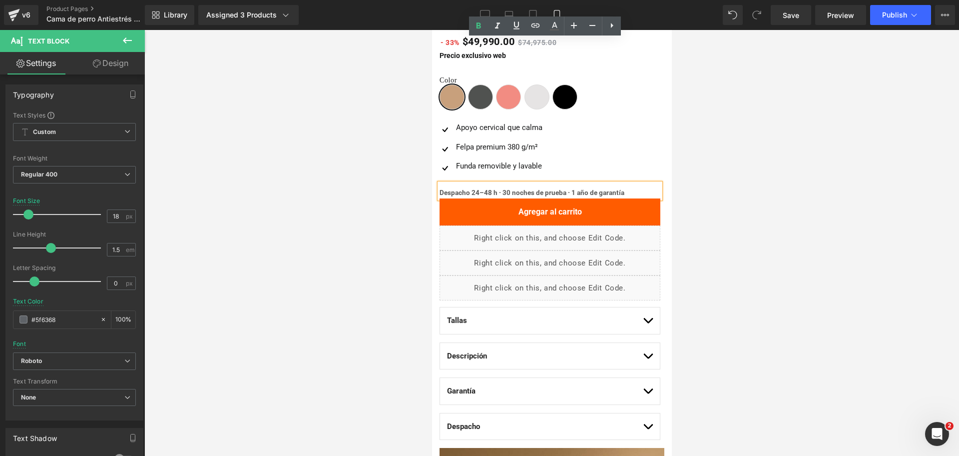
scroll to position [562, 0]
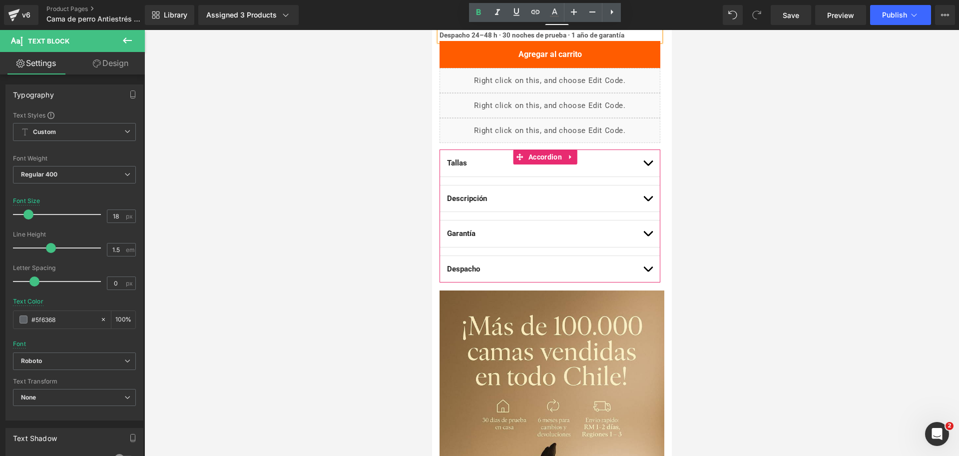
click at [647, 201] on span "button" at bounding box center [647, 201] width 0 height 0
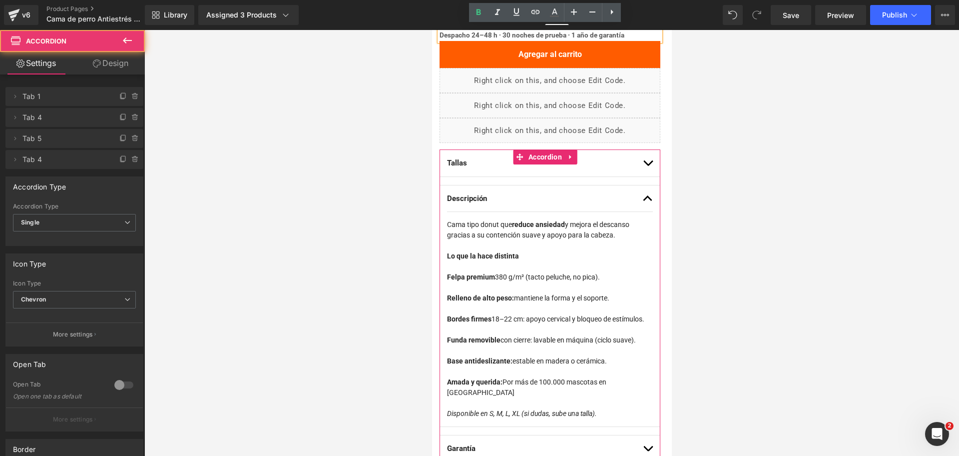
click at [642, 196] on button "button" at bounding box center [647, 198] width 10 height 26
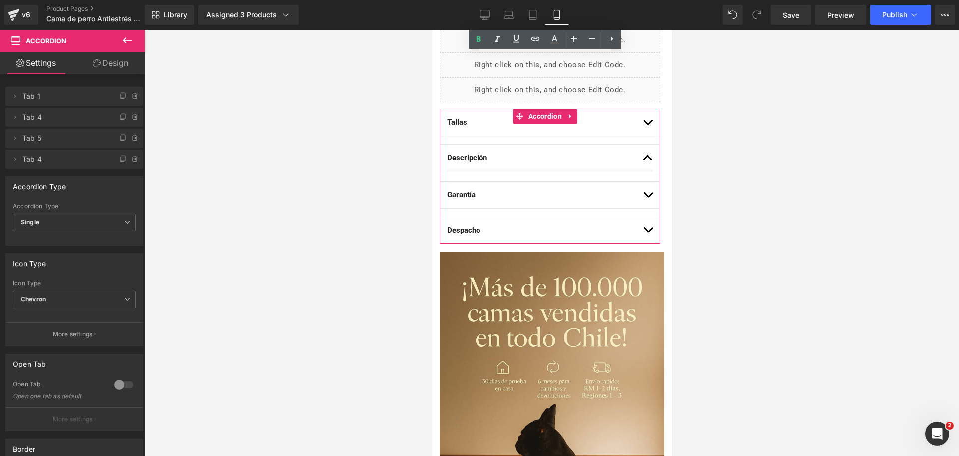
scroll to position [624, 0]
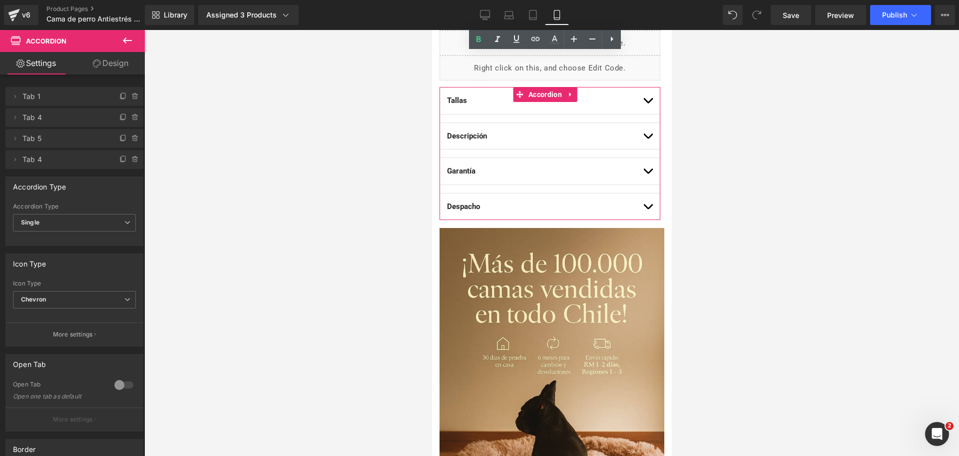
click at [642, 202] on button "button" at bounding box center [647, 206] width 10 height 26
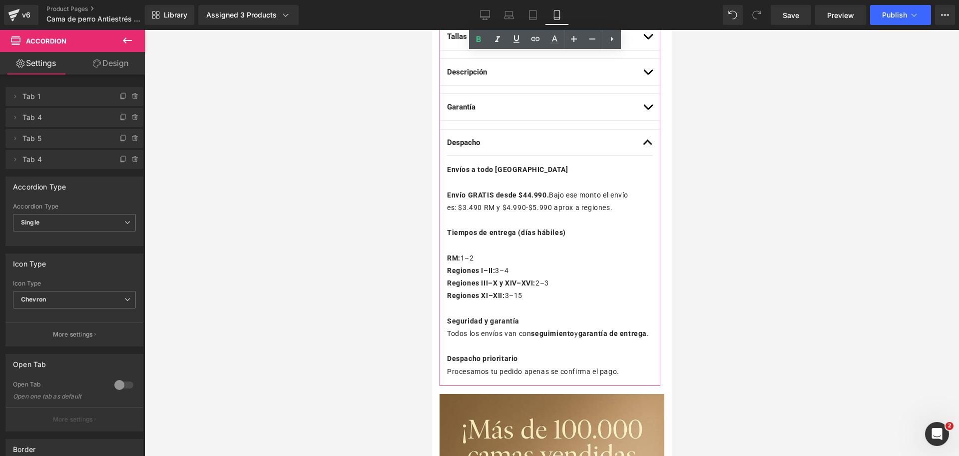
scroll to position [687, 0]
click at [642, 108] on button "button" at bounding box center [647, 108] width 10 height 26
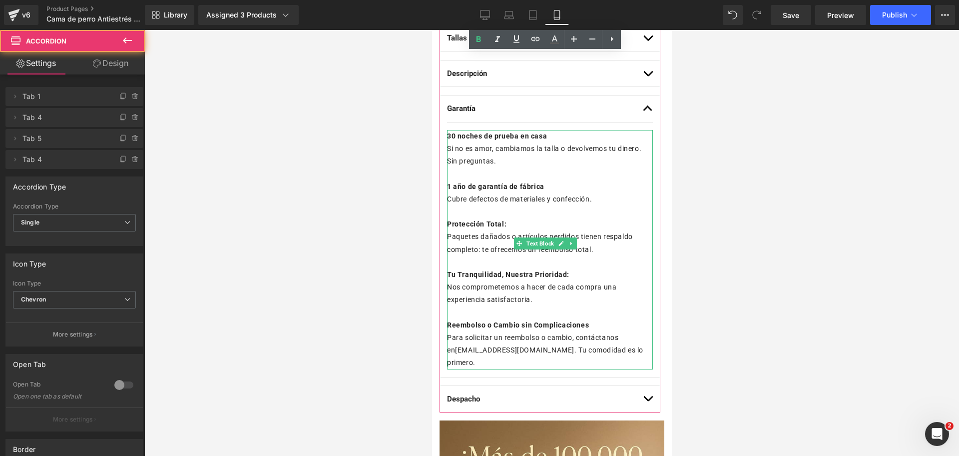
click at [492, 153] on p "Si no es amor, cambiamos la talla o devolvemos tu dinero. Sin preguntas." at bounding box center [550, 154] width 206 height 25
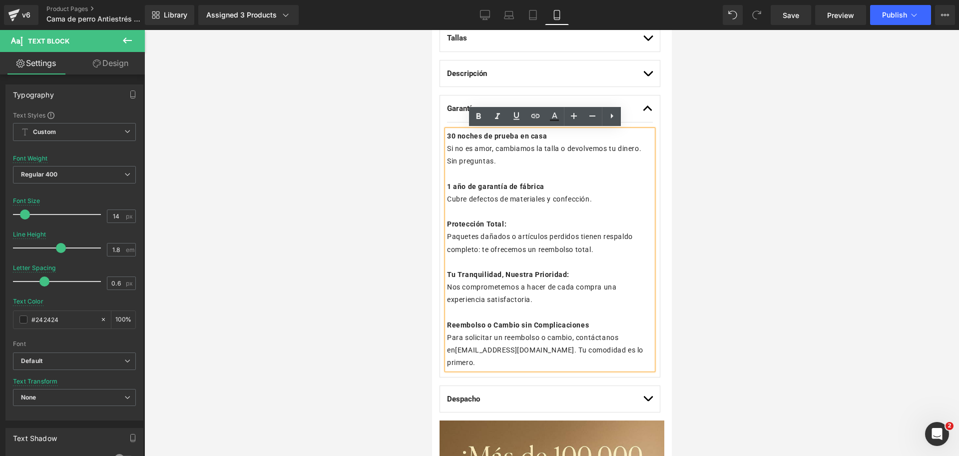
drag, startPoint x: 448, startPoint y: 137, endPoint x: 639, endPoint y: 350, distance: 285.8
click at [639, 350] on div "30 noches de prueba en casa Si no es amor, cambiamos la talla o devolvemos tu d…" at bounding box center [550, 249] width 206 height 239
copy div "30 noches de prueba en casa Si no es amor, cambiamos la talla o devolvemos tu d…"
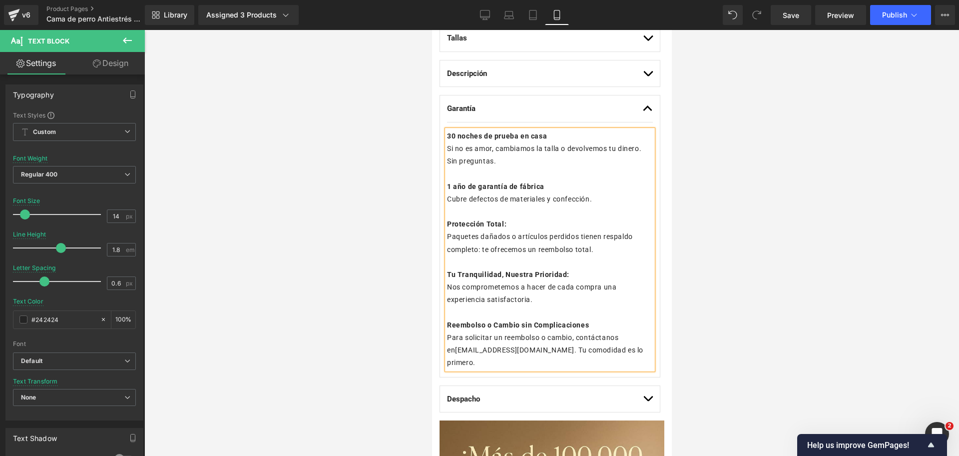
click at [632, 174] on p at bounding box center [550, 173] width 206 height 12
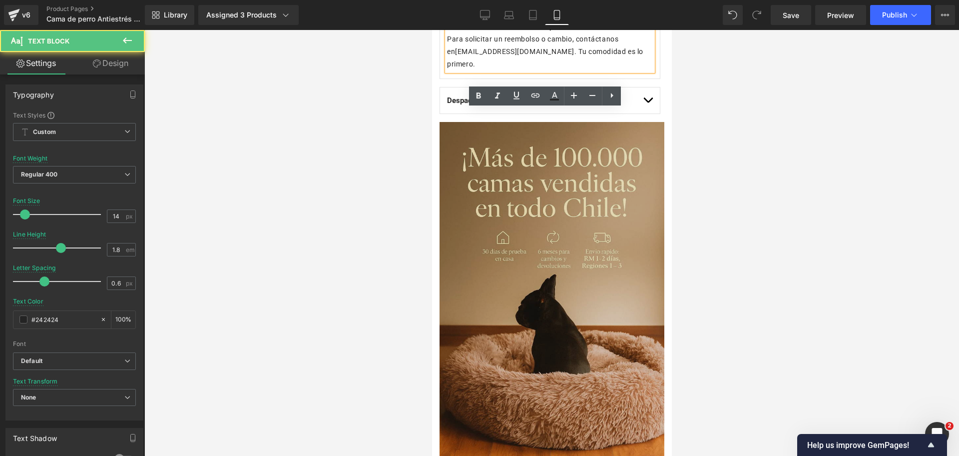
scroll to position [999, 0]
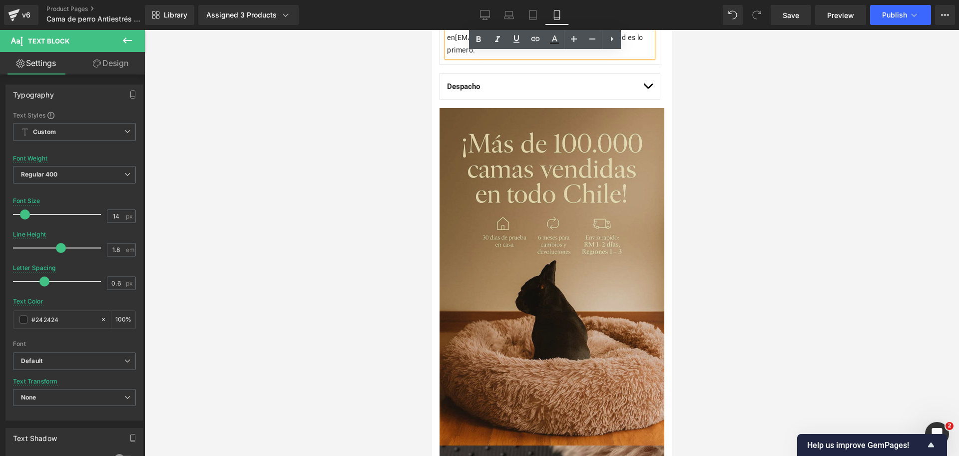
click at [632, 246] on img at bounding box center [551, 276] width 225 height 337
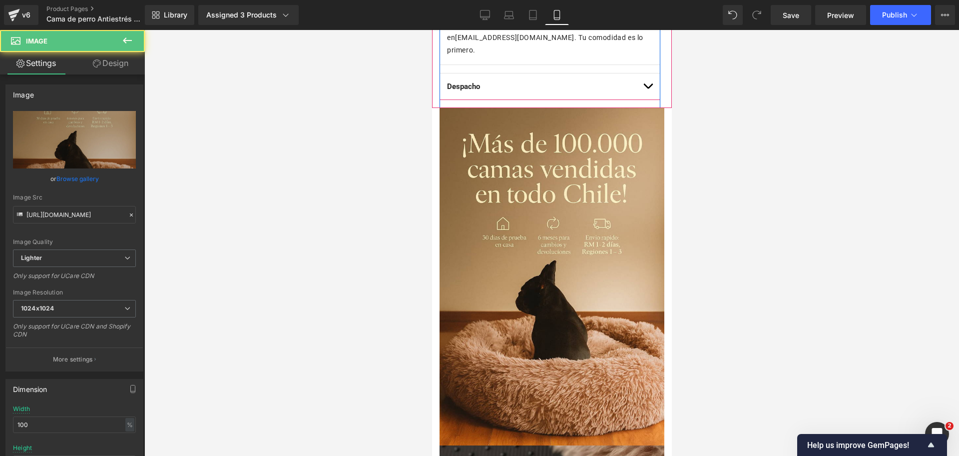
click at [642, 73] on button "button" at bounding box center [647, 86] width 10 height 26
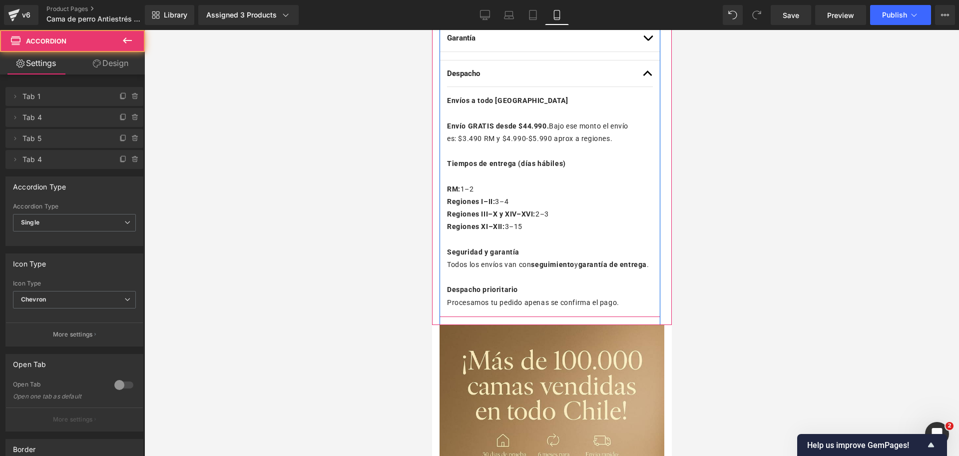
click at [642, 66] on button "button" at bounding box center [647, 73] width 10 height 26
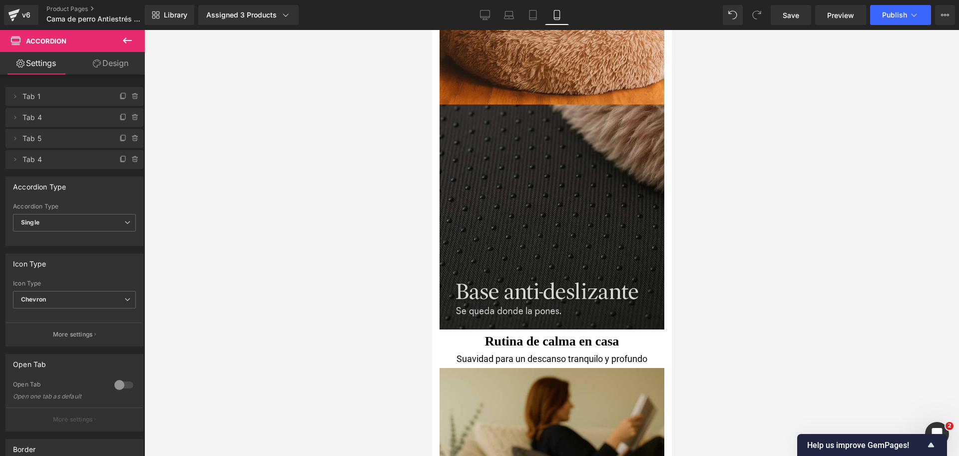
scroll to position [1126, 0]
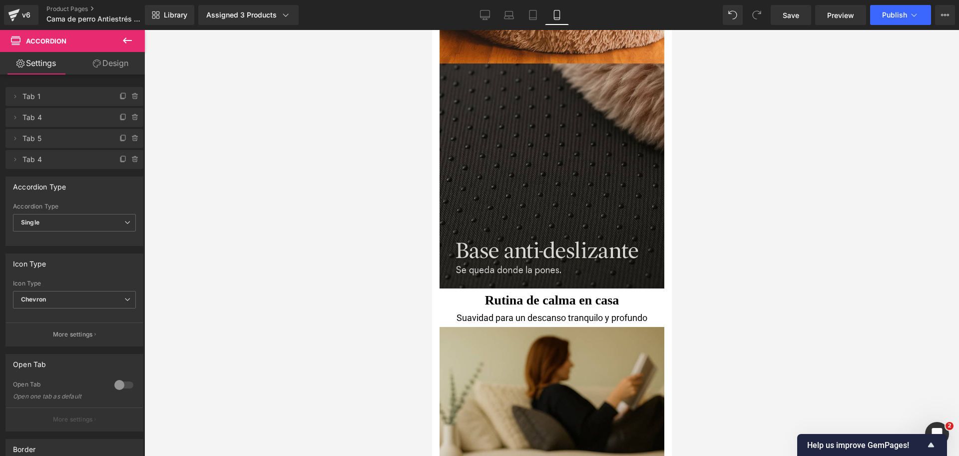
click at [588, 156] on img at bounding box center [551, 175] width 225 height 225
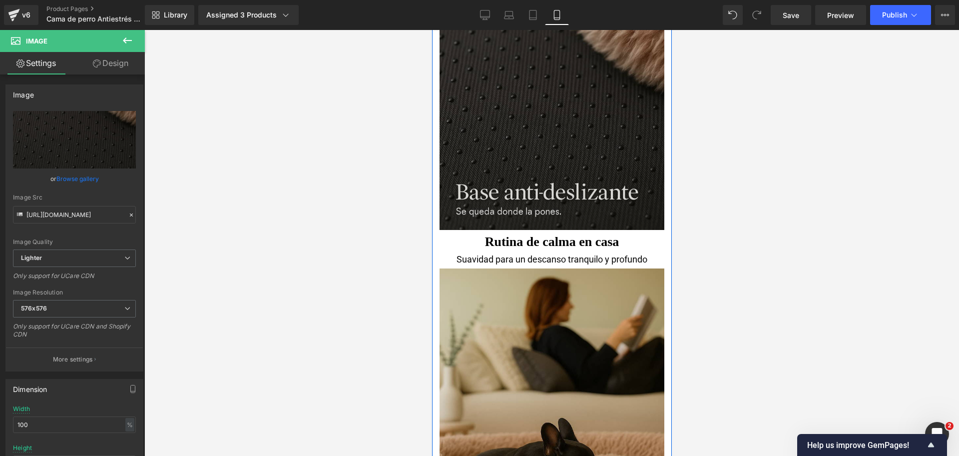
scroll to position [1188, 0]
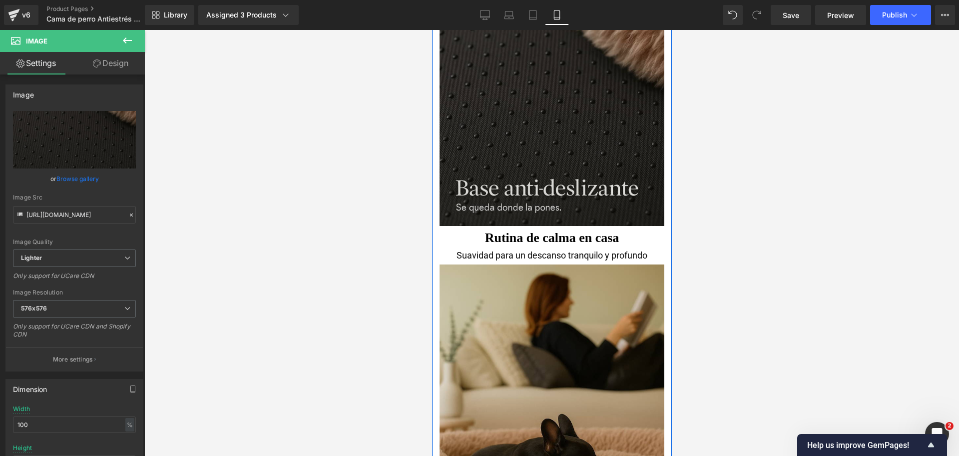
click at [577, 135] on img at bounding box center [551, 113] width 225 height 225
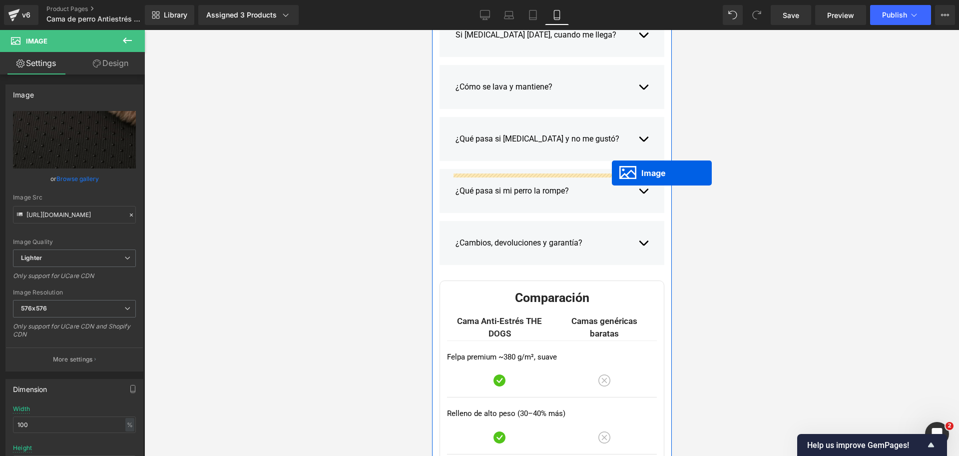
scroll to position [3236, 0]
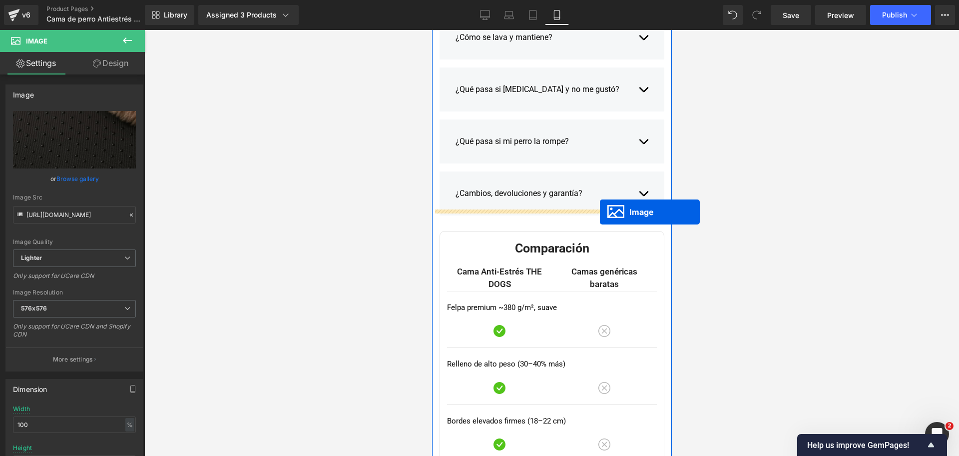
drag, startPoint x: 533, startPoint y: 109, endPoint x: 599, endPoint y: 212, distance: 121.8
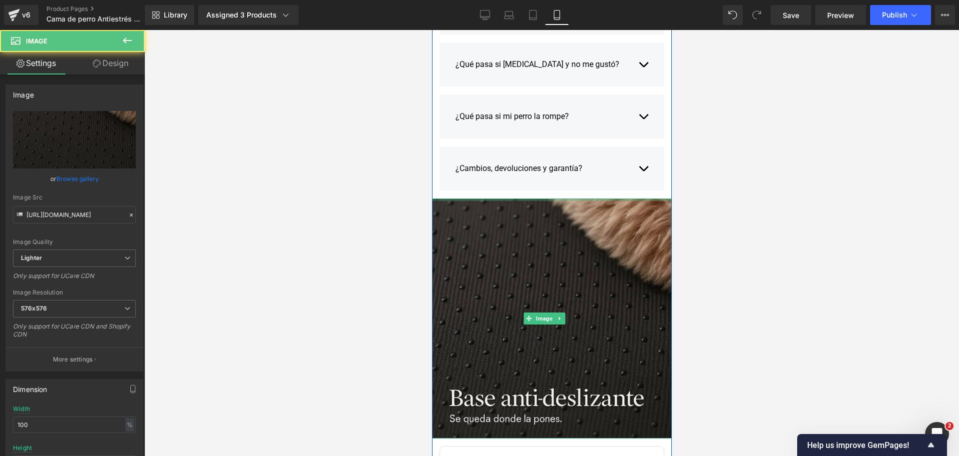
scroll to position [3211, 0]
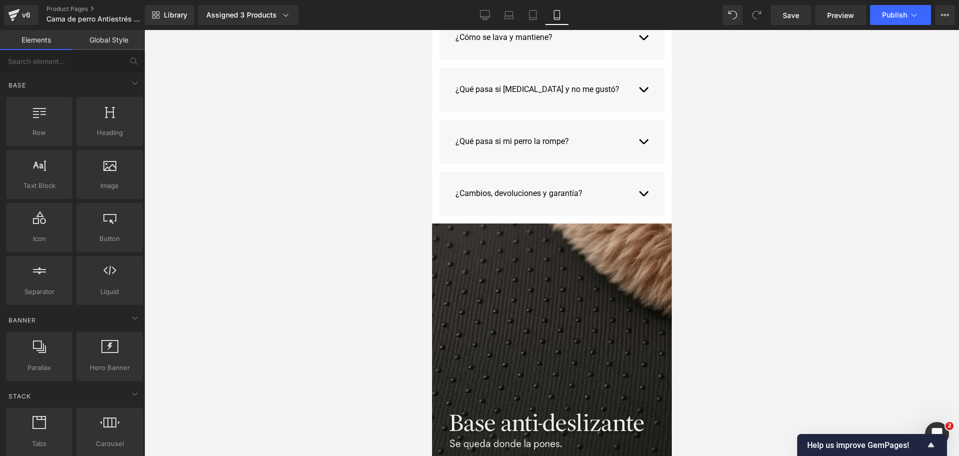
click at [823, 144] on div at bounding box center [551, 243] width 815 height 426
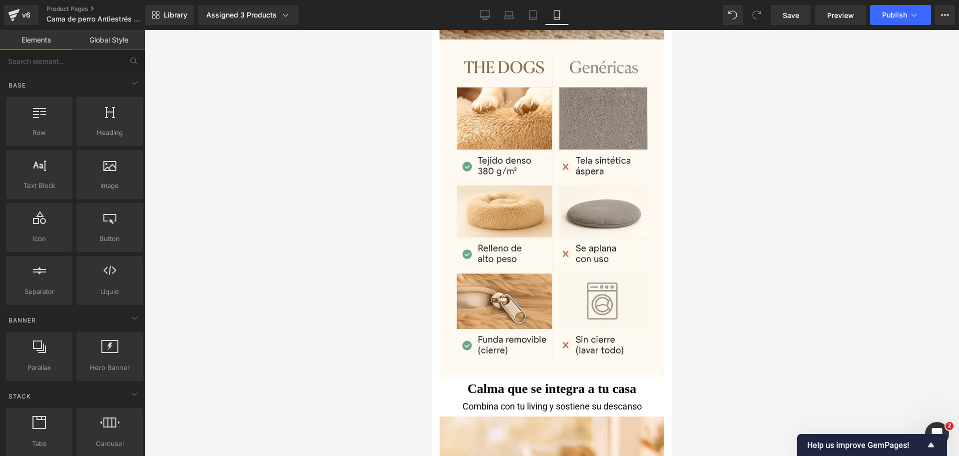
scroll to position [2139, 0]
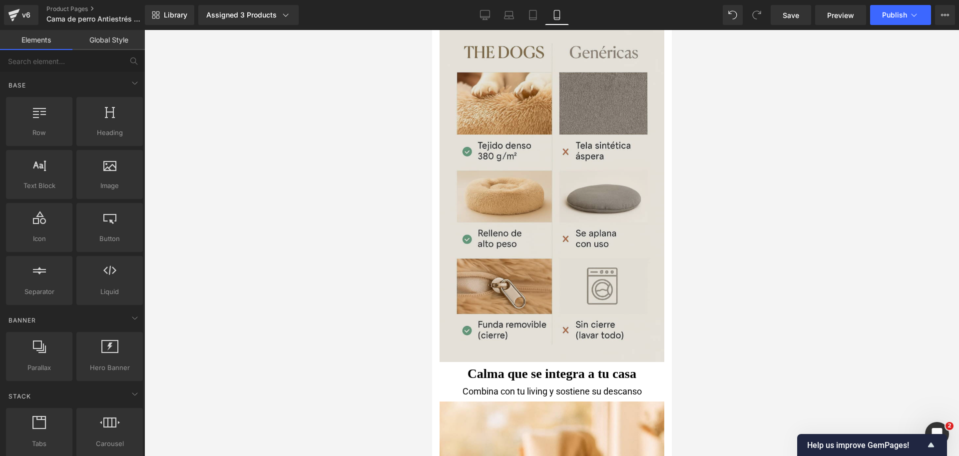
click at [630, 165] on img at bounding box center [551, 192] width 225 height 337
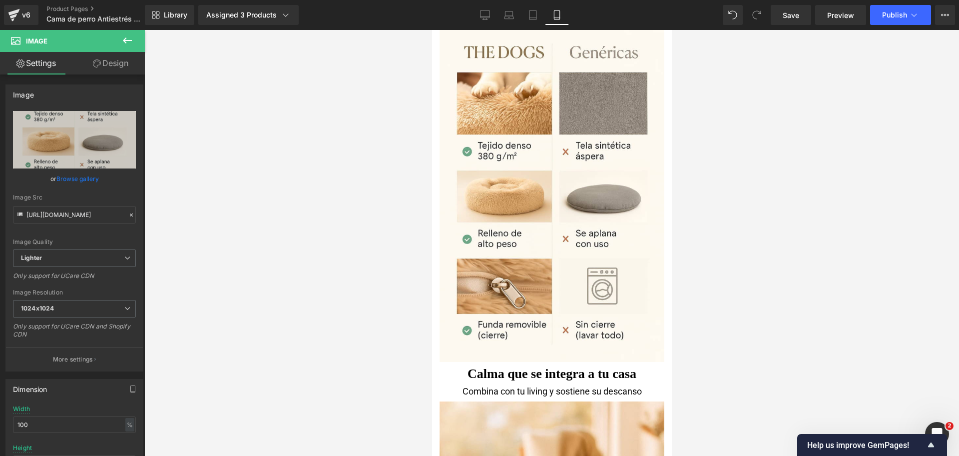
click at [726, 138] on div at bounding box center [551, 243] width 815 height 426
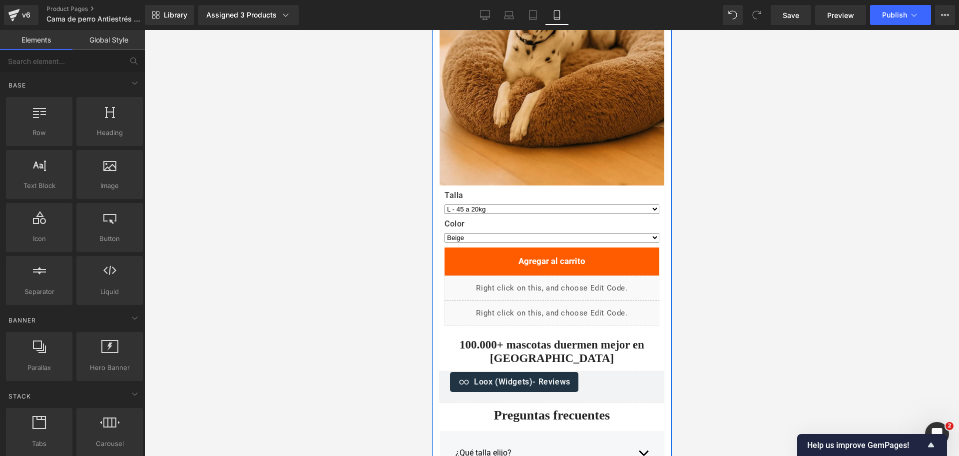
scroll to position [2764, 0]
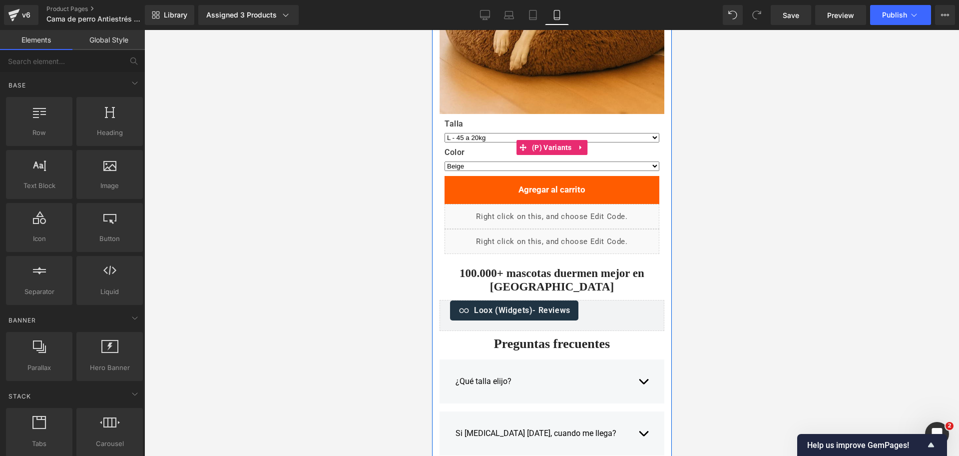
click at [556, 164] on select "Beige Gris oscuro Rosado suave Gris claro Negro" at bounding box center [551, 165] width 215 height 9
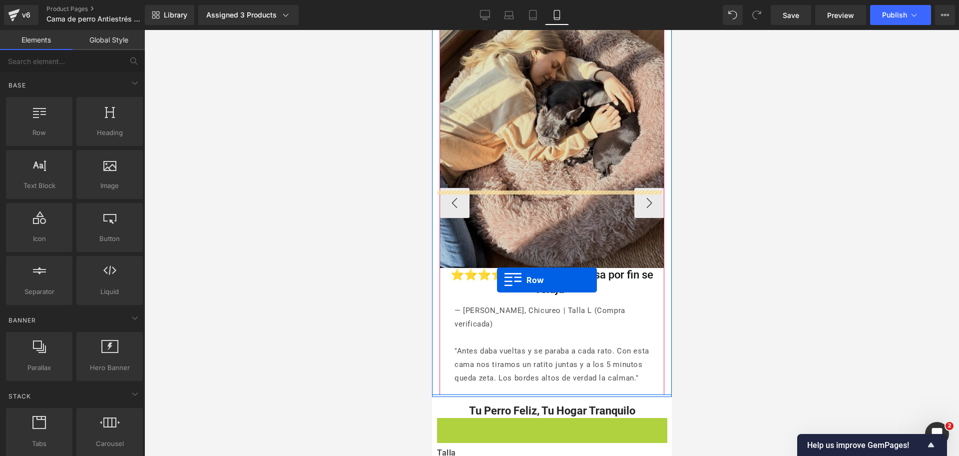
scroll to position [4699, 0]
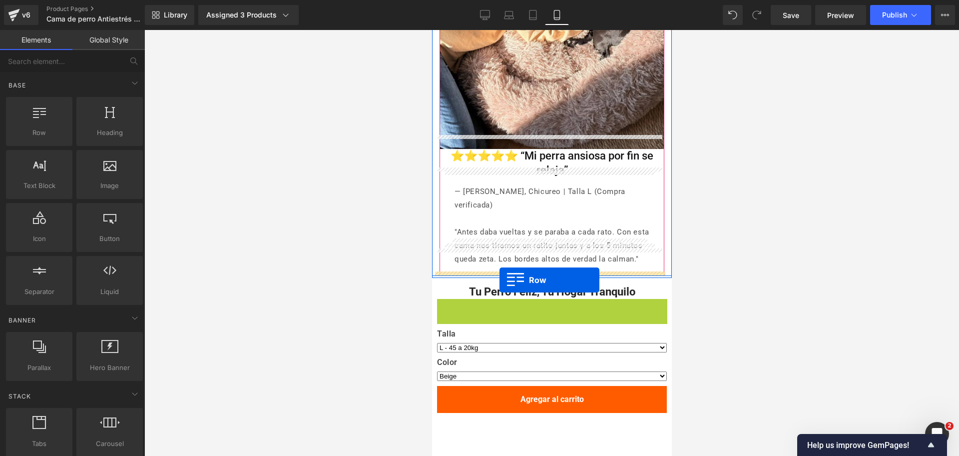
drag, startPoint x: 440, startPoint y: 275, endPoint x: 499, endPoint y: 280, distance: 59.6
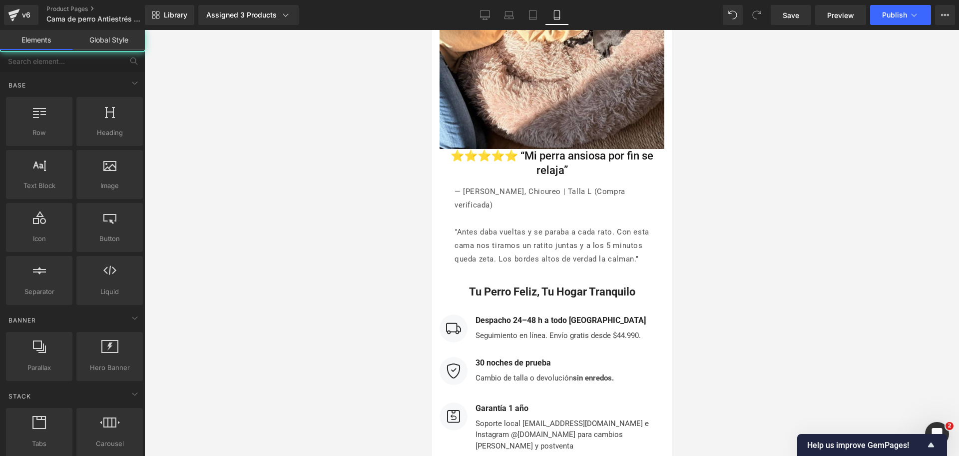
click at [772, 130] on div at bounding box center [551, 243] width 815 height 426
click at [489, 16] on icon at bounding box center [484, 16] width 9 height 0
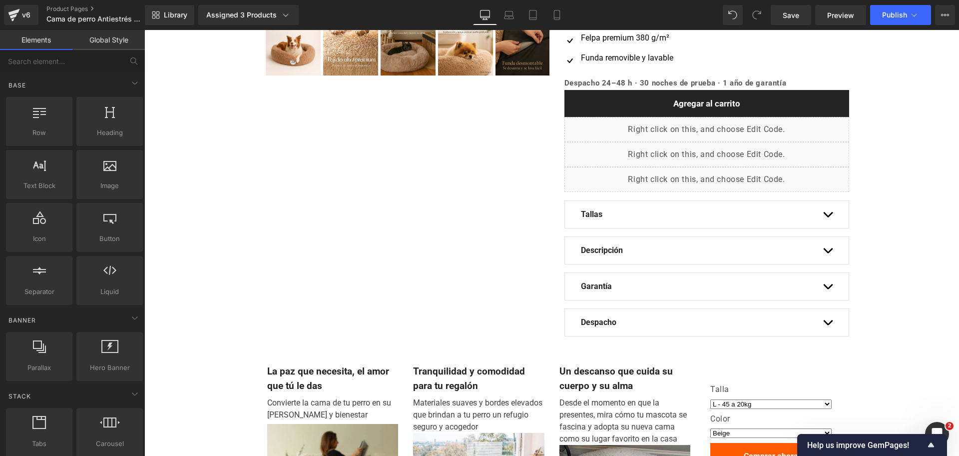
scroll to position [278, 0]
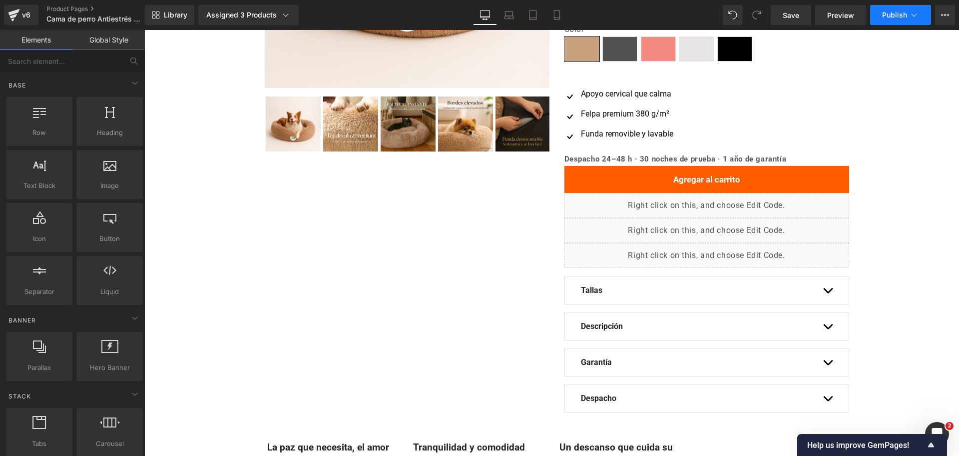
click at [917, 11] on icon at bounding box center [914, 15] width 10 height 10
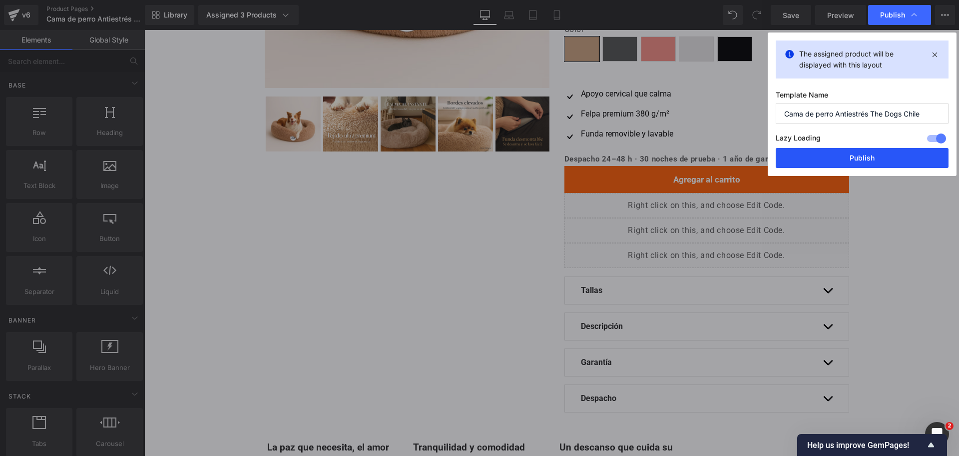
click at [880, 152] on button "Publish" at bounding box center [862, 158] width 173 height 20
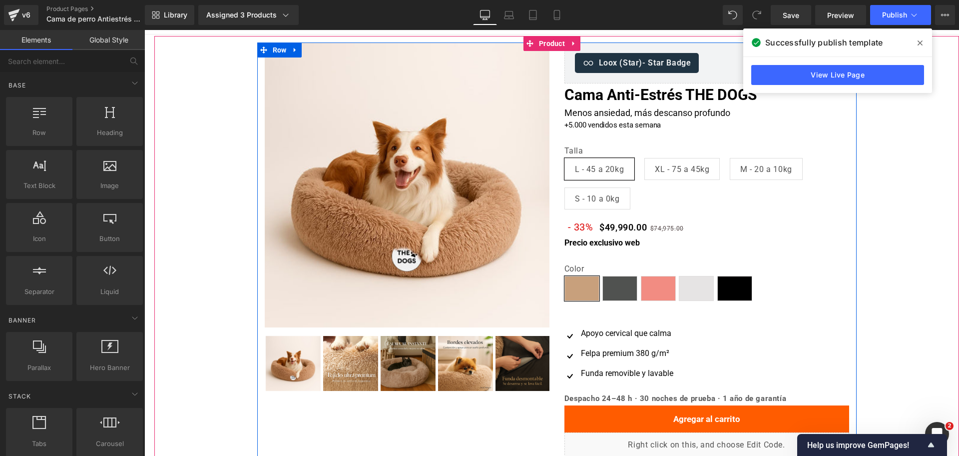
scroll to position [0, 0]
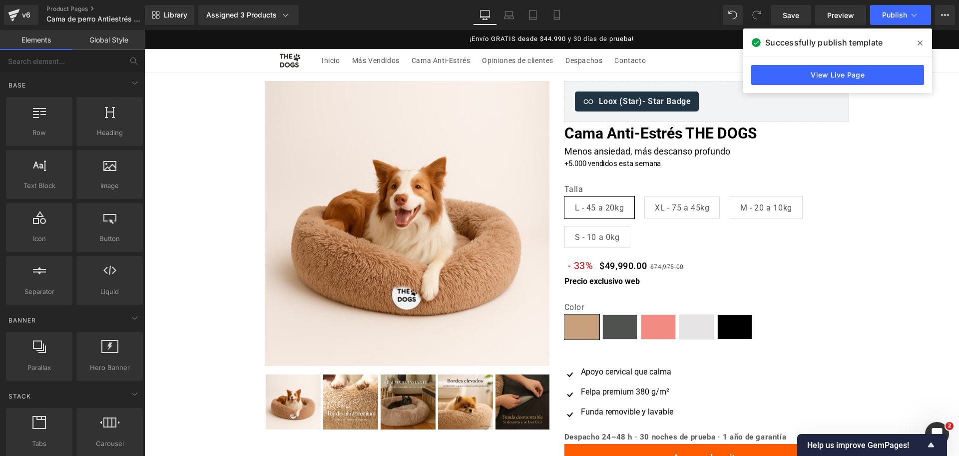
drag, startPoint x: 921, startPoint y: 39, endPoint x: 764, endPoint y: 17, distance: 158.4
click at [921, 39] on icon at bounding box center [920, 43] width 5 height 8
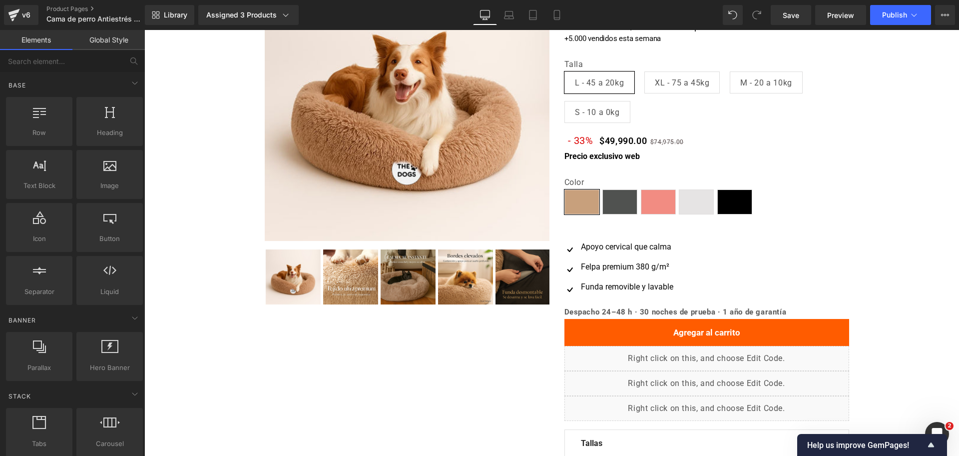
scroll to position [52, 0]
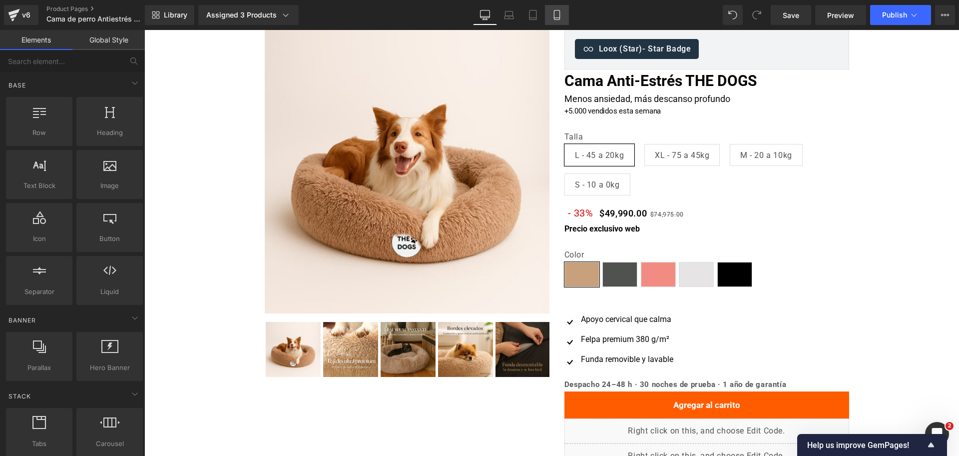
click at [559, 19] on icon at bounding box center [556, 14] width 5 height 9
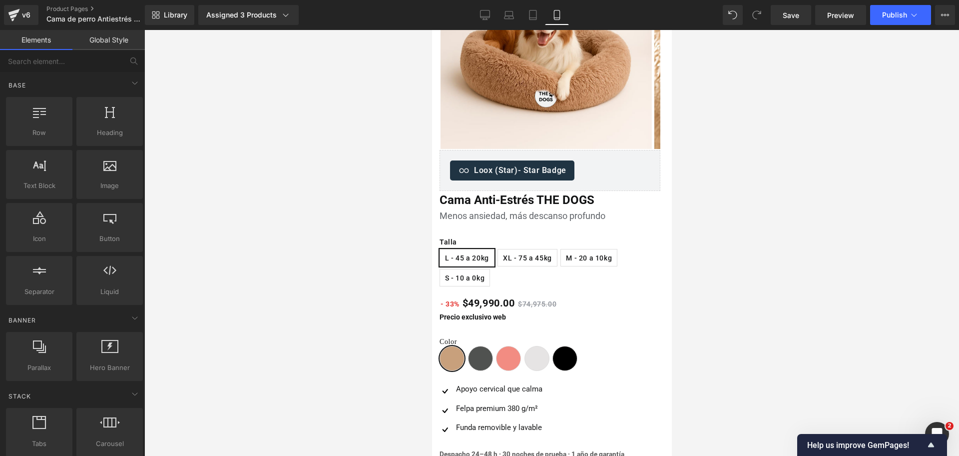
scroll to position [135, 0]
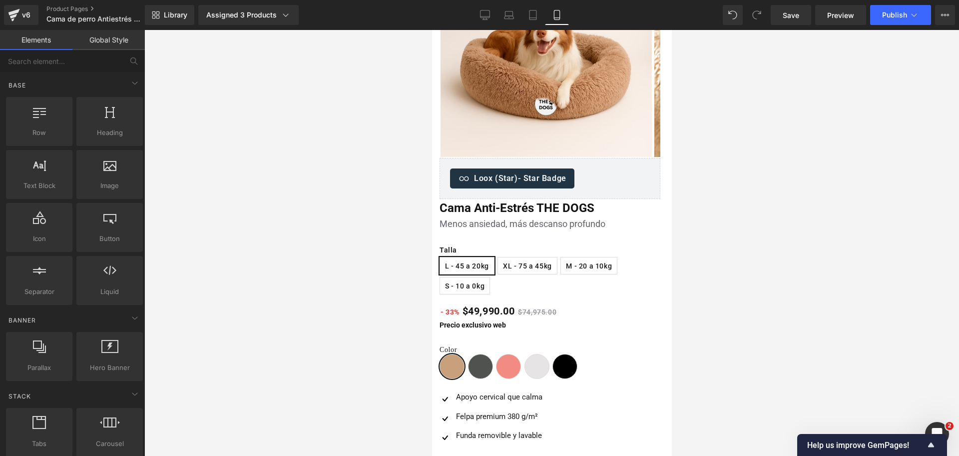
click at [479, 360] on span "Gris oscuro" at bounding box center [480, 366] width 25 height 25
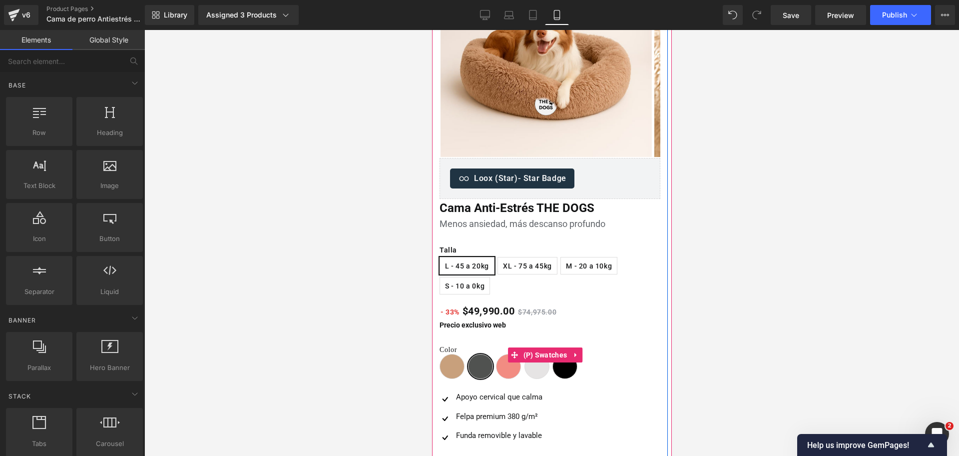
click at [500, 368] on span "Rosado suave" at bounding box center [507, 366] width 25 height 25
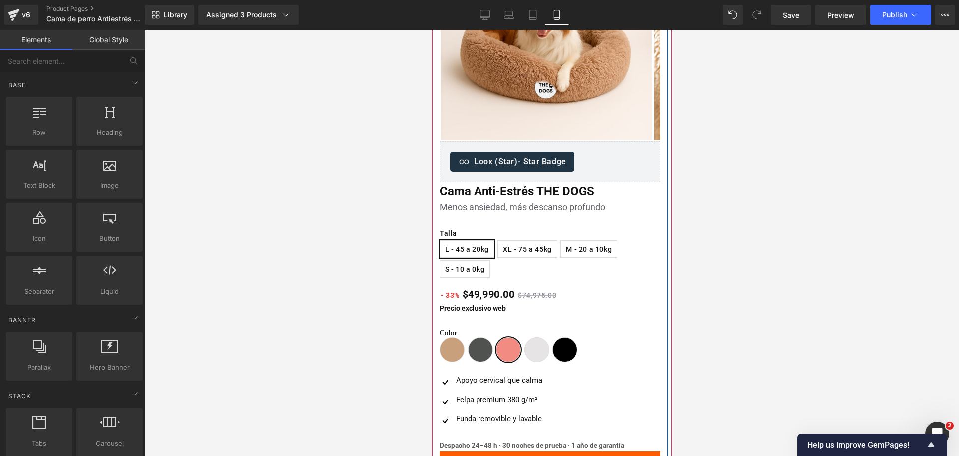
scroll to position [448, 0]
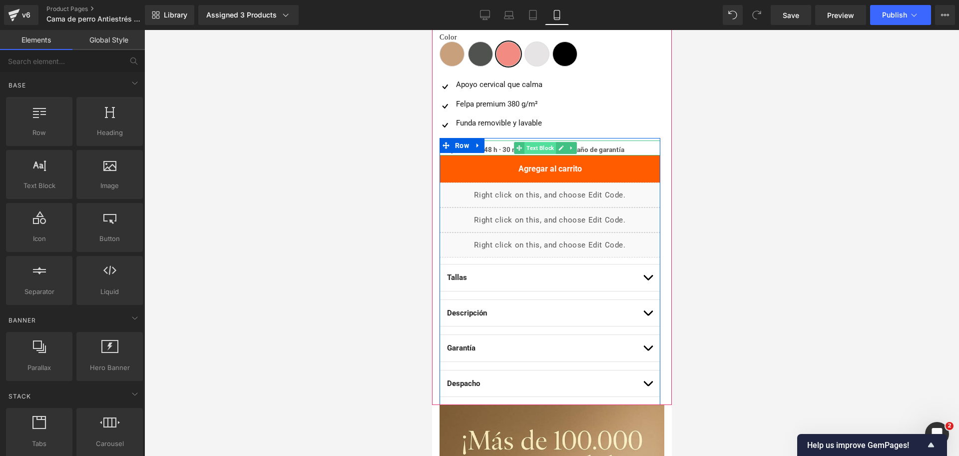
click at [535, 151] on span "Text Block" at bounding box center [539, 148] width 31 height 12
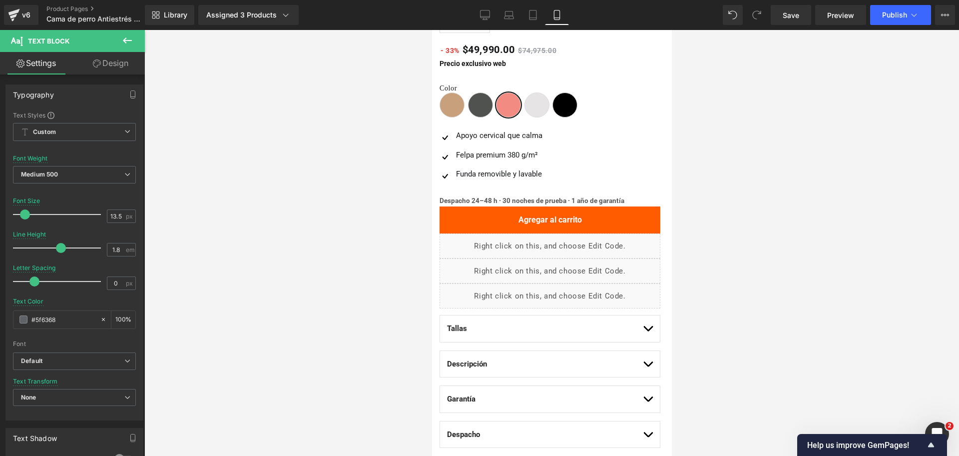
scroll to position [323, 0]
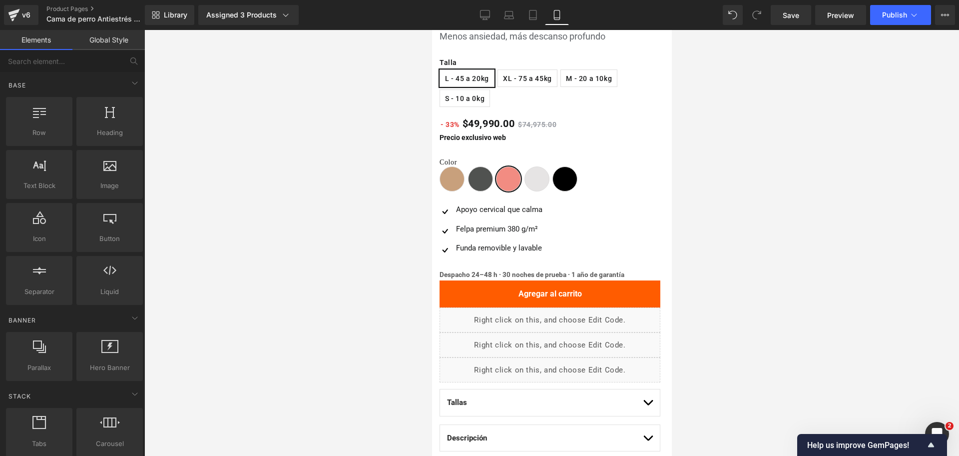
click at [723, 140] on div at bounding box center [551, 243] width 815 height 426
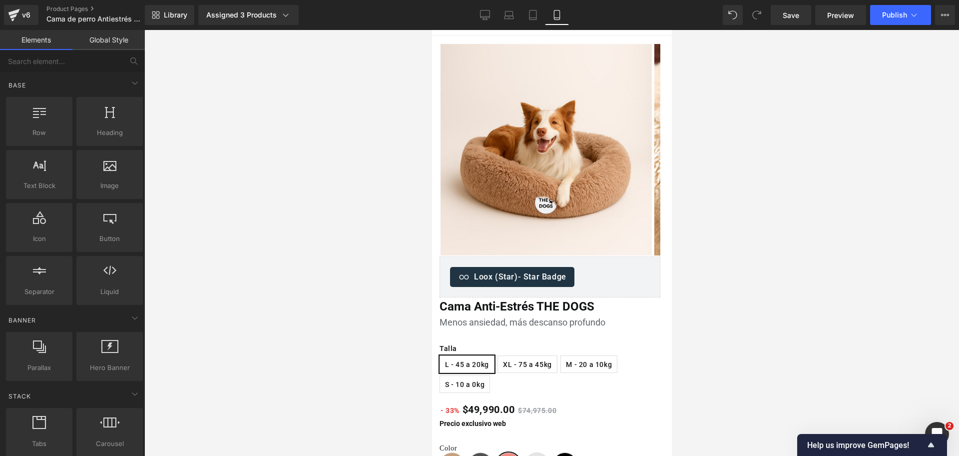
scroll to position [0, 0]
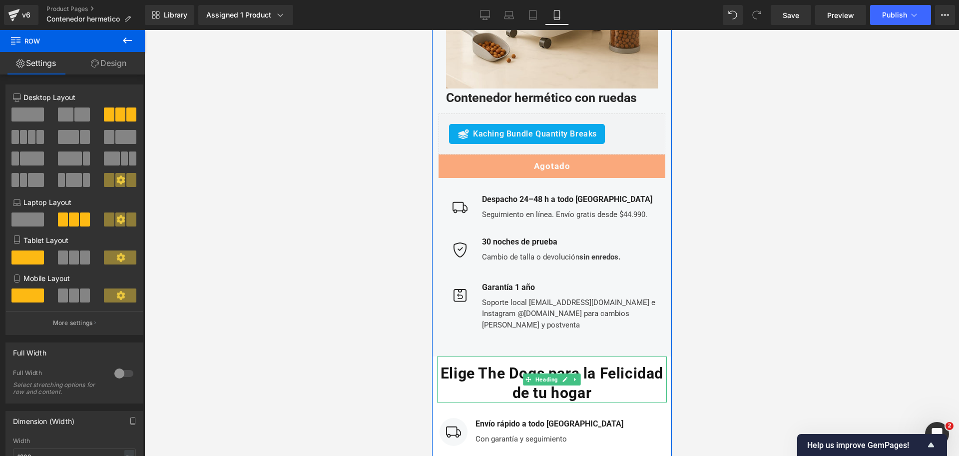
click at [570, 373] on link at bounding box center [575, 379] width 10 height 12
click at [575, 373] on link at bounding box center [580, 379] width 10 height 12
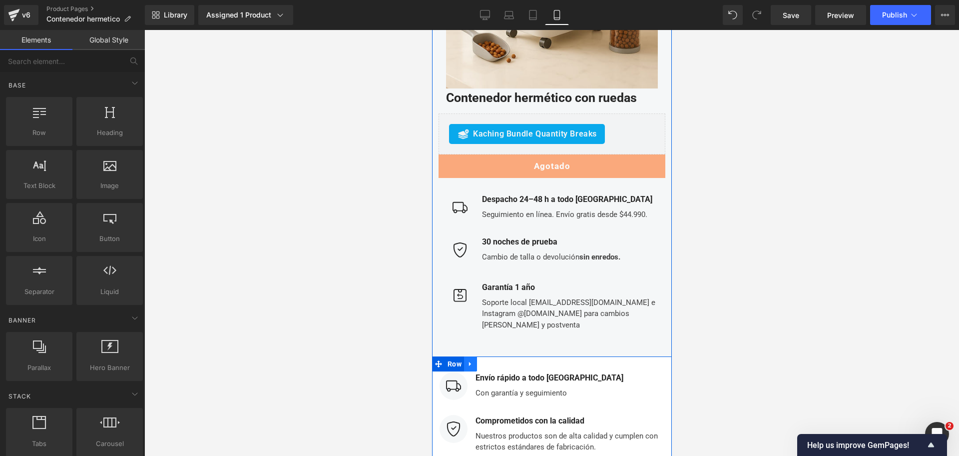
click at [469, 356] on link at bounding box center [470, 363] width 13 height 15
click at [492, 360] on icon at bounding box center [495, 363] width 7 height 7
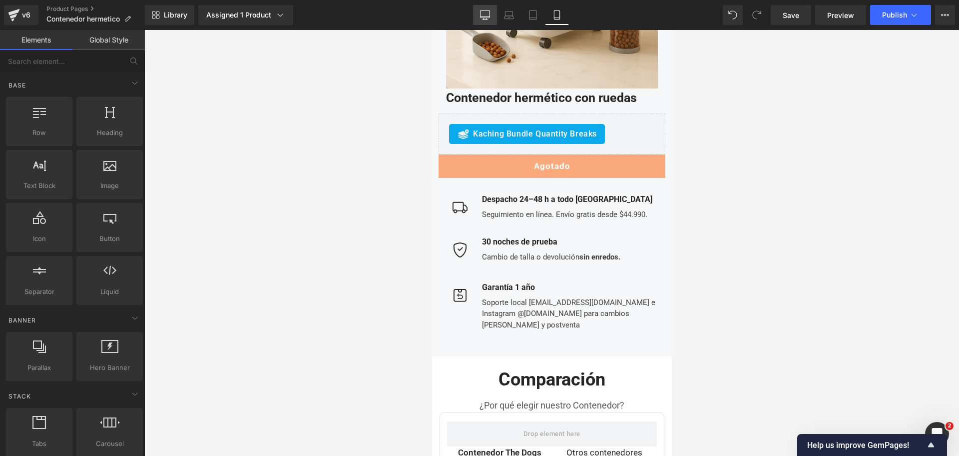
click at [481, 15] on icon at bounding box center [485, 15] width 10 height 10
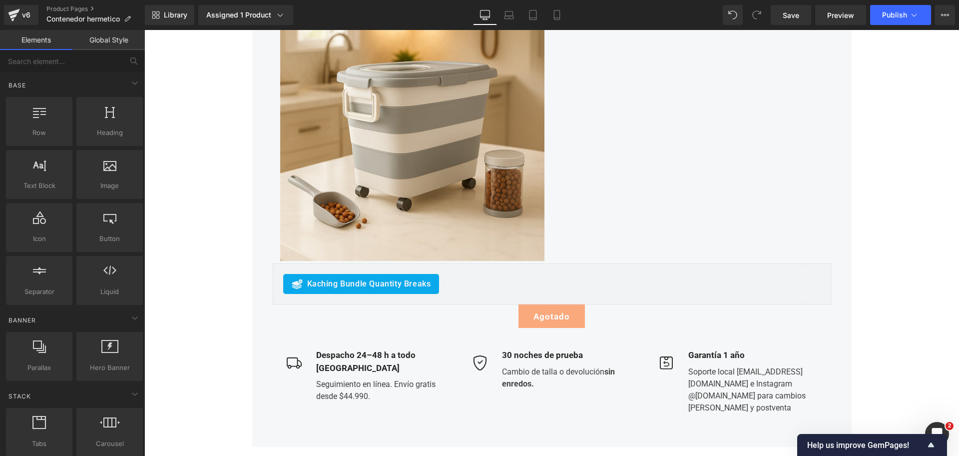
scroll to position [2765, 0]
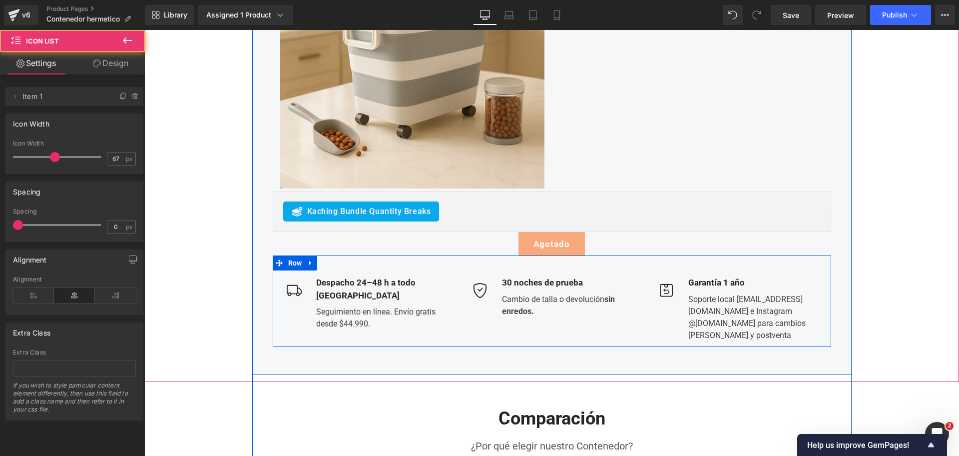
click at [775, 276] on div "Image Despacho 24–48 h a todo [GEOGRAPHIC_DATA] Text Block Seguimiento en línea…" at bounding box center [552, 300] width 558 height 90
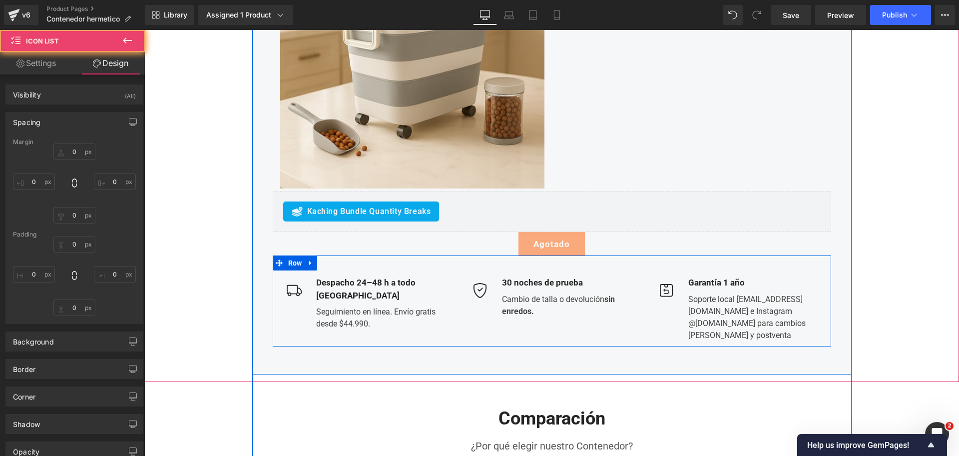
type input "0"
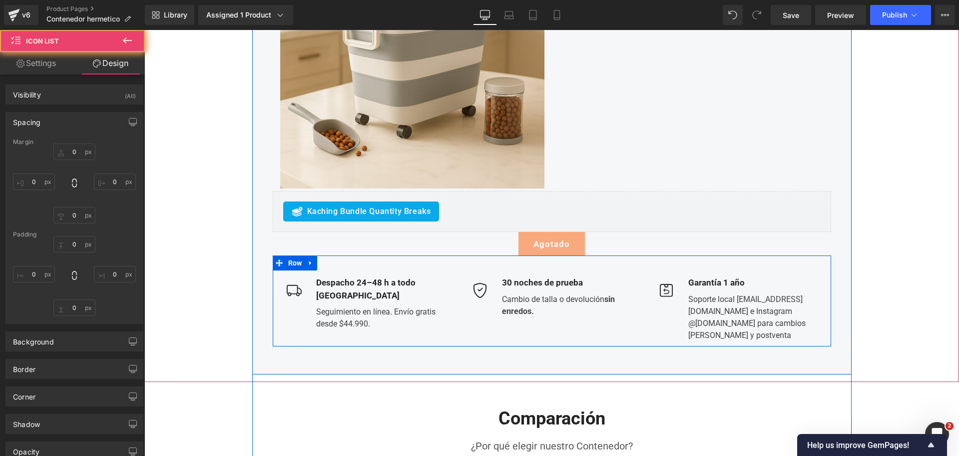
type input "0"
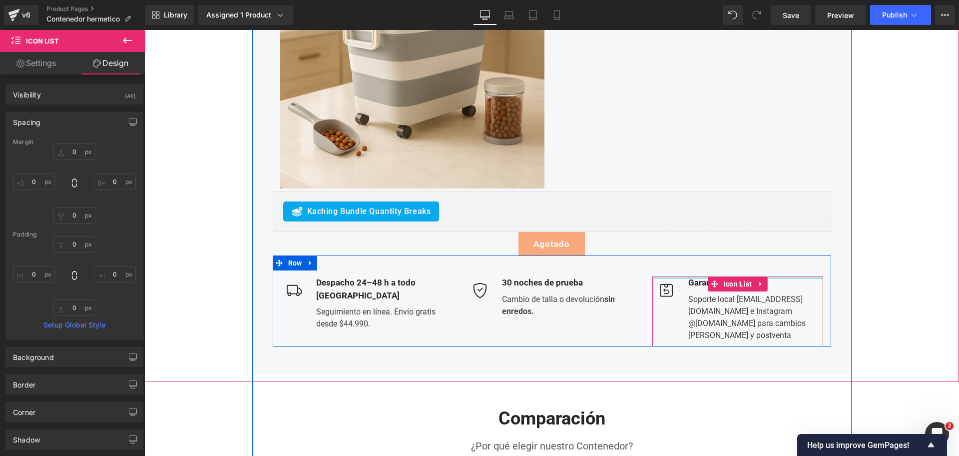
type input "0px"
drag, startPoint x: 778, startPoint y: 278, endPoint x: 772, endPoint y: 271, distance: 8.9
click at [772, 271] on div "Image Despacho 24–48 h a todo Chile Text Block Seguimiento en línea. Envío grat…" at bounding box center [552, 300] width 558 height 90
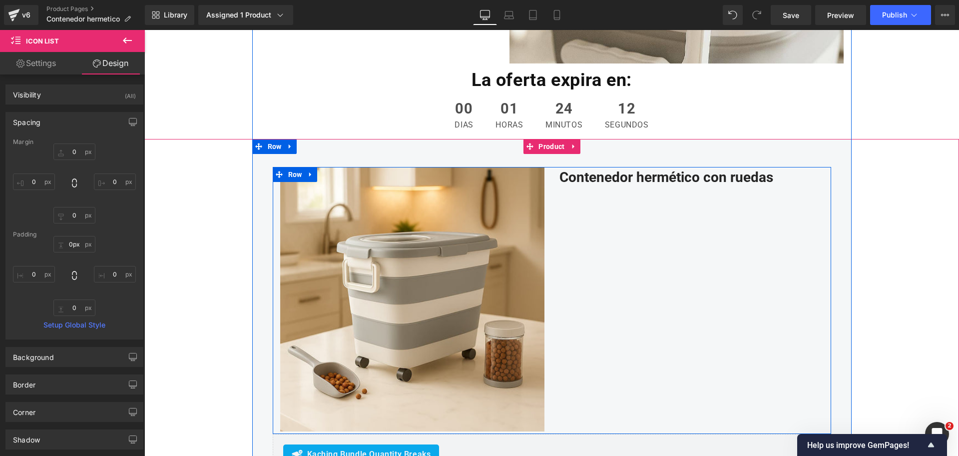
scroll to position [2515, 0]
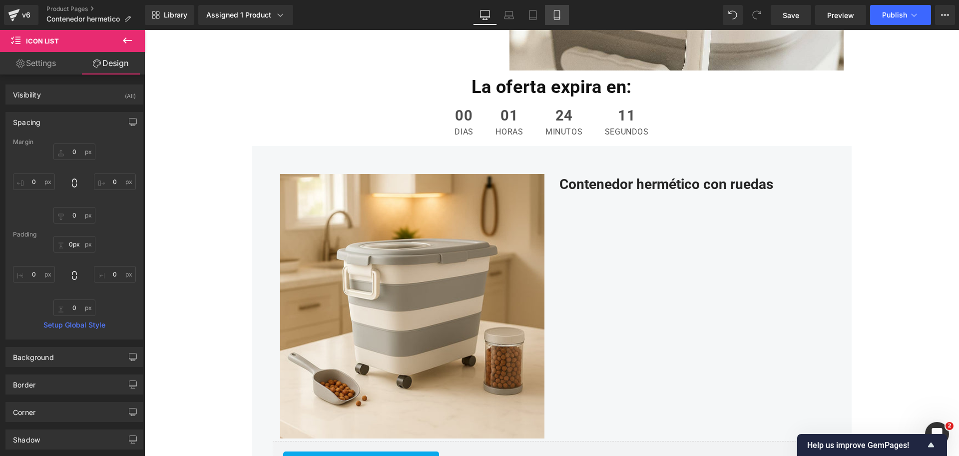
click at [552, 11] on icon at bounding box center [557, 15] width 10 height 10
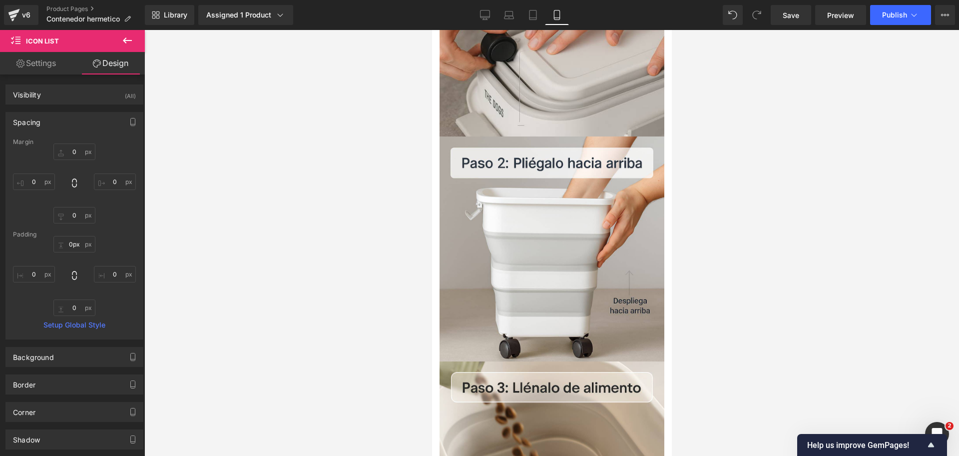
type input "0"
type input "28"
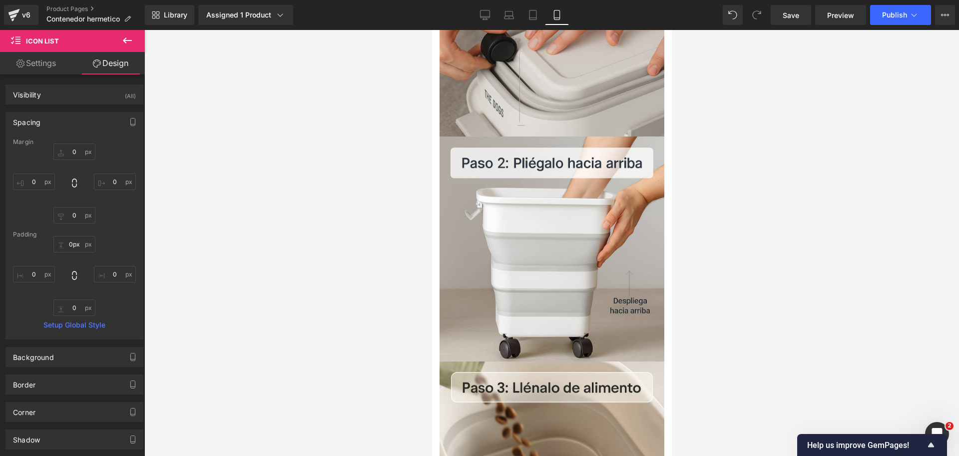
type input "0"
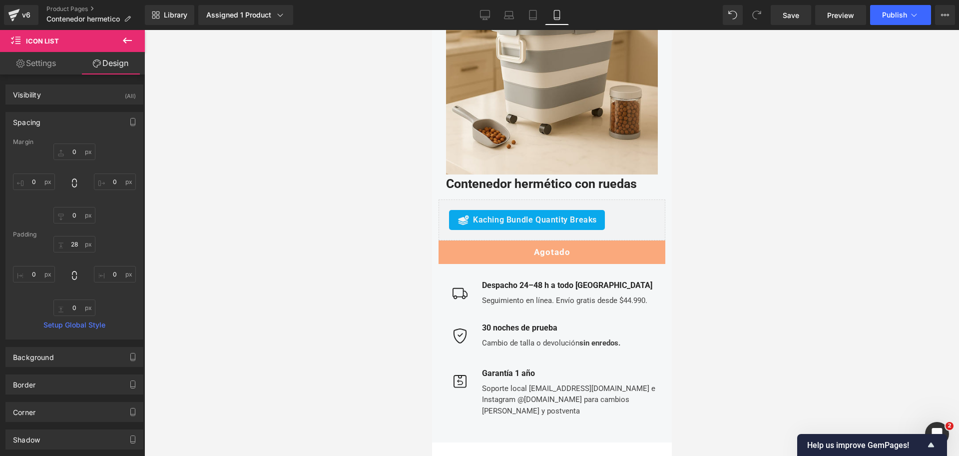
scroll to position [3633, 0]
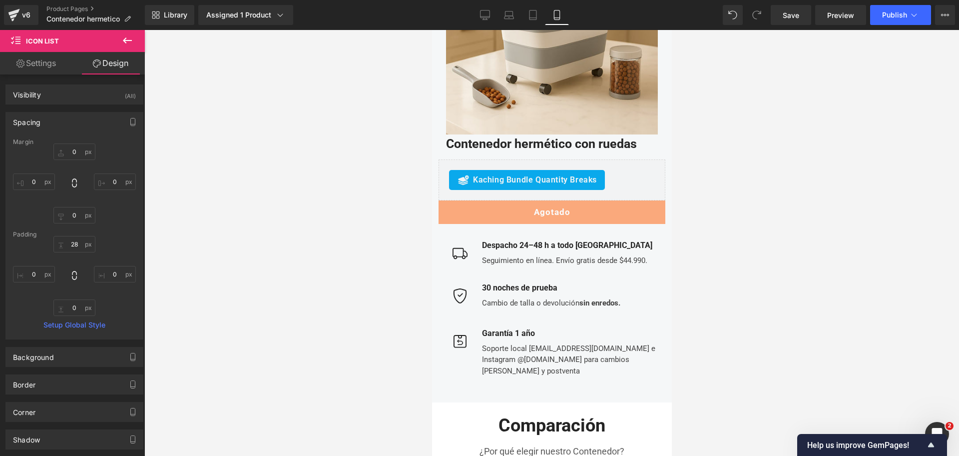
click at [692, 161] on div at bounding box center [551, 243] width 815 height 426
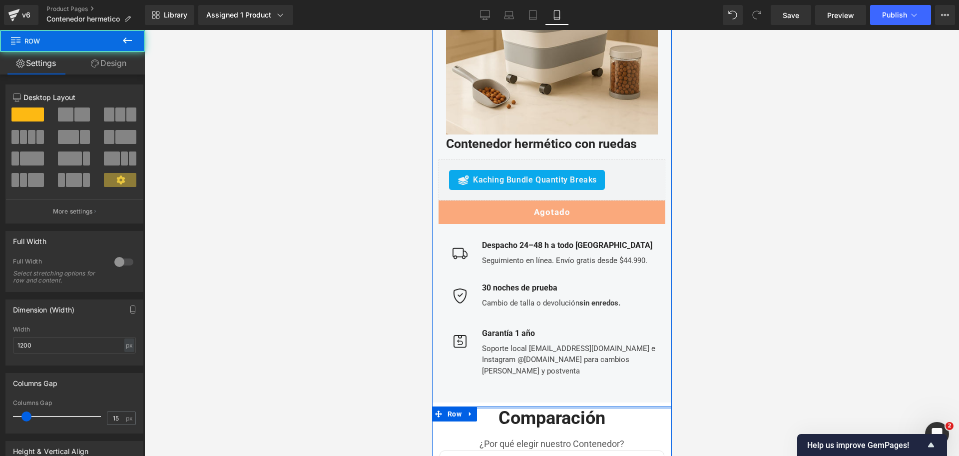
drag, startPoint x: 607, startPoint y: 299, endPoint x: 607, endPoint y: 290, distance: 8.5
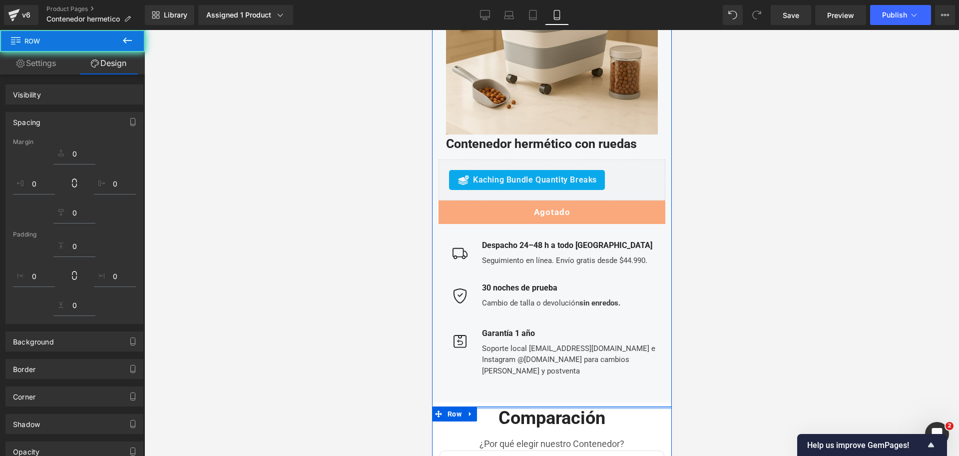
click at [724, 243] on div at bounding box center [551, 243] width 815 height 426
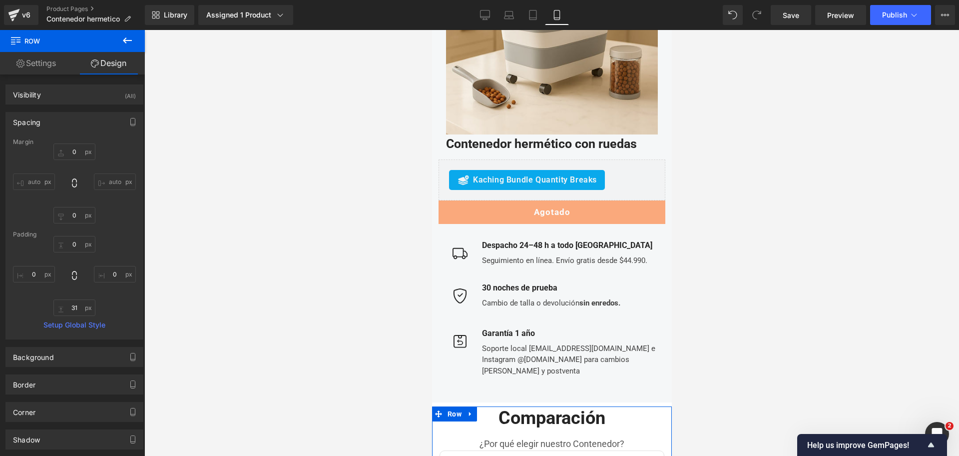
click at [829, 181] on div at bounding box center [551, 243] width 815 height 426
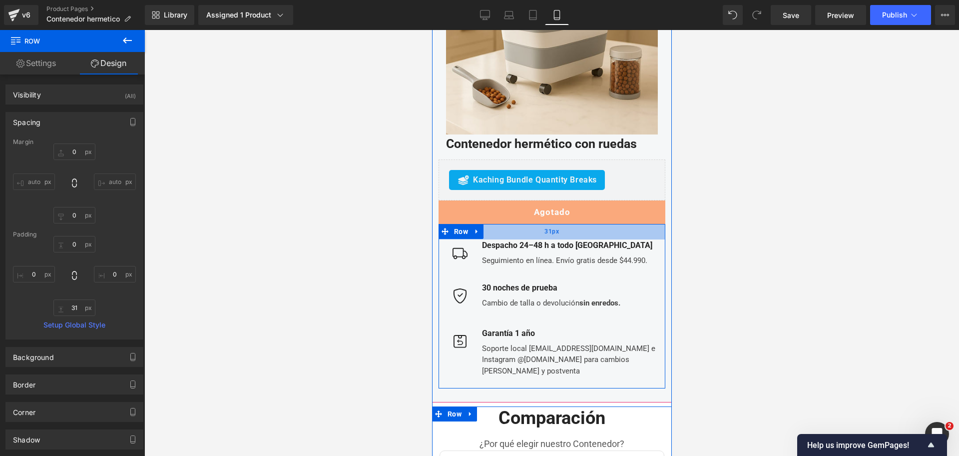
scroll to position [3695, 0]
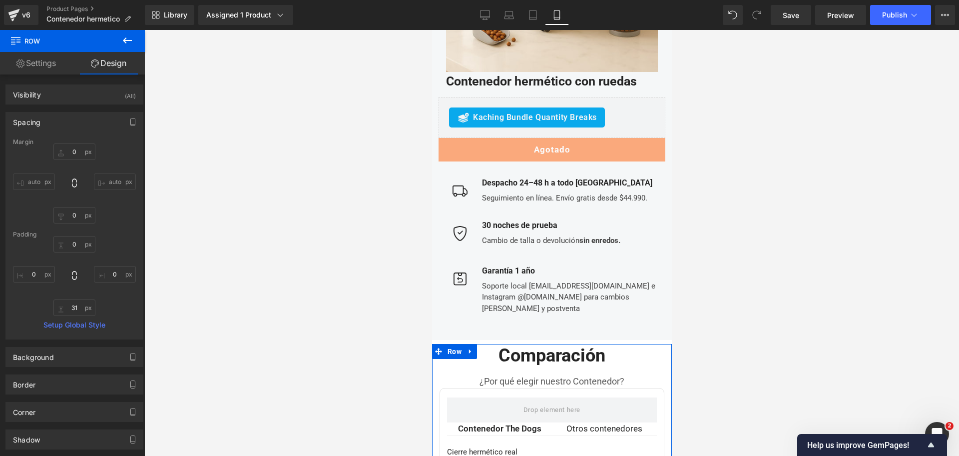
click at [721, 130] on div at bounding box center [551, 243] width 815 height 426
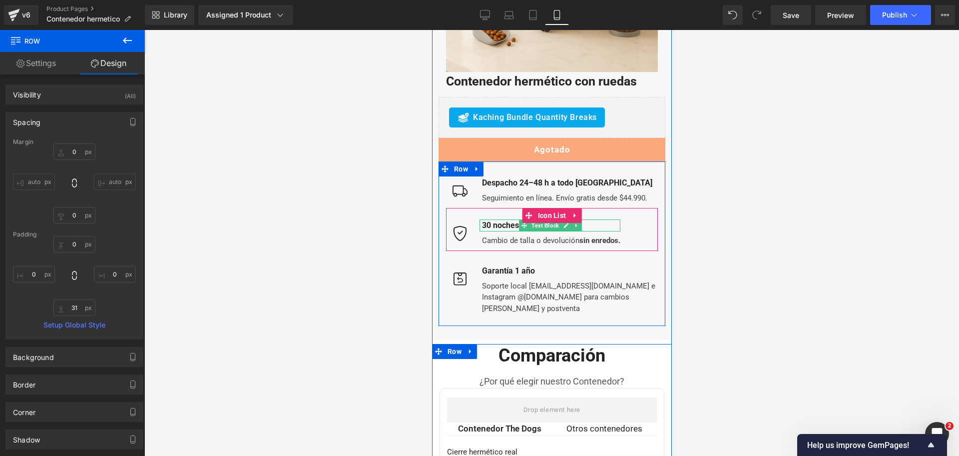
click at [497, 220] on b "30 noches de prueba" at bounding box center [518, 224] width 75 height 9
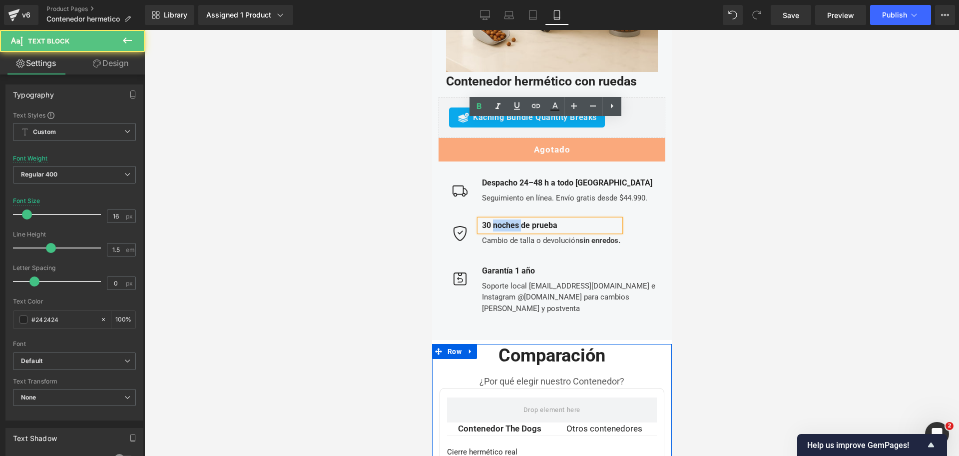
click at [497, 220] on b "30 noches de prueba" at bounding box center [518, 224] width 75 height 9
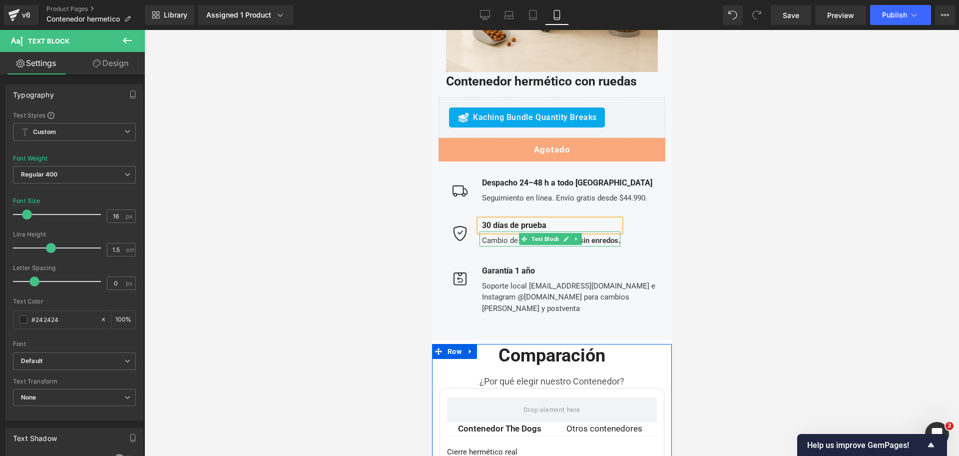
click at [507, 244] on div at bounding box center [549, 245] width 141 height 2
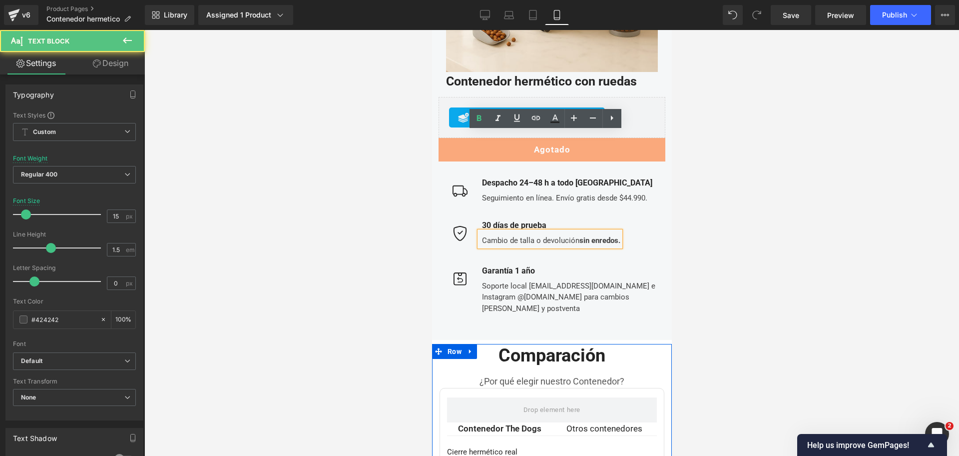
click at [502, 231] on div "Cambio de talla o devolución sin enredos." at bounding box center [549, 238] width 141 height 15
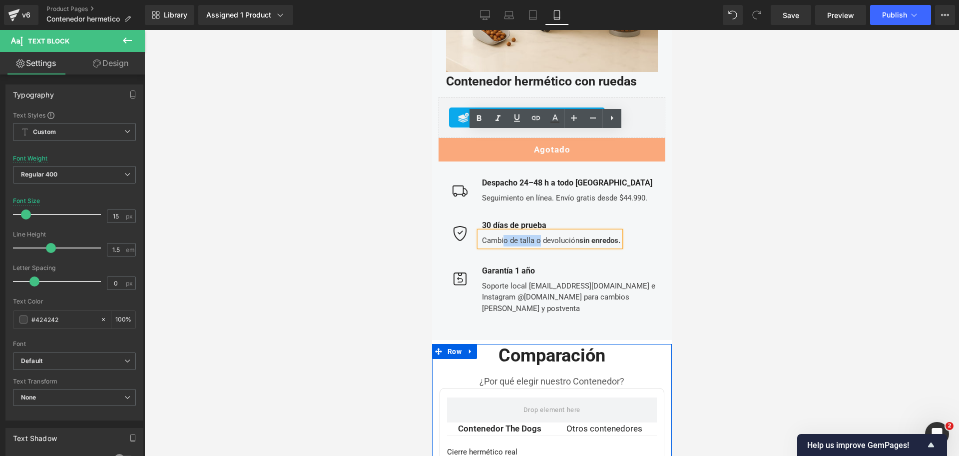
drag, startPoint x: 499, startPoint y: 141, endPoint x: 534, endPoint y: 140, distance: 34.5
click at [534, 231] on div "Cambio de talla o devolución sin enredos." at bounding box center [549, 238] width 141 height 15
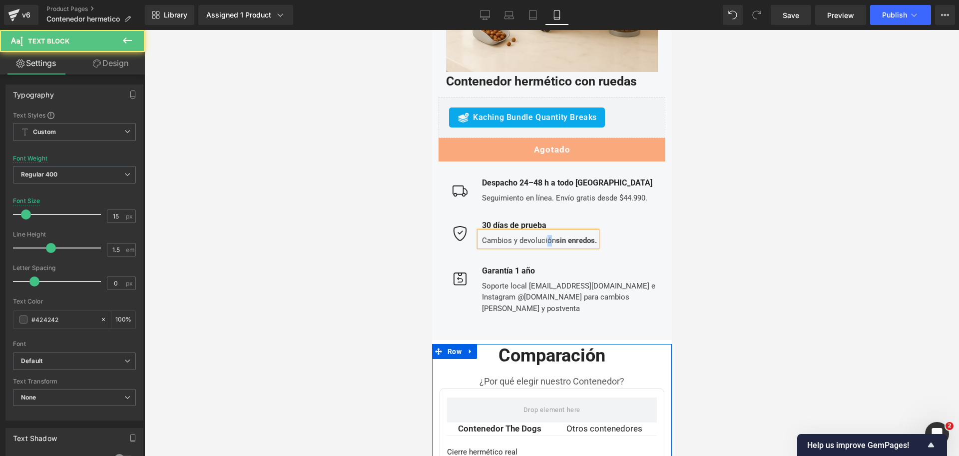
click at [547, 231] on div "Cambios y devolución sin enredos." at bounding box center [537, 238] width 117 height 15
click at [687, 170] on div at bounding box center [551, 243] width 815 height 426
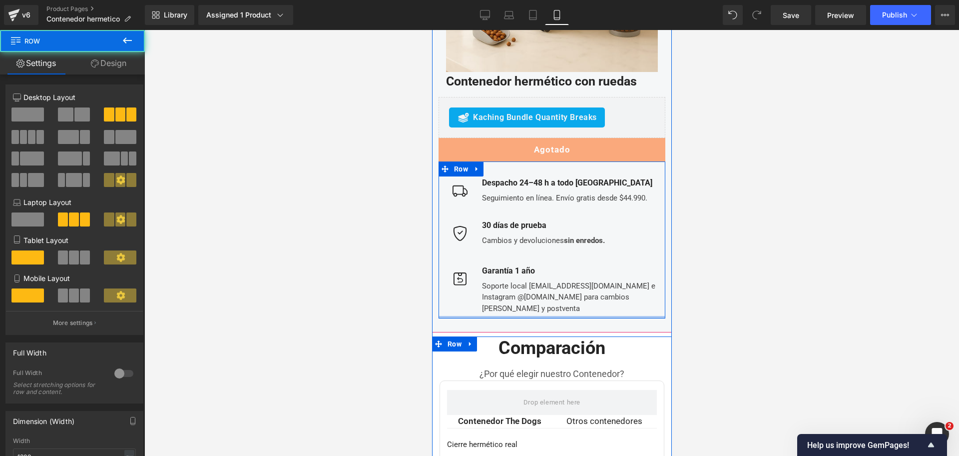
drag, startPoint x: 618, startPoint y: 210, endPoint x: 625, endPoint y: 195, distance: 16.3
click at [625, 195] on div "Image Despacho 24–48 h a todo Chile Text Block Seguimiento en línea. Envío grat…" at bounding box center [551, 239] width 227 height 157
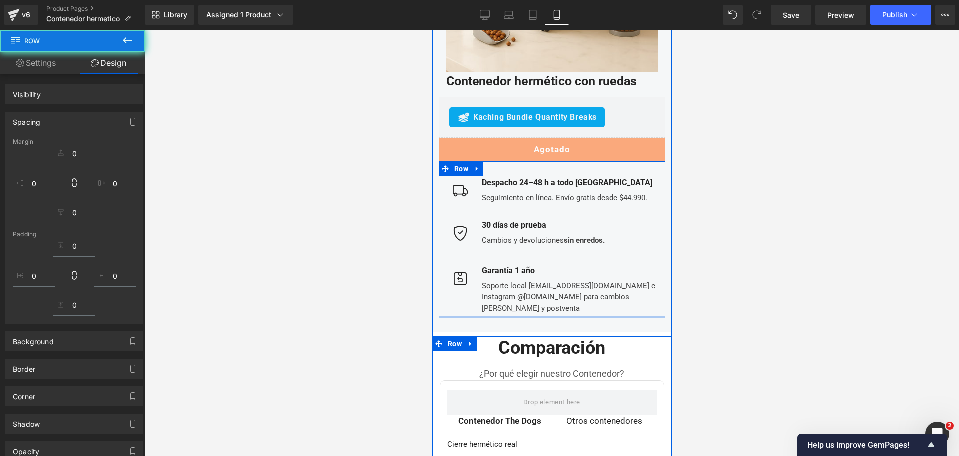
click at [826, 194] on div at bounding box center [551, 243] width 815 height 426
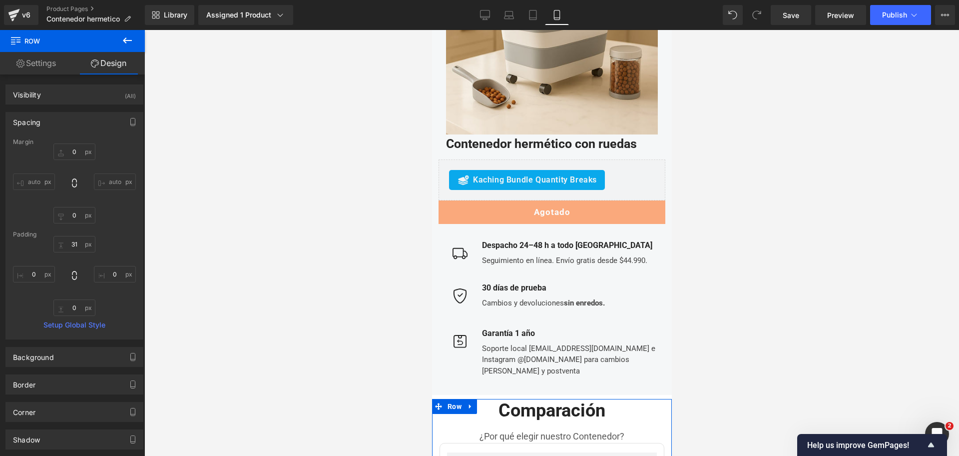
drag, startPoint x: 770, startPoint y: 145, endPoint x: 684, endPoint y: 160, distance: 86.6
click at [770, 145] on div at bounding box center [551, 243] width 815 height 426
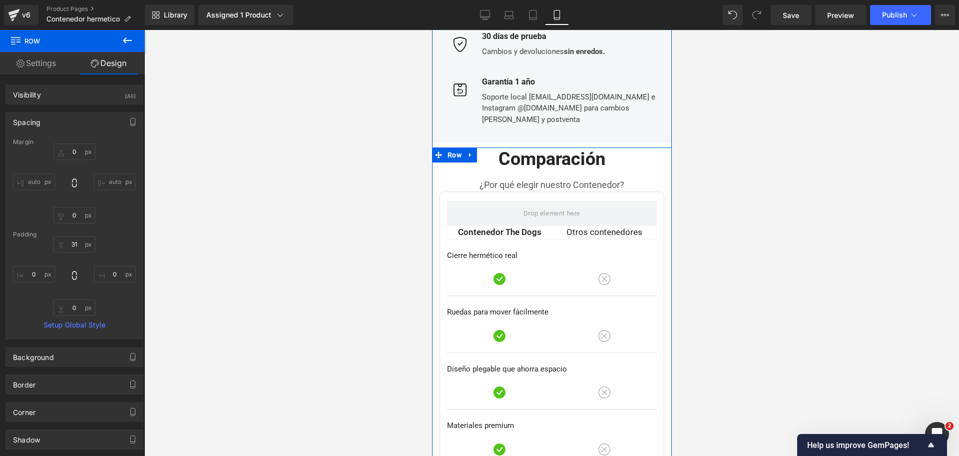
scroll to position [3905, 0]
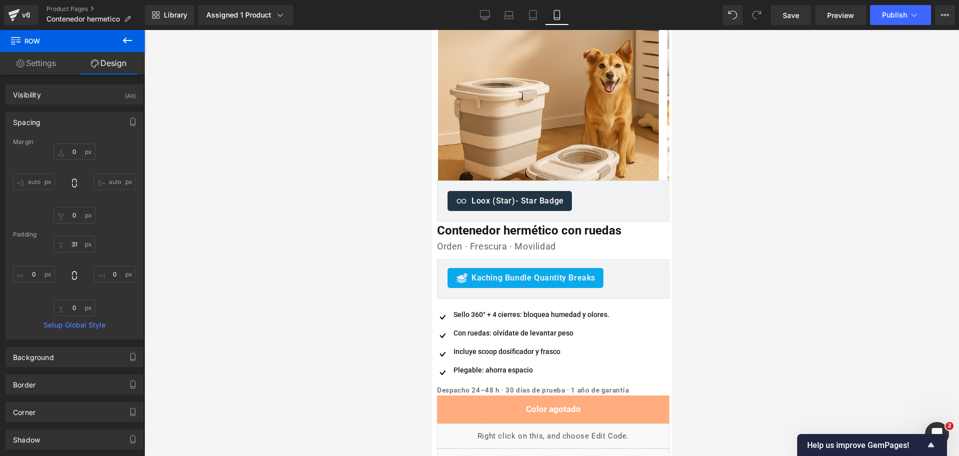
drag, startPoint x: 668, startPoint y: 347, endPoint x: 1105, endPoint y: 88, distance: 508.1
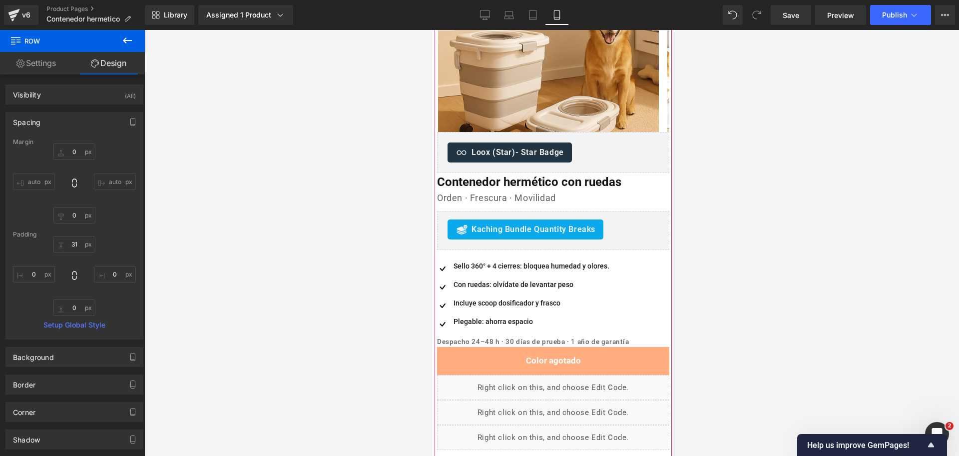
scroll to position [247, 0]
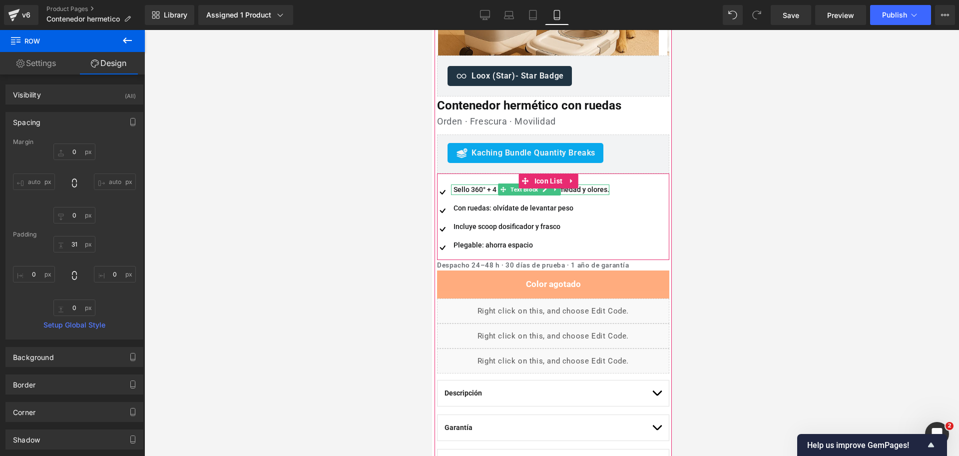
click at [468, 188] on div "Sello 360° + 4 cierres: bloquea humedad y olores." at bounding box center [530, 189] width 158 height 10
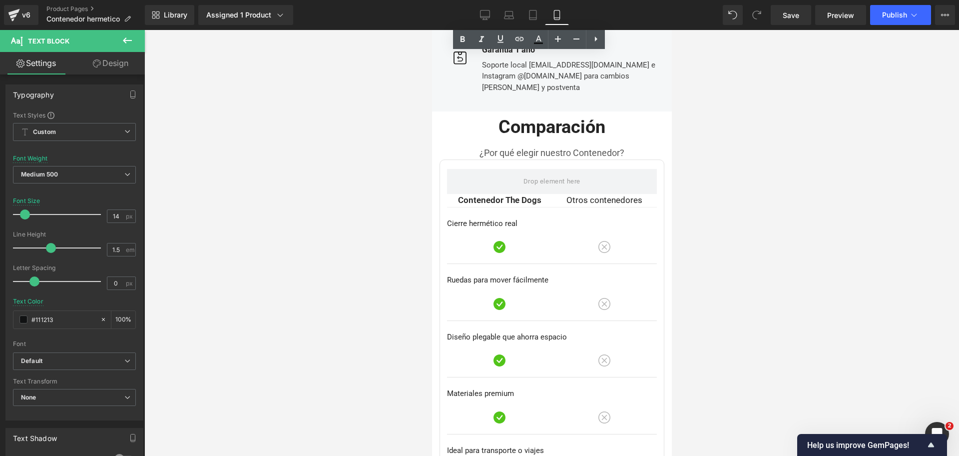
scroll to position [291, 0]
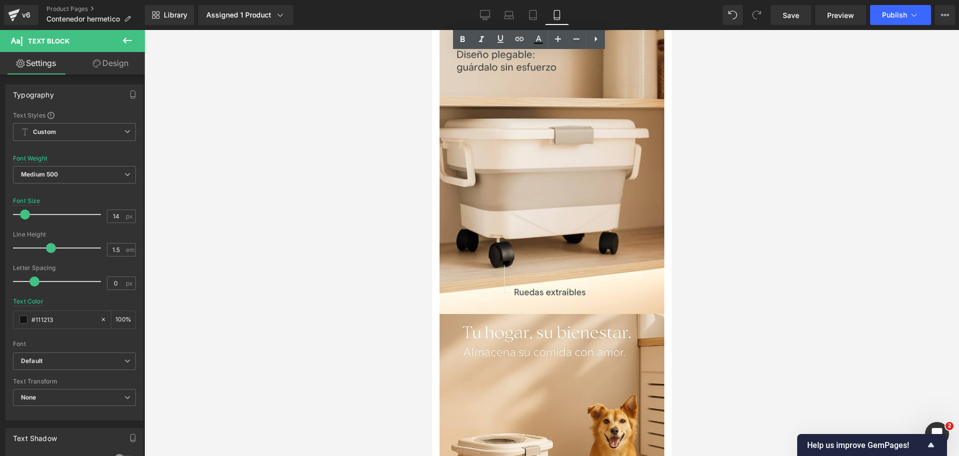
drag, startPoint x: 665, startPoint y: 71, endPoint x: 1110, endPoint y: 93, distance: 445.6
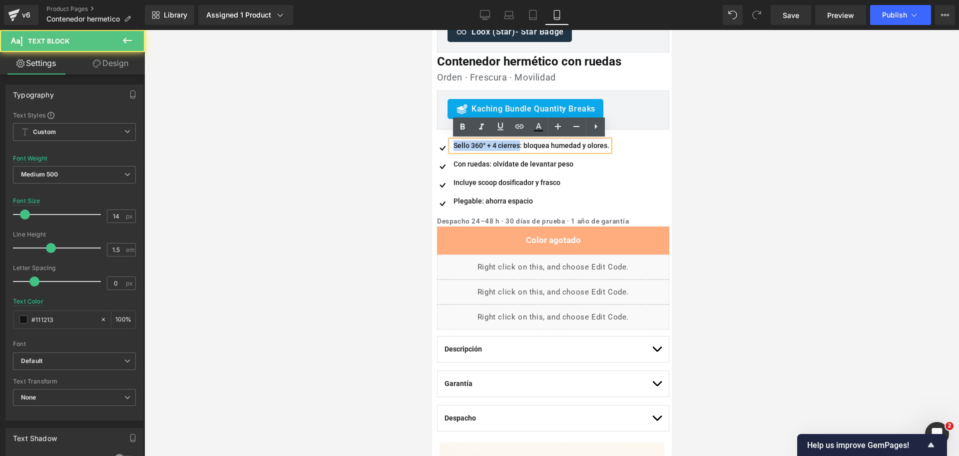
drag, startPoint x: 518, startPoint y: 145, endPoint x: 454, endPoint y: 144, distance: 64.4
click at [454, 144] on div "Sello 360° + 4 cierres: bloquea humedad y olores." at bounding box center [530, 145] width 158 height 10
copy div "Sello 360° + 4 cierres"
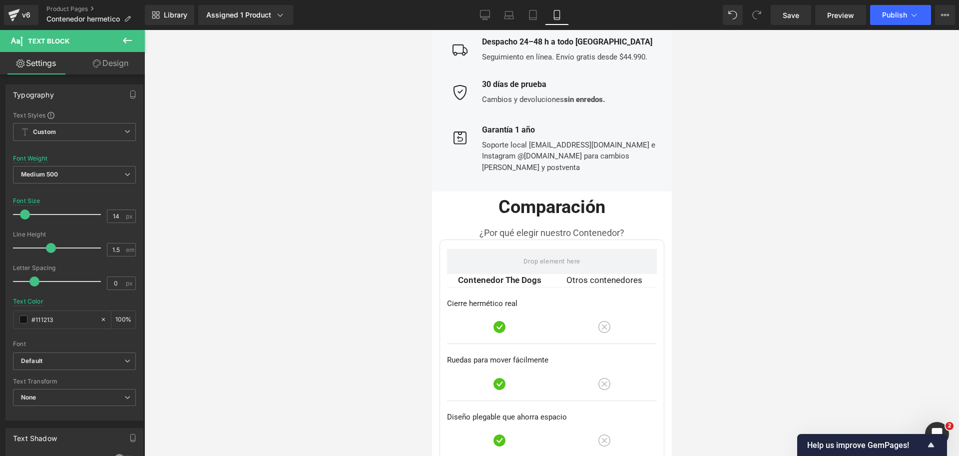
scroll to position [3831, 0]
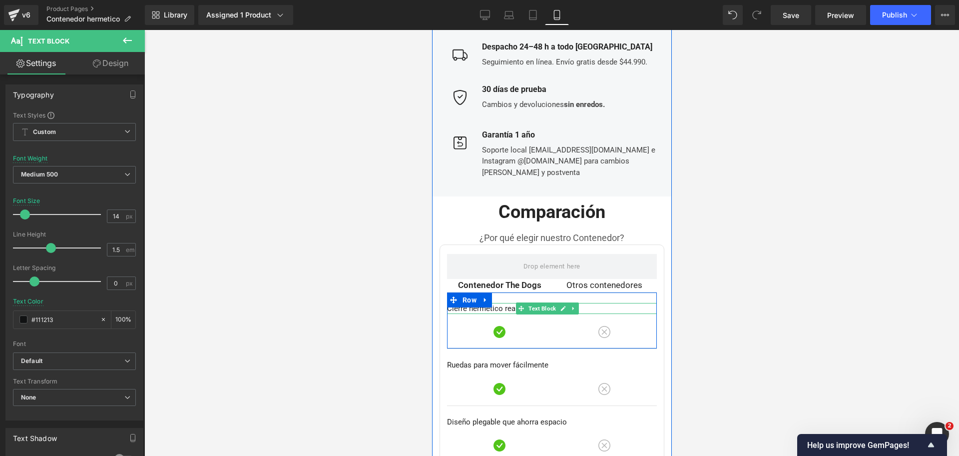
click at [478, 303] on p "Cierre hermético real" at bounding box center [552, 308] width 210 height 11
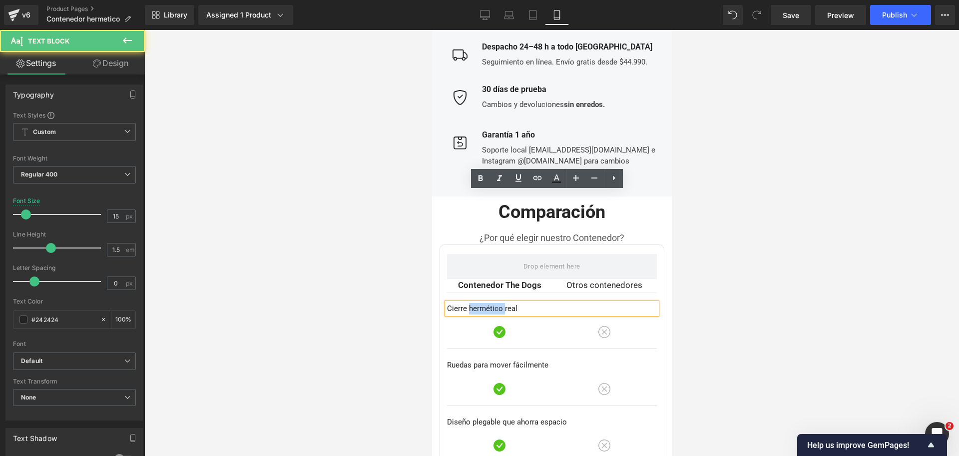
click at [478, 303] on p "Cierre hermético real" at bounding box center [552, 308] width 210 height 11
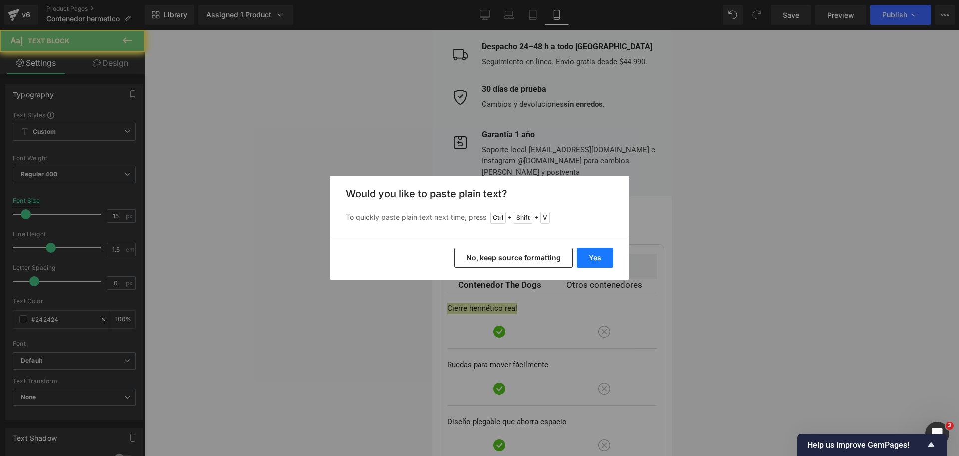
click at [596, 261] on button "Yes" at bounding box center [595, 258] width 36 height 20
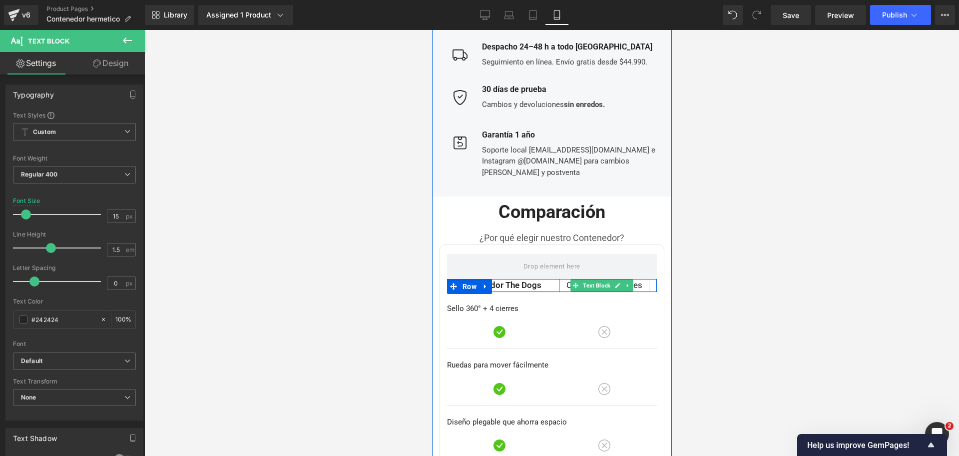
click at [614, 282] on icon at bounding box center [616, 285] width 5 height 6
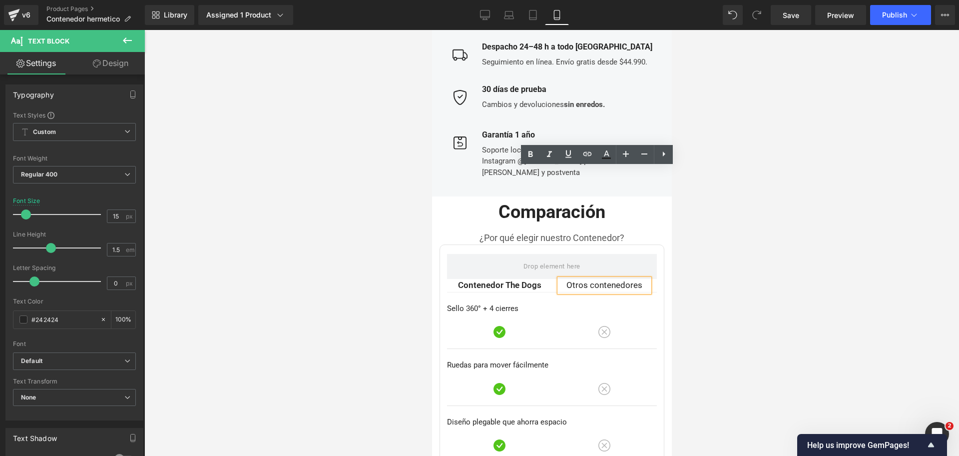
click at [616, 280] on span "Otros contenedores" at bounding box center [604, 285] width 76 height 10
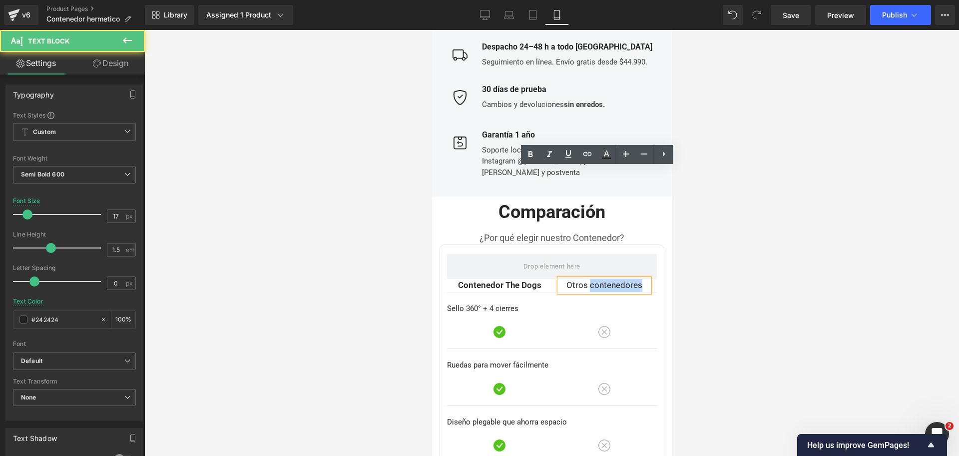
click at [616, 280] on span "Otros contenedores" at bounding box center [604, 285] width 76 height 10
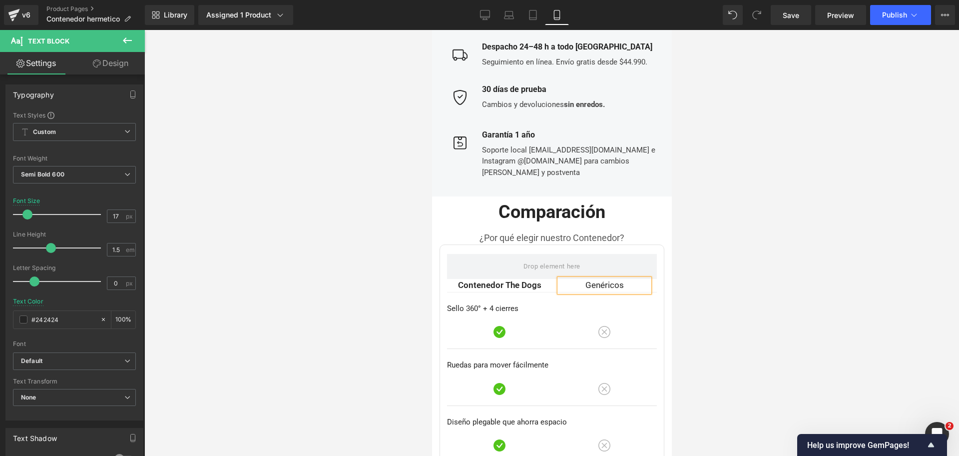
click at [619, 279] on p "Genéricos" at bounding box center [604, 285] width 90 height 13
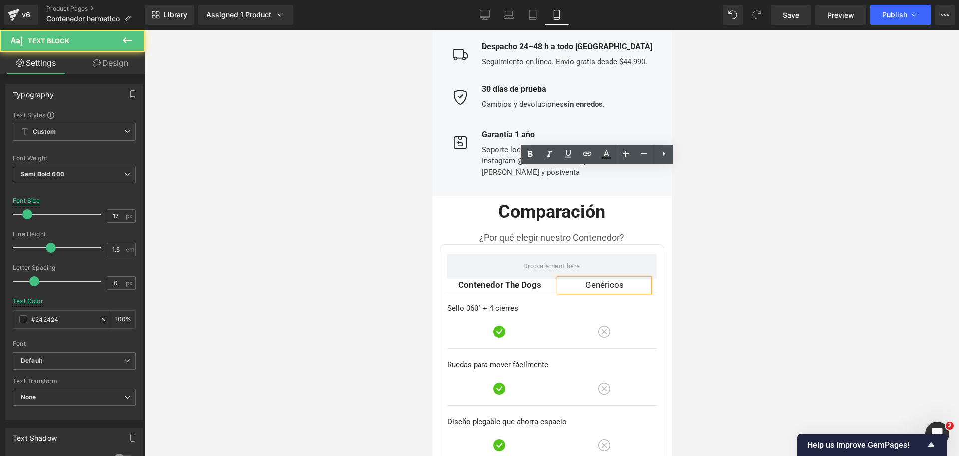
click at [614, 280] on span "Genéricos" at bounding box center [604, 285] width 38 height 10
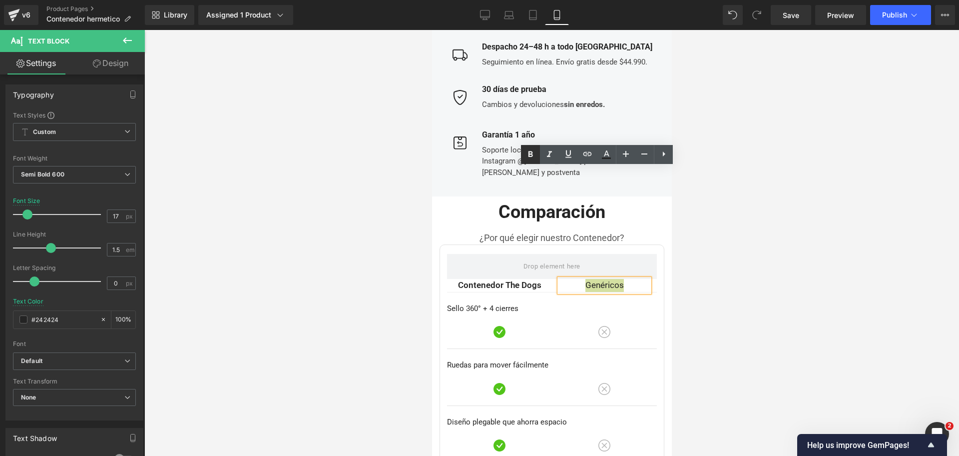
click at [528, 159] on icon at bounding box center [530, 154] width 12 height 12
click at [789, 164] on div at bounding box center [551, 243] width 815 height 426
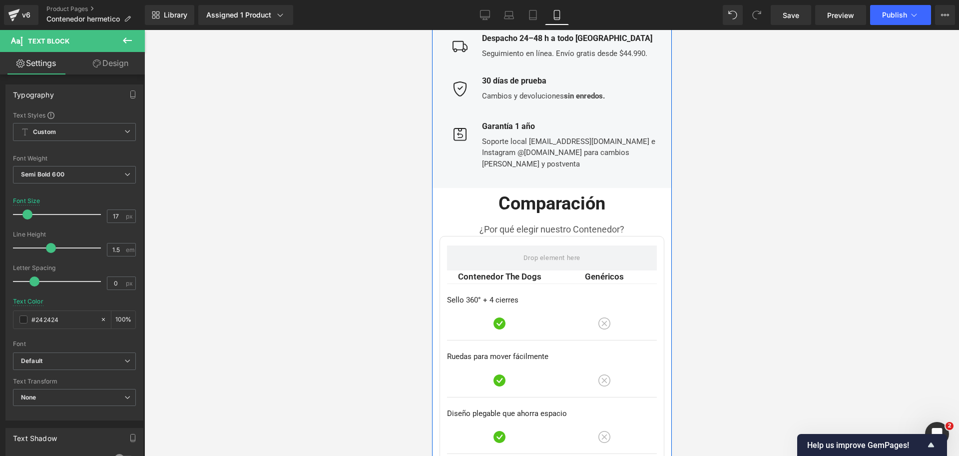
scroll to position [3893, 0]
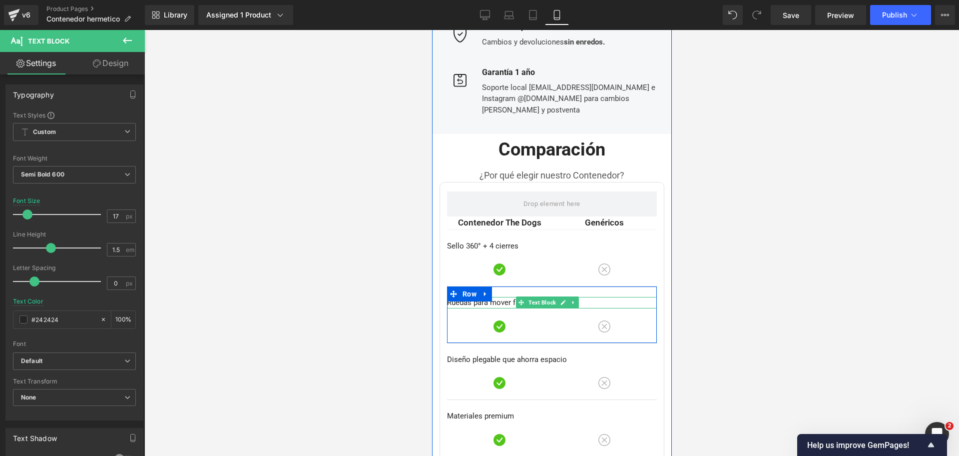
click at [479, 297] on p "Ruedas para mover fácilmente" at bounding box center [552, 302] width 210 height 11
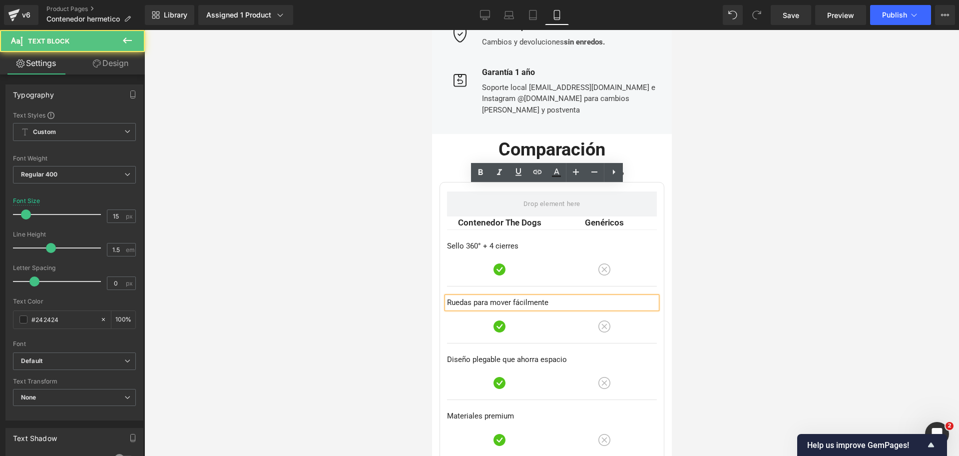
click at [472, 297] on p "Ruedas para mover fácilmente" at bounding box center [552, 302] width 210 height 11
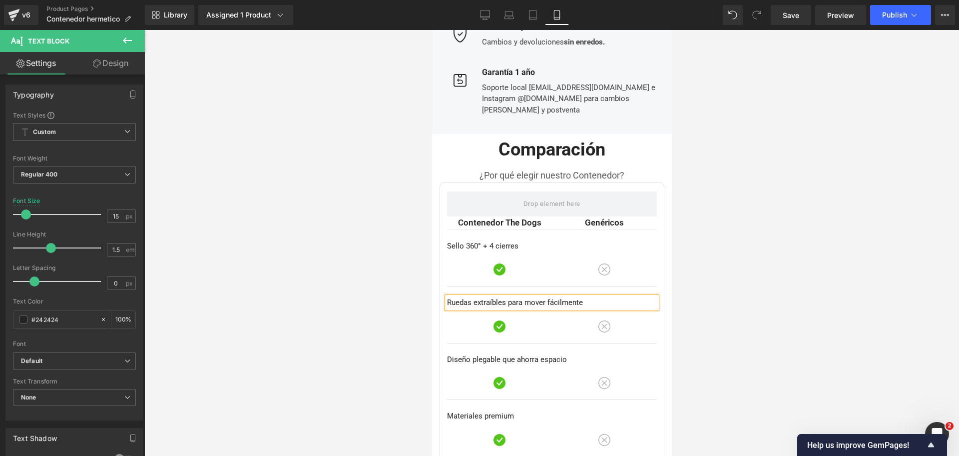
click at [522, 297] on p "Ruedas extraíbles para mover fácilmente" at bounding box center [552, 302] width 210 height 11
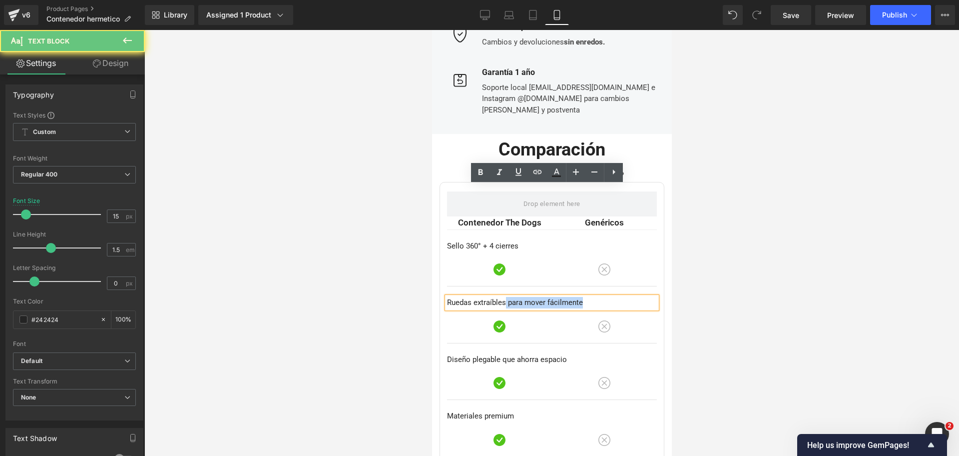
drag, startPoint x: 504, startPoint y: 190, endPoint x: 649, endPoint y: 198, distance: 145.0
click at [649, 198] on div "Contenedor The Dogs Text Block Genéricos Text Block Row Row Sello 360° + 4 cier…" at bounding box center [551, 376] width 225 height 388
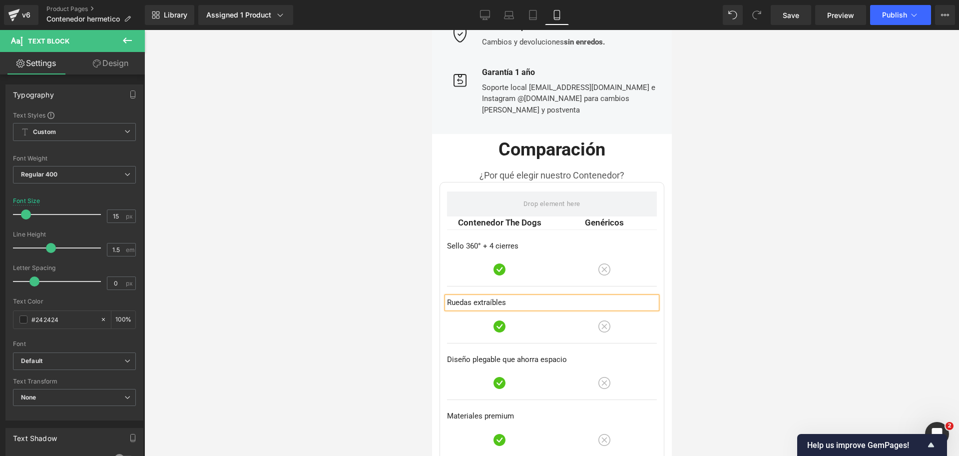
click at [746, 192] on div at bounding box center [551, 243] width 815 height 426
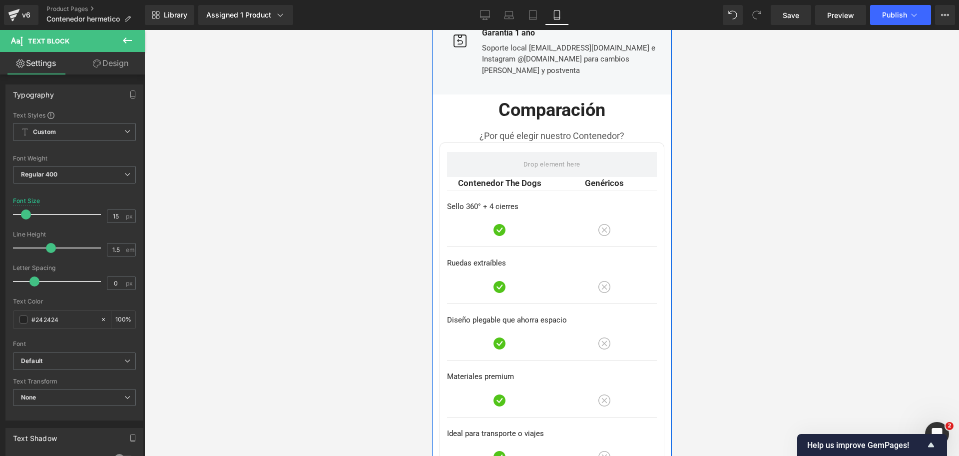
scroll to position [3932, 0]
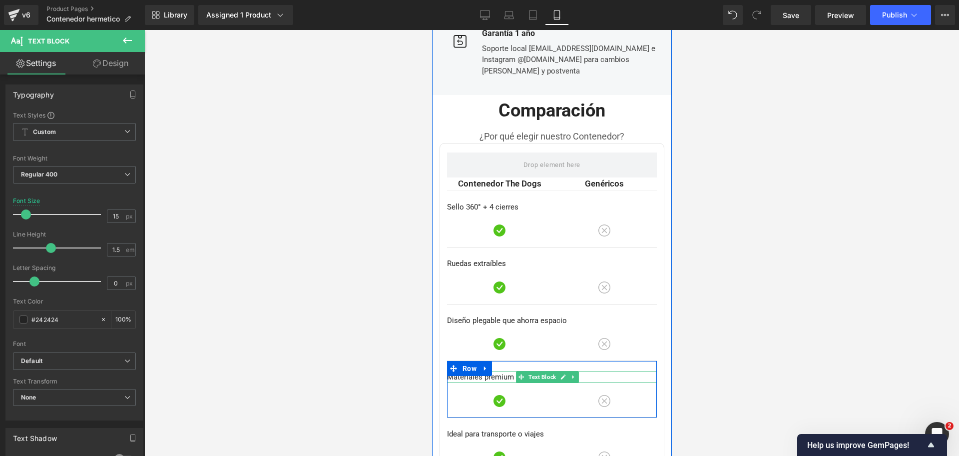
click at [488, 371] on p "Materiales premium" at bounding box center [552, 376] width 210 height 11
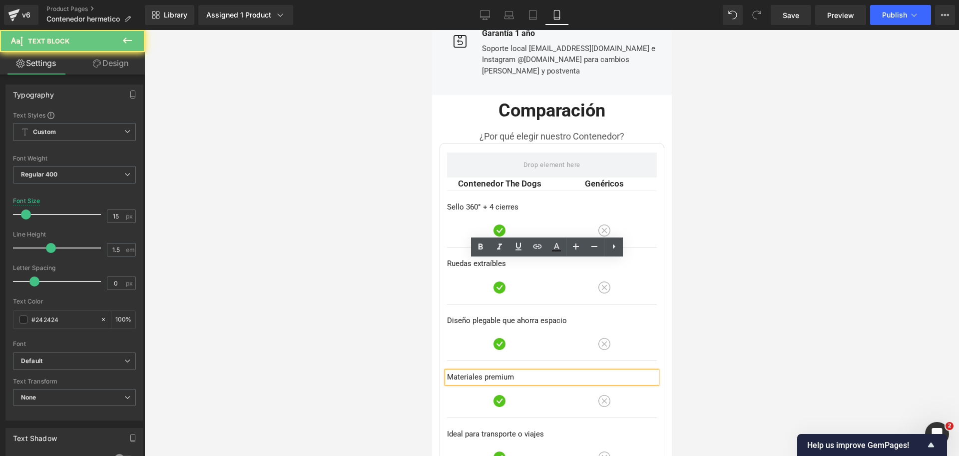
click at [488, 371] on p "Materiales premium" at bounding box center [552, 376] width 210 height 11
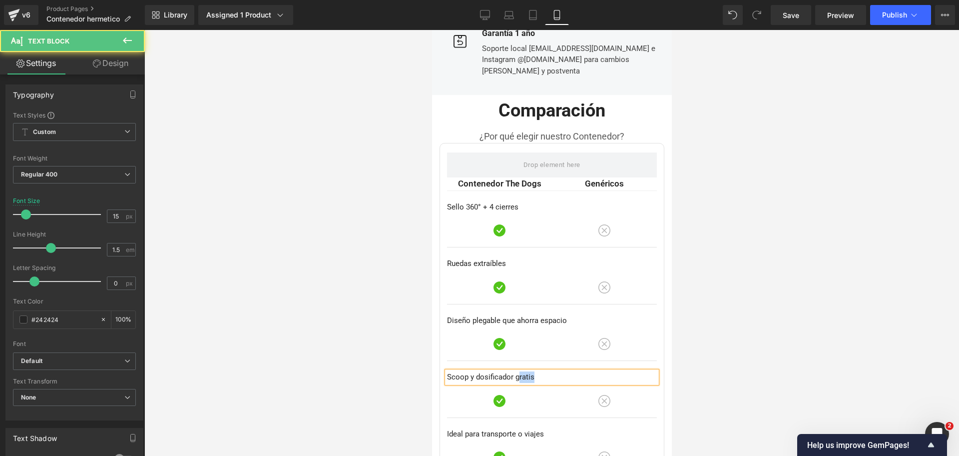
drag, startPoint x: 516, startPoint y: 267, endPoint x: 605, endPoint y: 275, distance: 88.8
click at [605, 361] on div "Scoop y dosificador gratis Text Block Image Image Row Row" at bounding box center [552, 389] width 210 height 57
click at [726, 248] on div at bounding box center [551, 243] width 815 height 426
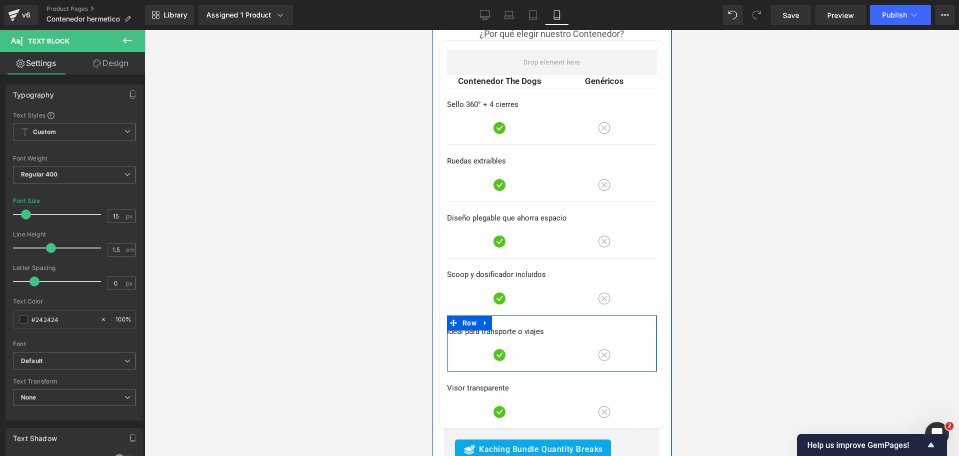
scroll to position [3972, 0]
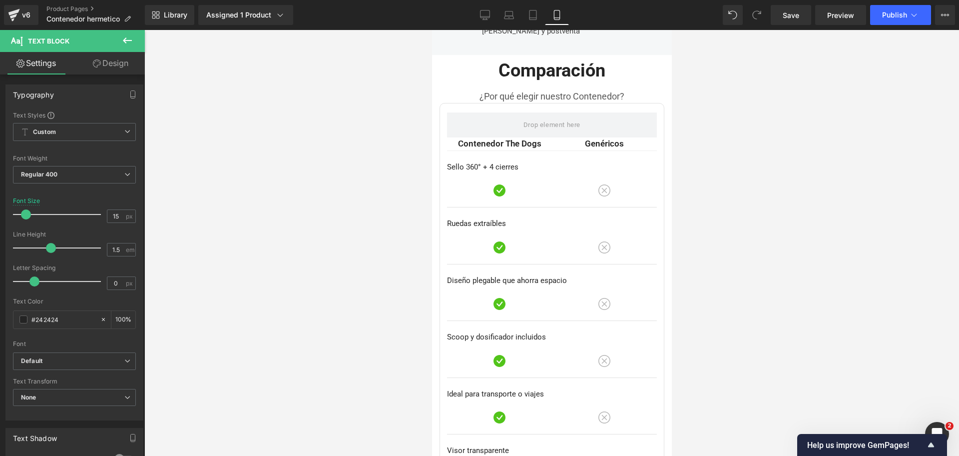
click at [710, 206] on div at bounding box center [551, 243] width 815 height 426
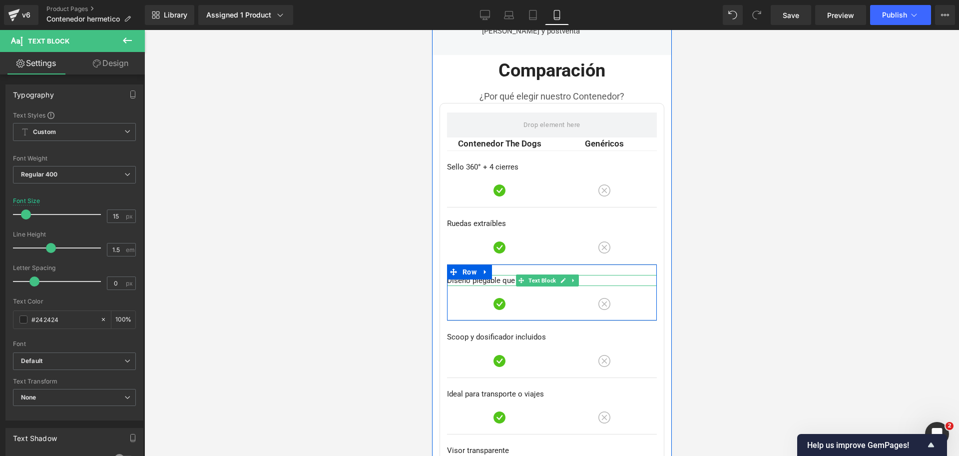
click at [476, 275] on p "Diseño plegable que ahorra espacio" at bounding box center [552, 280] width 210 height 11
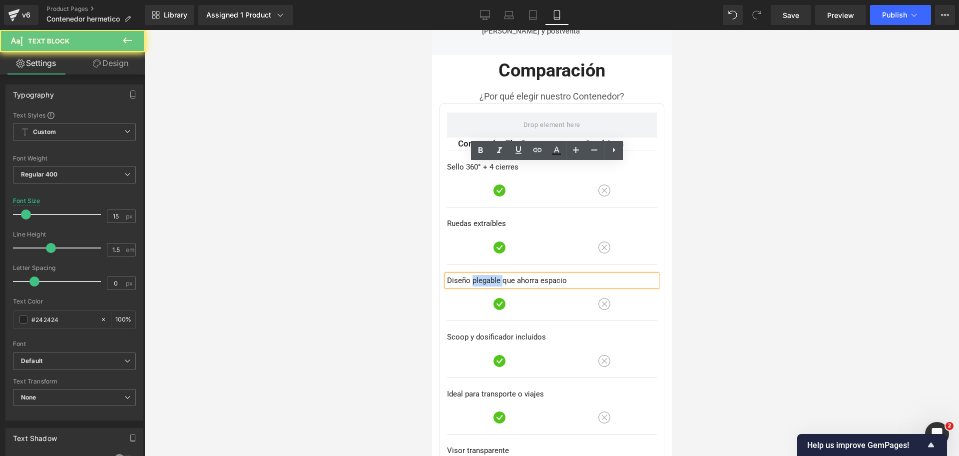
click at [476, 275] on p "Diseño plegable que ahorra espacio" at bounding box center [552, 280] width 210 height 11
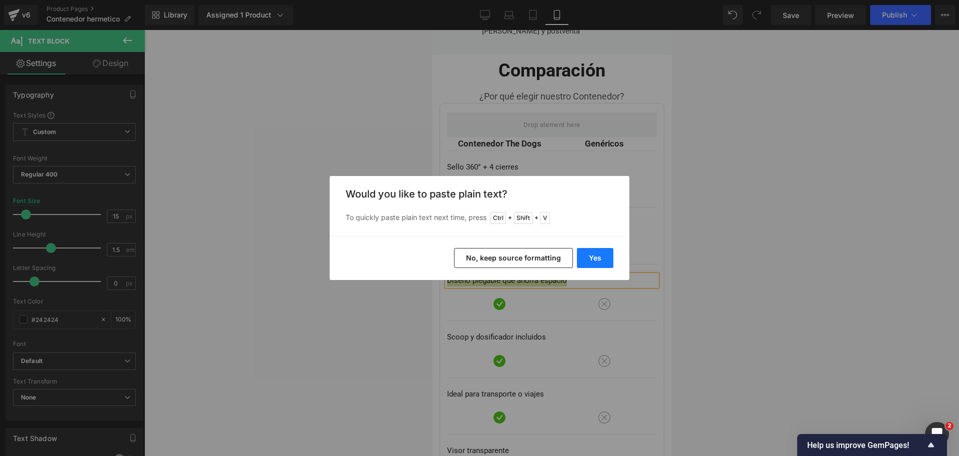
click at [609, 262] on button "Yes" at bounding box center [595, 258] width 36 height 20
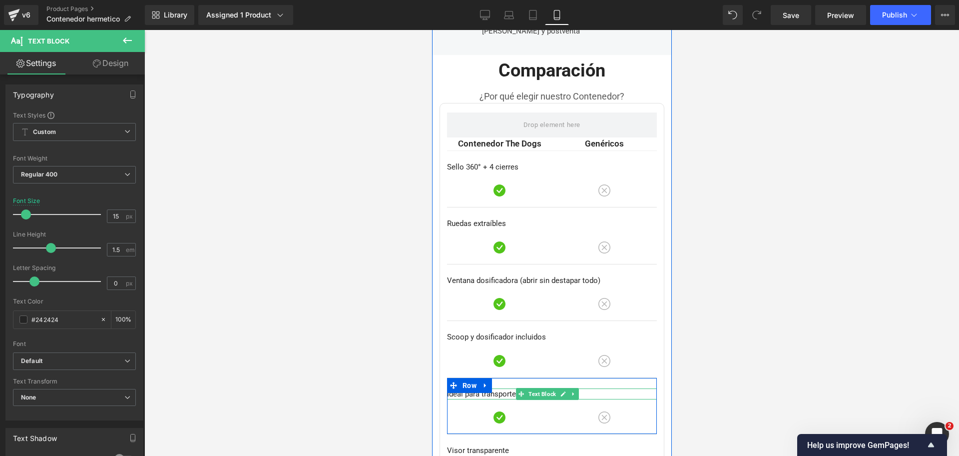
click at [513, 388] on p "Ideal para transporte o viajes" at bounding box center [552, 393] width 210 height 11
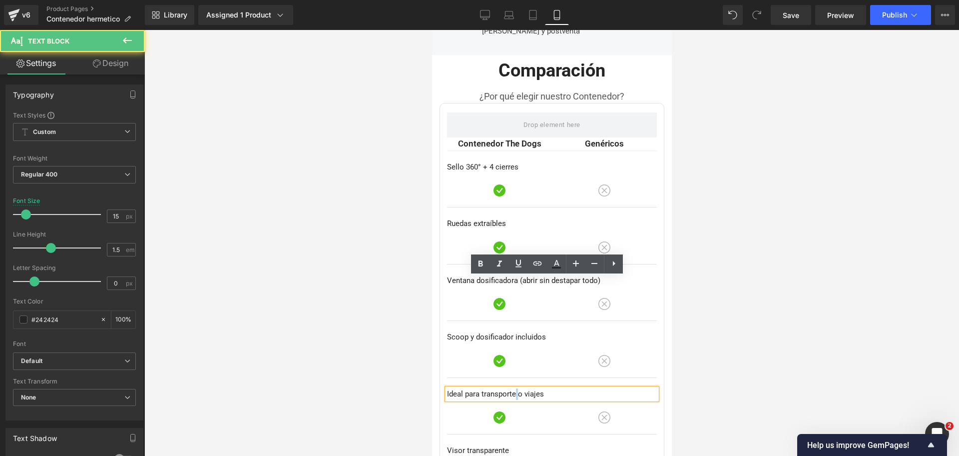
click at [513, 388] on p "Ideal para transporte o viajes" at bounding box center [552, 393] width 210 height 11
drag, startPoint x: 513, startPoint y: 283, endPoint x: 517, endPoint y: 287, distance: 5.3
click at [517, 388] on p "Ideal para transporte o viajes" at bounding box center [552, 393] width 210 height 11
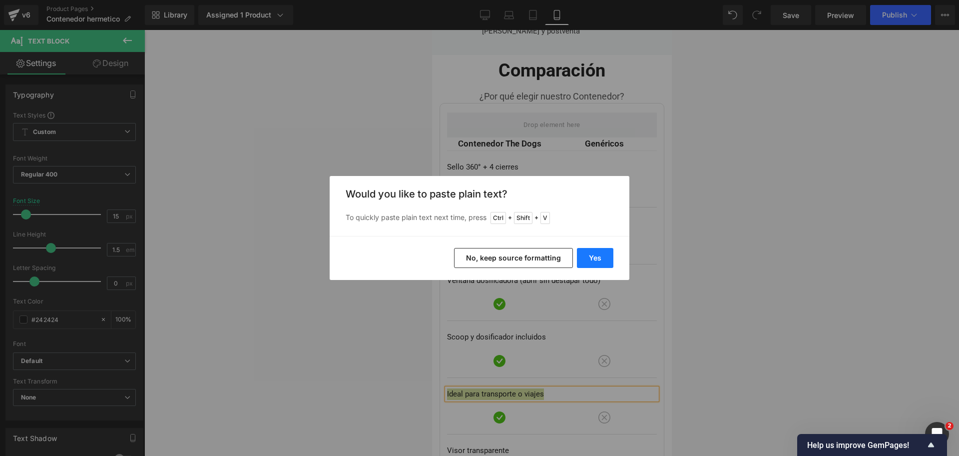
click at [589, 255] on button "Yes" at bounding box center [595, 258] width 36 height 20
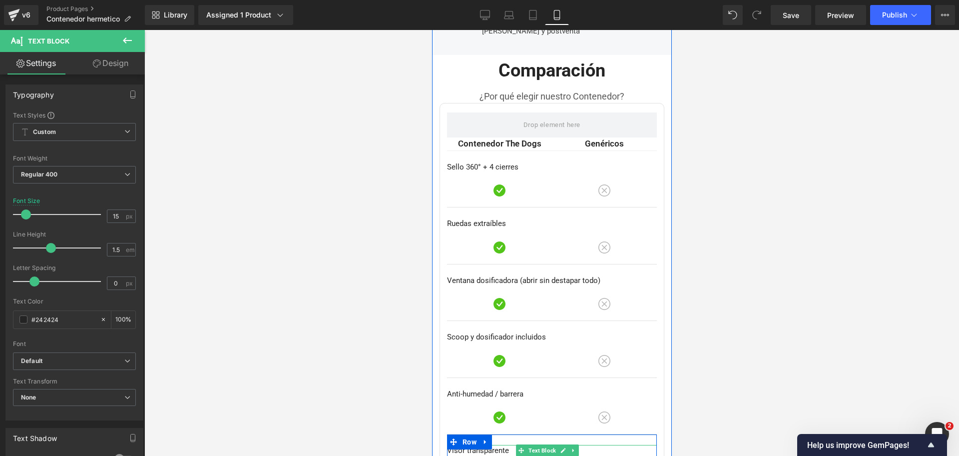
click at [494, 445] on p "Visor transparente" at bounding box center [552, 450] width 210 height 11
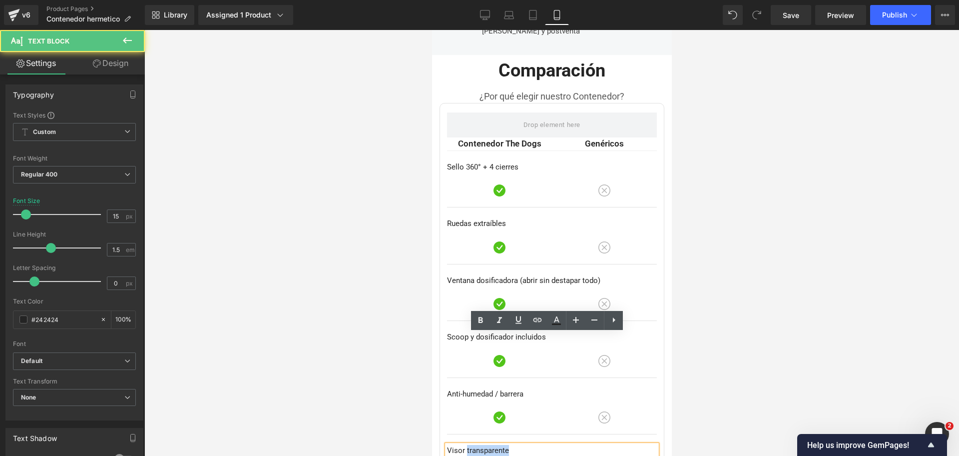
click at [494, 445] on p "Visor transparente" at bounding box center [552, 450] width 210 height 11
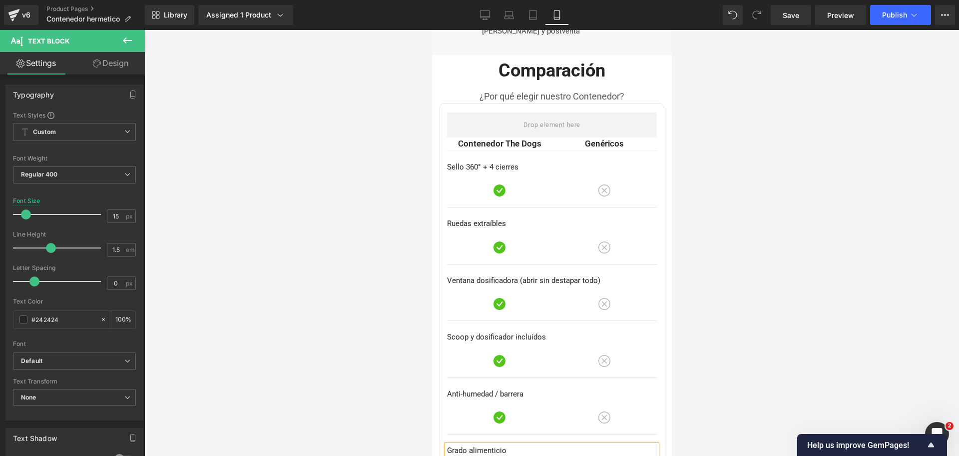
click at [786, 258] on div at bounding box center [551, 243] width 815 height 426
click at [481, 12] on icon at bounding box center [485, 15] width 10 height 10
type input "16"
type input "100"
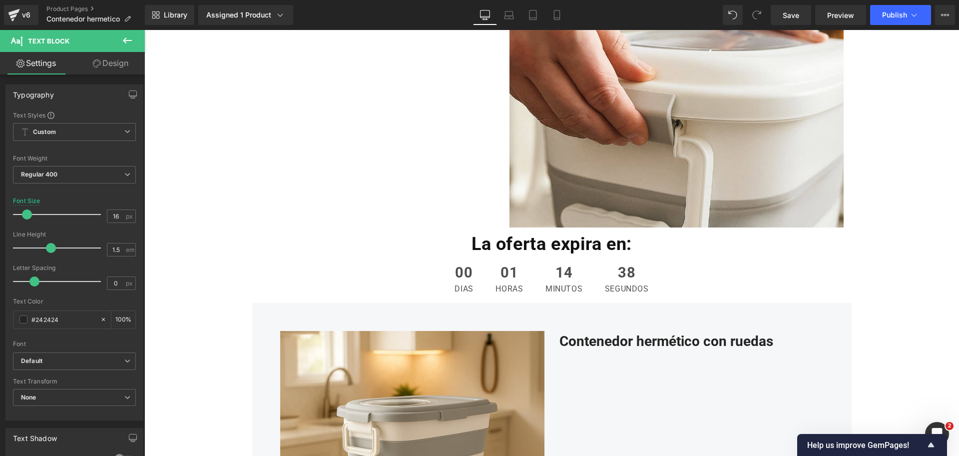
scroll to position [2209, 0]
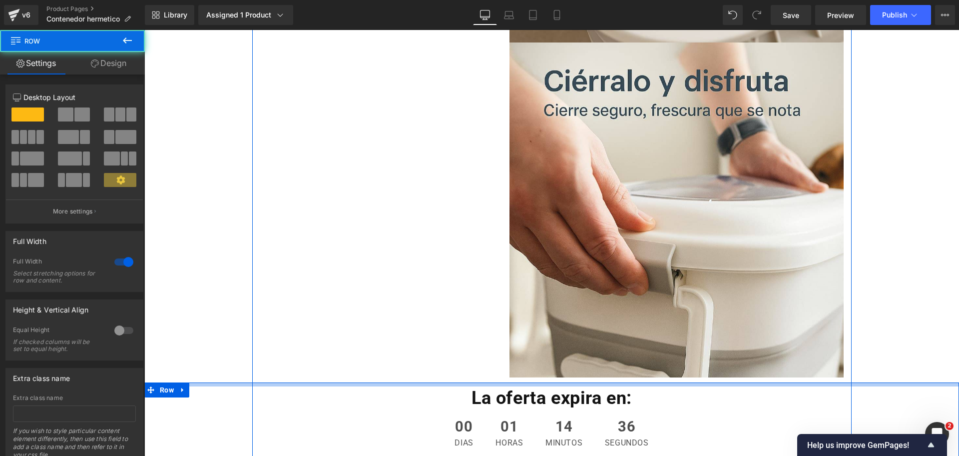
click at [622, 386] on div at bounding box center [551, 384] width 815 height 4
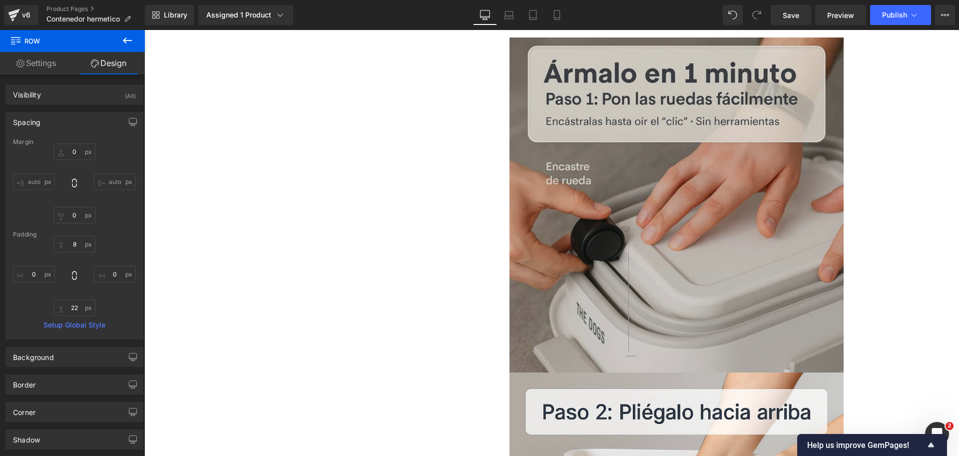
click at [706, 215] on img at bounding box center [676, 204] width 335 height 335
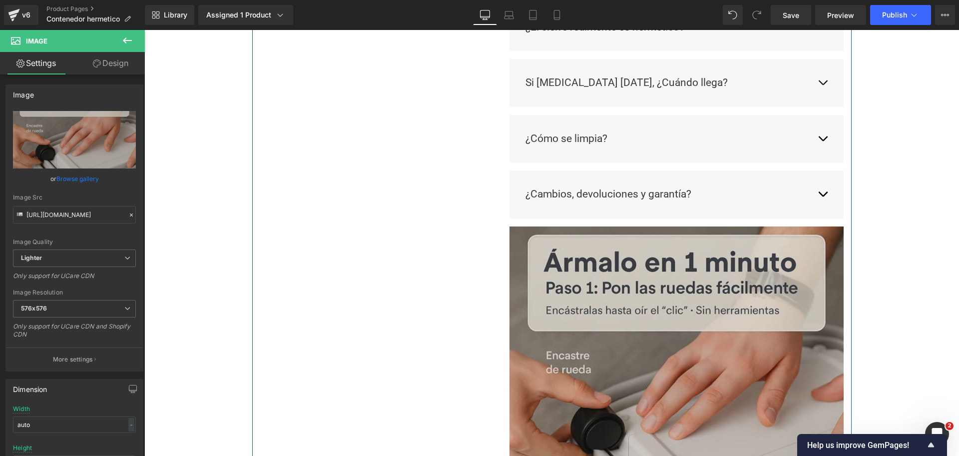
scroll to position [1210, 0]
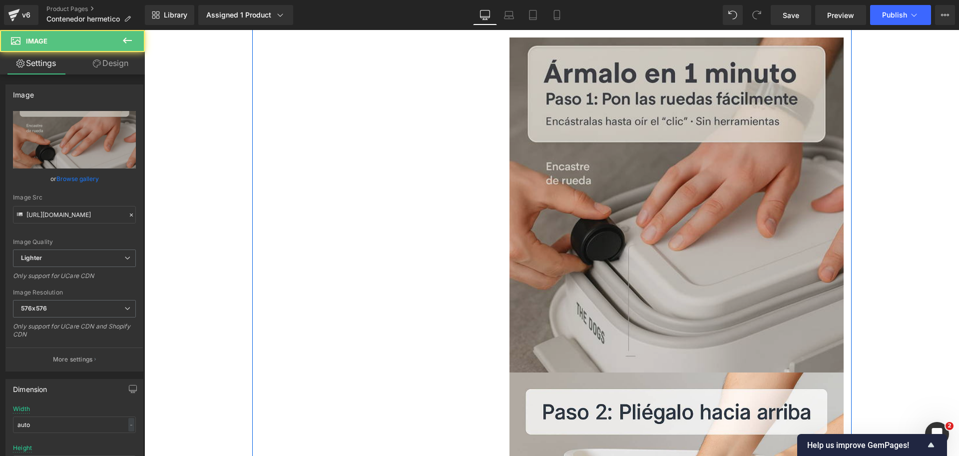
click at [692, 181] on img at bounding box center [676, 204] width 335 height 335
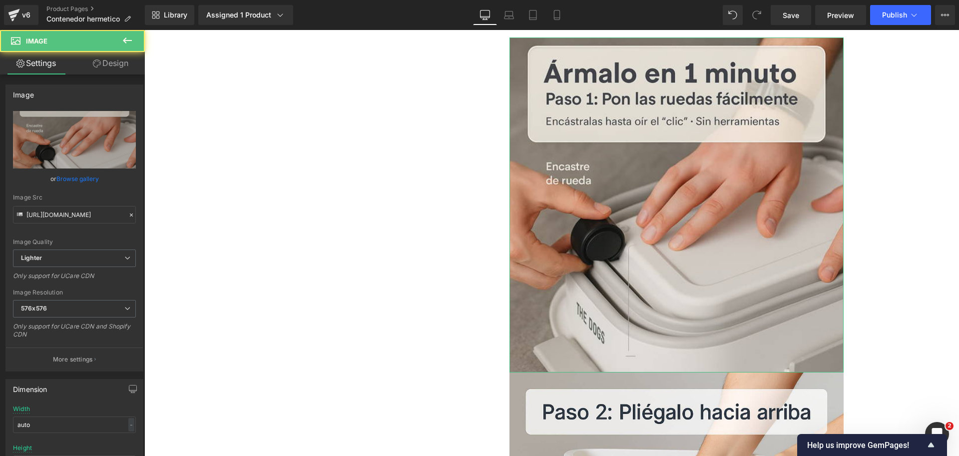
click at [108, 63] on link "Design" at bounding box center [110, 63] width 72 height 22
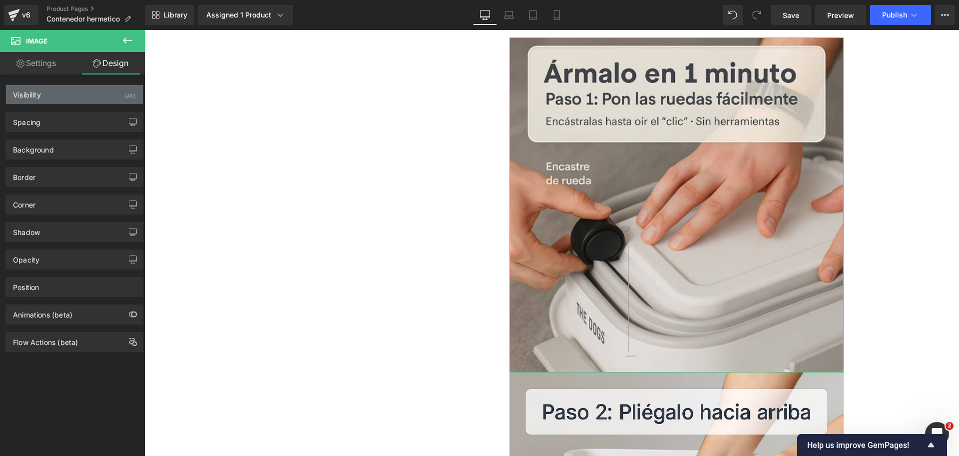
click at [105, 97] on div "Visibility (All)" at bounding box center [74, 94] width 137 height 19
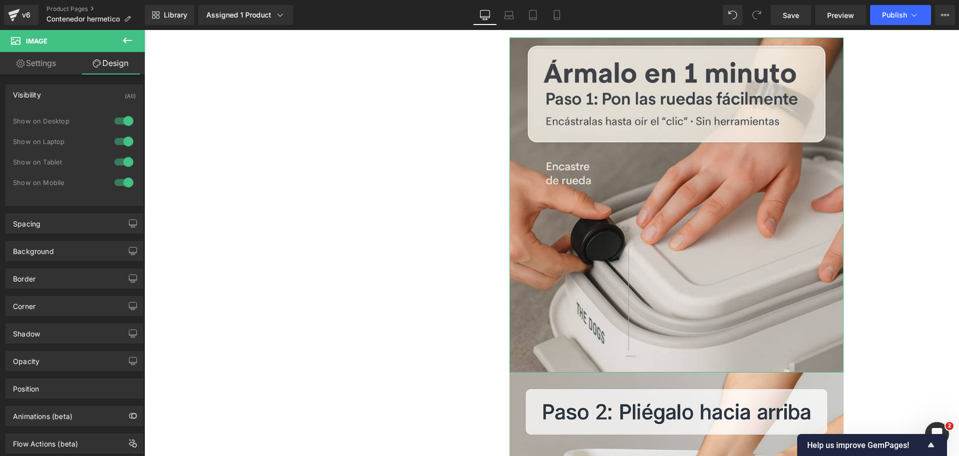
click at [123, 122] on div at bounding box center [124, 121] width 24 height 16
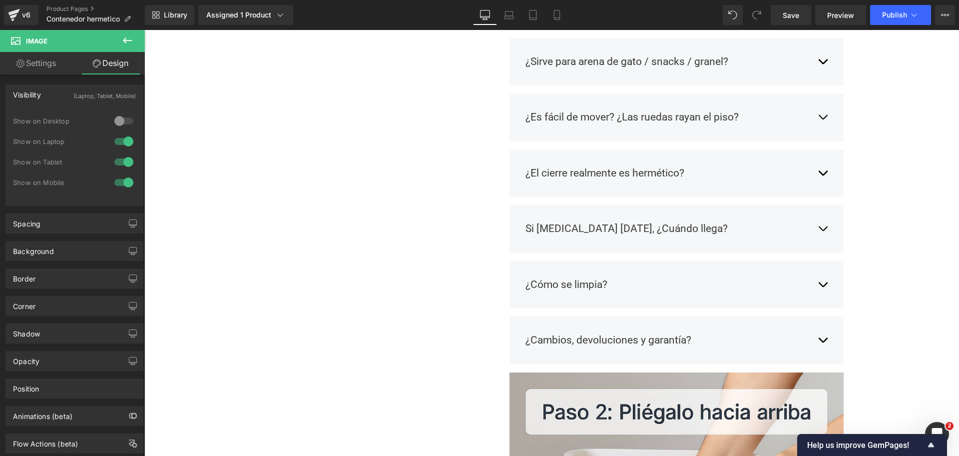
click at [119, 135] on div at bounding box center [124, 141] width 24 height 16
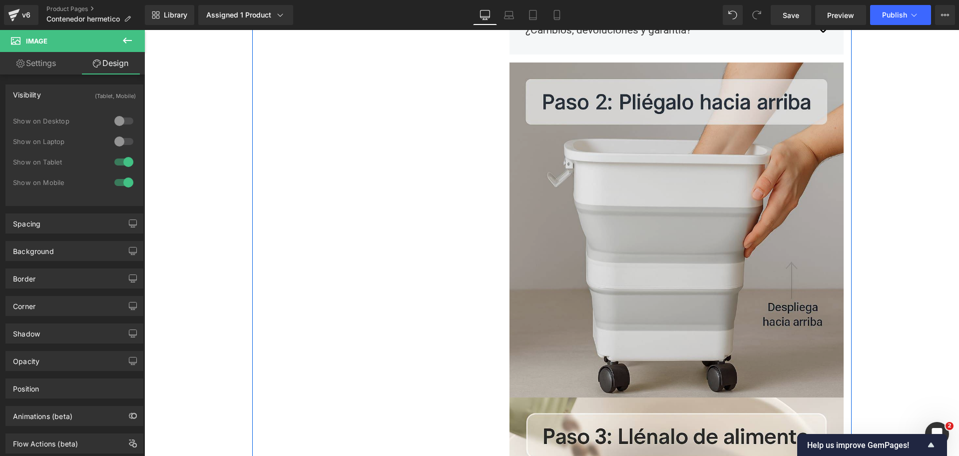
scroll to position [1187, 0]
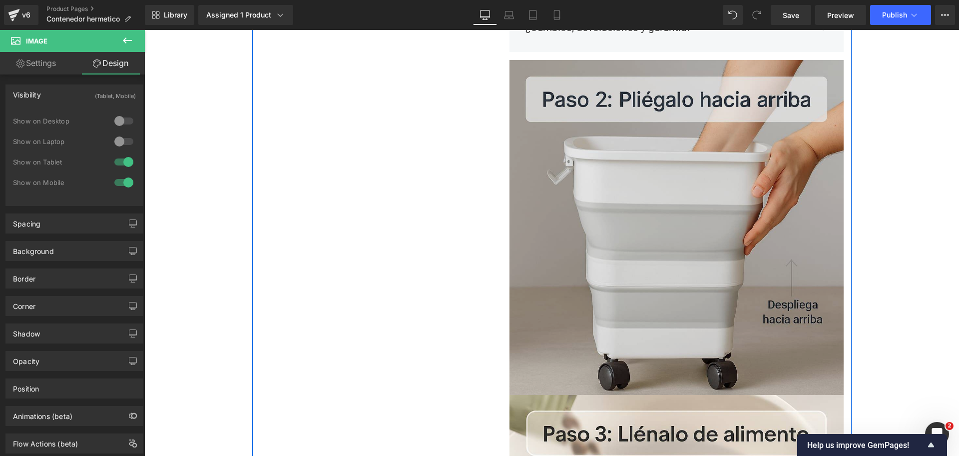
click at [573, 194] on img at bounding box center [676, 227] width 335 height 335
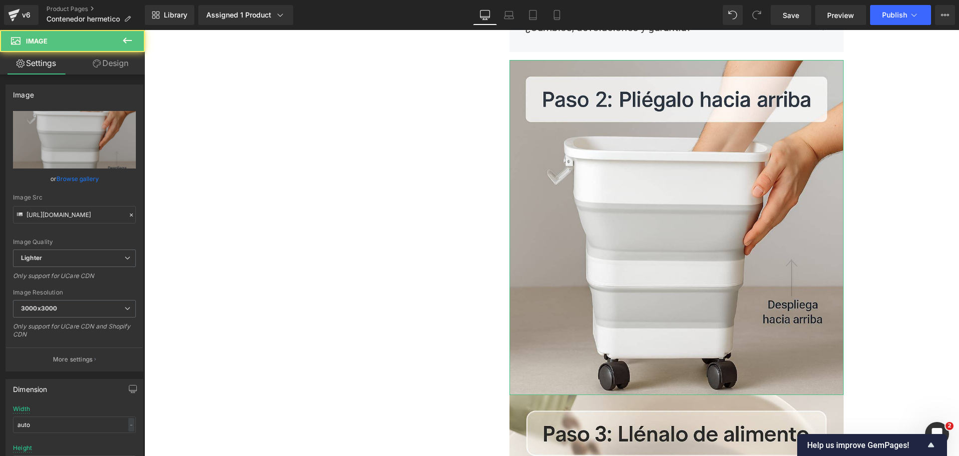
click at [129, 55] on link "Design" at bounding box center [110, 63] width 72 height 22
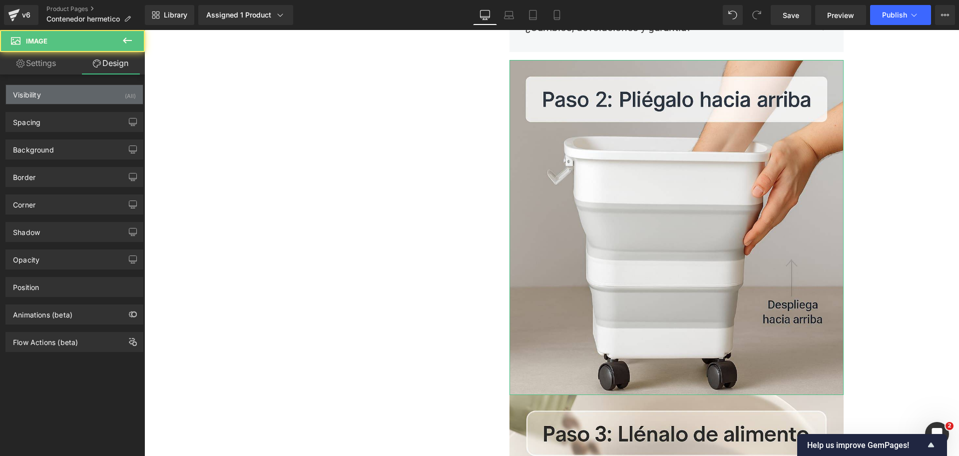
click at [100, 96] on div "Visibility (All)" at bounding box center [74, 94] width 137 height 19
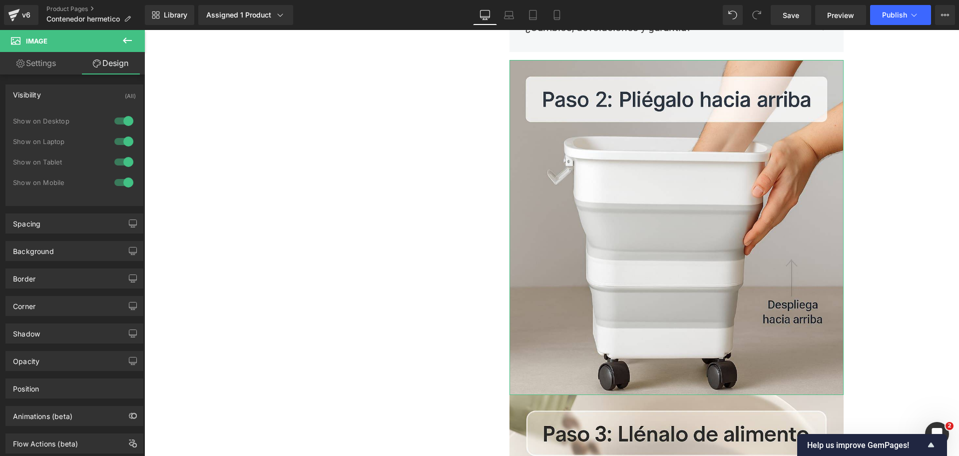
click at [112, 128] on div at bounding box center [124, 121] width 24 height 16
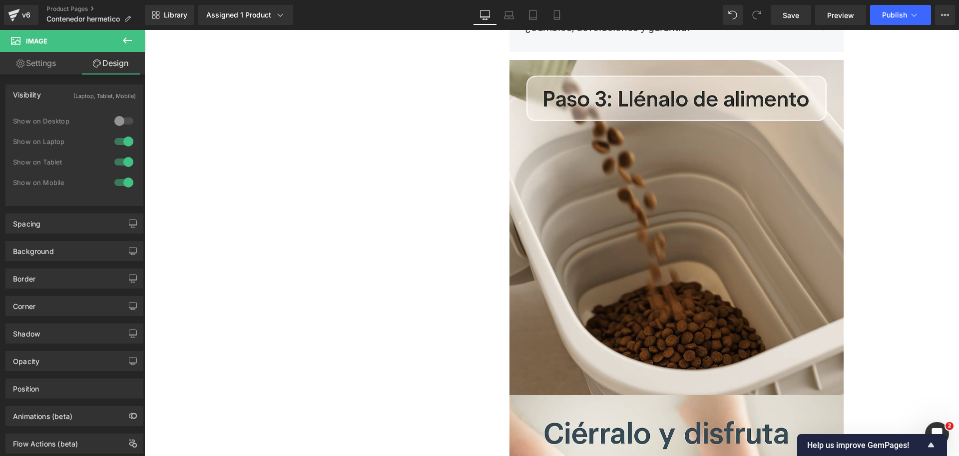
click at [124, 146] on div at bounding box center [124, 141] width 24 height 16
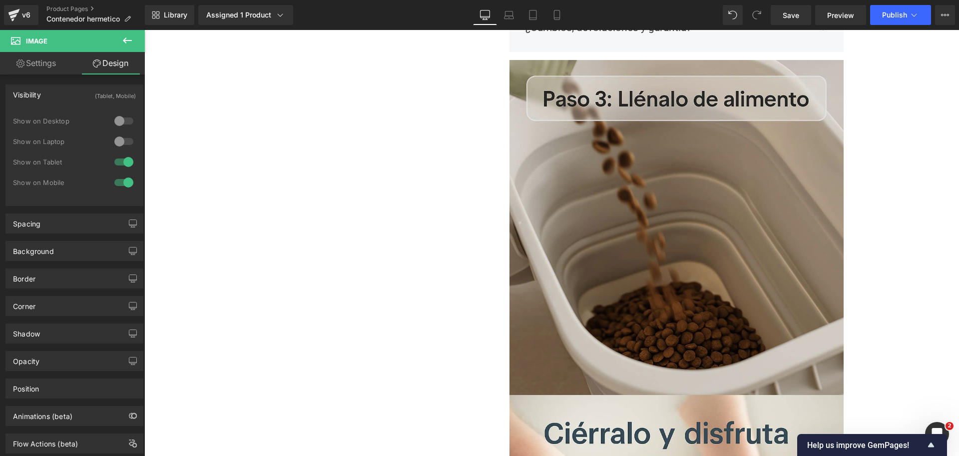
click at [702, 196] on img at bounding box center [676, 227] width 335 height 335
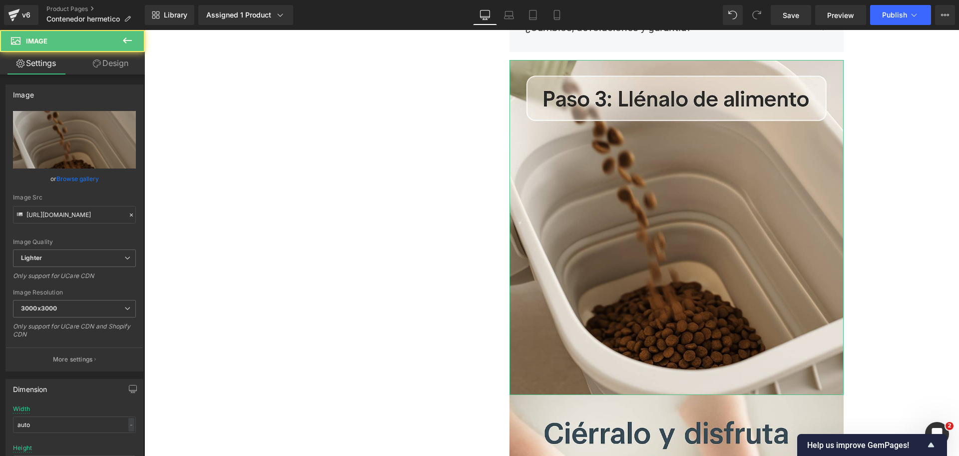
click at [131, 59] on link "Design" at bounding box center [110, 63] width 72 height 22
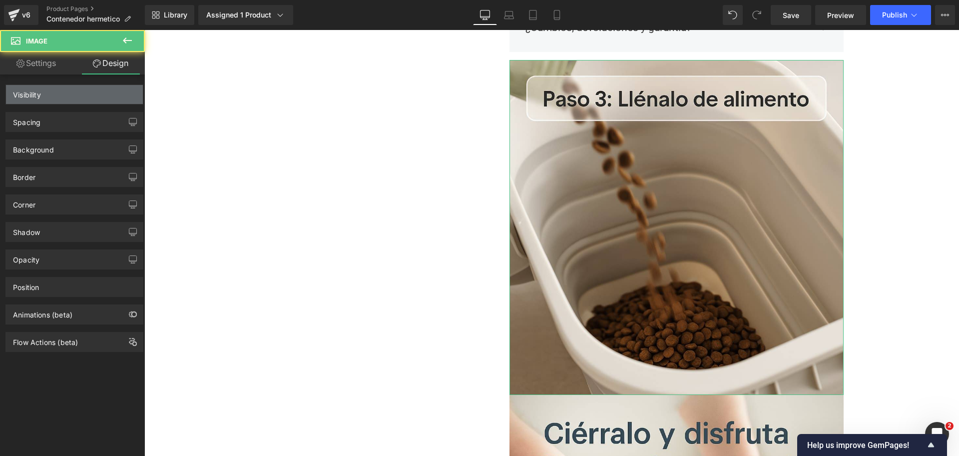
click at [115, 96] on div "Visibility" at bounding box center [74, 94] width 137 height 19
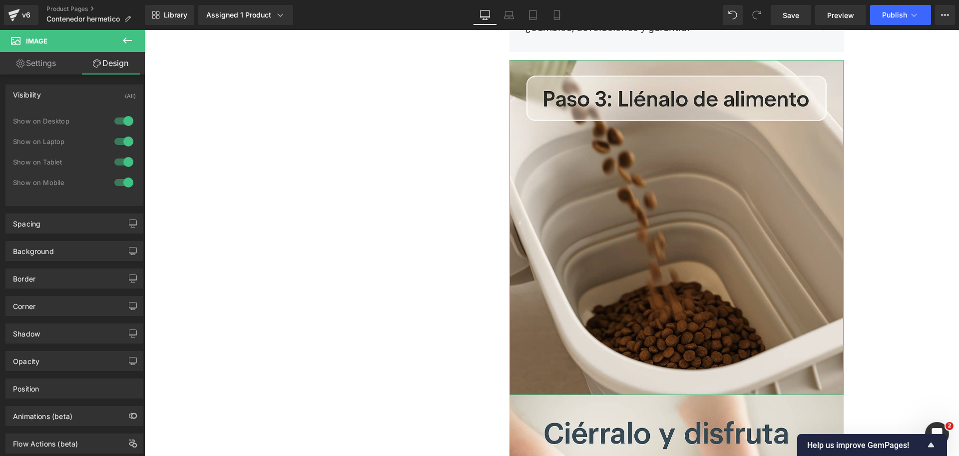
click at [119, 123] on div at bounding box center [124, 121] width 24 height 16
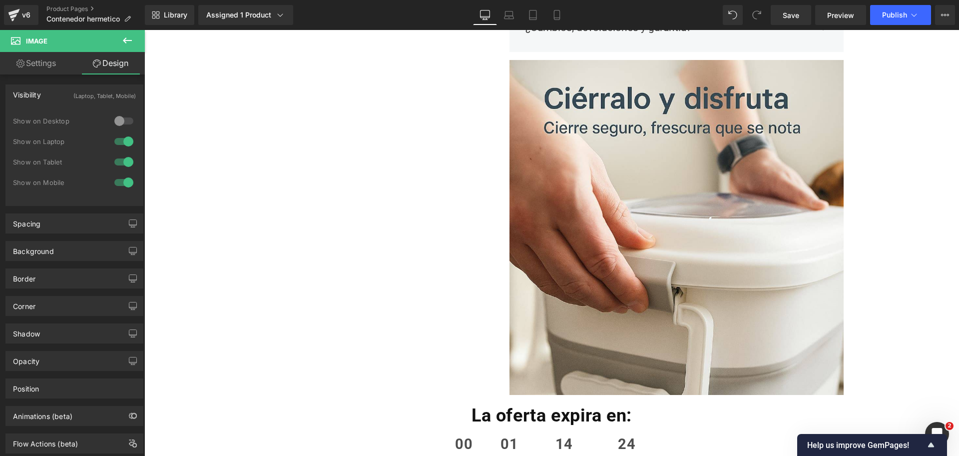
drag, startPoint x: 123, startPoint y: 140, endPoint x: 439, endPoint y: 119, distance: 316.9
click at [123, 141] on div at bounding box center [124, 141] width 24 height 16
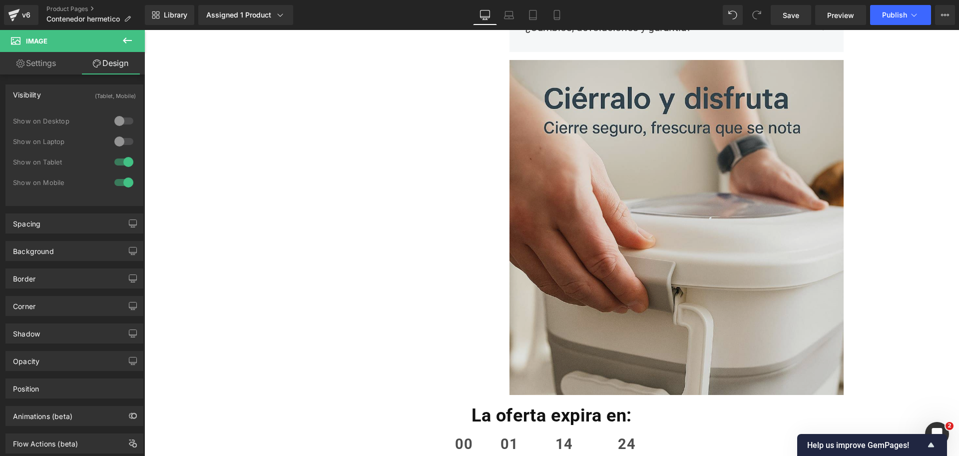
click at [633, 150] on img at bounding box center [676, 227] width 335 height 335
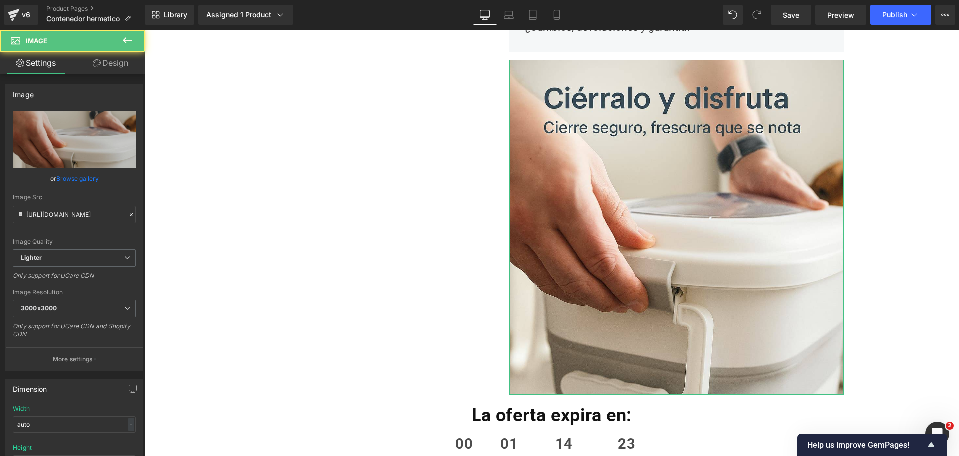
click at [124, 65] on link "Design" at bounding box center [110, 63] width 72 height 22
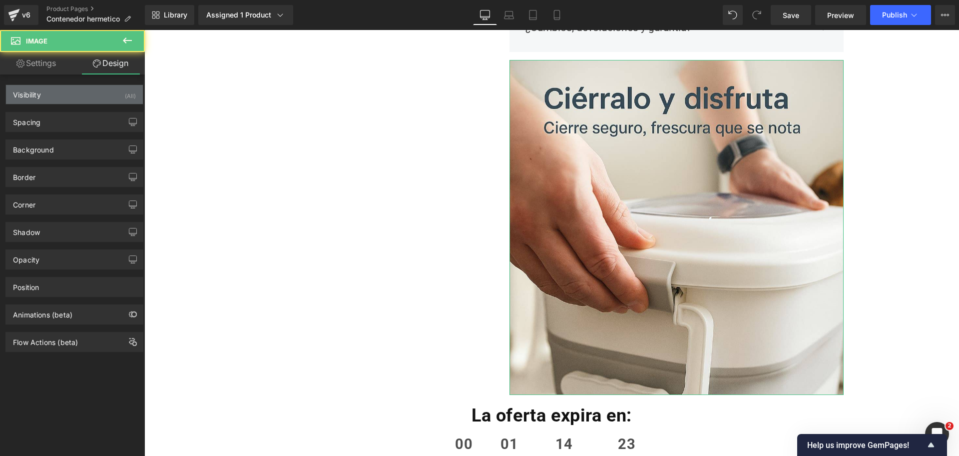
click at [112, 96] on div "Visibility (All)" at bounding box center [74, 94] width 137 height 19
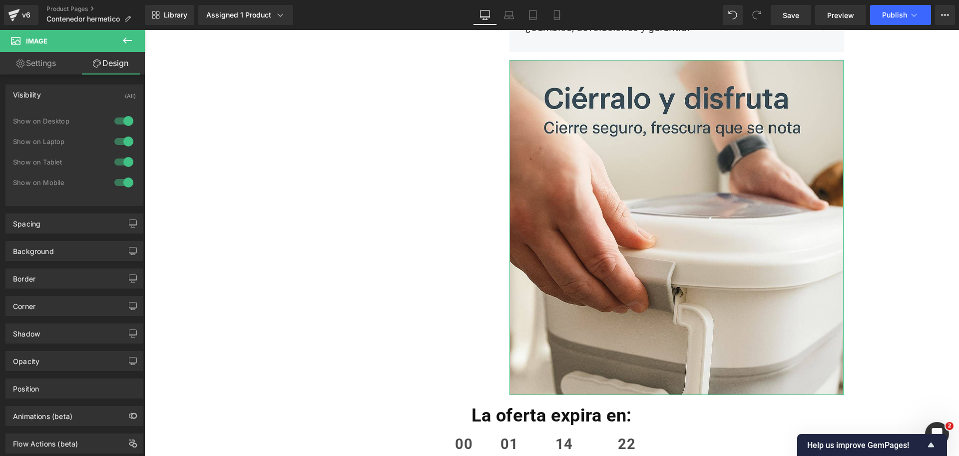
click at [126, 112] on div "1 Show on Desktop 1 Show on Laptop 1 Show on Tablet 1 Show on Mobile" at bounding box center [74, 154] width 123 height 87
click at [123, 125] on div at bounding box center [124, 121] width 24 height 16
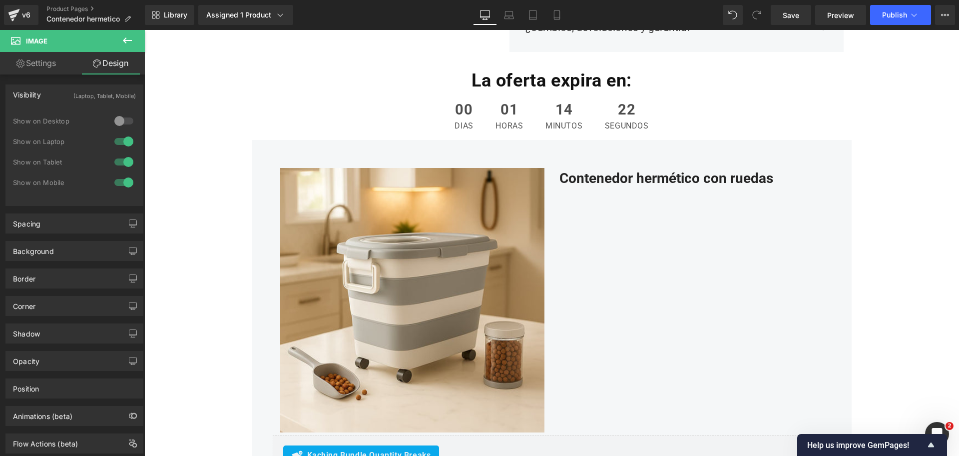
drag, startPoint x: 122, startPoint y: 144, endPoint x: 83, endPoint y: 107, distance: 53.3
click at [122, 144] on div at bounding box center [124, 141] width 24 height 16
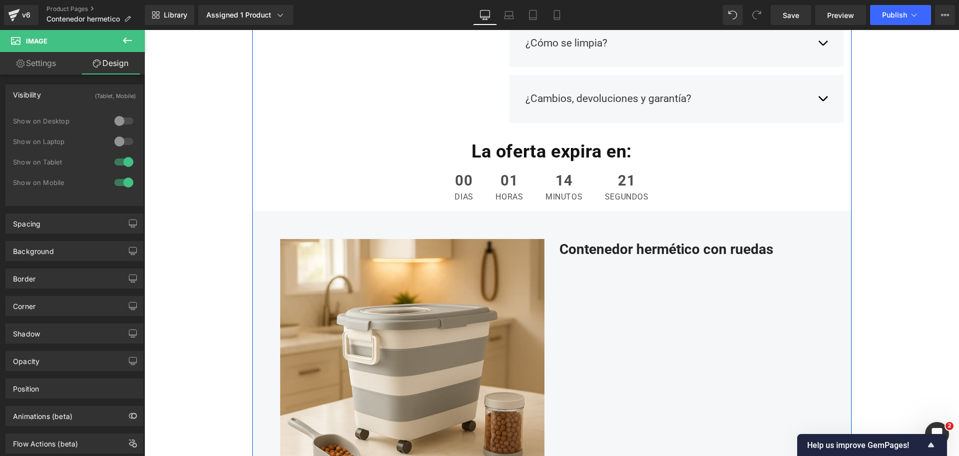
scroll to position [1062, 0]
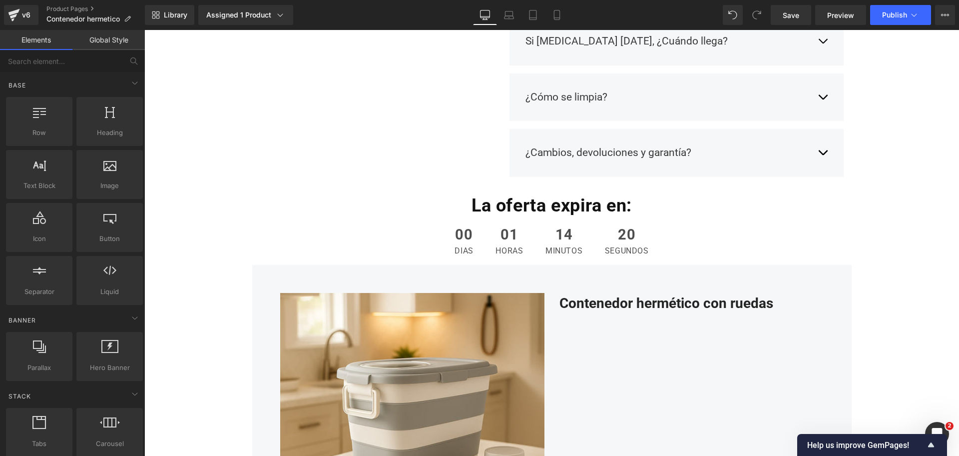
click at [870, 157] on div "Oferta (P) Image" at bounding box center [551, 158] width 815 height 2295
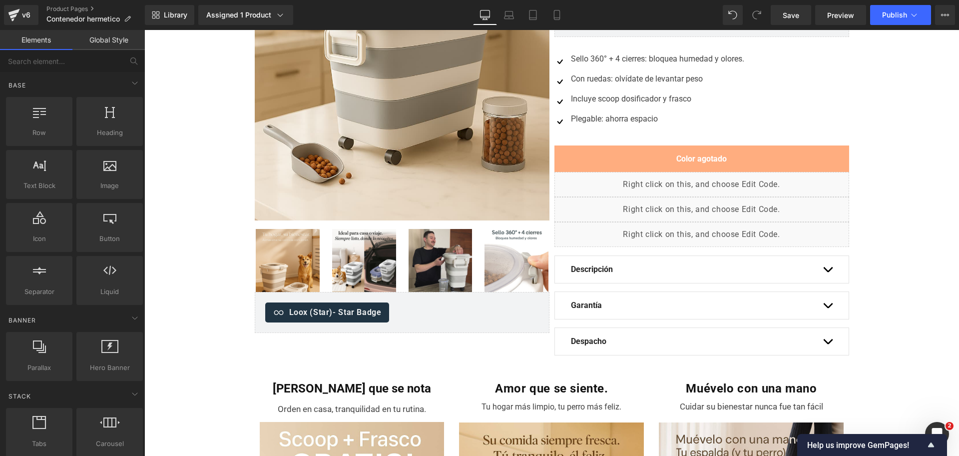
scroll to position [0, 0]
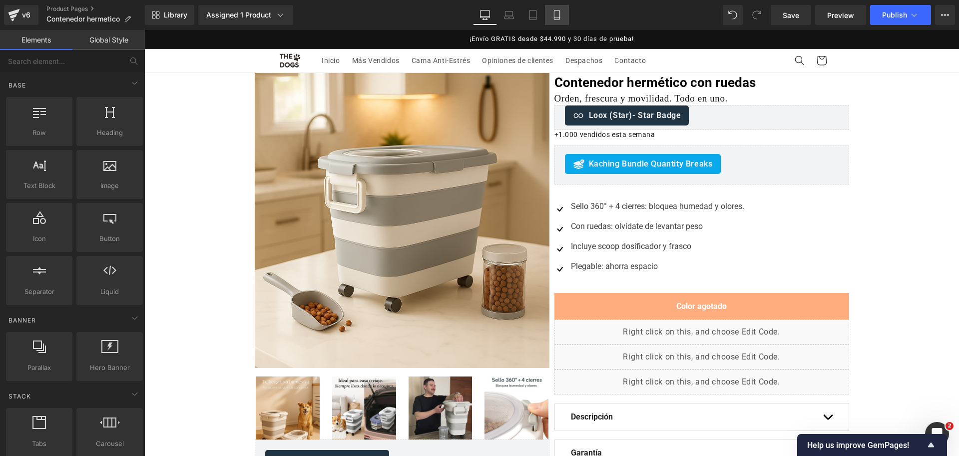
click at [546, 15] on link "Mobile" at bounding box center [557, 15] width 24 height 20
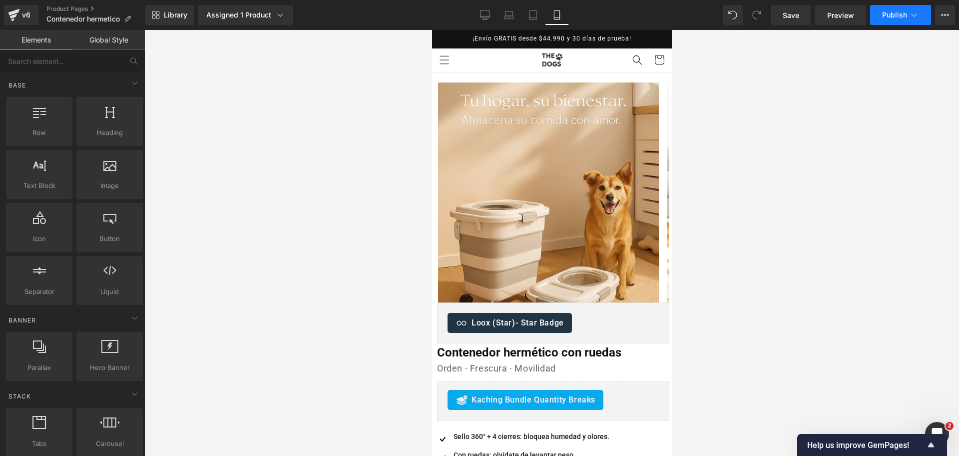
click at [887, 11] on span "Publish" at bounding box center [894, 15] width 25 height 8
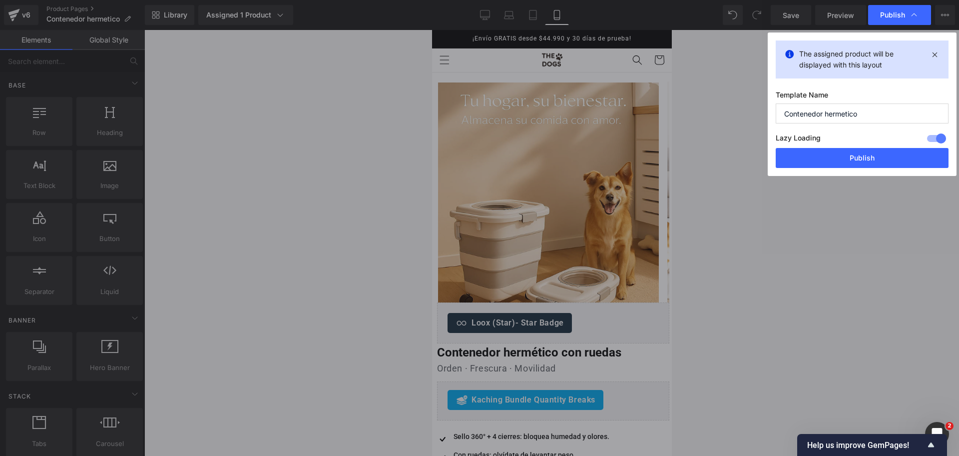
click at [858, 157] on button "Publish" at bounding box center [862, 158] width 173 height 20
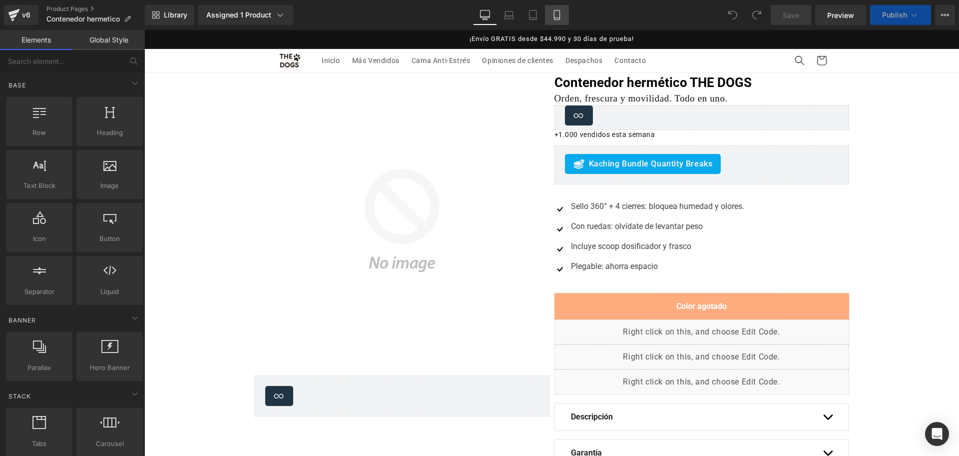
click at [556, 17] on icon at bounding box center [557, 15] width 10 height 10
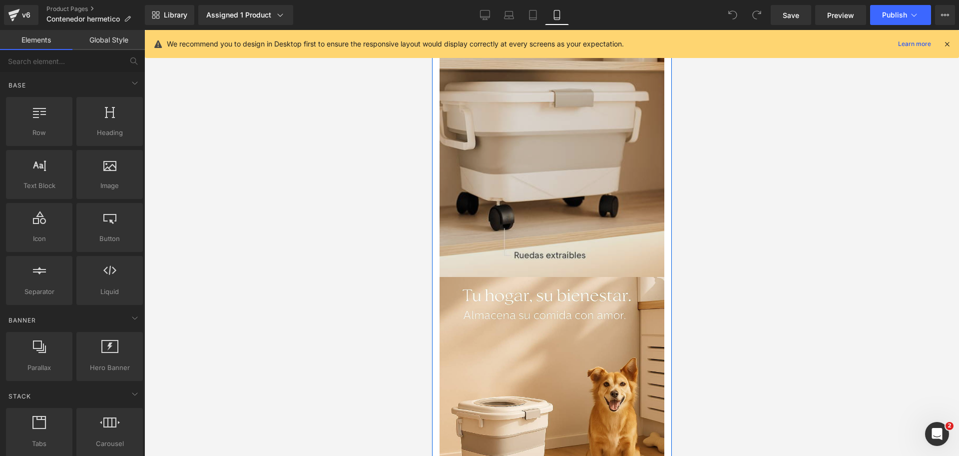
scroll to position [999, 0]
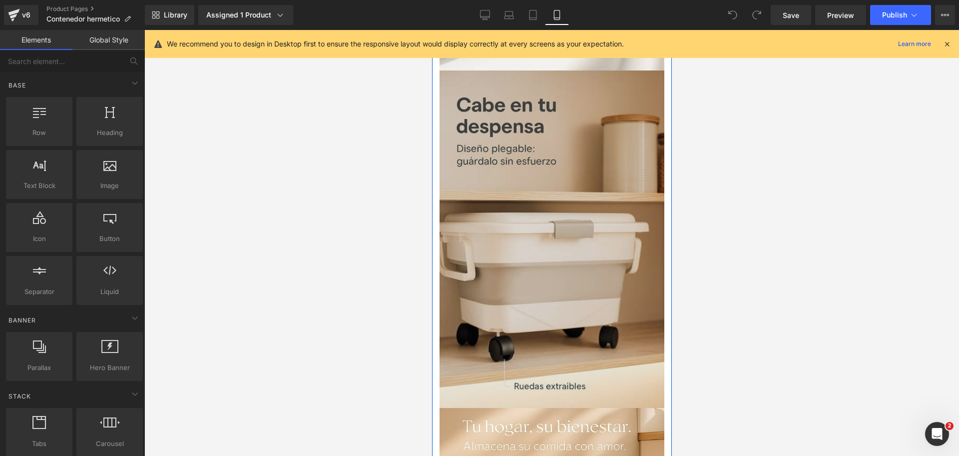
click at [560, 128] on img at bounding box center [551, 238] width 225 height 337
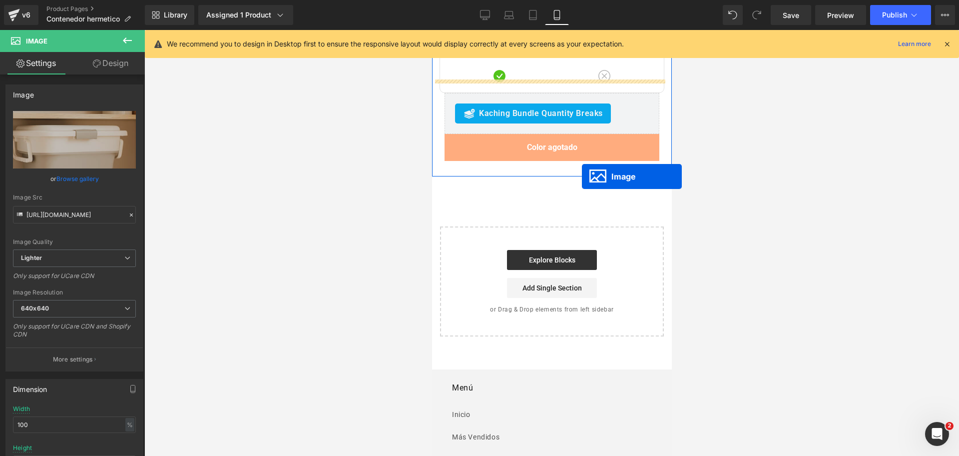
drag, startPoint x: 530, startPoint y: 212, endPoint x: 581, endPoint y: 176, distance: 62.1
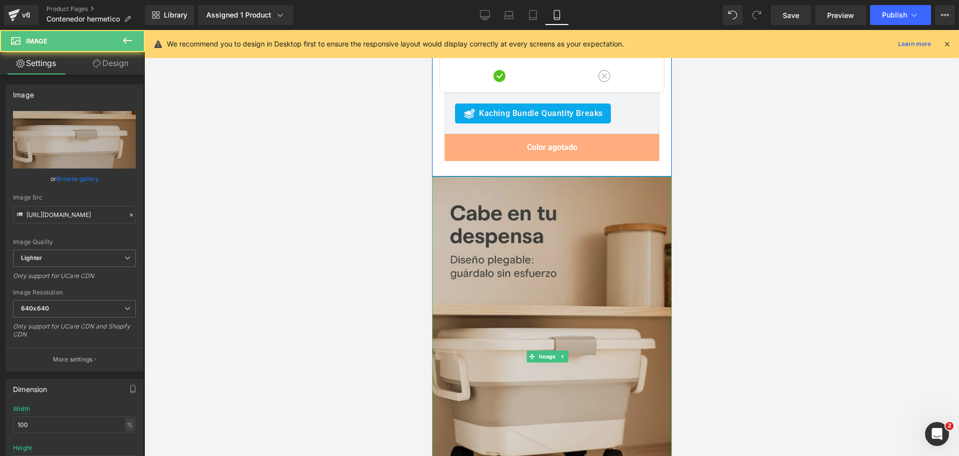
click at [625, 176] on img at bounding box center [552, 355] width 240 height 359
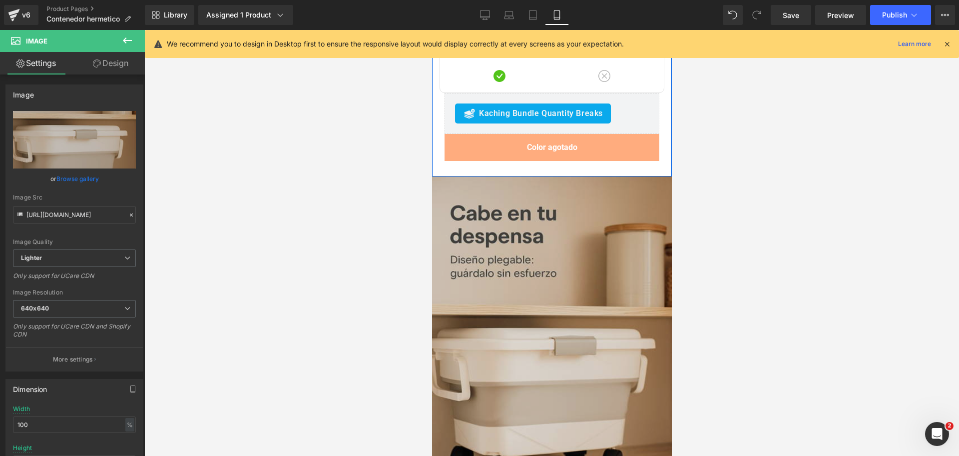
click at [612, 176] on img at bounding box center [552, 355] width 240 height 359
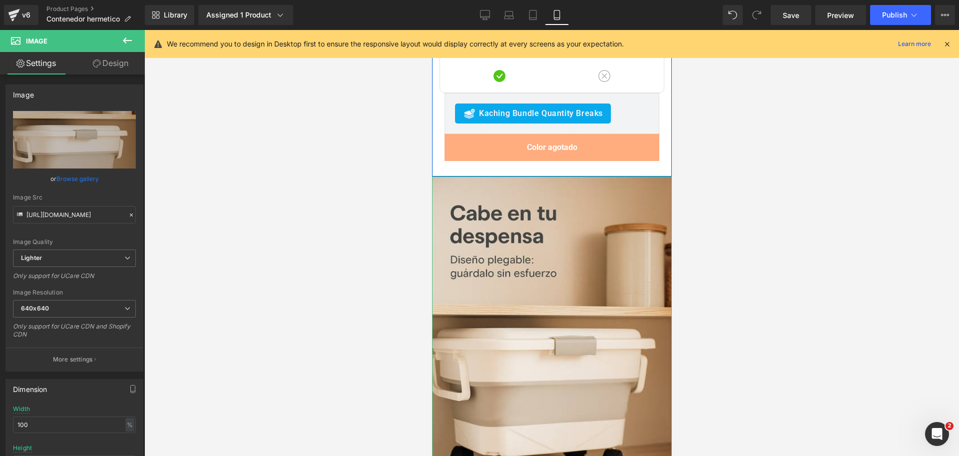
click at [122, 61] on link "Design" at bounding box center [110, 63] width 72 height 22
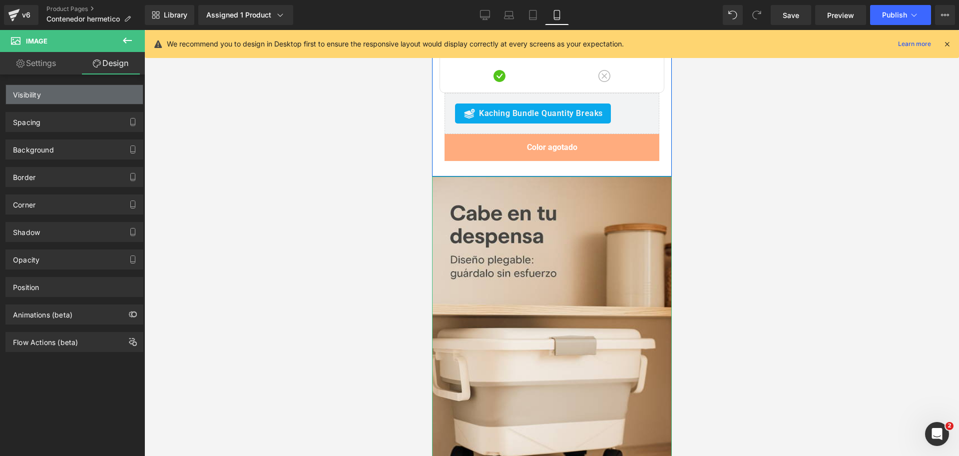
click at [107, 90] on div "Visibility" at bounding box center [74, 94] width 137 height 19
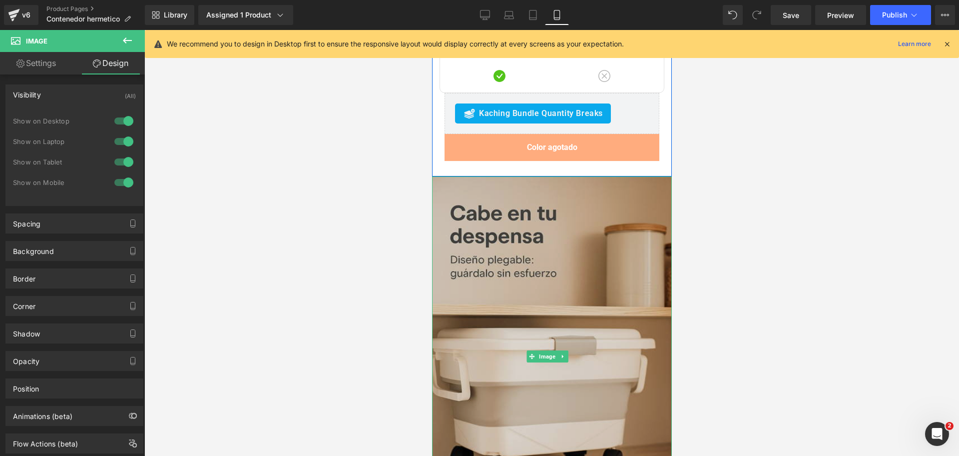
click at [597, 214] on img at bounding box center [552, 355] width 240 height 359
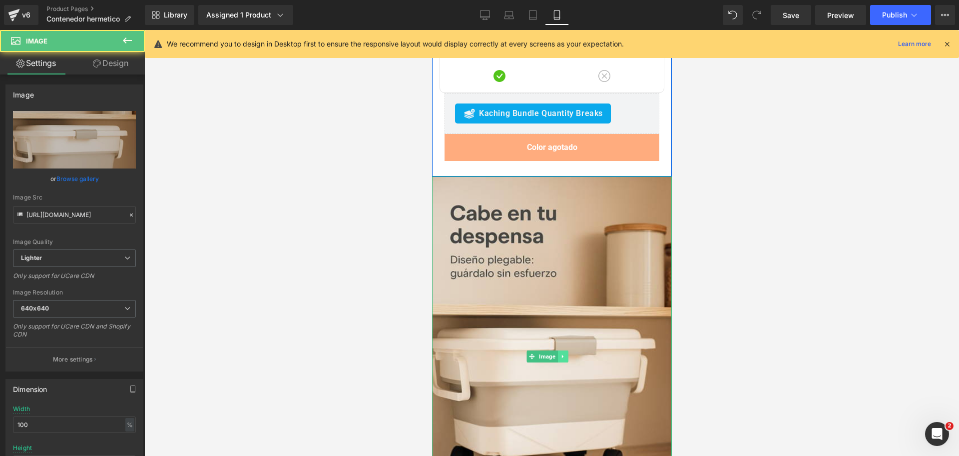
click at [560, 353] on icon at bounding box center [561, 356] width 5 height 6
click at [567, 354] on icon at bounding box center [566, 356] width 5 height 5
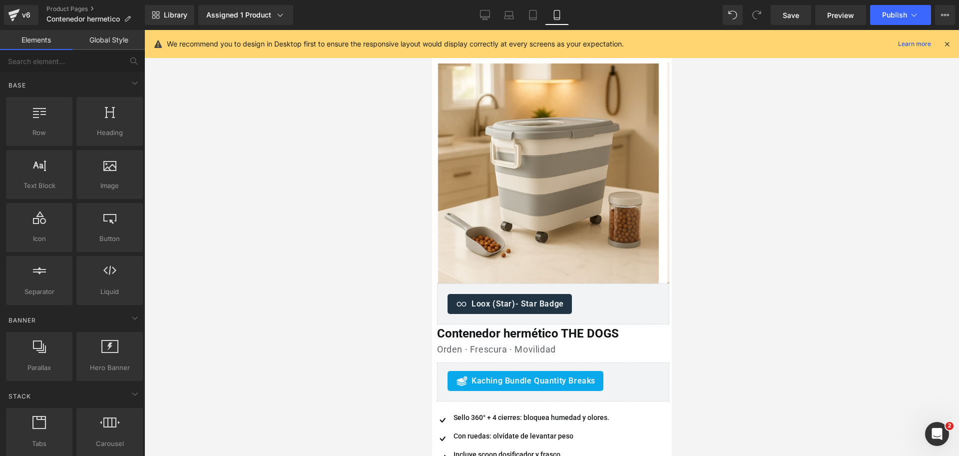
scroll to position [0, 0]
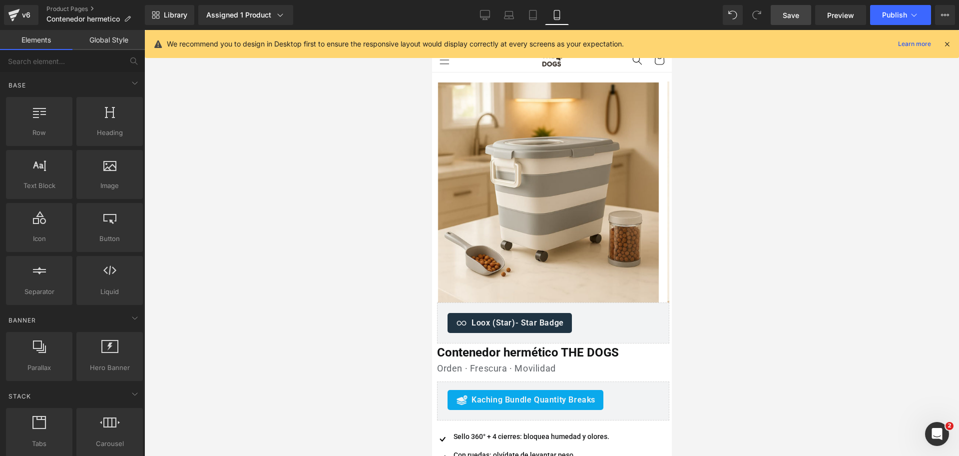
click at [796, 17] on span "Save" at bounding box center [791, 15] width 16 height 10
click at [821, 136] on div at bounding box center [551, 243] width 815 height 426
click at [944, 45] on icon at bounding box center [947, 43] width 9 height 9
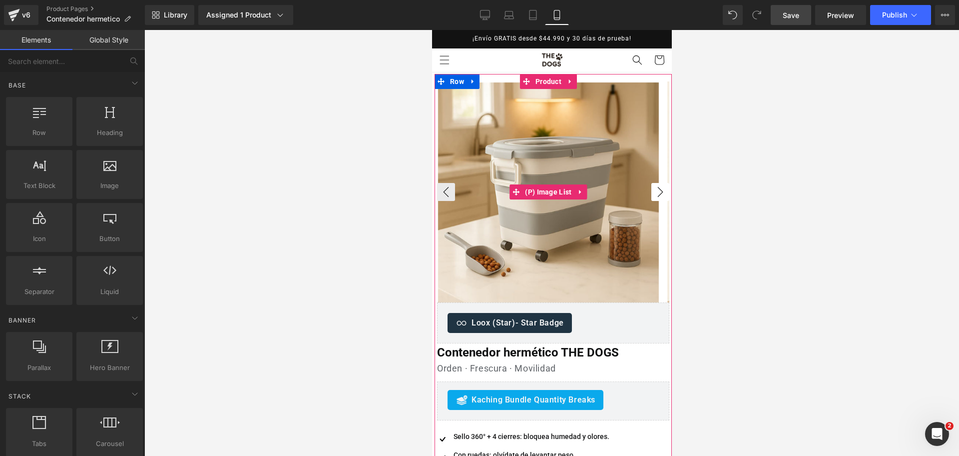
click at [651, 193] on button "›" at bounding box center [660, 192] width 18 height 18
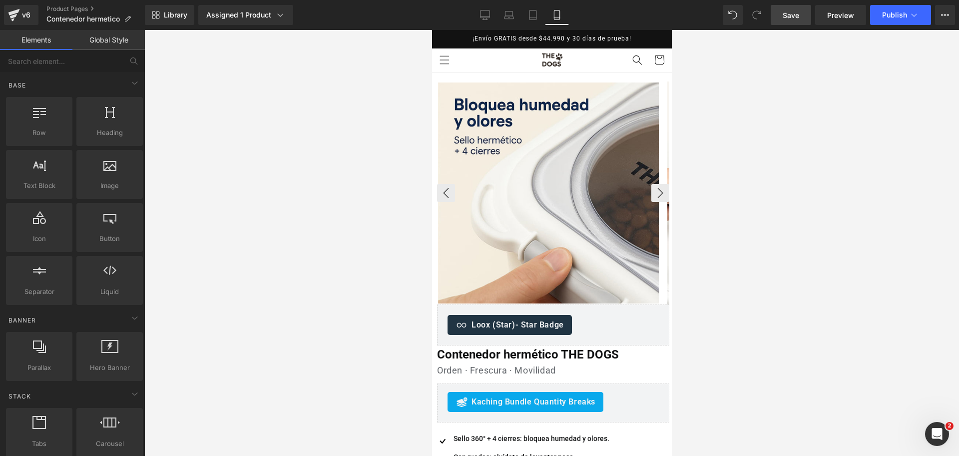
click at [605, 130] on img at bounding box center [548, 192] width 221 height 221
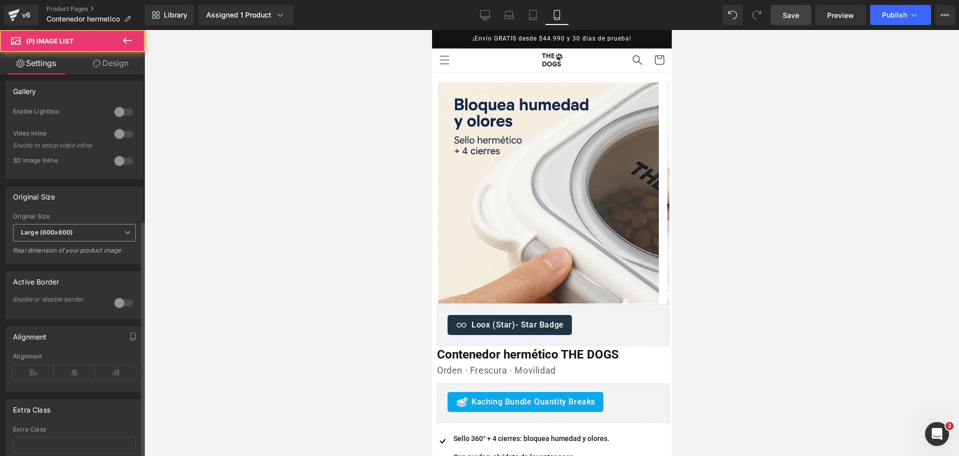
scroll to position [250, 0]
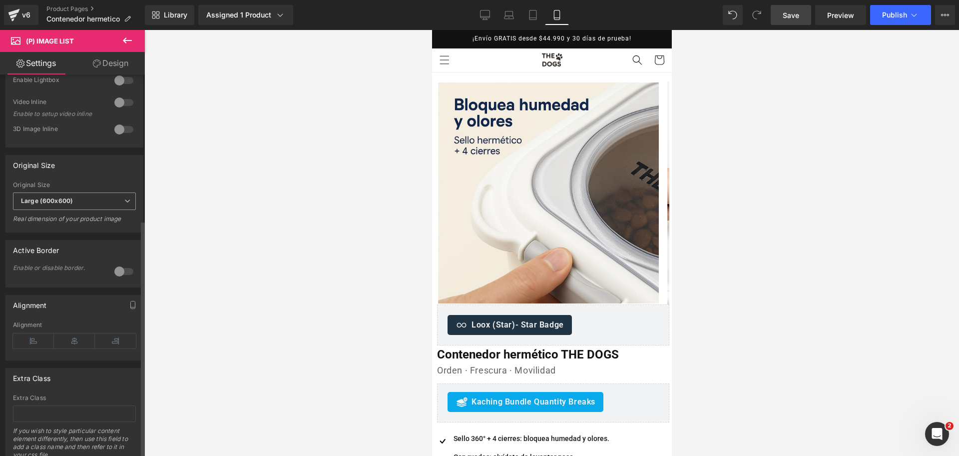
click at [112, 201] on span "Large (600x600)" at bounding box center [74, 200] width 123 height 17
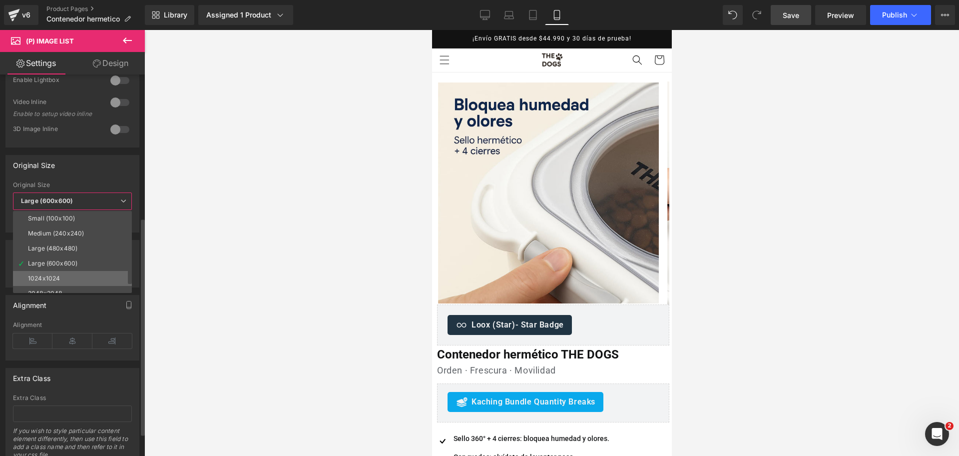
click at [80, 276] on li "1024x1024" at bounding box center [74, 278] width 123 height 15
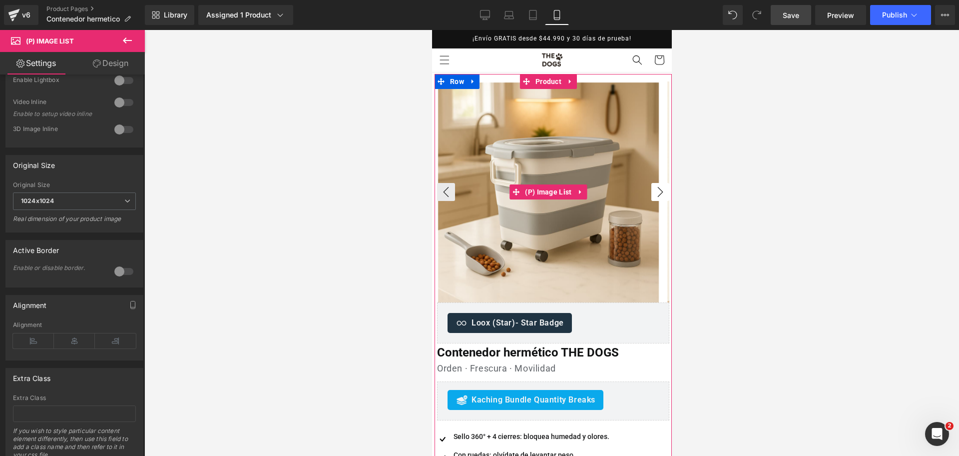
click at [651, 190] on button "›" at bounding box center [660, 192] width 18 height 18
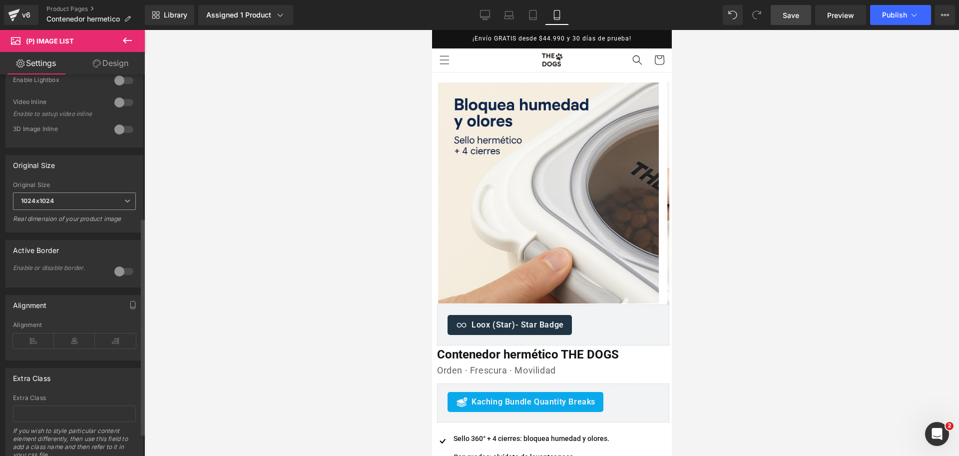
click at [107, 202] on span "1024x1024" at bounding box center [74, 200] width 123 height 17
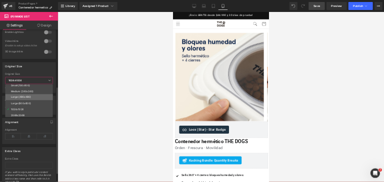
scroll to position [8, 0]
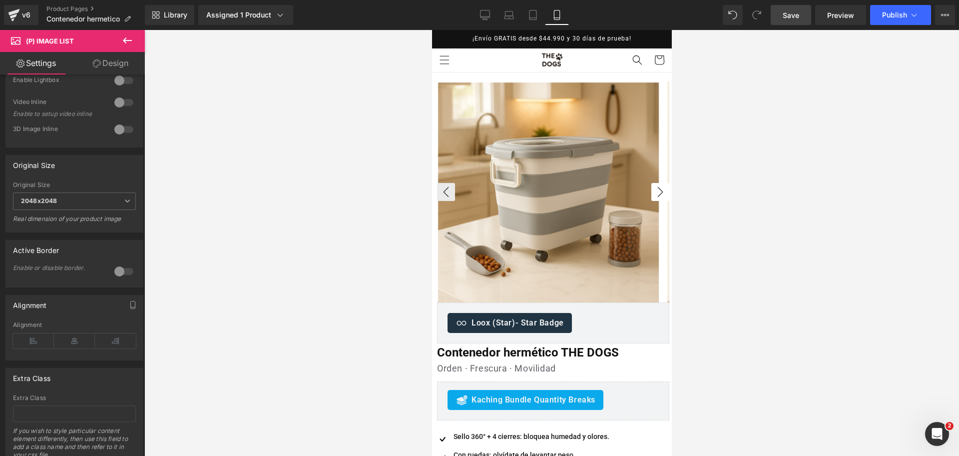
click at [652, 189] on button "›" at bounding box center [660, 192] width 18 height 18
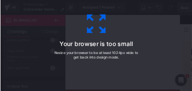
scroll to position [250, 0]
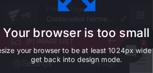
click at [90, 24] on div "Your browser is too small Resize your browser to be at least 1024px wide to get…" at bounding box center [77, 37] width 225 height 200
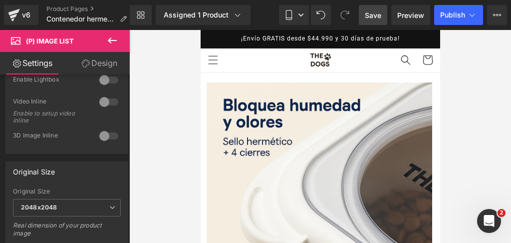
scroll to position [250, 0]
click at [91, 200] on span "2048x2048" at bounding box center [67, 207] width 108 height 17
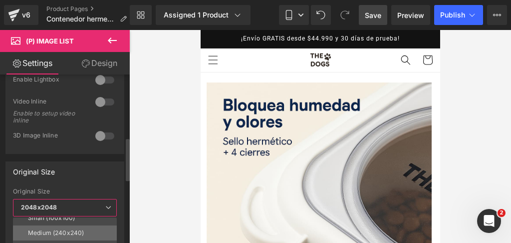
scroll to position [8, 0]
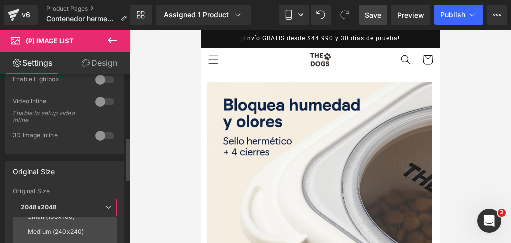
click at [117, 174] on div "Original Size" at bounding box center [65, 171] width 118 height 19
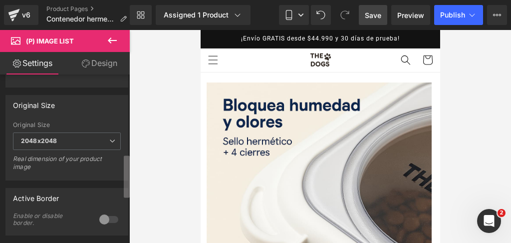
scroll to position [347, 0]
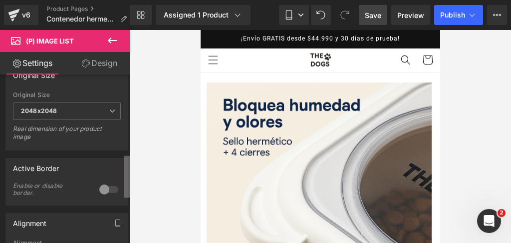
click at [127, 197] on b at bounding box center [127, 176] width 6 height 42
drag, startPoint x: 95, startPoint y: 120, endPoint x: 92, endPoint y: 113, distance: 7.6
click at [94, 118] on div "2048x2048 Small (100x100) Medium (240x240) Large (480x480) Large (600x600) 1024…" at bounding box center [67, 113] width 108 height 22
click at [94, 104] on span "2048x2048" at bounding box center [67, 110] width 108 height 17
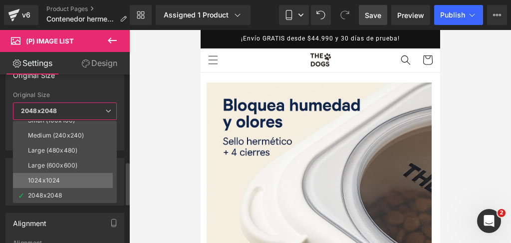
click at [81, 173] on li "1024x1024" at bounding box center [67, 180] width 108 height 15
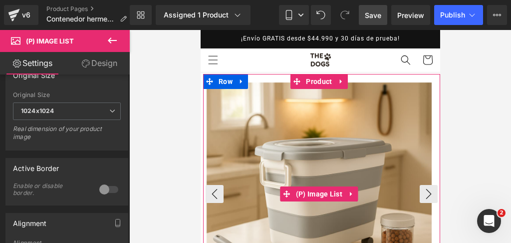
scroll to position [33, 0]
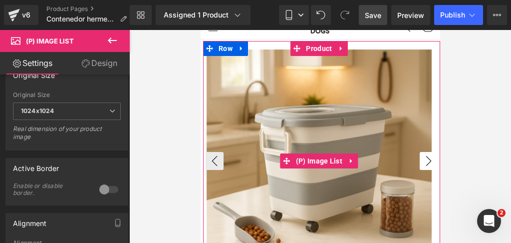
click at [420, 159] on button "›" at bounding box center [429, 161] width 18 height 18
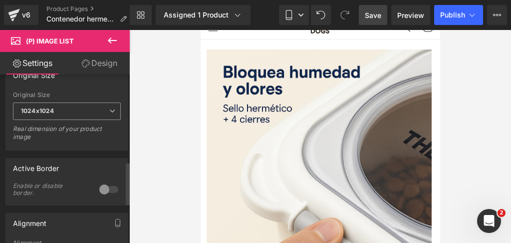
click at [76, 117] on div "1024x1024 Small (100x100) Medium (240x240) Large (480x480) Large (600x600) 1024…" at bounding box center [67, 113] width 108 height 22
click at [77, 108] on span "1024x1024" at bounding box center [67, 110] width 108 height 17
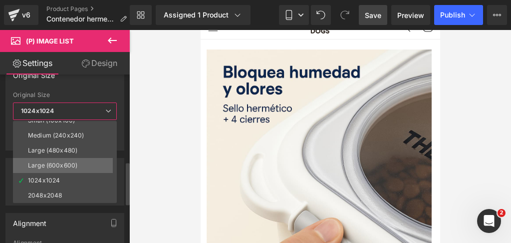
click at [77, 158] on li "Large (600x600)" at bounding box center [67, 165] width 108 height 15
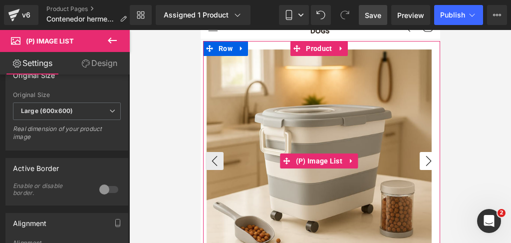
click at [421, 161] on button "›" at bounding box center [429, 161] width 18 height 18
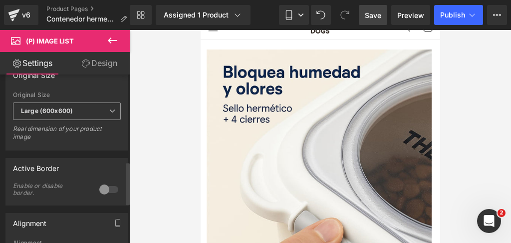
click at [98, 117] on span "Large (600x600)" at bounding box center [67, 110] width 108 height 17
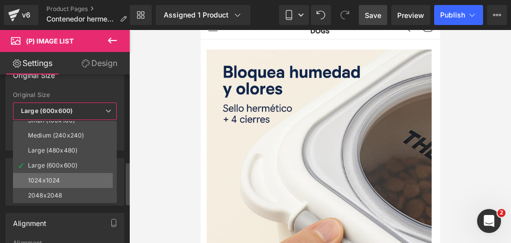
click at [81, 177] on li "1024x1024" at bounding box center [67, 180] width 108 height 15
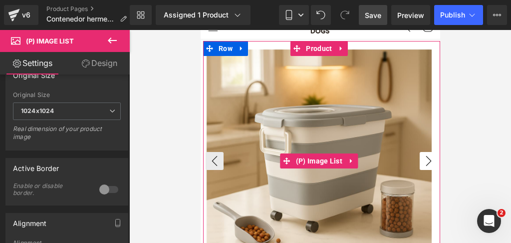
click at [428, 162] on button "›" at bounding box center [429, 161] width 18 height 18
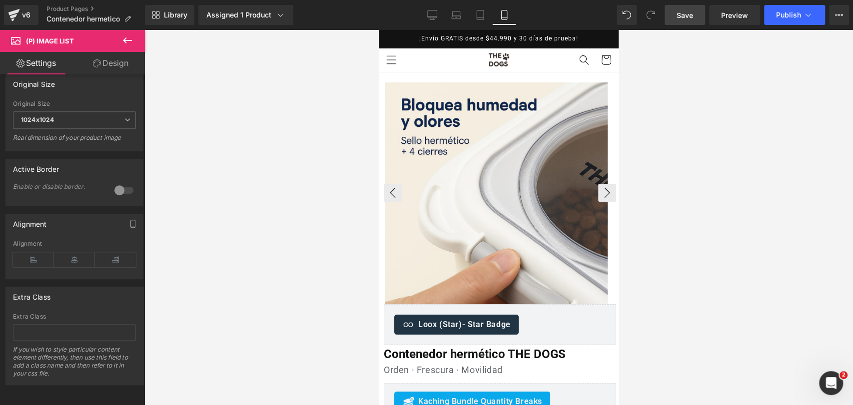
scroll to position [337, 0]
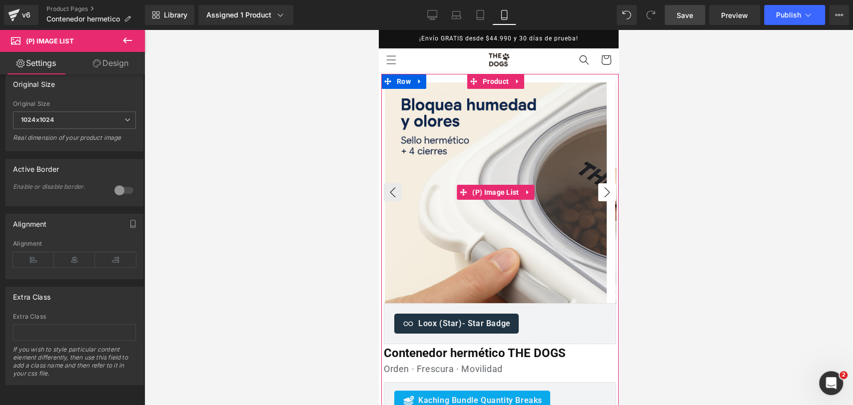
click at [598, 185] on button "›" at bounding box center [607, 192] width 18 height 18
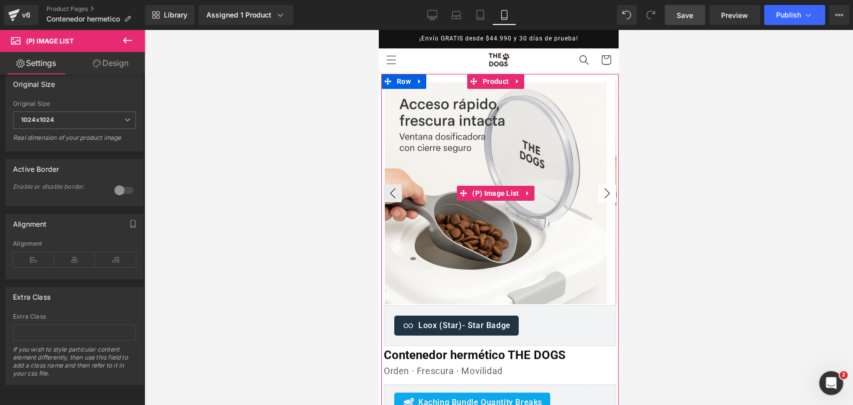
click at [598, 185] on button "›" at bounding box center [607, 193] width 18 height 18
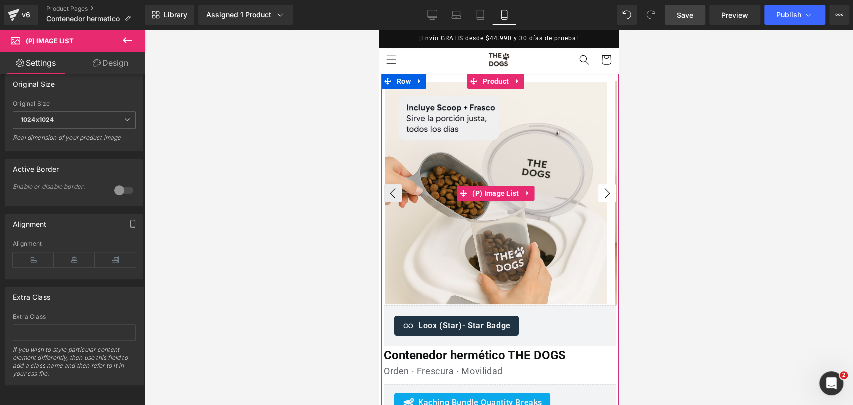
scroll to position [55, 0]
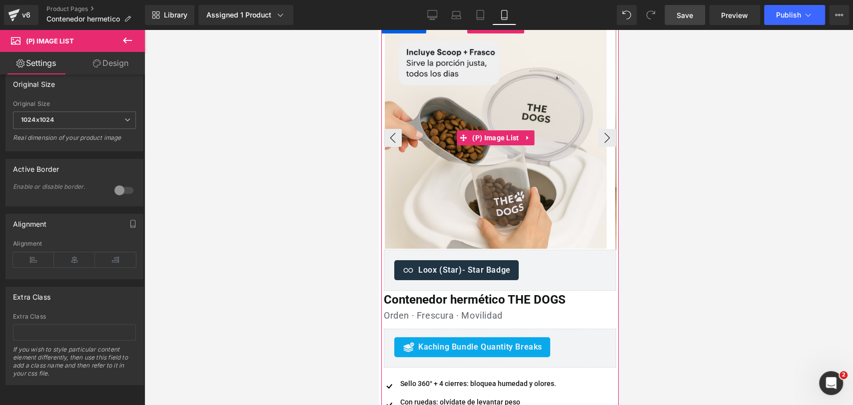
click at [591, 185] on img at bounding box center [496, 138] width 222 height 222
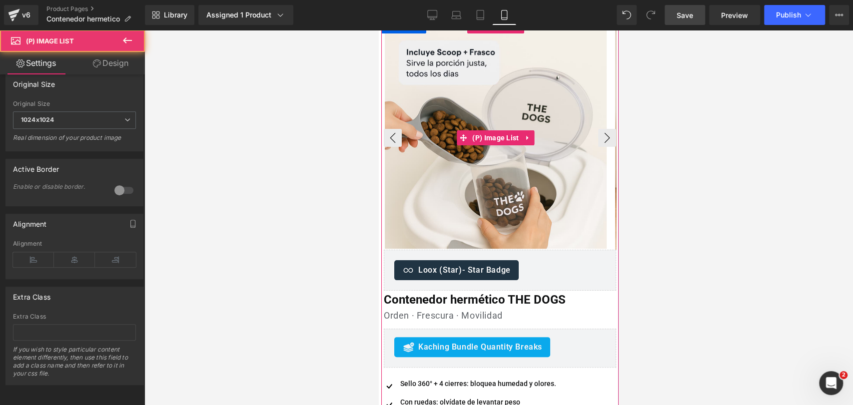
click at [598, 147] on img at bounding box center [496, 138] width 222 height 222
click at [604, 137] on button "›" at bounding box center [607, 138] width 18 height 18
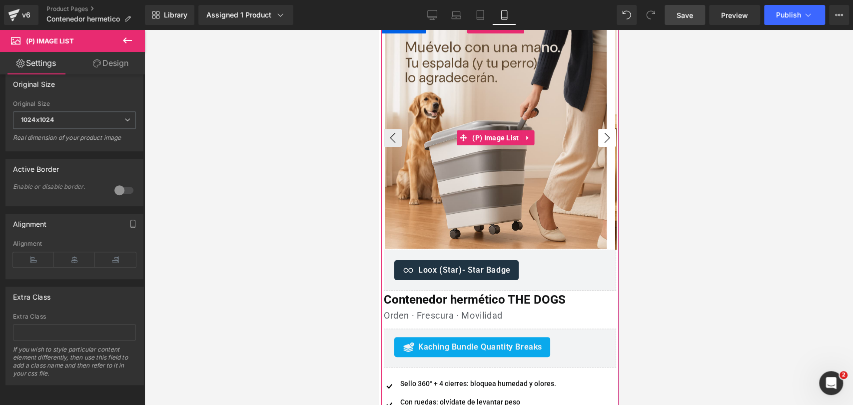
click at [604, 137] on button "›" at bounding box center [607, 138] width 18 height 18
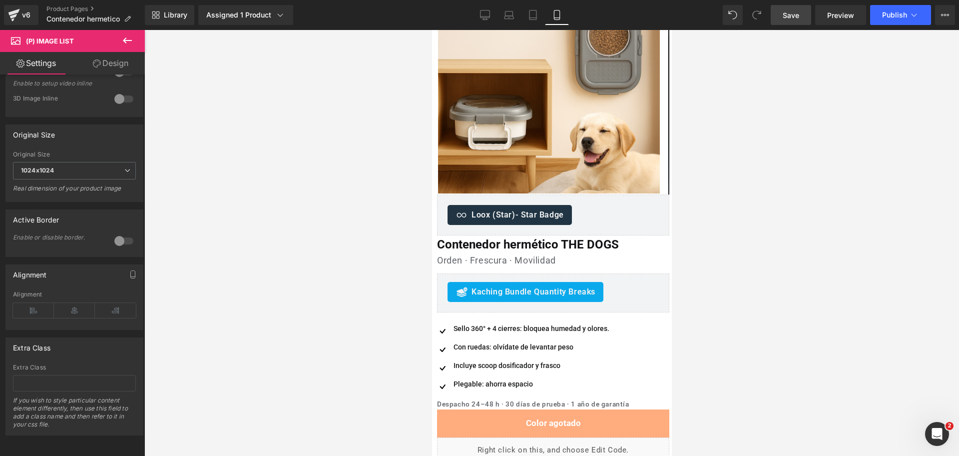
scroll to position [290, 0]
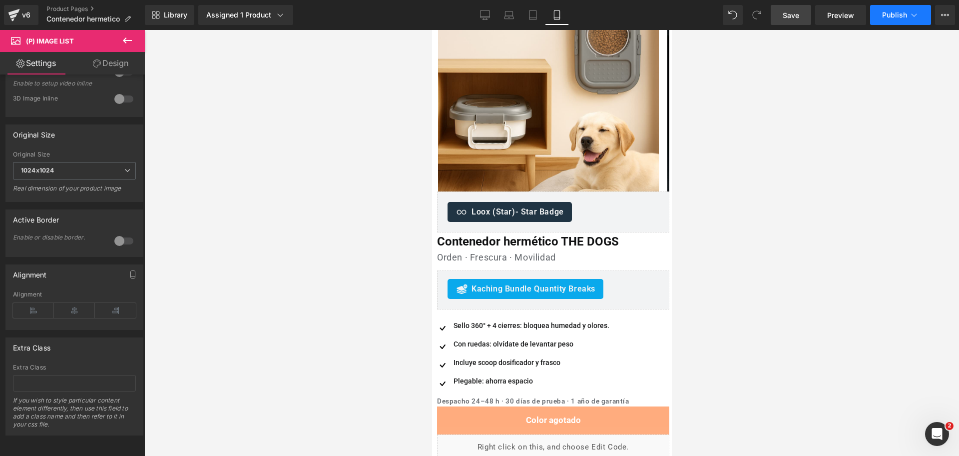
click at [915, 21] on button "Publish" at bounding box center [900, 15] width 61 height 20
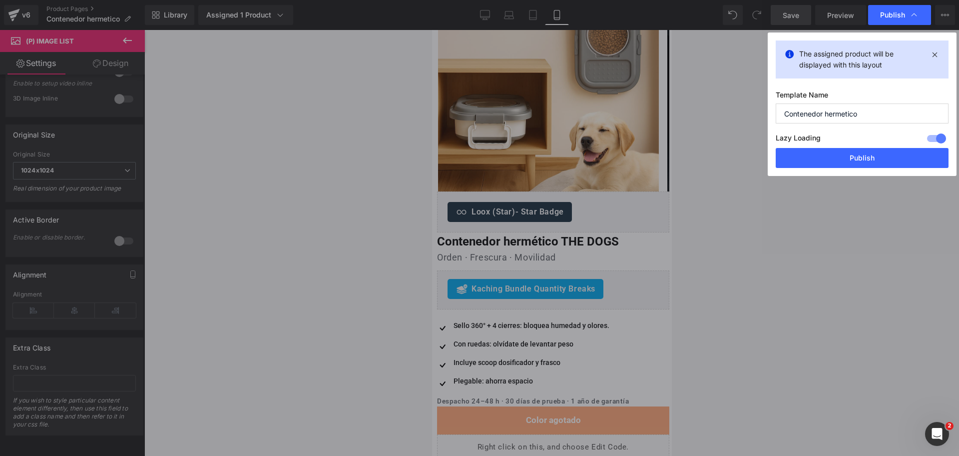
click at [865, 159] on button "Publish" at bounding box center [862, 158] width 173 height 20
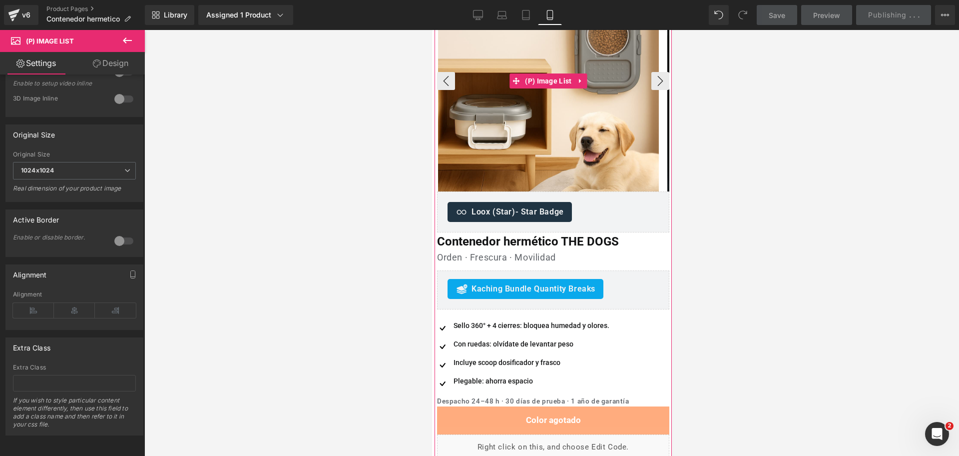
scroll to position [0, 0]
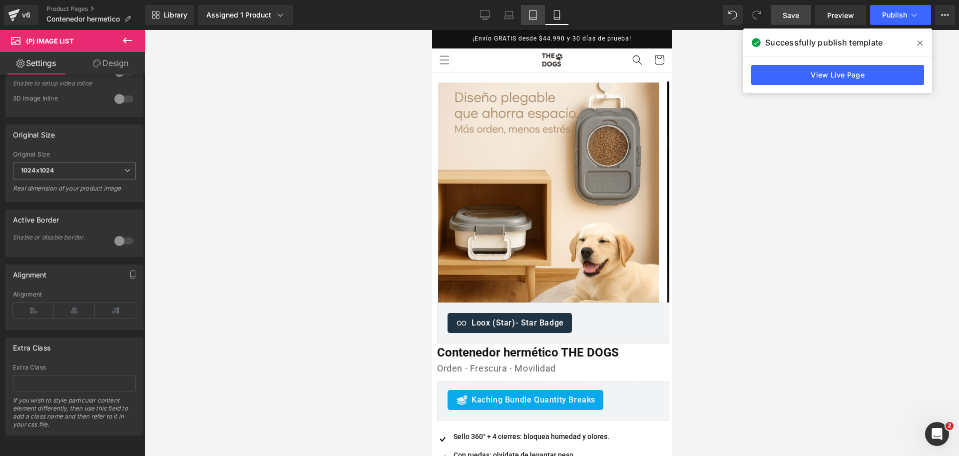
click at [532, 18] on icon at bounding box center [532, 18] width 7 height 0
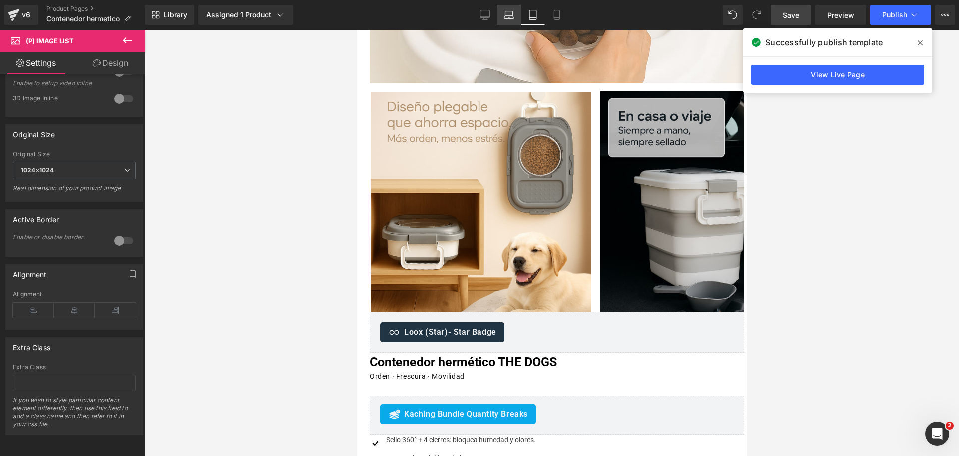
click at [508, 16] on icon at bounding box center [509, 15] width 10 height 10
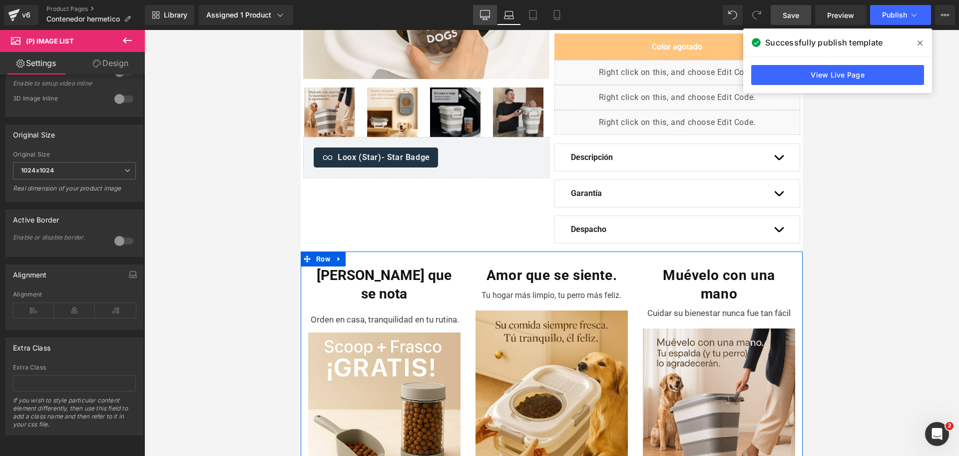
click at [488, 18] on icon at bounding box center [484, 13] width 9 height 7
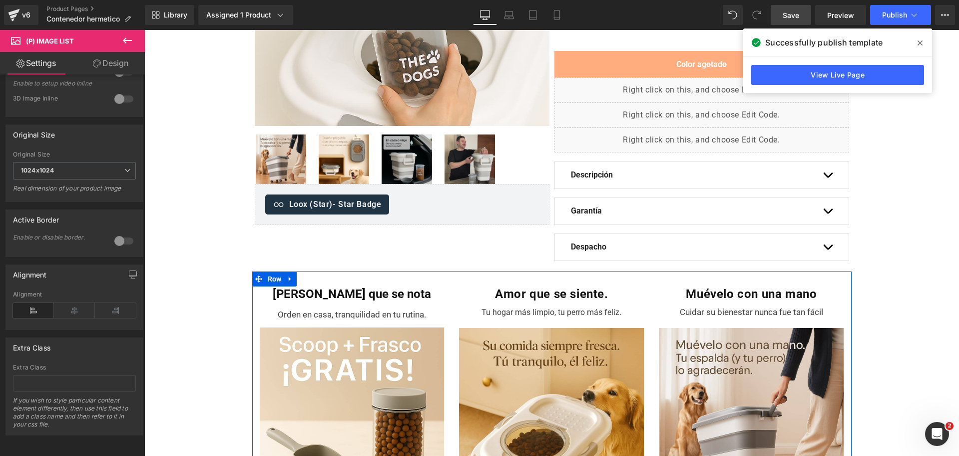
scroll to position [294, 0]
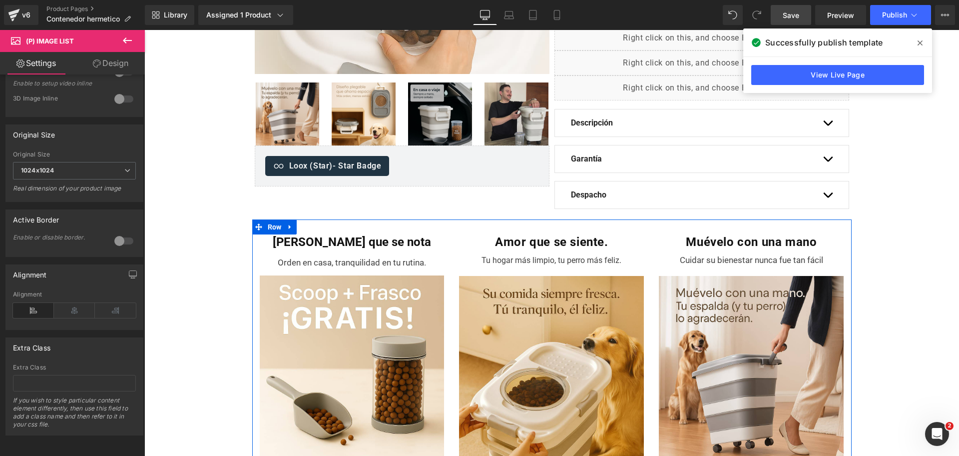
click at [916, 40] on span at bounding box center [920, 43] width 16 height 16
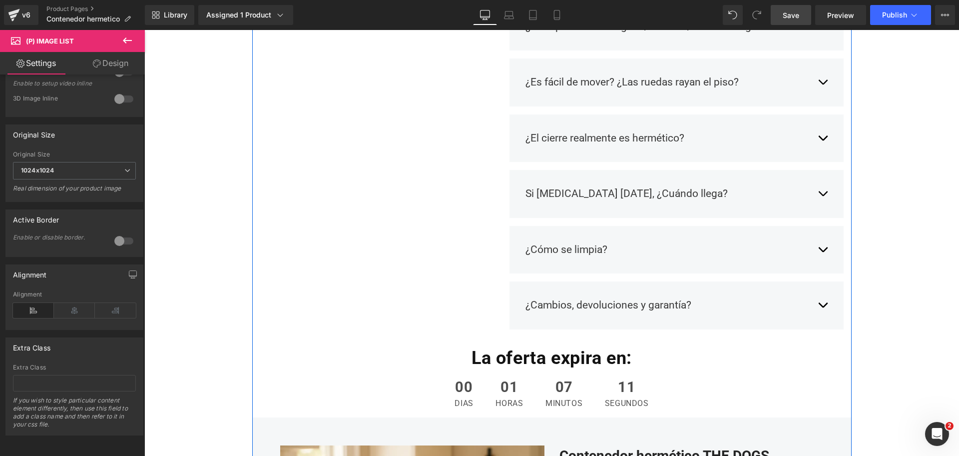
scroll to position [0, 0]
